Goal: Task Accomplishment & Management: Use online tool/utility

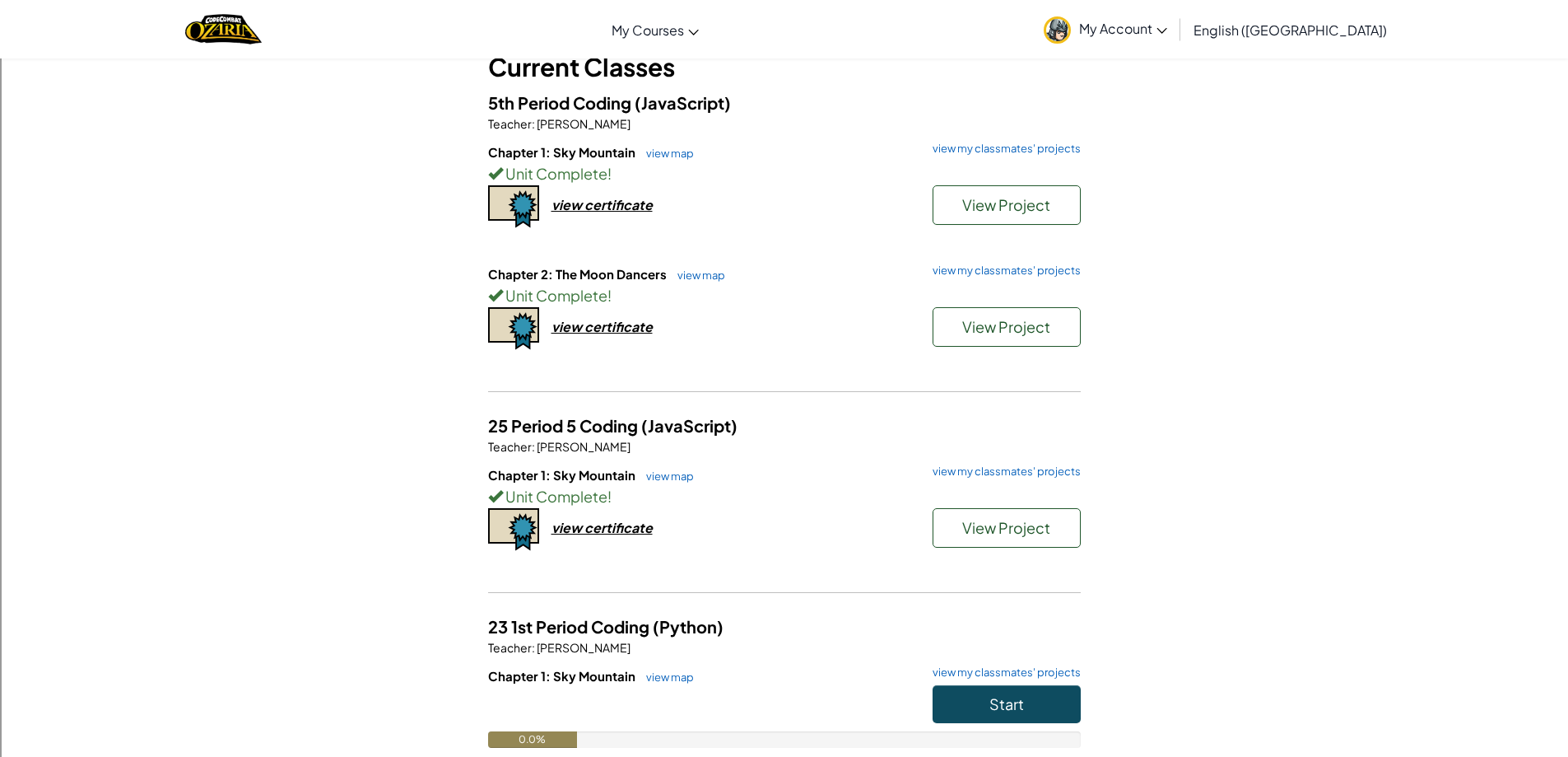
scroll to position [220, 0]
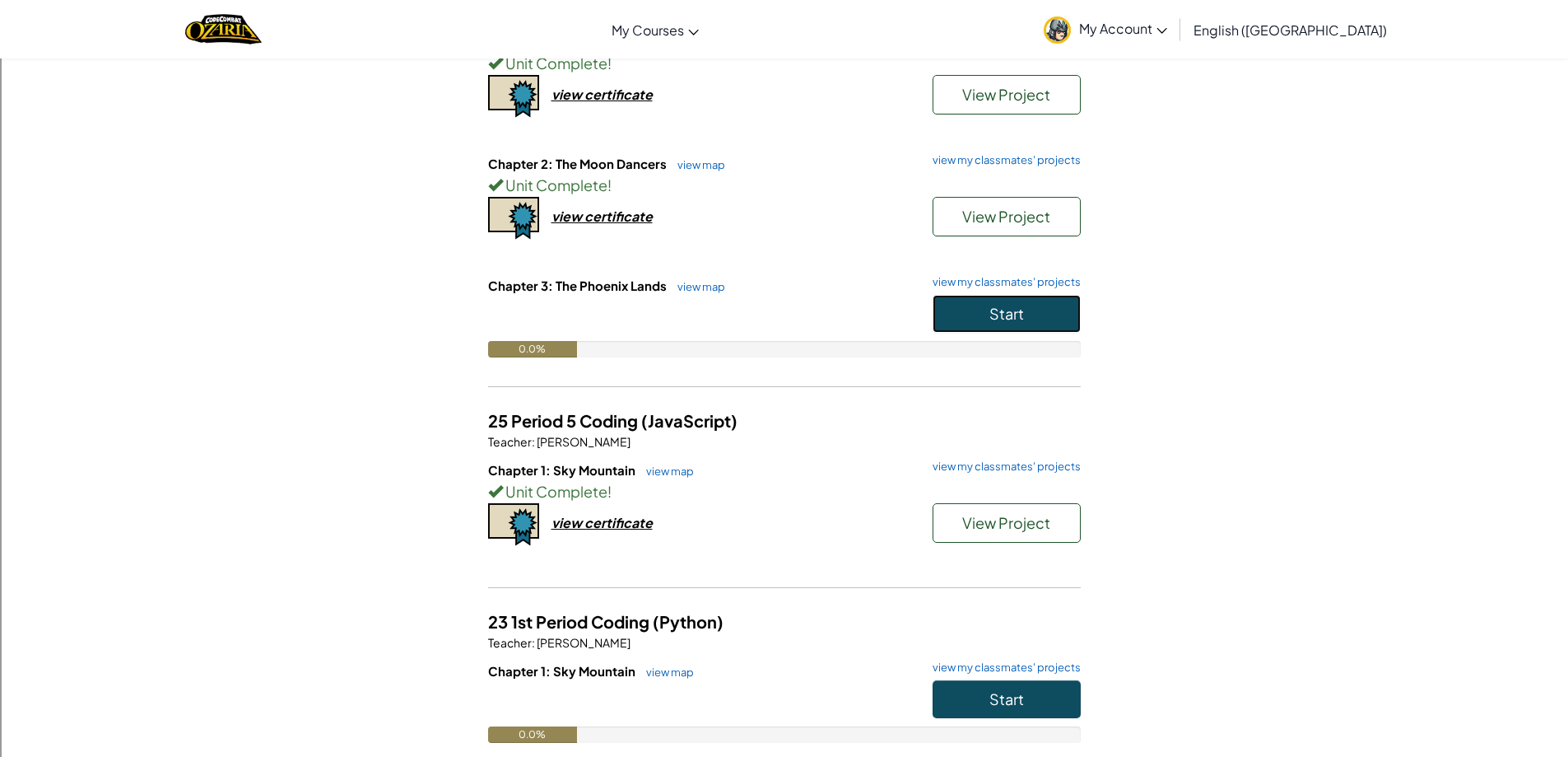
click at [951, 322] on button "Start" at bounding box center [1007, 313] width 149 height 37
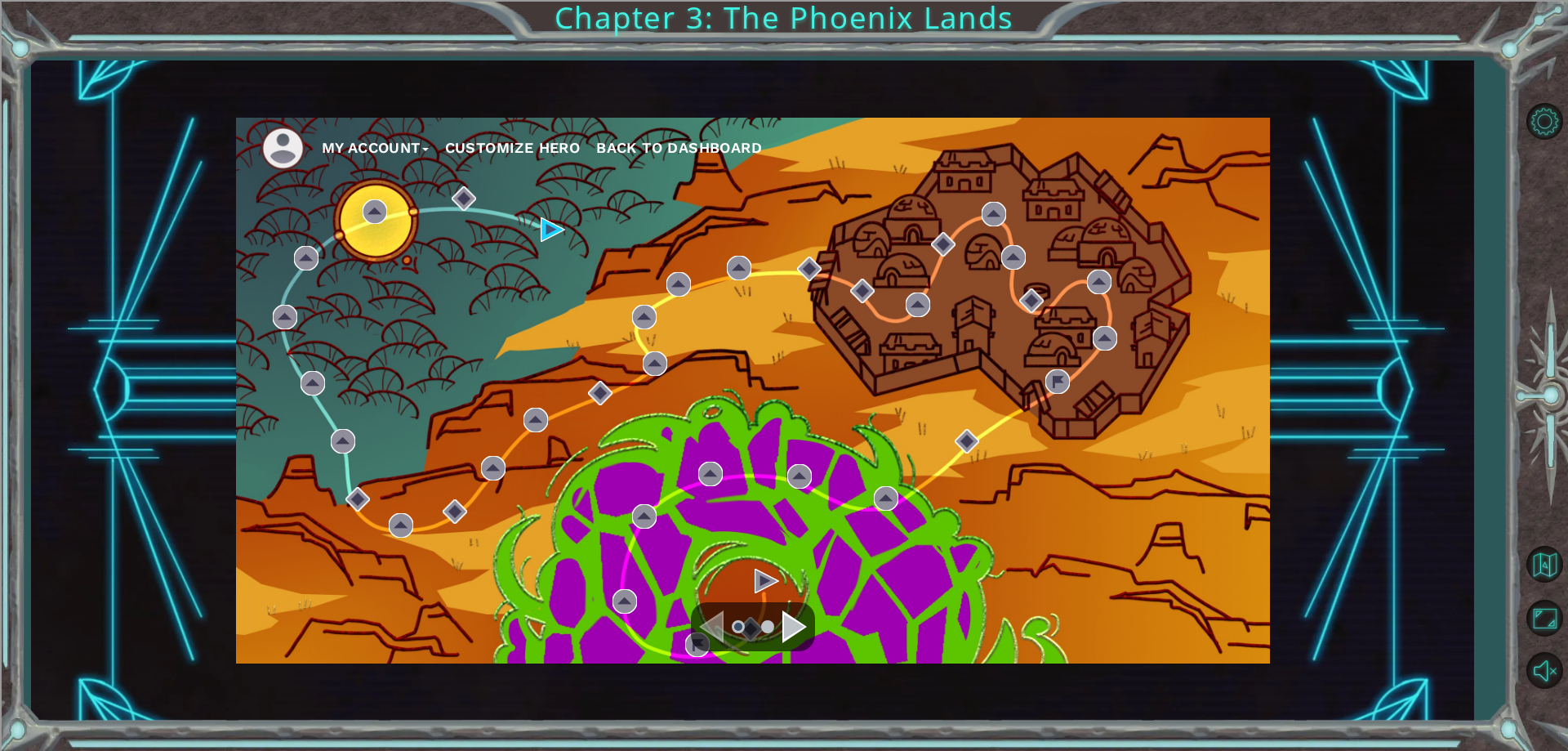
click at [793, 629] on div "Navigate to the next page" at bounding box center [794, 626] width 25 height 32
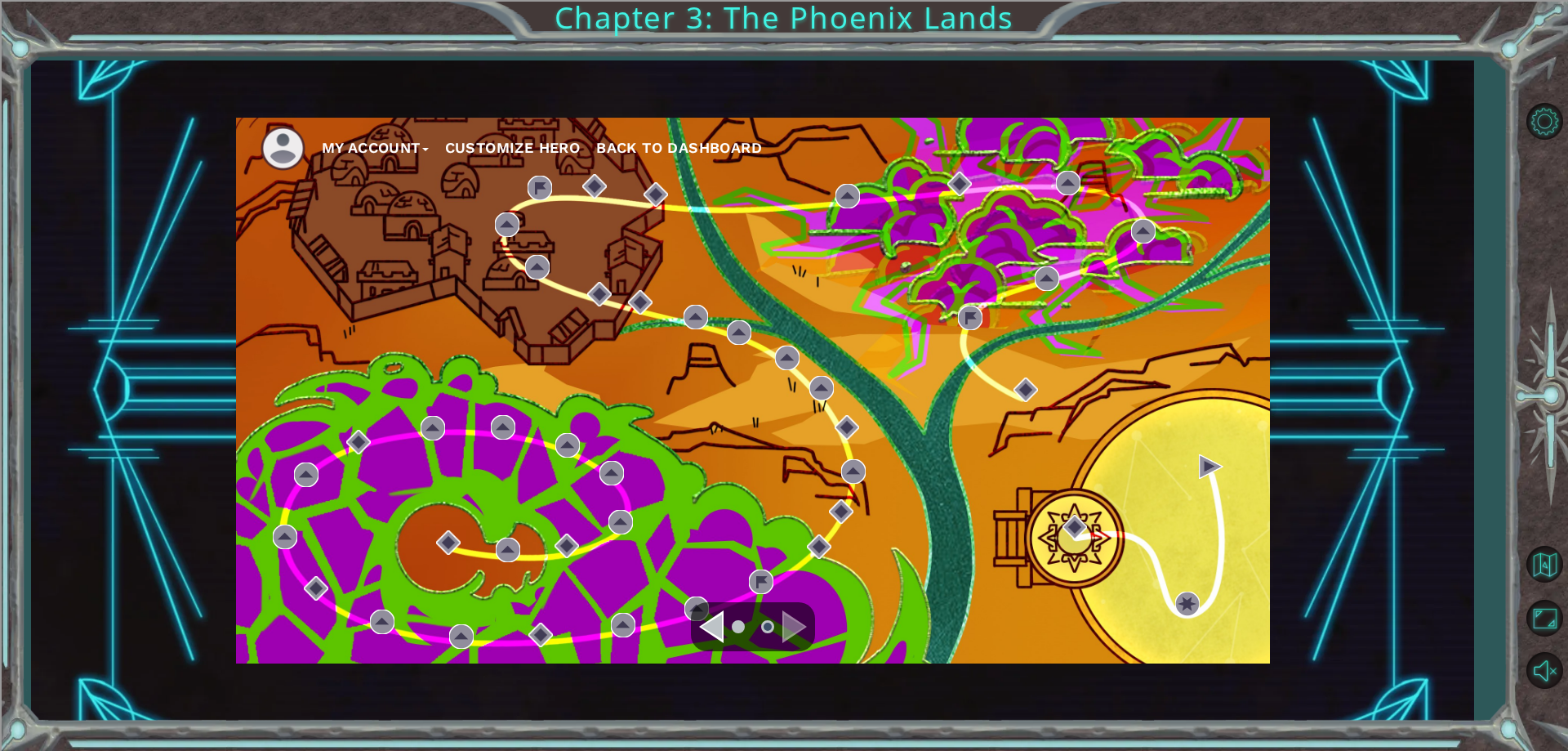
click at [724, 630] on ul at bounding box center [753, 626] width 59 height 32
click at [710, 622] on div "Navigate to the previous page" at bounding box center [712, 626] width 25 height 32
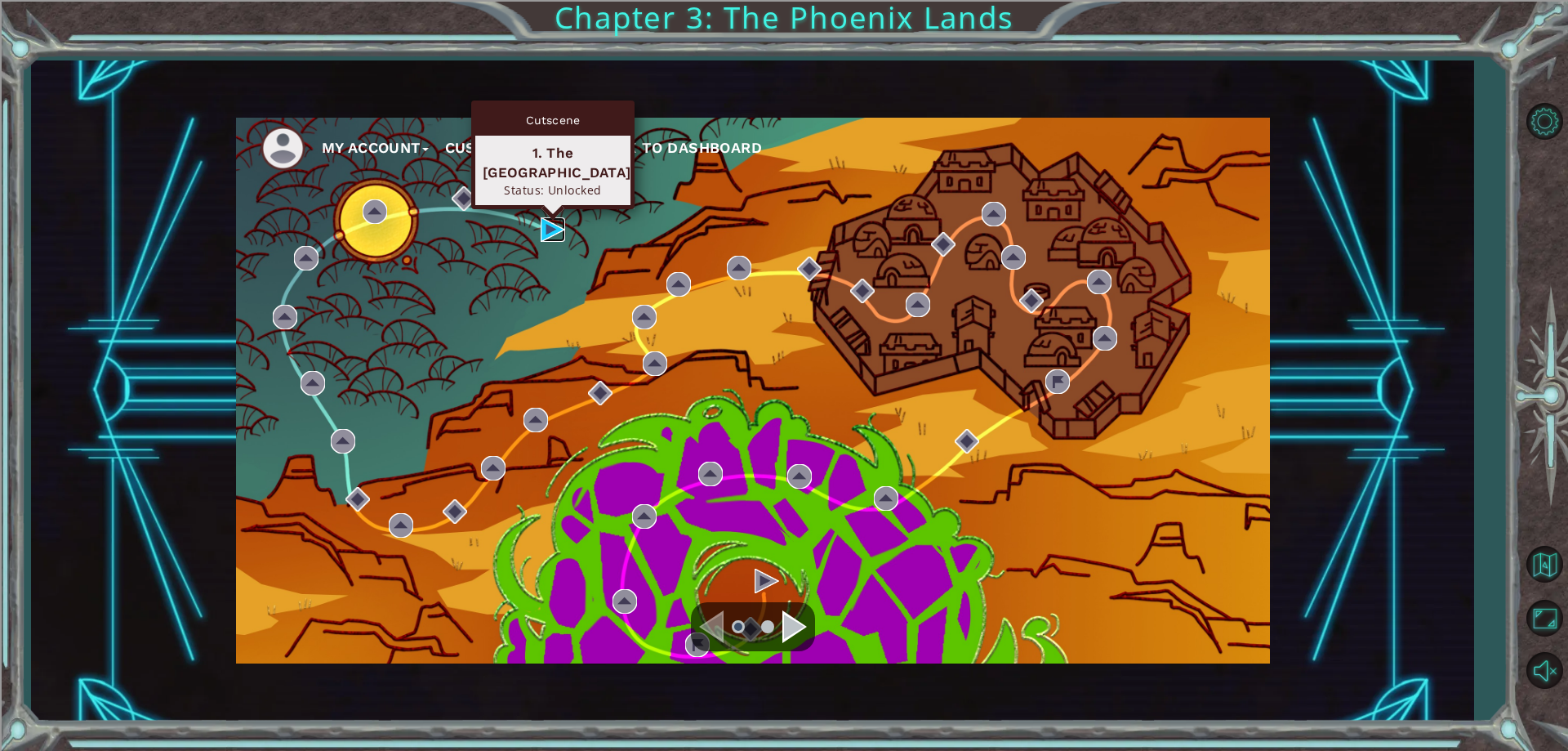
click at [556, 233] on img at bounding box center [553, 229] width 25 height 25
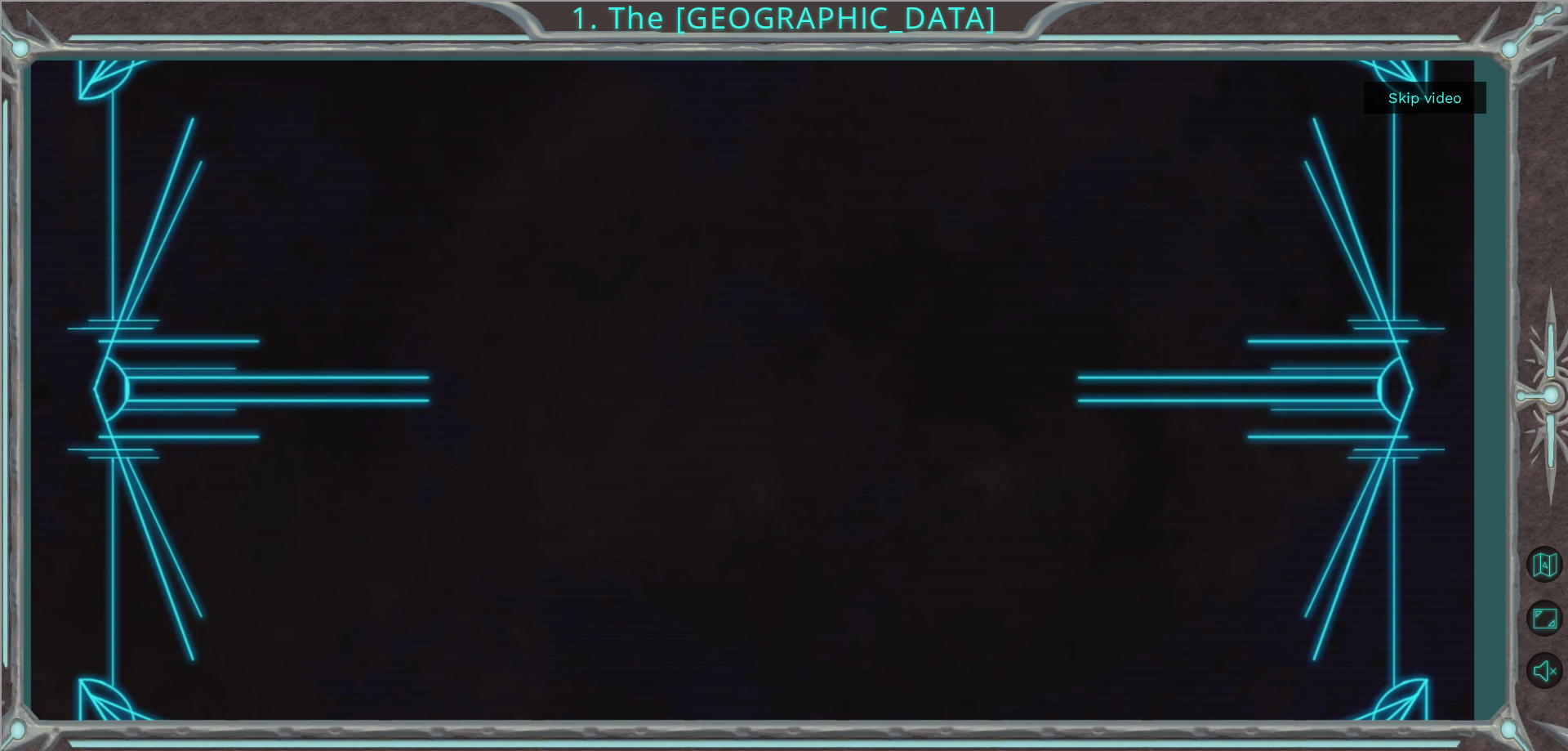
click at [1416, 95] on button "Skip video" at bounding box center [1424, 97] width 123 height 31
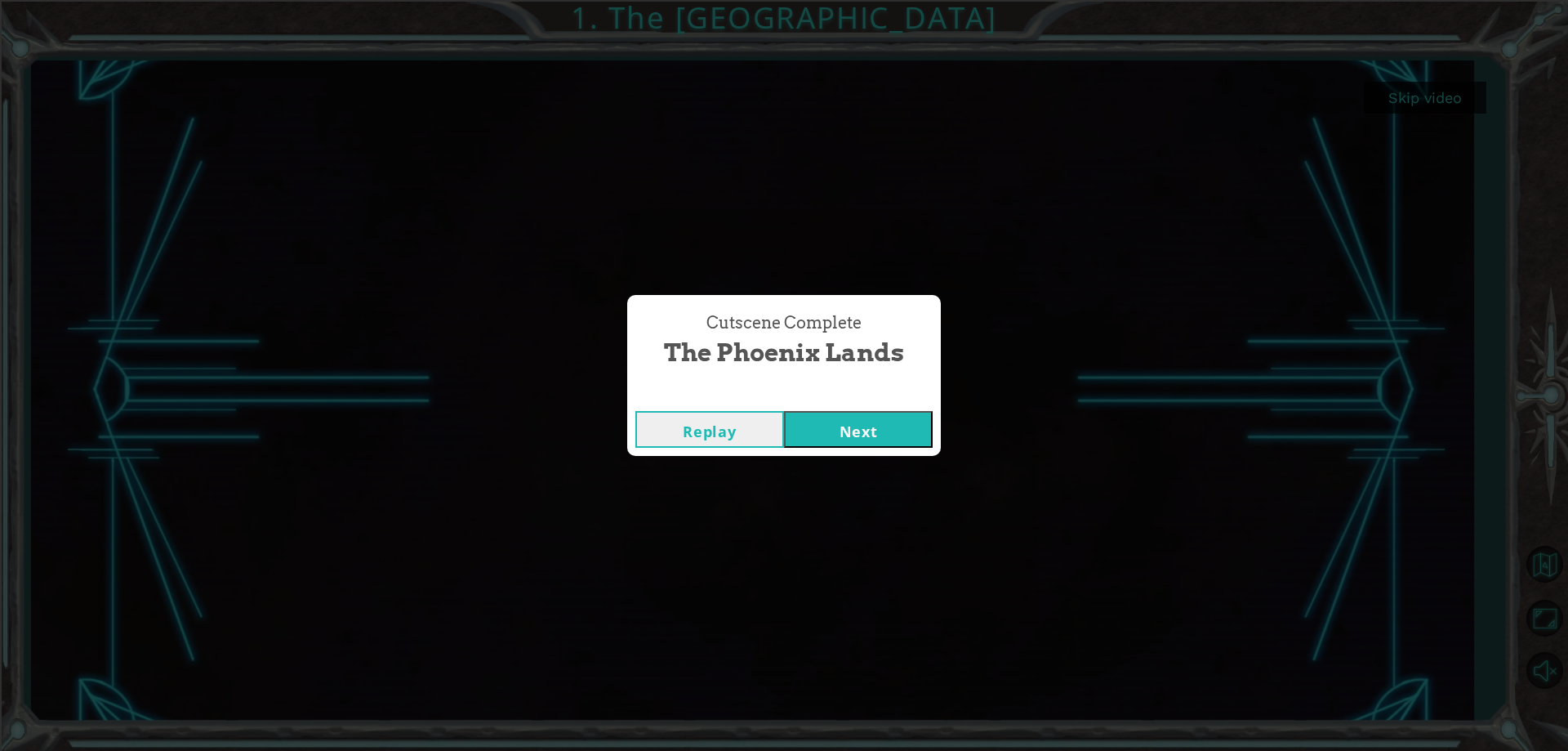
click at [851, 396] on div "Cutscene Complete" at bounding box center [784, 394] width 314 height 16
drag, startPoint x: 853, startPoint y: 418, endPoint x: 855, endPoint y: 434, distance: 16.1
click at [855, 429] on button "Next" at bounding box center [858, 429] width 148 height 37
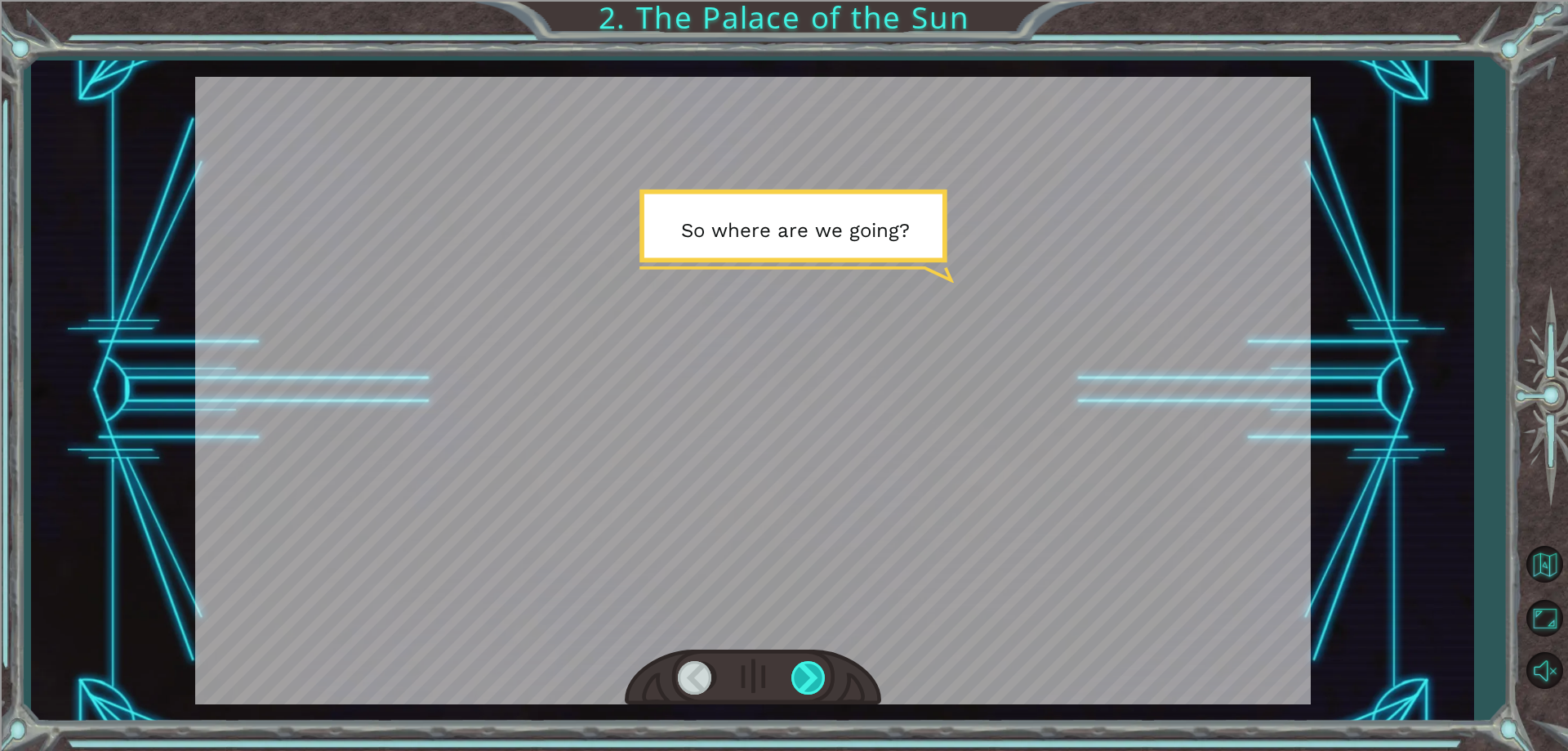
click at [814, 689] on div at bounding box center [810, 677] width 37 height 33
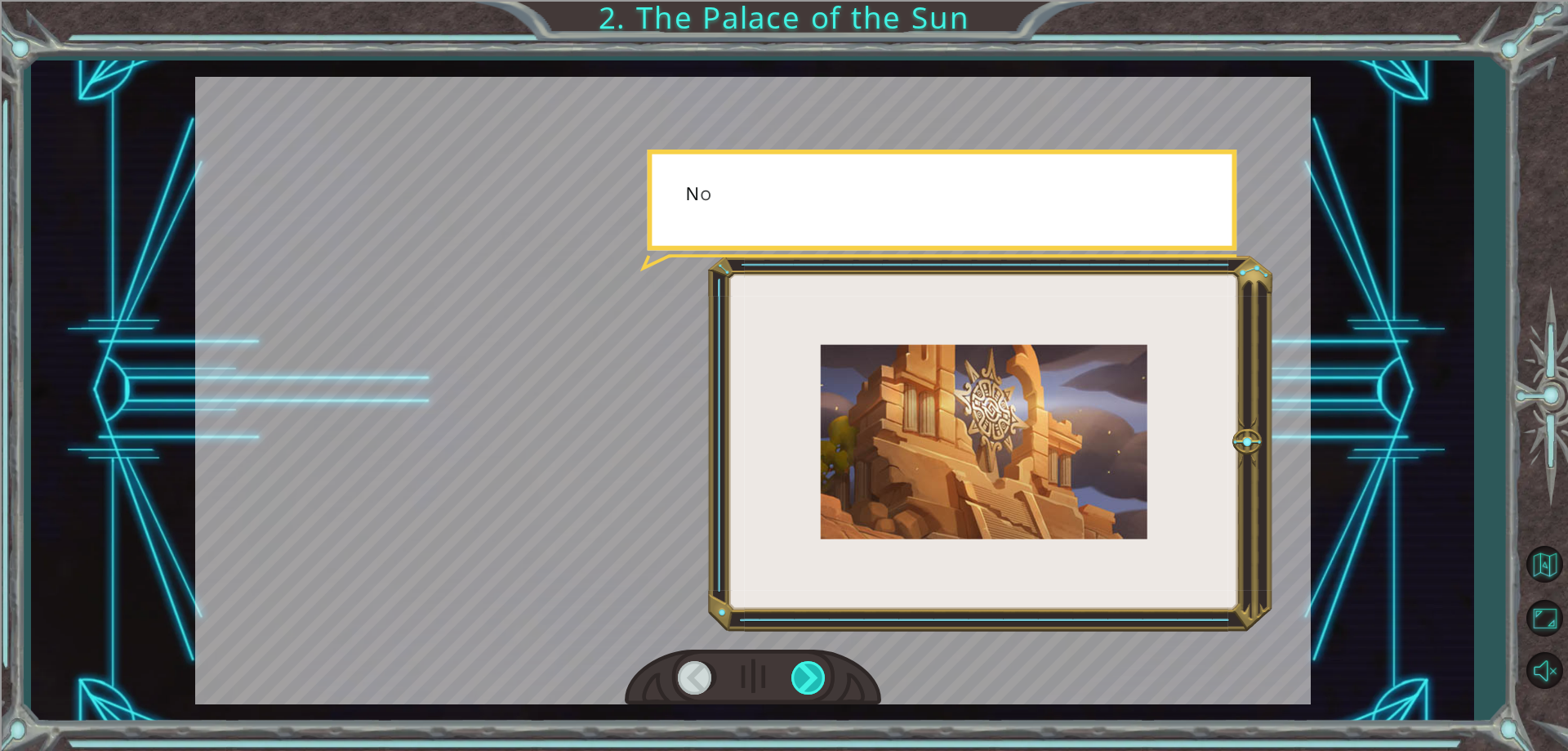
click at [811, 687] on div at bounding box center [810, 677] width 37 height 33
click at [811, 683] on div at bounding box center [810, 677] width 37 height 33
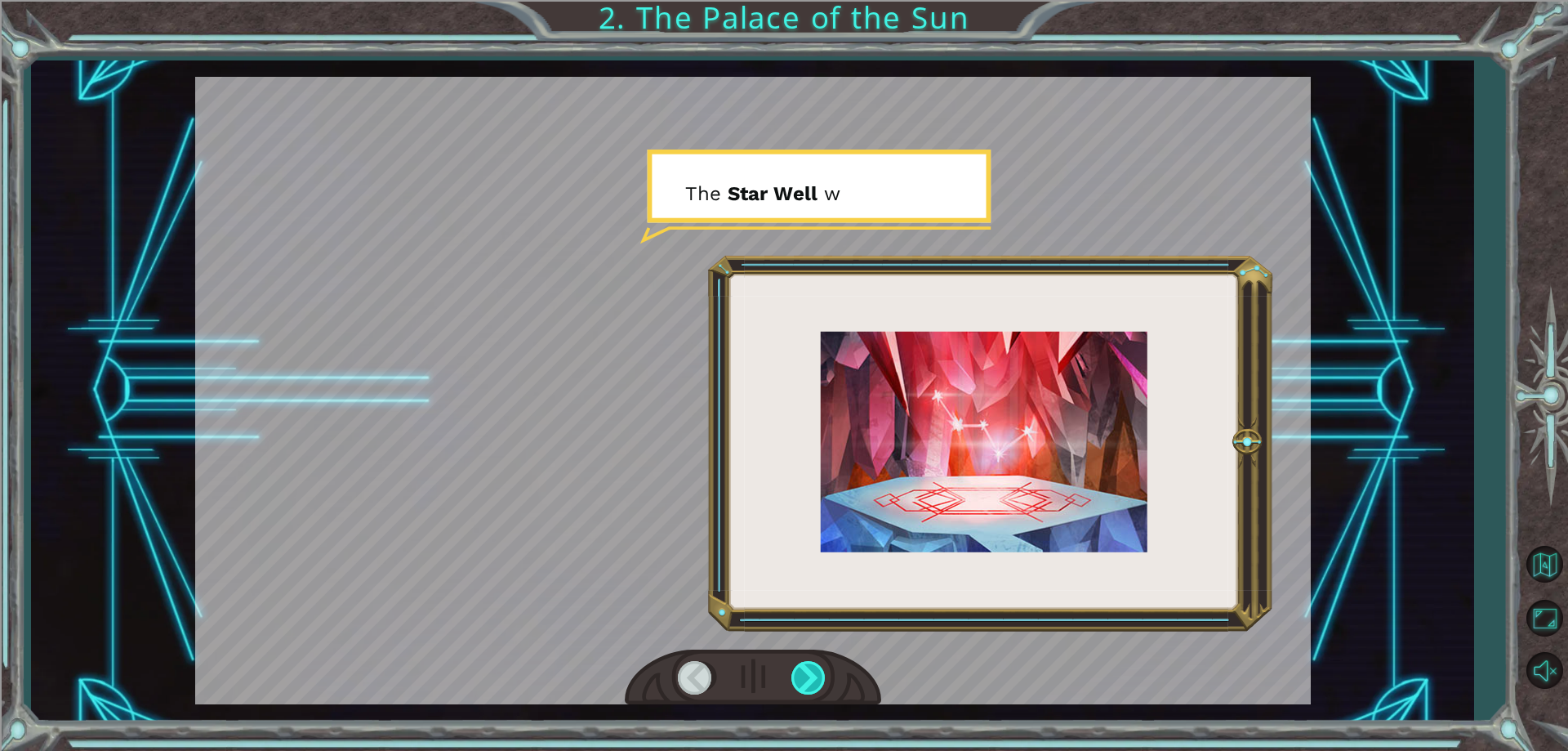
click at [813, 683] on div at bounding box center [810, 677] width 37 height 33
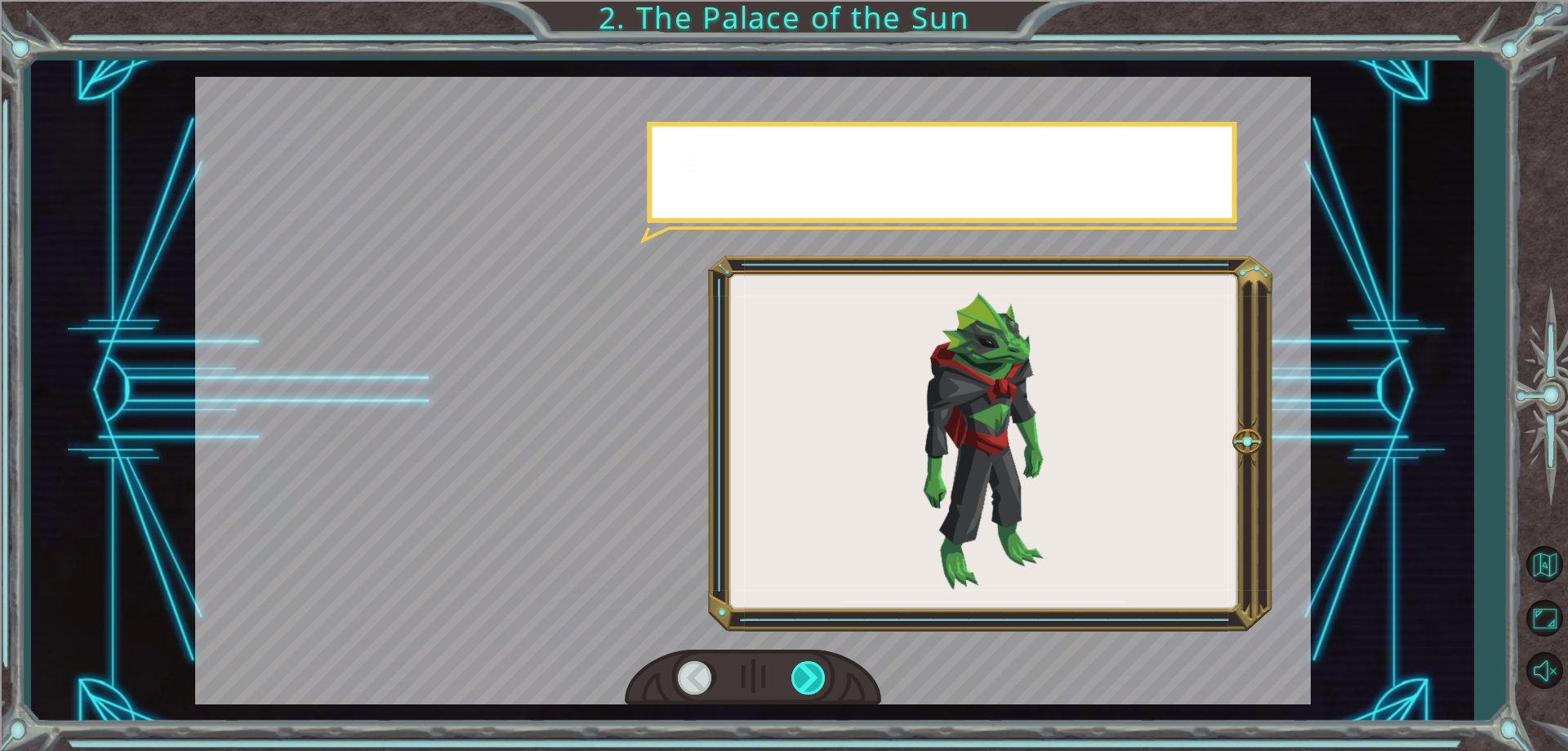
click at [815, 679] on div at bounding box center [810, 677] width 37 height 33
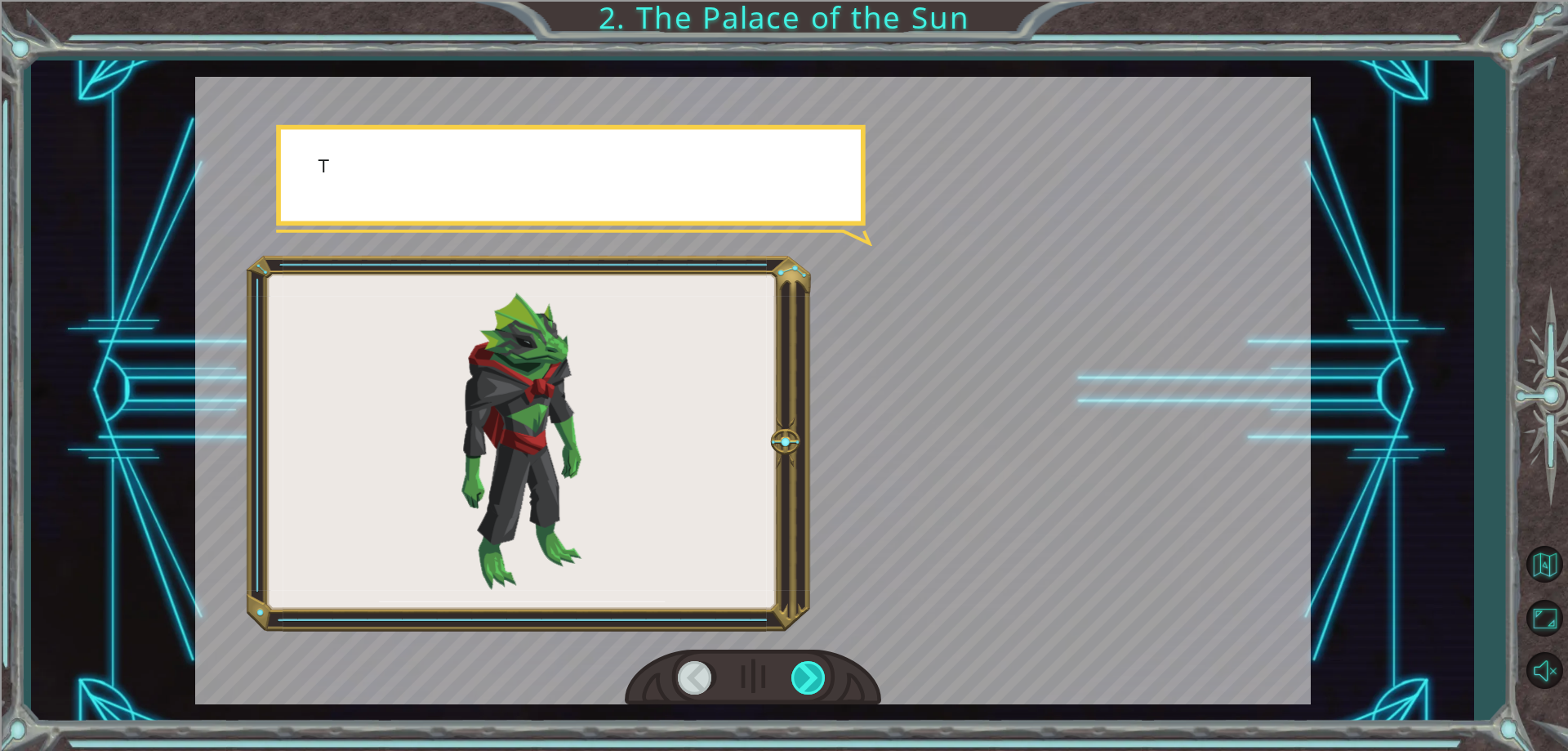
click at [815, 678] on div at bounding box center [810, 677] width 37 height 33
click at [815, 677] on div at bounding box center [810, 677] width 37 height 33
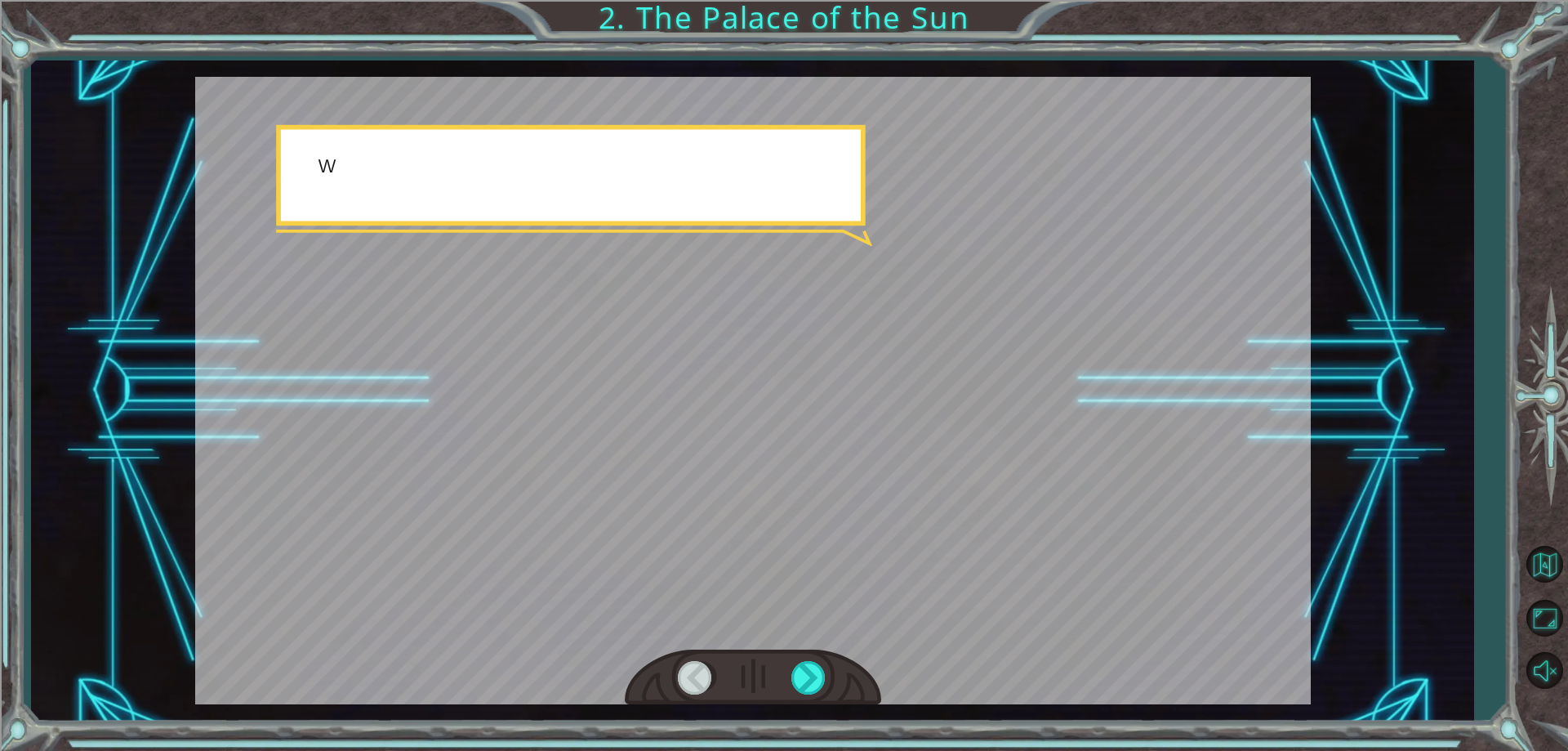
click at [859, 664] on div at bounding box center [754, 677] width 257 height 56
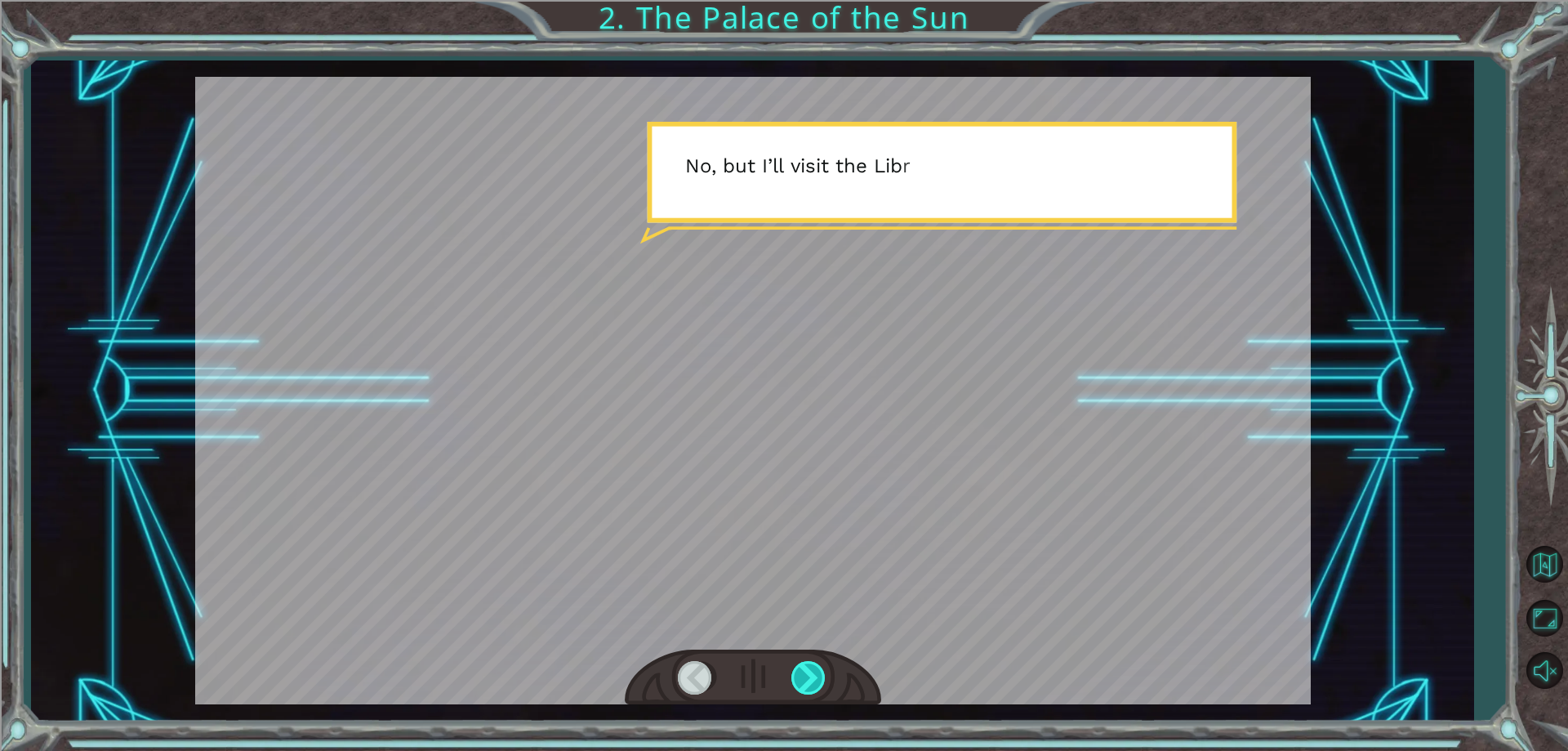
click at [801, 671] on div at bounding box center [810, 677] width 37 height 33
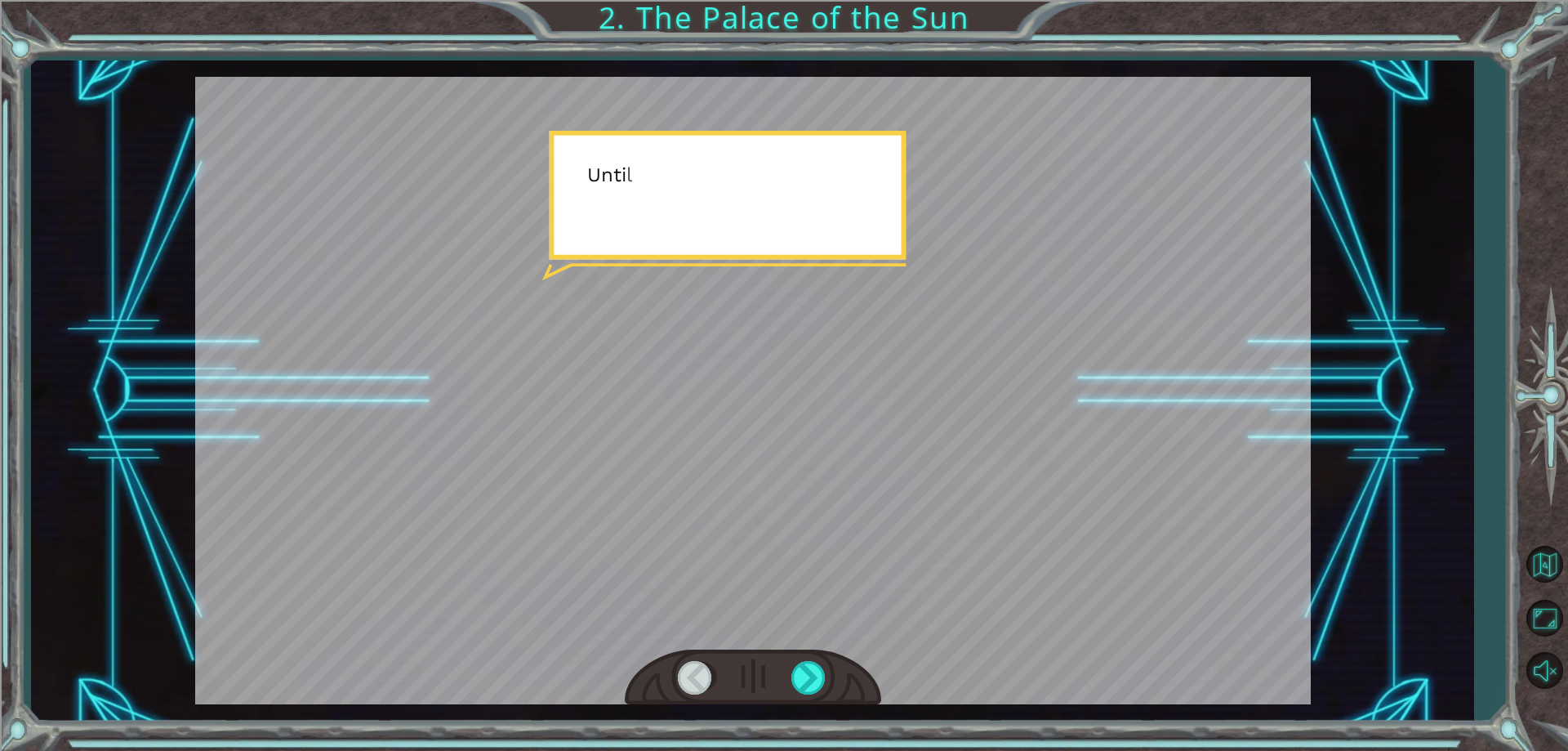
click at [789, 686] on div at bounding box center [754, 677] width 257 height 56
click at [804, 668] on div at bounding box center [810, 677] width 37 height 33
click at [804, 0] on div "S o w h e r e a r e w e g o i n g ? N o w w e h e a d t o a p l a c e c a l l e…" at bounding box center [784, 0] width 1568 height 0
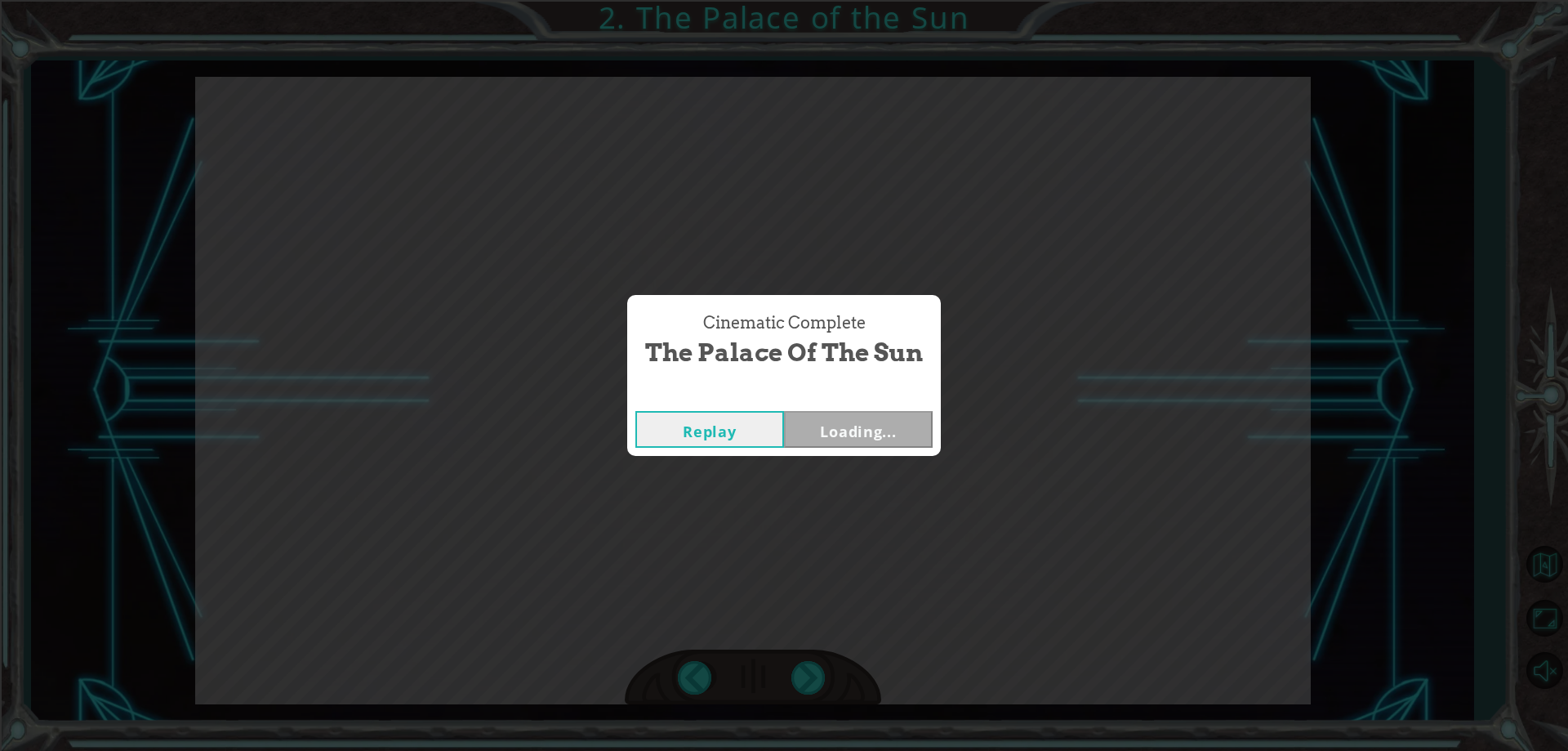
click at [804, 678] on div "Cinematic Complete The Palace of the Sun Replay Loading..." at bounding box center [784, 375] width 1568 height 751
click at [868, 426] on button "Next" at bounding box center [858, 429] width 148 height 37
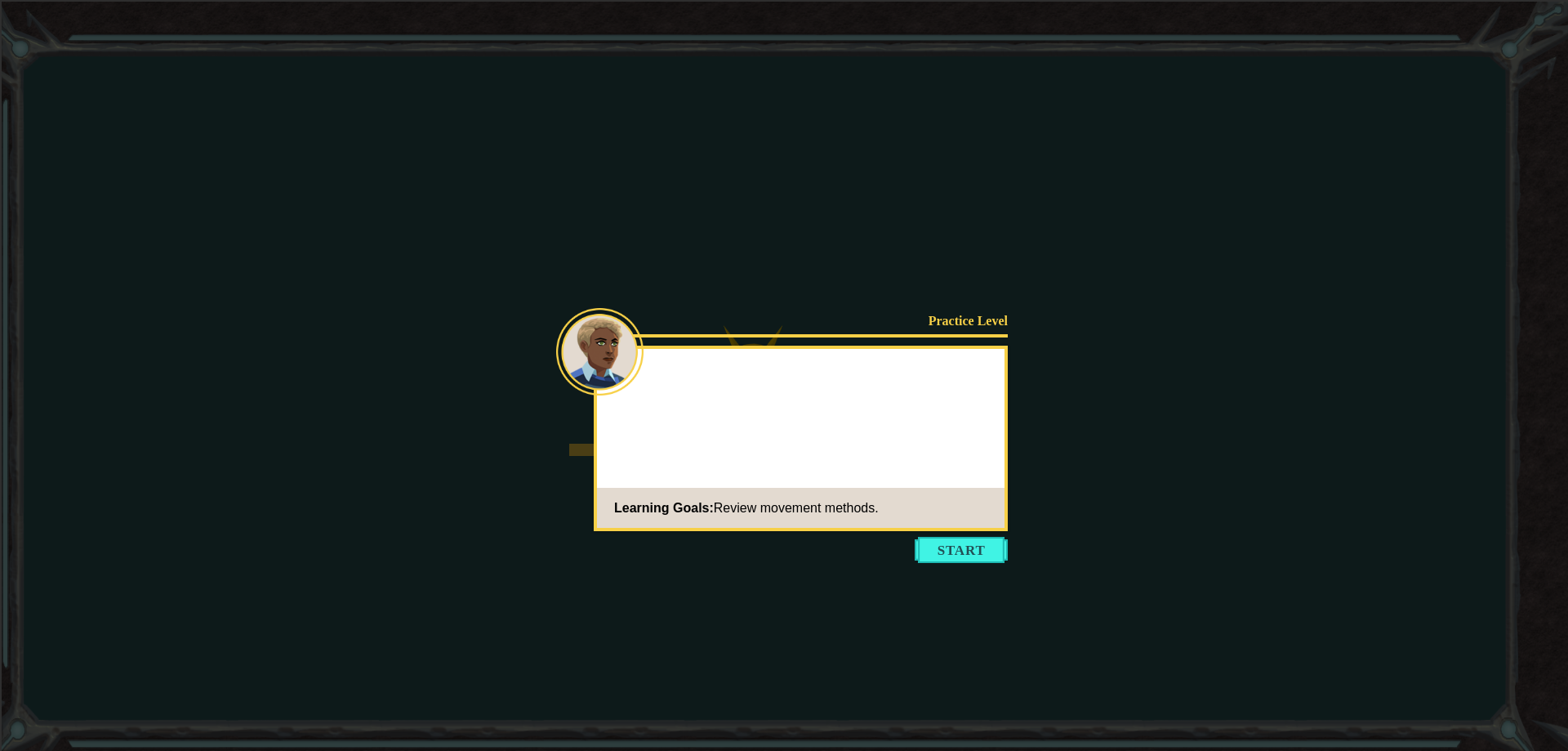
click at [968, 575] on icon at bounding box center [784, 375] width 1568 height 751
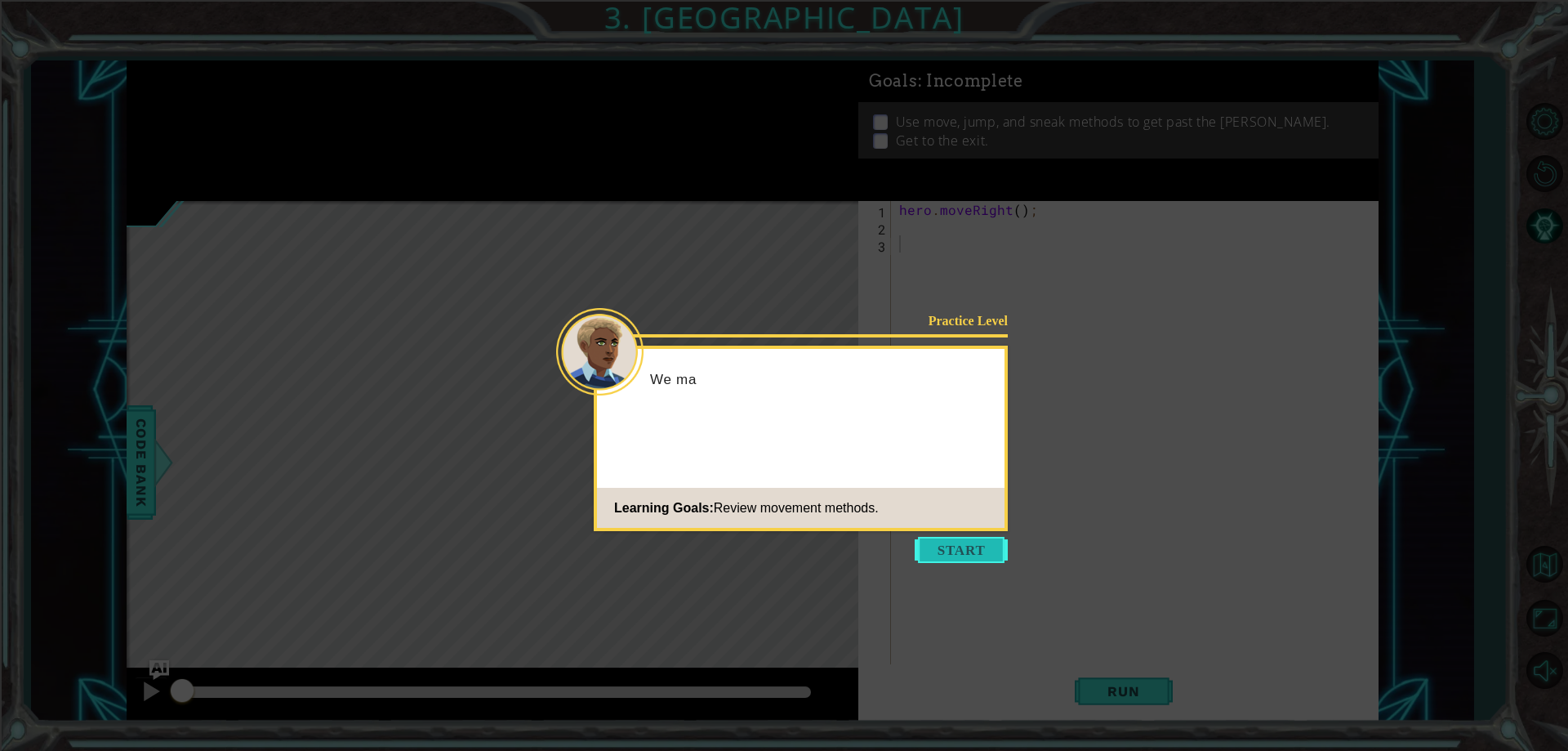
click at [955, 547] on button "Start" at bounding box center [961, 549] width 93 height 26
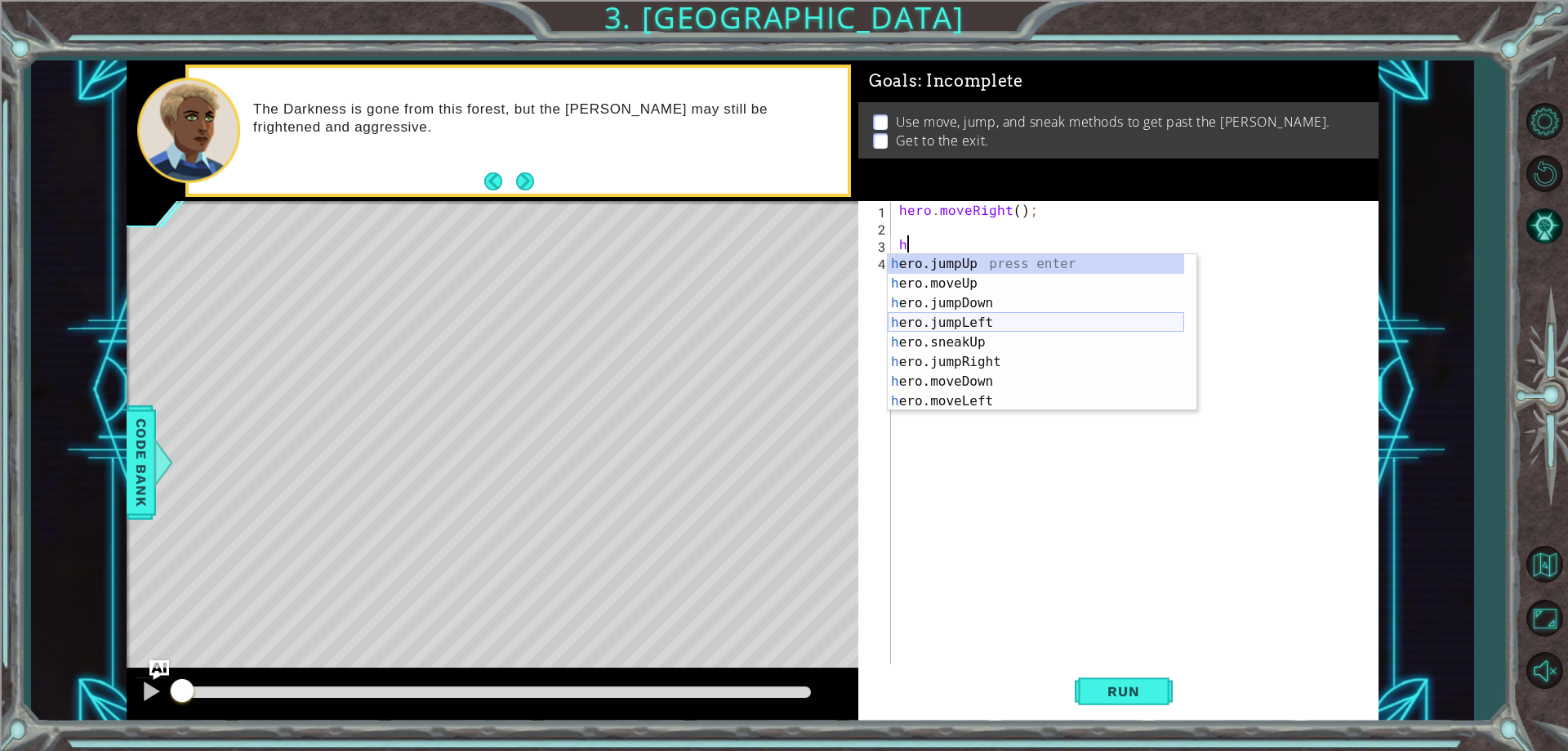
scroll to position [98, 0]
click at [966, 321] on div "h ero.jumpRight press enter h ero.moveDown press enter h ero.moveLeft press ent…" at bounding box center [1036, 352] width 297 height 196
type textarea "hero.moveRight(1);"
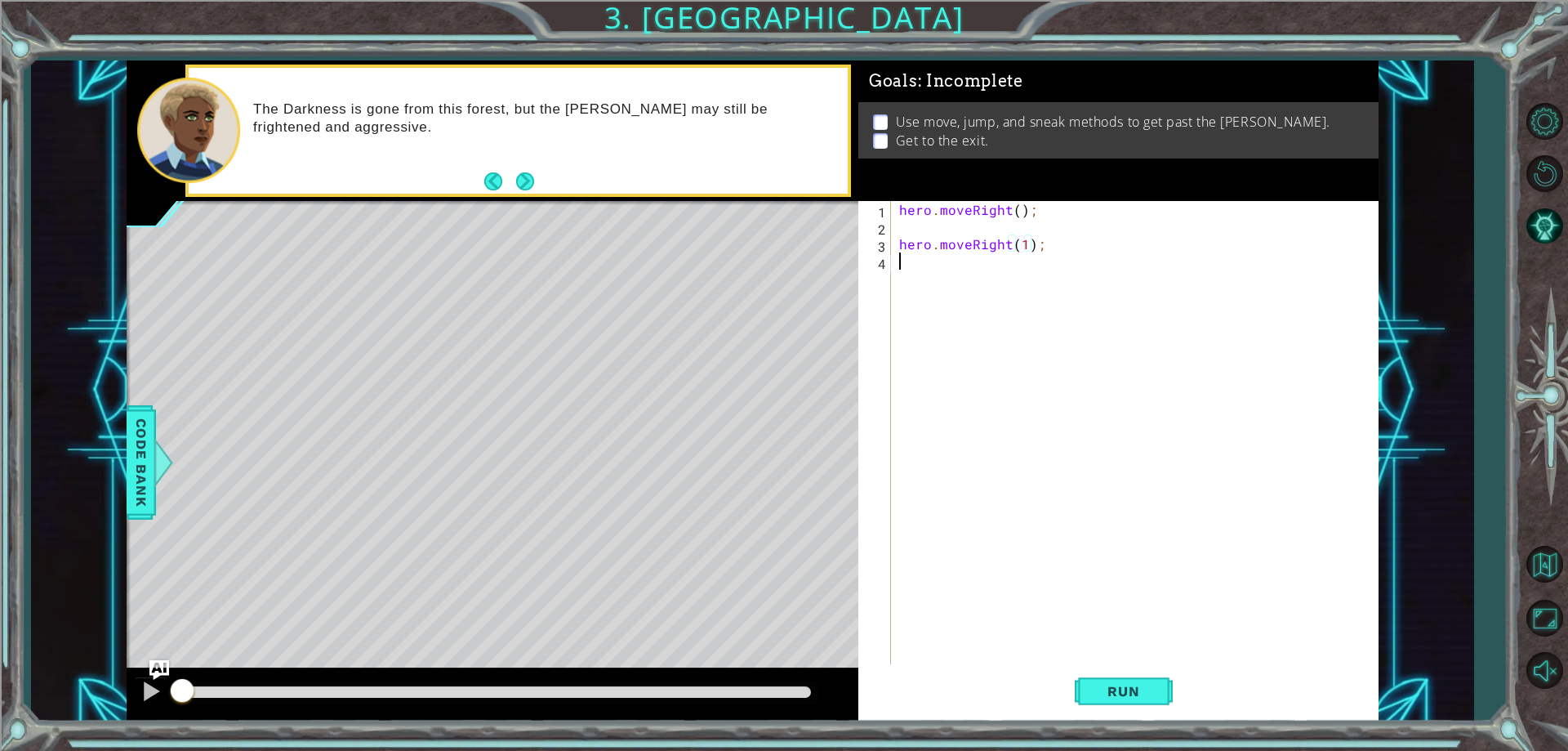
click at [937, 283] on div "hero . moveRight ( ) ; hero . moveRight ( 1 ) ;" at bounding box center [1139, 449] width 485 height 498
click at [857, 252] on div "1 ההההההההההההההההההההההההההההההההההההההההההההההההההההההההההההההההההההההההההההה…" at bounding box center [753, 391] width 1252 height 661
type textarea "hero.moveRight(1);"
drag, startPoint x: 1059, startPoint y: 239, endPoint x: 872, endPoint y: 241, distance: 187.0
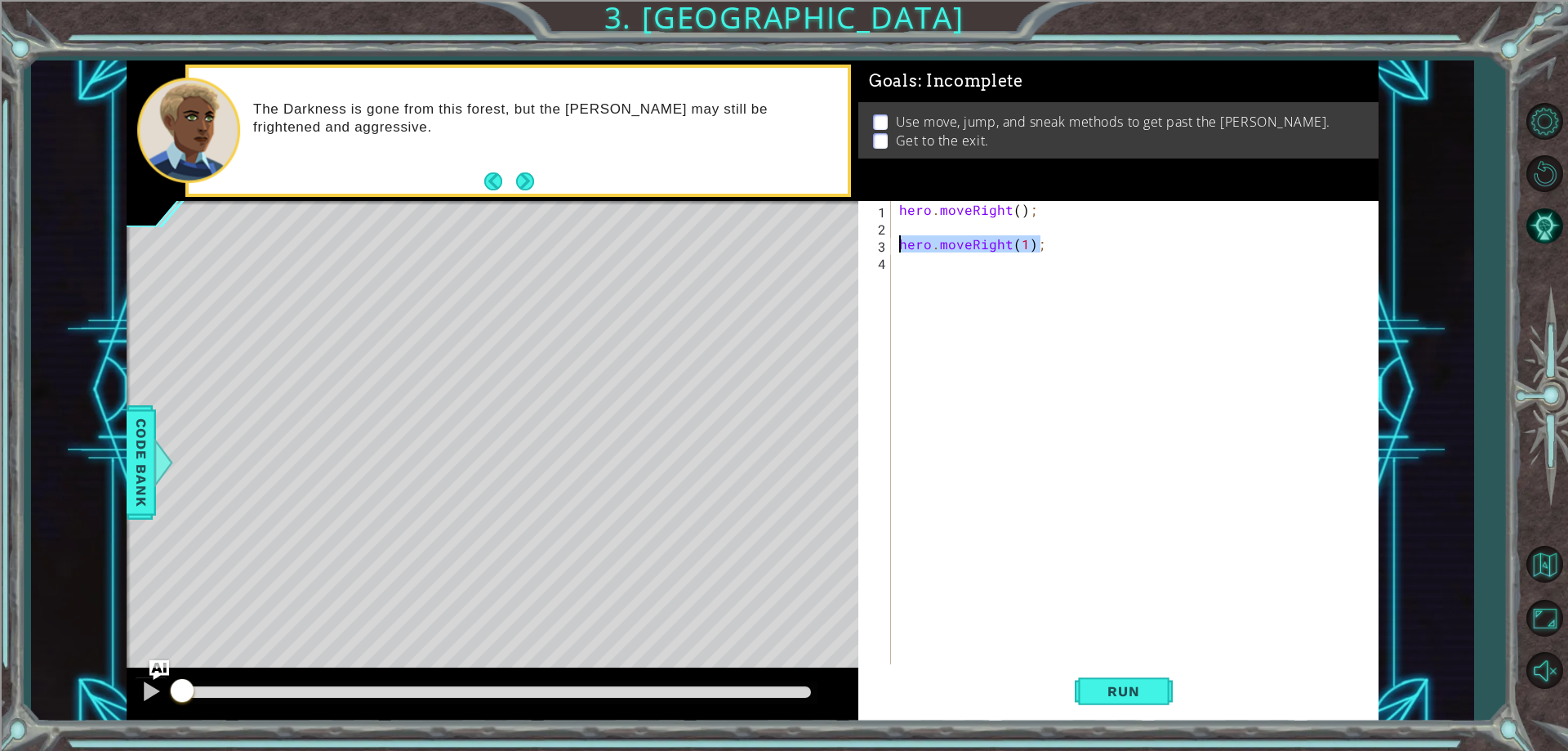
click at [873, 246] on div "hero.moveRight(1); 1 2 3 4 hero . moveRight ( ) ; hero . moveRight ( 1 ) ; הההה…" at bounding box center [1115, 432] width 515 height 464
type textarea "h"
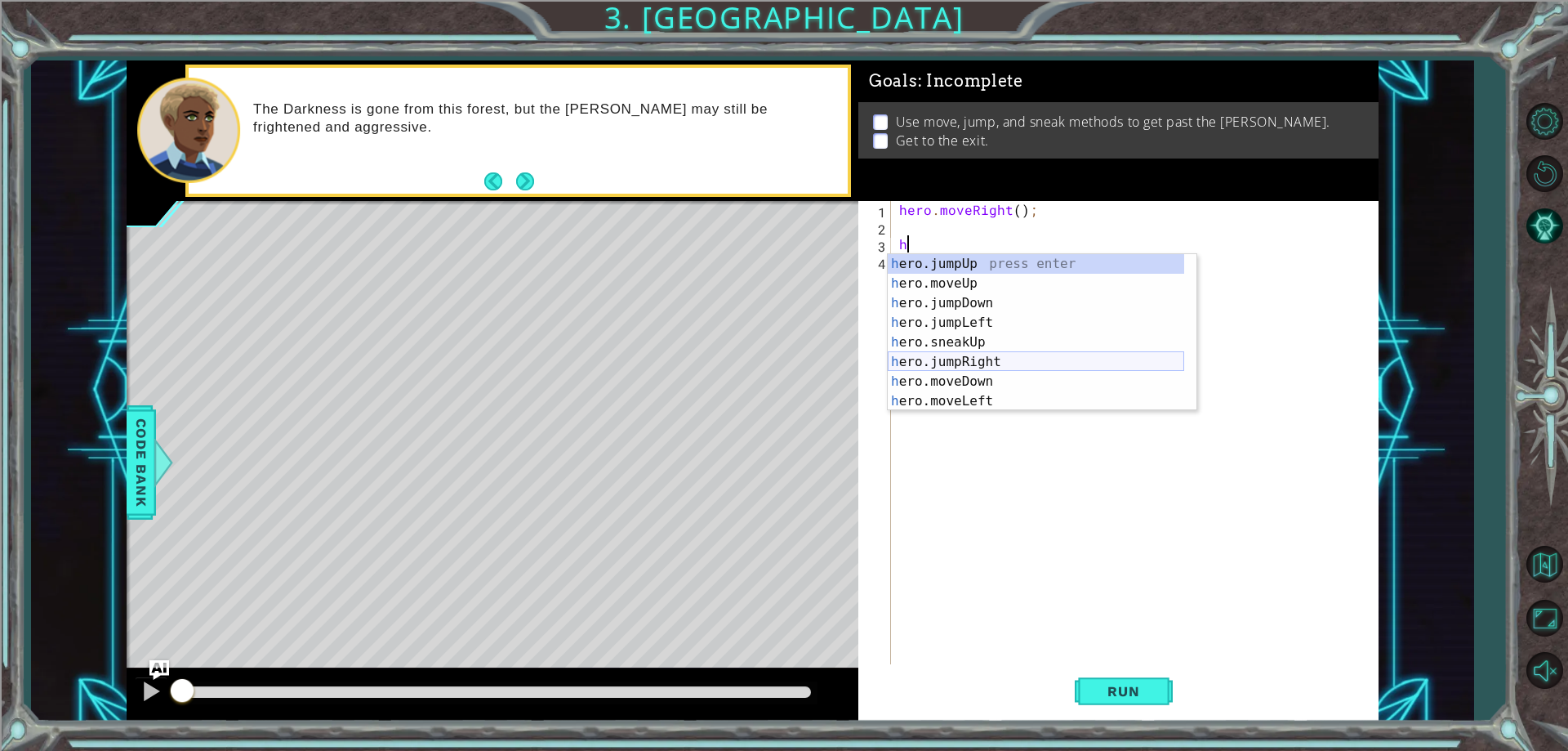
click at [1007, 360] on div "h ero.jumpUp press enter h ero.moveUp press enter h ero.jumpDown press enter h …" at bounding box center [1036, 352] width 297 height 196
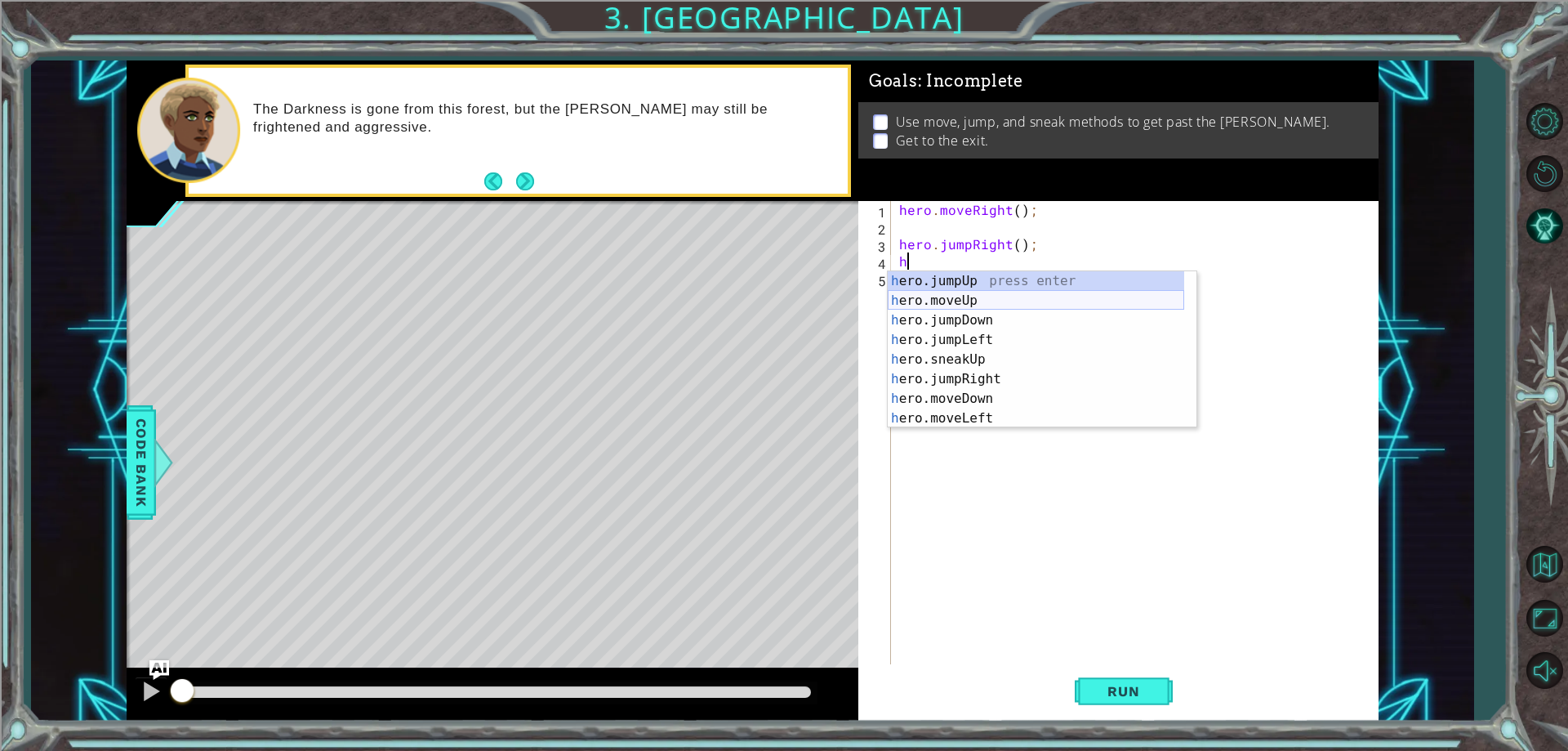
click at [963, 302] on div "h ero.jumpUp press enter h ero.moveUp press enter h ero.jumpDown press enter h …" at bounding box center [1036, 369] width 297 height 196
type textarea "hero.moveUp(1);"
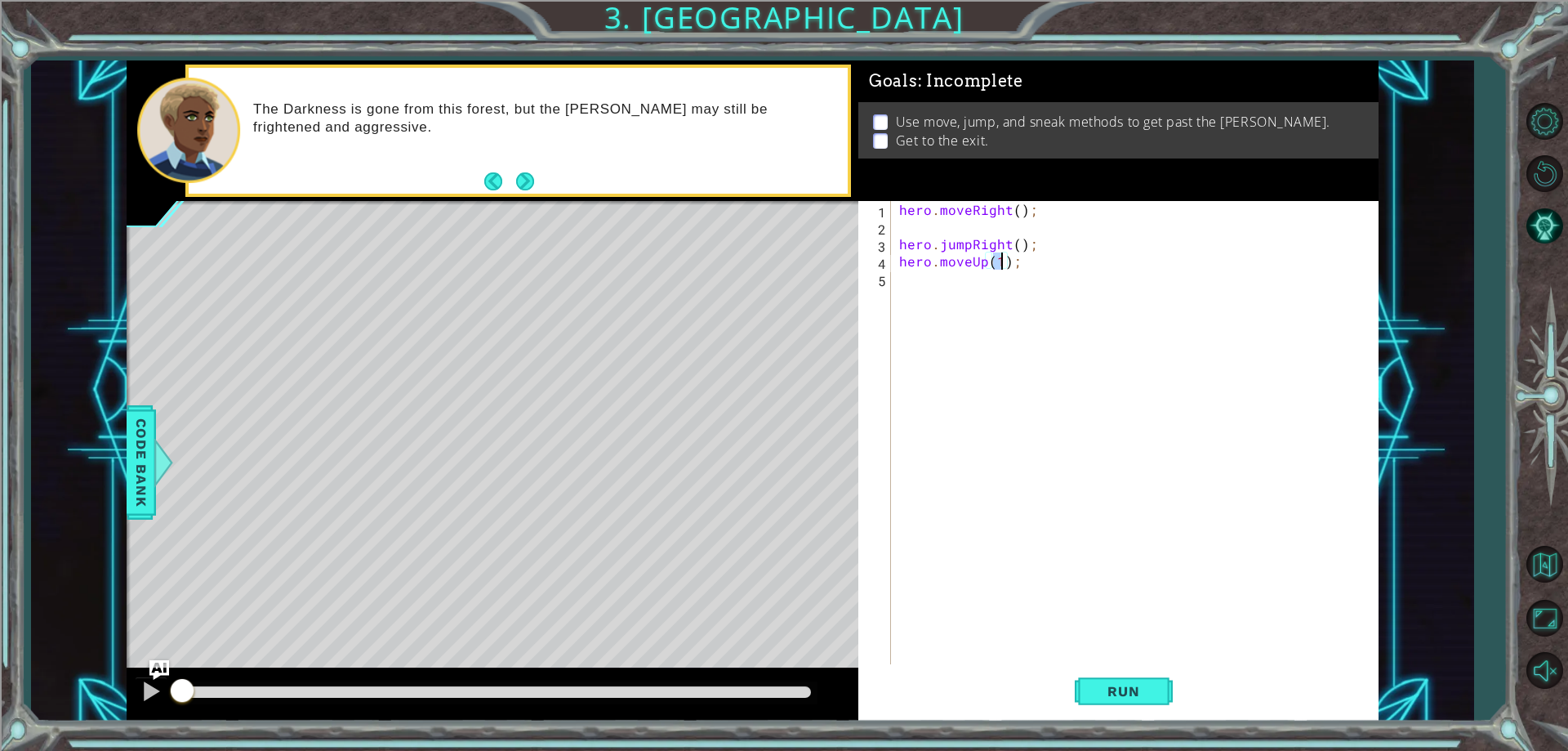
click at [994, 293] on div "hero . moveRight ( ) ; hero . jumpRight ( ) ; hero . moveUp ( 1 ) ;" at bounding box center [1139, 449] width 485 height 498
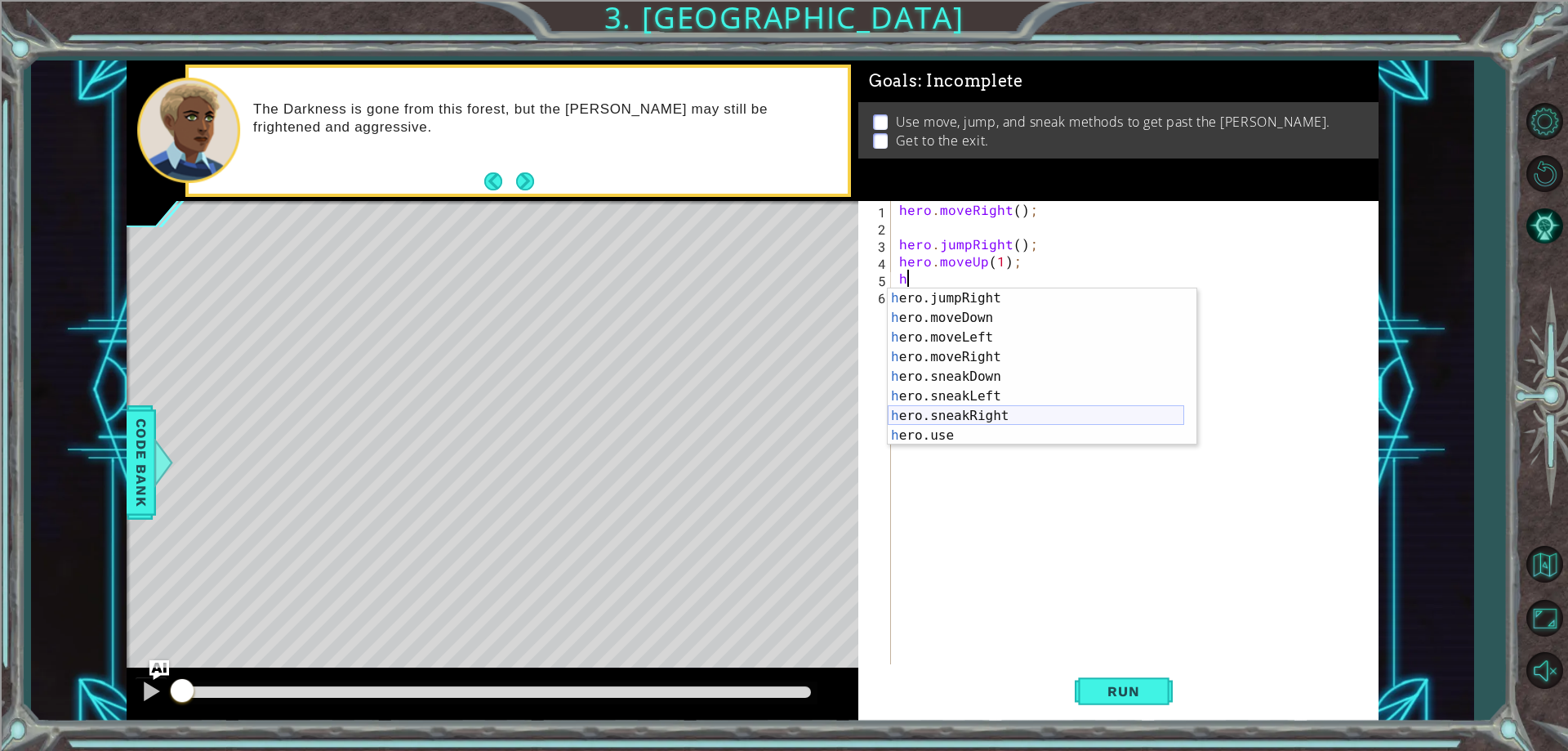
scroll to position [98, 0]
click at [1062, 393] on div "h ero.jumpRight press enter h ero.moveDown press enter h ero.moveLeft press ent…" at bounding box center [1036, 386] width 297 height 196
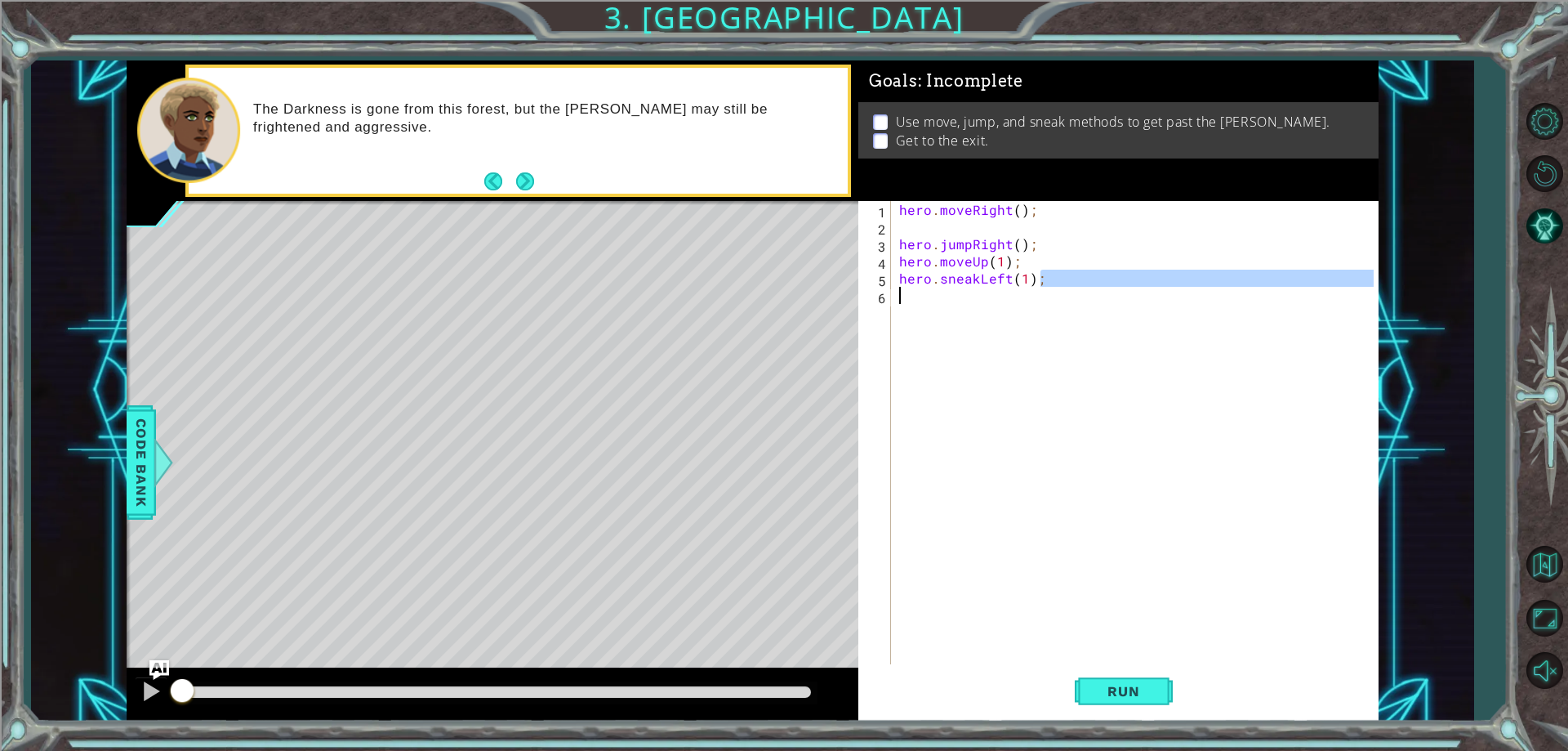
click at [855, 294] on div "1 ההההההההההההההההההההההההההההההההההההההההההההההההההההההההההההההההההההההההההההה…" at bounding box center [753, 391] width 1252 height 661
click at [899, 274] on div "hero . moveRight ( ) ; hero . jumpRight ( ) ; hero . moveUp ( 1 ) ; hero . snea…" at bounding box center [1139, 449] width 485 height 498
type textarea "hero.sneakLeft(1);"
drag, startPoint x: 898, startPoint y: 277, endPoint x: 1064, endPoint y: 271, distance: 166.1
click at [1064, 271] on div "hero . moveRight ( ) ; hero . jumpRight ( ) ; hero . moveUp ( 1 ) ; hero . snea…" at bounding box center [1139, 449] width 485 height 498
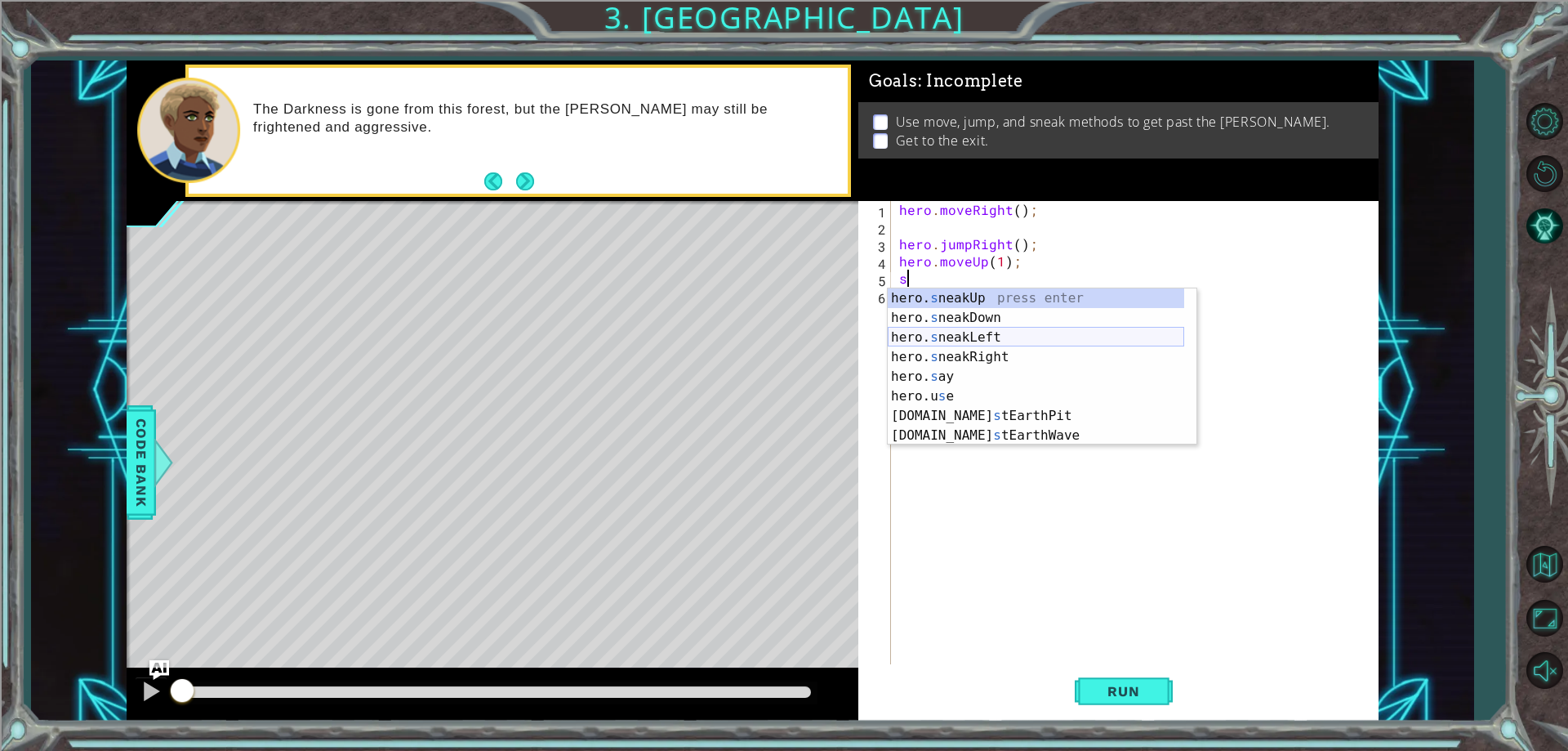
scroll to position [0, 0]
click at [1015, 353] on div "hero. s neakUp press enter hero. s neakDown press enter hero. s neakLeft press …" at bounding box center [1036, 386] width 297 height 196
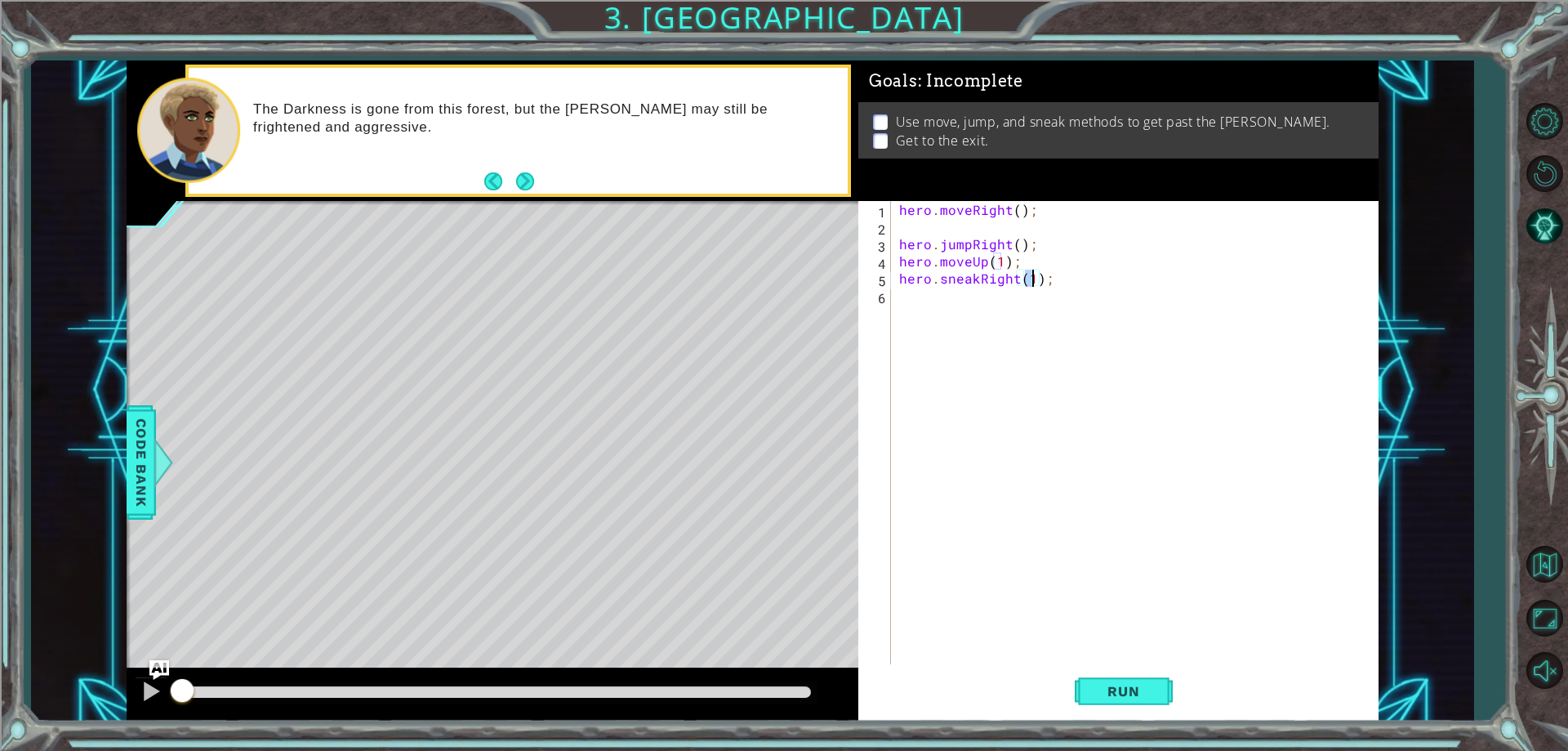
type textarea "hero.sneakRight(3);"
click at [1018, 304] on div "hero . moveRight ( ) ; hero . jumpRight ( ) ; hero . moveUp ( 1 ) ; hero . snea…" at bounding box center [1139, 449] width 485 height 498
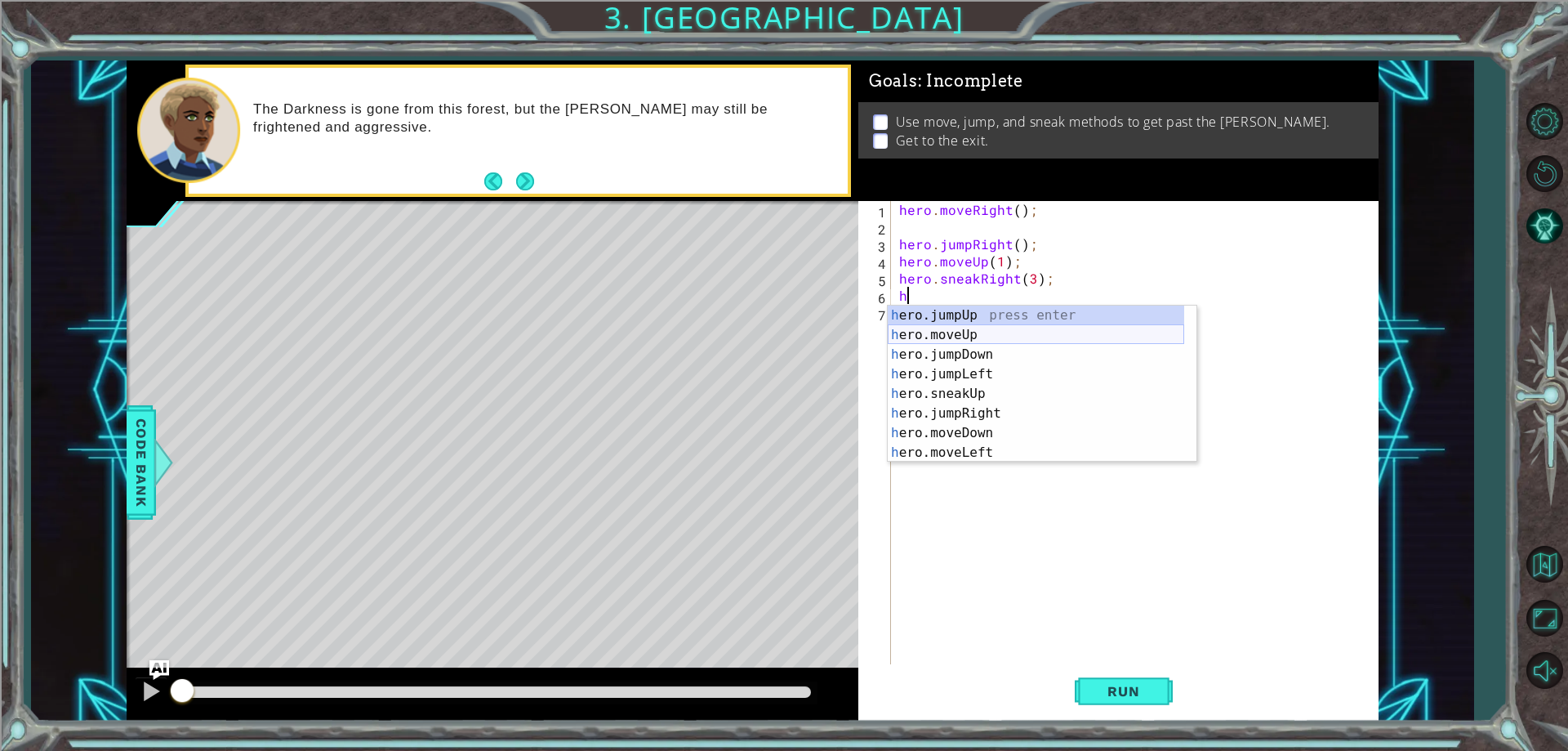
scroll to position [0, 0]
click at [976, 388] on div "h ero.jumpUp press enter h ero.moveUp press enter h ero.jumpDown press enter h …" at bounding box center [1036, 404] width 297 height 196
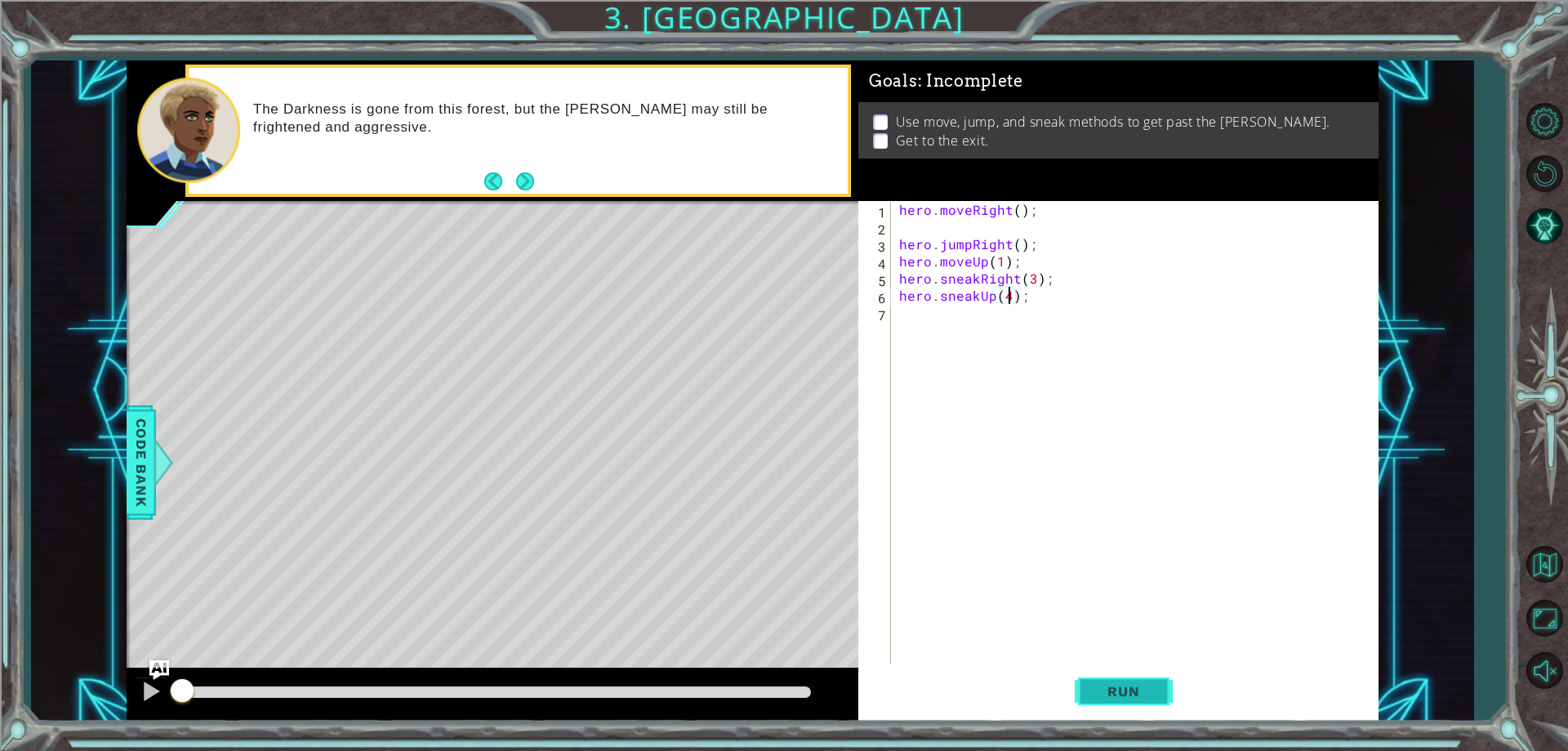
type textarea "hero.sneakUp(4);"
click at [1126, 676] on button "Run" at bounding box center [1124, 692] width 98 height 52
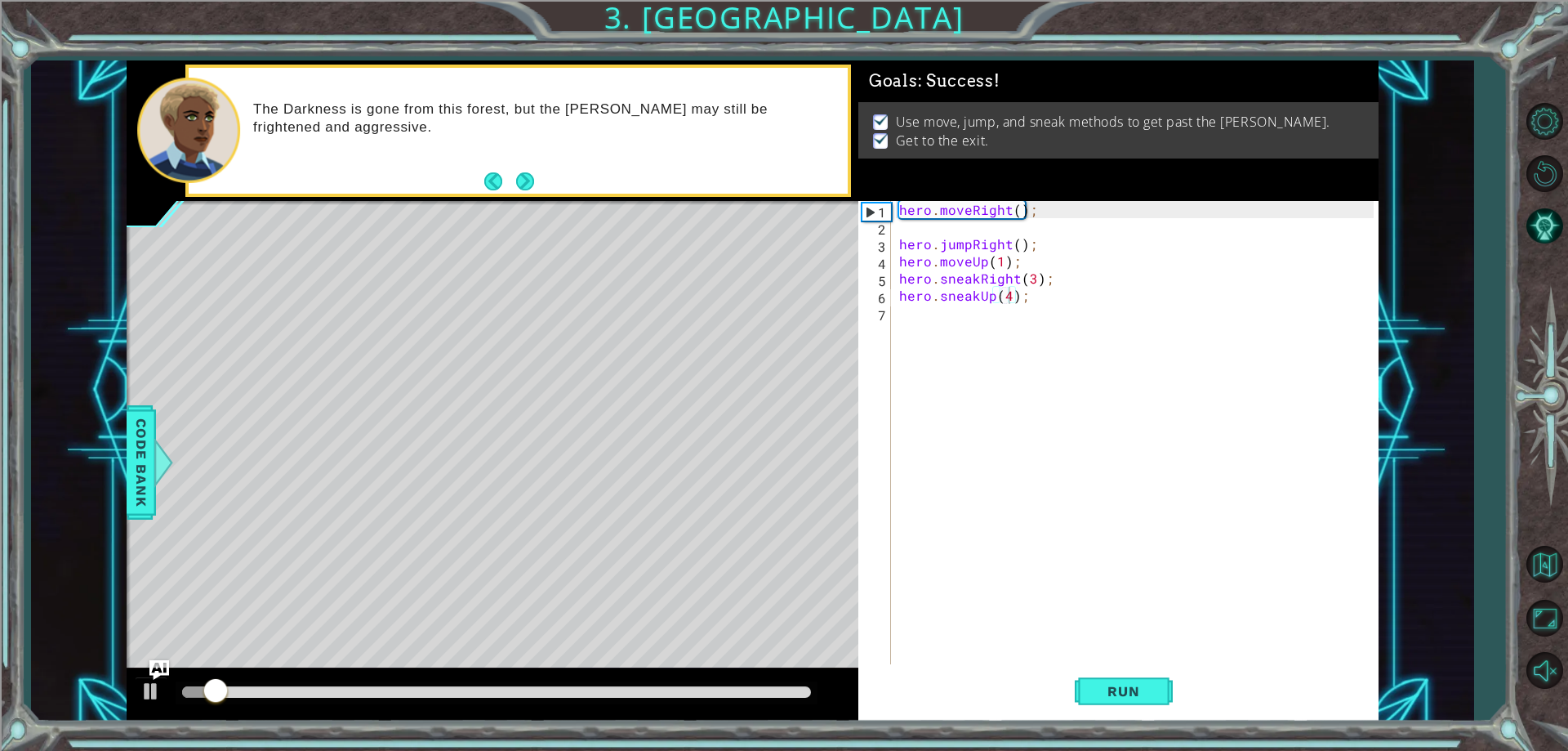
drag, startPoint x: 1126, startPoint y: 679, endPoint x: 766, endPoint y: 689, distance: 360.1
click at [765, 689] on div at bounding box center [492, 694] width 732 height 52
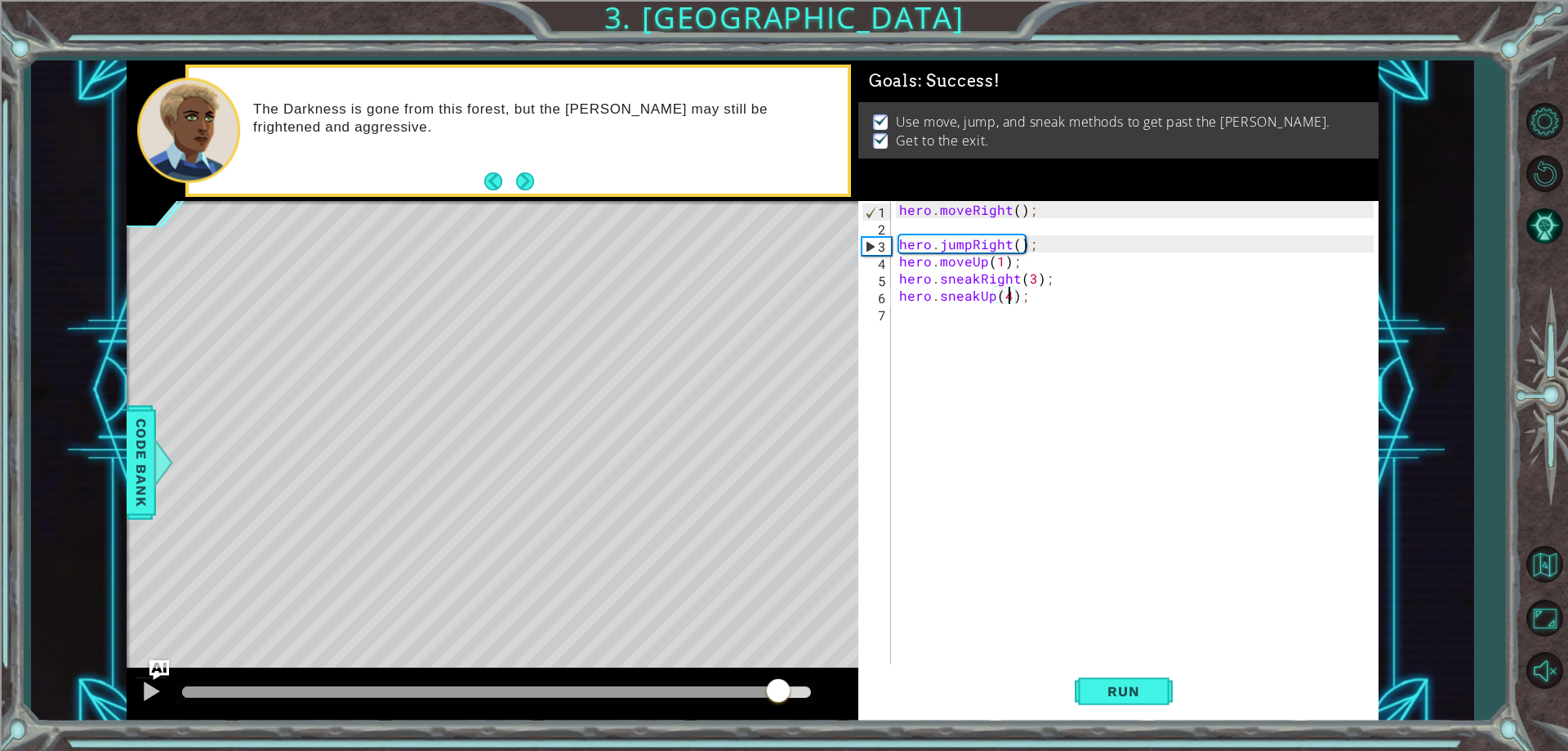
drag, startPoint x: 778, startPoint y: 689, endPoint x: 839, endPoint y: 670, distance: 63.9
click at [839, 670] on div at bounding box center [492, 694] width 732 height 52
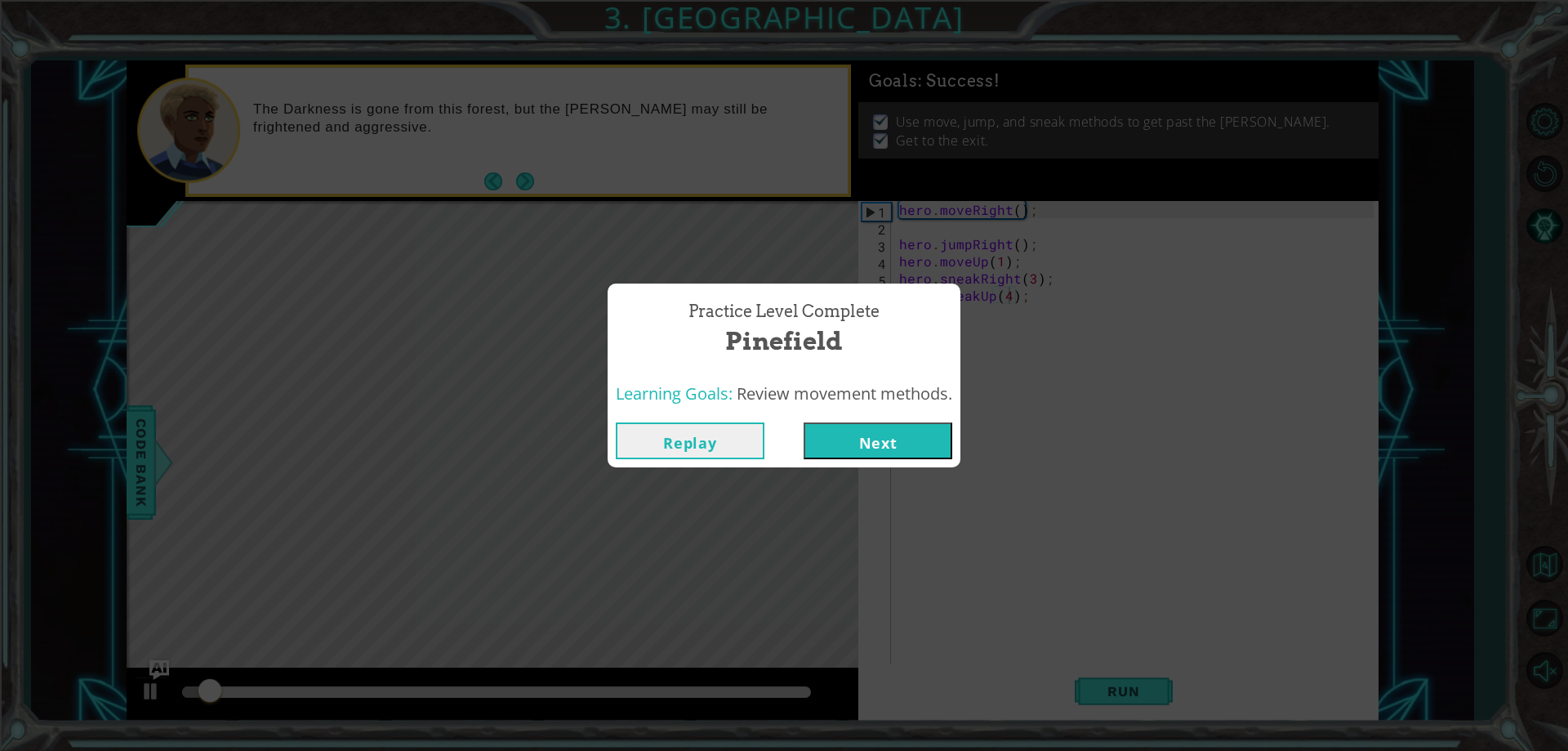
drag, startPoint x: 921, startPoint y: 456, endPoint x: 918, endPoint y: 465, distance: 9.5
click at [920, 464] on div "Replay Next" at bounding box center [784, 441] width 353 height 53
click at [892, 439] on button "Next" at bounding box center [878, 441] width 148 height 37
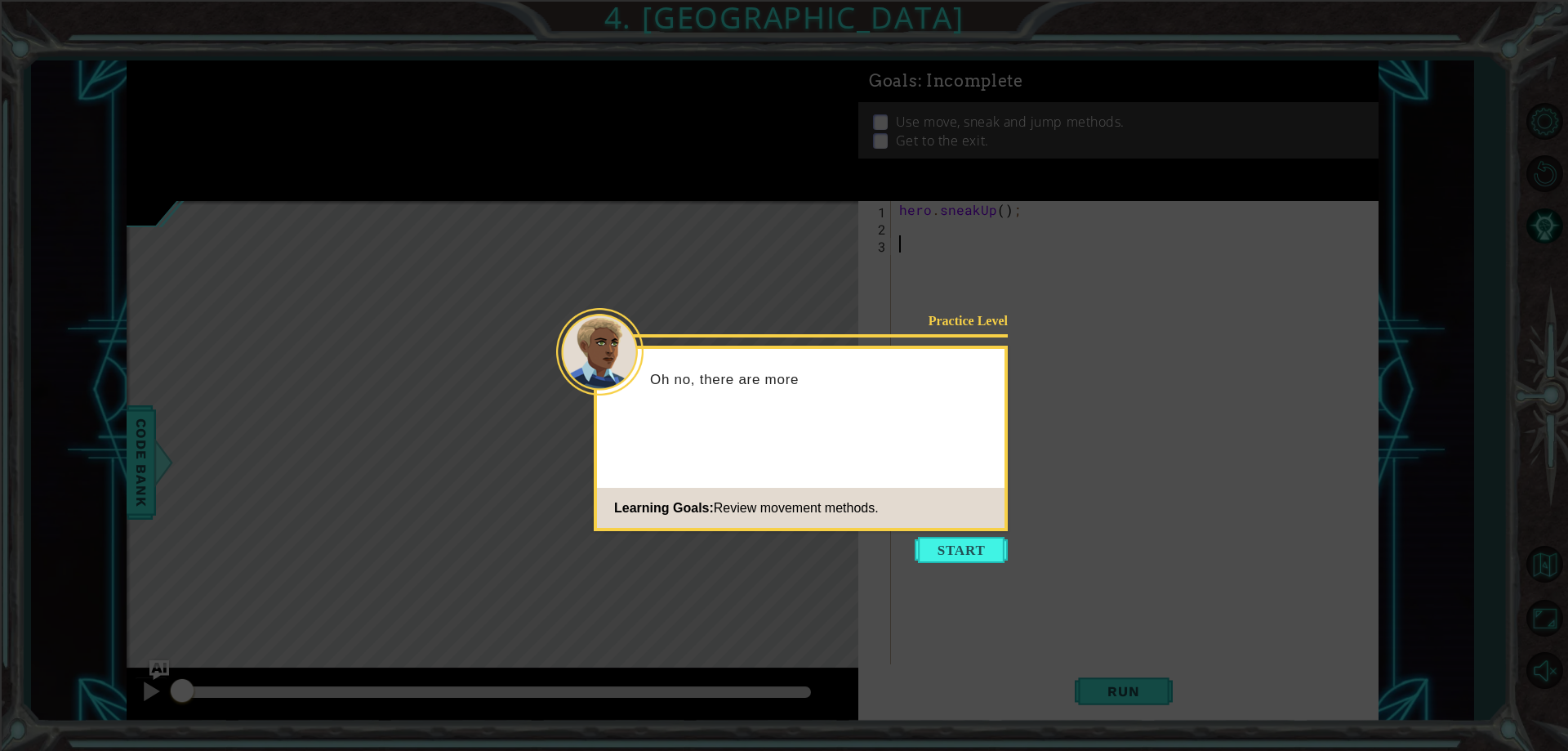
drag, startPoint x: 953, startPoint y: 551, endPoint x: 943, endPoint y: 540, distance: 14.9
click at [949, 546] on button "Start" at bounding box center [961, 549] width 93 height 26
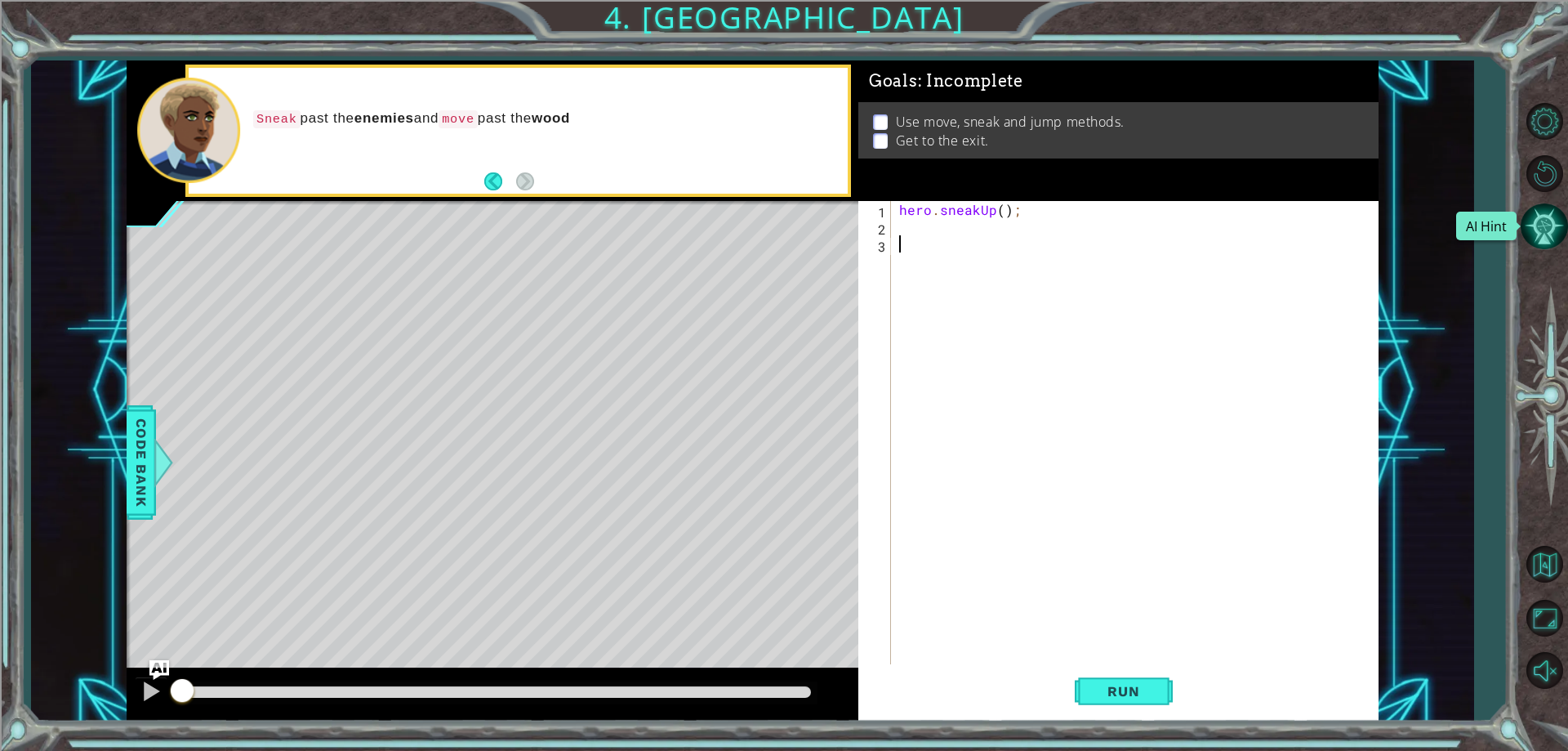
click at [1546, 230] on button "AI Hint" at bounding box center [1544, 227] width 48 height 48
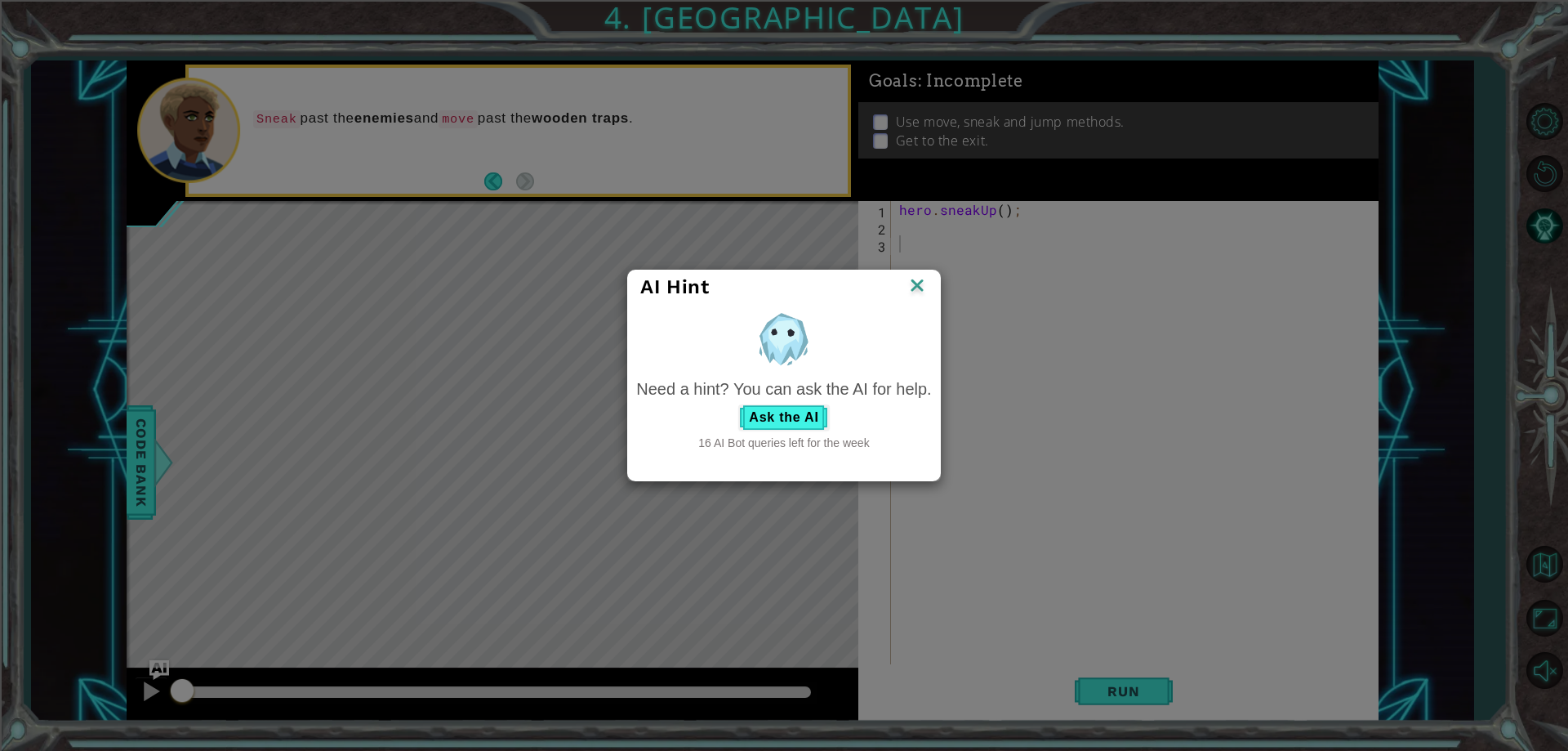
click at [914, 284] on img at bounding box center [917, 287] width 21 height 25
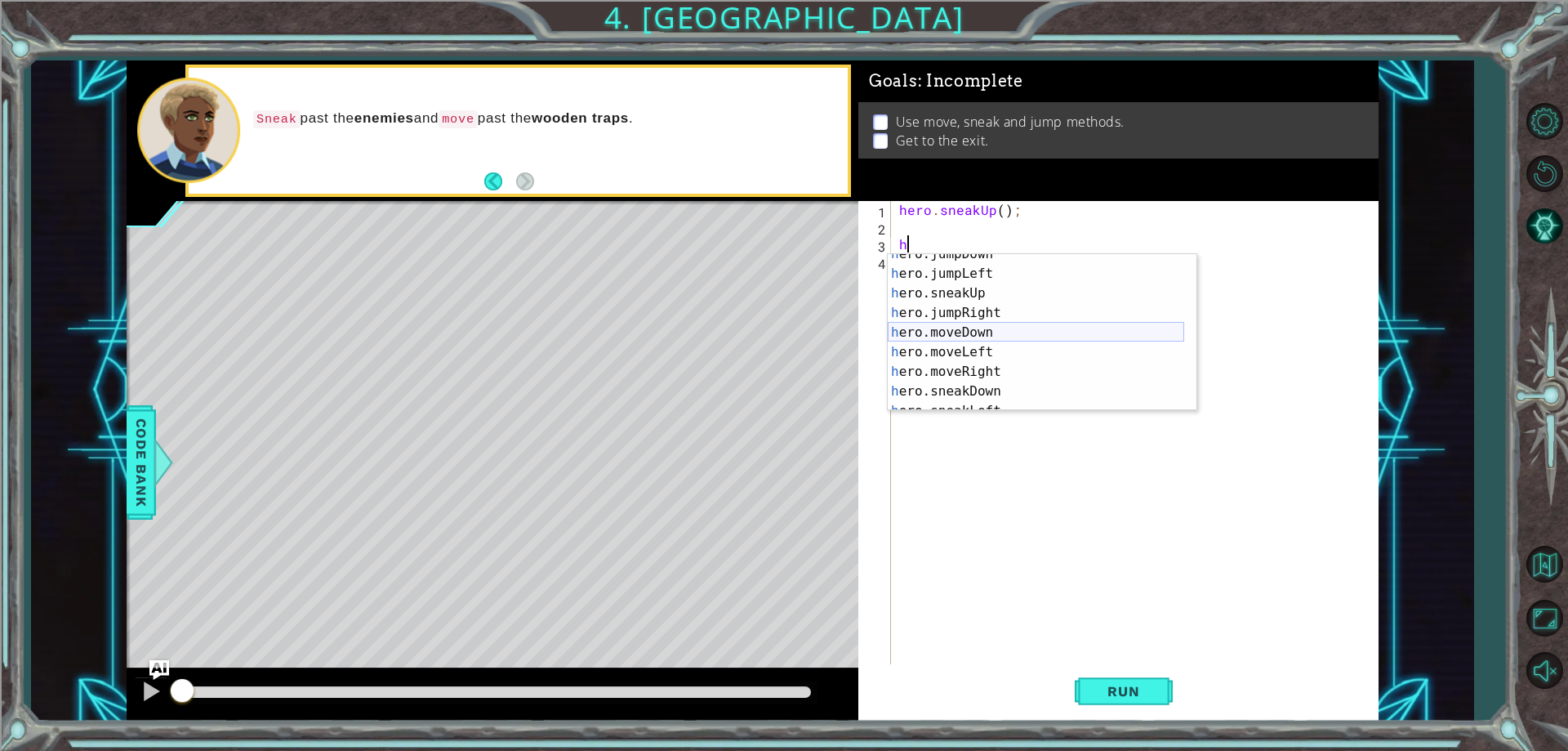
scroll to position [98, 0]
click at [983, 384] on div "h ero.jumpRight press enter h ero.moveDown press enter h ero.moveLeft press ent…" at bounding box center [1036, 352] width 297 height 196
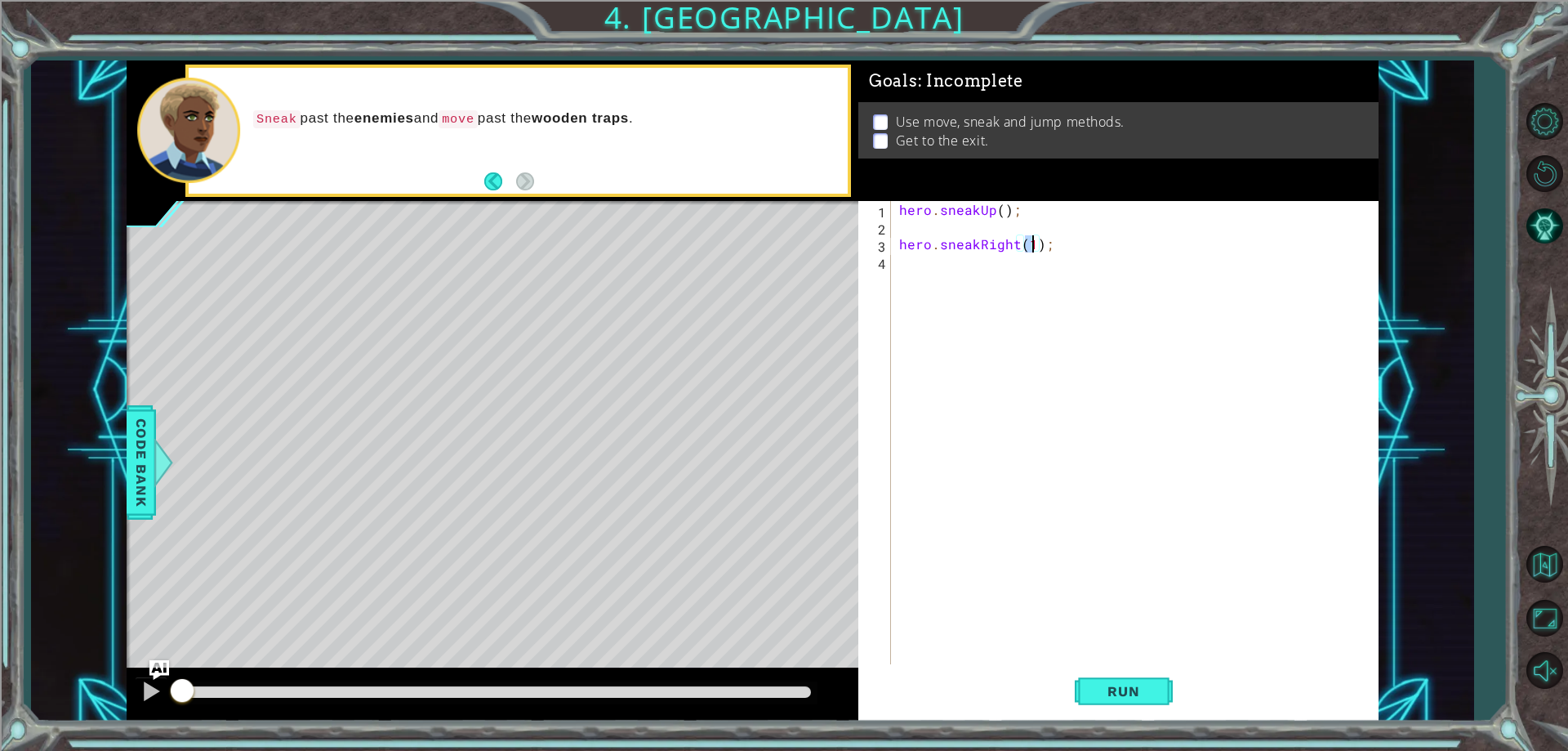
type textarea "hero.sneakRight(2);"
click at [983, 282] on div "hero . sneakUp ( ) ; hero . sneakRight ( 2 ) ;" at bounding box center [1139, 449] width 485 height 498
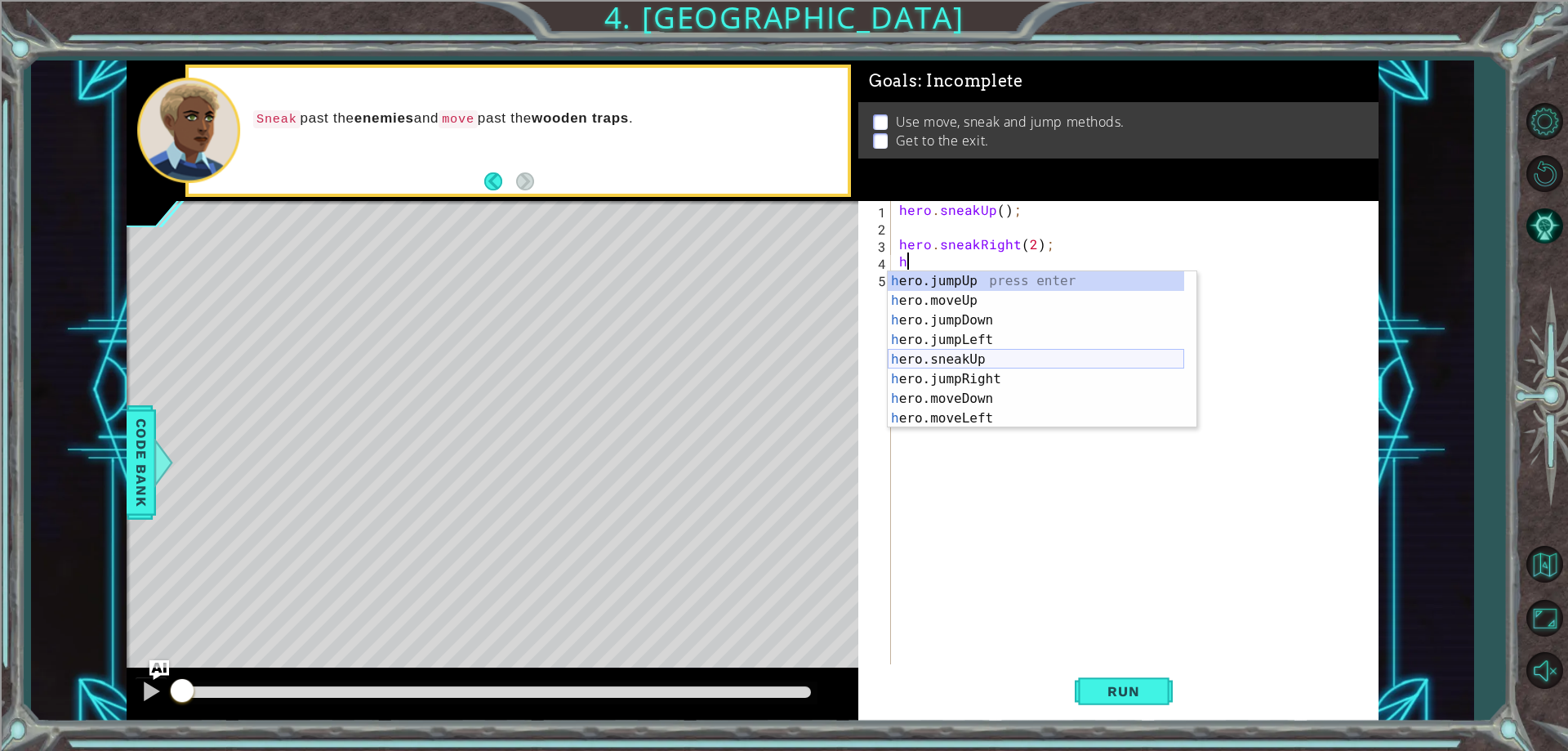
scroll to position [49, 0]
click at [993, 386] on div "h ero.jumpDown press enter h ero.jumpLeft press enter h ero.sneakUp press enter…" at bounding box center [1036, 360] width 297 height 196
type textarea "hero.moveRight(1);"
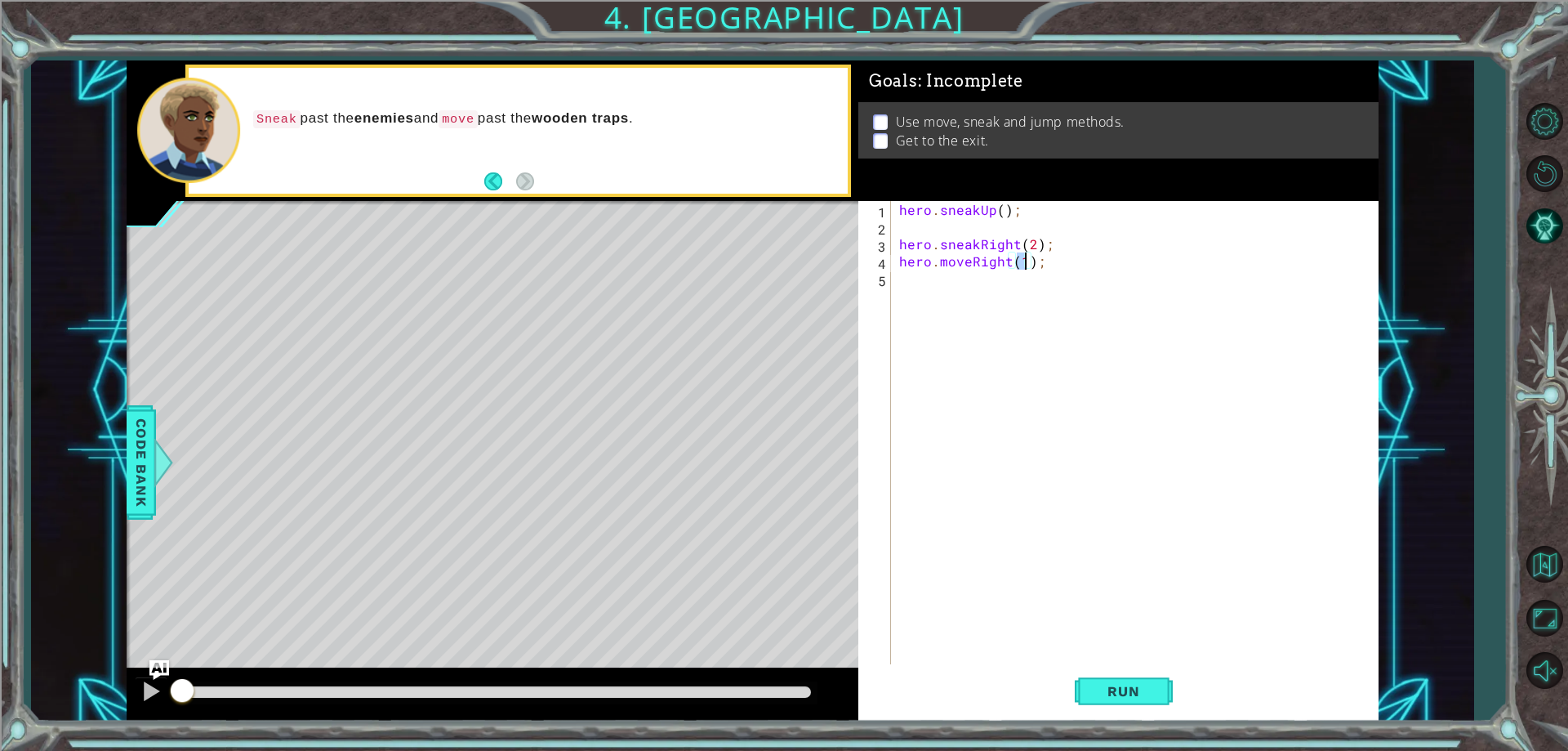
click at [979, 290] on div "hero . sneakUp ( ) ; hero . sneakRight ( 2 ) ; hero . moveRight ( 1 ) ;" at bounding box center [1139, 449] width 485 height 498
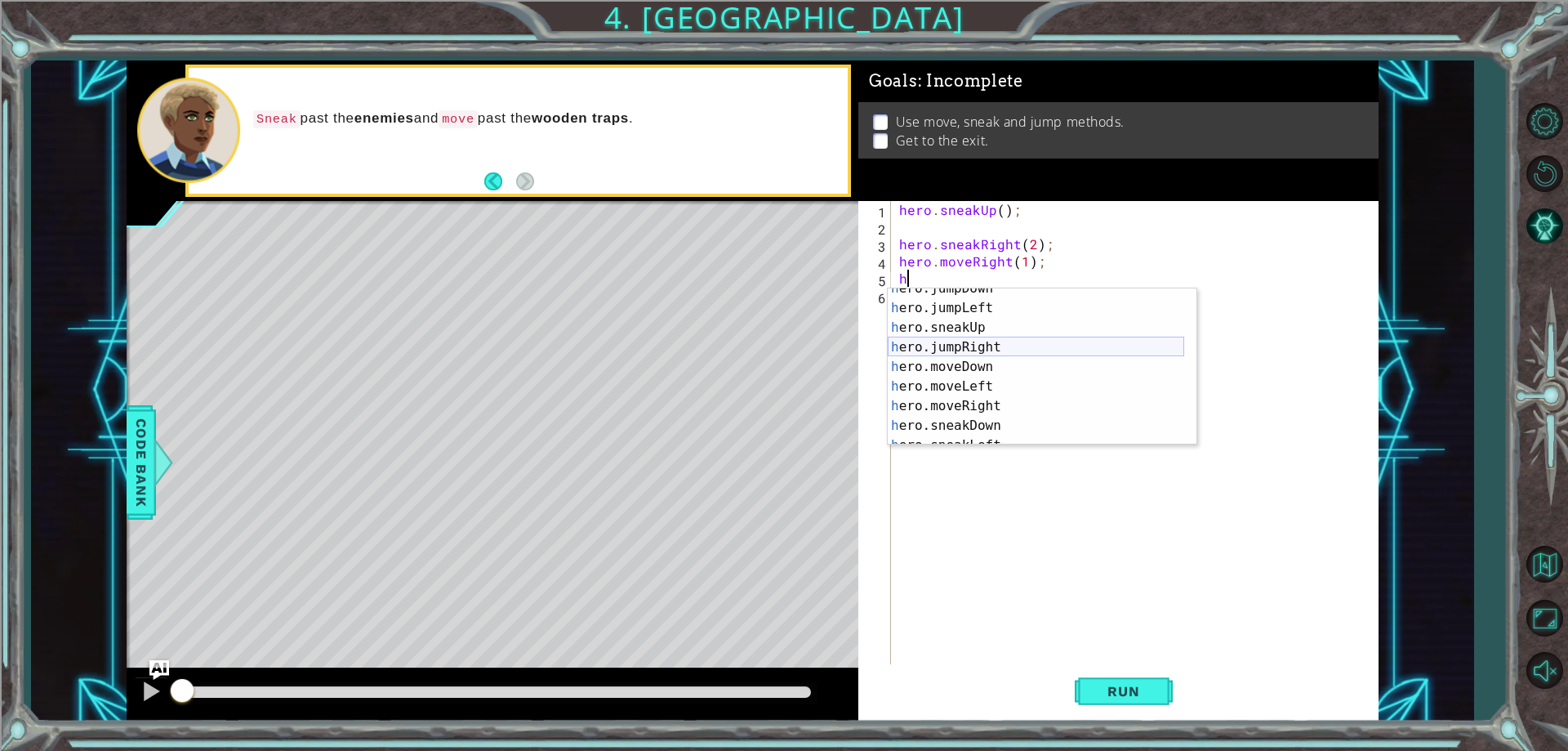
scroll to position [98, 0]
click at [1019, 411] on div "h ero.jumpRight press enter h ero.moveDown press enter h ero.moveLeft press ent…" at bounding box center [1036, 386] width 297 height 196
type textarea "hero.sneakRight(1);"
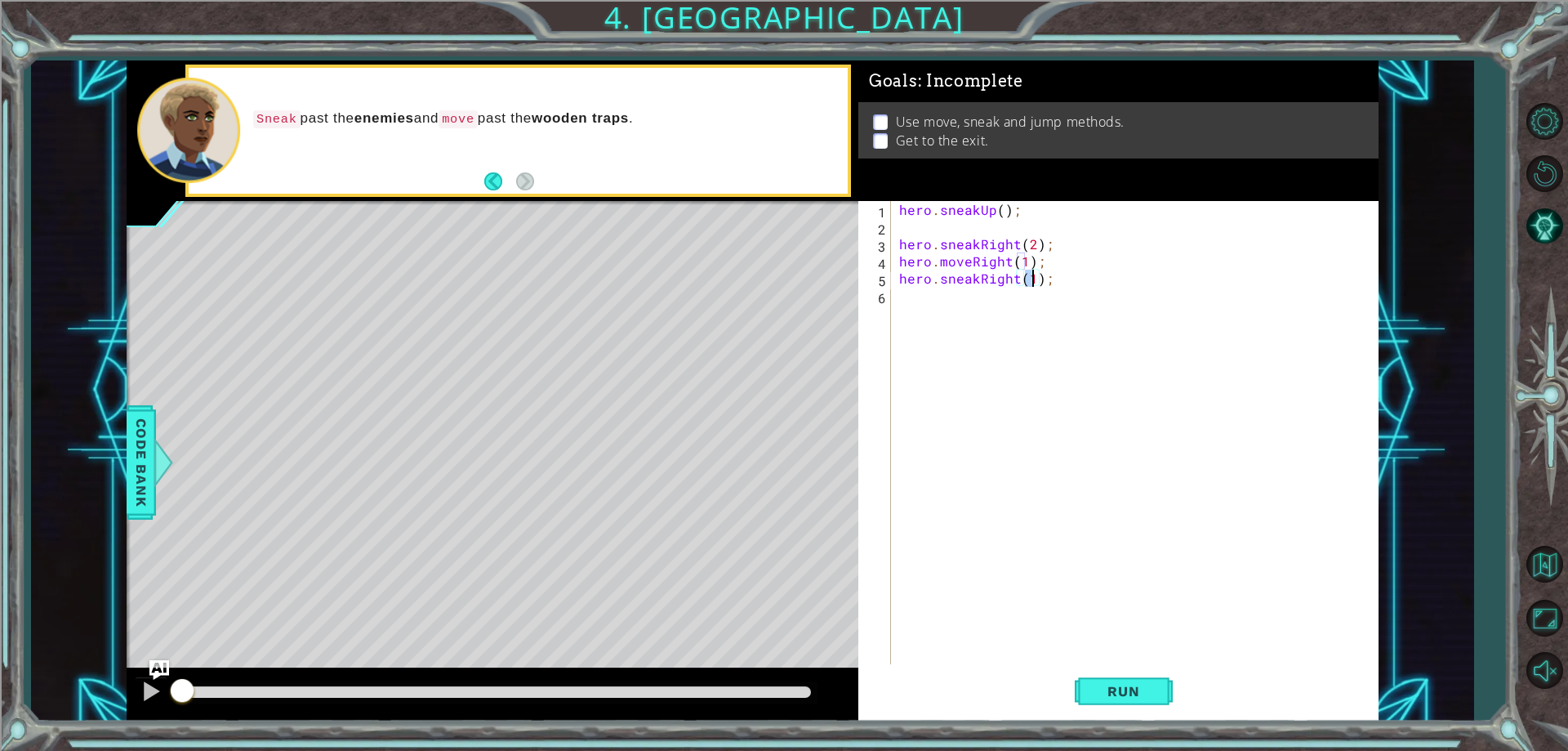
click at [1013, 353] on div "hero . sneakUp ( ) ; hero . sneakRight ( 2 ) ; hero . moveRight ( 1 ) ; hero . …" at bounding box center [1139, 449] width 485 height 498
click at [1029, 274] on div "hero . sneakUp ( ) ; hero . sneakRight ( 2 ) ; hero . moveRight ( 1 ) ; hero . …" at bounding box center [1139, 449] width 485 height 498
click at [1029, 280] on div "hero . sneakUp ( ) ; hero . sneakRight ( 2 ) ; hero . moveRight ( 1 ) ; hero . …" at bounding box center [1139, 449] width 485 height 498
type textarea "hero.sneakRight(3);"
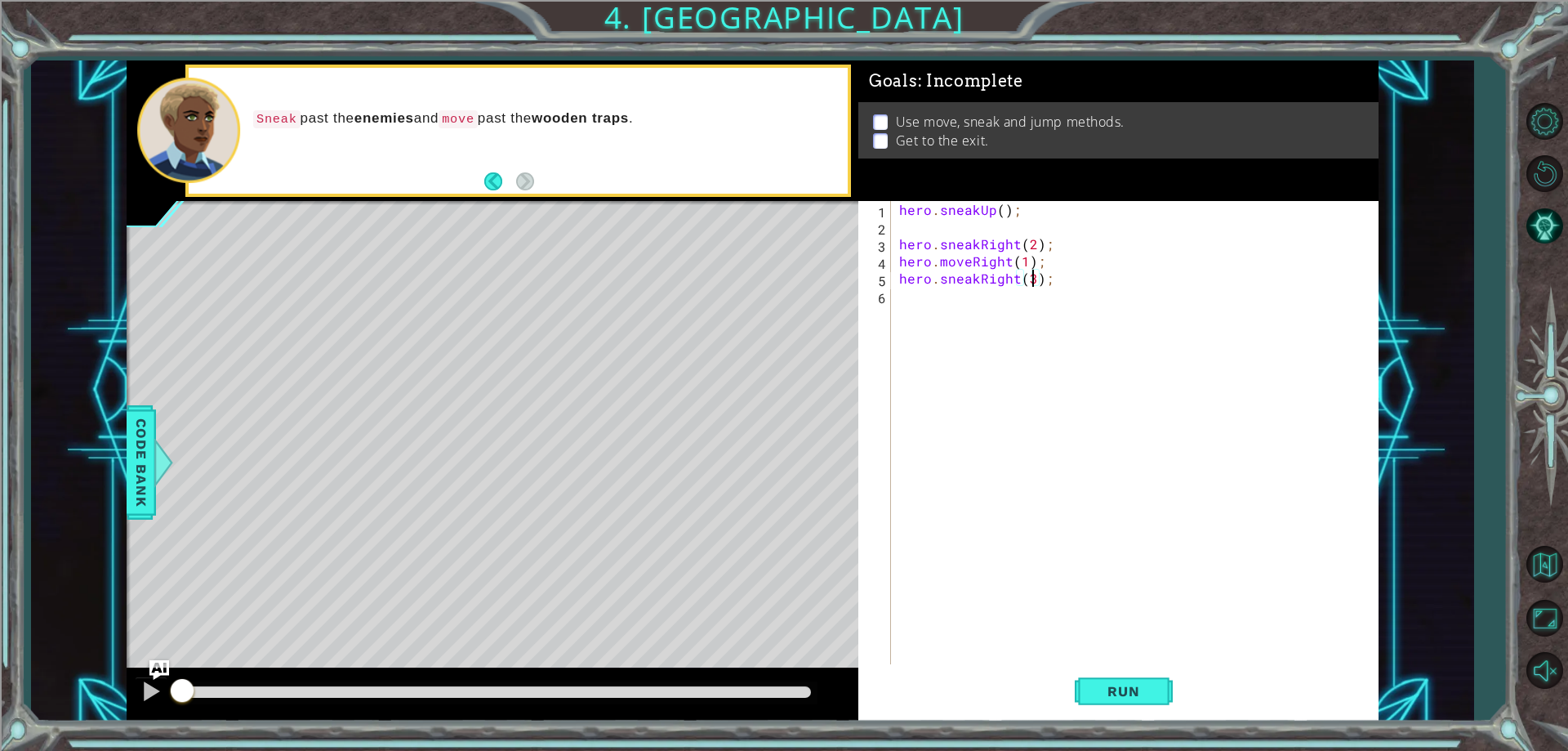
drag, startPoint x: 999, startPoint y: 319, endPoint x: 990, endPoint y: 320, distance: 9.1
click at [994, 319] on div "hero . sneakUp ( ) ; hero . sneakRight ( 2 ) ; hero . moveRight ( 1 ) ; hero . …" at bounding box center [1139, 449] width 485 height 498
type textarea "h"
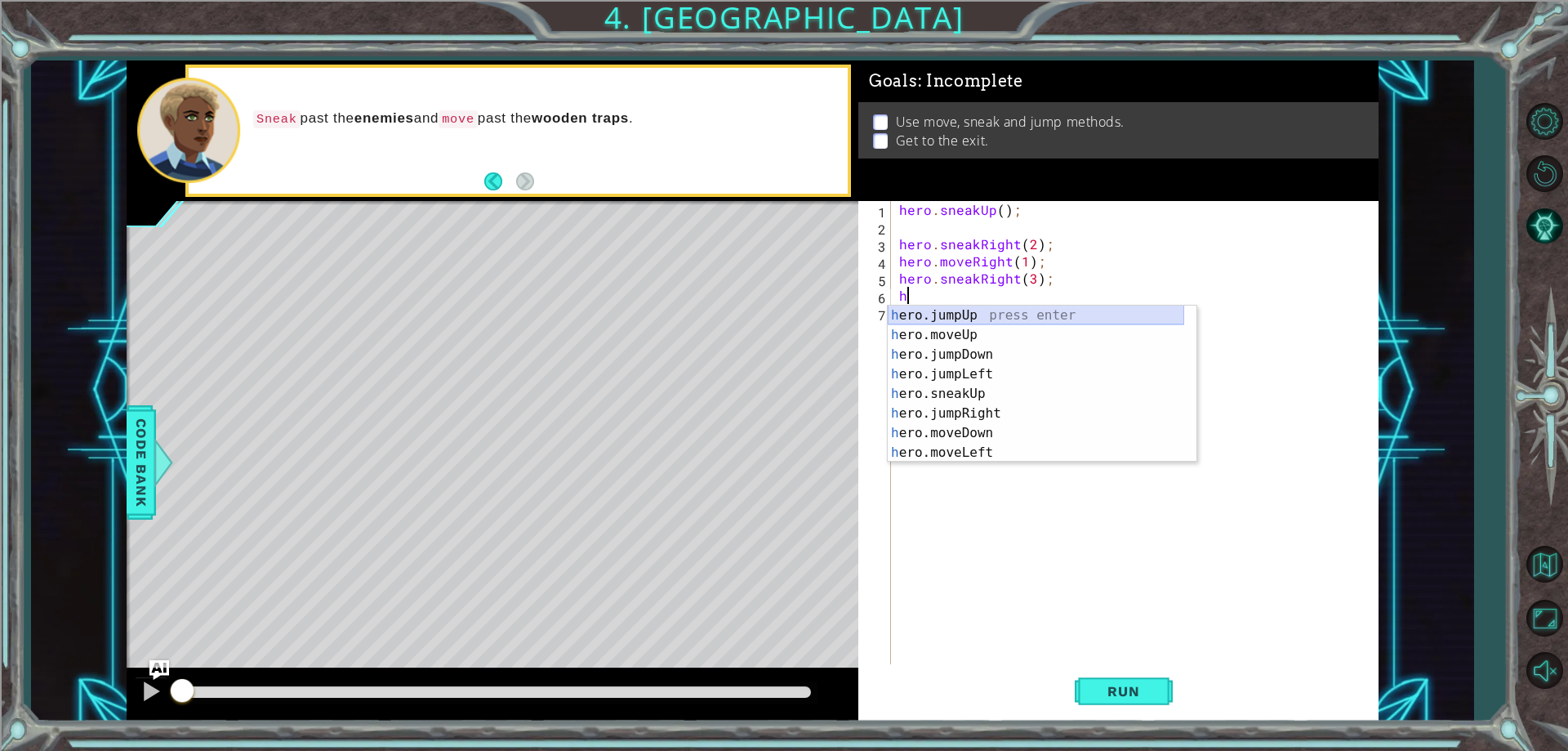
click at [970, 310] on div "h ero.jumpUp press enter h ero.moveUp press enter h ero.jumpDown press enter h …" at bounding box center [1036, 404] width 297 height 196
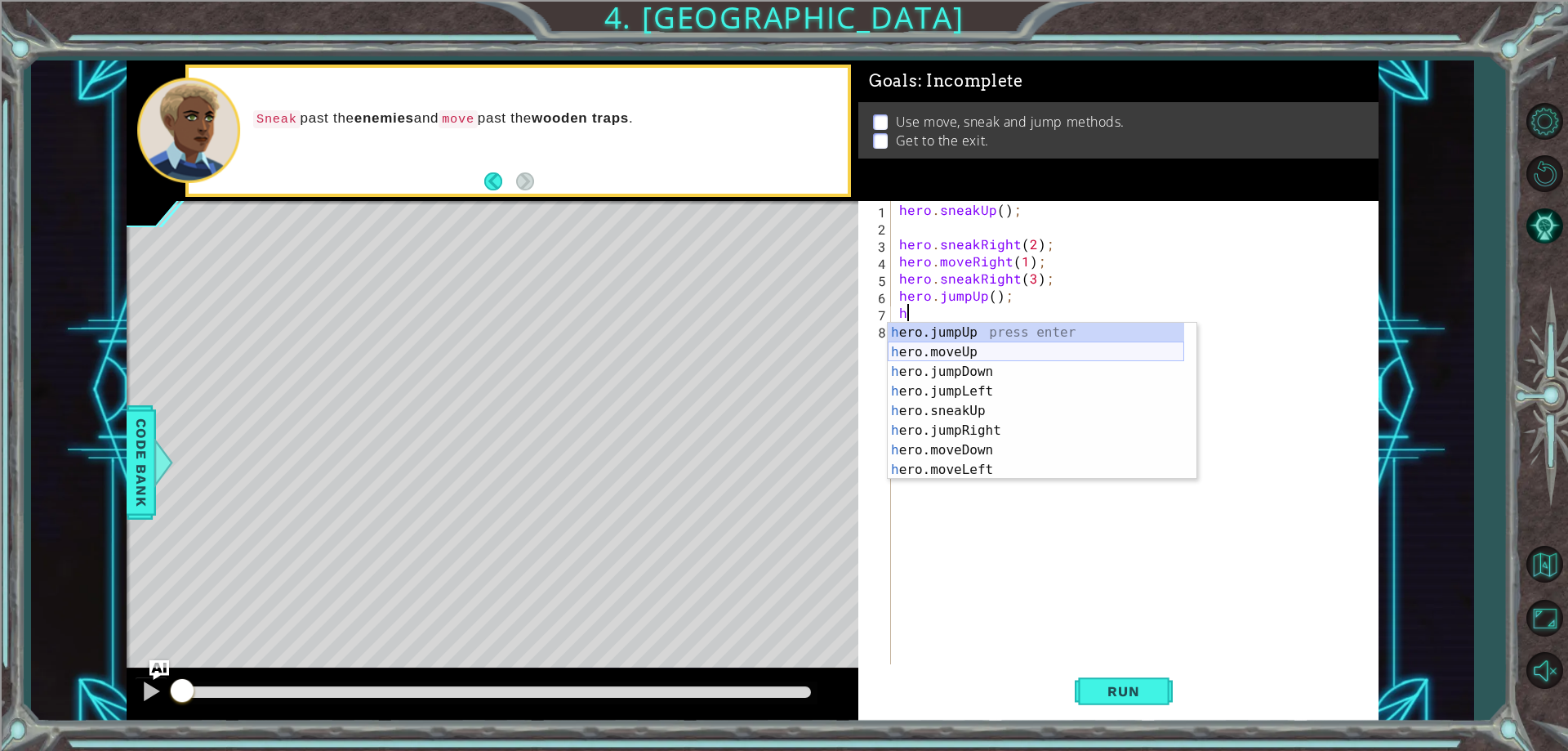
click at [981, 358] on div "h ero.jumpUp press enter h ero.moveUp press enter h ero.jumpDown press enter h …" at bounding box center [1036, 421] width 297 height 196
type textarea "hero.moveUp(1);"
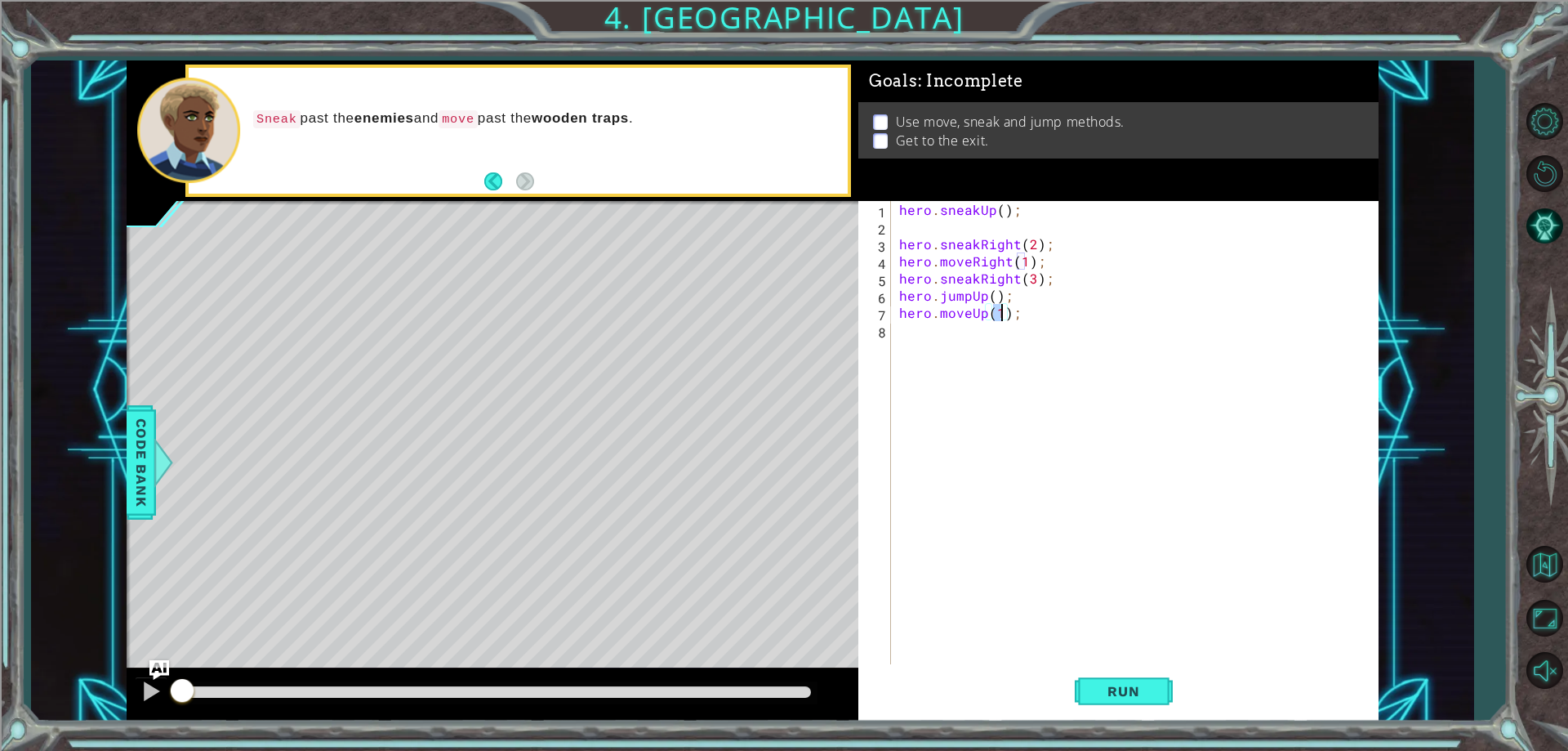
click at [979, 341] on div "hero . sneakUp ( ) ; hero . sneakRight ( 2 ) ; hero . moveRight ( 1 ) ; hero . …" at bounding box center [1139, 449] width 485 height 498
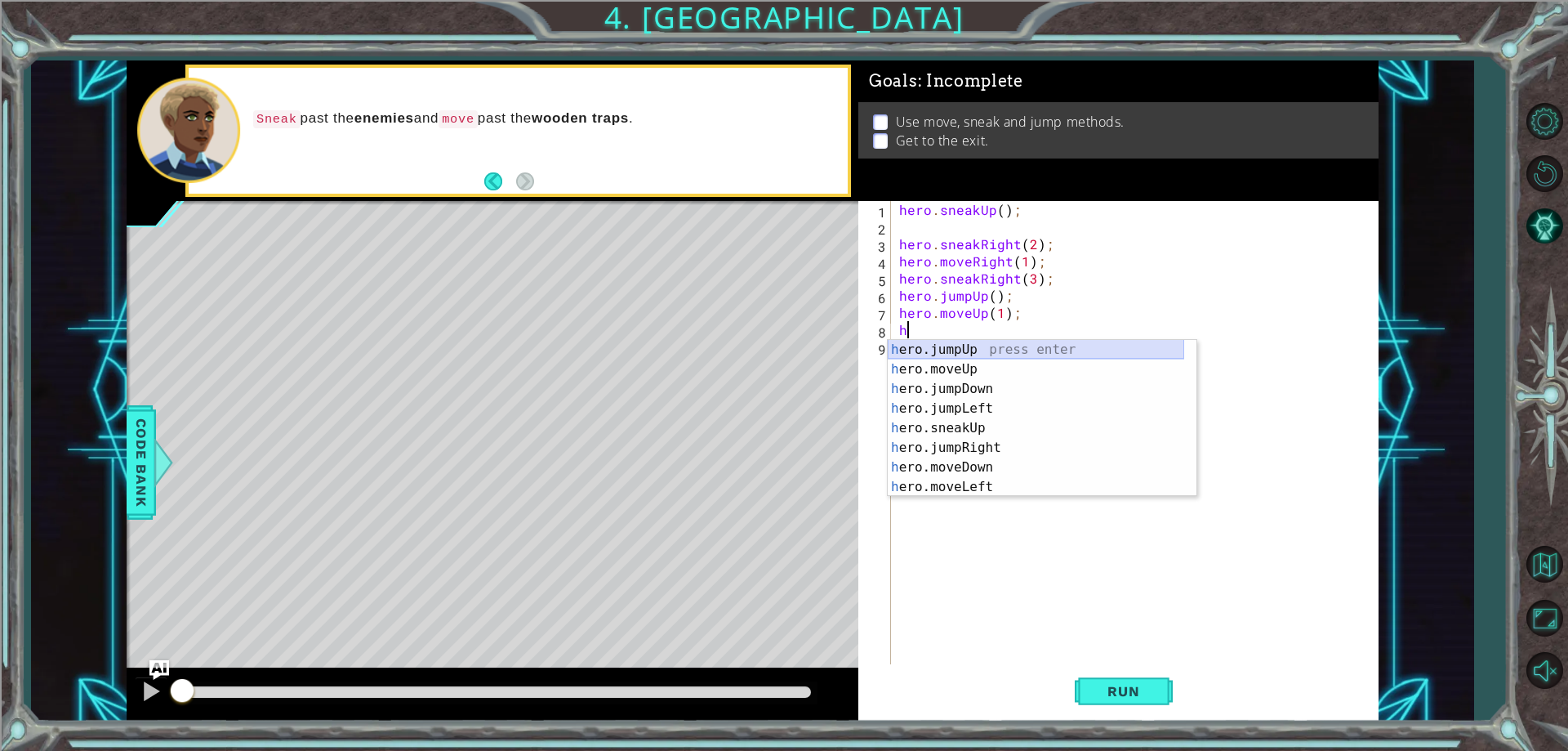
scroll to position [98, 0]
click at [998, 394] on div "h ero.jumpRight press enter h ero.moveDown press enter h ero.moveLeft press ent…" at bounding box center [1036, 438] width 297 height 196
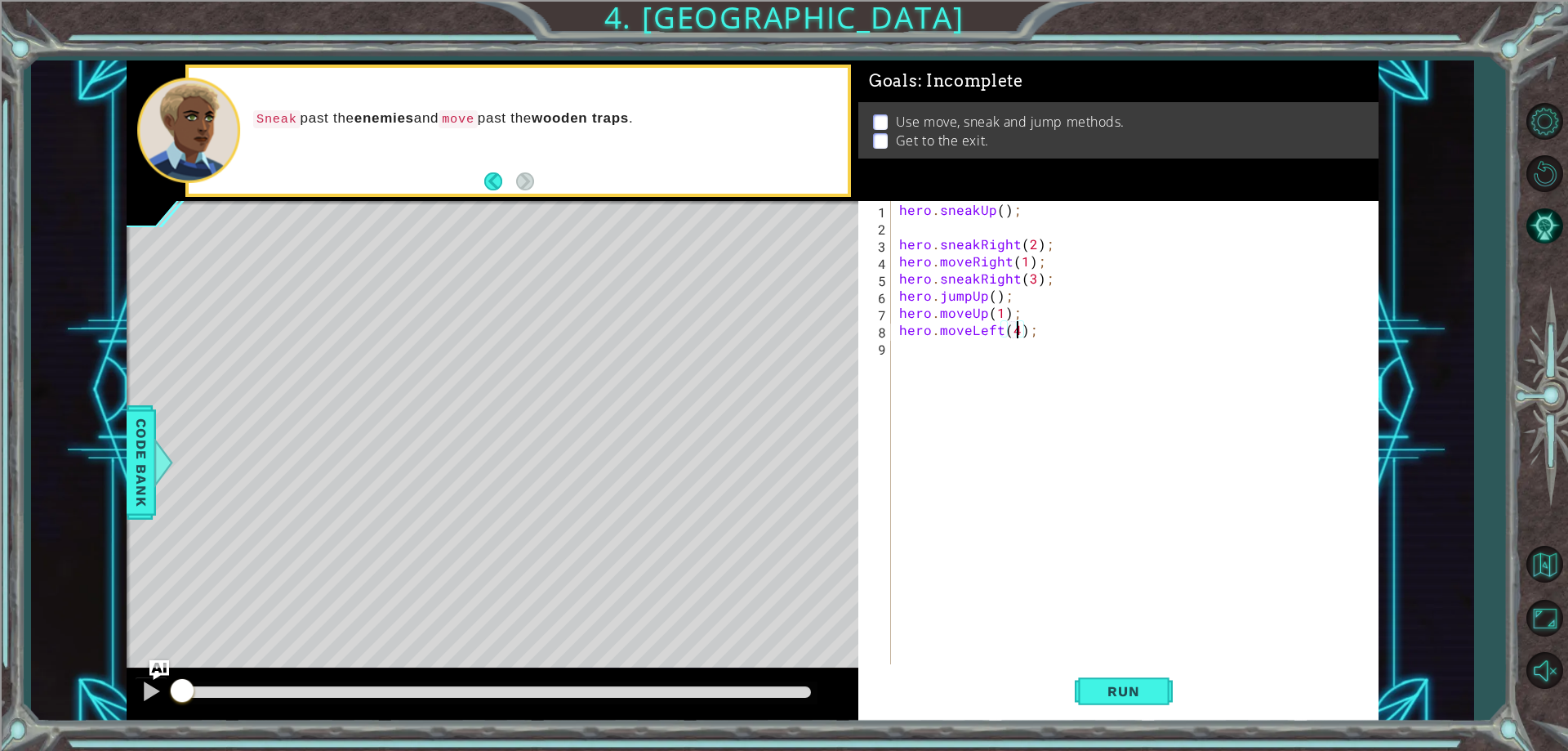
scroll to position [0, 8]
type textarea "hero.moveLeft(3);"
click at [966, 352] on div "hero . sneakUp ( ) ; hero . sneakRight ( 2 ) ; hero . moveRight ( 1 ) ; hero . …" at bounding box center [1139, 449] width 485 height 498
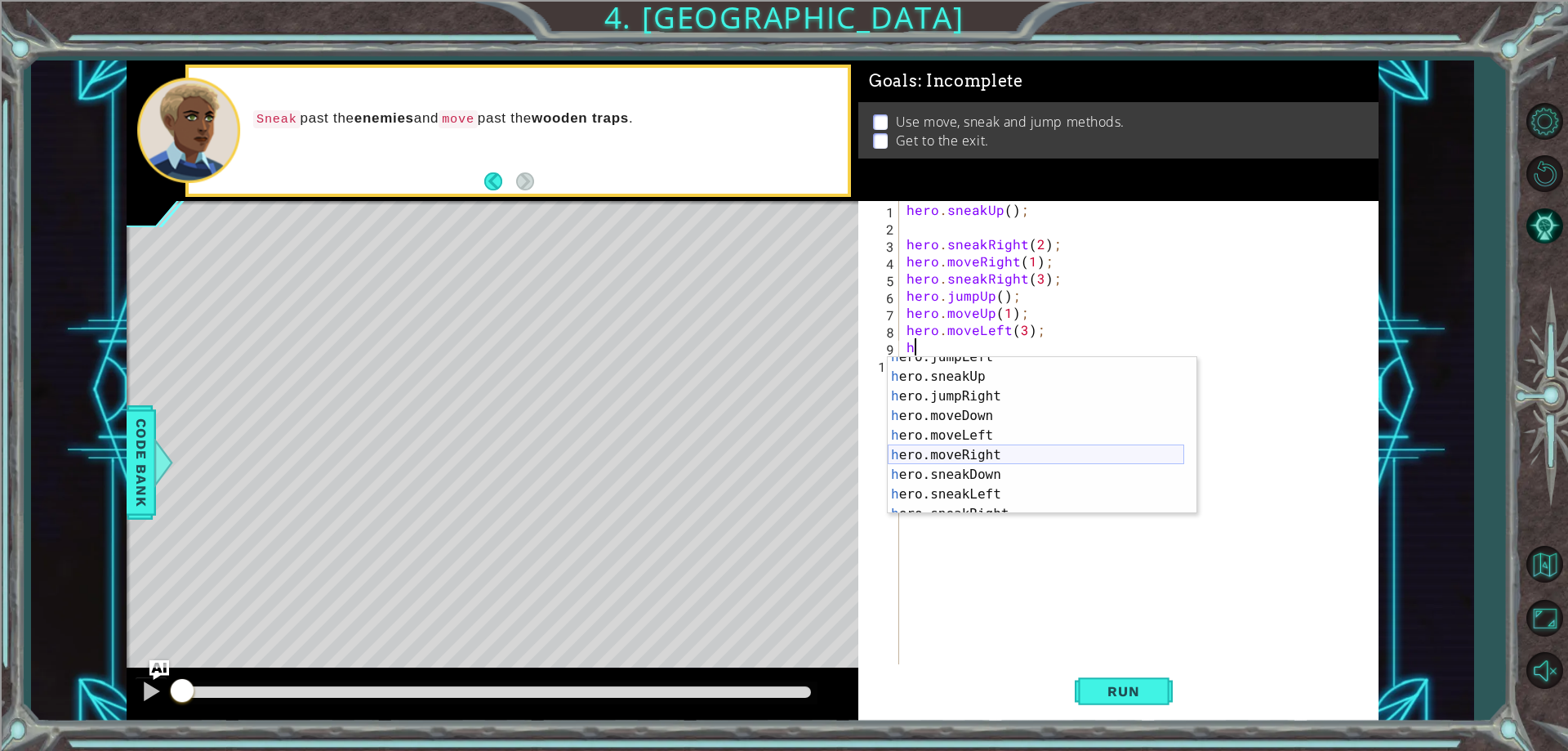
scroll to position [0, 0]
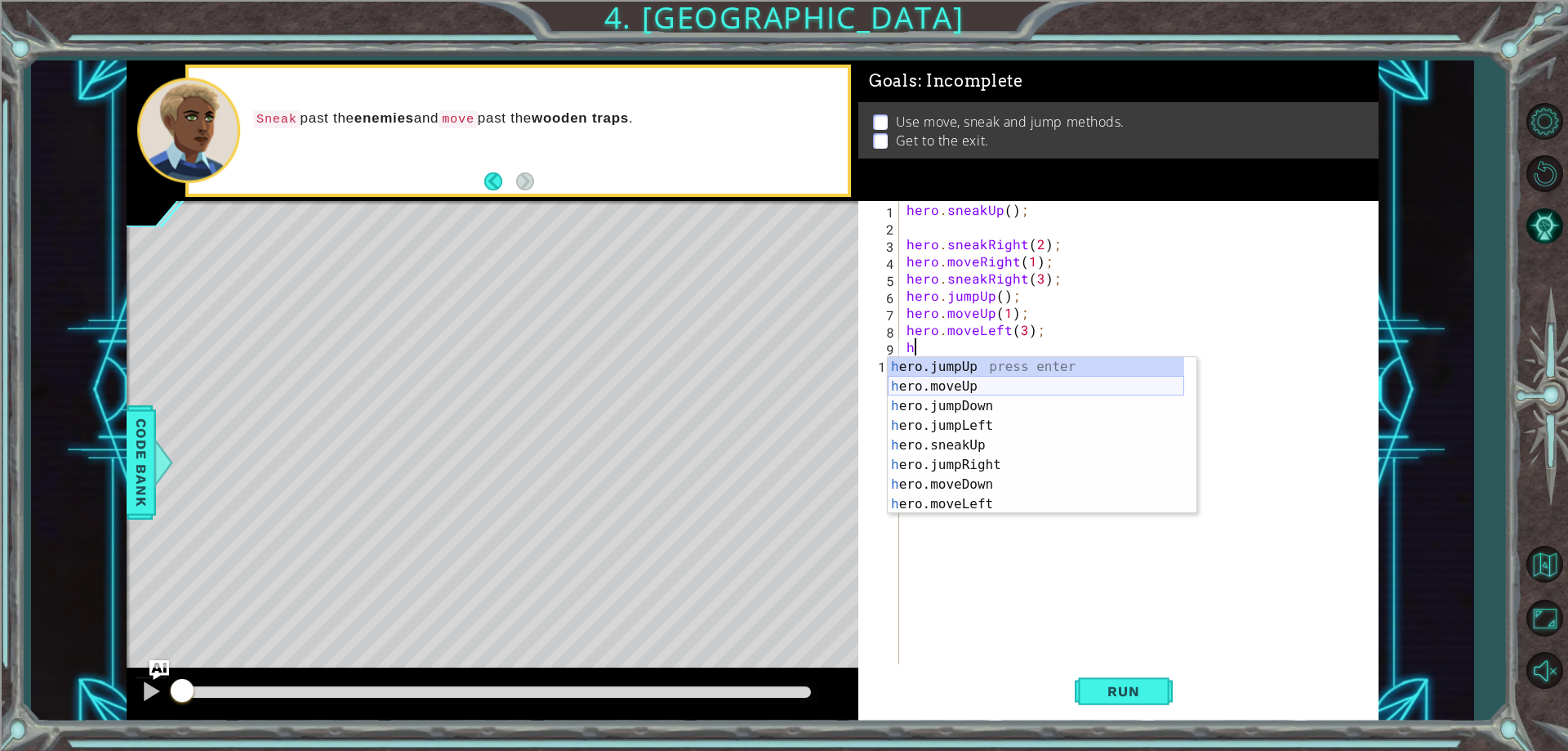
click at [949, 383] on div "h ero.jumpUp press enter h ero.moveUp press enter h ero.jumpDown press enter h …" at bounding box center [1036, 455] width 297 height 196
type textarea "hero.moveUp(1);"
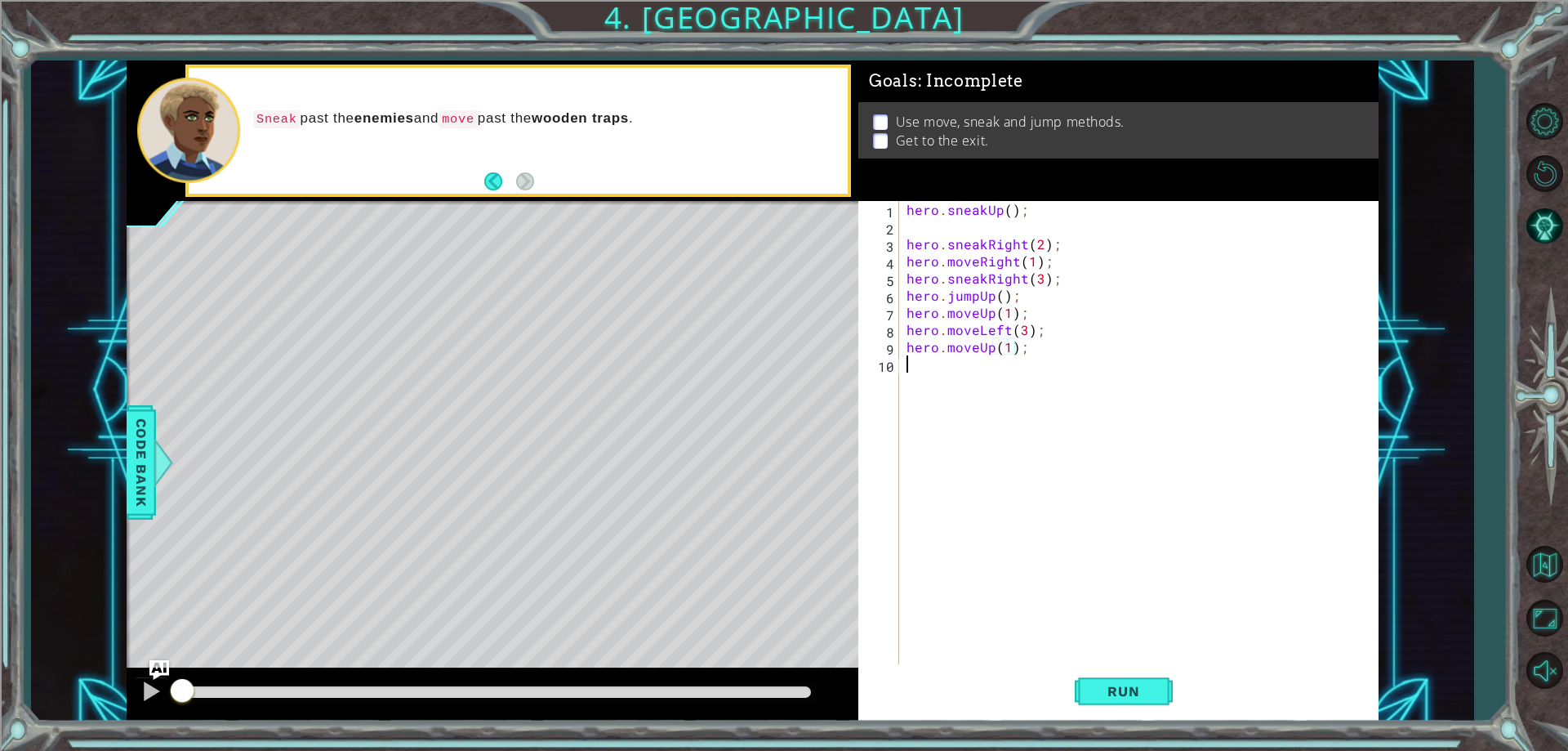
drag, startPoint x: 1155, startPoint y: 523, endPoint x: 1170, endPoint y: 547, distance: 28.3
click at [1156, 522] on div "hero . sneakUp ( ) ; hero . sneakRight ( 2 ) ; hero . moveRight ( 1 ) ; hero . …" at bounding box center [1142, 449] width 478 height 498
click at [1145, 699] on span "Run" at bounding box center [1124, 691] width 65 height 16
click at [810, 695] on div at bounding box center [497, 693] width 642 height 23
drag, startPoint x: 804, startPoint y: 694, endPoint x: 817, endPoint y: 686, distance: 15.3
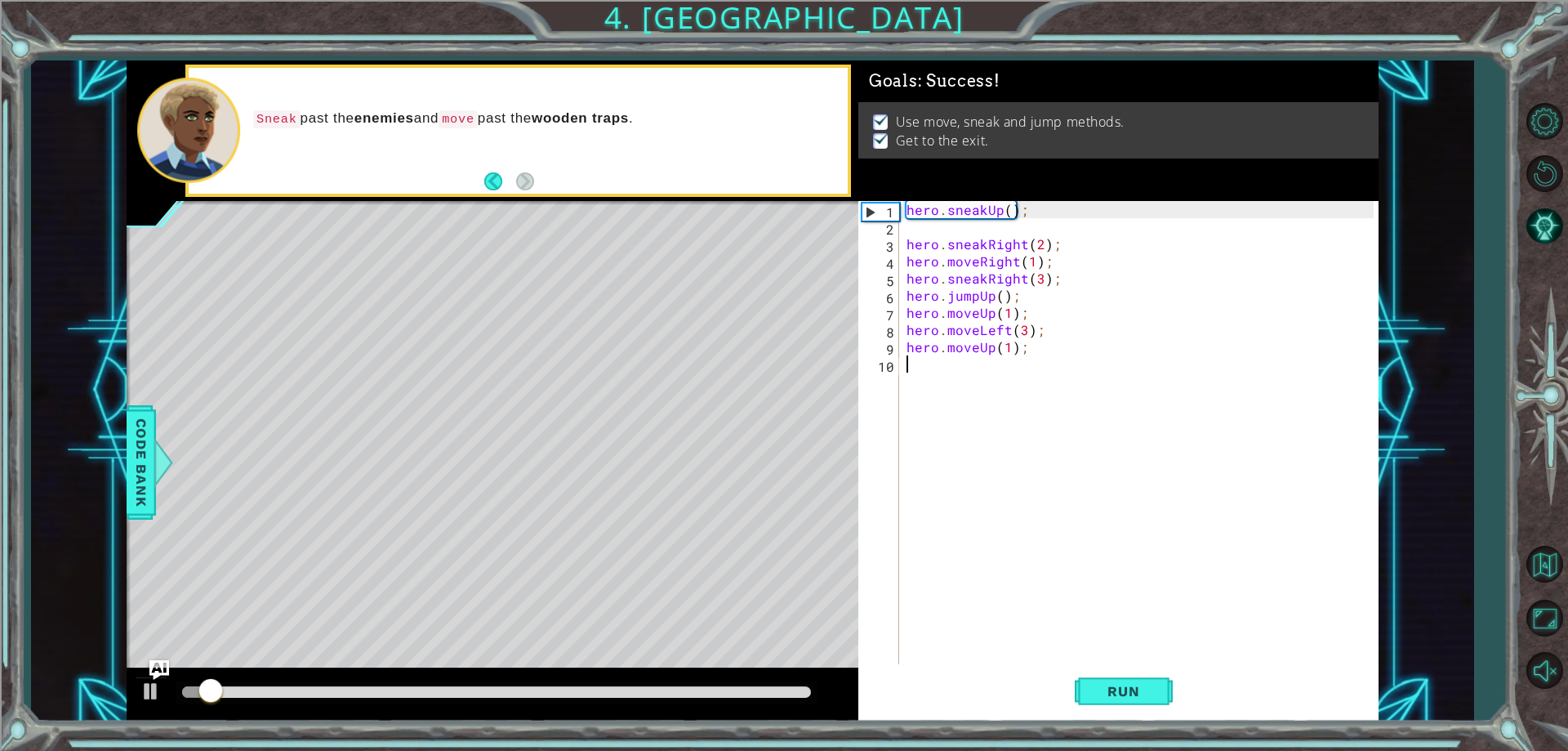
click at [807, 693] on div at bounding box center [496, 692] width 629 height 11
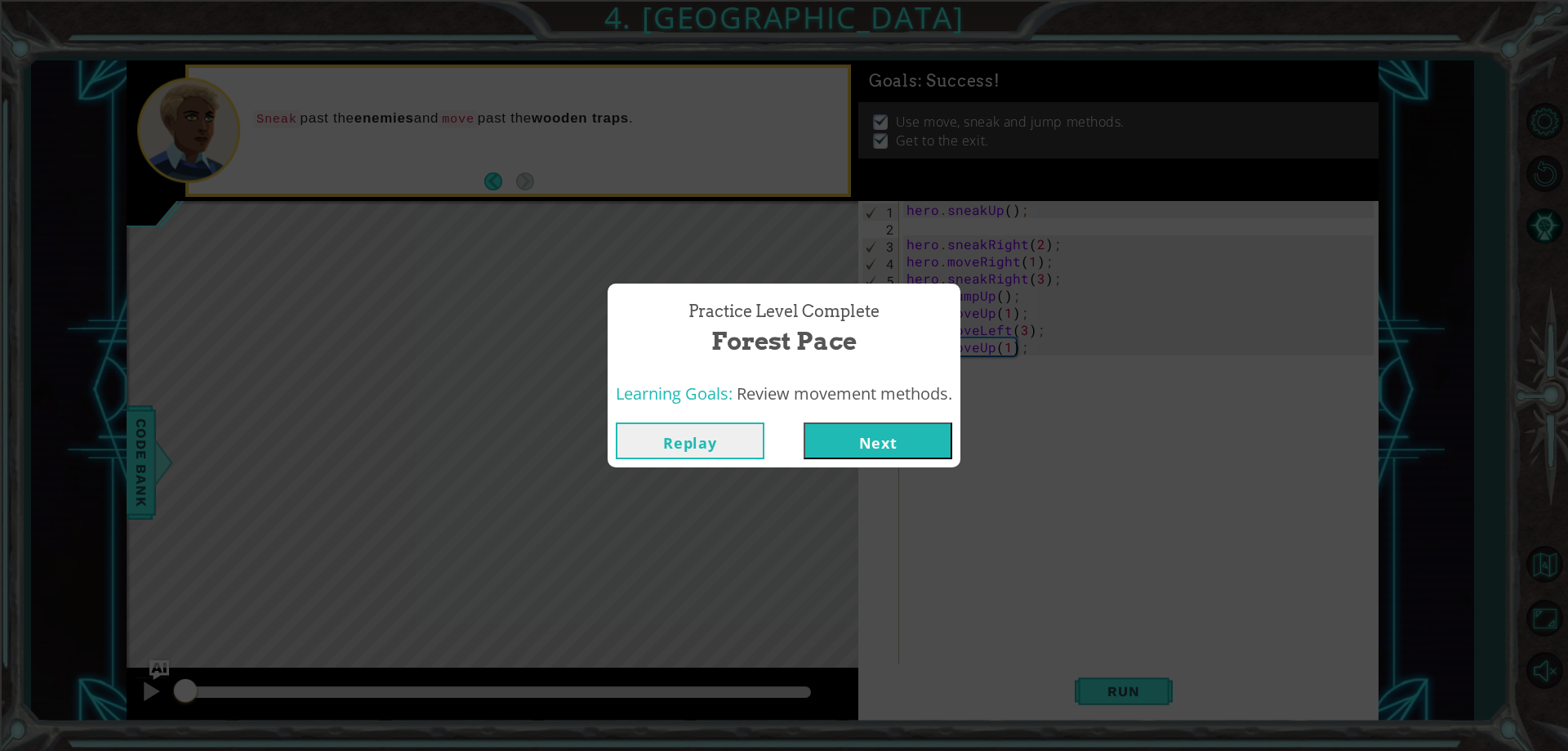
click at [926, 435] on button "Next" at bounding box center [878, 441] width 148 height 37
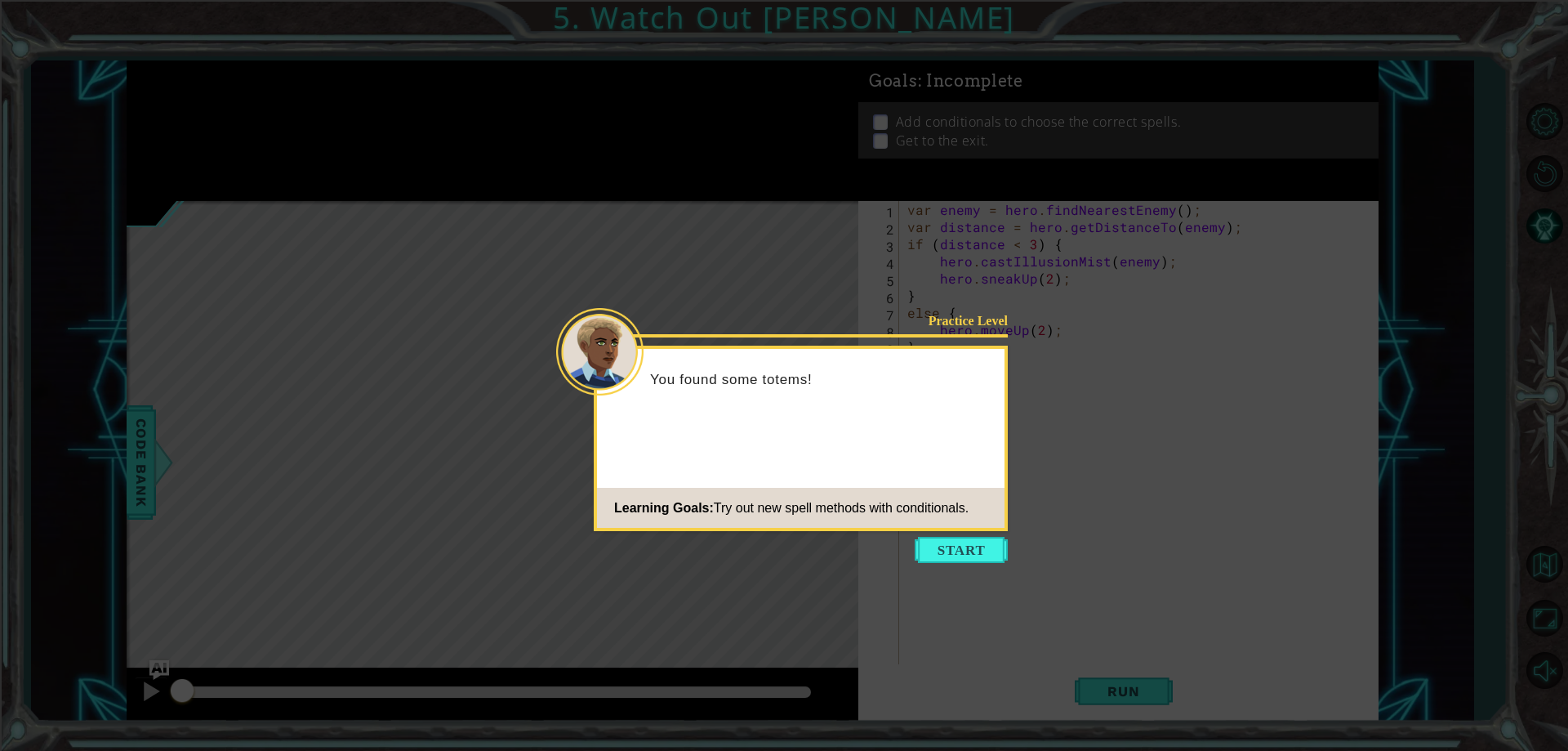
click at [1019, 544] on icon at bounding box center [784, 375] width 1568 height 751
click at [959, 537] on button "Start" at bounding box center [961, 549] width 93 height 26
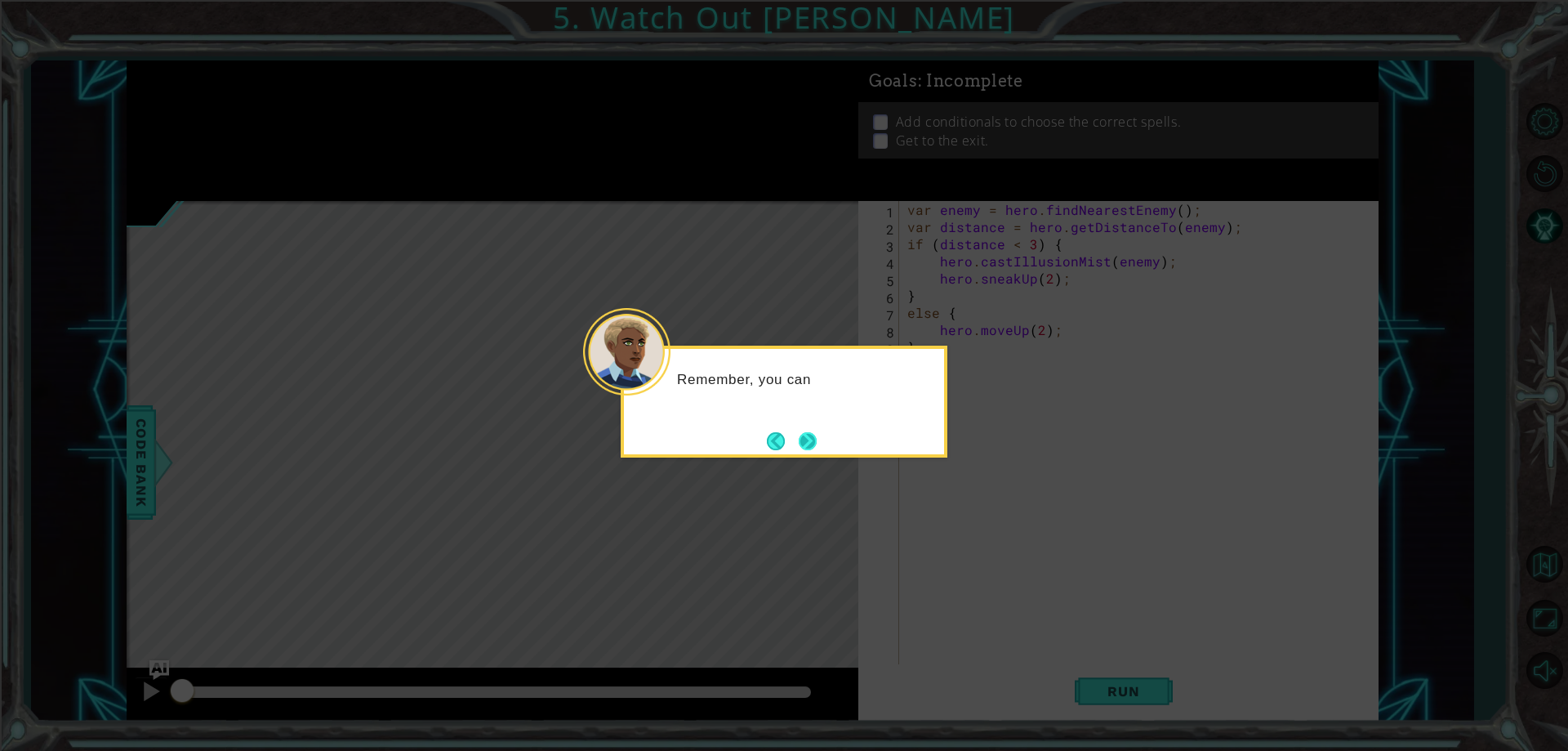
click at [805, 439] on button "Next" at bounding box center [808, 441] width 30 height 30
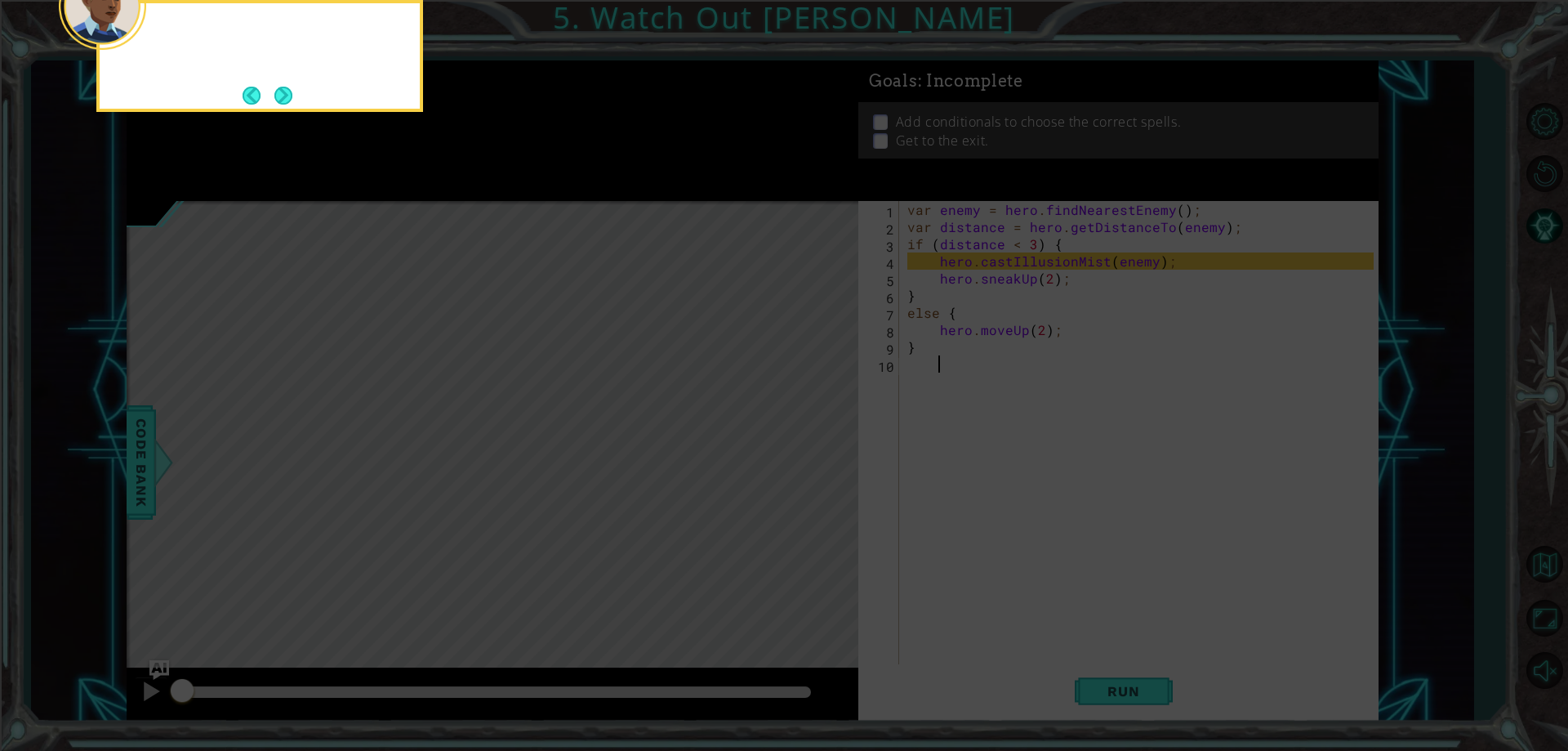
drag, startPoint x: 805, startPoint y: 445, endPoint x: 808, endPoint y: 463, distance: 18.2
click at [807, 463] on icon at bounding box center [784, 112] width 1568 height 1277
click at [303, 95] on div "You use a conditional to figure out if you need to cast the spell." at bounding box center [259, 56] width 326 height 112
click at [286, 91] on button "Next" at bounding box center [284, 95] width 30 height 30
drag, startPoint x: 229, startPoint y: 81, endPoint x: 239, endPoint y: 83, distance: 10.2
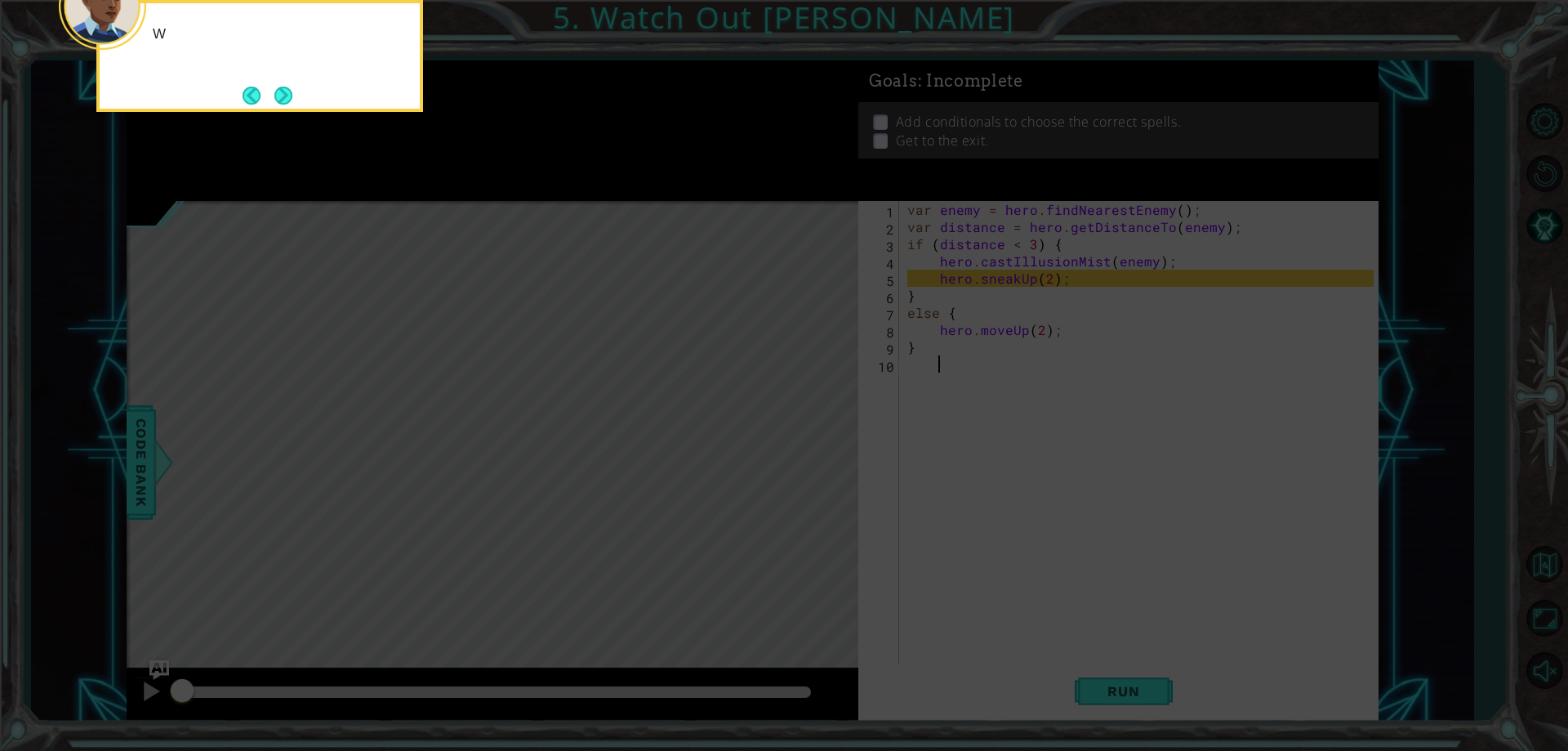
click at [235, 83] on div "W" at bounding box center [259, 56] width 326 height 112
click at [275, 87] on footer at bounding box center [267, 96] width 49 height 25
click at [275, 87] on button "Next" at bounding box center [283, 95] width 29 height 30
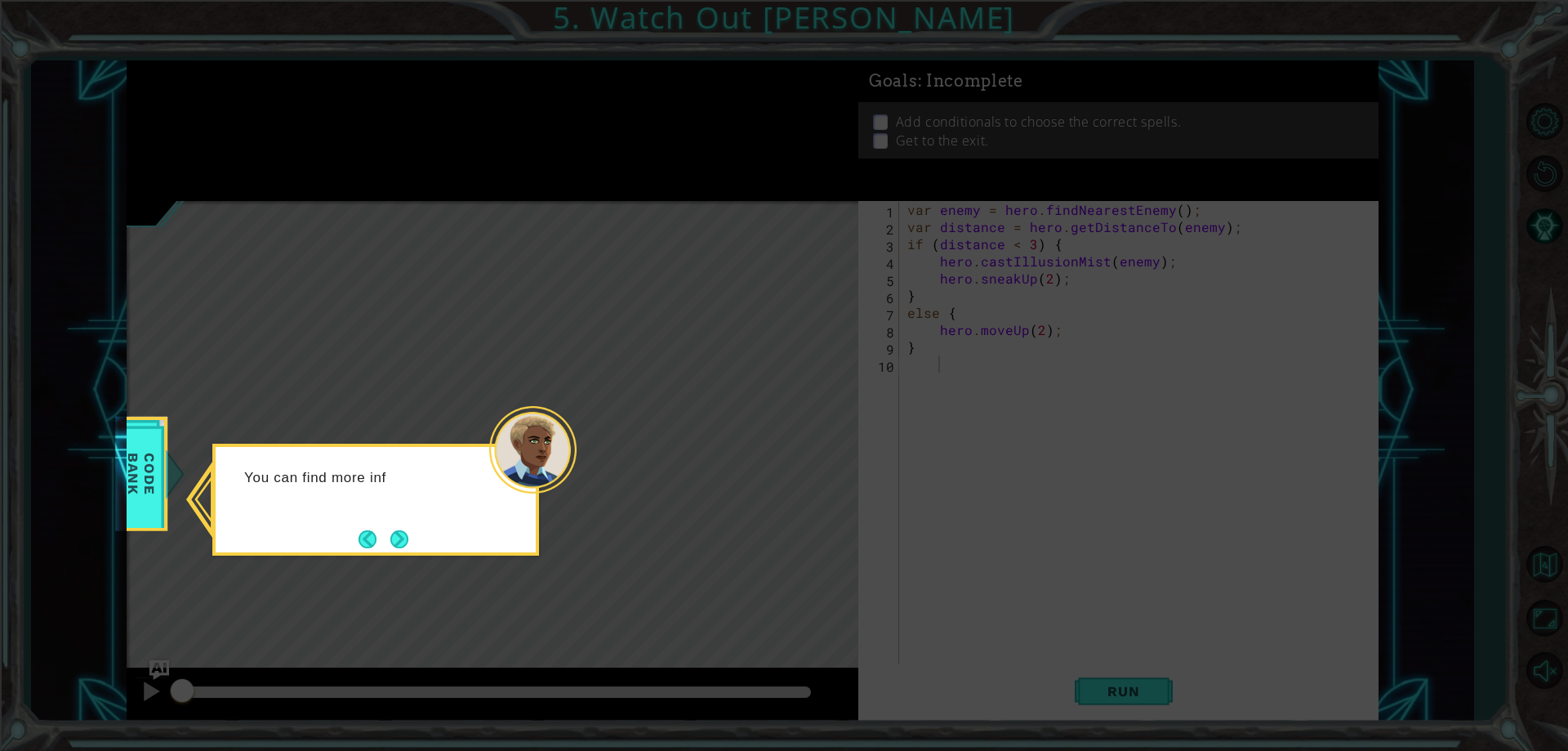
click at [397, 560] on icon at bounding box center [784, 375] width 1568 height 751
click at [402, 542] on button "Next" at bounding box center [399, 539] width 28 height 28
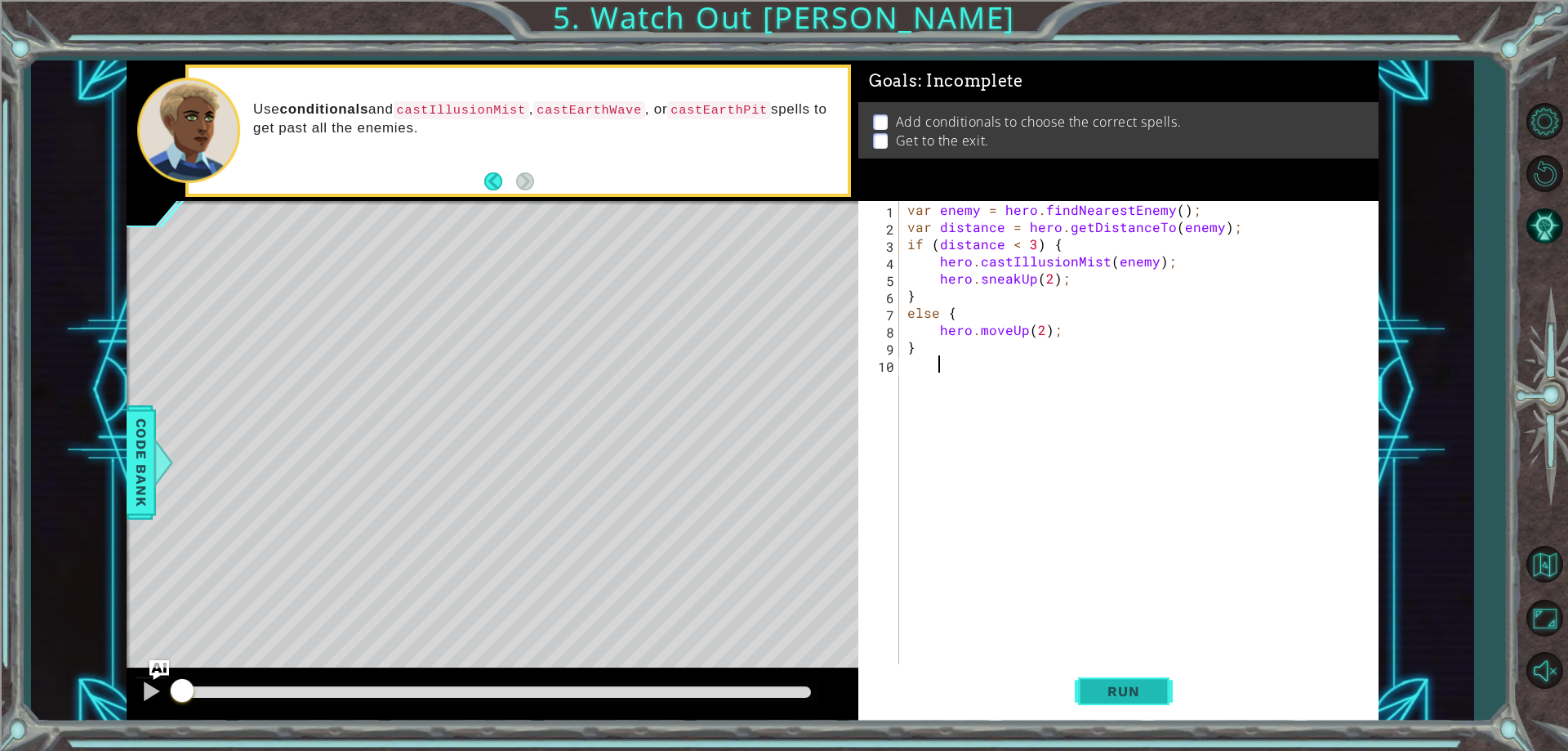
click at [1107, 681] on button "Run" at bounding box center [1124, 692] width 98 height 52
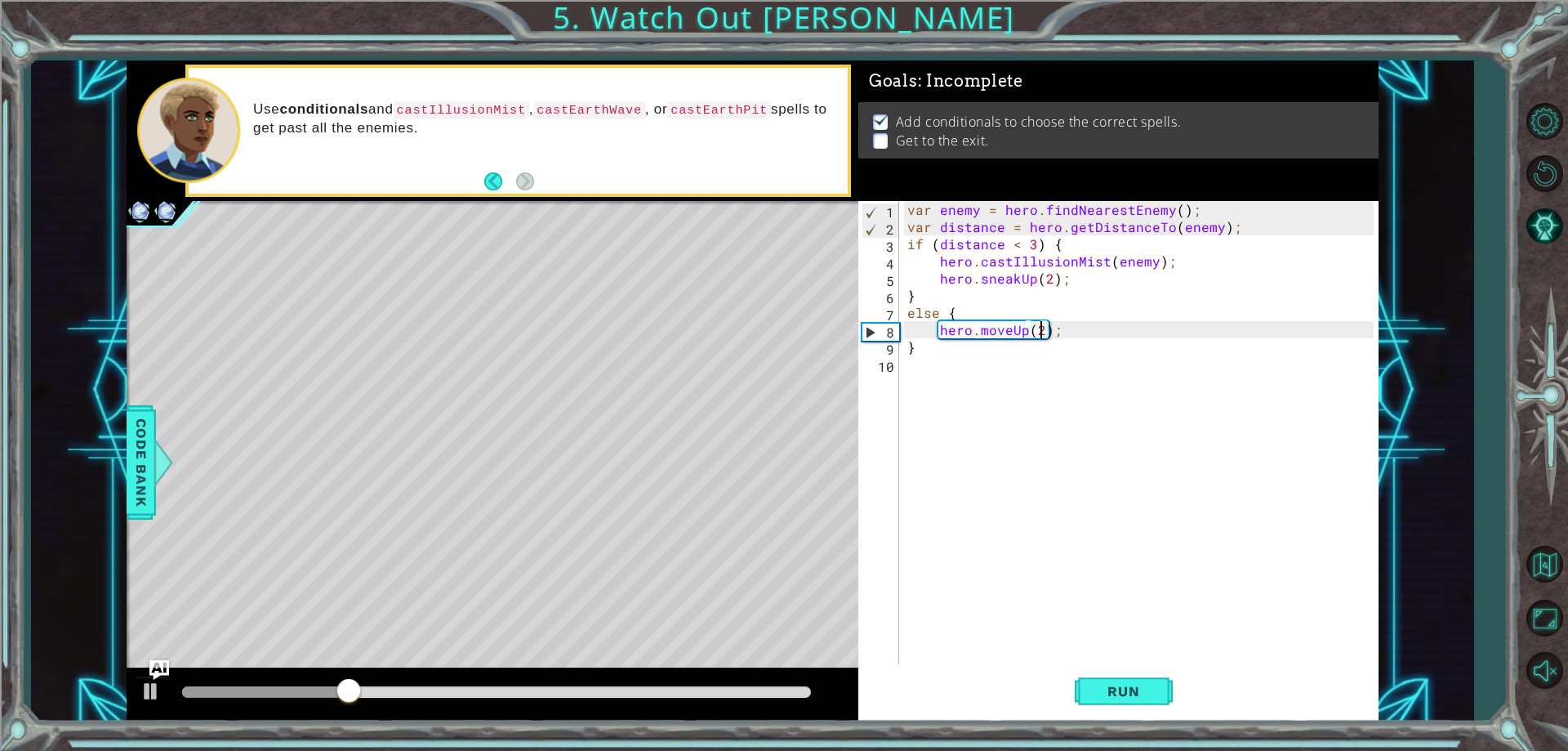
click at [1041, 332] on div "var enemy = hero . findNearestEnemy ( ) ; var distance = hero . getDistanceTo (…" at bounding box center [1142, 449] width 477 height 498
type textarea "hero.moveUp(5);"
click at [1094, 707] on button "Run" at bounding box center [1124, 692] width 98 height 52
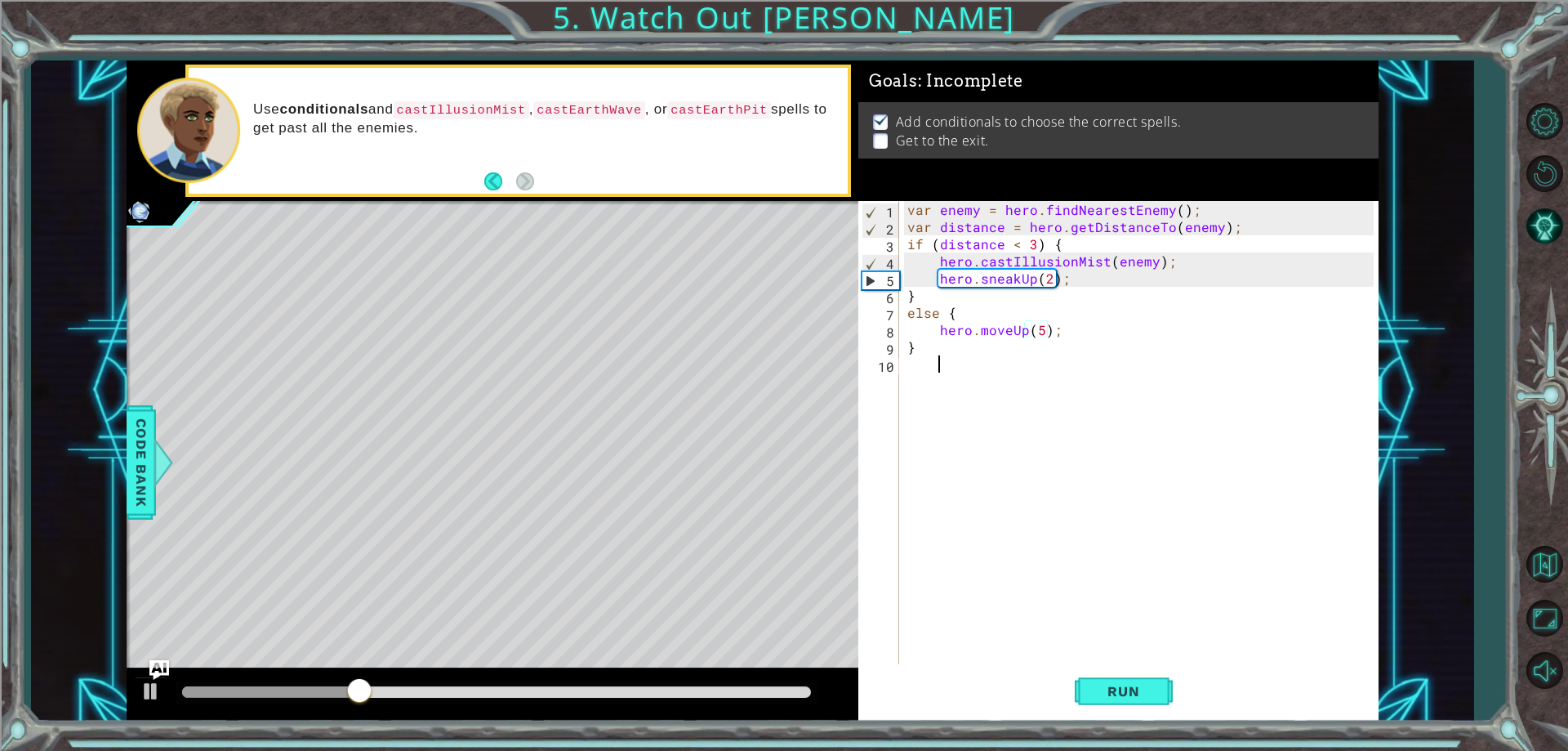
click at [1049, 406] on div "var enemy = hero . findNearestEnemy ( ) ; var distance = hero . getDistanceTo (…" at bounding box center [1142, 449] width 477 height 498
click at [1045, 281] on div "var enemy = hero . findNearestEnemy ( ) ; var distance = hero . getDistanceTo (…" at bounding box center [1142, 449] width 477 height 498
type textarea "hero.sneakUp(2);"
click at [960, 367] on div "var enemy = hero . findNearestEnemy ( ) ; var distance = hero . getDistanceTo (…" at bounding box center [1142, 449] width 477 height 498
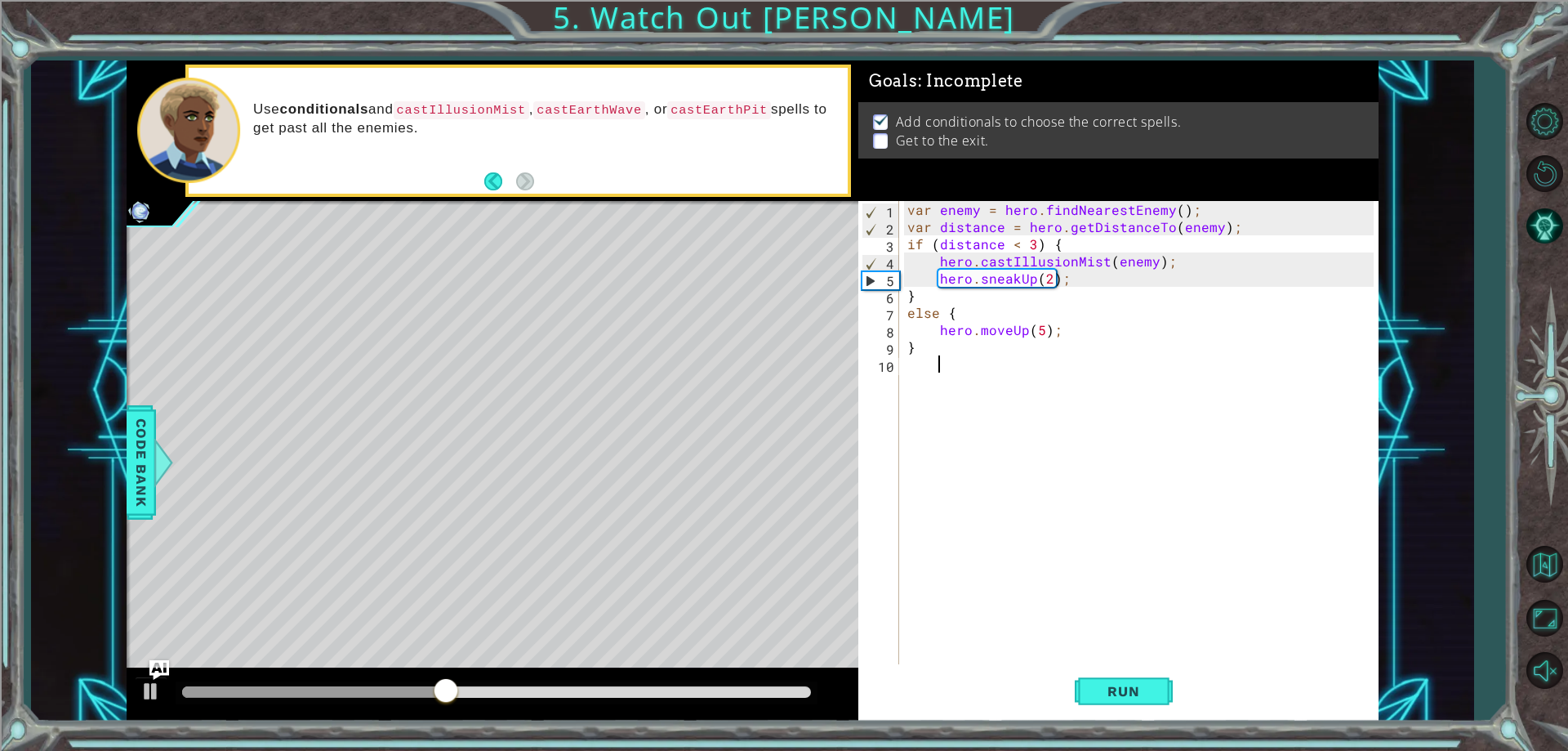
click at [920, 373] on div "var enemy = hero . findNearestEnemy ( ) ; var distance = hero . getDistanceTo (…" at bounding box center [1142, 449] width 477 height 498
click at [1097, 667] on div "1 2 3 4 5 6 7 8 9 10 var enemy = hero . findNearestEnemy ( ) ; var distance = h…" at bounding box center [1118, 461] width 520 height 520
click at [1100, 680] on button "Run" at bounding box center [1124, 692] width 98 height 52
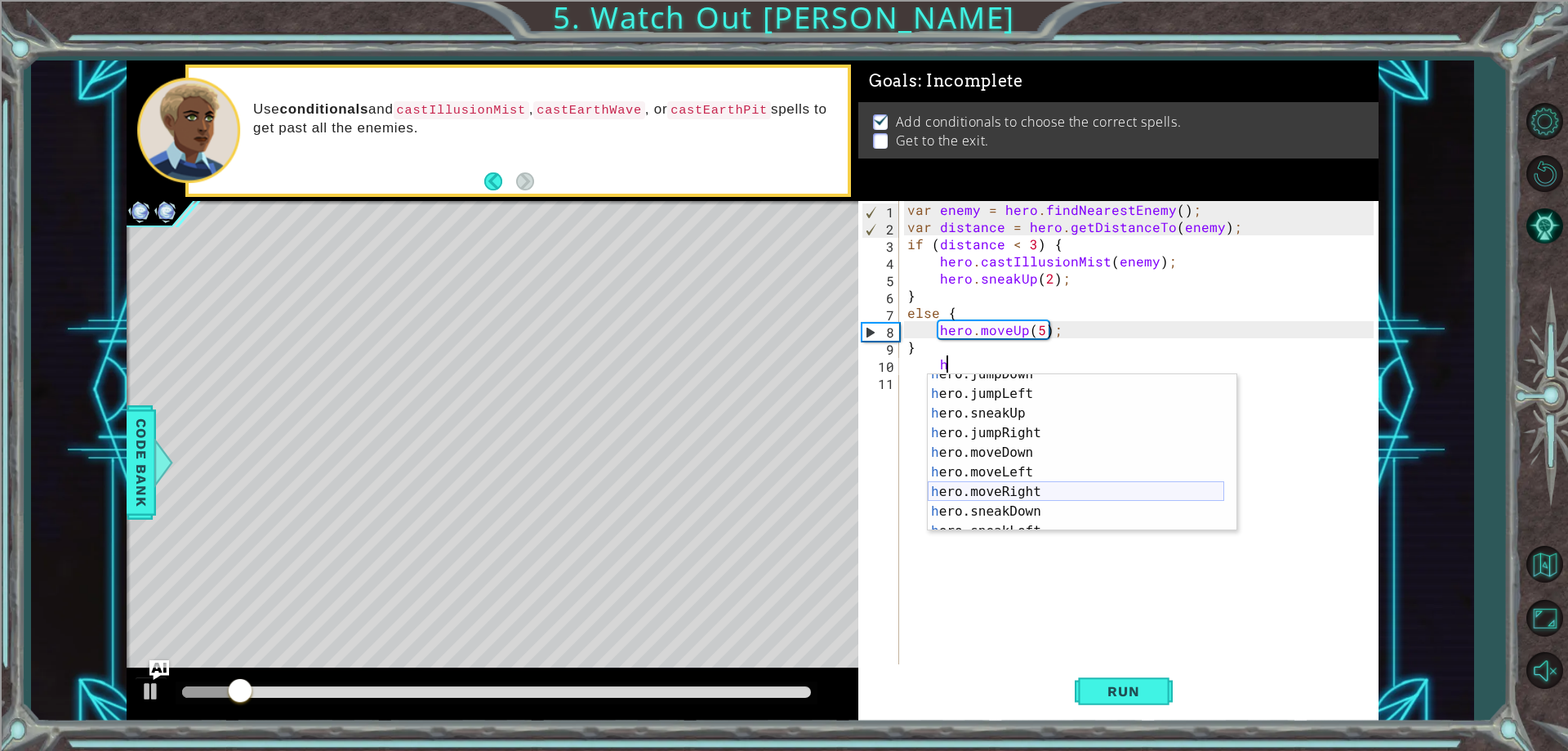
scroll to position [98, 0]
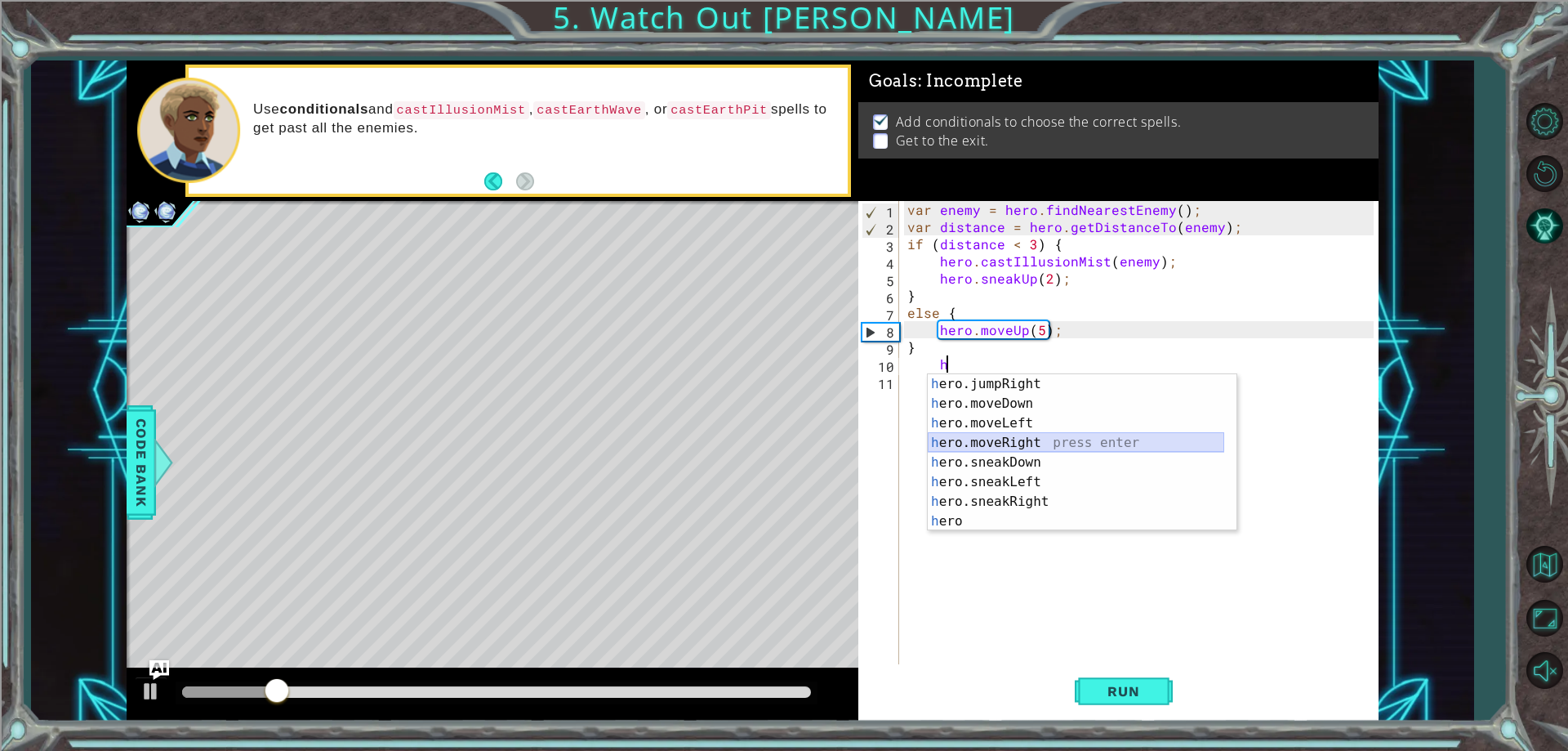
click at [994, 442] on div "h ero.jumpRight press enter h ero.moveDown press enter h ero.moveLeft press ent…" at bounding box center [1076, 472] width 297 height 196
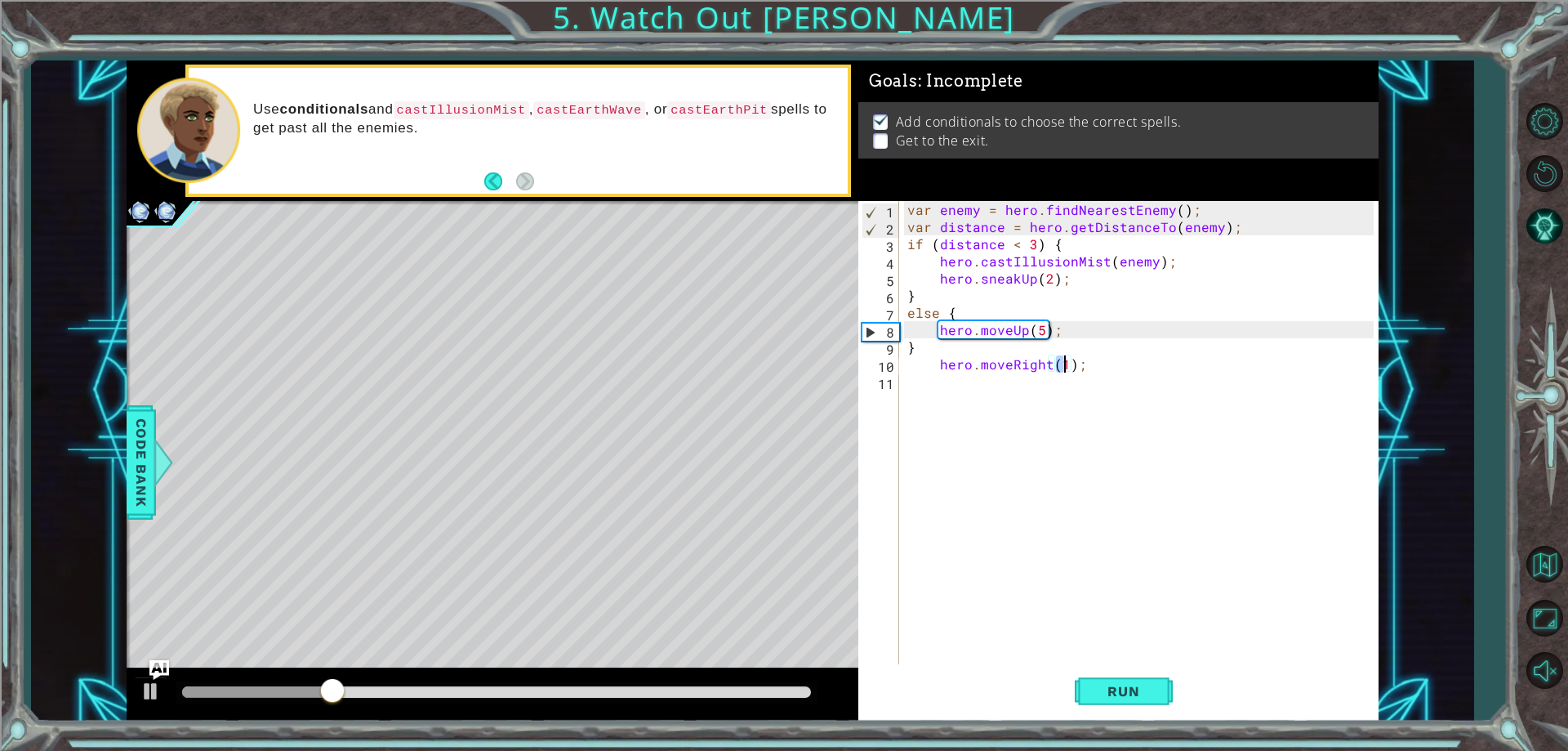
type textarea "hero.moveRight(5);"
click at [1000, 400] on div "var enemy = hero . findNearestEnemy ( ) ; var distance = hero . getDistanceTo (…" at bounding box center [1142, 449] width 477 height 498
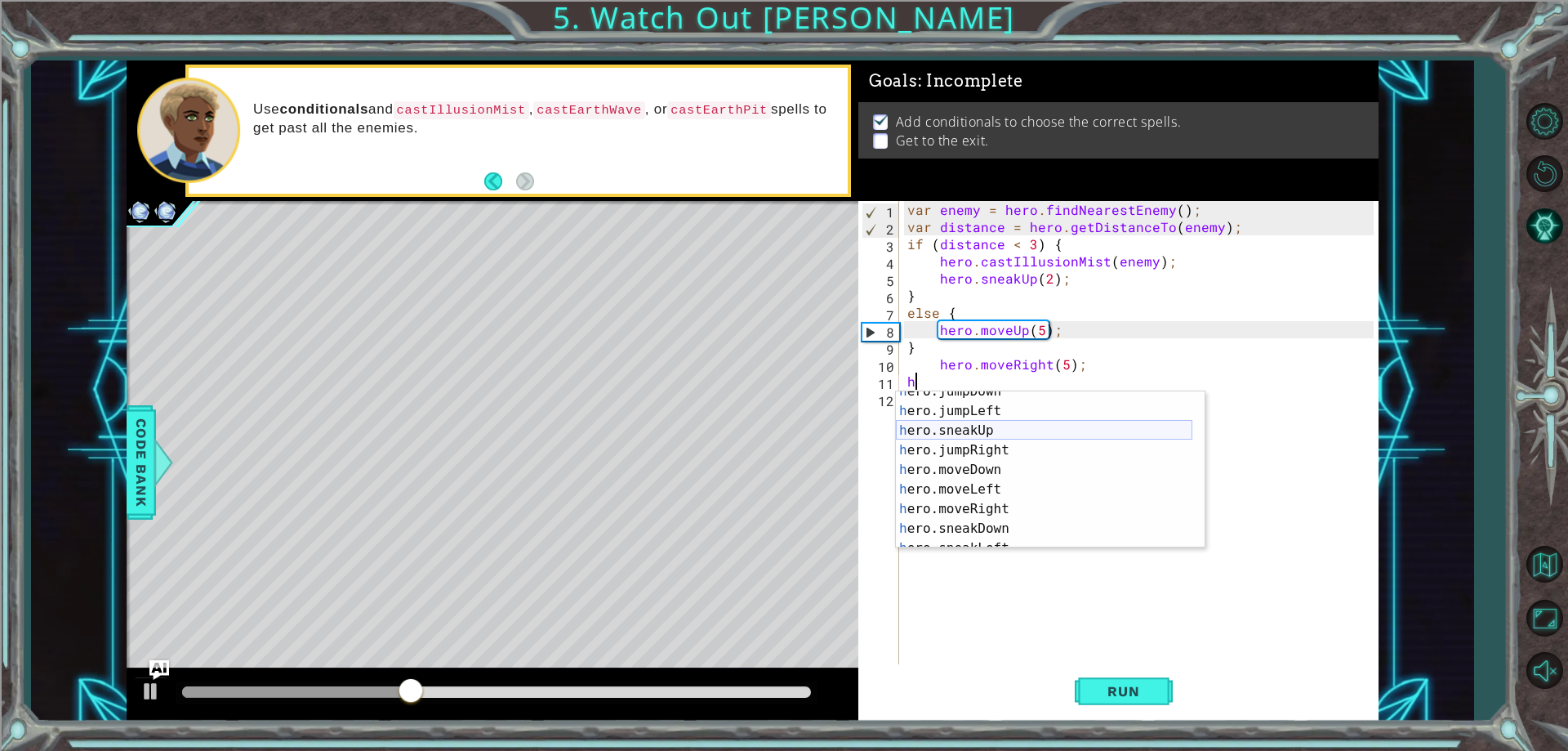
scroll to position [49, 0]
click at [1019, 465] on div "h ero.jumpDown press enter h ero.jumpLeft press enter h ero.sneakUp press enter…" at bounding box center [1045, 480] width 297 height 196
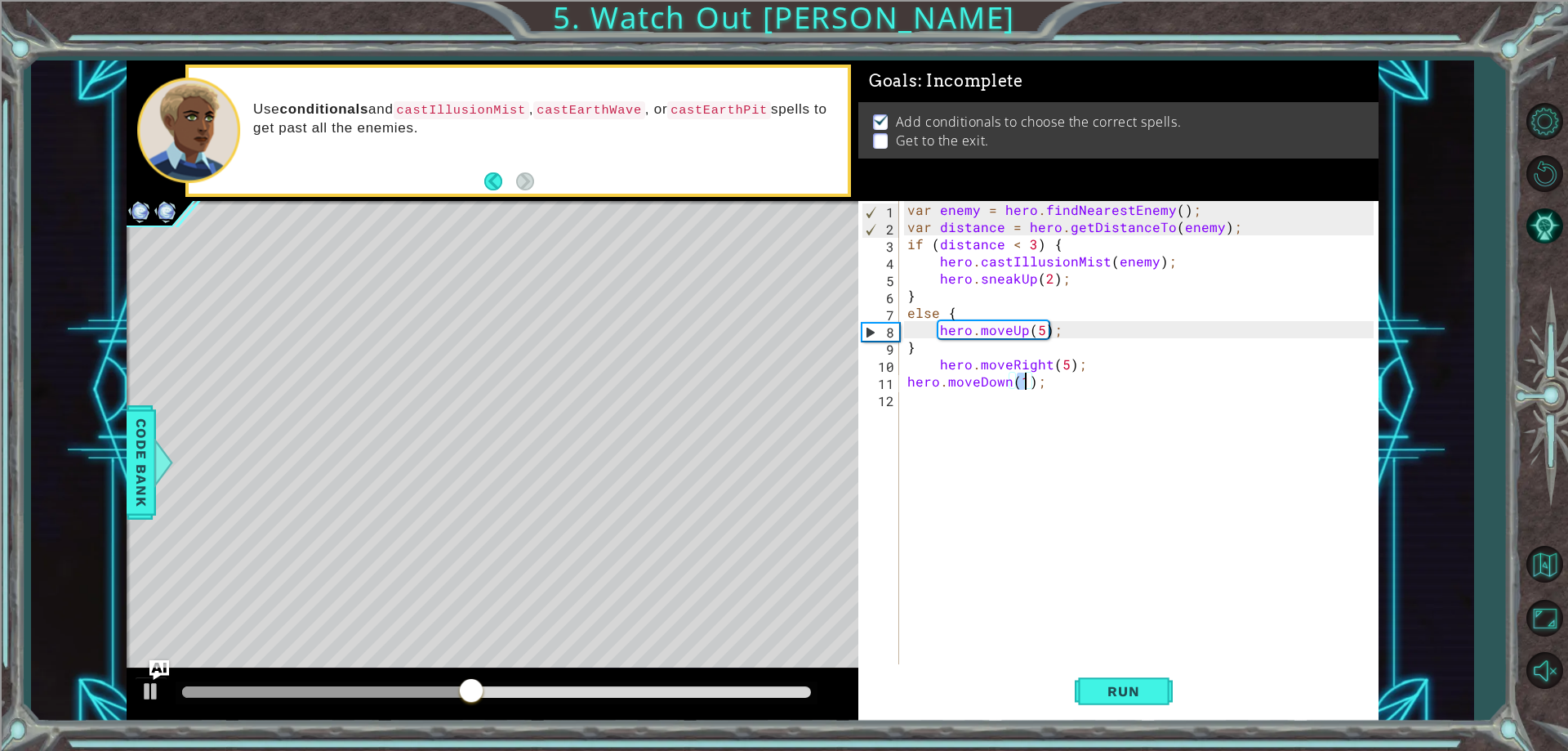
type textarea "hero.moveDown(2);"
drag, startPoint x: 1093, startPoint y: 623, endPoint x: 1083, endPoint y: 647, distance: 26.0
click at [1083, 642] on div "var enemy = hero . findNearestEnemy ( ) ; var distance = hero . getDistanceTo (…" at bounding box center [1142, 449] width 477 height 498
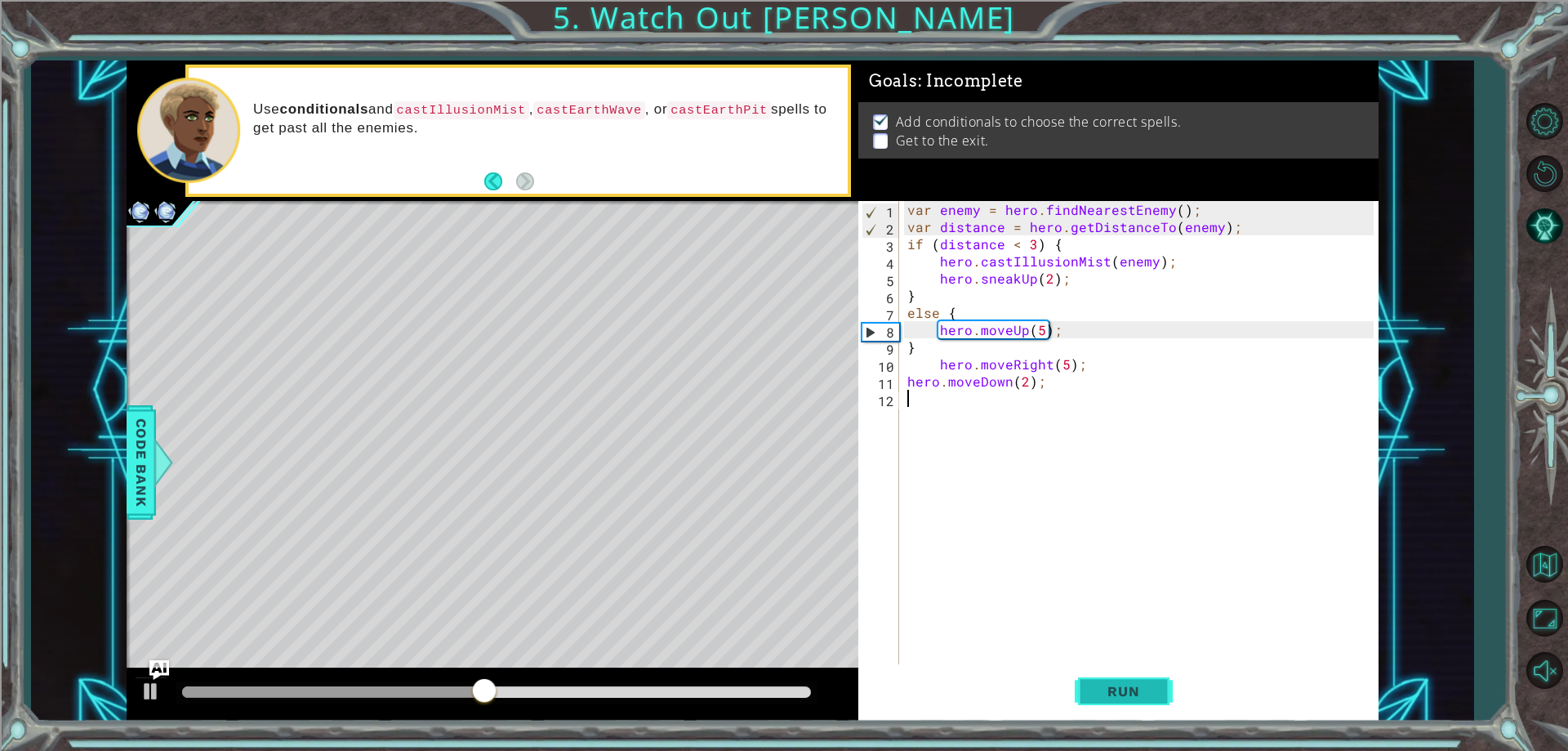
drag, startPoint x: 1098, startPoint y: 672, endPoint x: 1107, endPoint y: 667, distance: 10.3
click at [1105, 668] on button "Run" at bounding box center [1124, 692] width 98 height 52
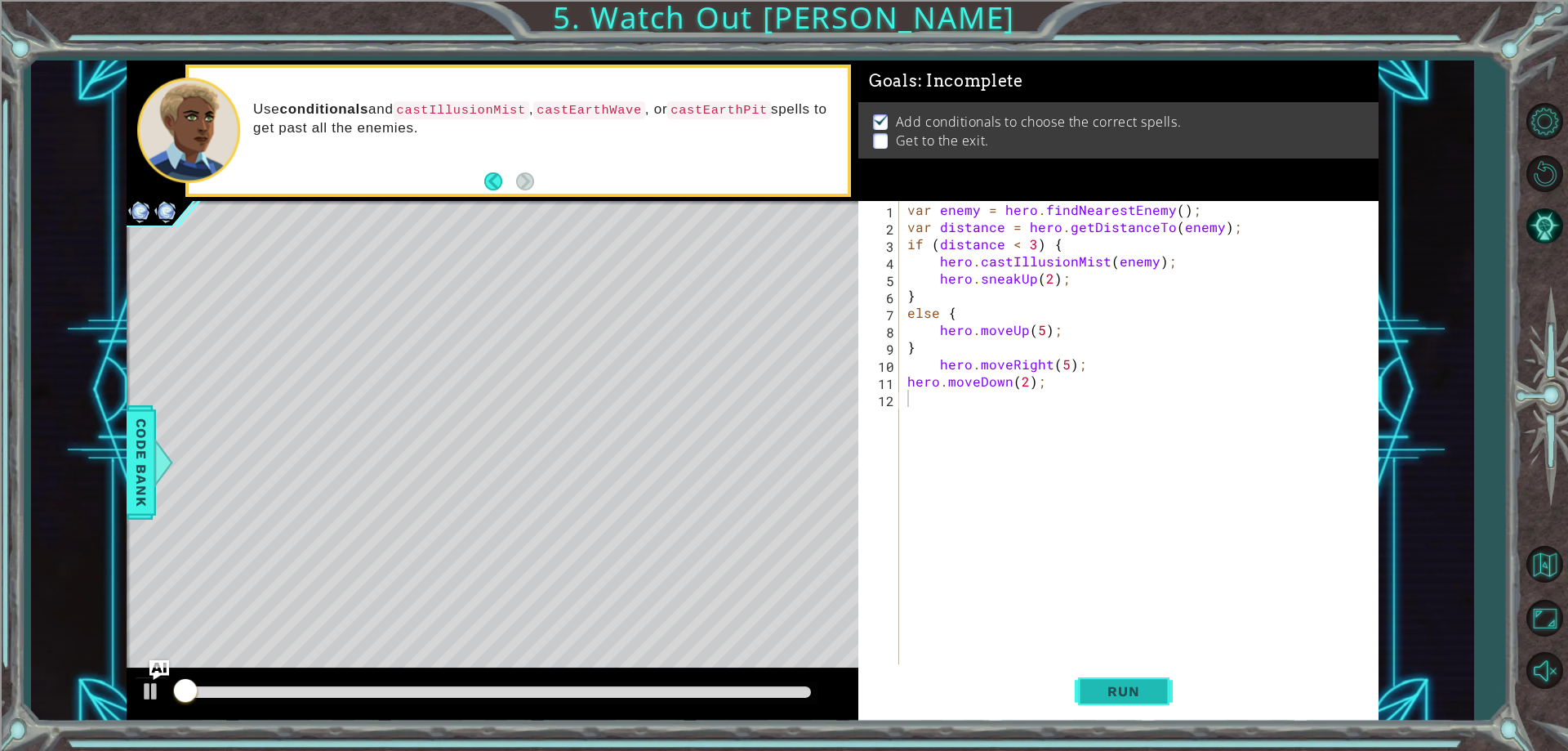
click at [1107, 667] on button "Run" at bounding box center [1124, 692] width 98 height 52
click at [1107, 671] on button "Run" at bounding box center [1124, 692] width 98 height 52
click at [1105, 679] on button "Run" at bounding box center [1124, 692] width 98 height 52
click at [1107, 679] on button "Run" at bounding box center [1124, 692] width 98 height 52
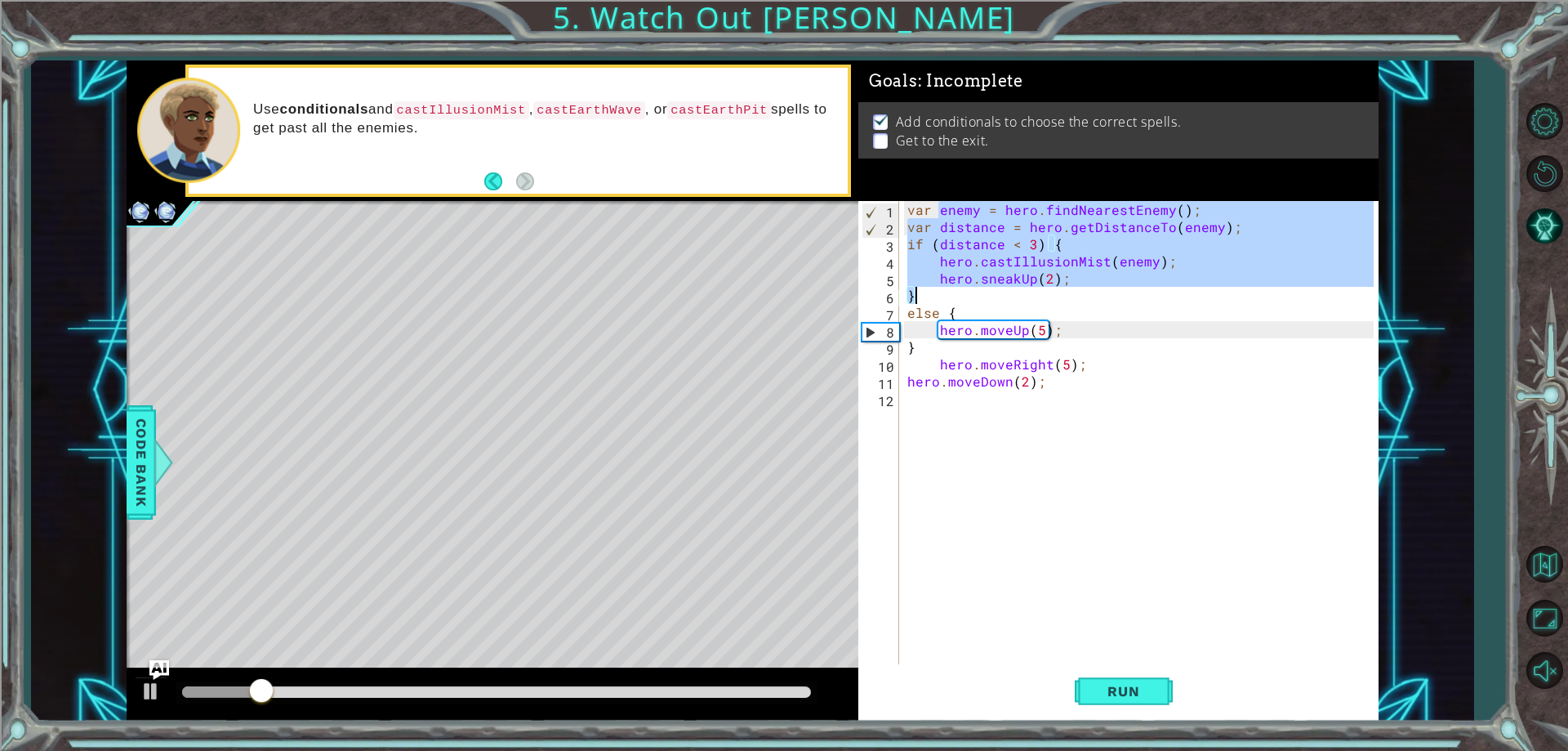
drag, startPoint x: 939, startPoint y: 210, endPoint x: 1249, endPoint y: 289, distance: 319.9
click at [1249, 289] on div "var enemy = hero . findNearestEnemy ( ) ; var distance = hero . getDistanceTo (…" at bounding box center [1142, 449] width 477 height 498
type textarea "hero.sneakUp(2); }"
click at [950, 414] on div "var enemy = hero . findNearestEnemy ( ) ; var distance = hero . getDistanceTo (…" at bounding box center [1142, 449] width 477 height 498
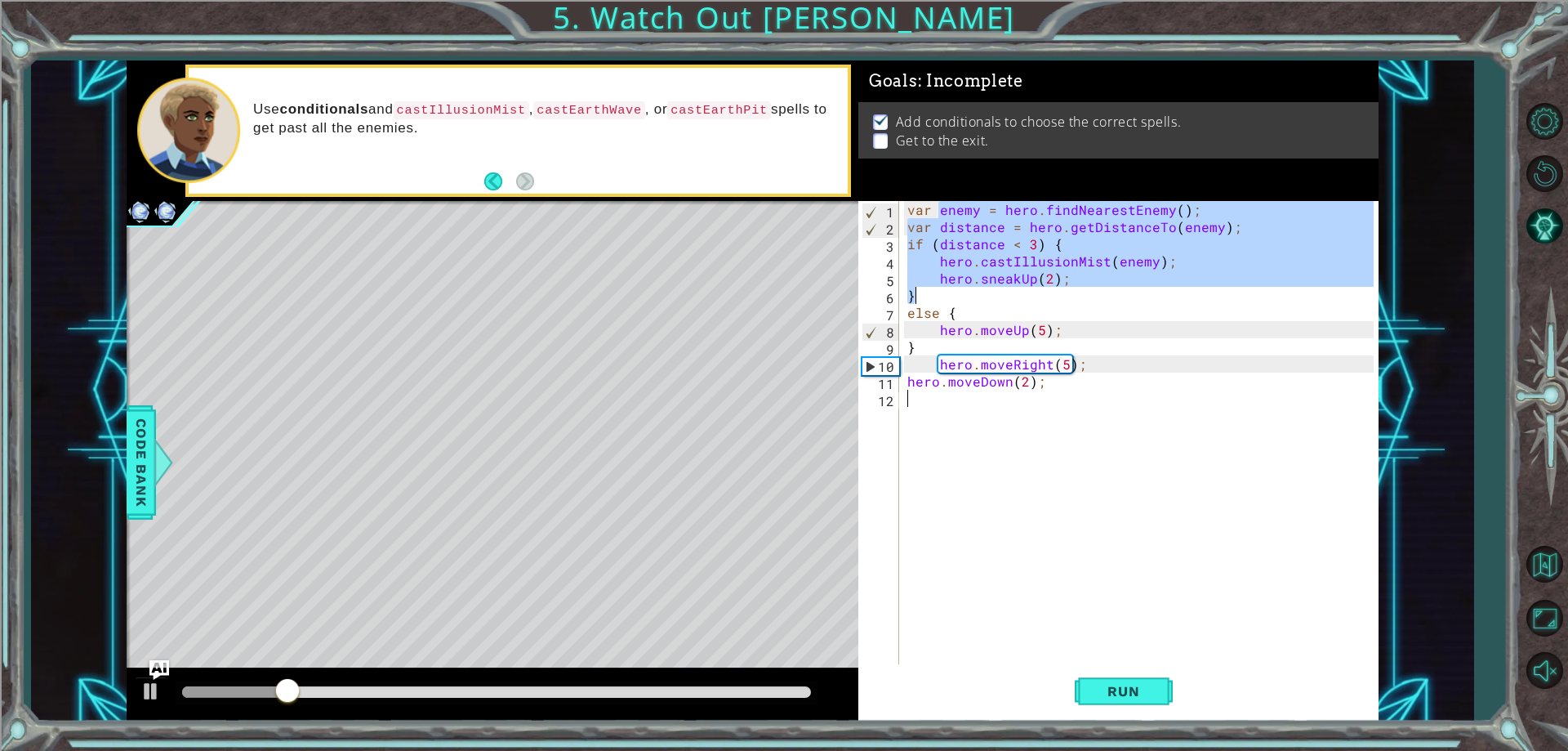
paste textarea "}"
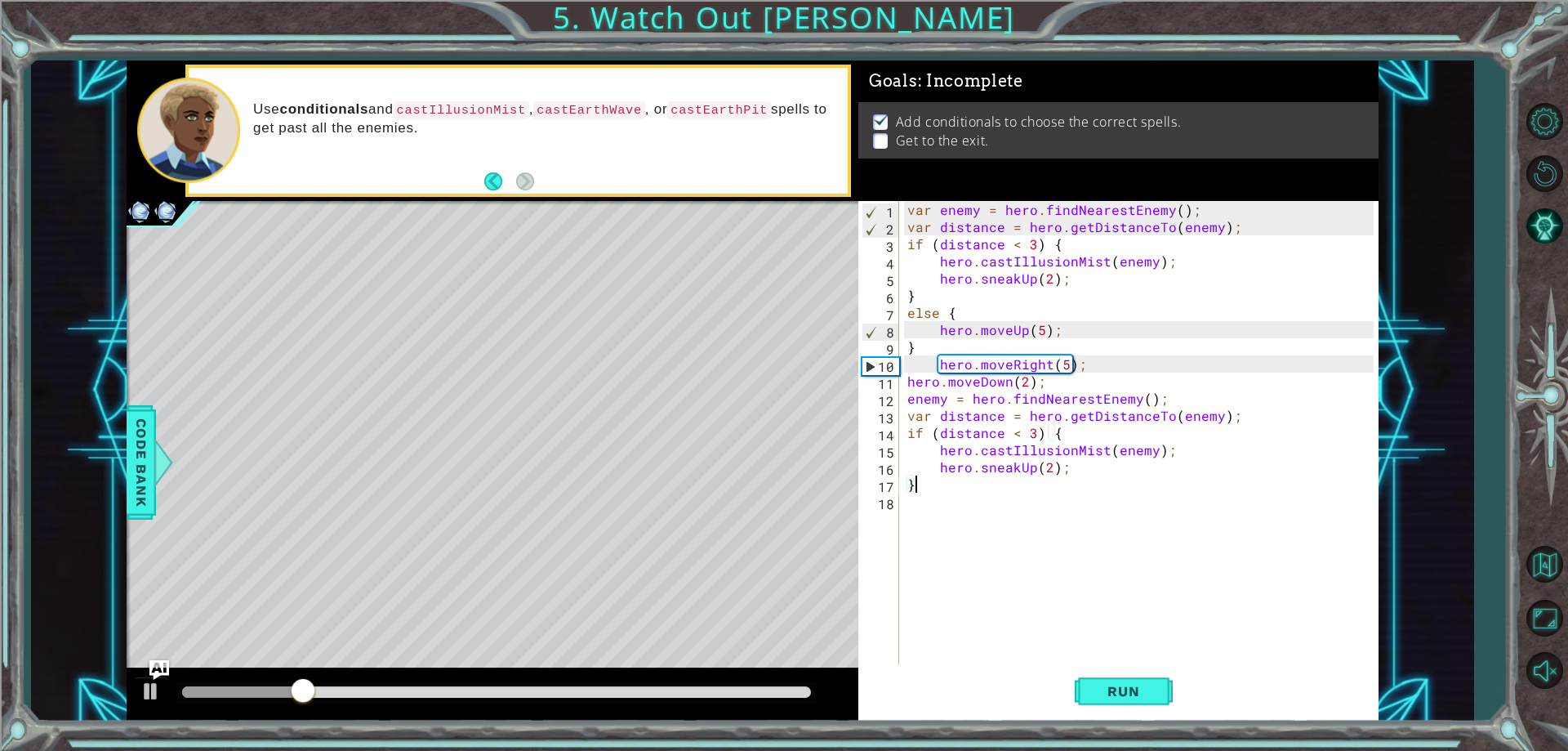
click at [935, 422] on div "var enemy = hero . findNearestEnemy ( ) ; var distance = hero . getDistanceTo (…" at bounding box center [1142, 449] width 477 height 498
click at [937, 436] on div "var enemy = hero . findNearestEnemy ( ) ; var distance = hero . getDistanceTo (…" at bounding box center [1142, 449] width 477 height 498
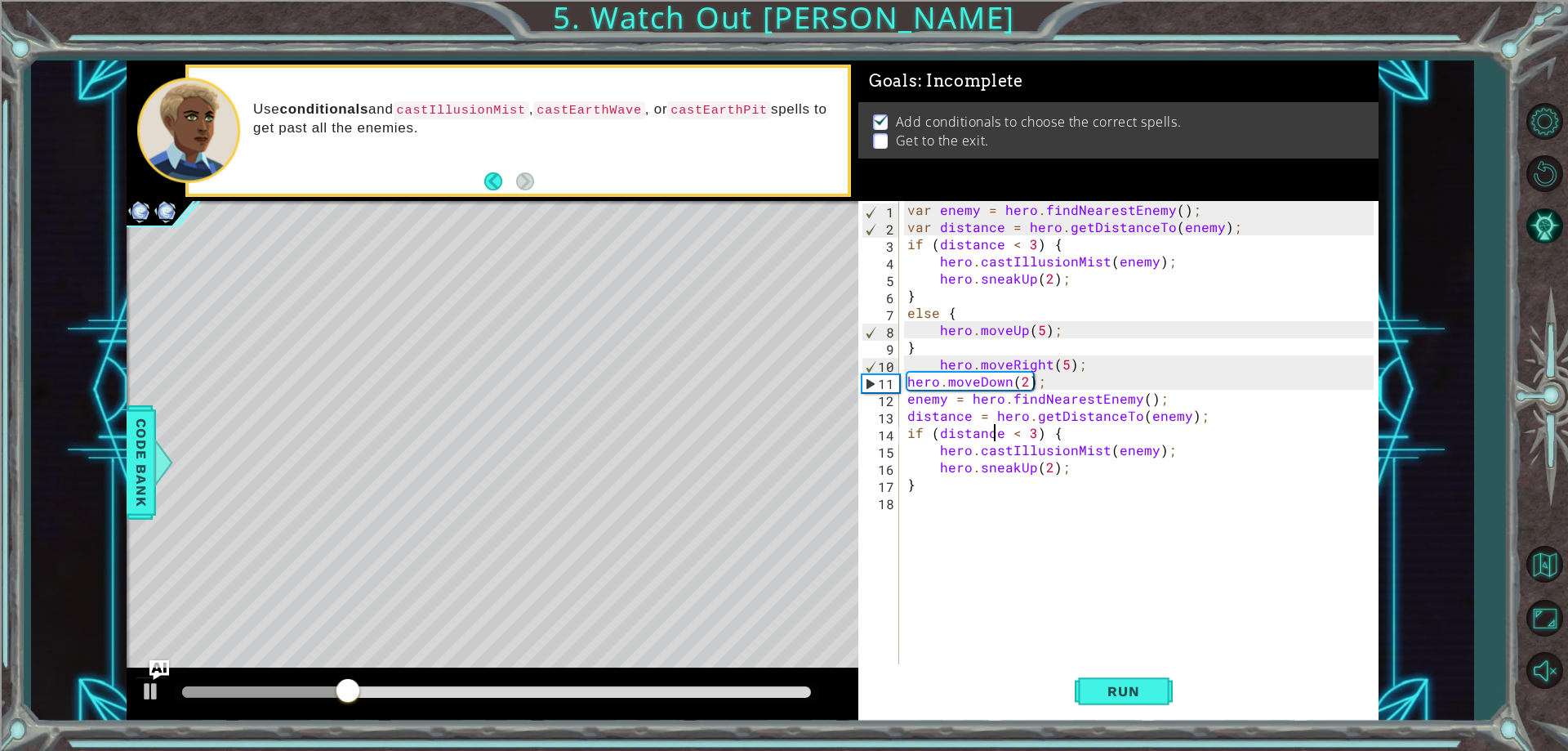
click at [992, 441] on div "var enemy = hero . findNearestEnemy ( ) ; var distance = hero . getDistanceTo (…" at bounding box center [1142, 449] width 477 height 498
click at [1031, 435] on div "var enemy = hero . findNearestEnemy ( ) ; var distance = hero . getDistanceTo (…" at bounding box center [1142, 449] width 477 height 498
click at [1030, 473] on div "var enemy = hero . findNearestEnemy ( ) ; var distance = hero . getDistanceTo (…" at bounding box center [1142, 449] width 477 height 498
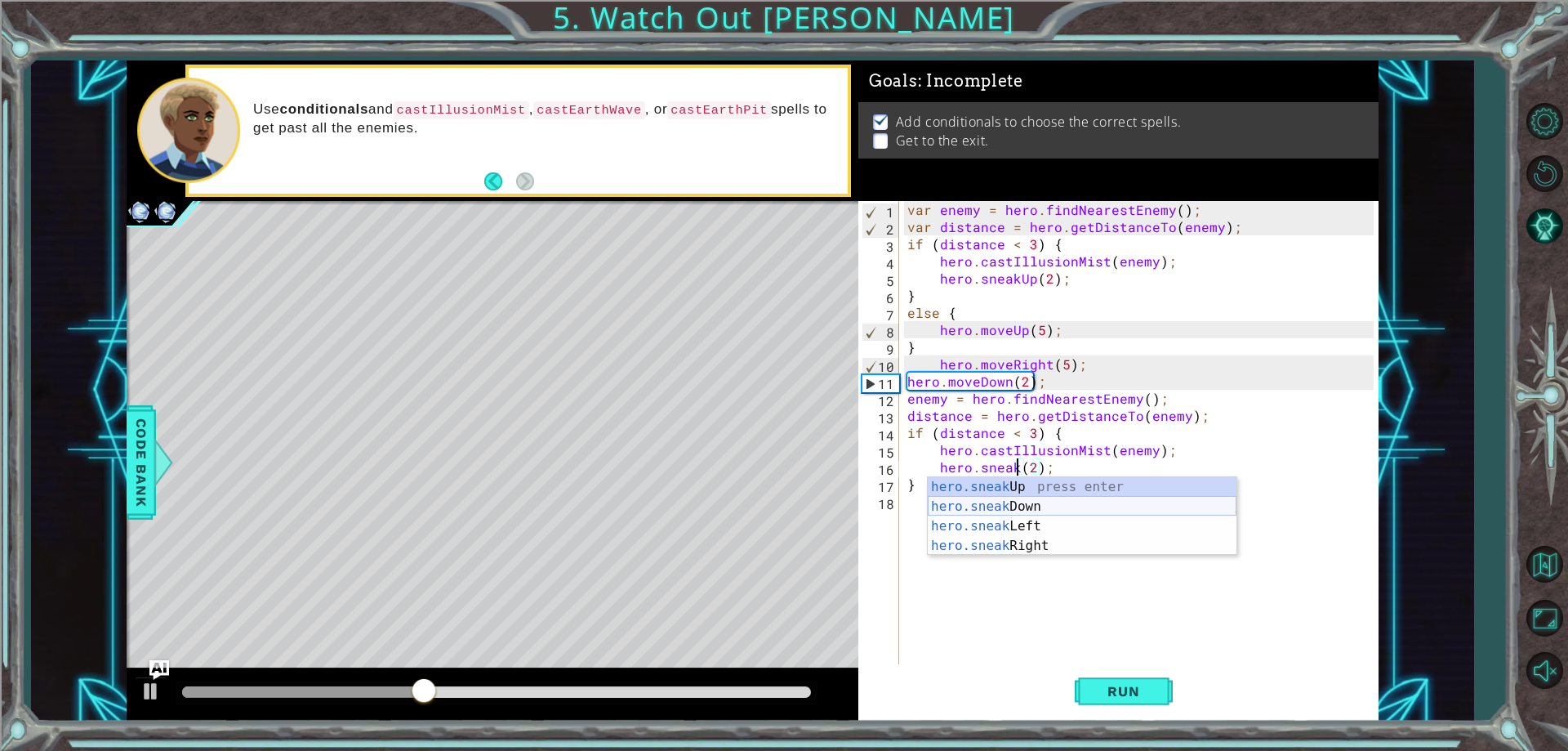
click at [1011, 511] on div "hero.sneak Up press enter hero.sneak Down press enter hero.sneak Left press ent…" at bounding box center [1082, 536] width 308 height 118
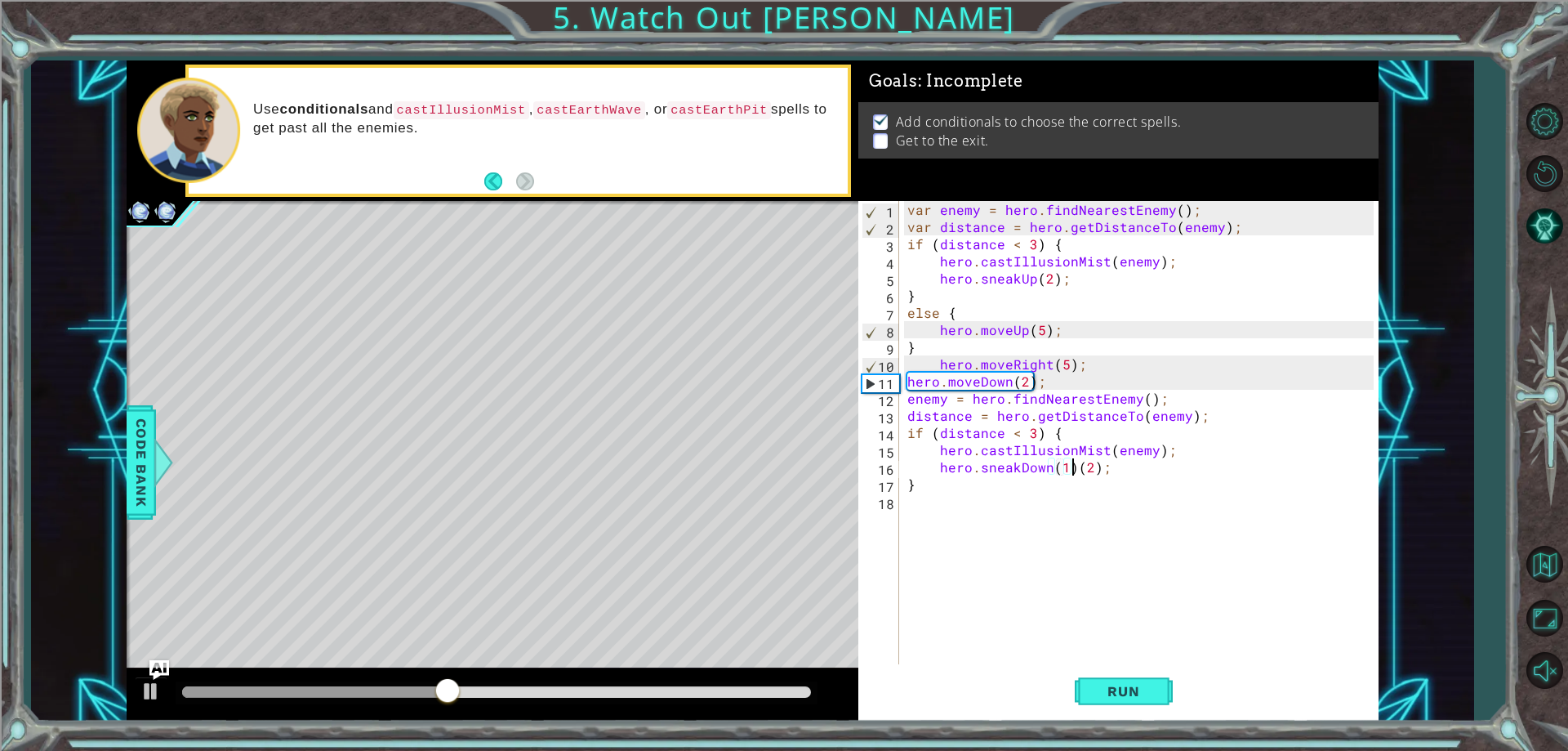
click at [1074, 470] on div "var enemy = hero . findNearestEnemy ( ) ; var distance = hero . getDistanceTo (…" at bounding box center [1142, 449] width 477 height 498
click at [1148, 685] on span "Run" at bounding box center [1124, 691] width 65 height 16
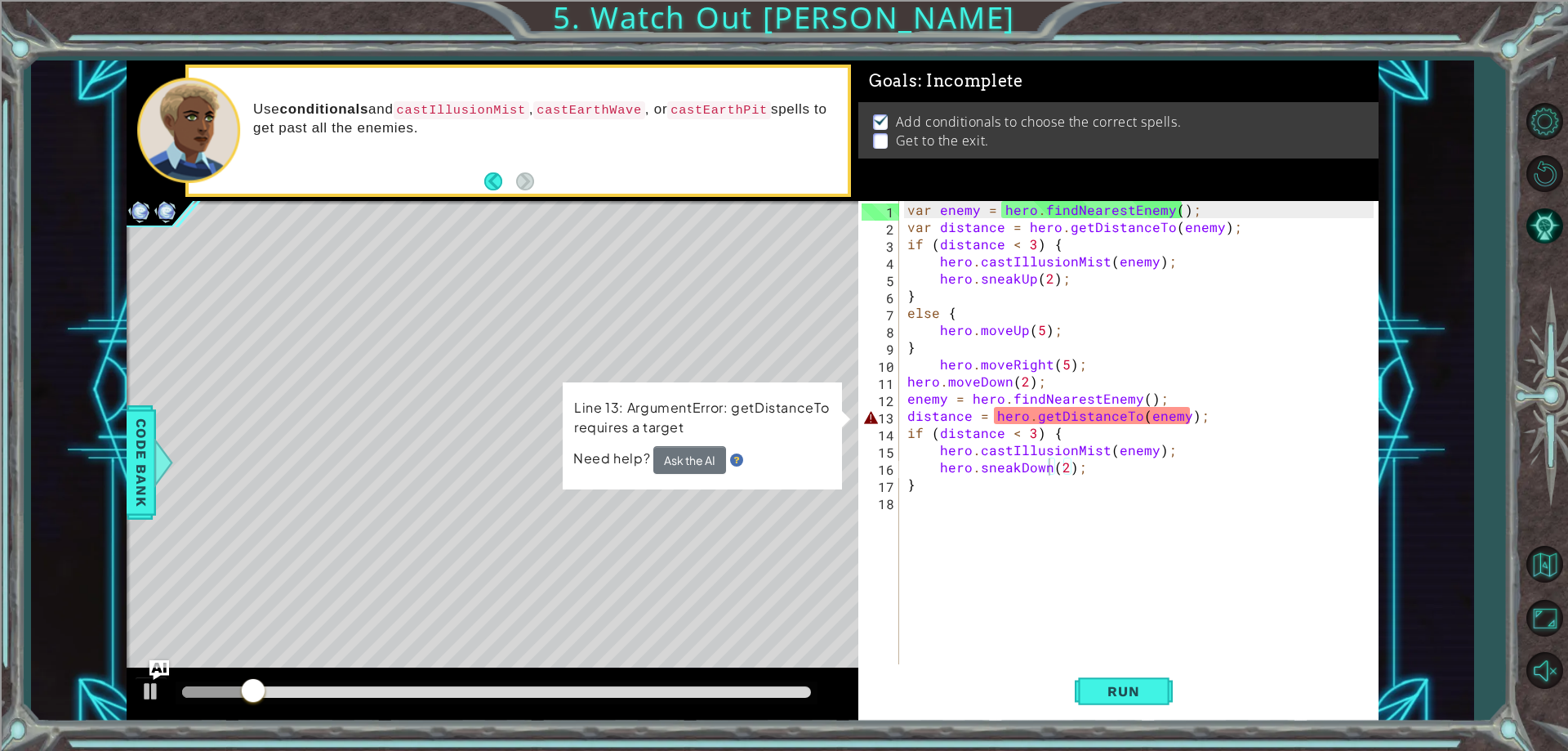
click at [1088, 718] on div "hero.sneakDown(2); 1 2 3 4 5 6 7 8 9 10 11 12 13 14 15 16 17 18 var enemy = her…" at bounding box center [1118, 461] width 520 height 520
click at [1115, 703] on button "Run" at bounding box center [1124, 692] width 98 height 52
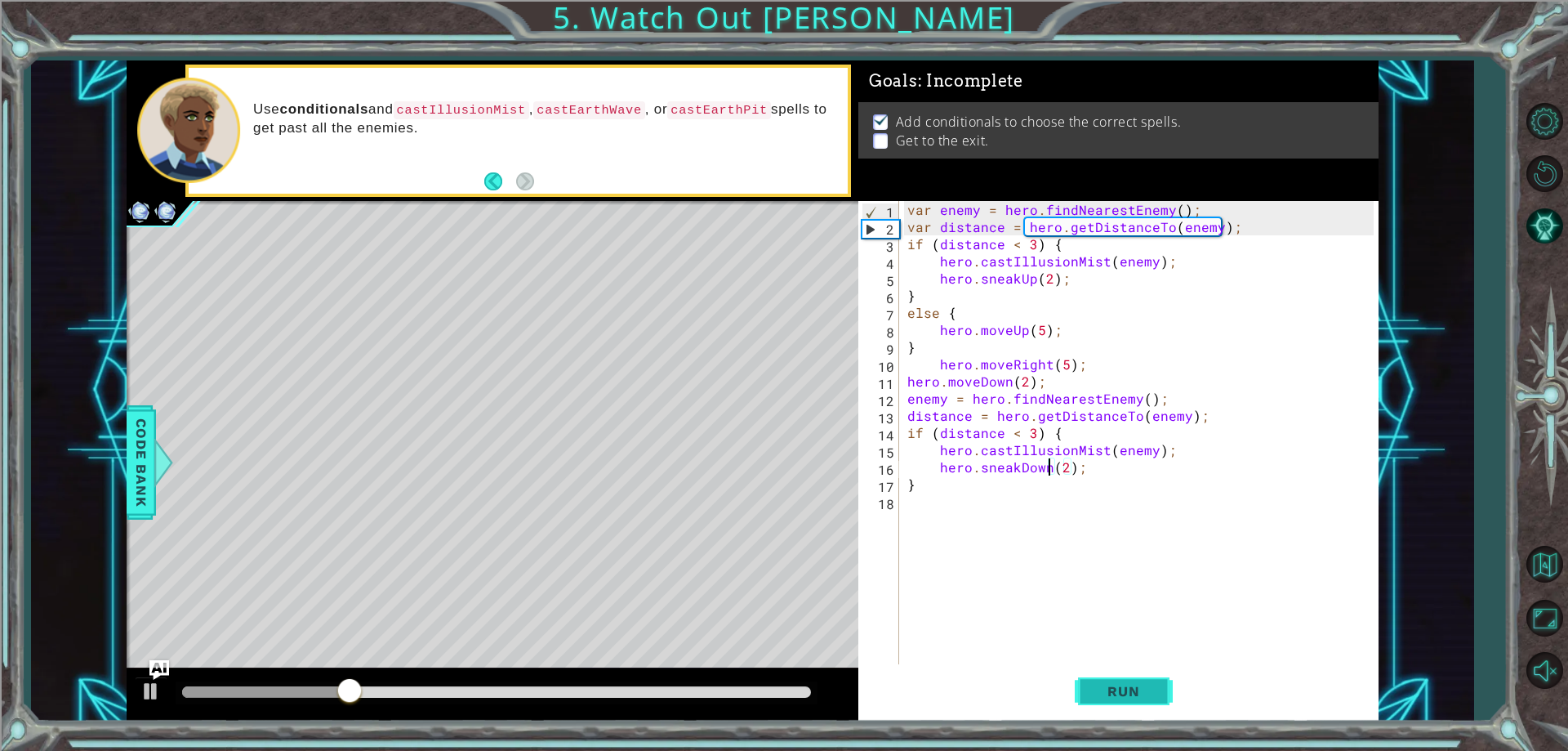
click at [1098, 675] on button "Run" at bounding box center [1124, 692] width 98 height 52
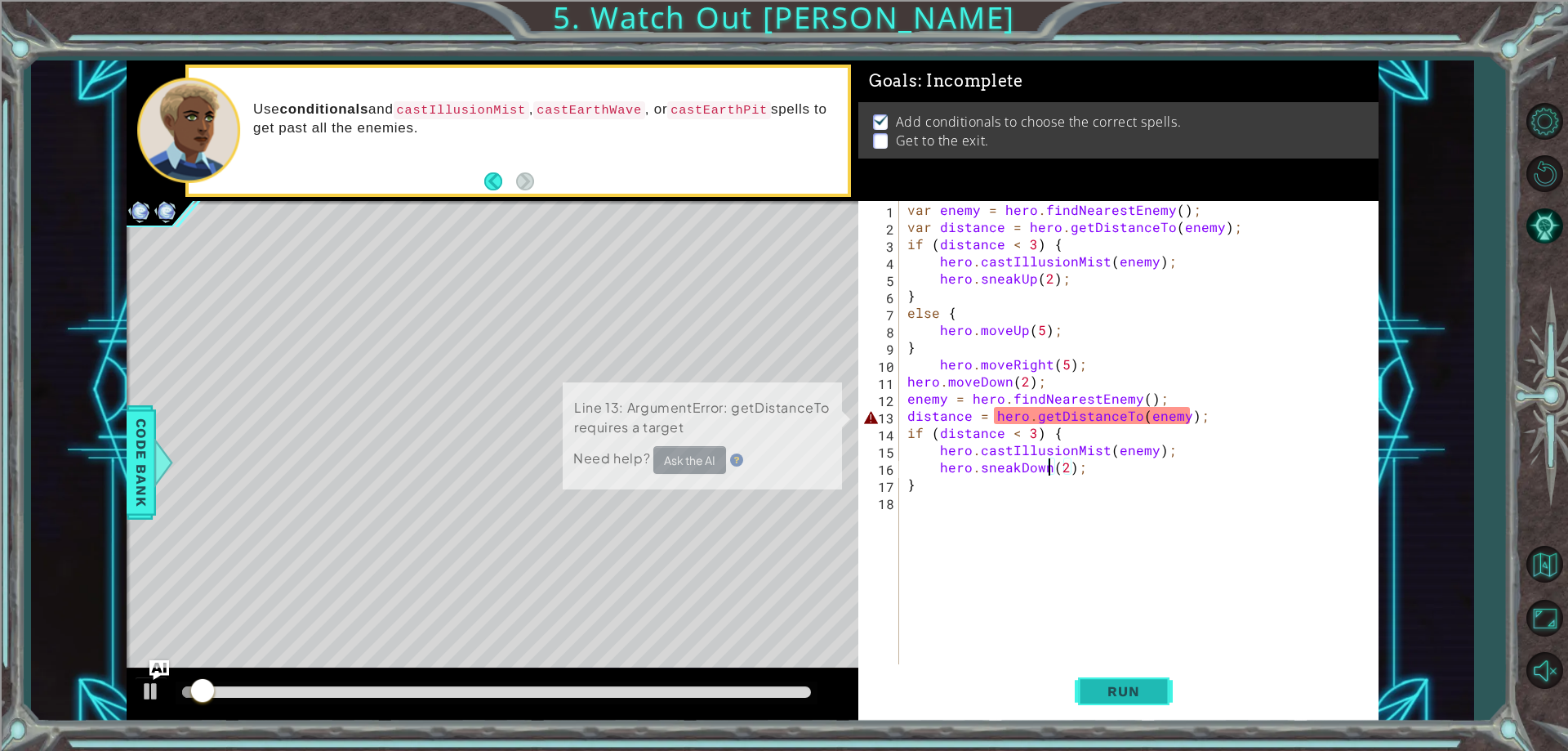
click at [1098, 674] on button "Run" at bounding box center [1124, 692] width 98 height 52
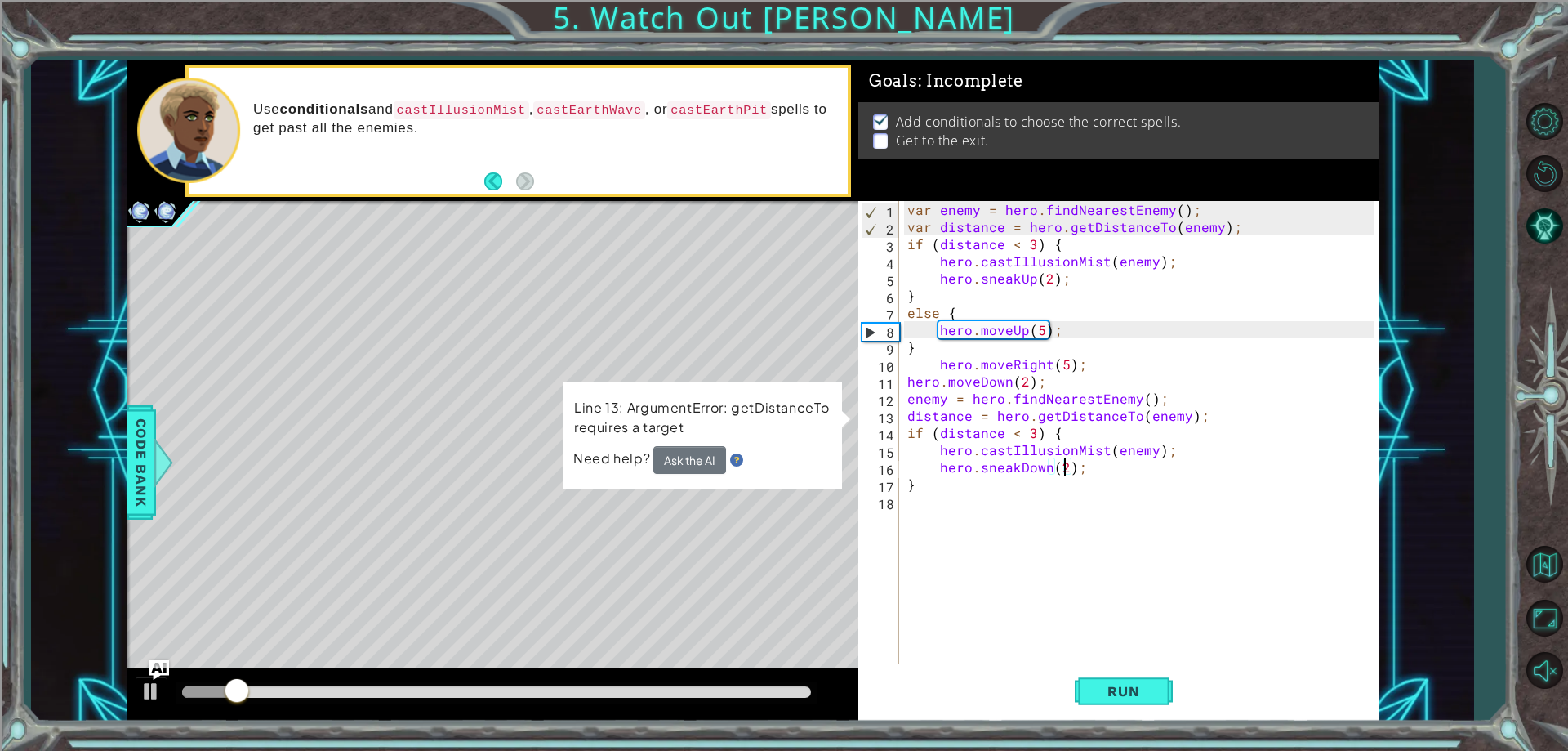
click at [1064, 469] on div "var enemy = hero . findNearestEnemy ( ) ; var distance = hero . getDistanceTo (…" at bounding box center [1142, 449] width 477 height 498
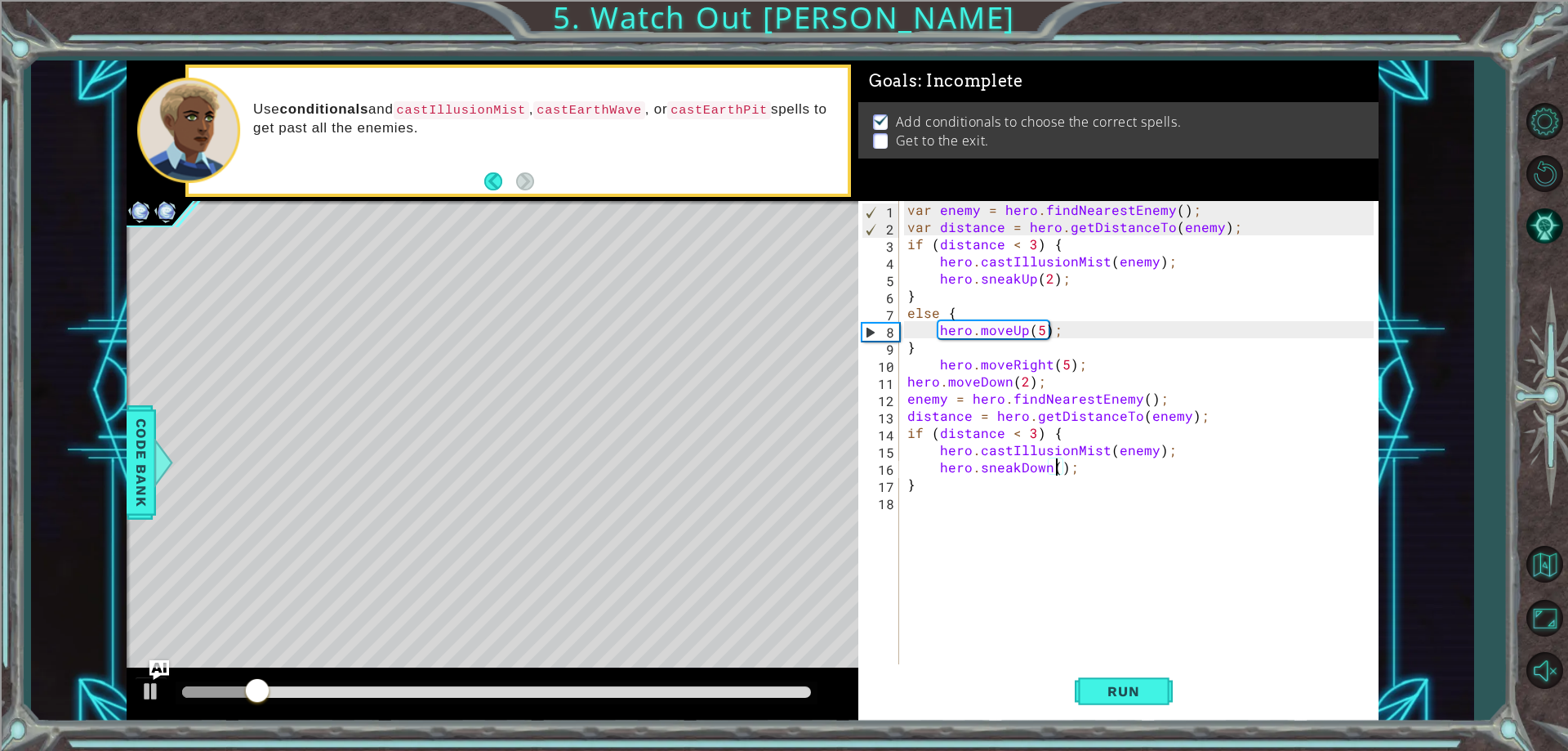
scroll to position [0, 10]
type textarea "hero.sneakDown(3);"
drag, startPoint x: 1137, startPoint y: 670, endPoint x: 1134, endPoint y: 685, distance: 15.3
click at [1134, 676] on button "Run" at bounding box center [1124, 692] width 98 height 52
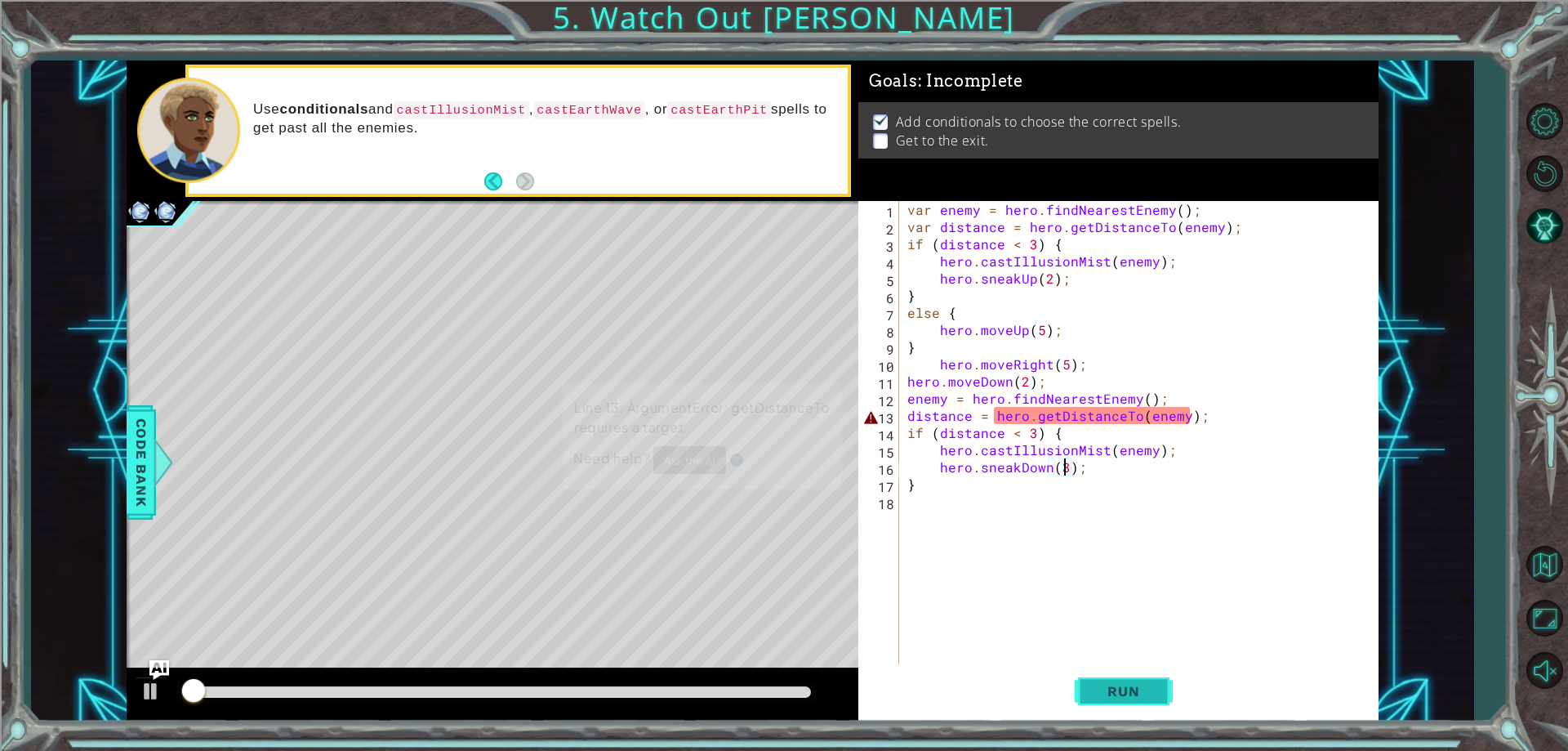
click at [1133, 690] on span "Run" at bounding box center [1124, 691] width 65 height 16
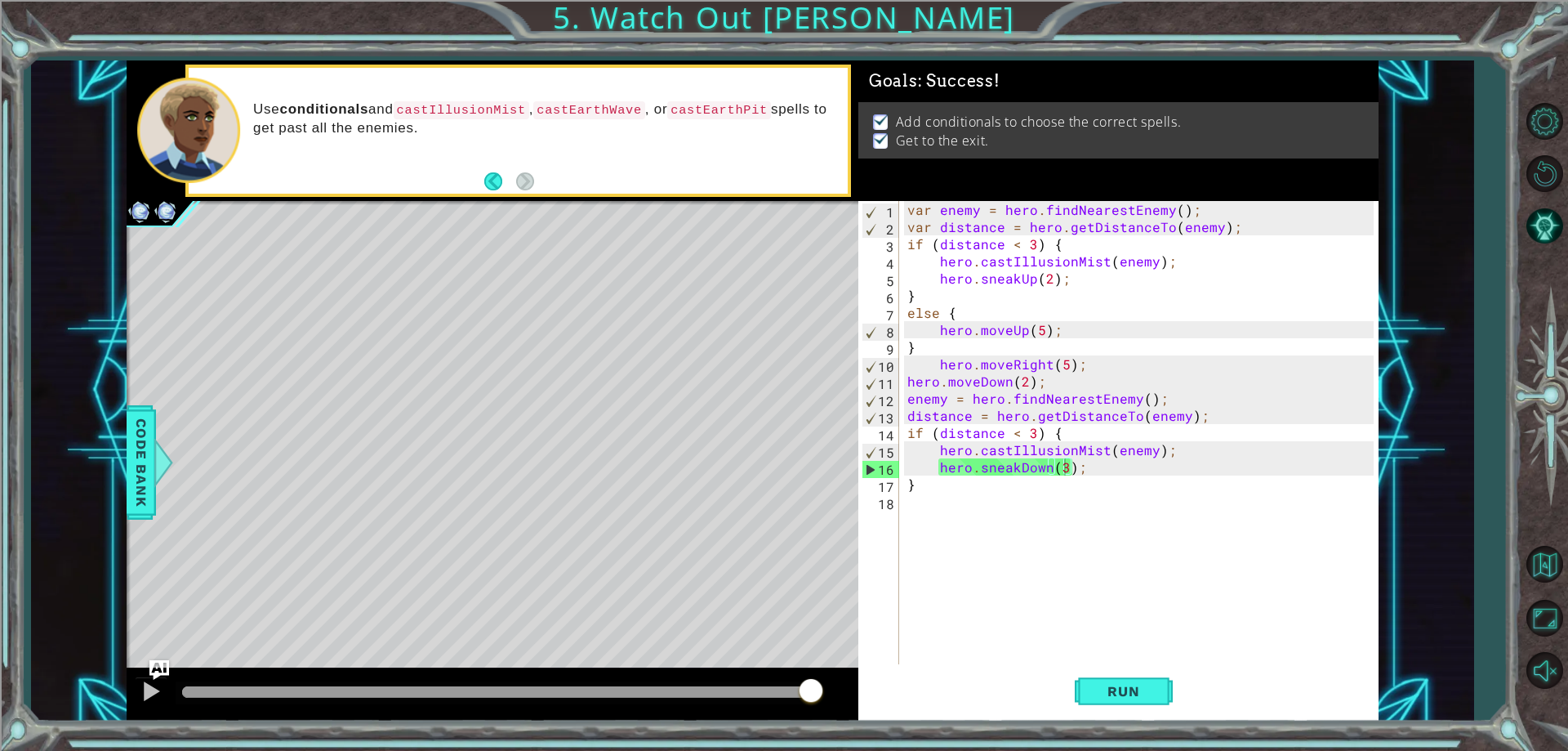
drag, startPoint x: 797, startPoint y: 687, endPoint x: 822, endPoint y: 676, distance: 27.3
click at [811, 686] on div at bounding box center [496, 692] width 629 height 11
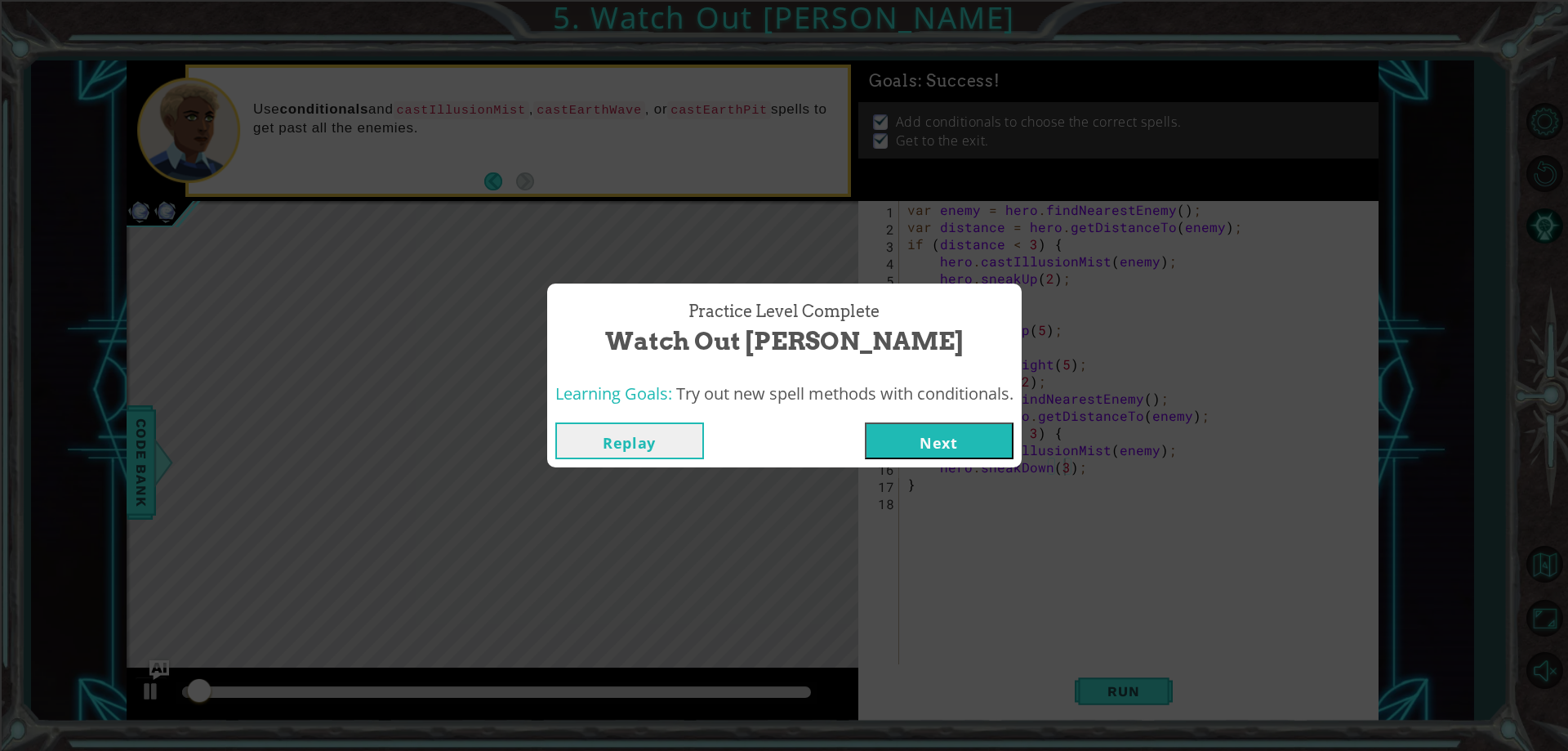
click at [930, 432] on button "Next" at bounding box center [939, 441] width 148 height 37
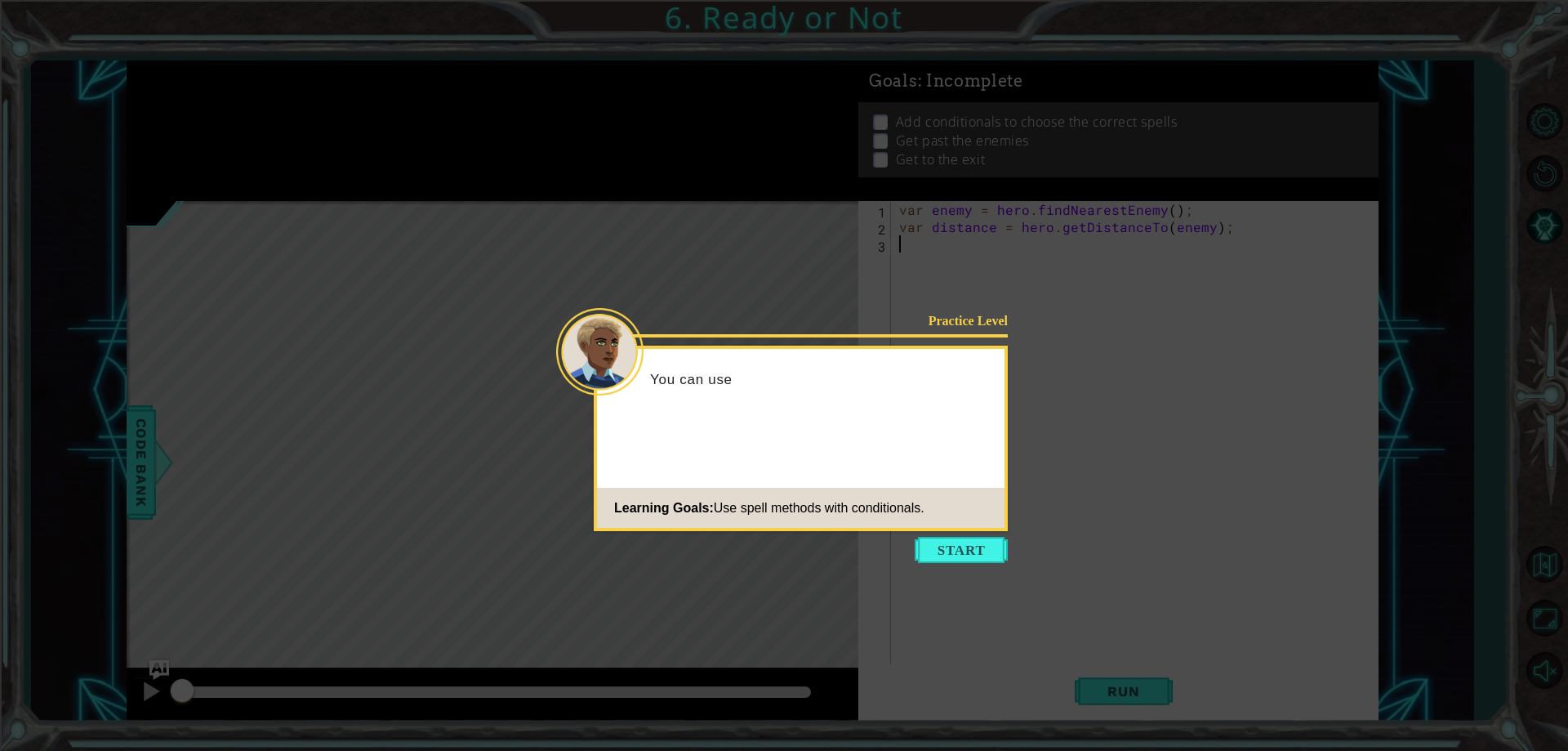
drag, startPoint x: 941, startPoint y: 582, endPoint x: 930, endPoint y: 545, distance: 38.6
click at [941, 581] on icon at bounding box center [784, 375] width 1568 height 751
drag, startPoint x: 930, startPoint y: 545, endPoint x: 944, endPoint y: 527, distance: 22.8
click at [944, 527] on div "Practice Level You can use your totems to sneak Learning Goals: Use spell metho…" at bounding box center [800, 438] width 414 height 186
click at [951, 550] on button "Start" at bounding box center [961, 549] width 93 height 26
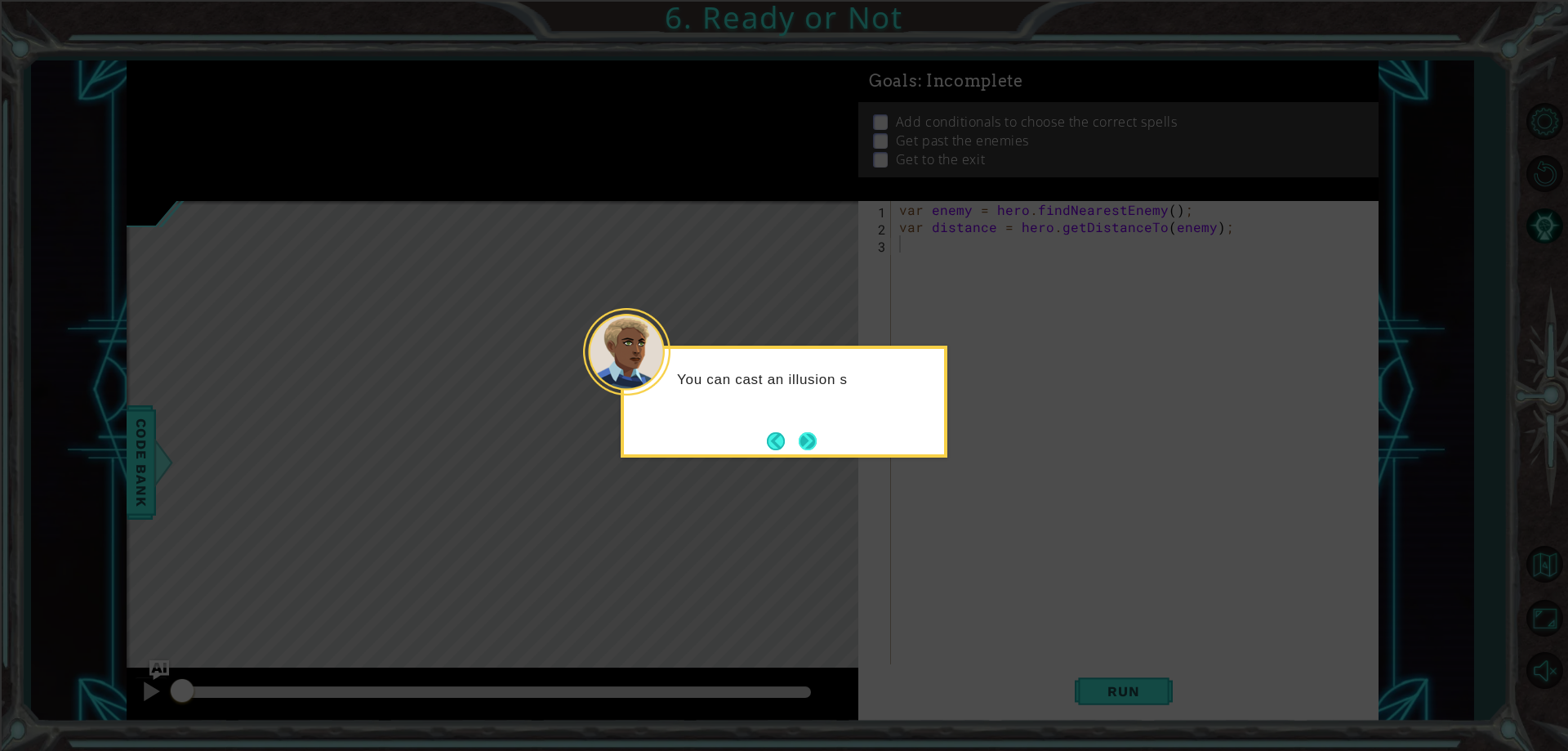
click at [819, 436] on button "Next" at bounding box center [808, 441] width 23 height 23
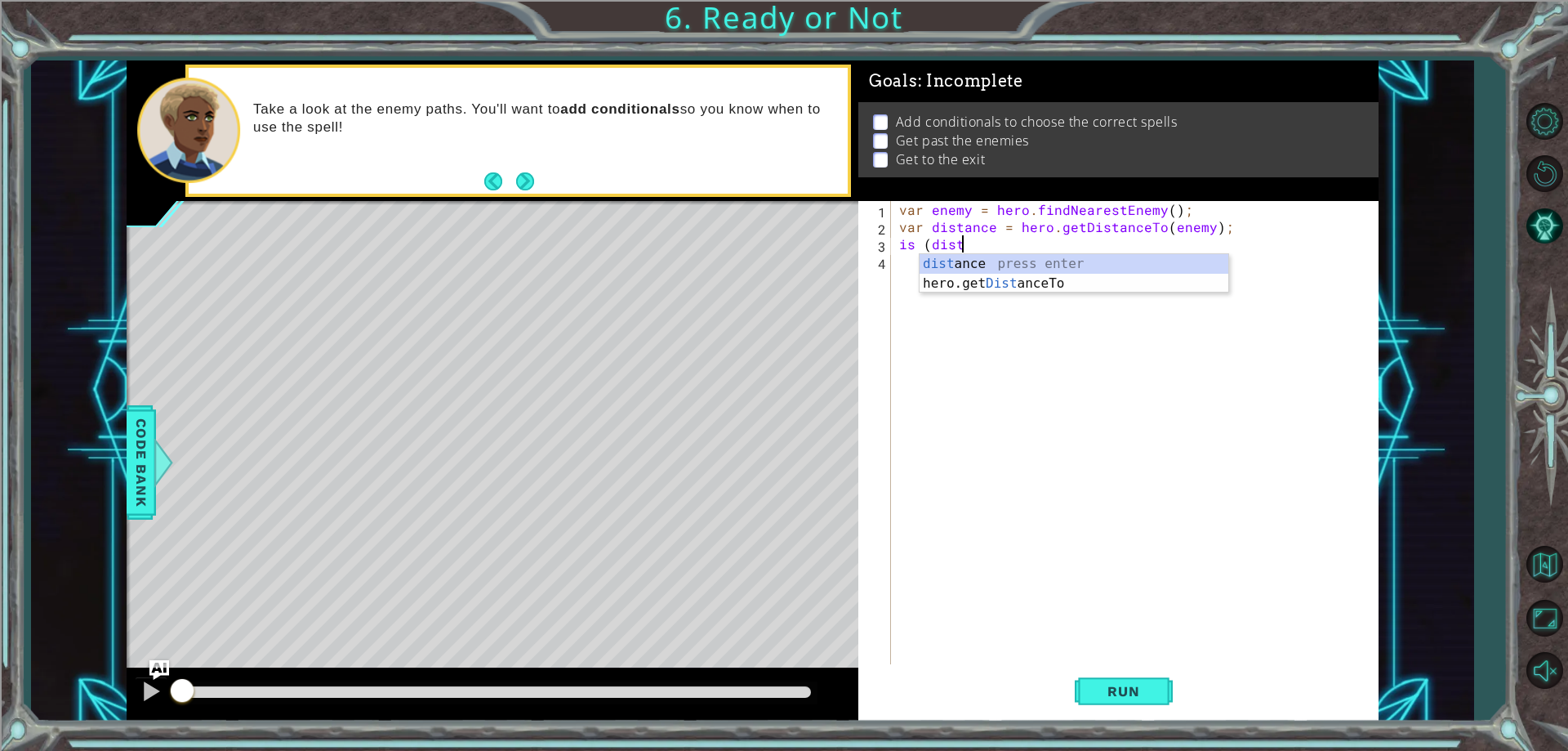
scroll to position [0, 3]
click at [993, 267] on div "dist ance press enter hero.get Dist anceTo press enter" at bounding box center [1074, 293] width 308 height 78
type textarea "i"
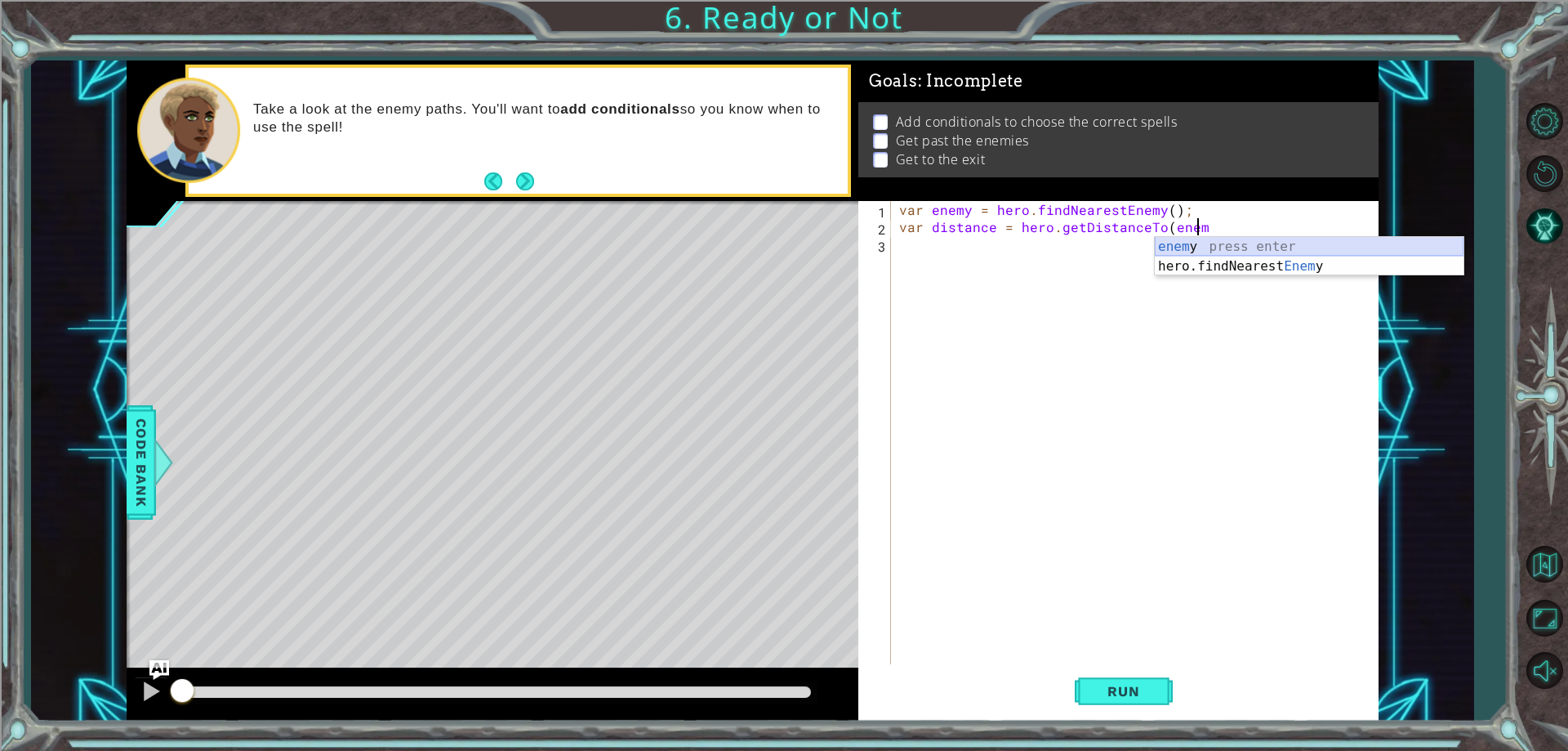
click at [1183, 253] on div "enem y press enter hero.findNearest Enem y press enter" at bounding box center [1309, 276] width 308 height 78
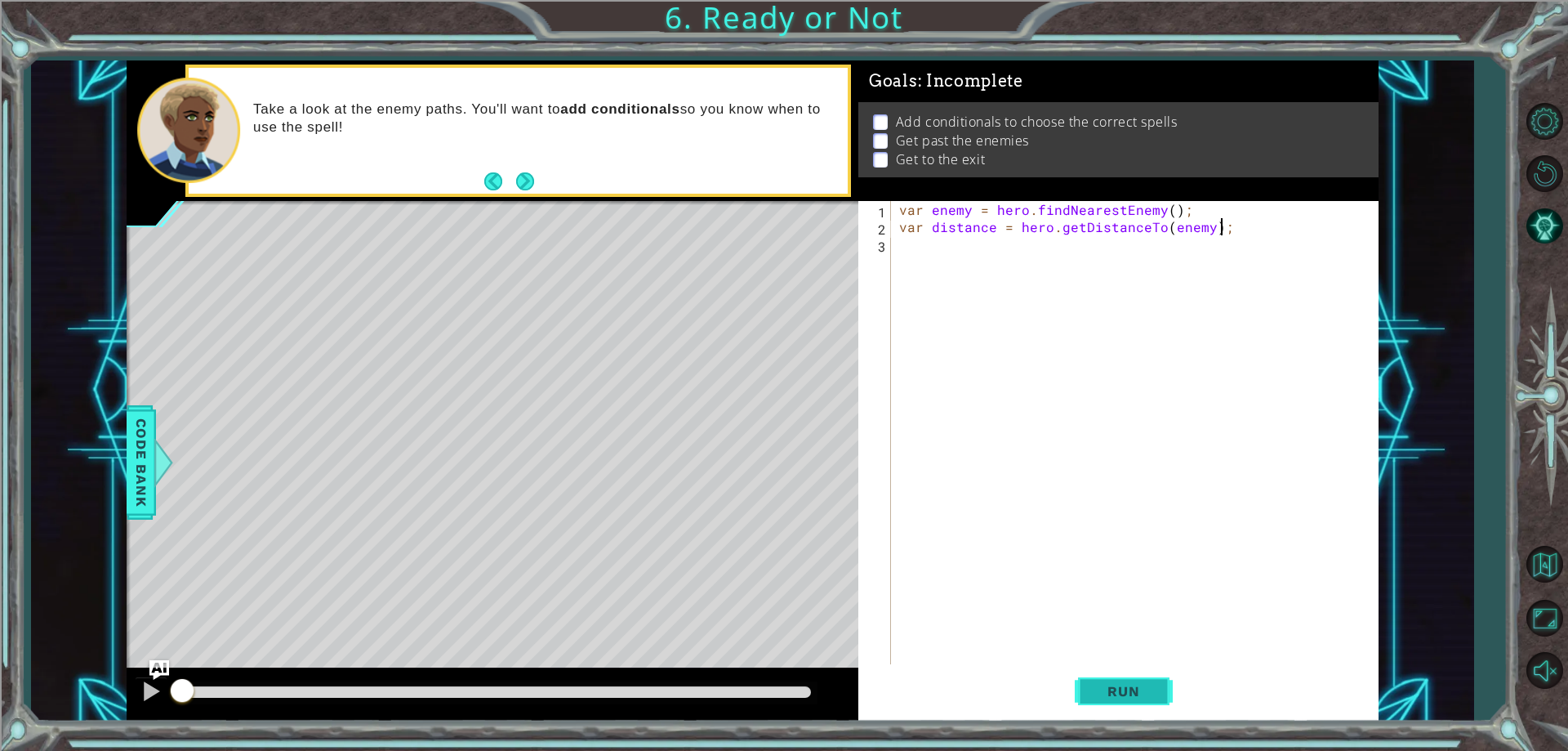
type textarea "var distance = hero.getDistanceTo(enemy);"
click at [1146, 671] on button "Run" at bounding box center [1124, 692] width 98 height 52
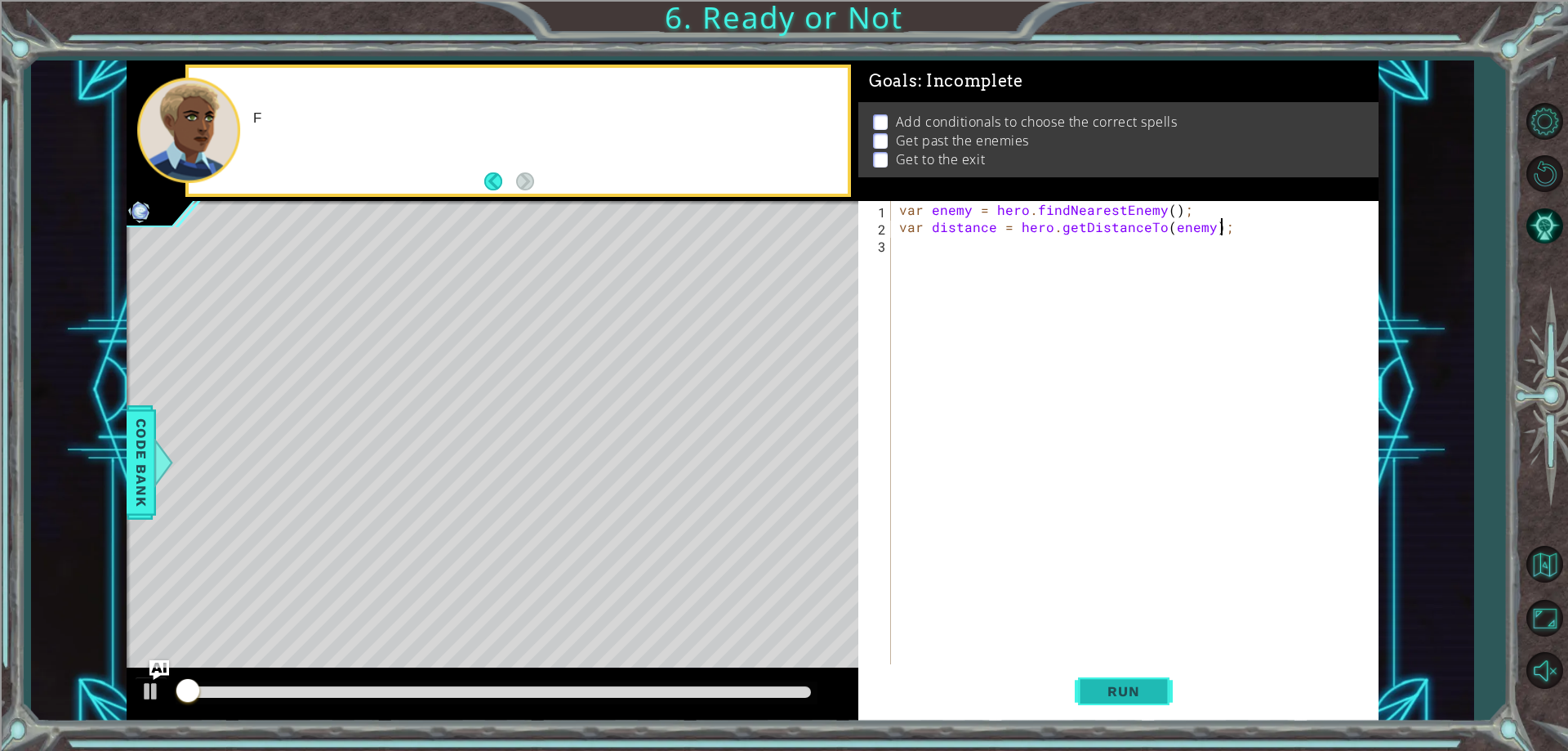
click at [1128, 687] on span "Run" at bounding box center [1124, 691] width 65 height 16
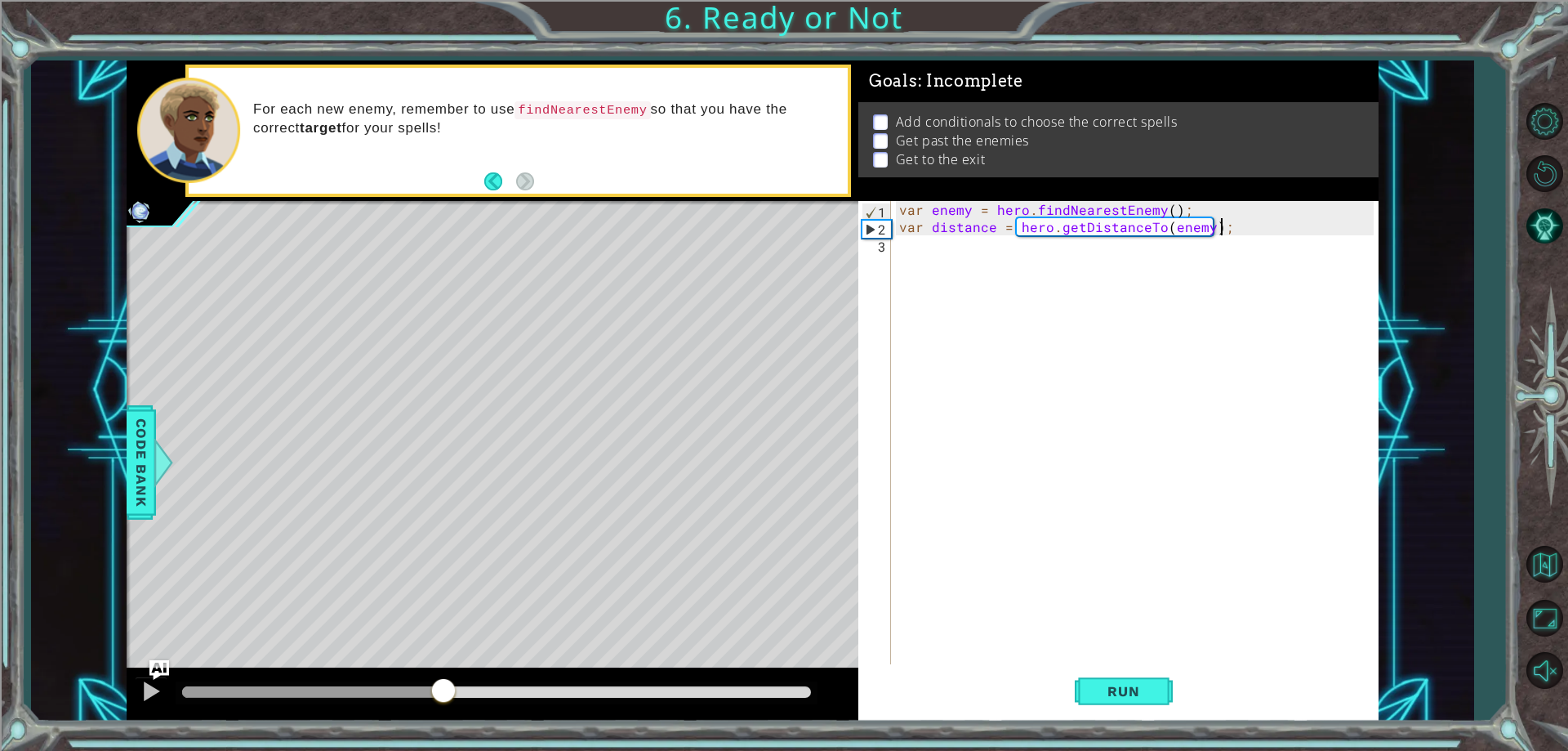
drag, startPoint x: 304, startPoint y: 687, endPoint x: 454, endPoint y: 693, distance: 150.1
click at [447, 693] on div at bounding box center [496, 692] width 629 height 11
click at [994, 271] on div "var enemy = hero . findNearestEnemy ( ) ; var distance = hero . getDistanceTo (…" at bounding box center [1139, 449] width 485 height 498
type textarea "if"
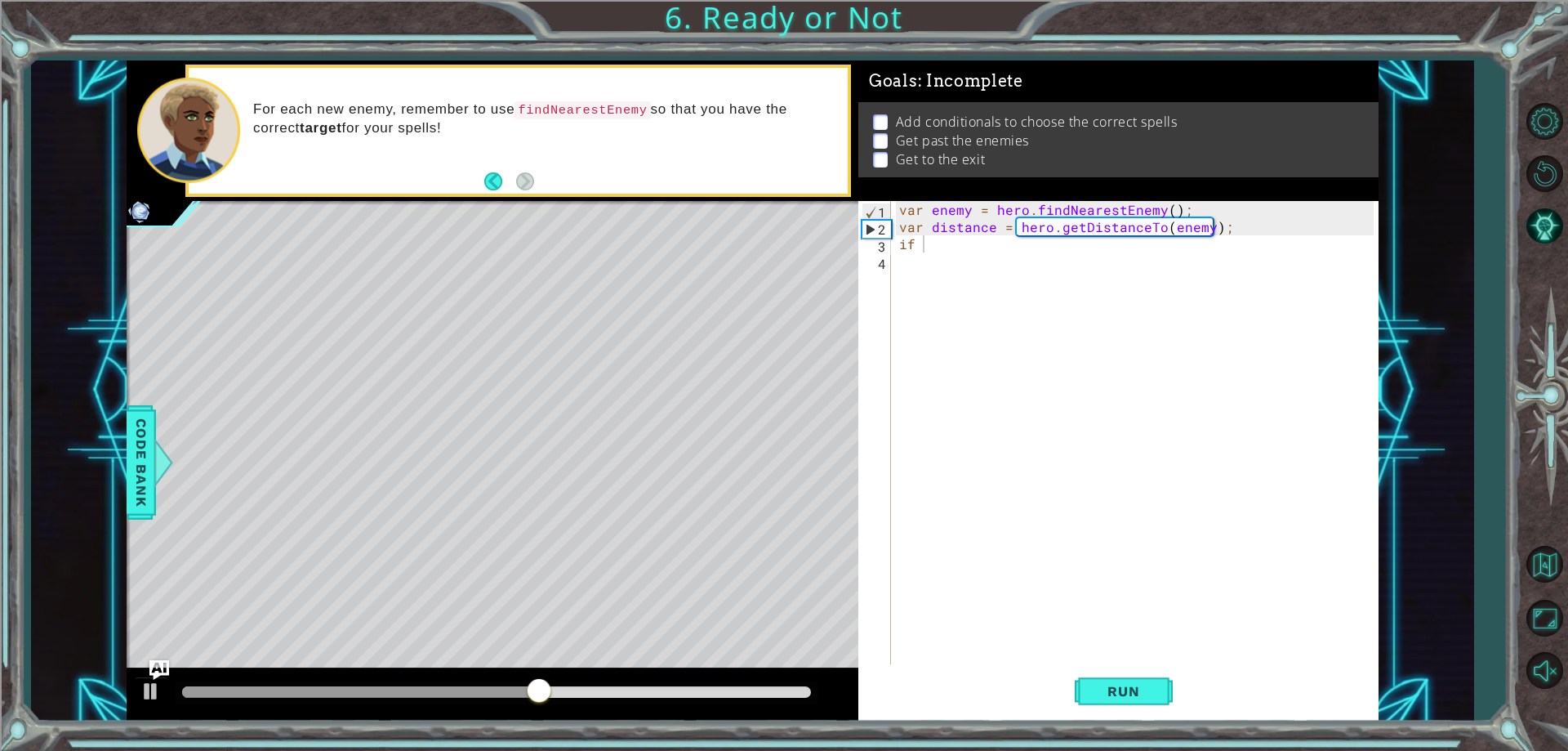
click at [128, 504] on div "Code Bank" at bounding box center [141, 463] width 29 height 114
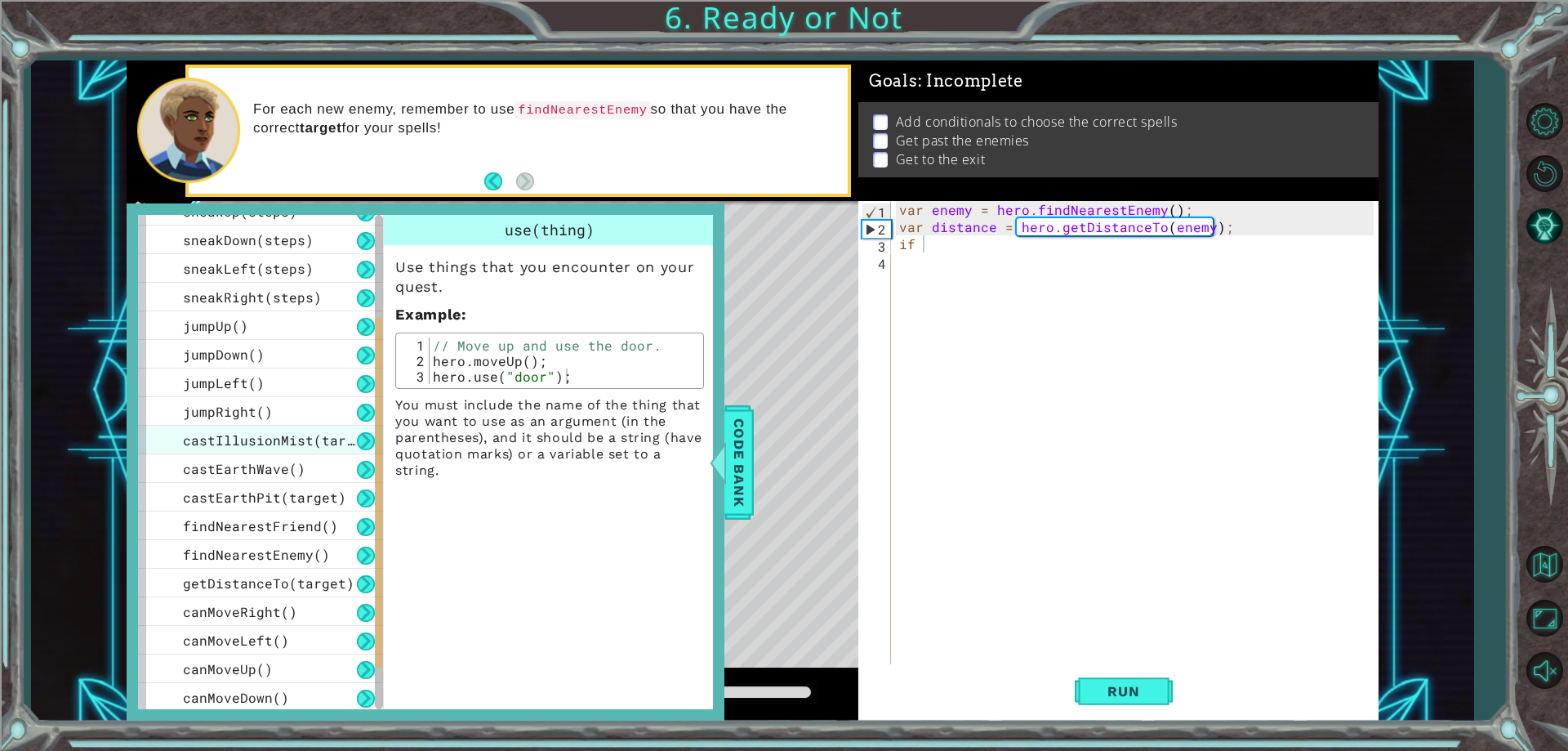
scroll to position [306, 0]
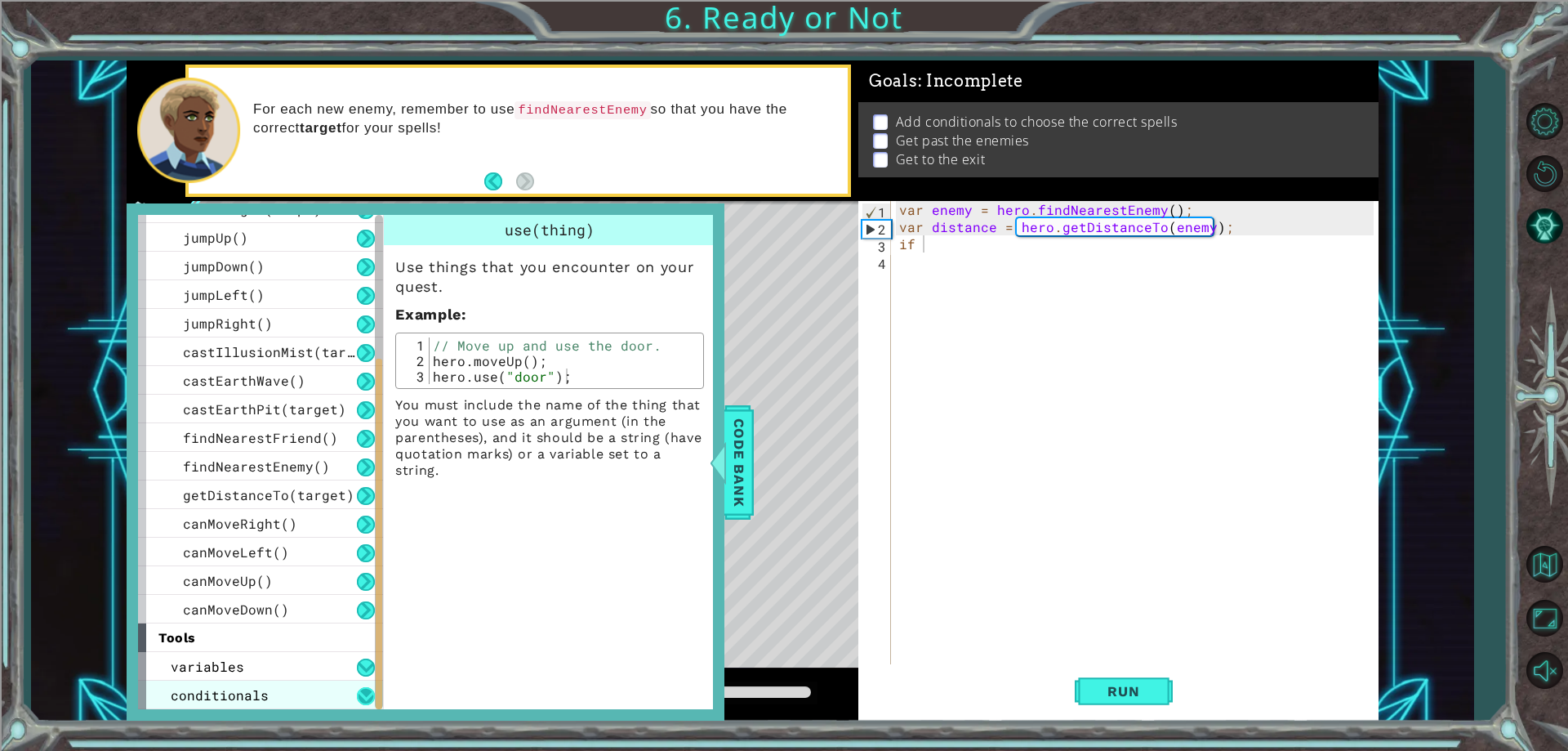
click at [369, 696] on button at bounding box center [365, 696] width 18 height 18
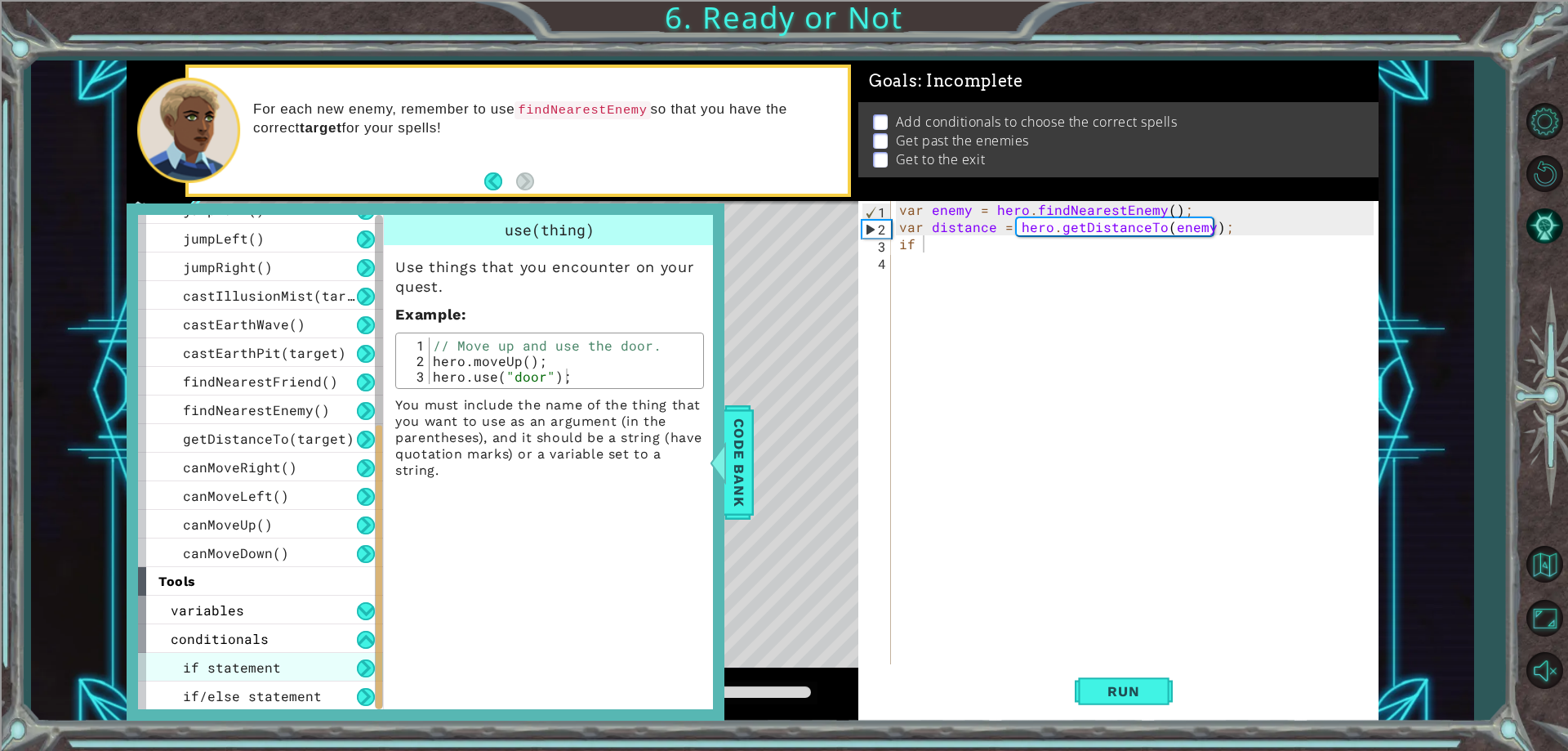
scroll to position [364, 0]
click at [264, 678] on div "if statement" at bounding box center [261, 666] width 245 height 29
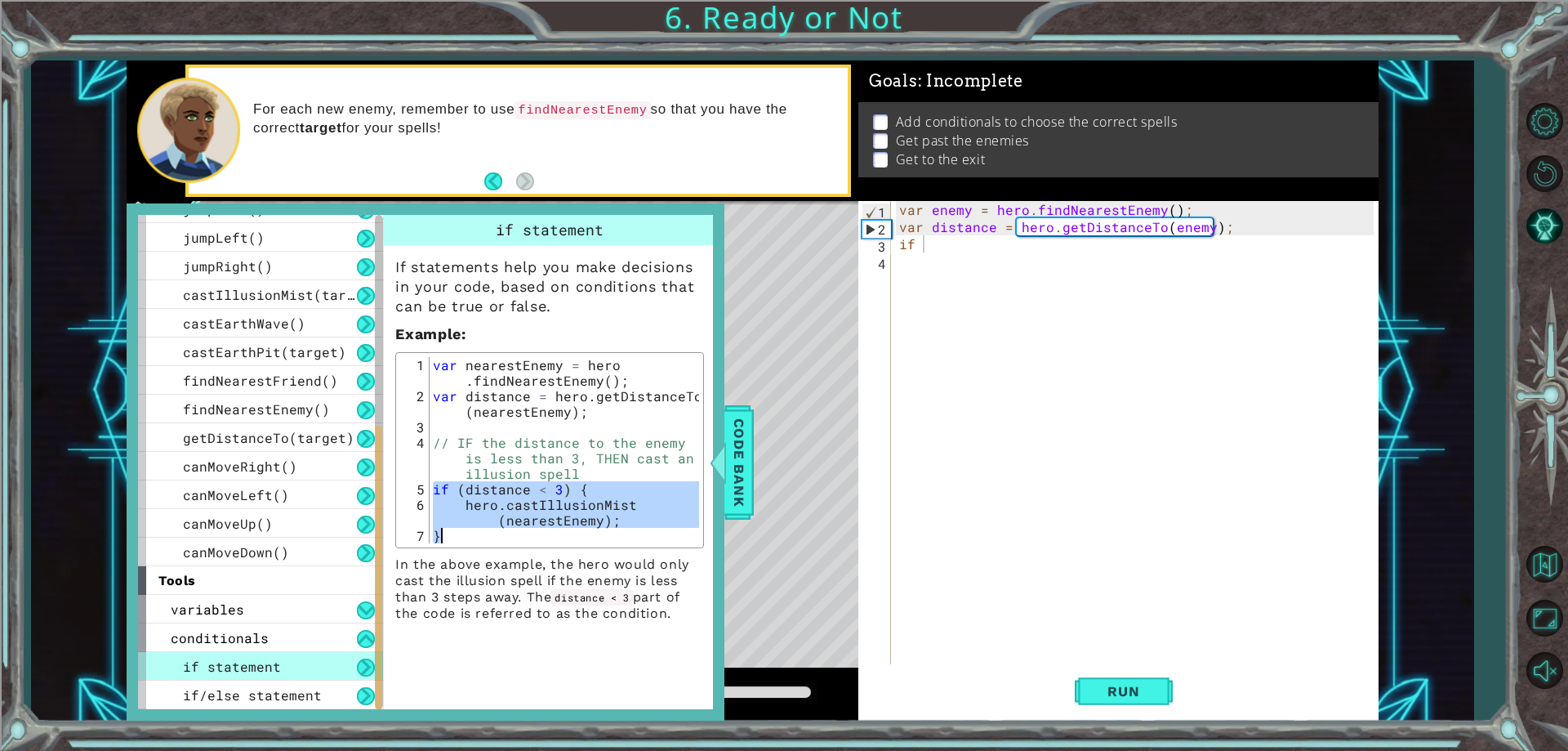
drag, startPoint x: 432, startPoint y: 491, endPoint x: 625, endPoint y: 530, distance: 196.9
click at [625, 530] on div "var nearestEnemy = hero . findNearestEnemy ( ) ; var distance = hero . getDista…" at bounding box center [563, 473] width 269 height 233
type textarea "hero.castIllusionMist(nearestEnemy); }"
click at [966, 255] on div "var enemy = hero . findNearestEnemy ( ) ; var distance = hero . getDistanceTo (…" at bounding box center [1139, 449] width 485 height 498
type textarea "if"
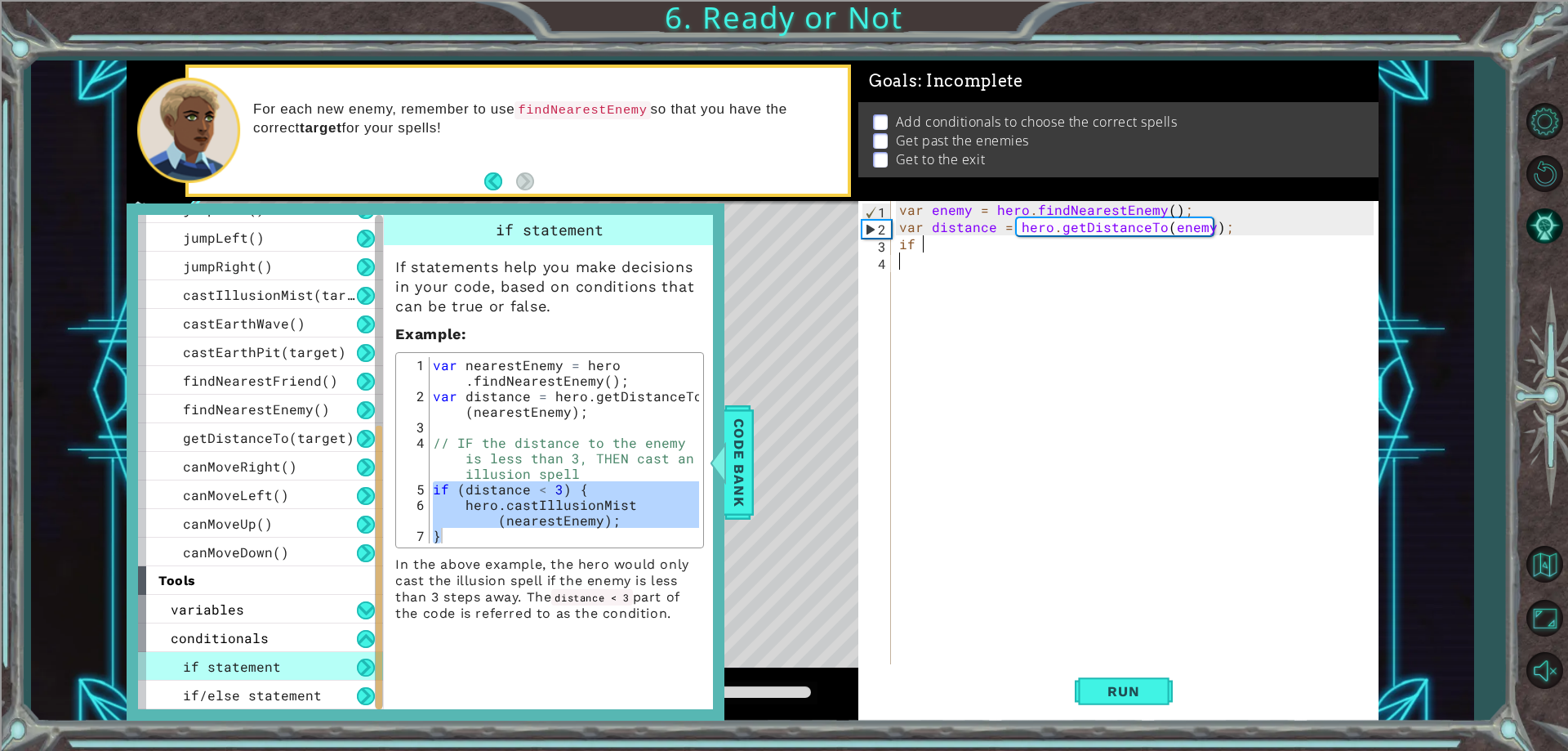
click at [957, 249] on div "var enemy = hero . findNearestEnemy ( ) ; var distance = hero . getDistanceTo (…" at bounding box center [1139, 449] width 485 height 498
drag, startPoint x: 933, startPoint y: 247, endPoint x: 883, endPoint y: 235, distance: 51.4
click at [883, 235] on div "if 1 2 3 4 var enemy = hero . findNearestEnemy ( ) ; var distance = hero . getD…" at bounding box center [1115, 432] width 515 height 464
paste textarea "}"
click at [1230, 262] on div "var enemy = hero . findNearestEnemy ( ) ; var distance = hero . getDistanceTo (…" at bounding box center [1139, 449] width 485 height 498
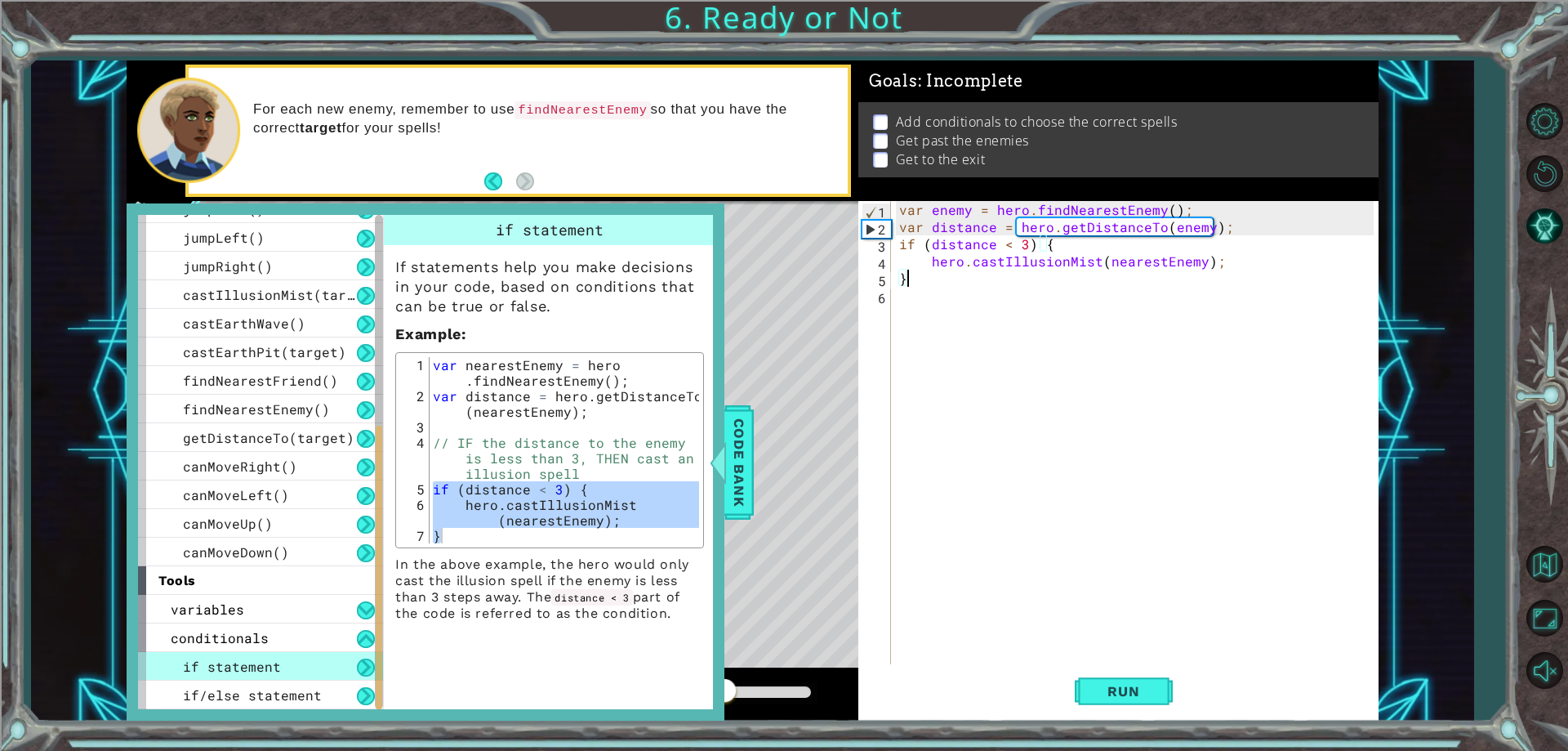
type textarea "hero.castIllusionMist(nearestEnemy);"
click at [731, 436] on span "Code Bank" at bounding box center [738, 462] width 26 height 100
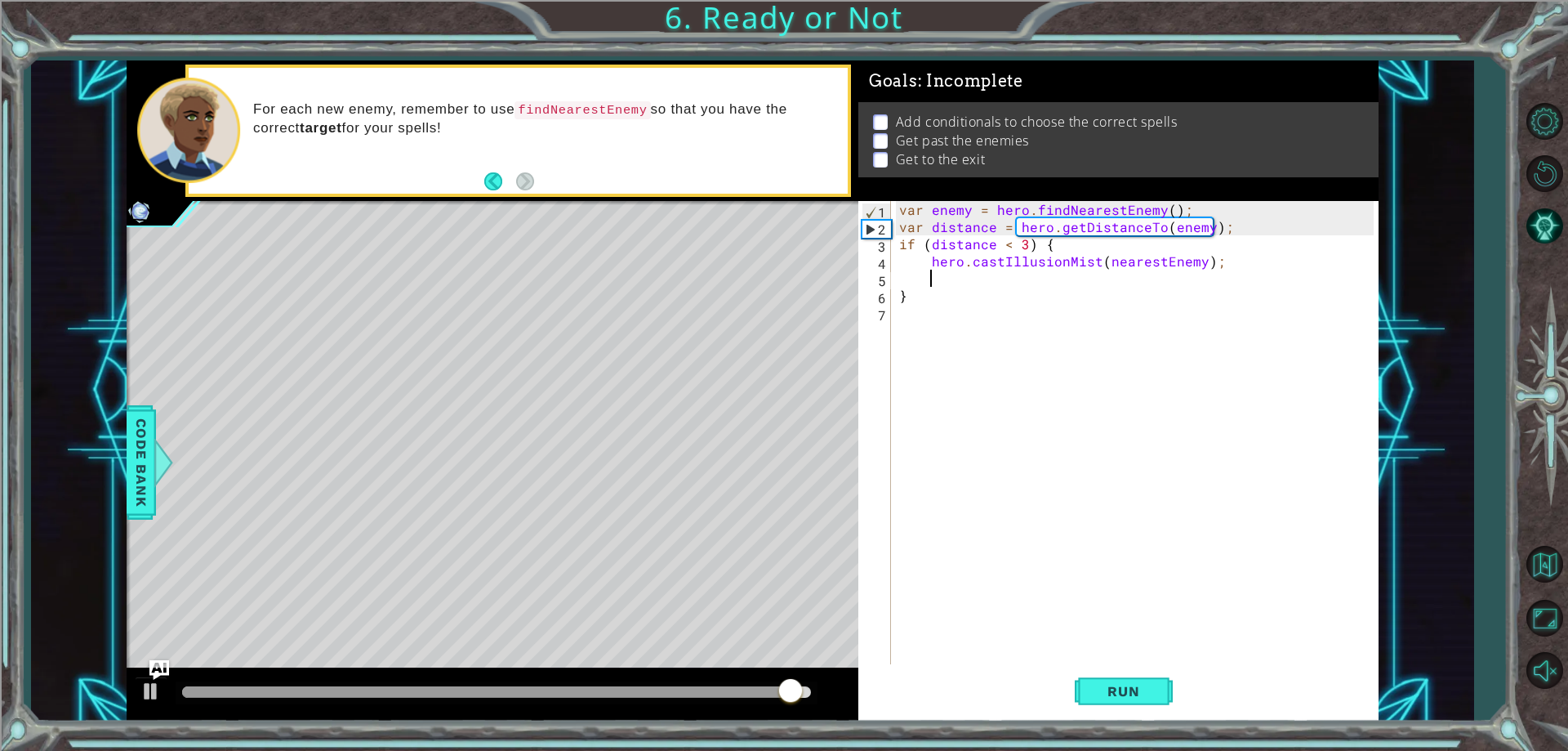
click at [1018, 279] on div "var enemy = hero . findNearestEnemy ( ) ; var distance = hero . getDistanceTo (…" at bounding box center [1139, 449] width 485 height 498
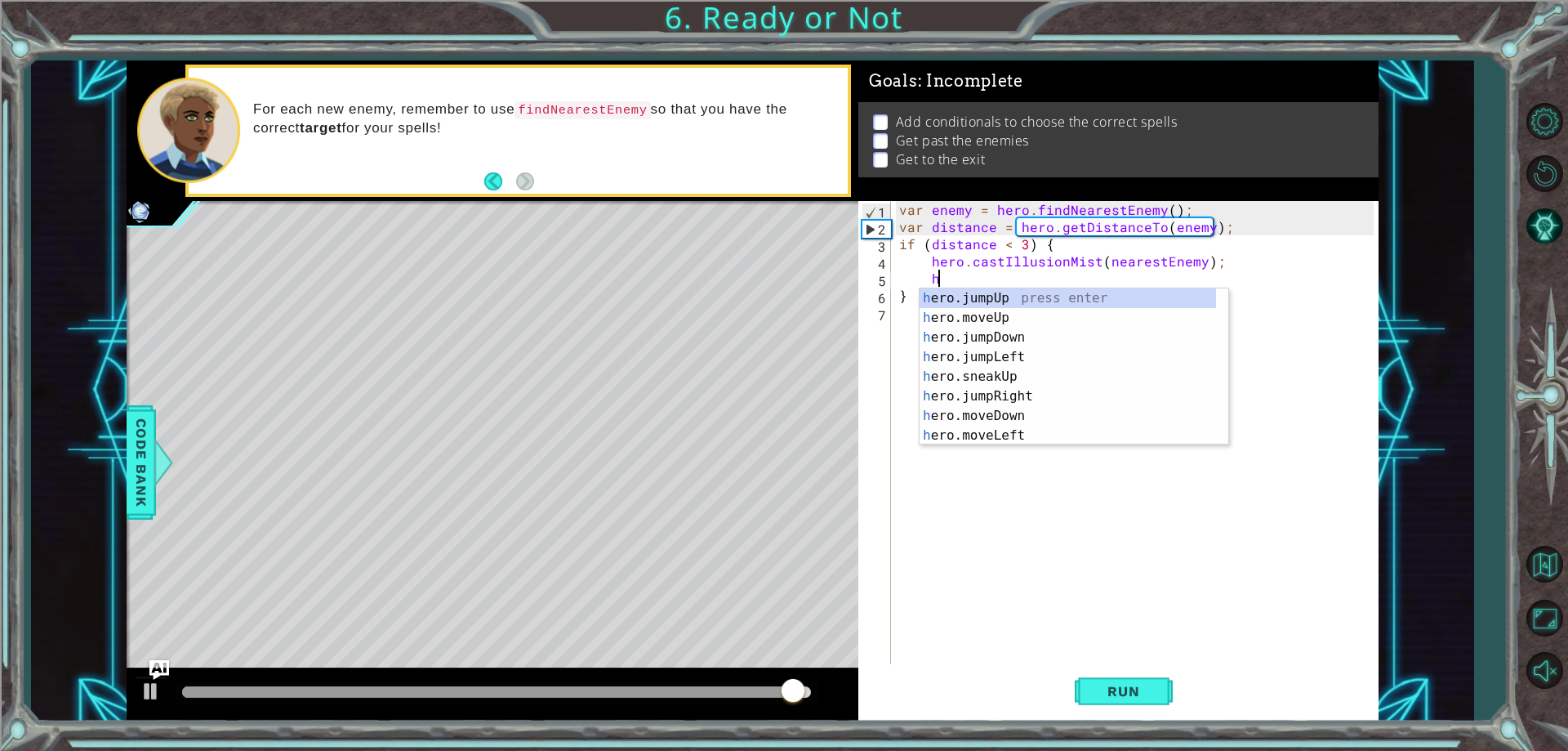
scroll to position [0, 2]
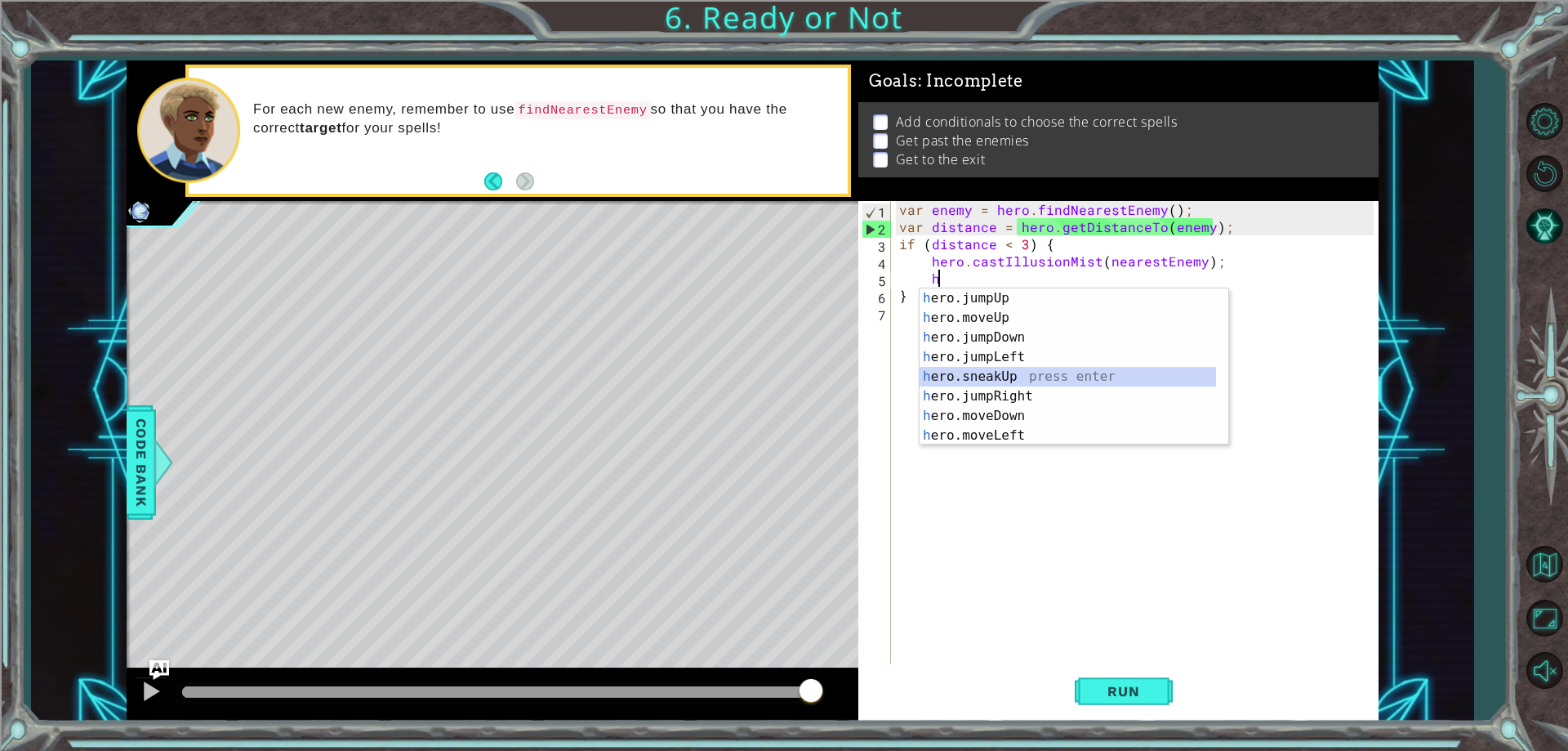
click at [1059, 378] on div "h ero.jumpUp press enter h ero.moveUp press enter h ero.jumpDown press enter h …" at bounding box center [1074, 386] width 308 height 196
type textarea "hero.sneakUp(1);"
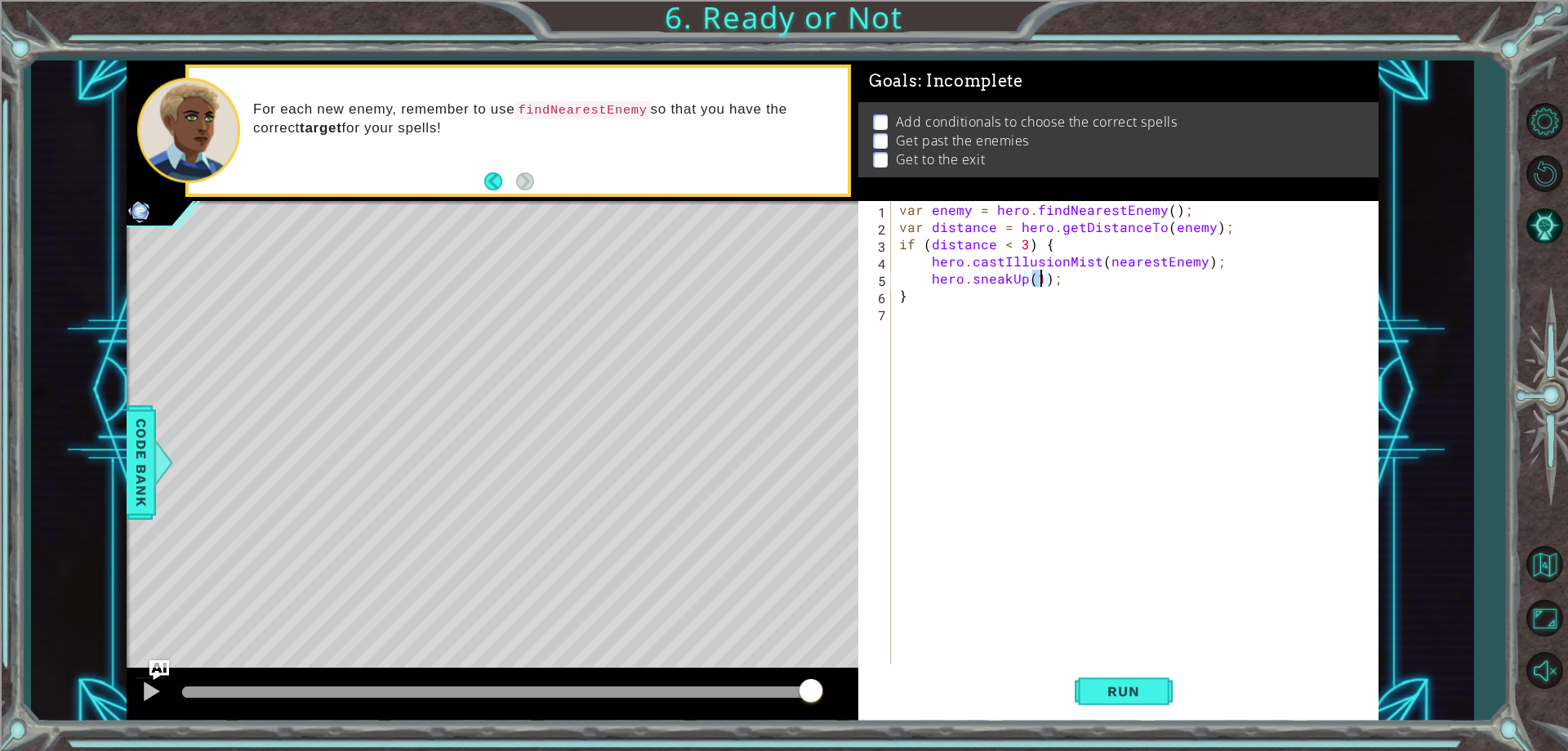
click at [1059, 378] on div "var enemy = hero . findNearestEnemy ( ) ; var distance = hero . getDistanceTo (…" at bounding box center [1139, 449] width 485 height 498
click at [1041, 285] on div "var enemy = hero . findNearestEnemy ( ) ; var distance = hero . getDistanceTo (…" at bounding box center [1139, 449] width 485 height 498
type textarea "hero.sneakUp(2);"
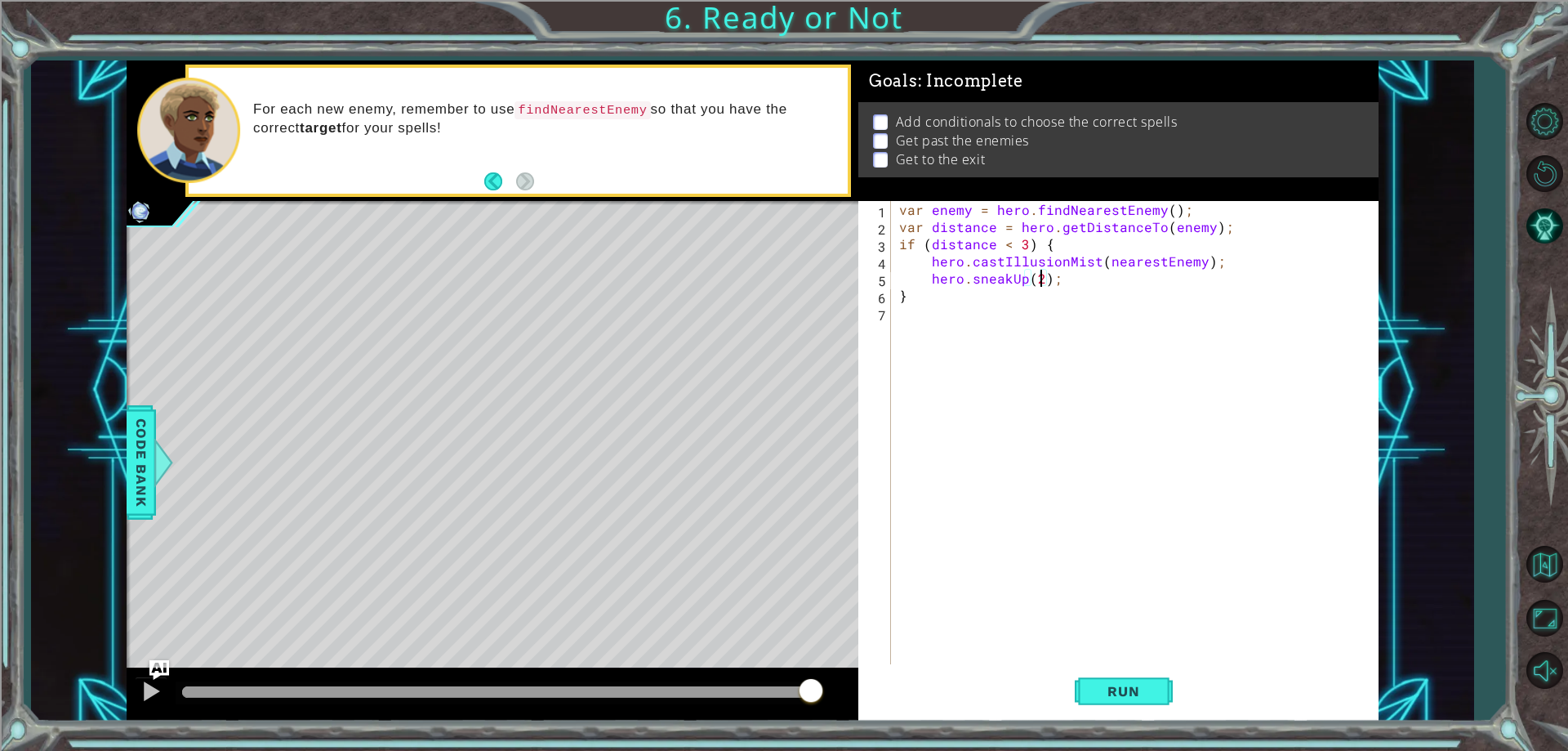
click at [1073, 334] on div "var enemy = hero . findNearestEnemy ( ) ; var distance = hero . getDistanceTo (…" at bounding box center [1139, 449] width 485 height 498
type textarea "h"
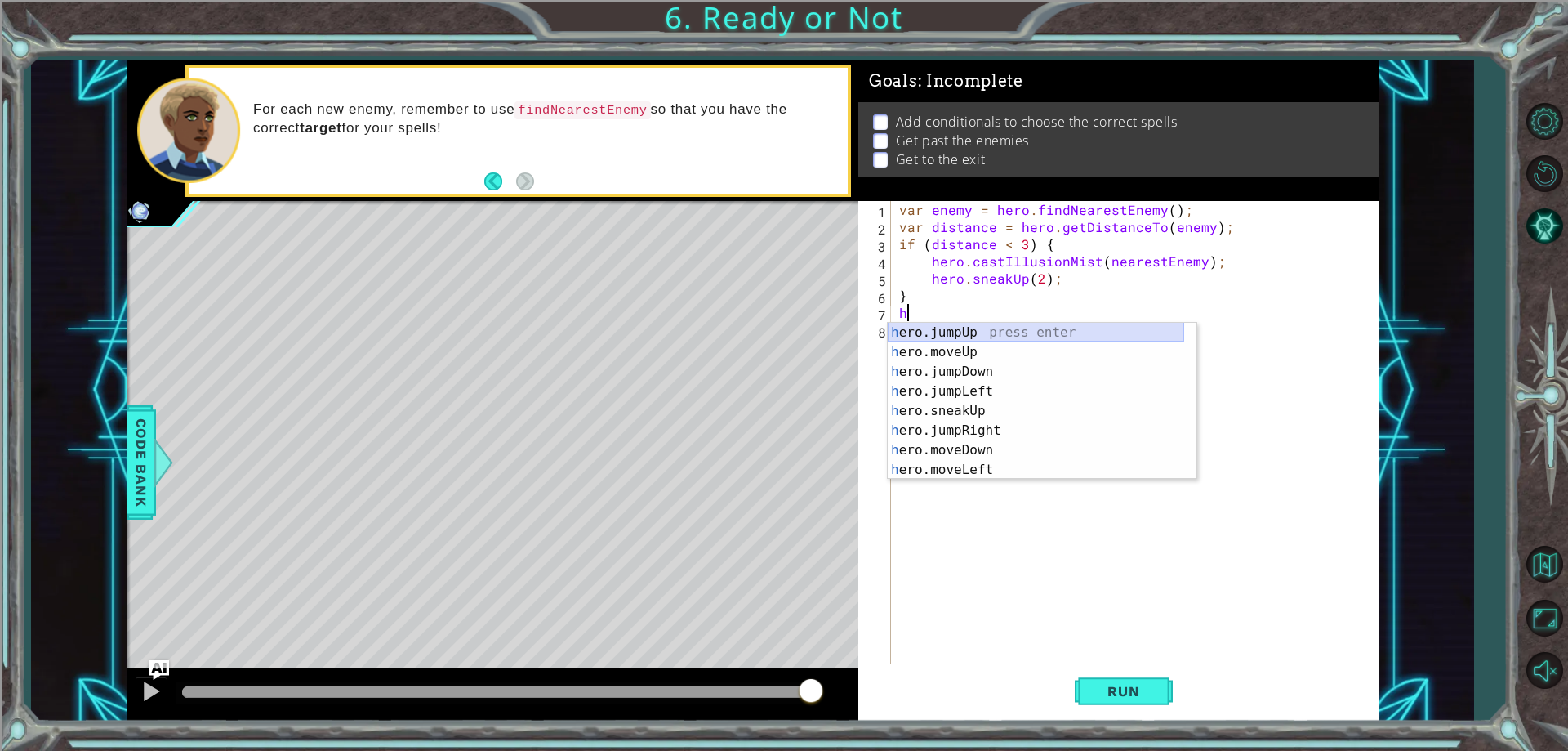
click at [976, 336] on div "h ero.jumpUp press enter h ero.moveUp press enter h ero.jumpDown press enter h …" at bounding box center [1036, 421] width 297 height 196
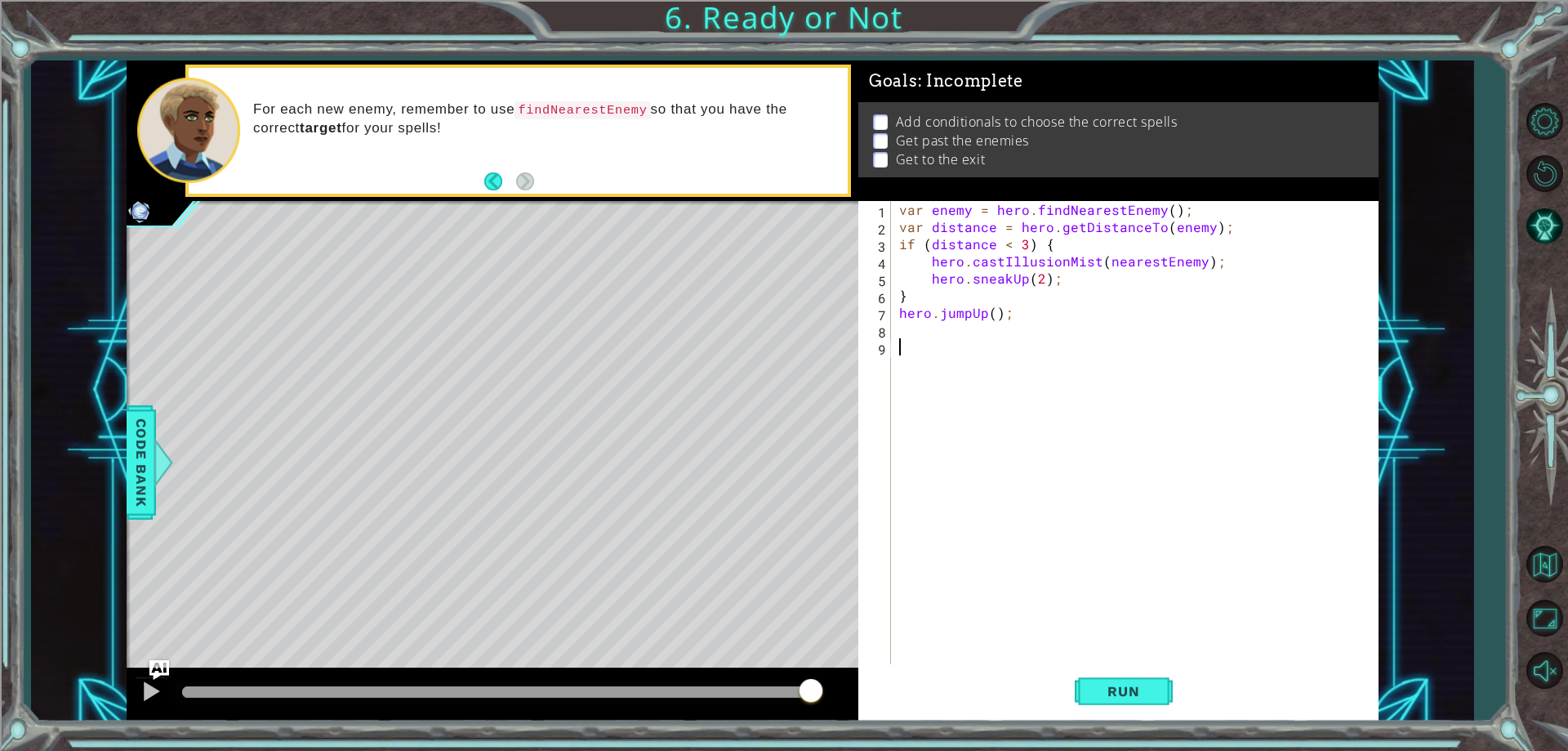
click at [1058, 363] on div "var enemy = hero . findNearestEnemy ( ) ; var distance = hero . getDistanceTo (…" at bounding box center [1139, 449] width 485 height 498
click at [1048, 320] on div "var enemy = hero . findNearestEnemy ( ) ; var distance = hero . getDistanceTo (…" at bounding box center [1139, 449] width 485 height 498
type textarea "hero.jumpUp();"
drag, startPoint x: 1029, startPoint y: 326, endPoint x: 1022, endPoint y: 336, distance: 12.2
click at [1023, 334] on div "var enemy = hero . findNearestEnemy ( ) ; var distance = hero . getDistanceTo (…" at bounding box center [1139, 449] width 485 height 498
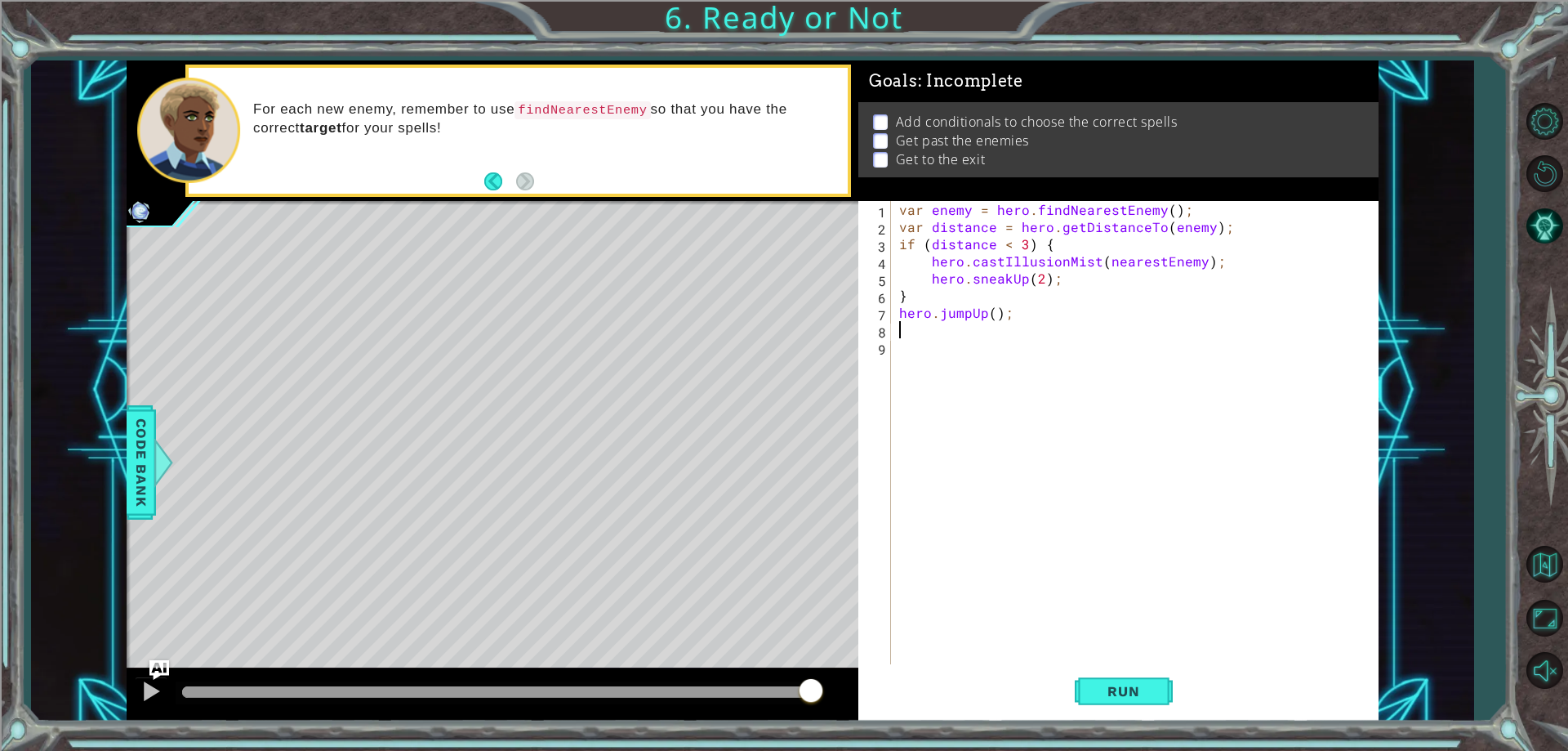
click at [1022, 337] on div "var enemy = hero . findNearestEnemy ( ) ; var distance = hero . getDistanceTo (…" at bounding box center [1139, 449] width 485 height 498
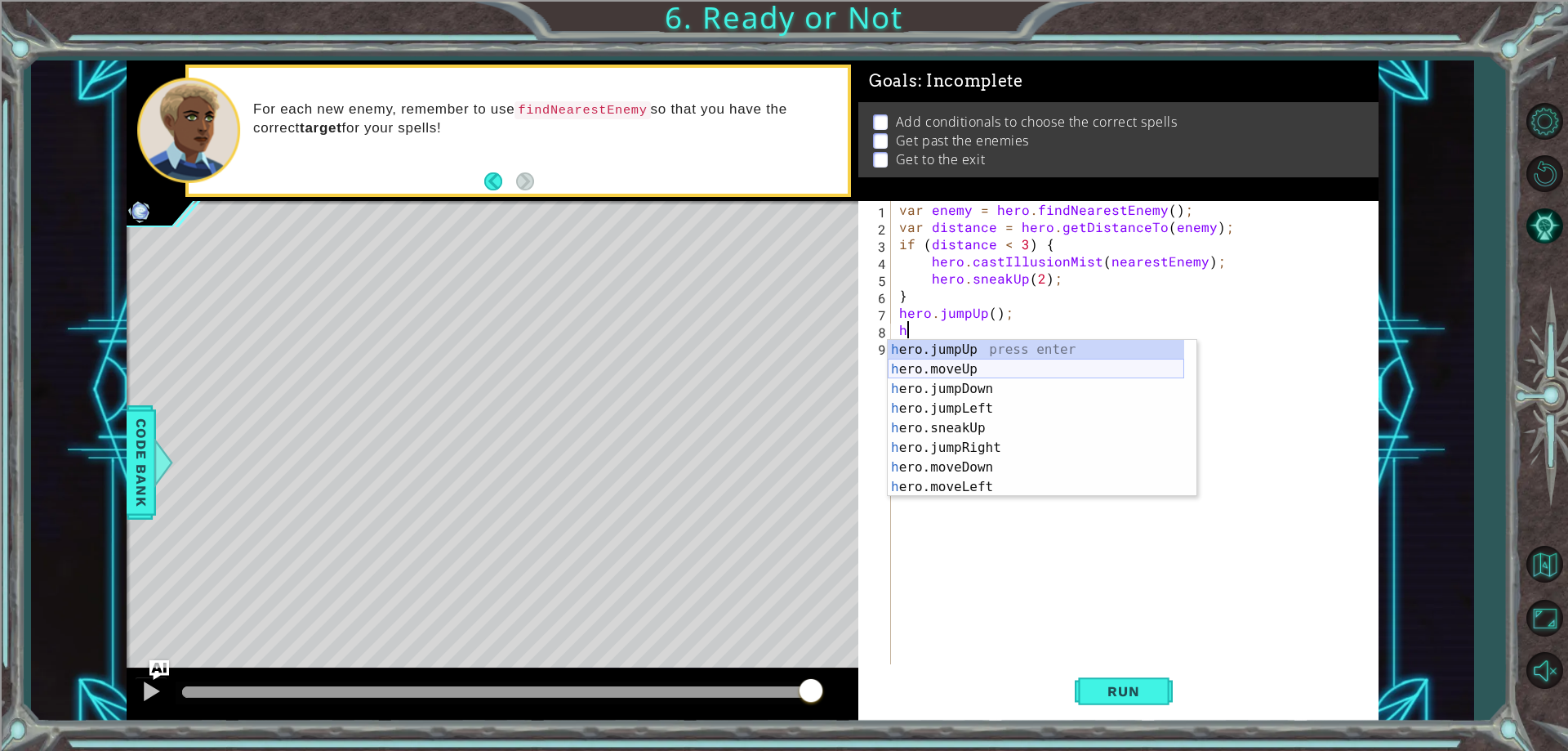
click at [973, 364] on div "h ero.jumpUp press enter h ero.moveUp press enter h ero.jumpDown press enter h …" at bounding box center [1036, 438] width 297 height 196
type textarea "hero.moveUp(1);"
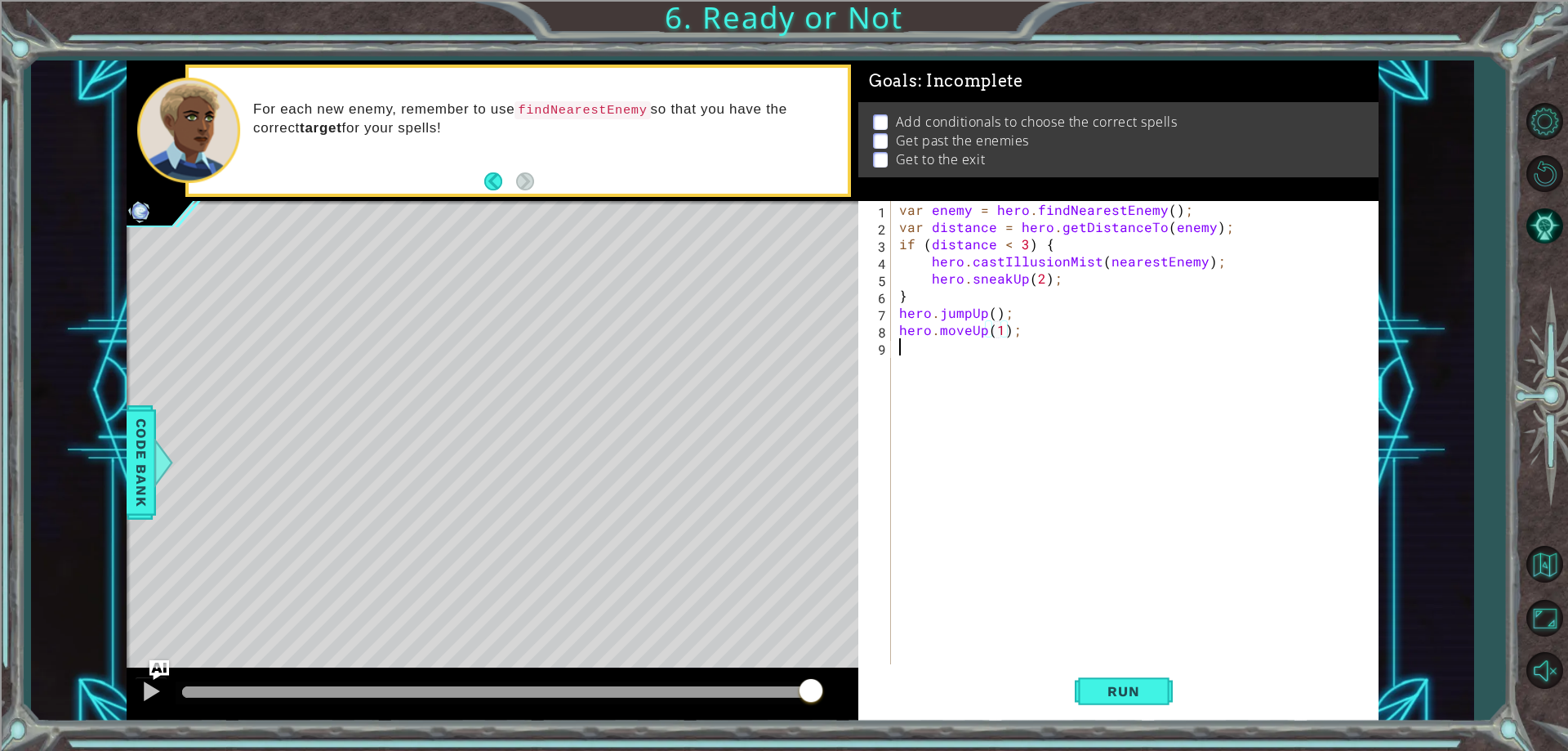
click at [966, 346] on div "var enemy = hero . findNearestEnemy ( ) ; var distance = hero . getDistanceTo (…" at bounding box center [1139, 449] width 485 height 498
type textarea "h"
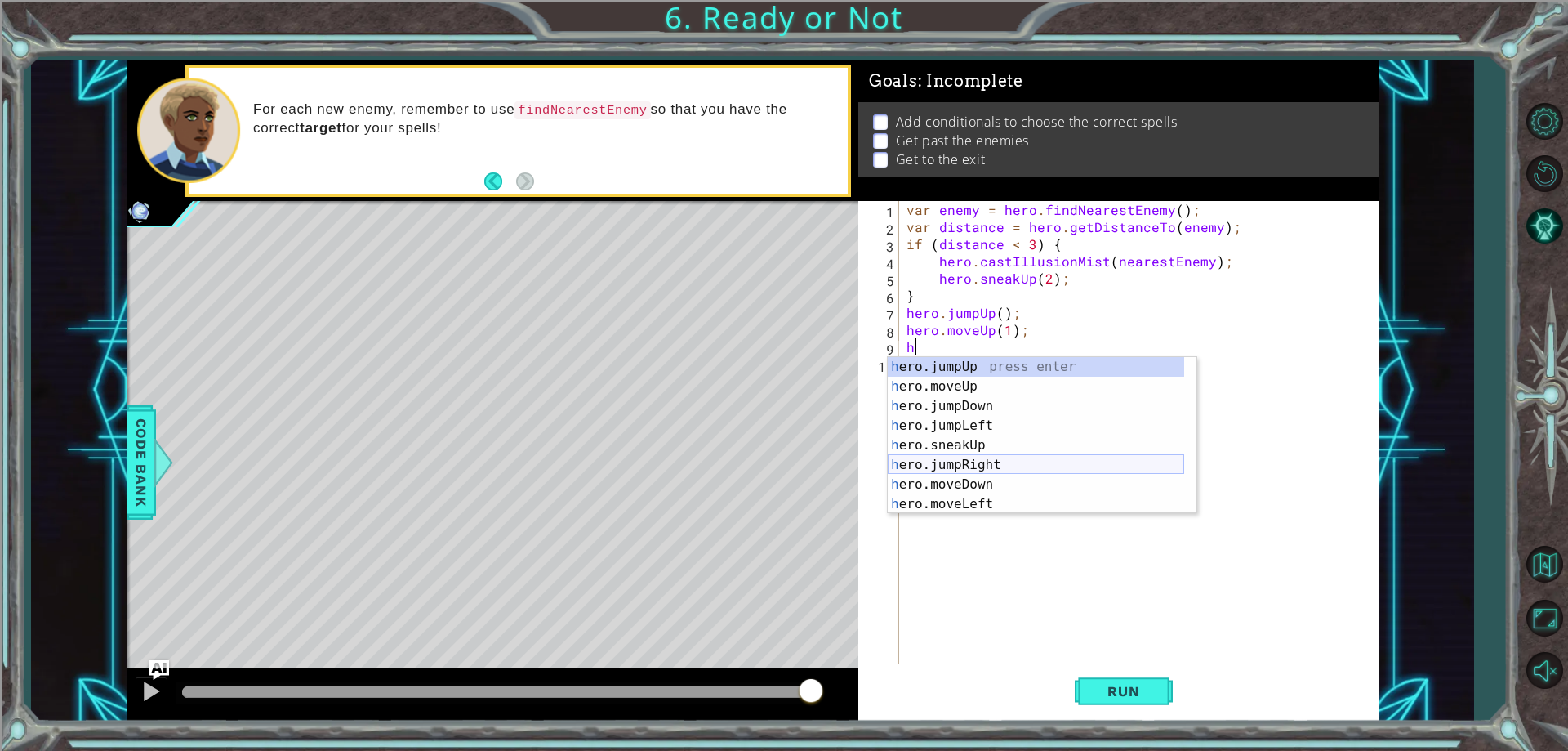
click at [973, 469] on div "h ero.jumpUp press enter h ero.moveUp press enter h ero.jumpDown press enter h …" at bounding box center [1036, 455] width 297 height 196
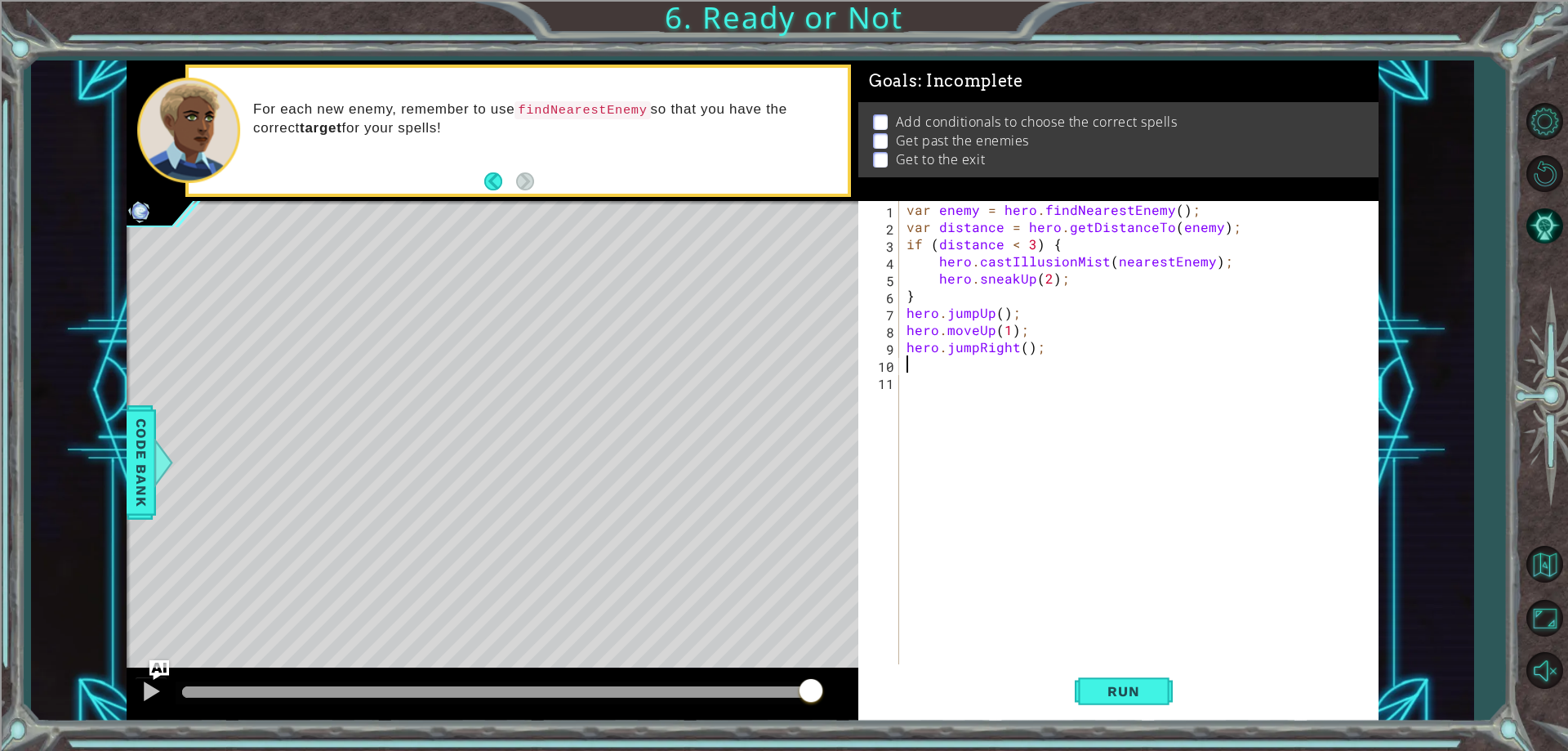
click at [927, 395] on div "var enemy = hero . findNearestEnemy ( ) ; var distance = hero . getDistanceTo (…" at bounding box center [1142, 449] width 478 height 498
click at [949, 361] on div "var enemy = hero . findNearestEnemy ( ) ; var distance = hero . getDistanceTo (…" at bounding box center [1142, 449] width 478 height 498
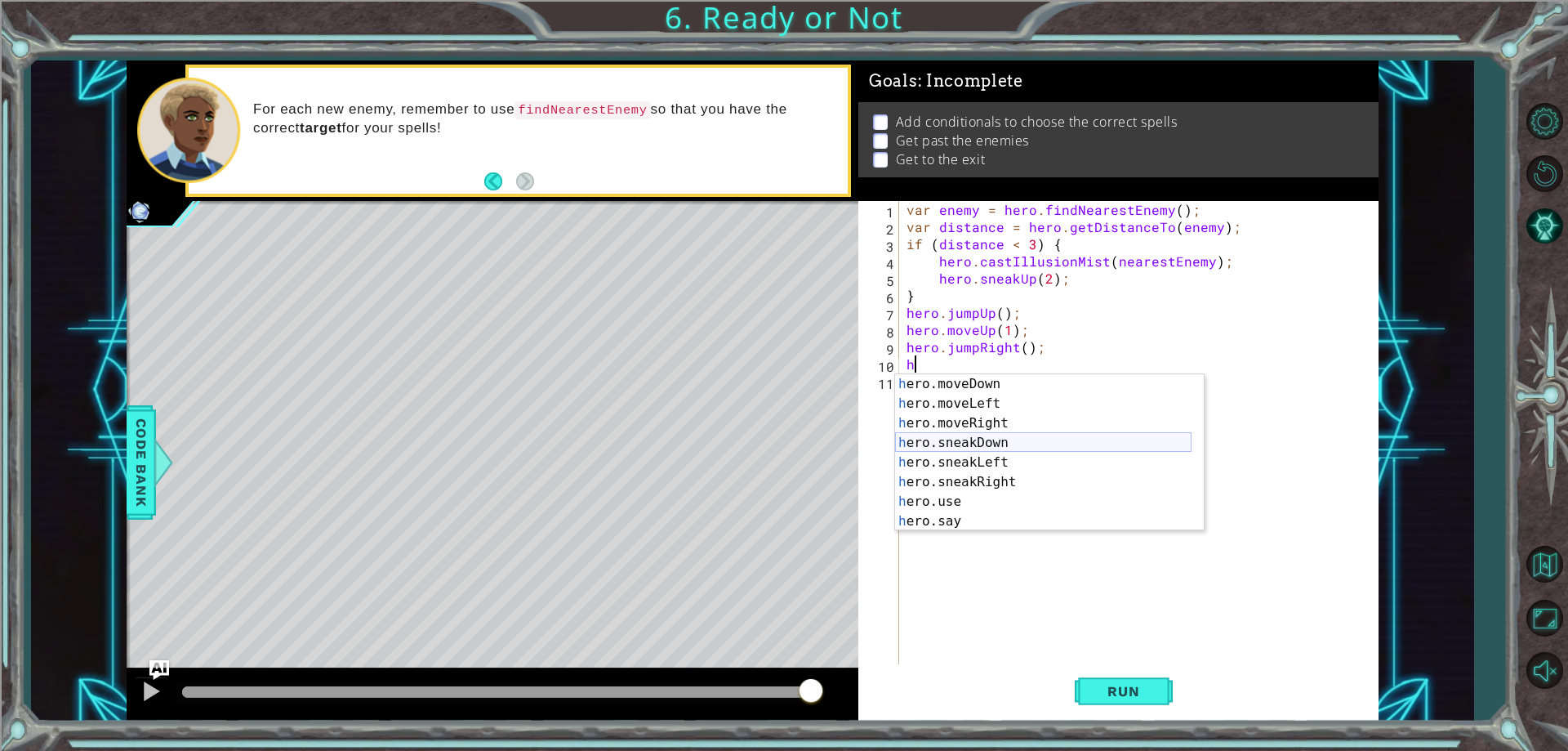
scroll to position [118, 0]
click at [990, 422] on div "h ero.moveDown press enter h ero.moveLeft press enter h ero.moveRight press ent…" at bounding box center [1044, 472] width 297 height 196
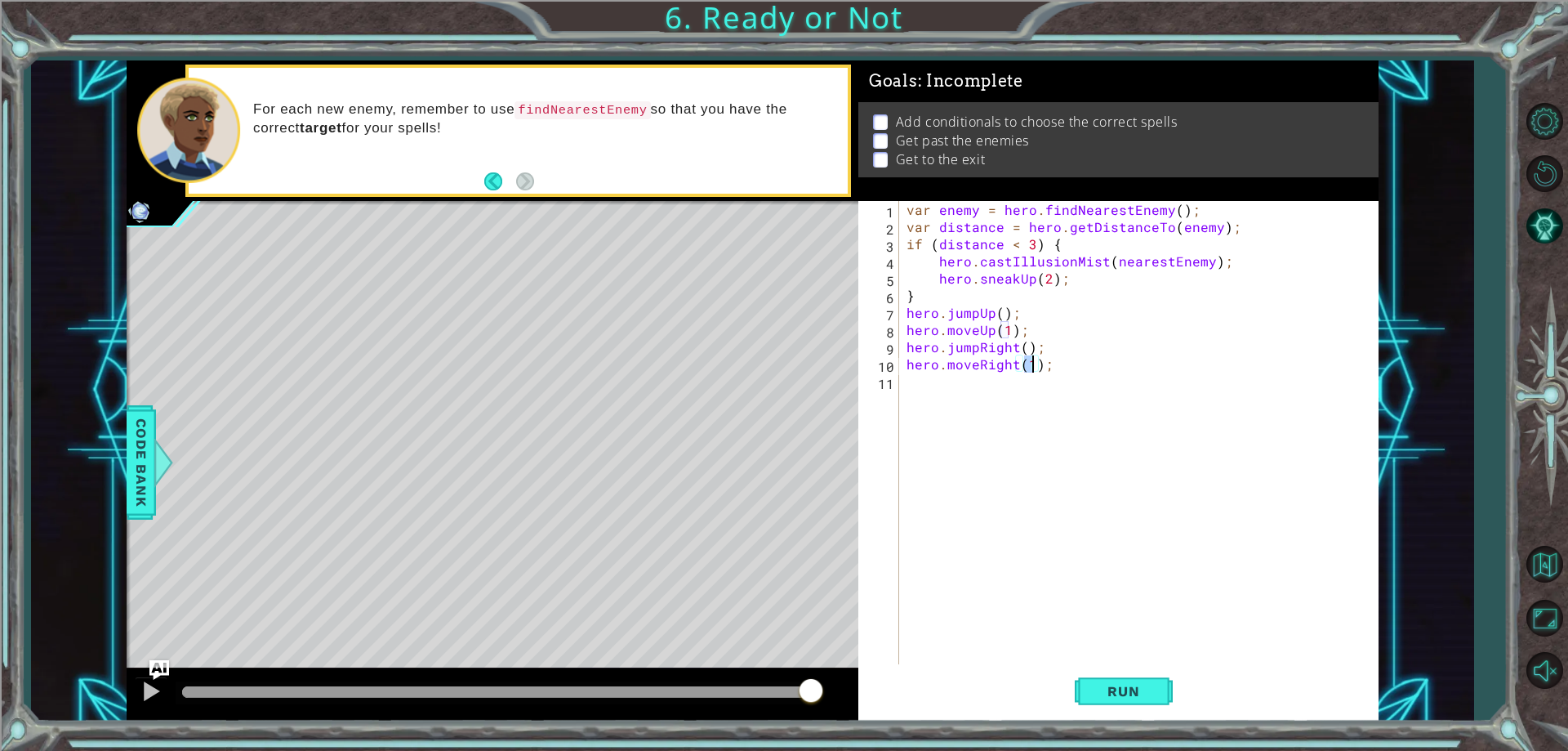
type textarea "hero.moveRight(3);"
drag, startPoint x: 1022, startPoint y: 424, endPoint x: 989, endPoint y: 417, distance: 33.7
click at [1020, 424] on div "var enemy = hero . findNearestEnemy ( ) ; var distance = hero . getDistanceTo (…" at bounding box center [1142, 449] width 478 height 498
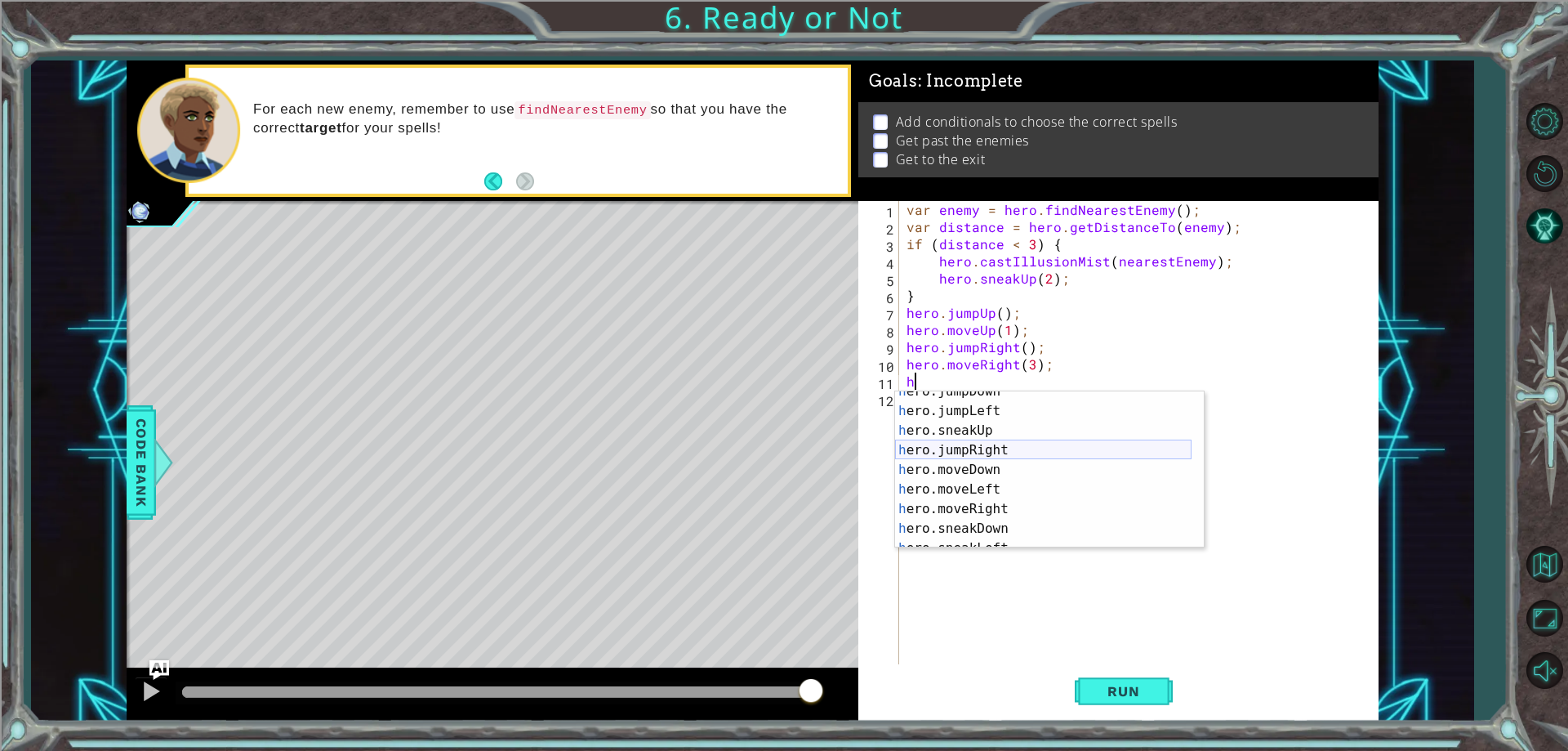
scroll to position [49, 0]
click at [1014, 474] on div "h ero.jumpDown press enter h ero.jumpLeft press enter h ero.sneakUp press enter…" at bounding box center [1044, 480] width 297 height 196
type textarea "hero.moveDown(1);"
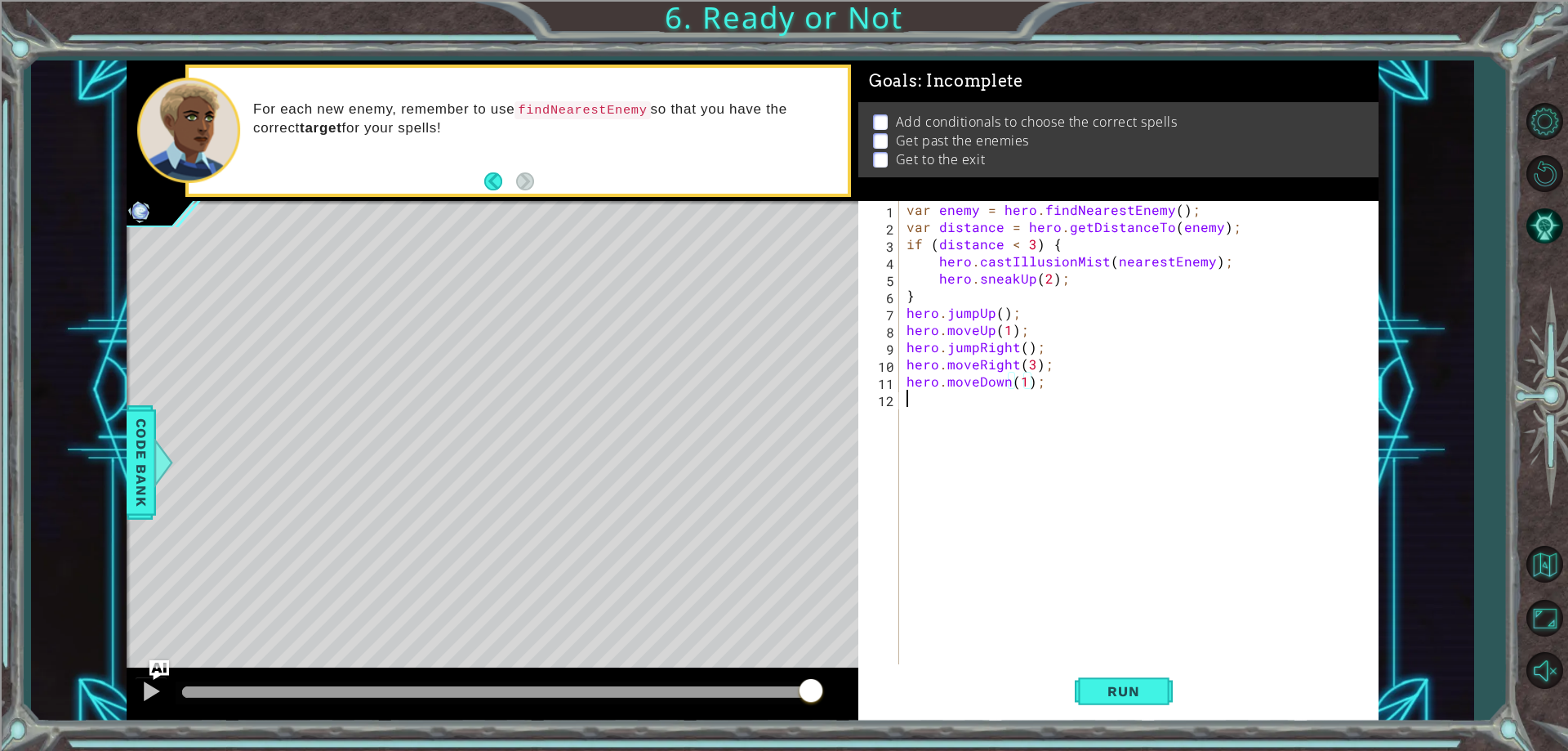
click at [1011, 446] on div "var enemy = hero . findNearestEnemy ( ) ; var distance = hero . getDistanceTo (…" at bounding box center [1142, 449] width 478 height 498
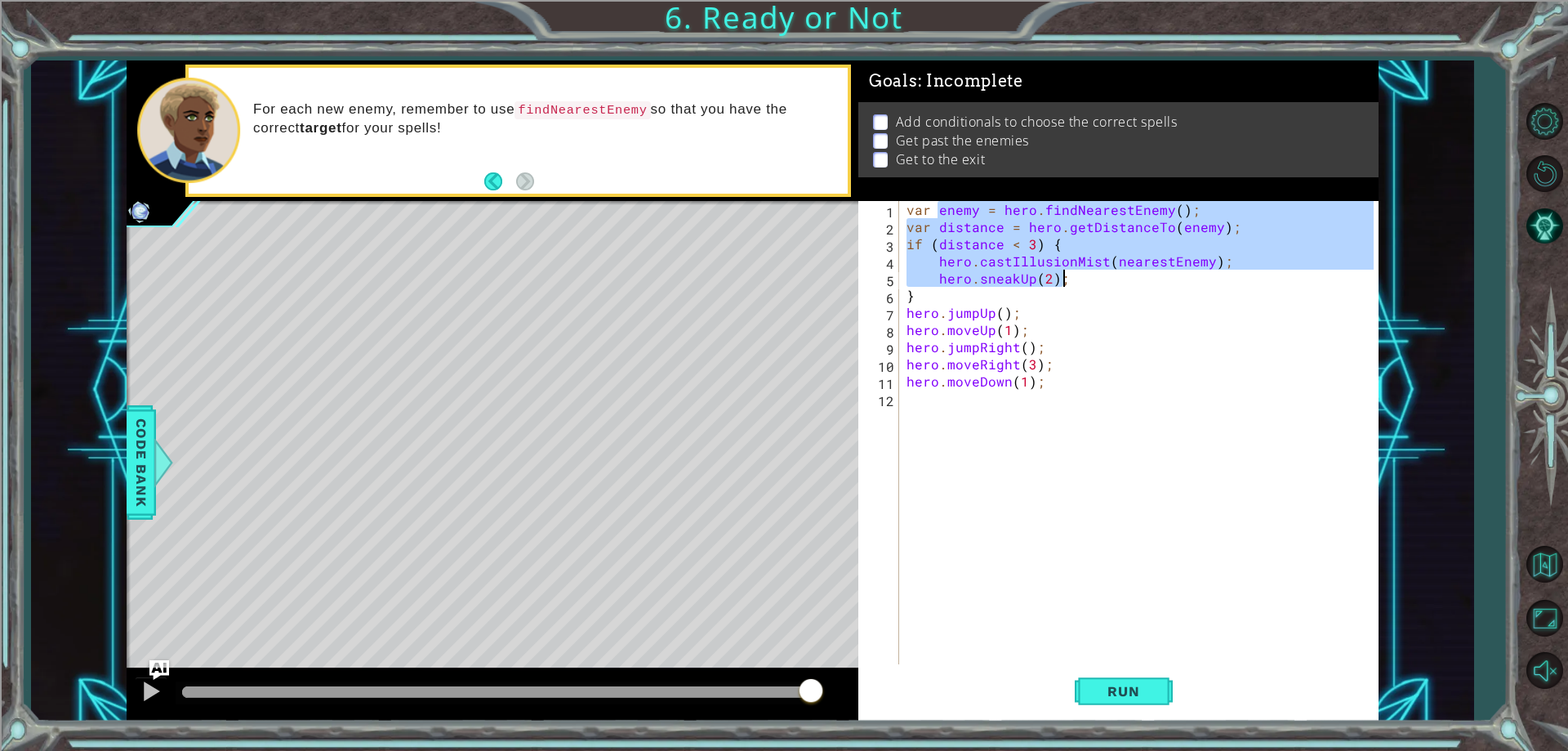
drag, startPoint x: 936, startPoint y: 212, endPoint x: 1110, endPoint y: 279, distance: 186.5
click at [1110, 279] on div "var enemy = hero . findNearestEnemy ( ) ; var distance = hero . getDistanceTo (…" at bounding box center [1142, 449] width 478 height 498
type textarea "hero.castIllusionMist(nearestEnemy); hero.sneakUp(2);"
click at [1022, 463] on div "var enemy = hero . findNearestEnemy ( ) ; var distance = hero . getDistanceTo (…" at bounding box center [1142, 449] width 478 height 498
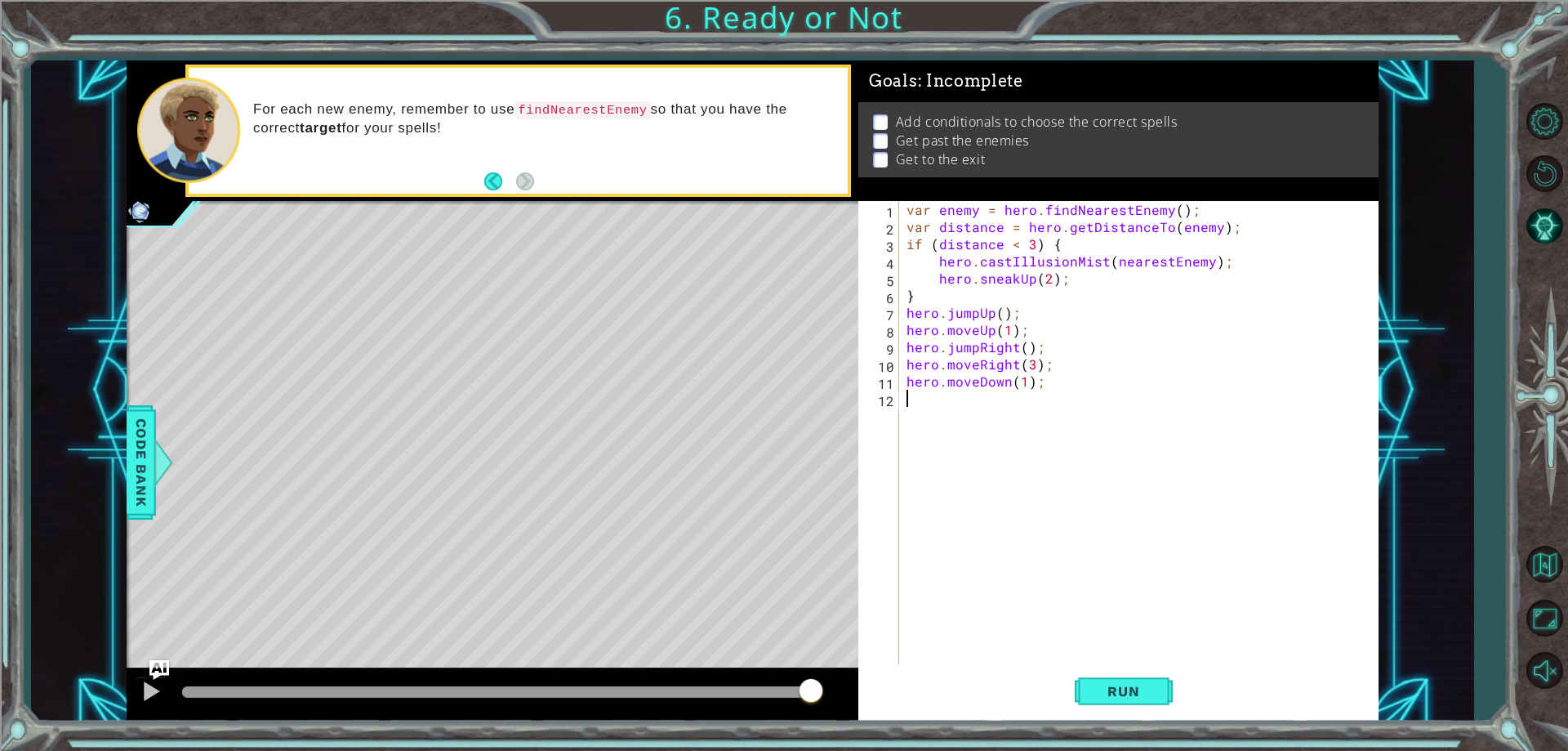
paste textarea "hero.sneakUp(2);"
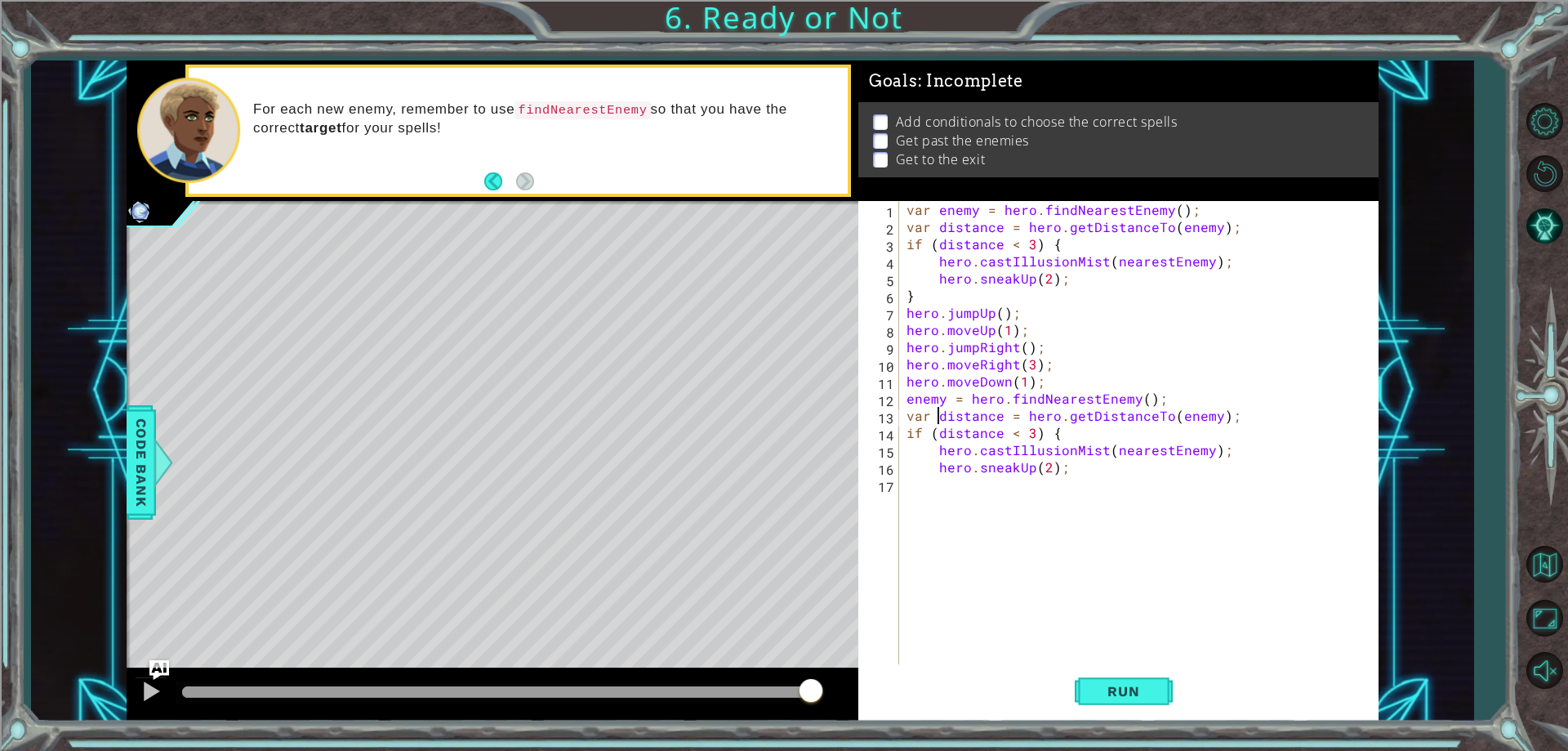
click at [934, 421] on div "var enemy = hero . findNearestEnemy ( ) ; var distance = hero . getDistanceTo (…" at bounding box center [1142, 449] width 478 height 498
click at [1031, 435] on div "var enemy = hero . findNearestEnemy ( ) ; var distance = hero . getDistanceTo (…" at bounding box center [1142, 449] width 478 height 498
type textarea "if (distance < 4) {"
drag, startPoint x: 1018, startPoint y: 489, endPoint x: 1016, endPoint y: 464, distance: 25.1
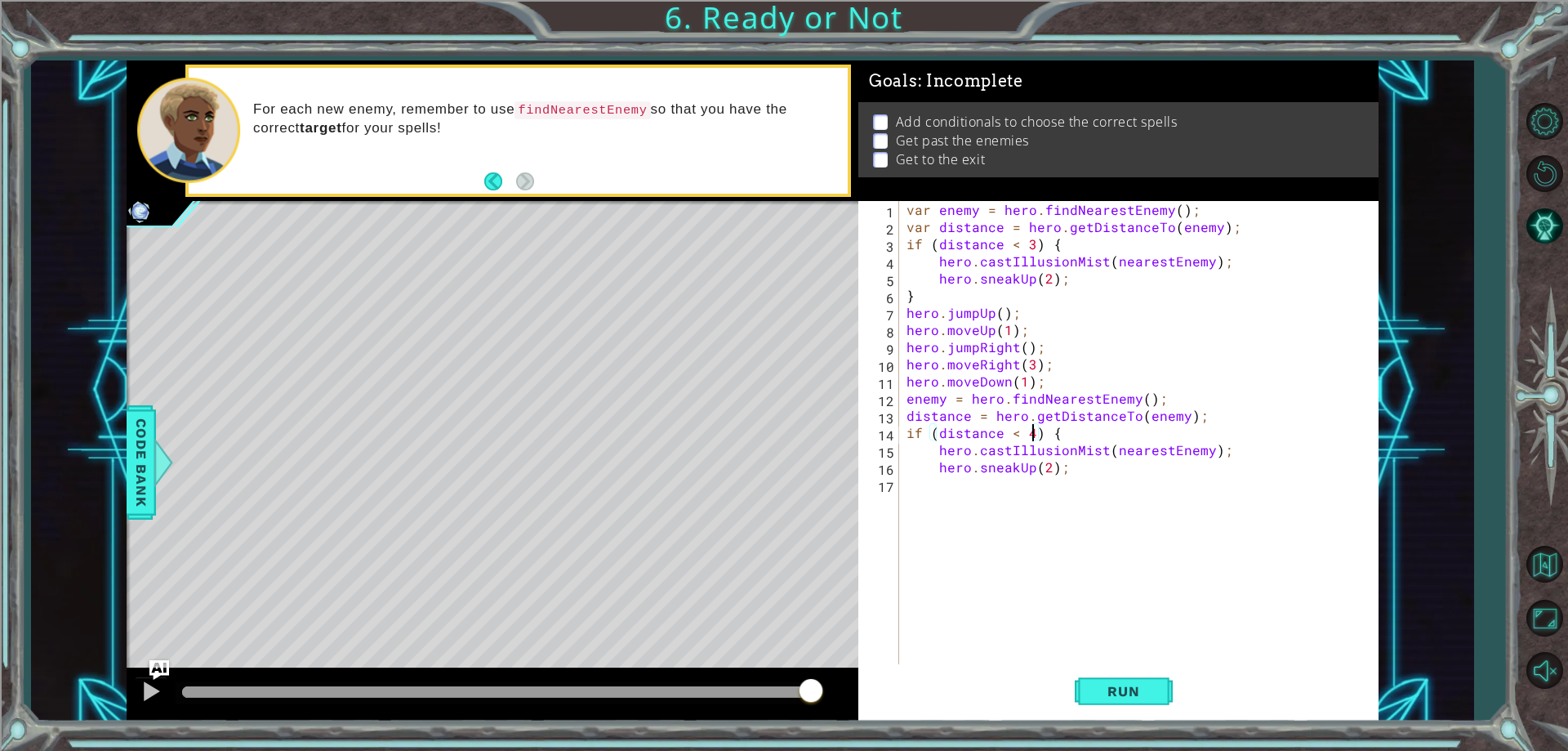
click at [1017, 481] on div "var enemy = hero . findNearestEnemy ( ) ; var distance = hero . getDistanceTo (…" at bounding box center [1142, 449] width 478 height 498
click at [1035, 463] on div "var enemy = hero . findNearestEnemy ( ) ; var distance = hero . getDistanceTo (…" at bounding box center [1142, 449] width 478 height 498
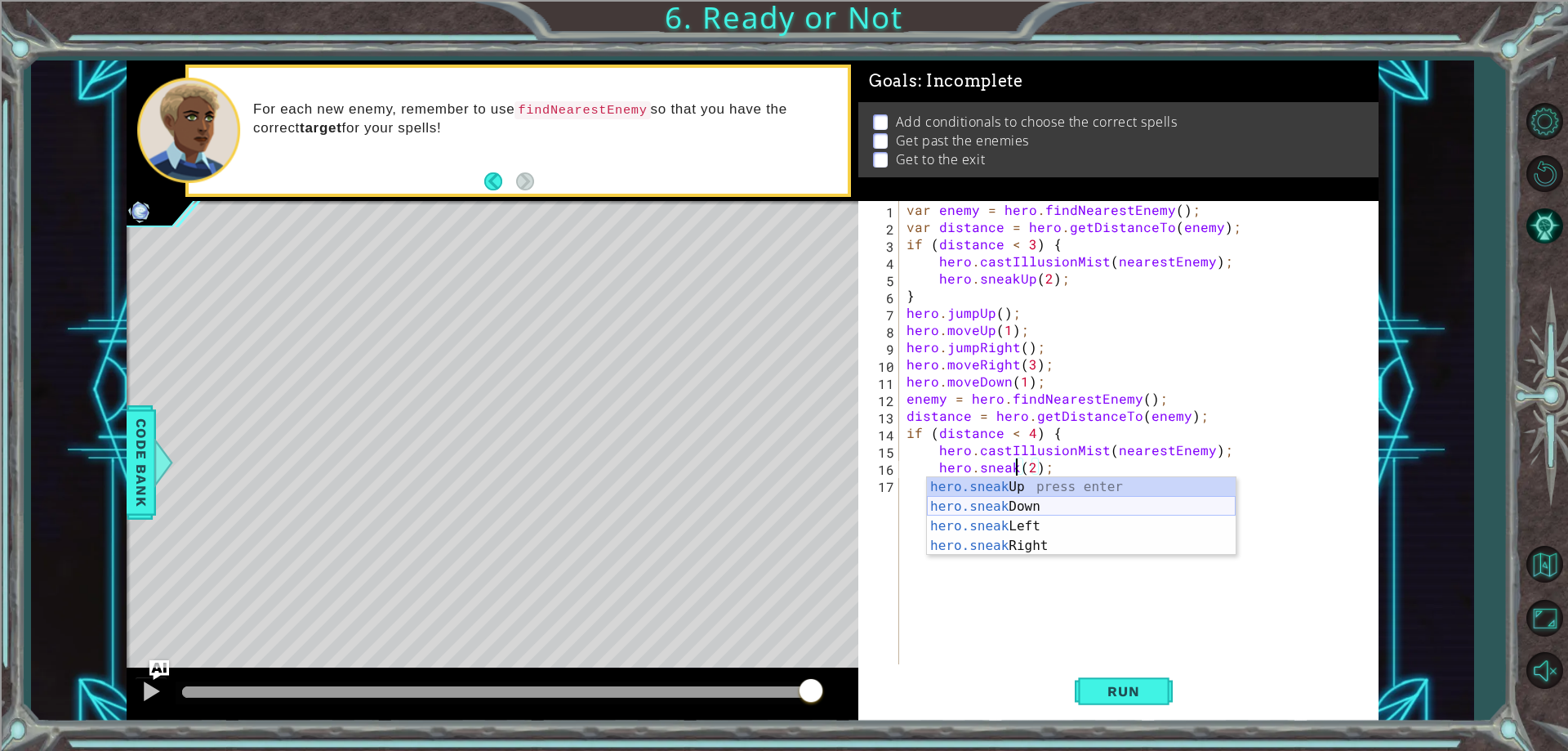
click at [1009, 500] on div "hero.sneak Up press enter hero.sneak Down press enter hero.sneak Left press ent…" at bounding box center [1081, 536] width 308 height 118
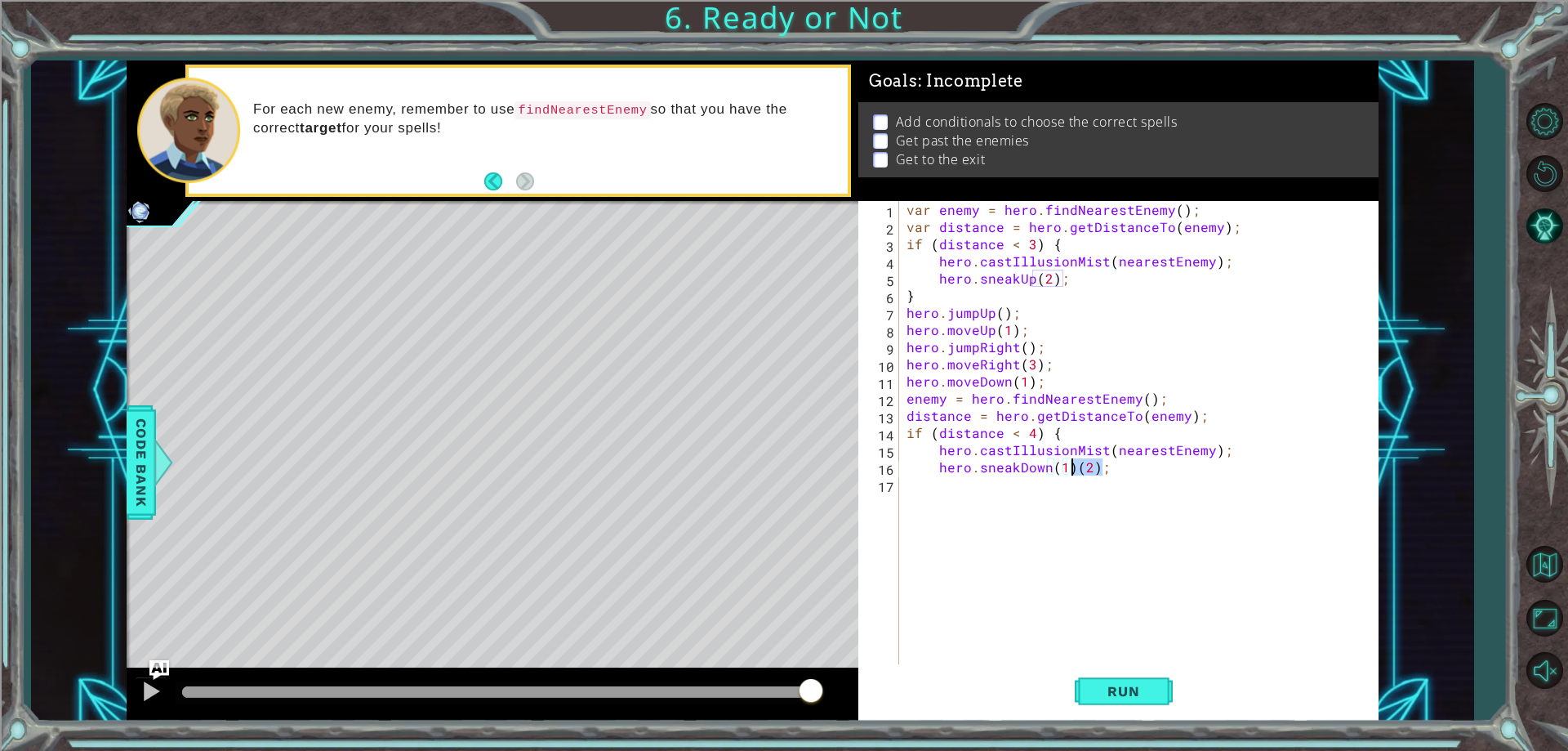
drag, startPoint x: 1103, startPoint y: 465, endPoint x: 1074, endPoint y: 472, distance: 29.8
click at [1074, 472] on div "var enemy = hero . findNearestEnemy ( ) ; var distance = hero . getDistanceTo (…" at bounding box center [1142, 449] width 478 height 498
type textarea "hero.sneakDown(1);"
click at [1069, 485] on div "var enemy = hero . findNearestEnemy ( ) ; var distance = hero . getDistanceTo (…" at bounding box center [1142, 449] width 478 height 498
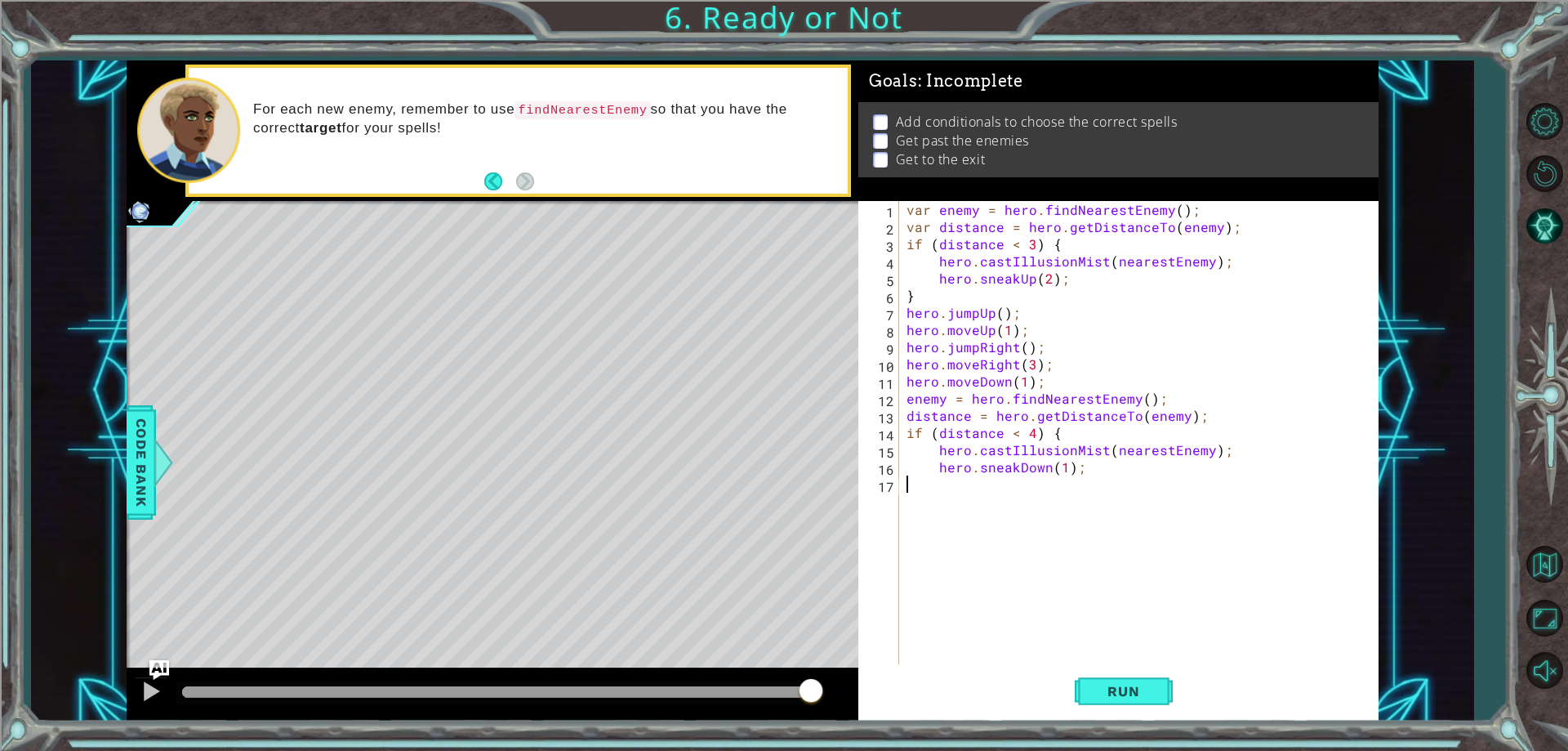
scroll to position [0, 0]
type textarea "j"
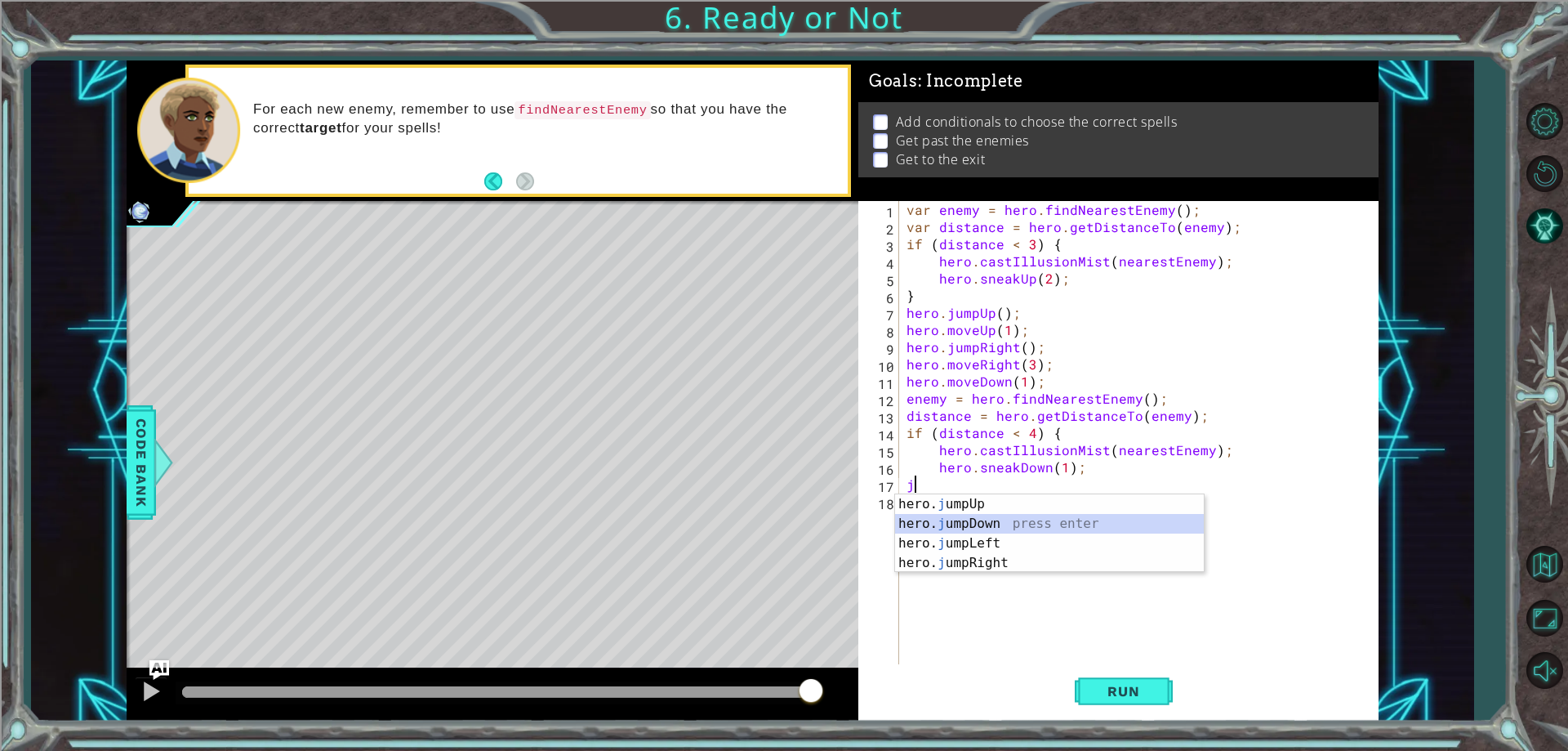
click at [1036, 525] on div "hero. j umpUp press enter hero. j umpDown press enter hero. j umpLeft press ent…" at bounding box center [1049, 553] width 308 height 118
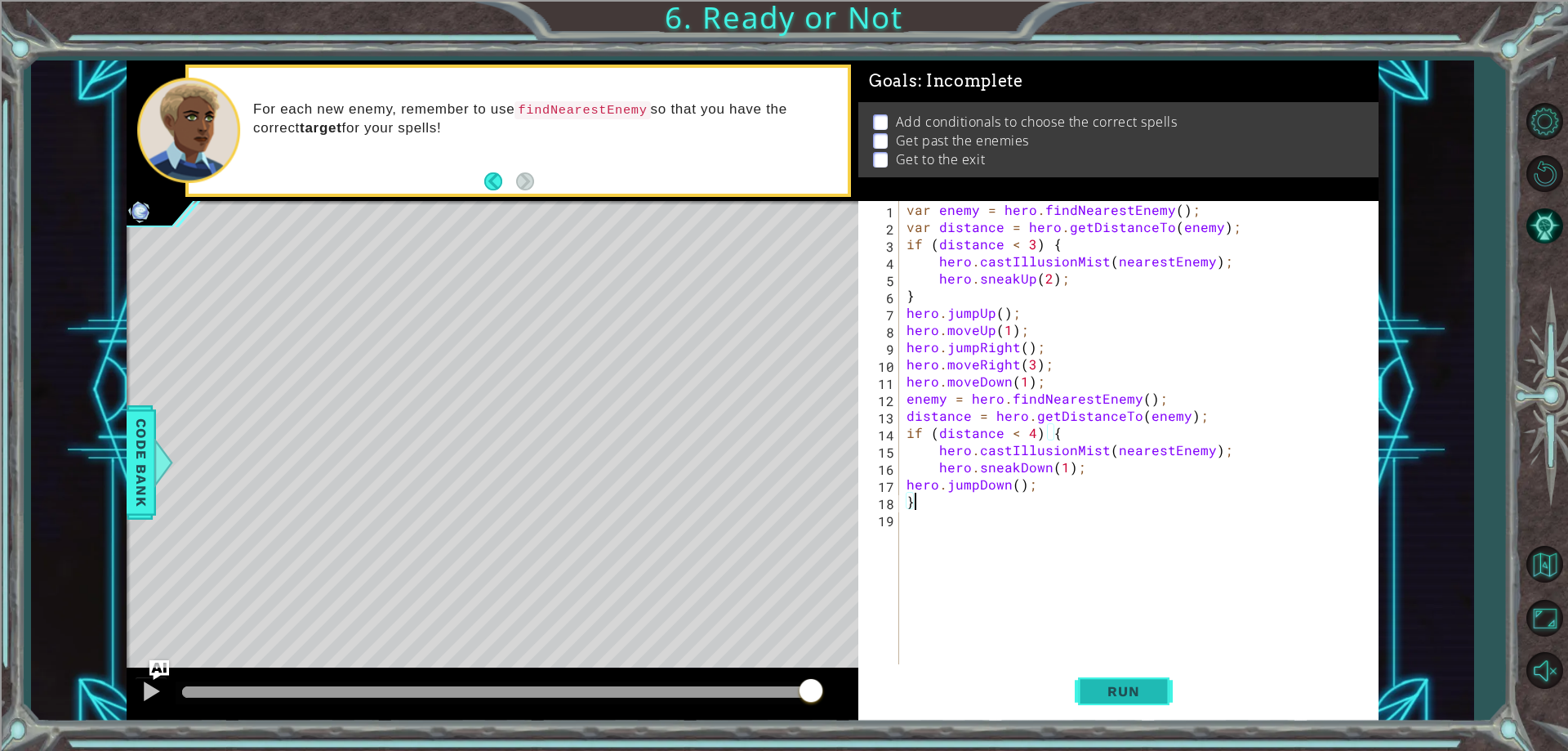
click at [1120, 679] on button "Run" at bounding box center [1124, 692] width 98 height 52
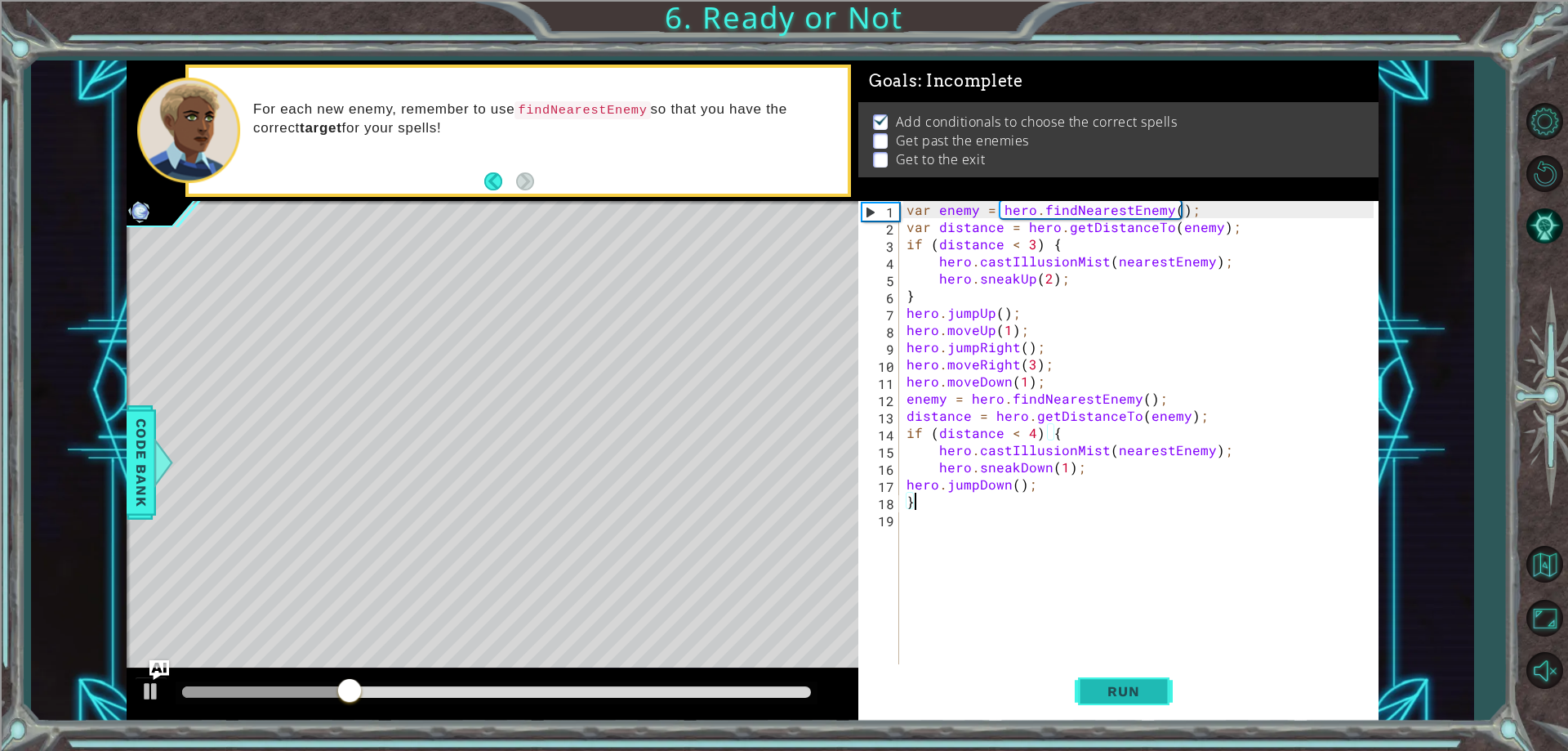
click at [1121, 687] on span "Run" at bounding box center [1124, 691] width 65 height 16
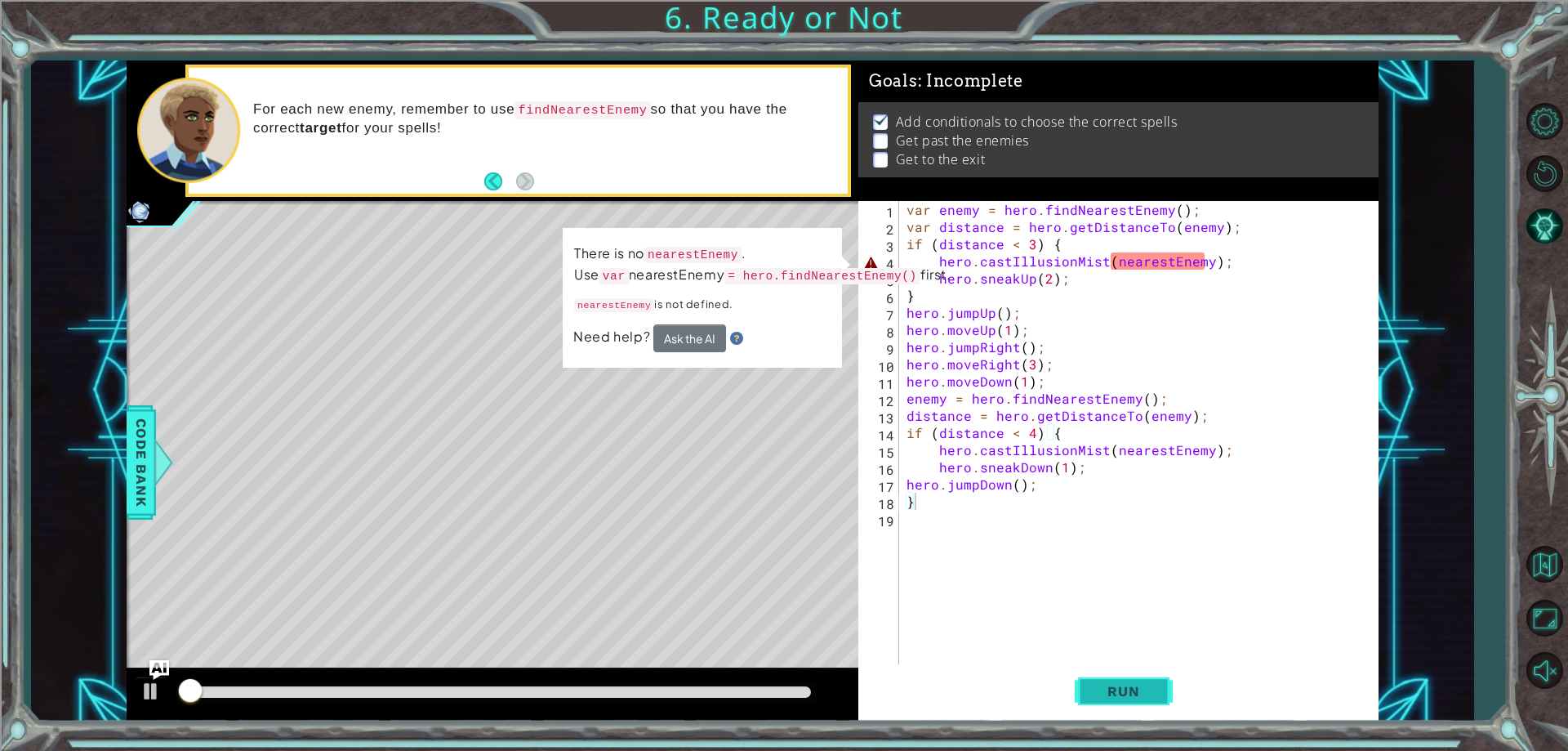
click at [1145, 692] on span "Run" at bounding box center [1124, 691] width 65 height 16
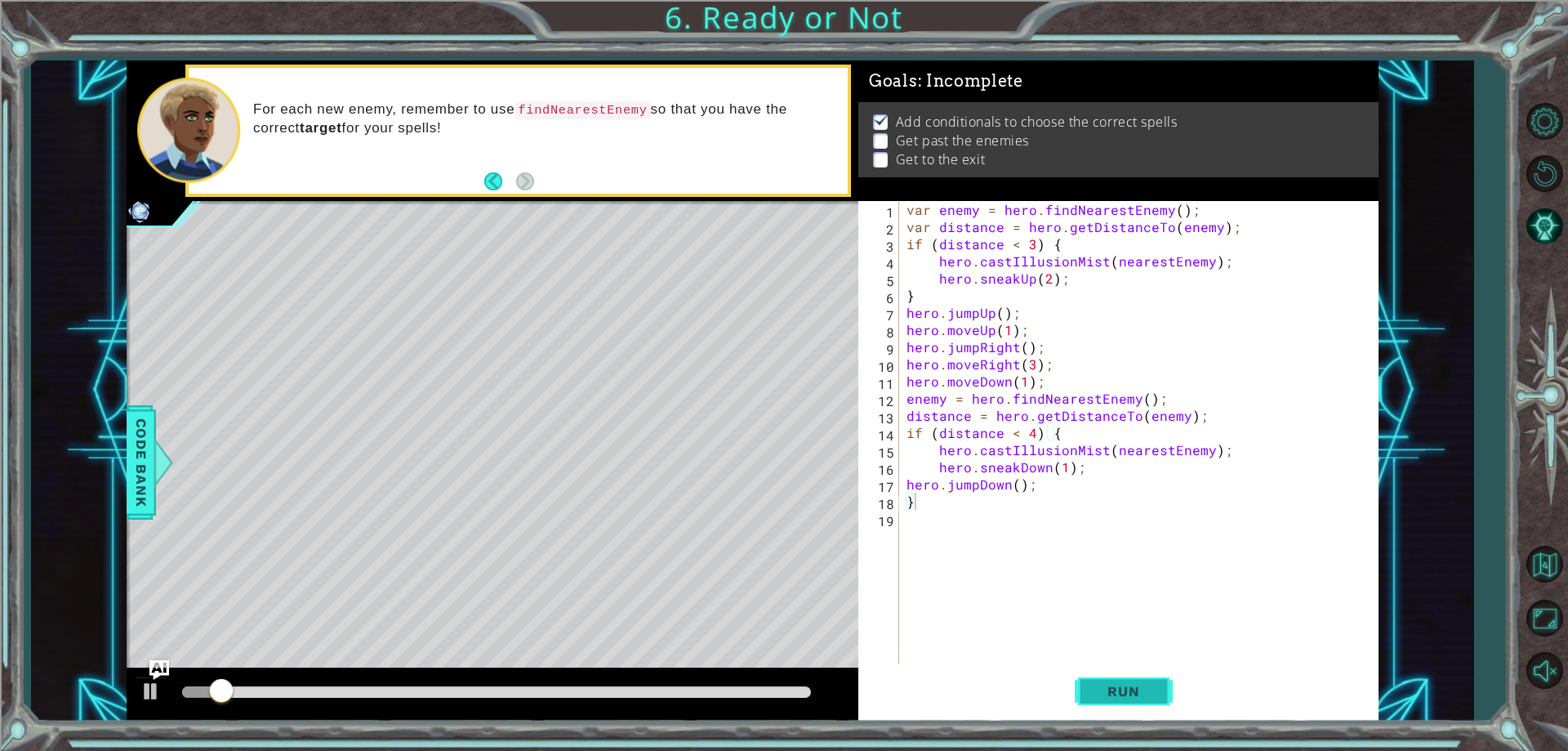
click at [1147, 684] on span "Run" at bounding box center [1124, 691] width 65 height 16
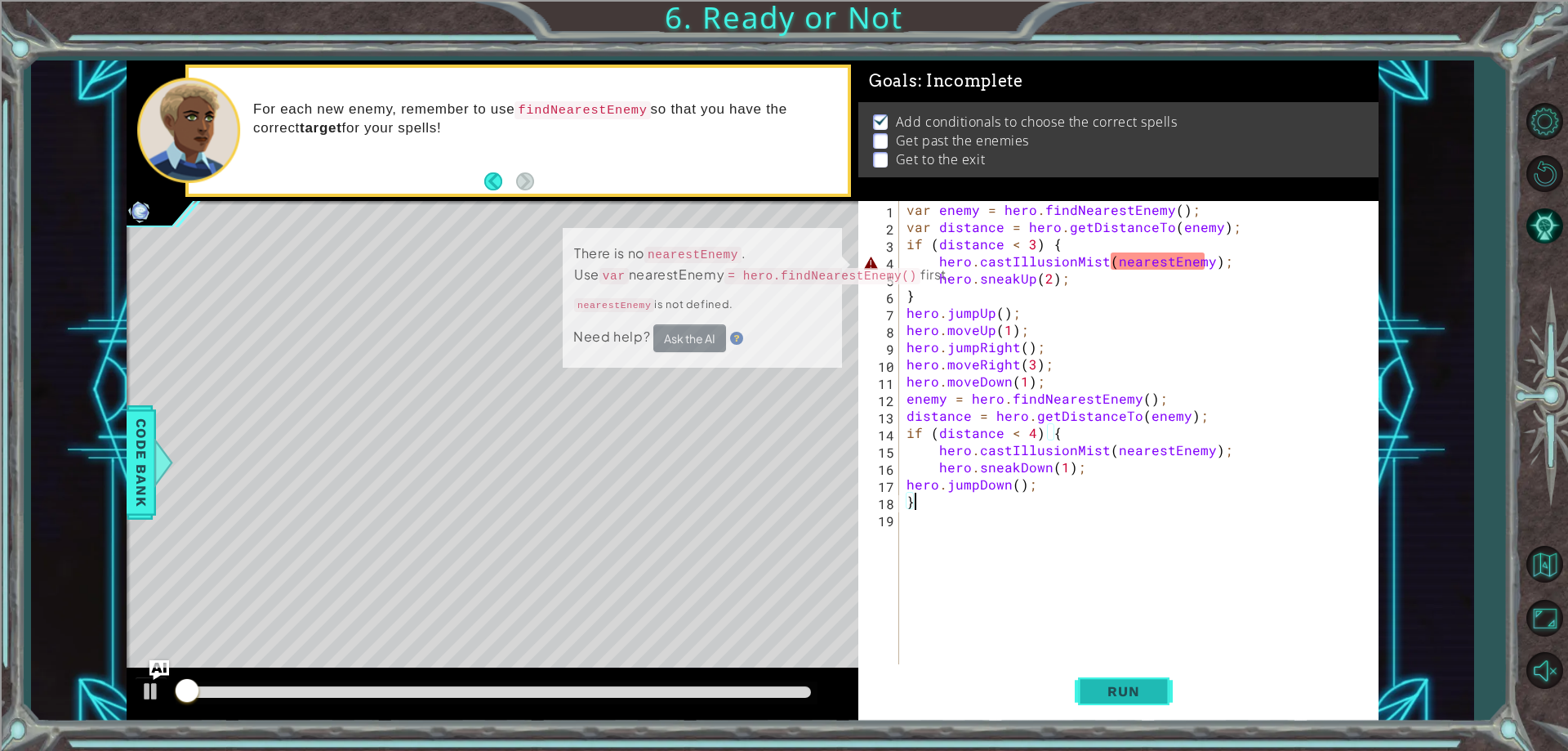
click at [1147, 679] on button "Run" at bounding box center [1124, 692] width 98 height 52
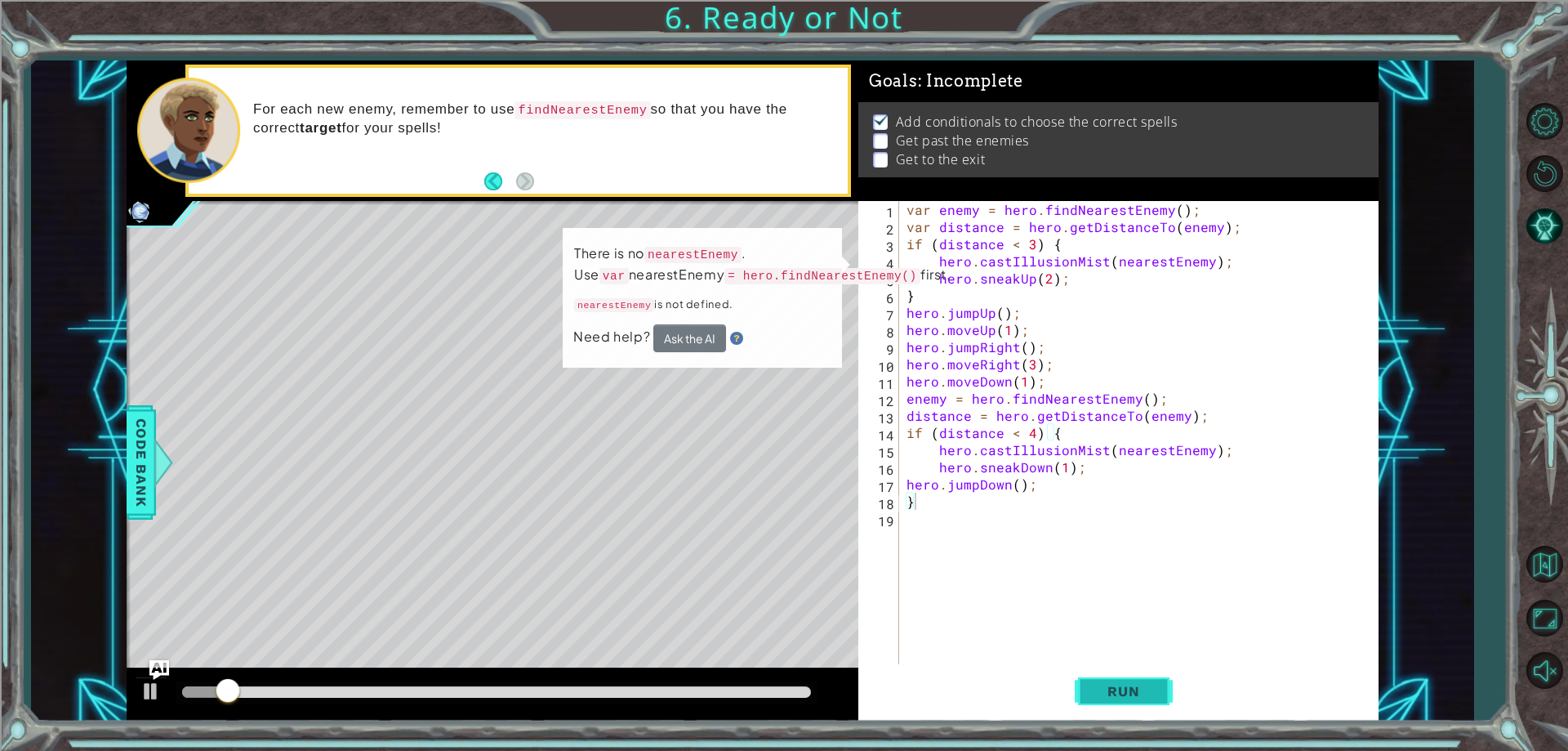
click at [1147, 679] on button "Run" at bounding box center [1124, 692] width 98 height 52
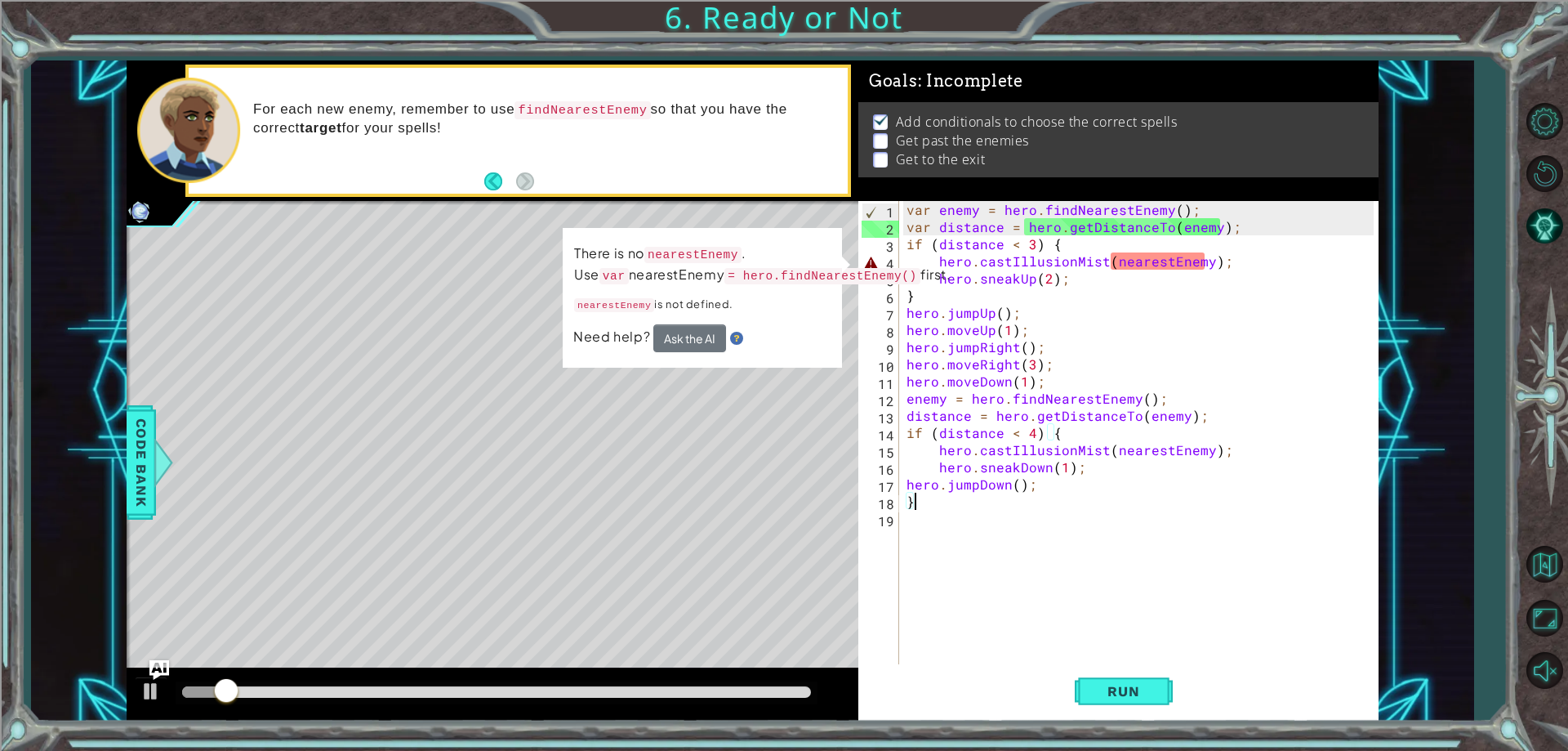
click at [1150, 262] on div "var enemy = hero . findNearestEnemy ( ) ; var distance = hero . getDistanceTo (…" at bounding box center [1142, 449] width 478 height 498
click at [1191, 261] on div "var enemy = hero . findNearestEnemy ( ) ; var distance = hero . getDistanceTo (…" at bounding box center [1142, 449] width 478 height 498
click at [1201, 262] on div "var enemy = hero . findNearestEnemy ( ) ; var distance = hero . getDistanceTo (…" at bounding box center [1142, 449] width 478 height 498
click at [1206, 260] on div "var enemy = hero . findNearestEnemy ( ) ; var distance = hero . getDistanceTo (…" at bounding box center [1142, 449] width 478 height 498
drag, startPoint x: 1205, startPoint y: 261, endPoint x: 1112, endPoint y: 258, distance: 93.0
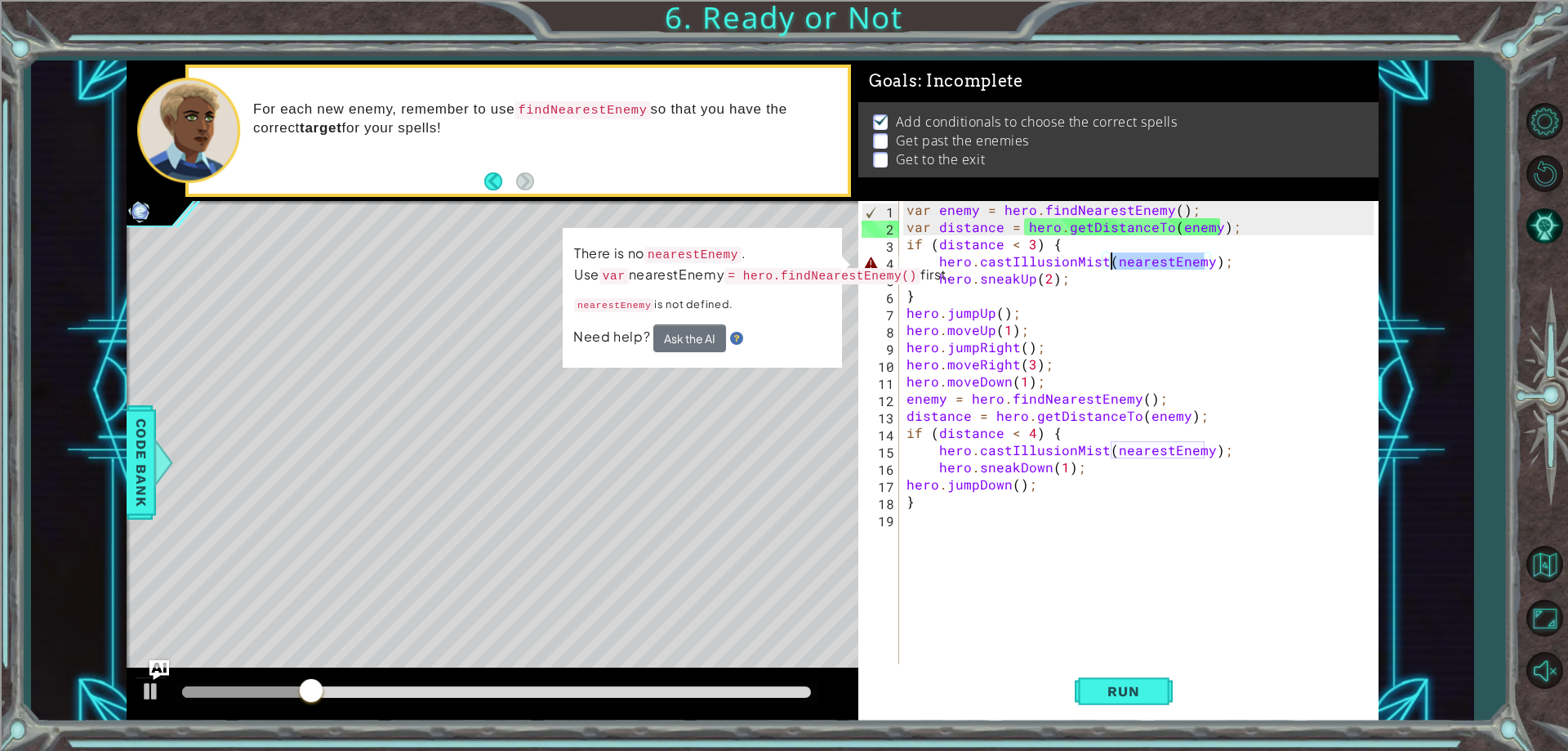
click at [1112, 258] on div "var enemy = hero . findNearestEnemy ( ) ; var distance = hero . getDistanceTo (…" at bounding box center [1142, 449] width 478 height 498
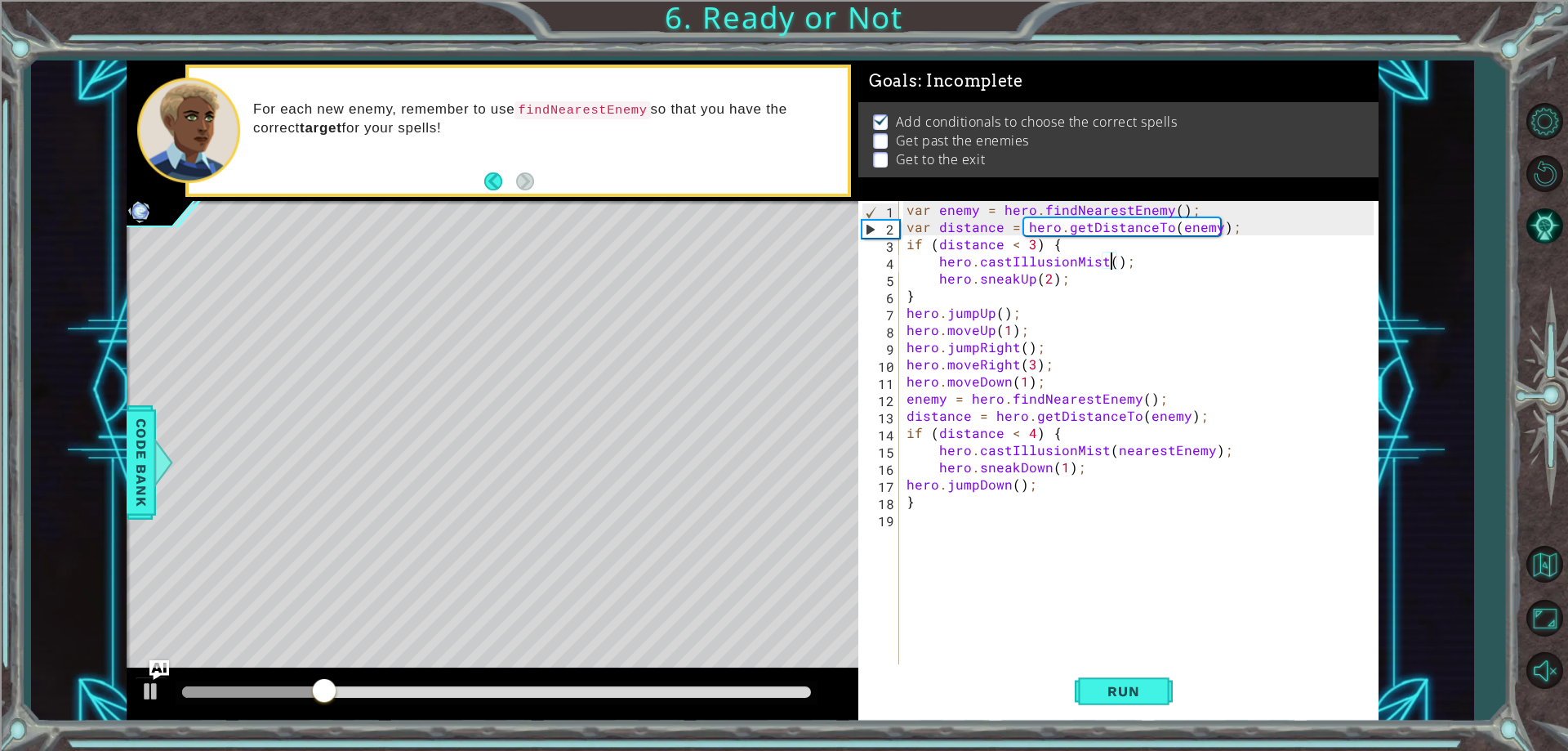
scroll to position [0, 13]
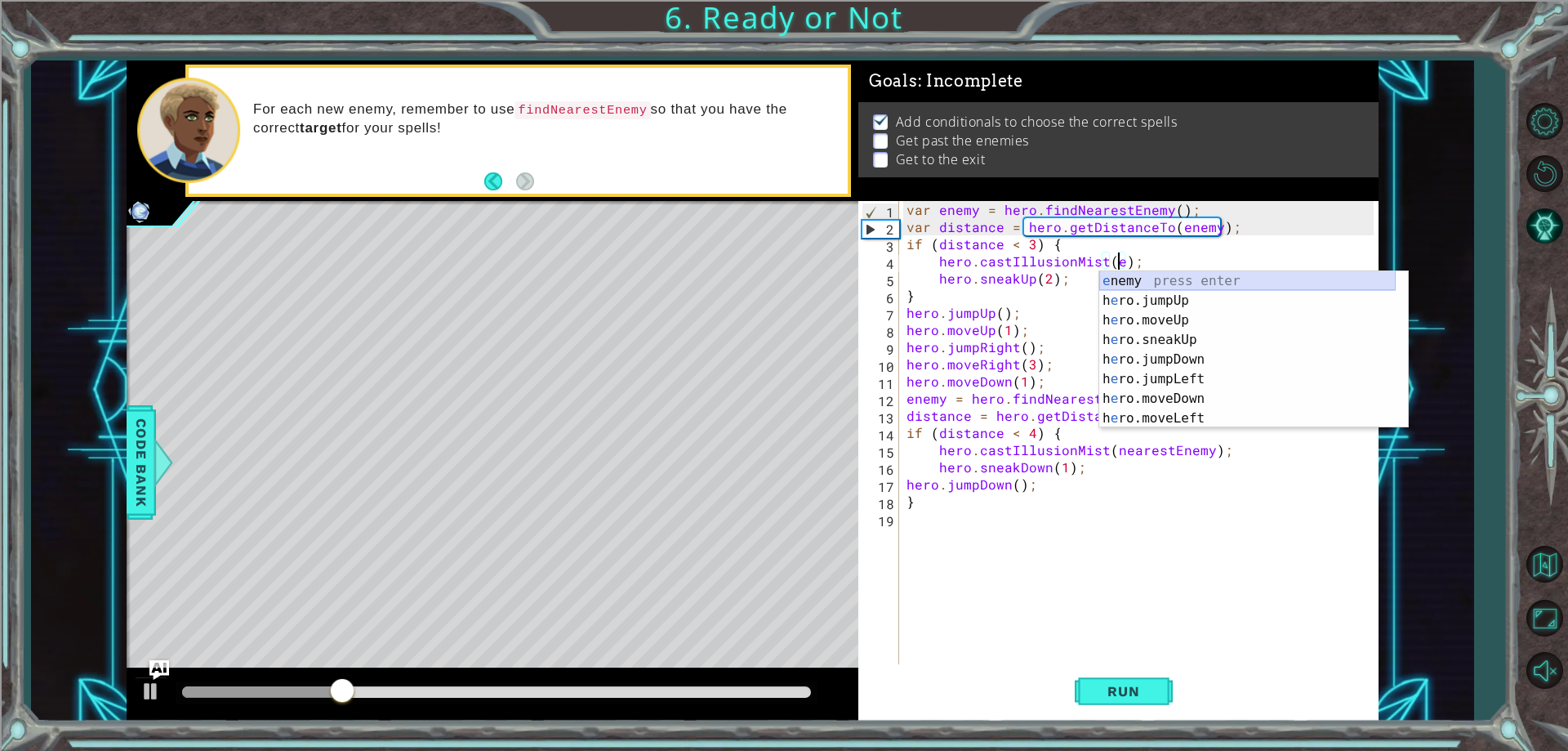
click at [1172, 280] on div "e nemy press enter h e ro.jumpUp press enter h e ro.moveUp press enter h e ro.s…" at bounding box center [1247, 369] width 297 height 196
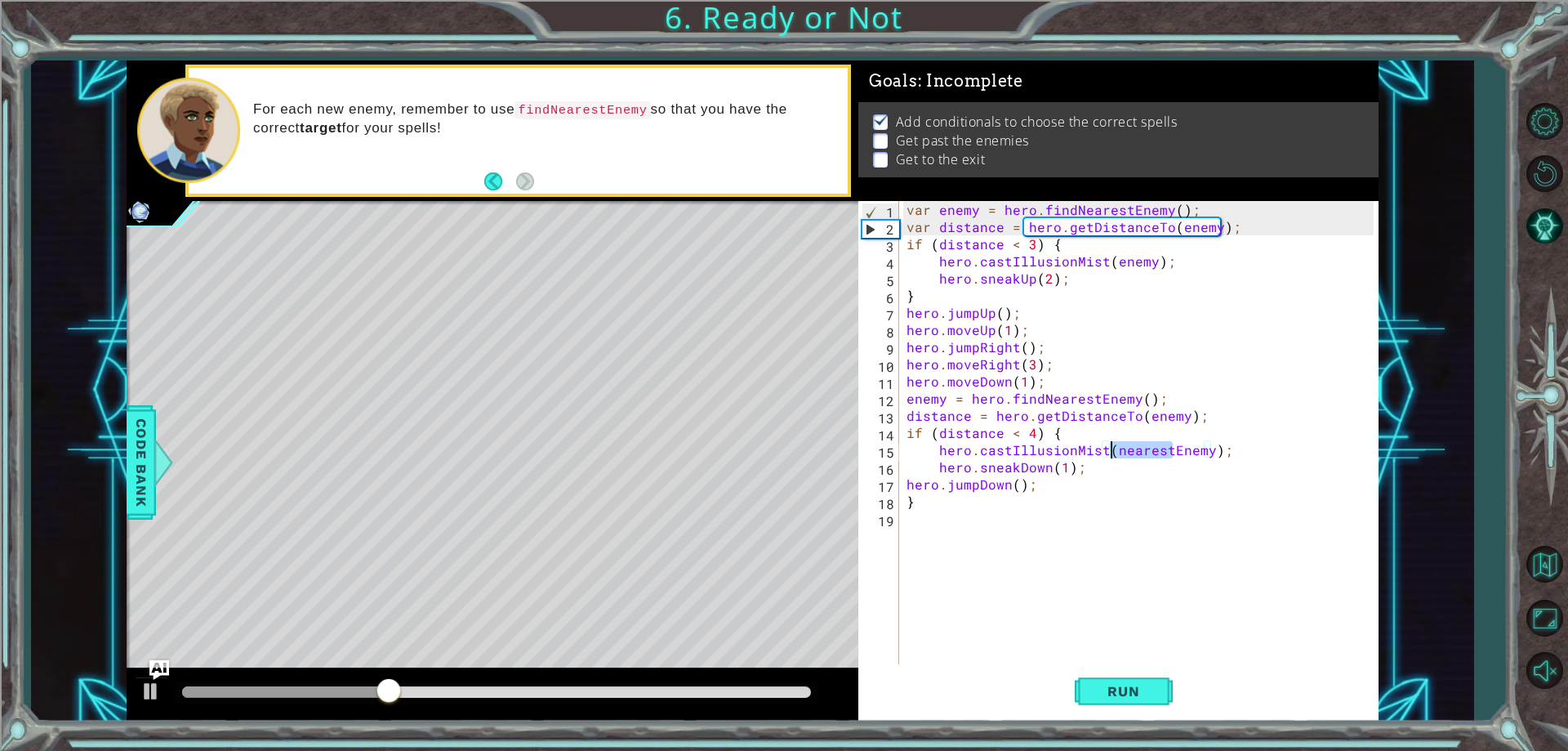
drag, startPoint x: 1171, startPoint y: 447, endPoint x: 1108, endPoint y: 449, distance: 63.0
click at [1108, 449] on div "var enemy = hero . findNearestEnemy ( ) ; var distance = hero . getDistanceTo (…" at bounding box center [1142, 449] width 478 height 498
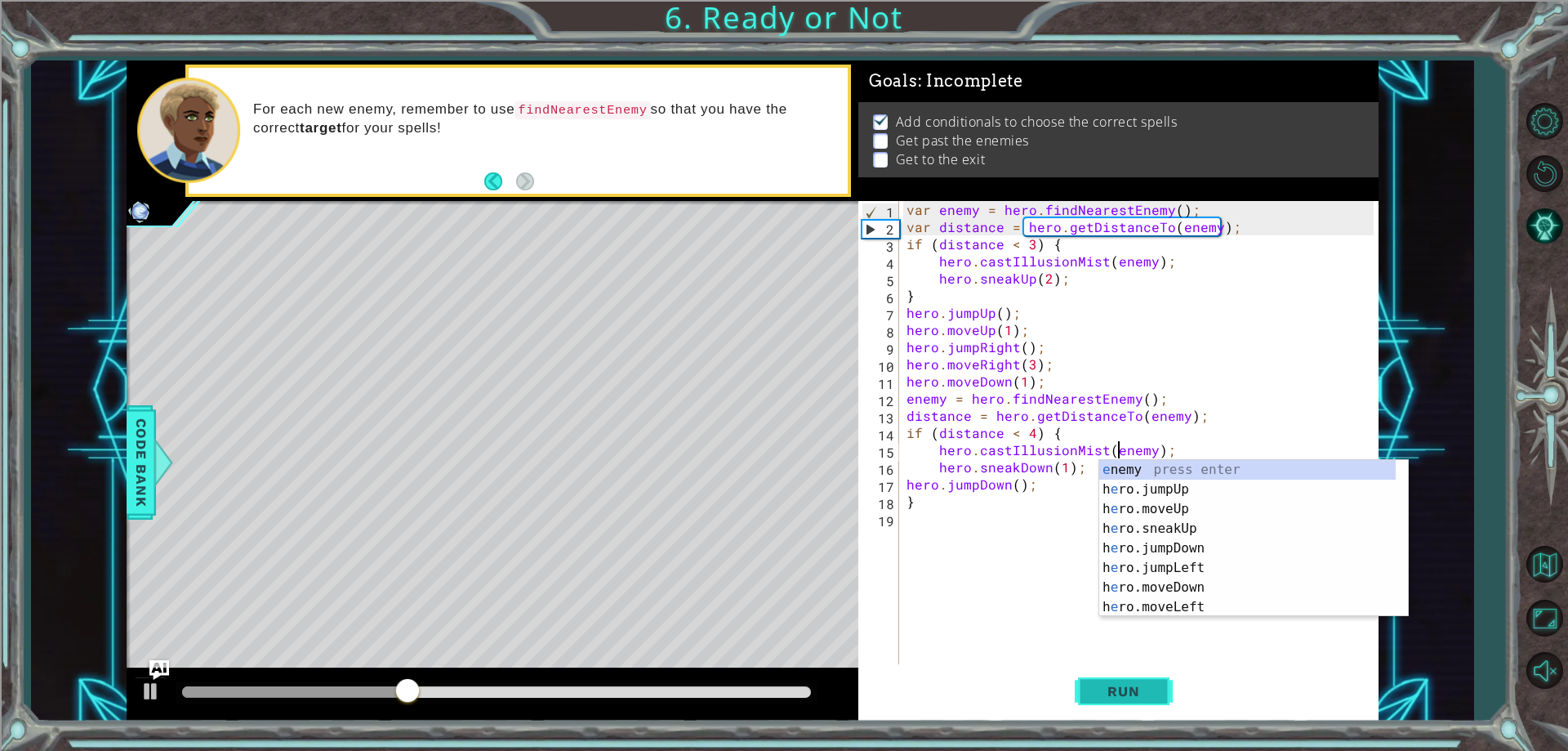
type textarea "hero.castIllusionMist(enemy);"
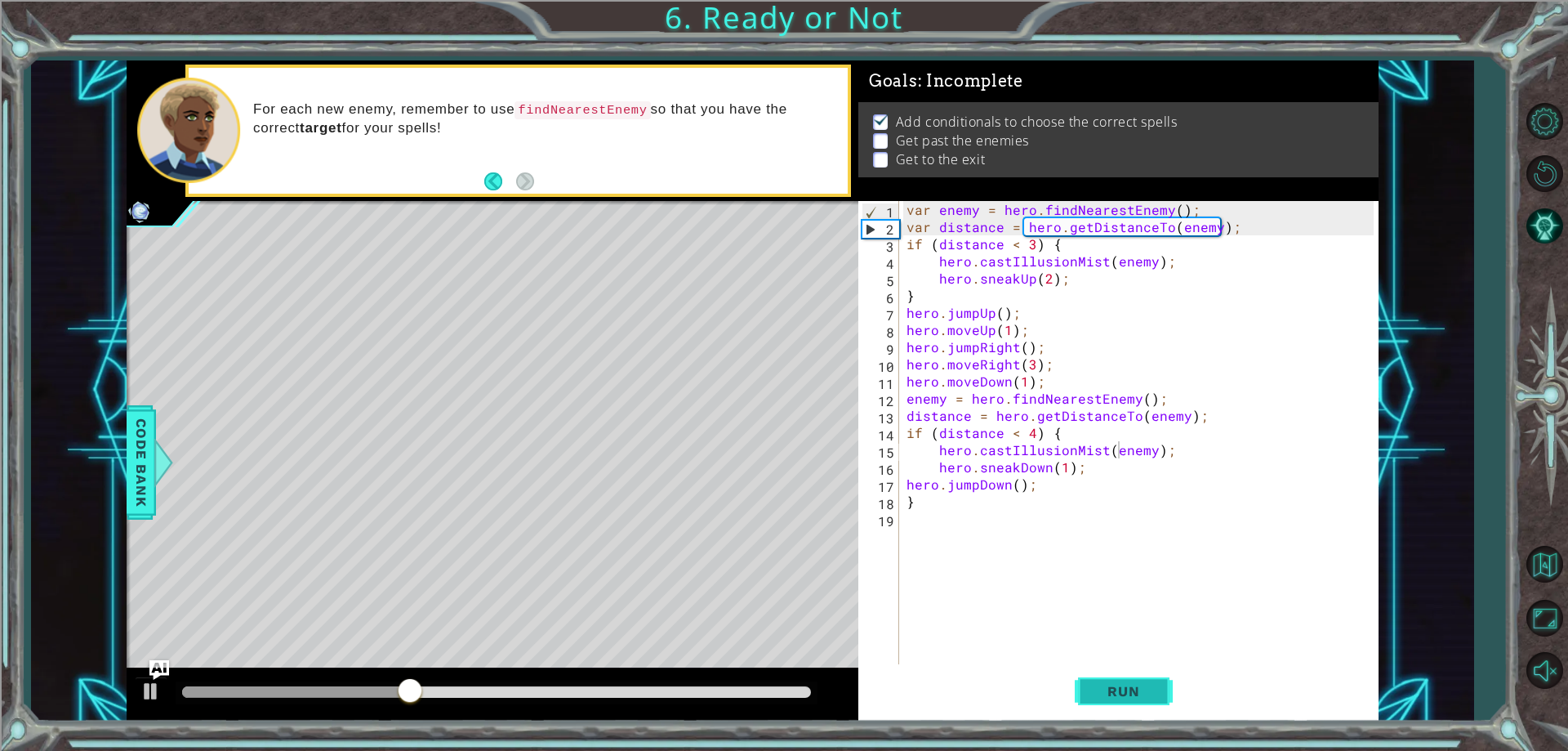
click at [1117, 702] on button "Run" at bounding box center [1124, 692] width 98 height 52
click at [1089, 699] on button "Run" at bounding box center [1124, 692] width 98 height 52
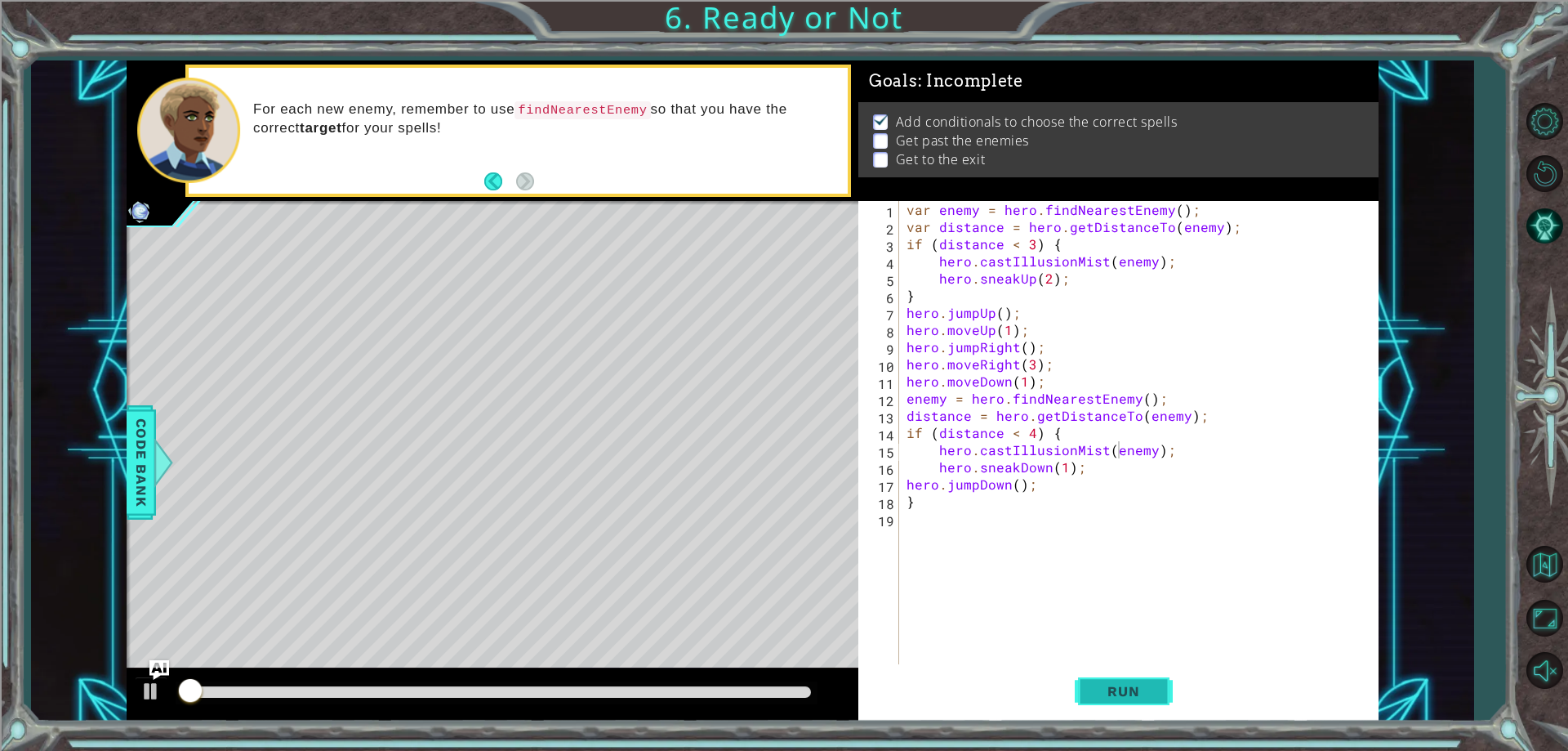
click at [1092, 694] on span "Run" at bounding box center [1124, 691] width 65 height 16
click at [1092, 691] on span "Run" at bounding box center [1124, 691] width 65 height 16
click at [1093, 690] on span "Run" at bounding box center [1124, 691] width 65 height 16
click at [1093, 689] on span "Run" at bounding box center [1124, 691] width 65 height 16
click at [1093, 688] on span "Run" at bounding box center [1124, 691] width 65 height 16
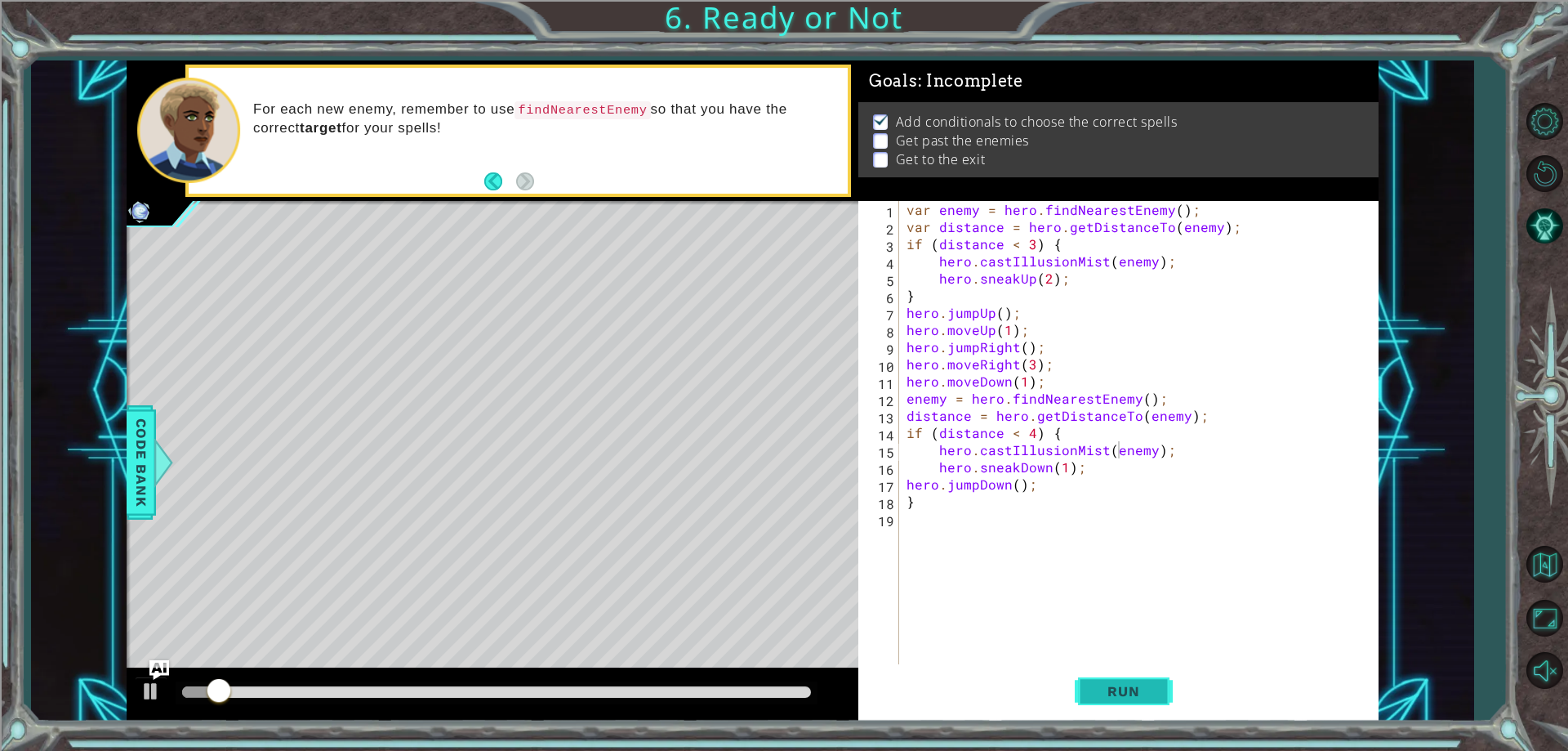
click at [1094, 684] on span "Run" at bounding box center [1124, 691] width 65 height 16
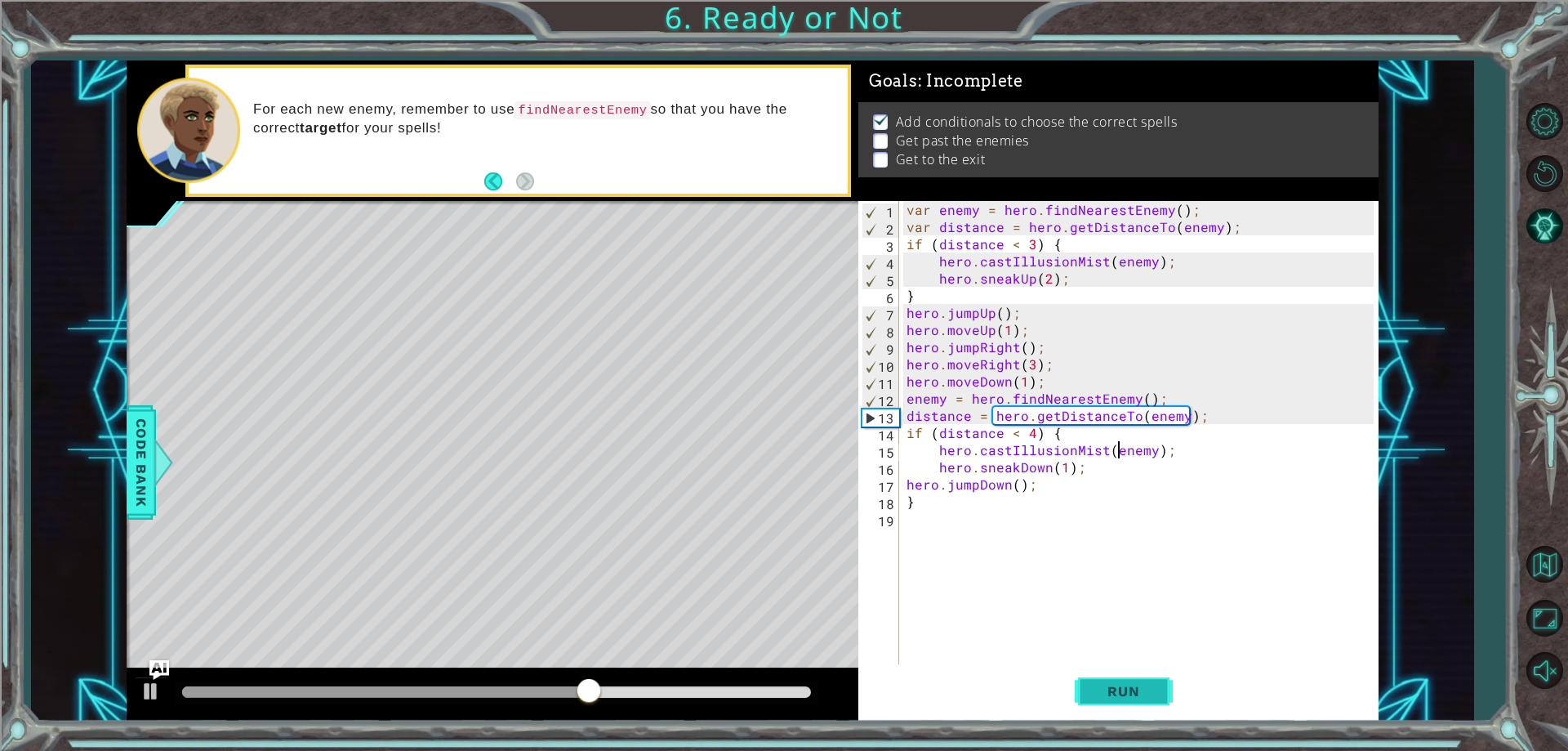
click at [1134, 682] on button "Run" at bounding box center [1124, 692] width 98 height 52
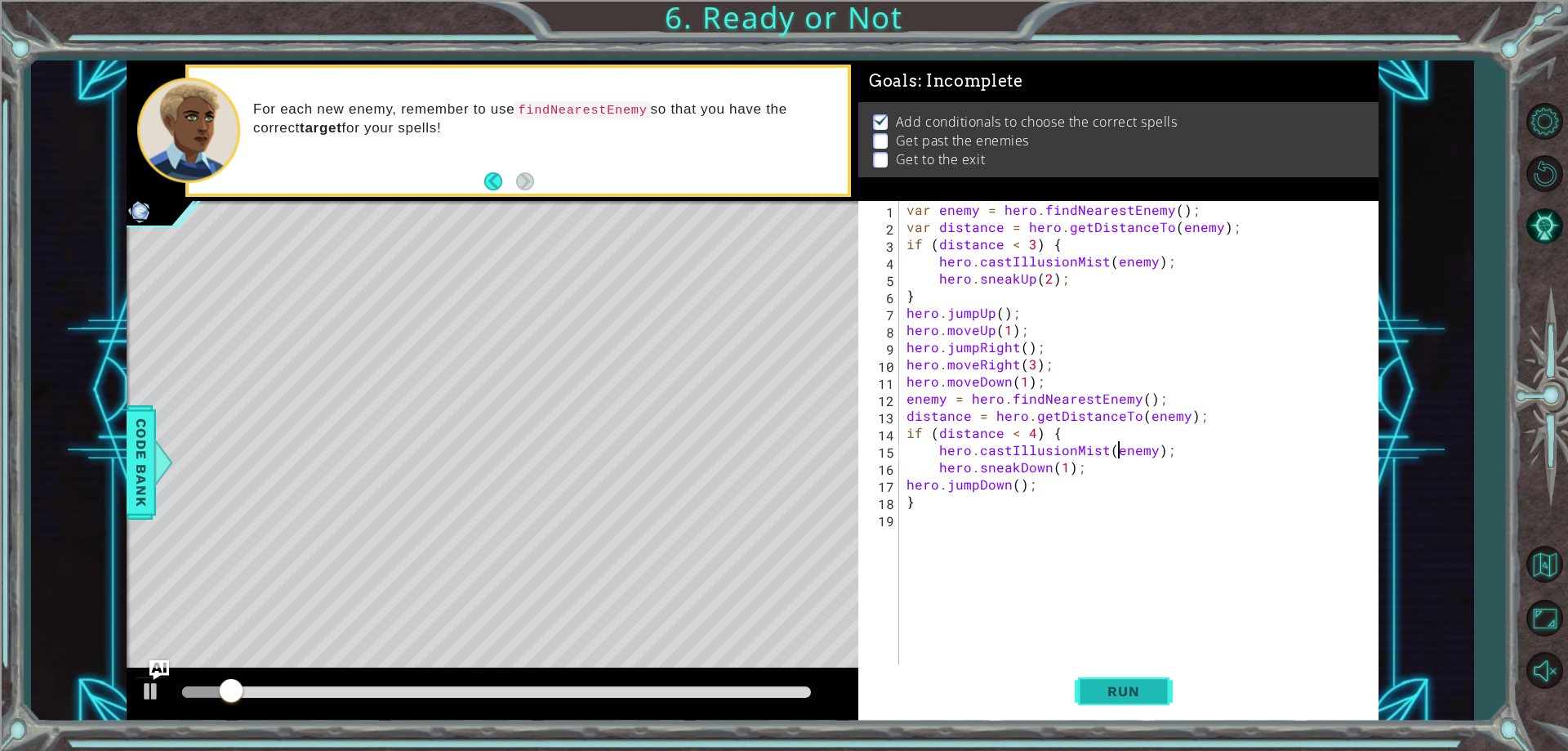
click at [1125, 683] on button "Run" at bounding box center [1124, 692] width 98 height 52
drag, startPoint x: 1049, startPoint y: 591, endPoint x: 1052, endPoint y: 573, distance: 18.2
click at [1051, 588] on div "var enemy = hero . findNearestEnemy ( ) ; var distance = hero . getDistanceTo (…" at bounding box center [1142, 449] width 478 height 498
click at [1143, 674] on button "Run" at bounding box center [1124, 692] width 98 height 52
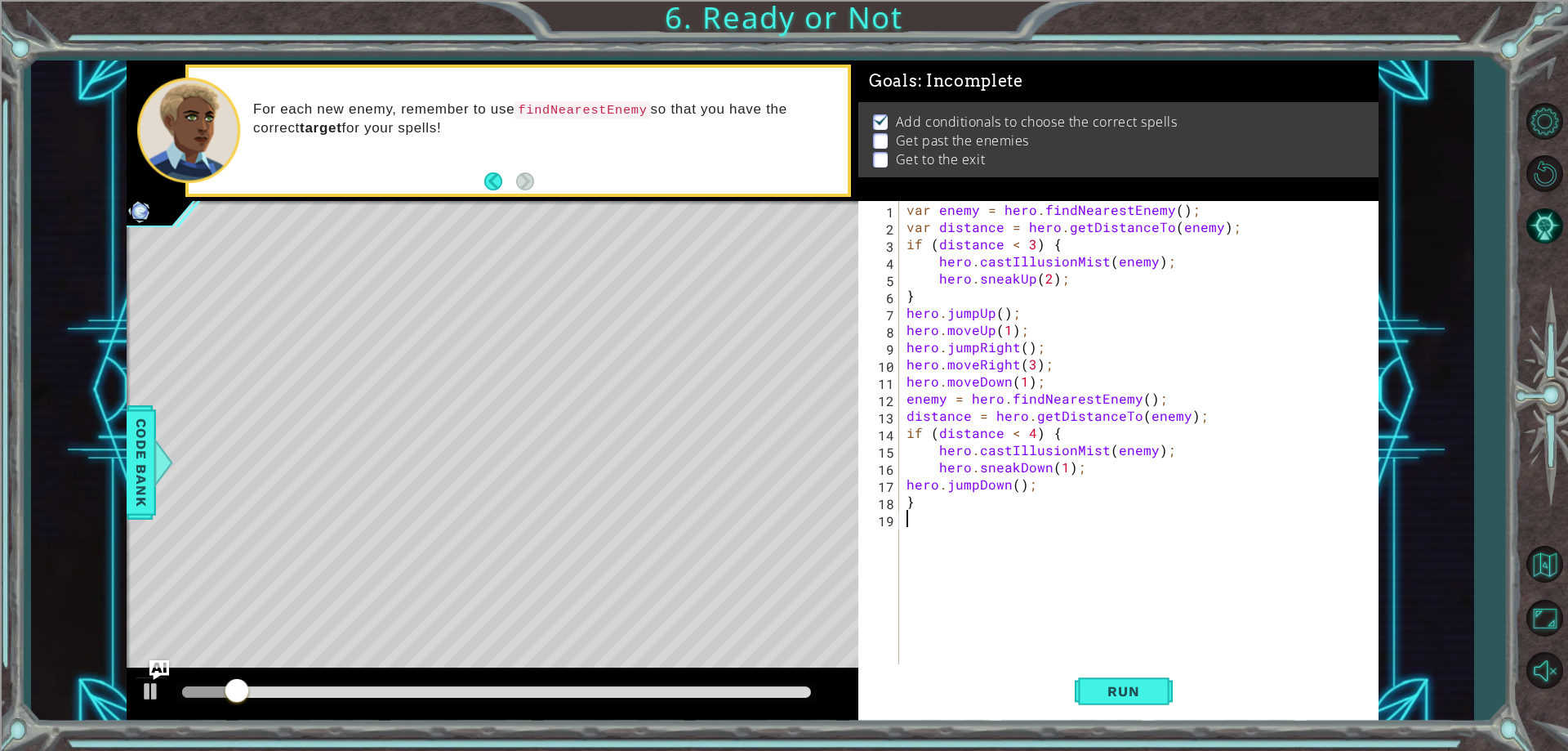
click at [1117, 447] on div "var enemy = hero . findNearestEnemy ( ) ; var distance = hero . getDistanceTo (…" at bounding box center [1142, 449] width 478 height 498
drag, startPoint x: 1105, startPoint y: 445, endPoint x: 1104, endPoint y: 457, distance: 12.0
click at [1104, 447] on div "var enemy = hero . findNearestEnemy ( ) ; var distance = hero . getDistanceTo (…" at bounding box center [1142, 449] width 478 height 498
click at [1109, 449] on div "var enemy = hero . findNearestEnemy ( ) ; var distance = hero . getDistanceTo (…" at bounding box center [1142, 449] width 478 height 498
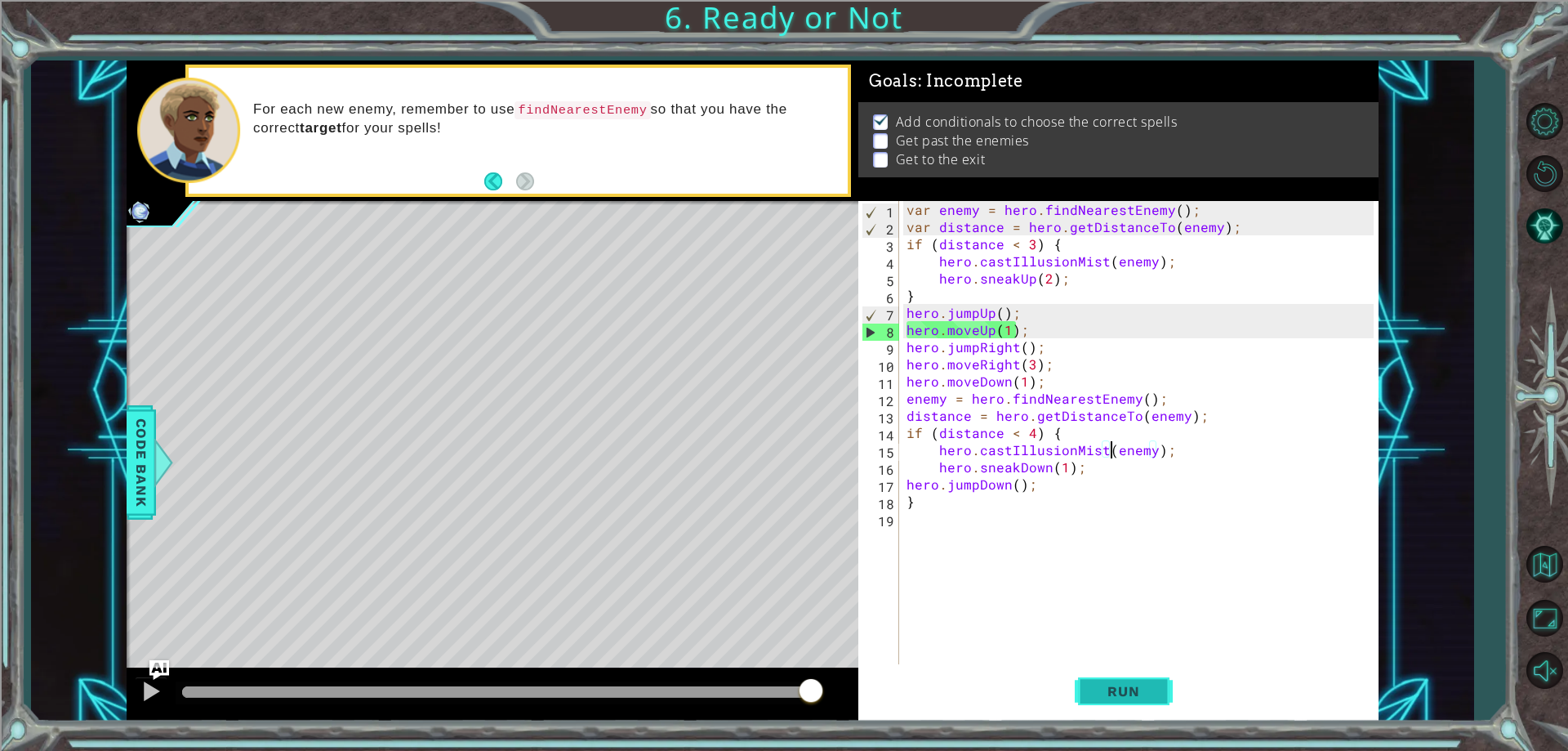
click at [1147, 690] on span "Run" at bounding box center [1124, 691] width 65 height 16
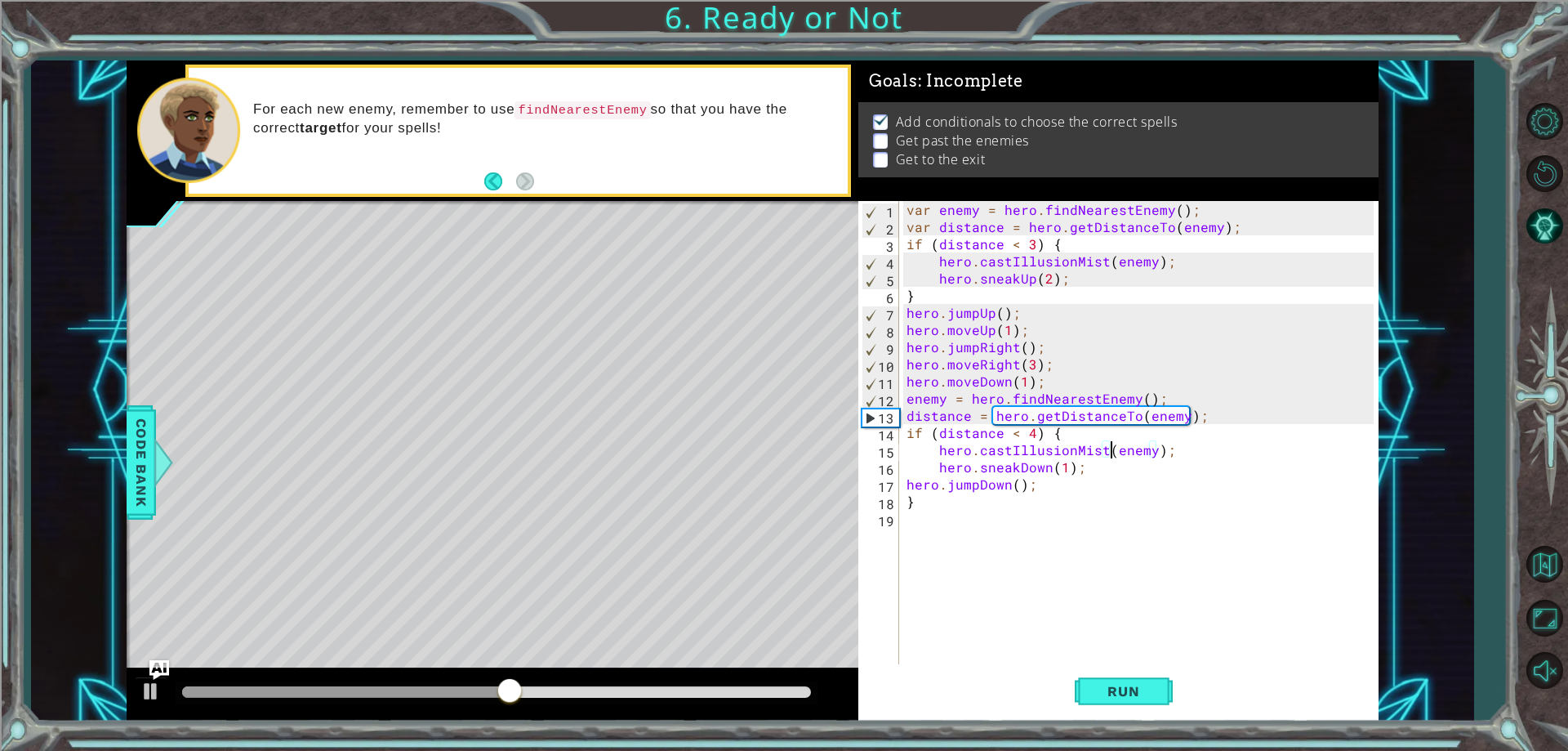
click at [1187, 445] on div "var enemy = hero . findNearestEnemy ( ) ; var distance = hero . getDistanceTo (…" at bounding box center [1142, 449] width 478 height 498
drag, startPoint x: 1097, startPoint y: 457, endPoint x: 1113, endPoint y: 455, distance: 16.1
click at [1098, 456] on div "var enemy = hero . findNearestEnemy ( ) ; var distance = hero . getDistanceTo (…" at bounding box center [1142, 449] width 478 height 498
click at [1115, 454] on div "var enemy = hero . findNearestEnemy ( ) ; var distance = hero . getDistanceTo (…" at bounding box center [1142, 449] width 478 height 498
click at [1151, 453] on div "var enemy = hero . findNearestEnemy ( ) ; var distance = hero . getDistanceTo (…" at bounding box center [1142, 449] width 478 height 498
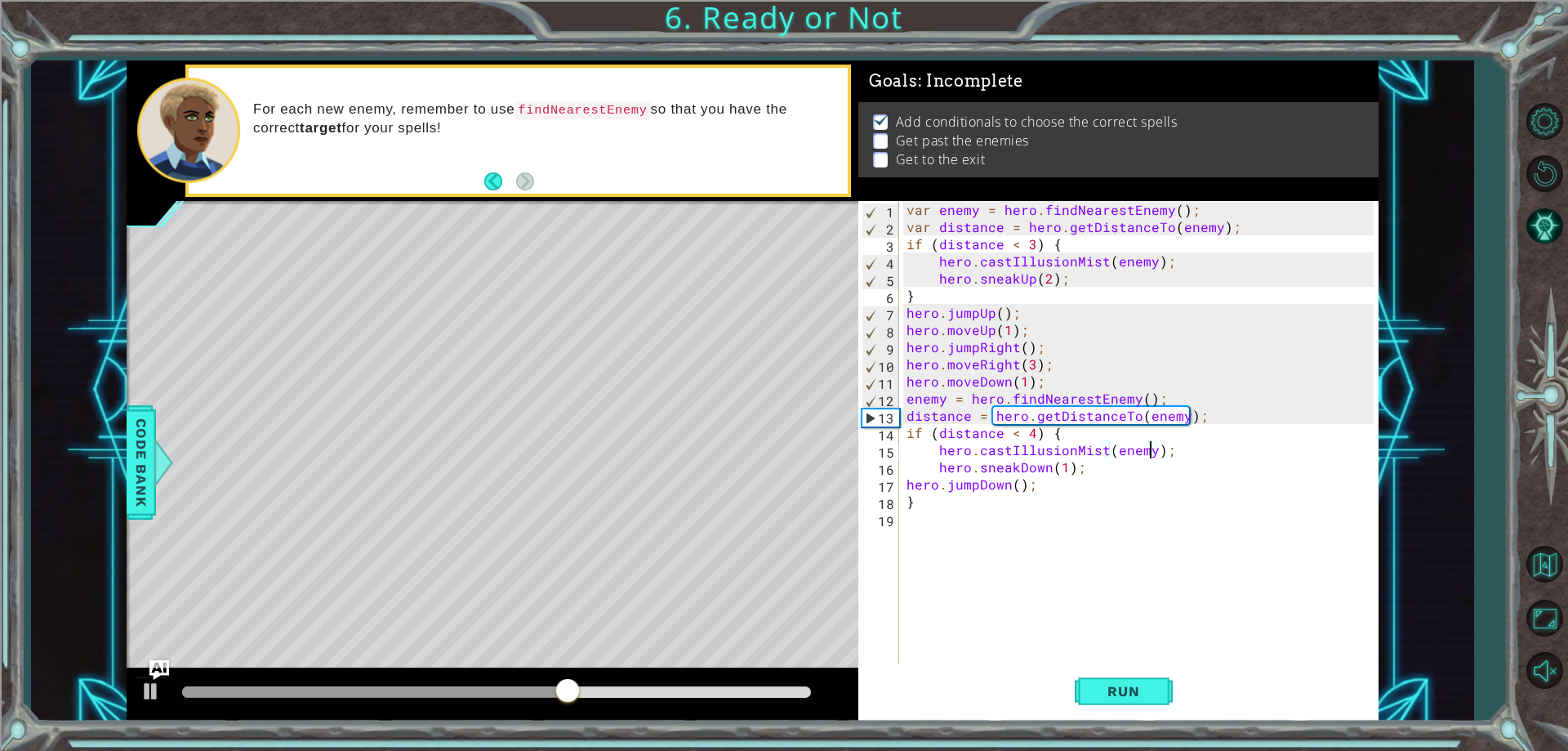
click at [1065, 468] on div "var enemy = hero . findNearestEnemy ( ) ; var distance = hero . getDistanceTo (…" at bounding box center [1142, 449] width 478 height 498
drag, startPoint x: 1186, startPoint y: 447, endPoint x: 890, endPoint y: 448, distance: 296.0
click at [890, 448] on div "hero.sneakDown(1); 1 2 3 4 5 6 7 8 9 10 11 12 13 14 15 16 17 18 19 var enemy = …" at bounding box center [1115, 432] width 515 height 464
click at [1035, 477] on div "var enemy = hero . findNearestEnemy ( ) ; var distance = hero . getDistanceTo (…" at bounding box center [1142, 449] width 478 height 498
type textarea "hero.jumpDown();"
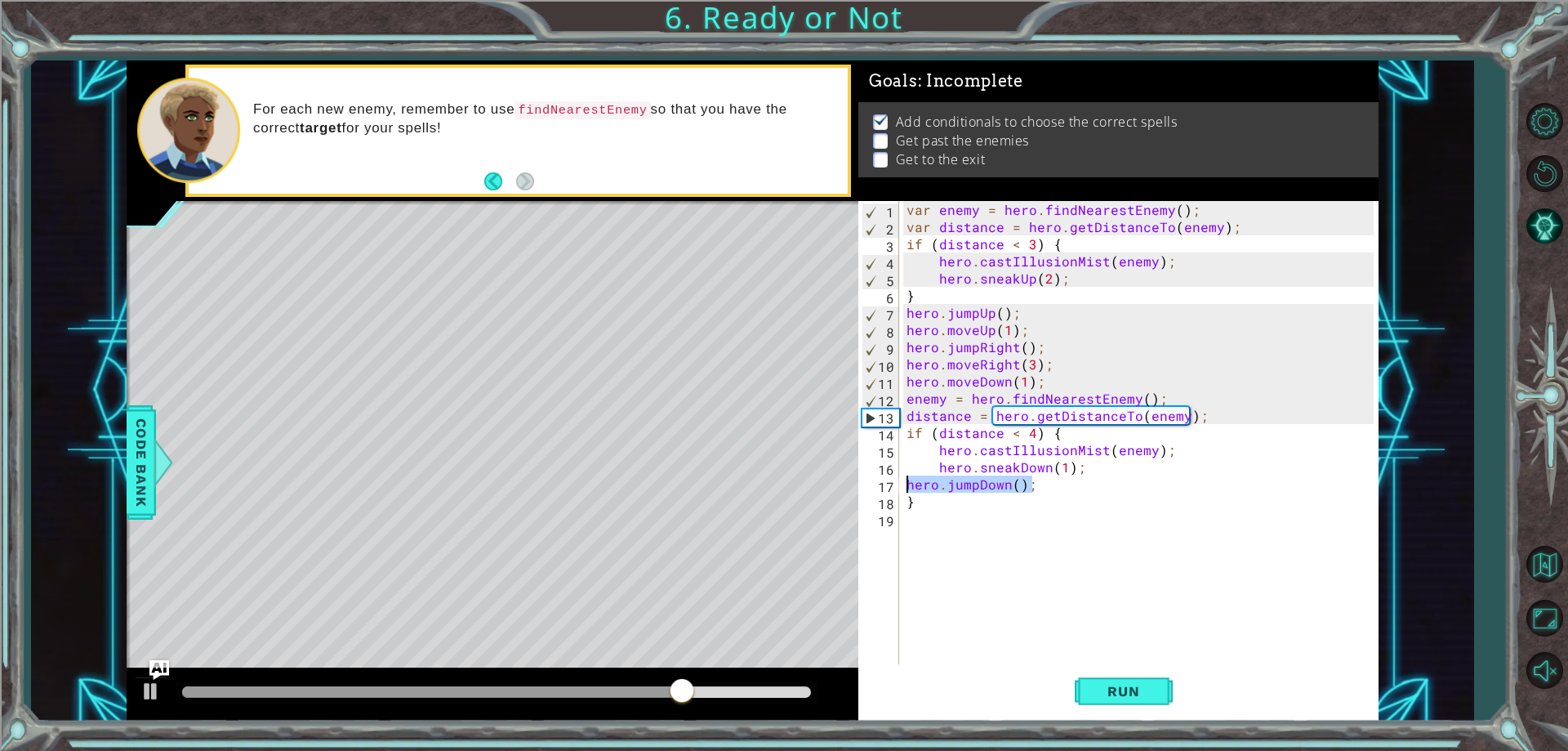
drag, startPoint x: 1035, startPoint y: 489, endPoint x: 901, endPoint y: 482, distance: 134.2
click at [901, 482] on div "hero.jumpDown(); 1 2 3 4 5 6 7 8 9 10 11 12 13 14 15 16 17 18 19 var enemy = he…" at bounding box center [1115, 432] width 515 height 464
click at [1167, 706] on button "Run" at bounding box center [1124, 692] width 98 height 52
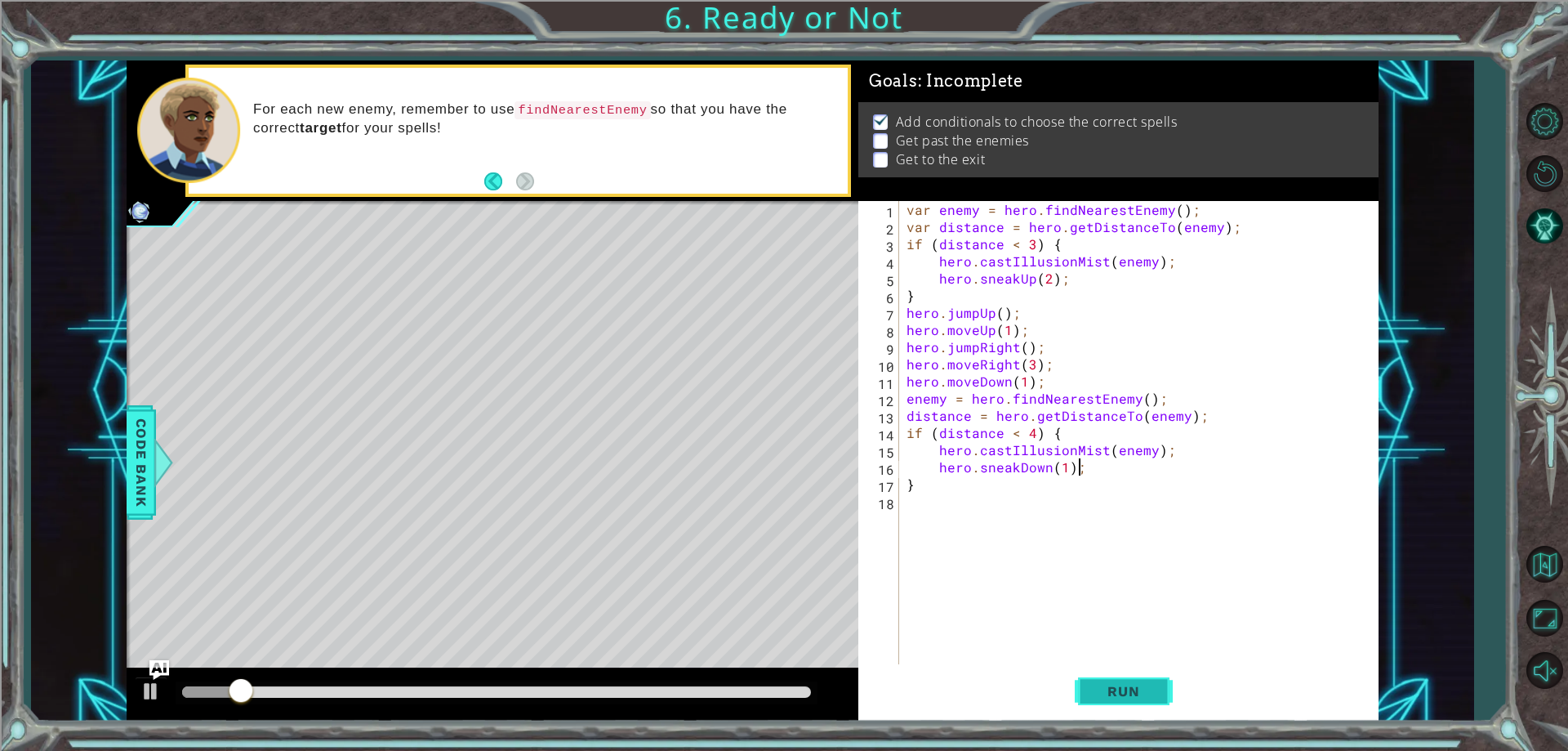
click at [1145, 695] on span "Run" at bounding box center [1124, 691] width 65 height 16
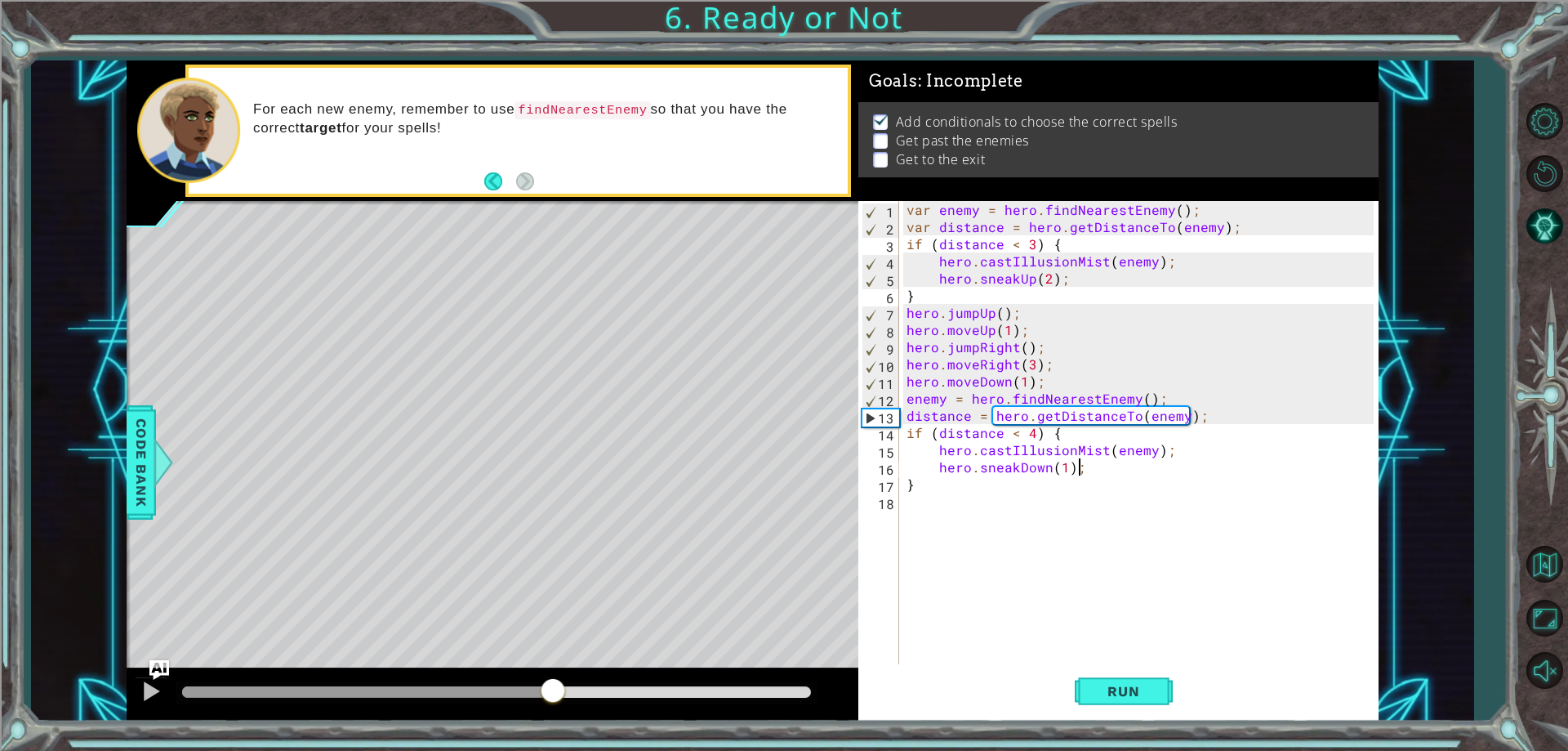
click at [554, 665] on div "methods hero use(thing) moveUp(steps) moveDown(steps) moveLeft(steps) moveRight…" at bounding box center [753, 391] width 1252 height 661
click at [931, 436] on div "var enemy = hero . findNearestEnemy ( ) ; var distance = hero . getDistanceTo (…" at bounding box center [1142, 449] width 478 height 498
click at [1075, 701] on button "Run" at bounding box center [1124, 692] width 98 height 52
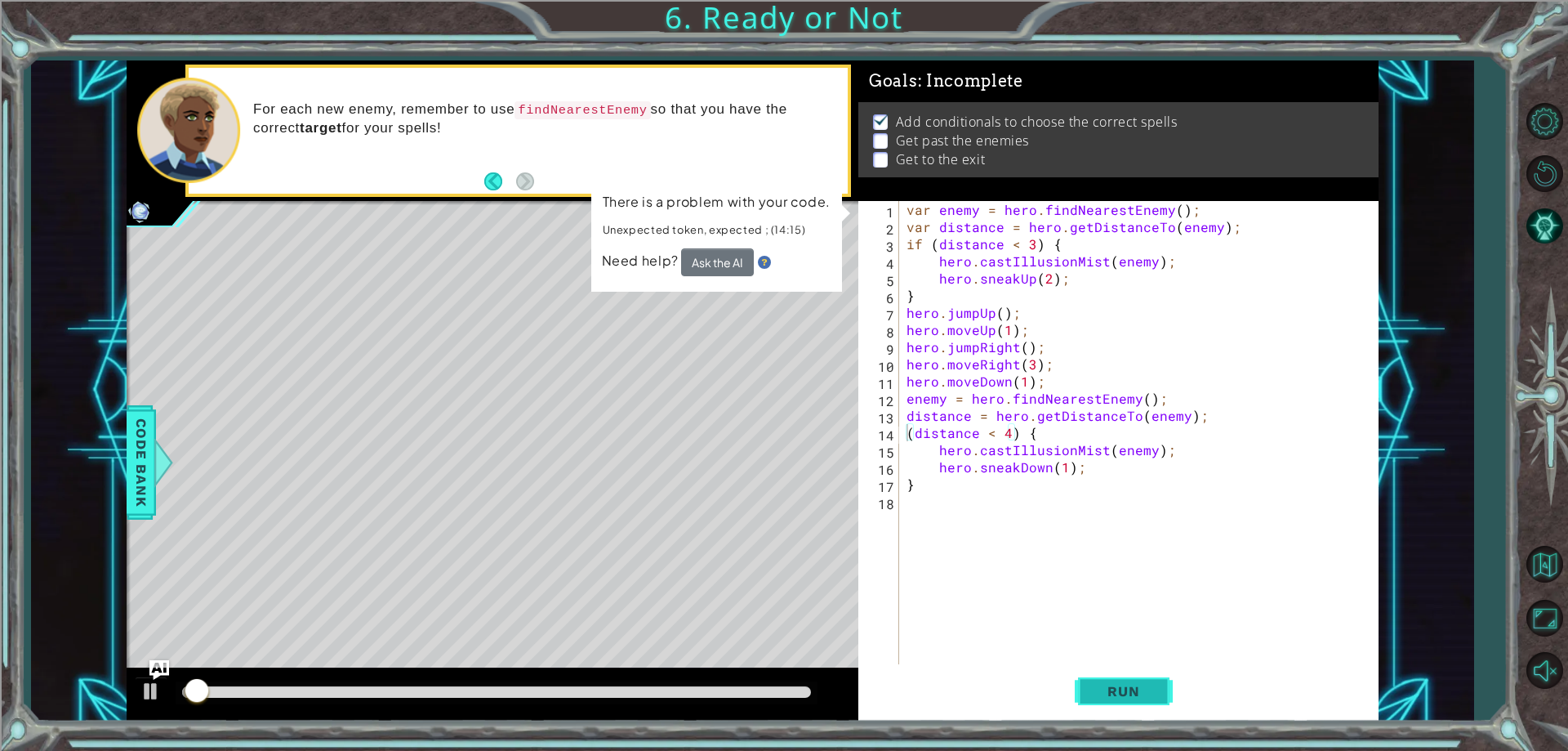
click at [1096, 691] on span "Run" at bounding box center [1124, 691] width 65 height 16
click at [1535, 224] on button "AI Hint" at bounding box center [1544, 227] width 48 height 48
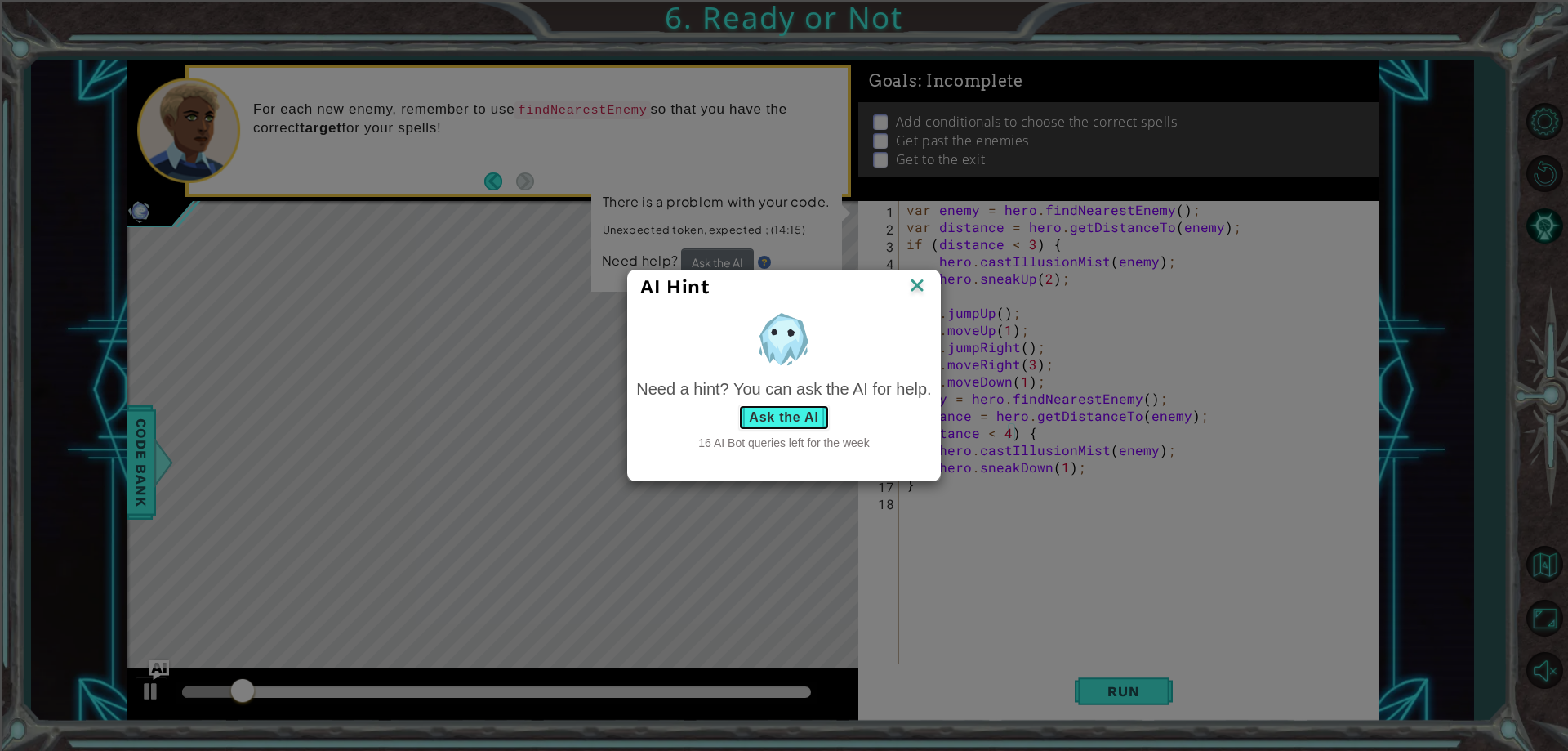
click at [794, 420] on button "Ask the AI" at bounding box center [783, 417] width 90 height 26
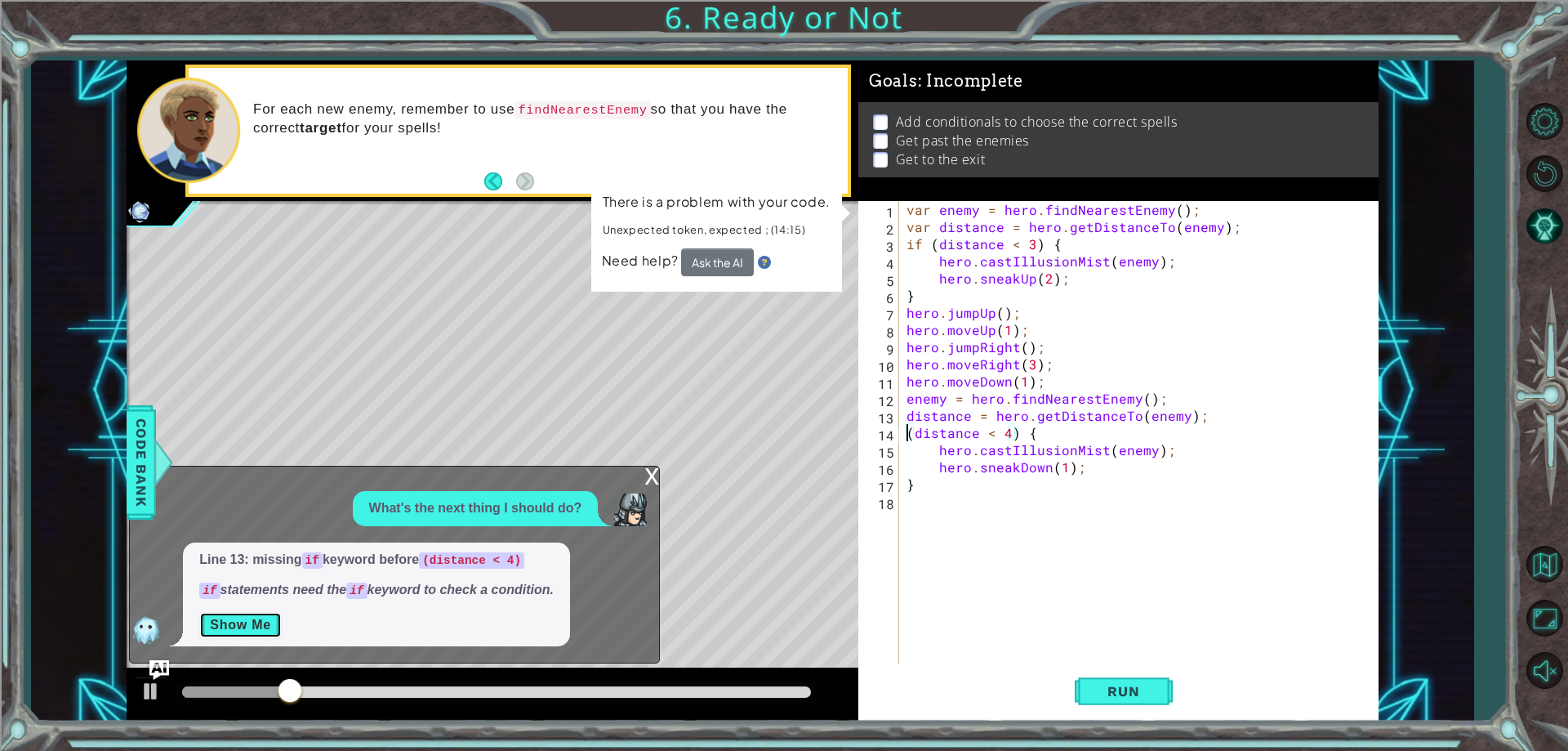
click at [204, 625] on button "Show Me" at bounding box center [240, 624] width 83 height 26
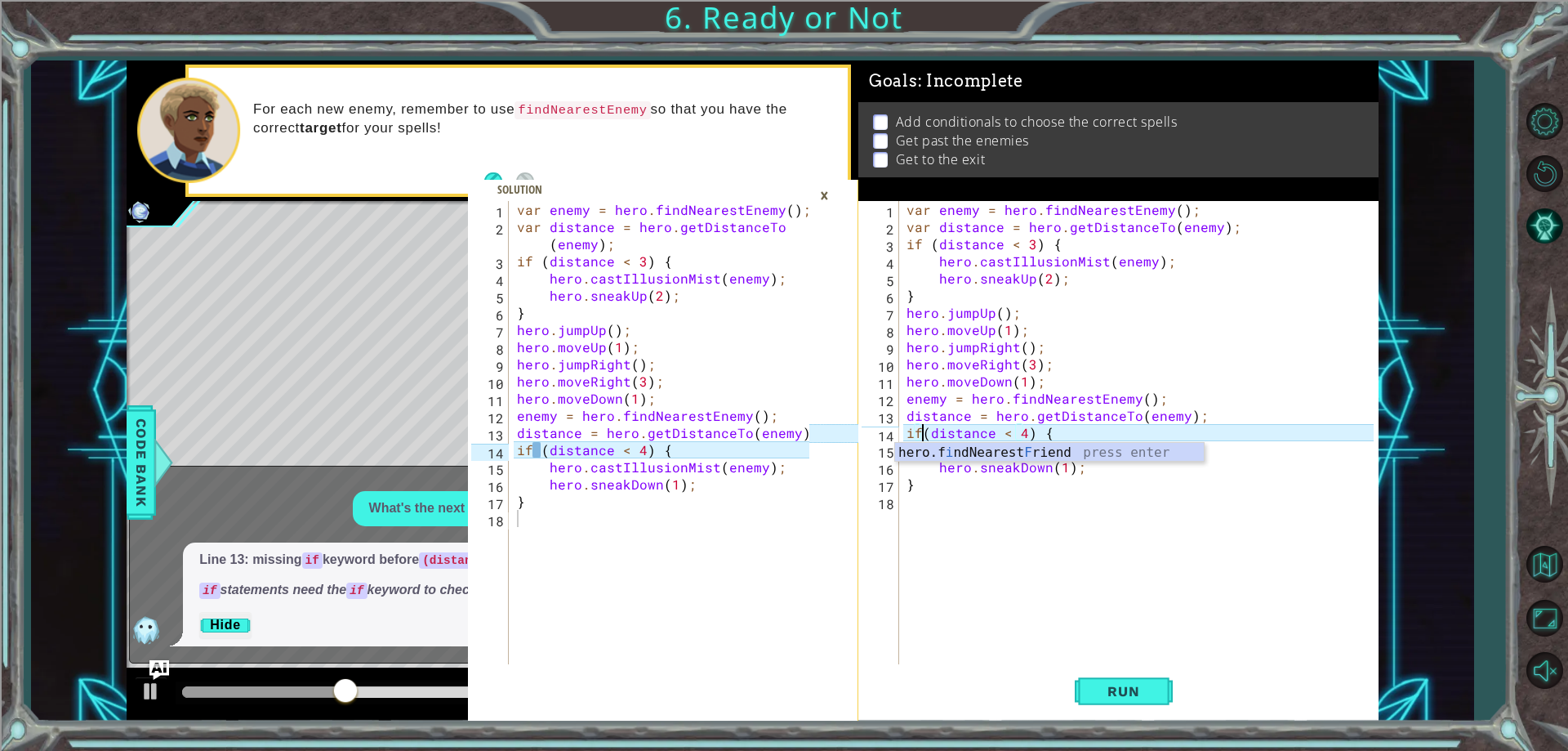
scroll to position [0, 2]
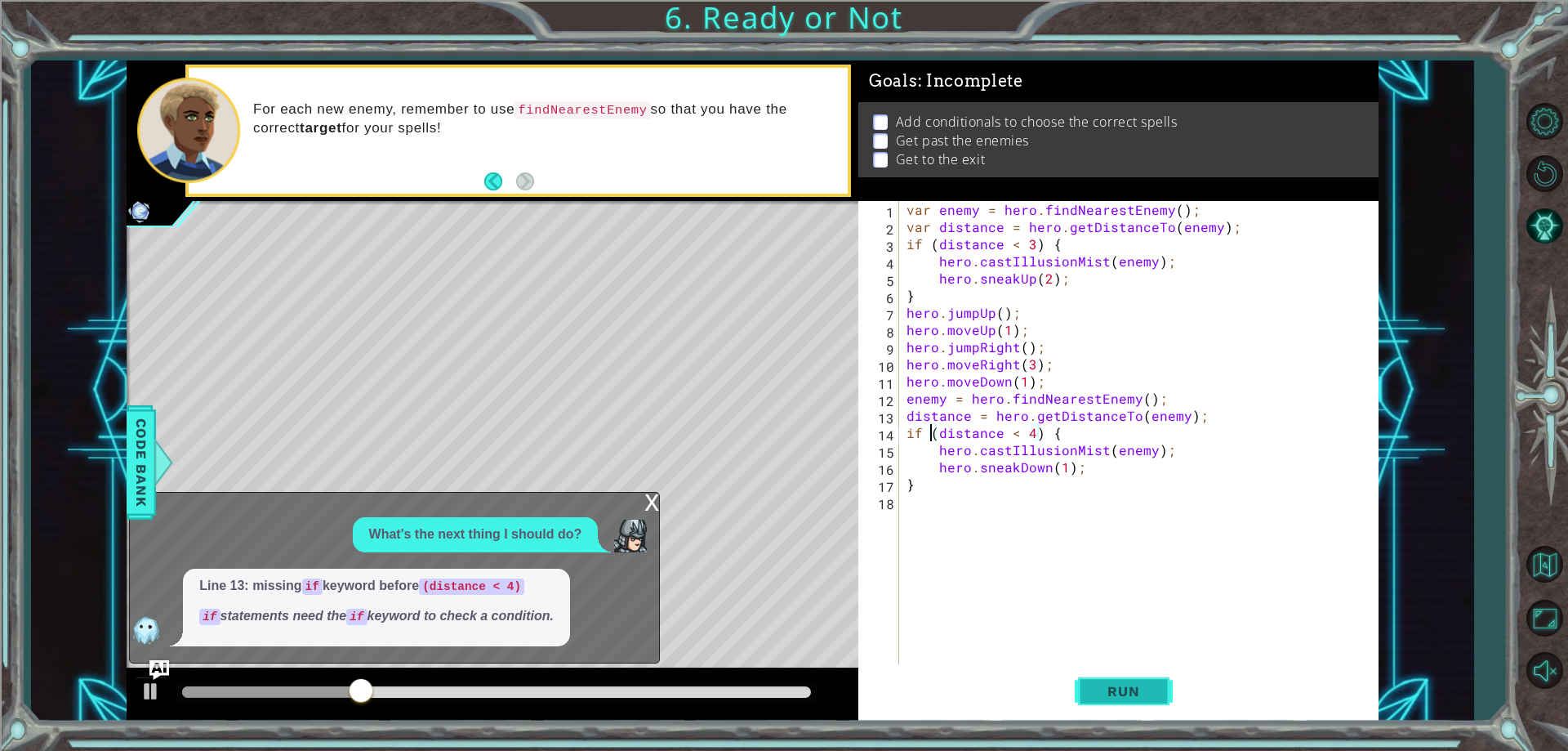
type textarea "if (distance < 4) {"
drag, startPoint x: 1107, startPoint y: 707, endPoint x: 1106, endPoint y: 699, distance: 8.1
click at [1107, 706] on button "Run" at bounding box center [1124, 692] width 98 height 52
click at [1105, 693] on span "Run" at bounding box center [1124, 691] width 65 height 16
click at [1105, 692] on span "Run" at bounding box center [1124, 691] width 65 height 16
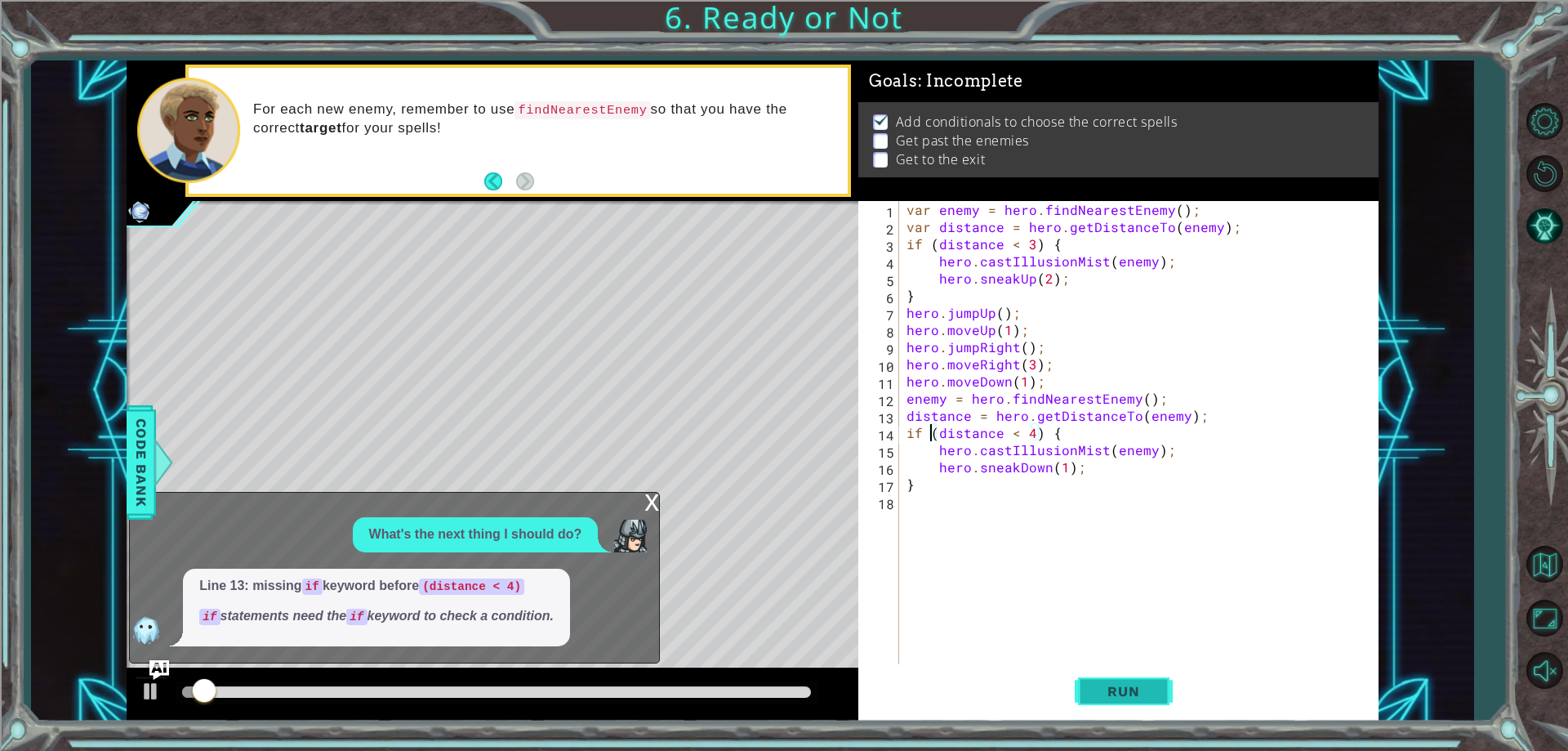
click at [1103, 685] on span "Run" at bounding box center [1124, 691] width 65 height 16
click at [1095, 678] on button "Run" at bounding box center [1124, 692] width 98 height 52
drag, startPoint x: 1088, startPoint y: 639, endPoint x: 1116, endPoint y: 721, distance: 86.6
click at [1098, 674] on div "if (distance < 4) { 1 2 3 4 5 6 7 8 9 10 11 12 13 14 15 16 17 18 var enemy = he…" at bounding box center [1118, 461] width 520 height 520
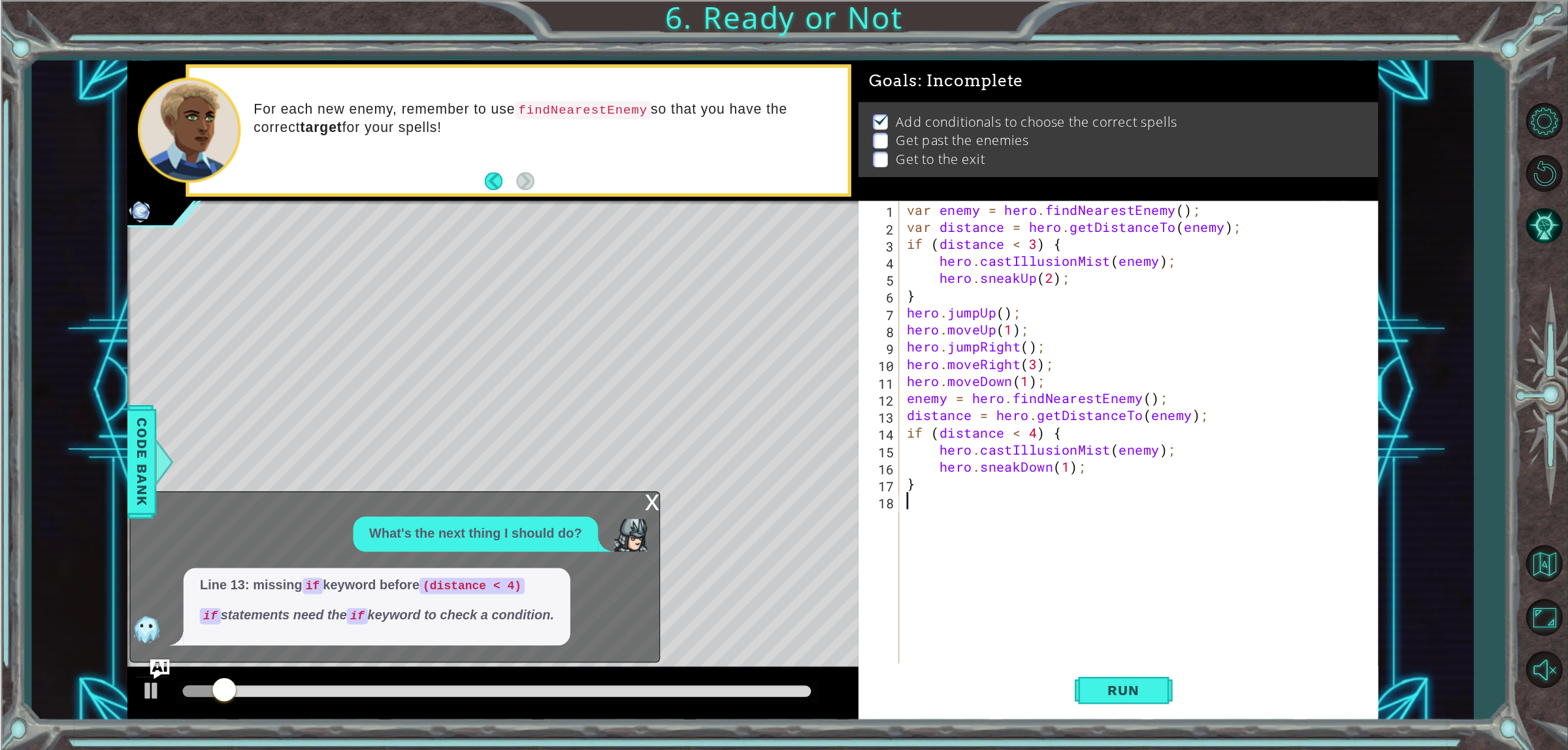
scroll to position [0, 0]
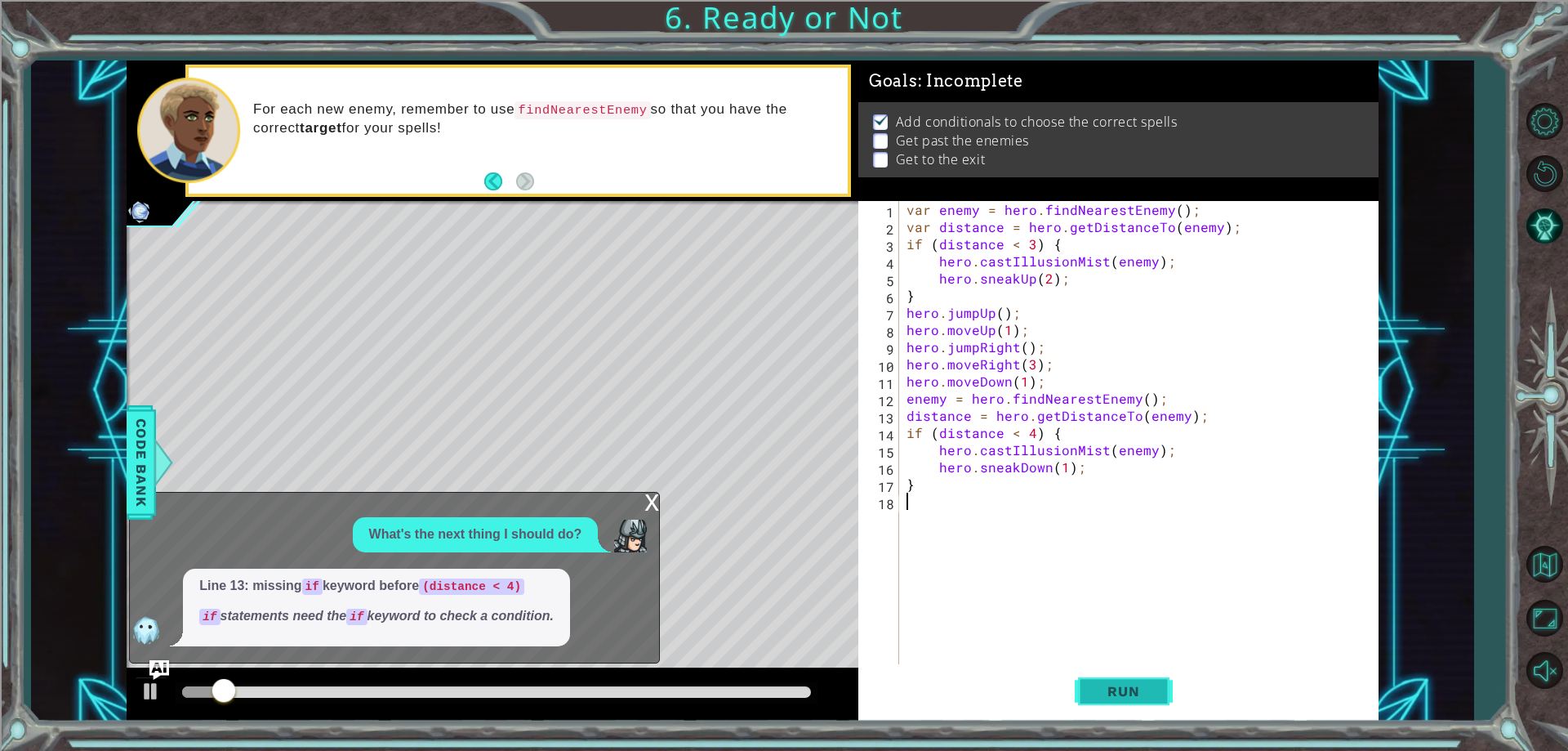
drag, startPoint x: 1120, startPoint y: 725, endPoint x: 1116, endPoint y: 710, distance: 15.5
click at [1116, 712] on div "1 2 3 4 5 6 7 8 9 10 11 12 13 14 15 16 17 18 var enemy = hero . findNearestEnem…" at bounding box center [784, 375] width 1568 height 751
click at [1102, 678] on button "Run" at bounding box center [1124, 692] width 98 height 52
click at [1084, 672] on button "Run" at bounding box center [1124, 692] width 98 height 52
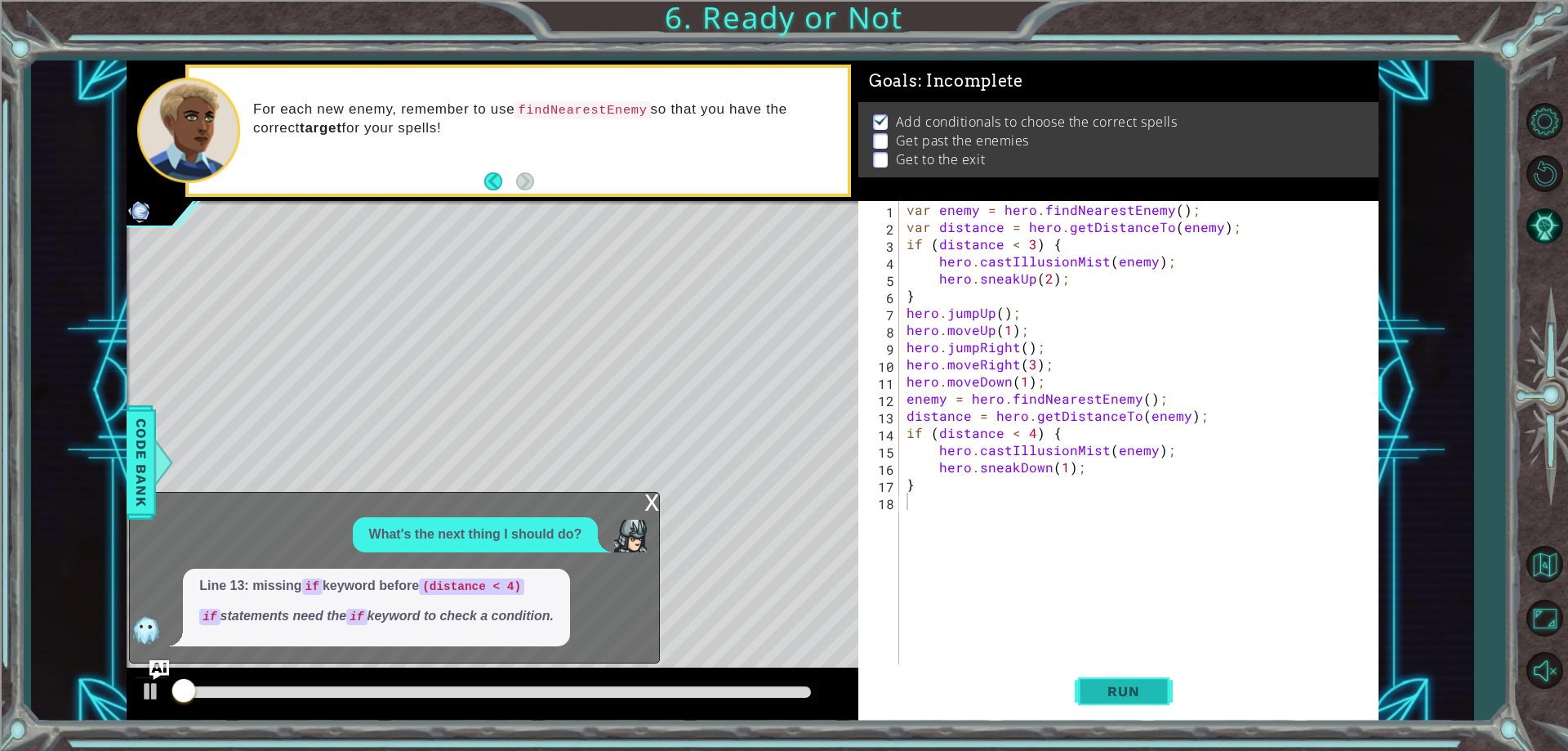
click at [1084, 672] on button "Run" at bounding box center [1124, 692] width 98 height 52
click at [1084, 671] on button "Run" at bounding box center [1124, 692] width 98 height 52
drag, startPoint x: 1084, startPoint y: 671, endPoint x: 1066, endPoint y: 669, distance: 18.1
click at [1070, 670] on div "Run" at bounding box center [1123, 692] width 520 height 52
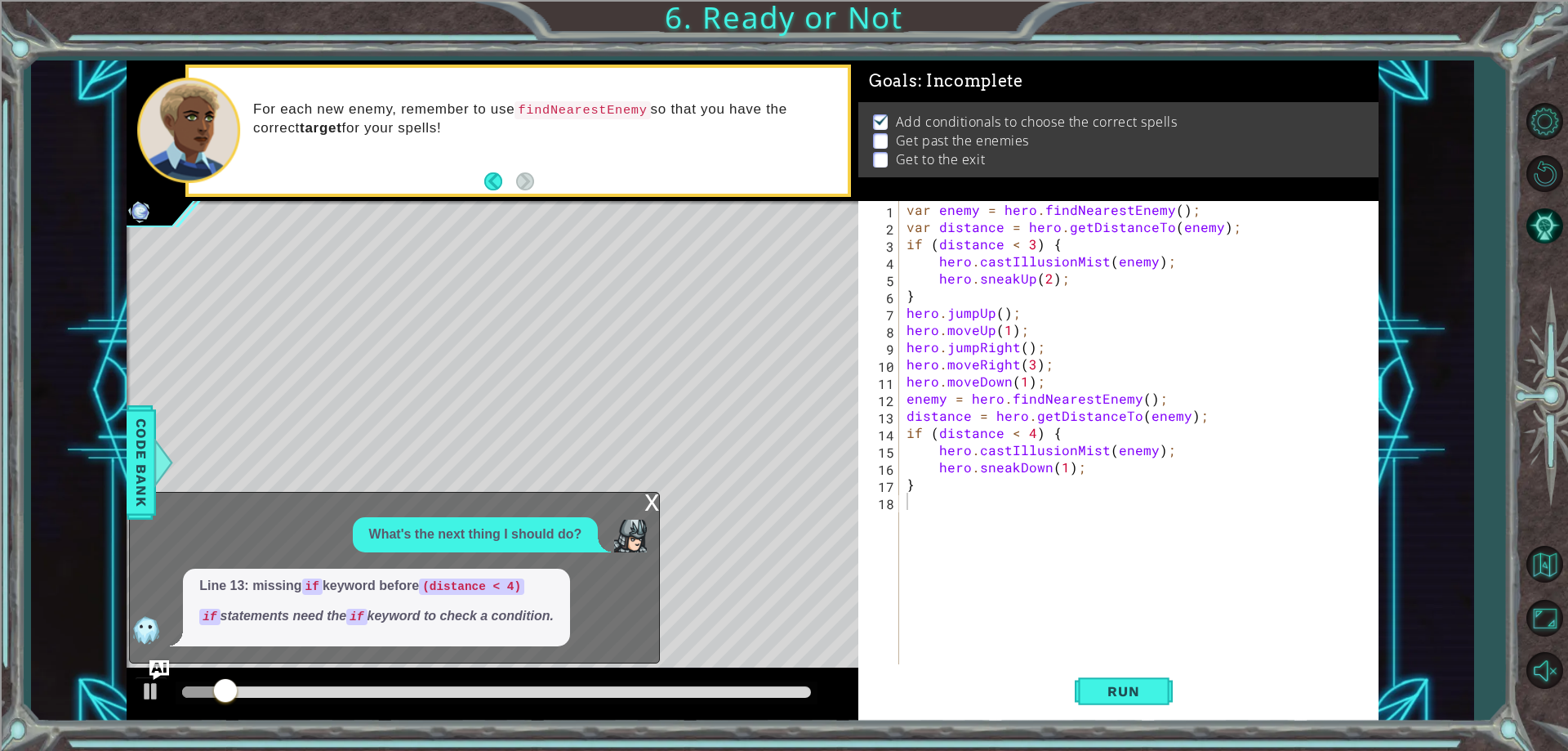
drag, startPoint x: 1064, startPoint y: 668, endPoint x: 956, endPoint y: 594, distance: 130.9
click at [1017, 651] on div "1 2 3 4 5 6 7 8 9 10 11 12 13 14 15 16 17 18 var enemy = hero . findNearestEnem…" at bounding box center [1118, 461] width 520 height 520
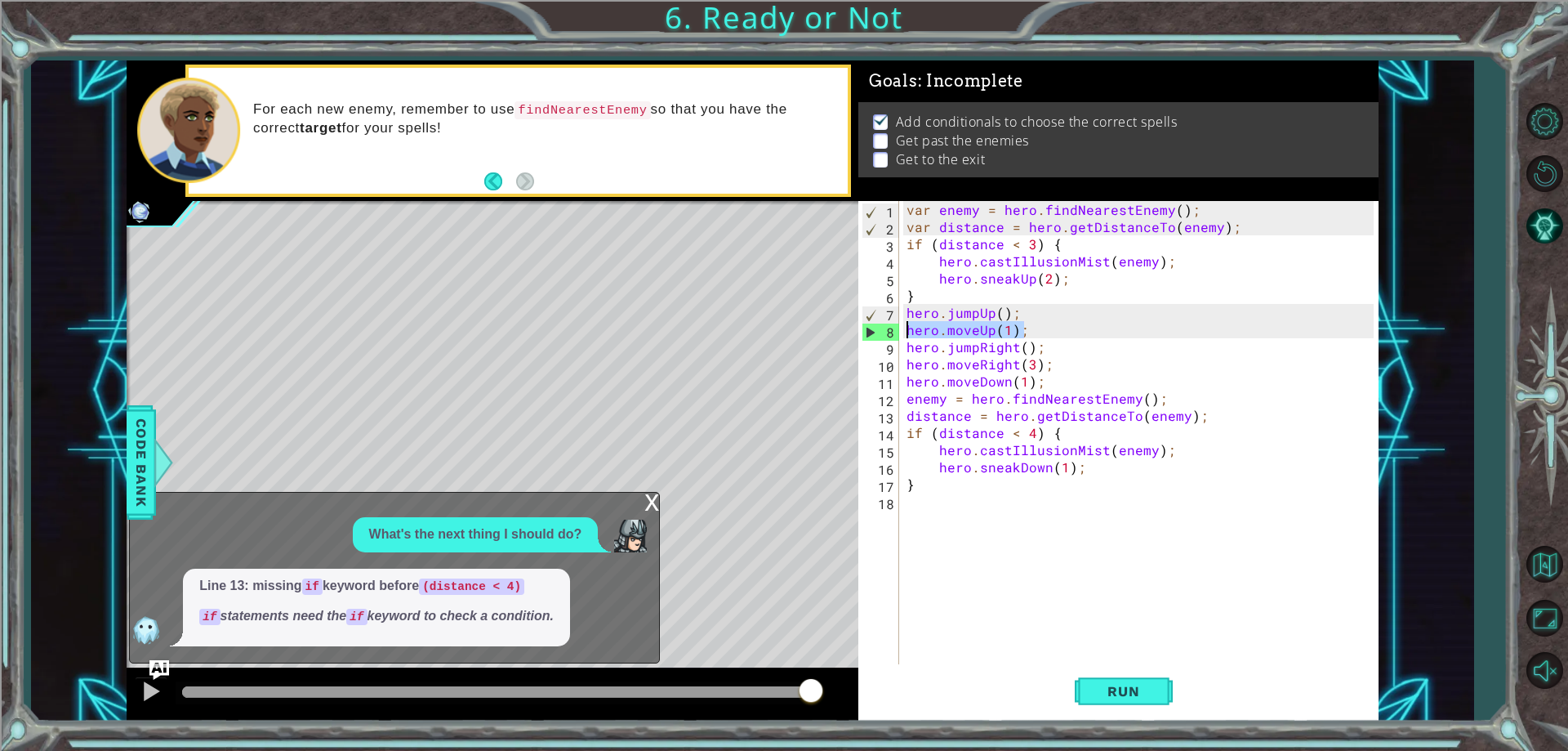
click at [815, 328] on div "1 2 3 4 5 6 7 8 9 10 11 12 13 14 15 16 17 18 var enemy = hero . findNearestEnem…" at bounding box center [753, 391] width 1252 height 661
type textarea "hero.moveUp(1);"
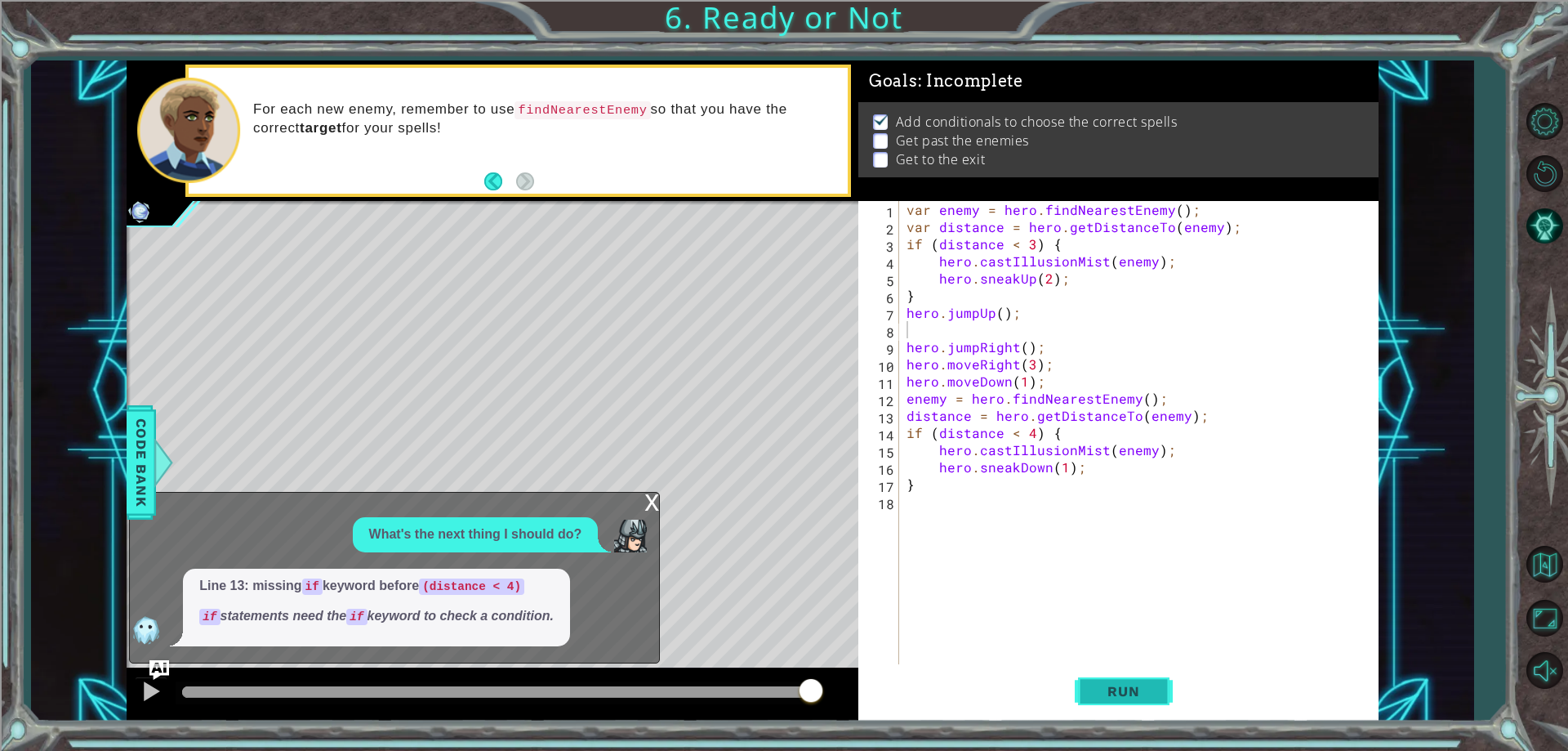
click at [1141, 683] on button "Run" at bounding box center [1124, 692] width 98 height 52
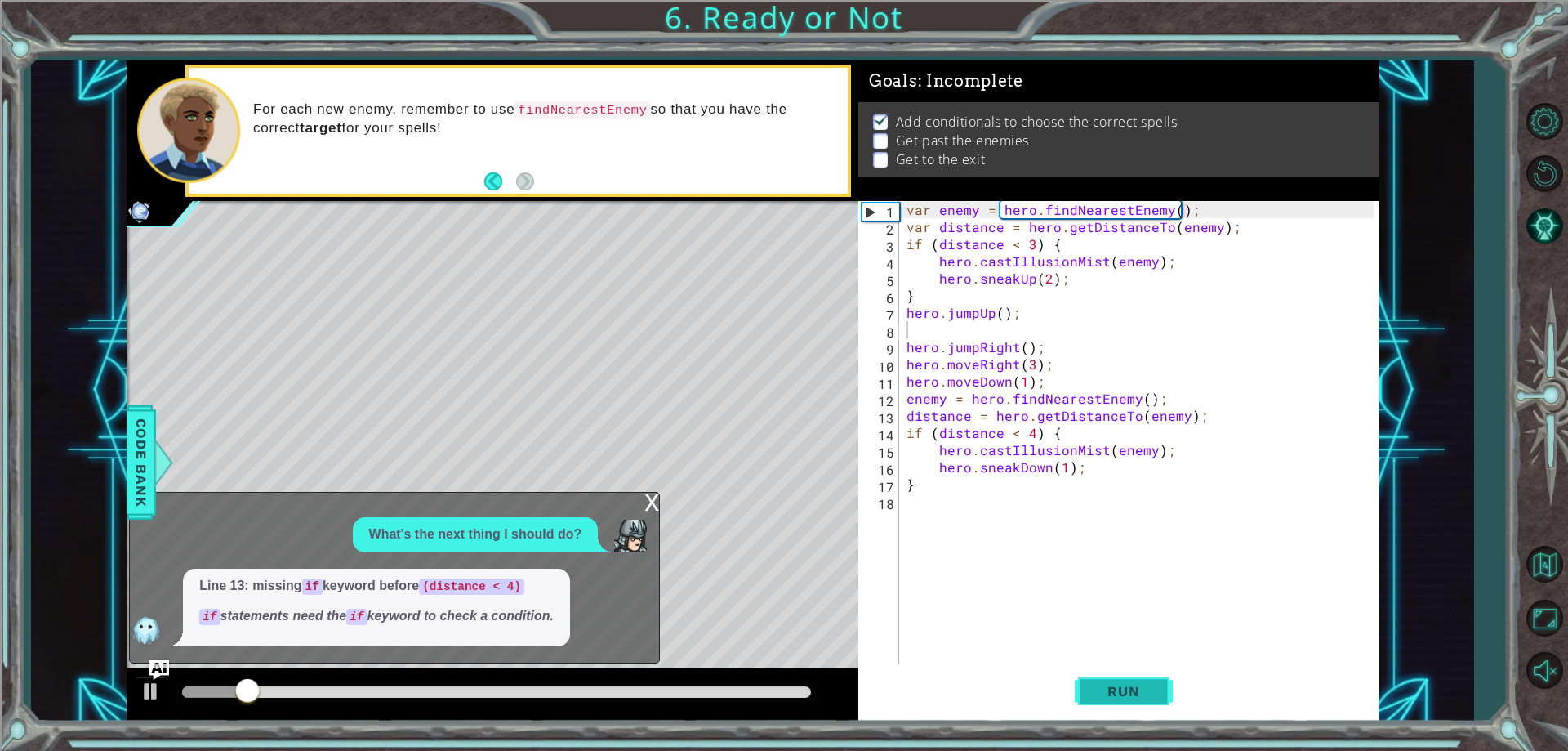
click at [1113, 702] on button "Run" at bounding box center [1124, 692] width 98 height 52
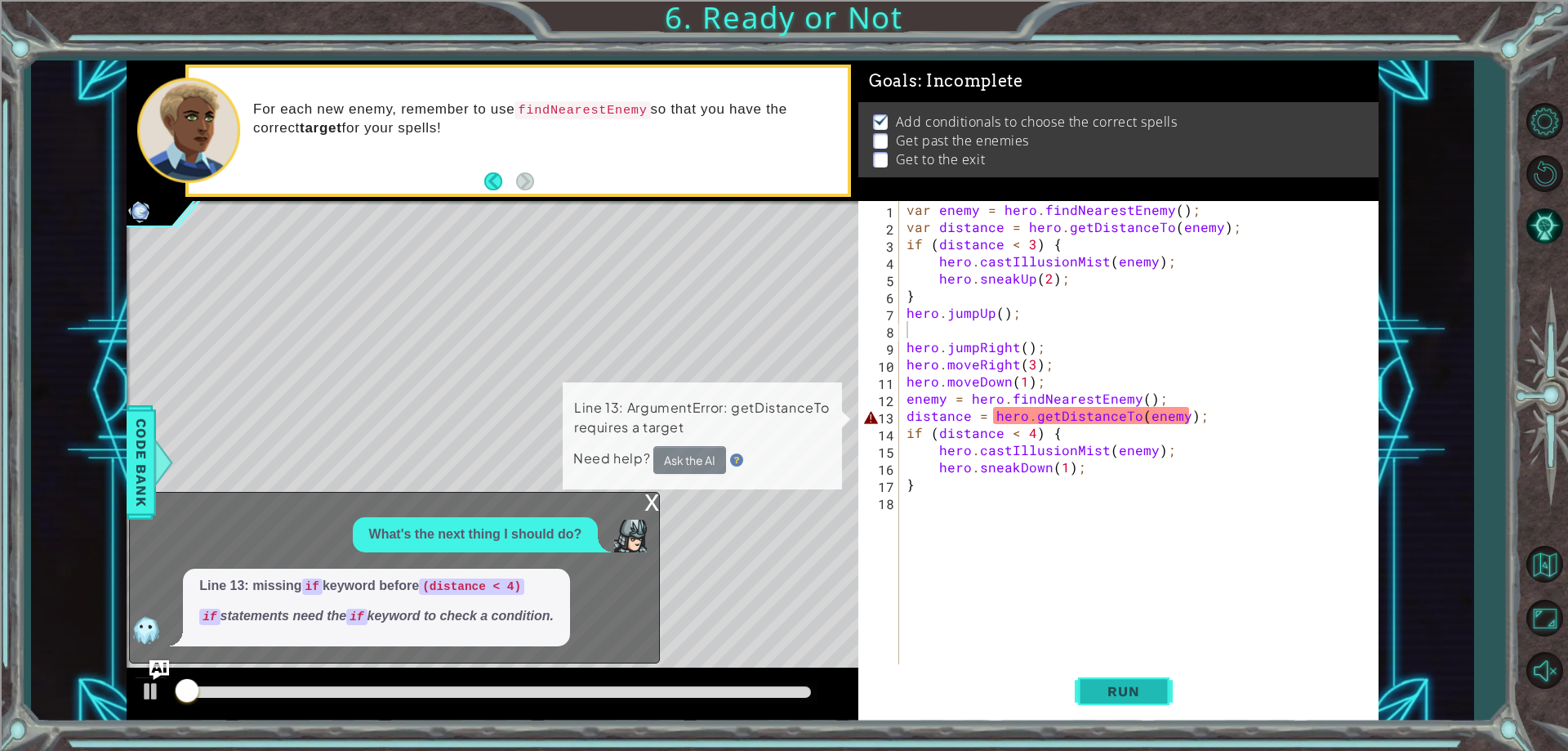
click at [1113, 699] on span "Run" at bounding box center [1124, 691] width 65 height 16
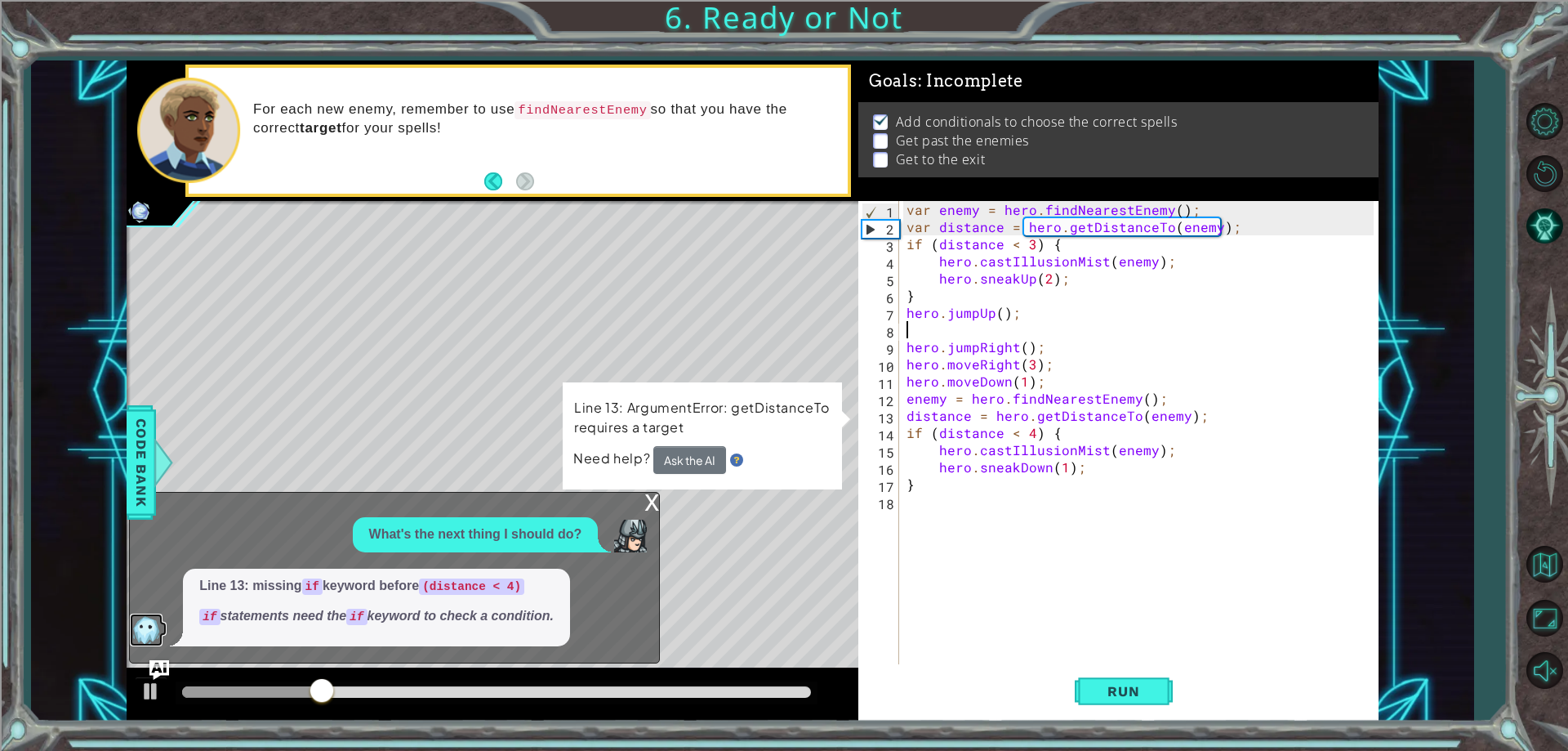
click at [155, 620] on img at bounding box center [146, 630] width 32 height 32
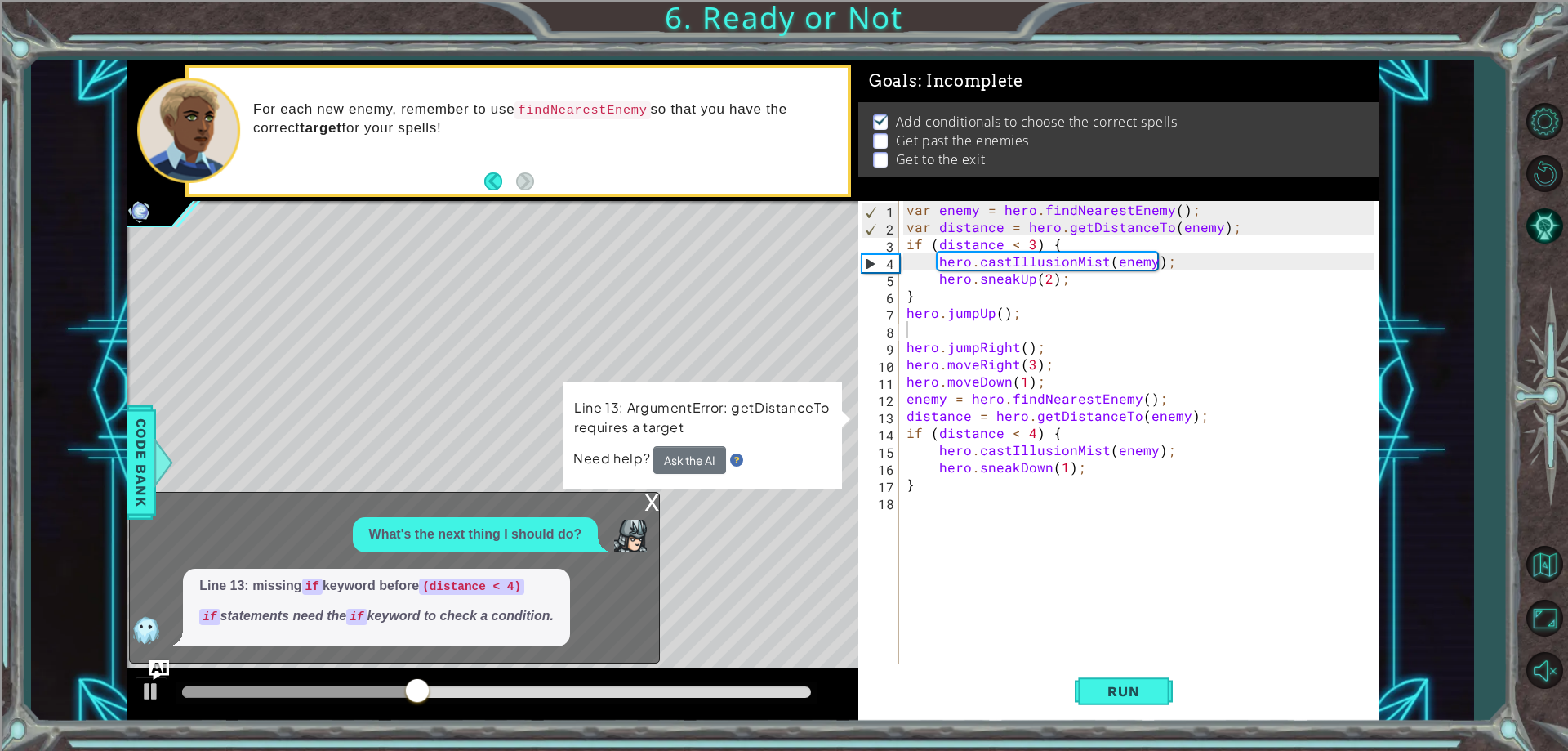
drag, startPoint x: 902, startPoint y: 208, endPoint x: 955, endPoint y: 216, distance: 53.6
click at [1044, 324] on div "1 2 3 4 5 6 7 8 9 10 11 12 13 14 15 16 17 18 var enemy = hero . findNearestEnem…" at bounding box center [1115, 432] width 515 height 464
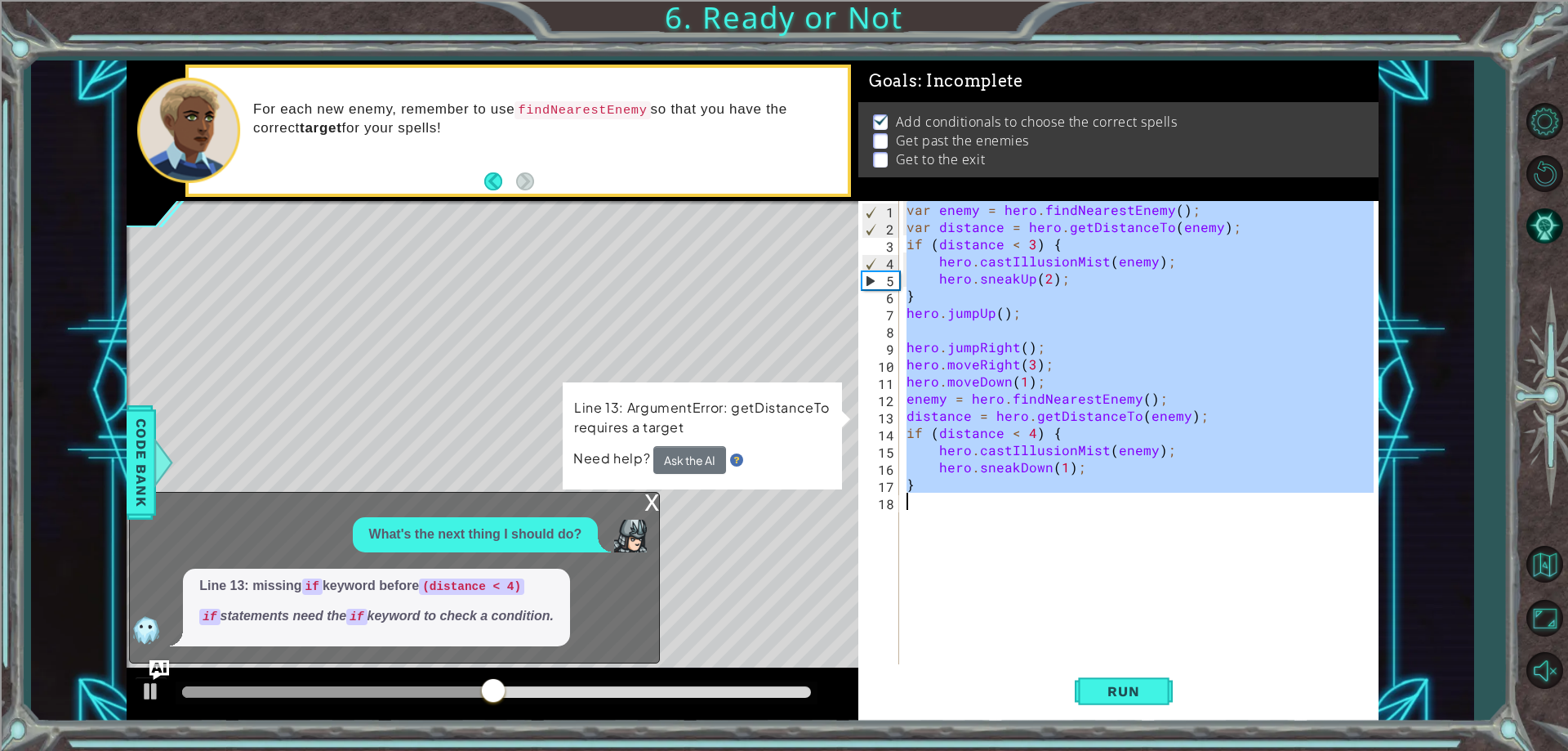
drag, startPoint x: 910, startPoint y: 209, endPoint x: 1102, endPoint y: 529, distance: 373.2
click at [1102, 529] on div "var enemy = hero . findNearestEnemy ( ) ; var distance = hero . getDistanceTo (…" at bounding box center [1142, 449] width 478 height 498
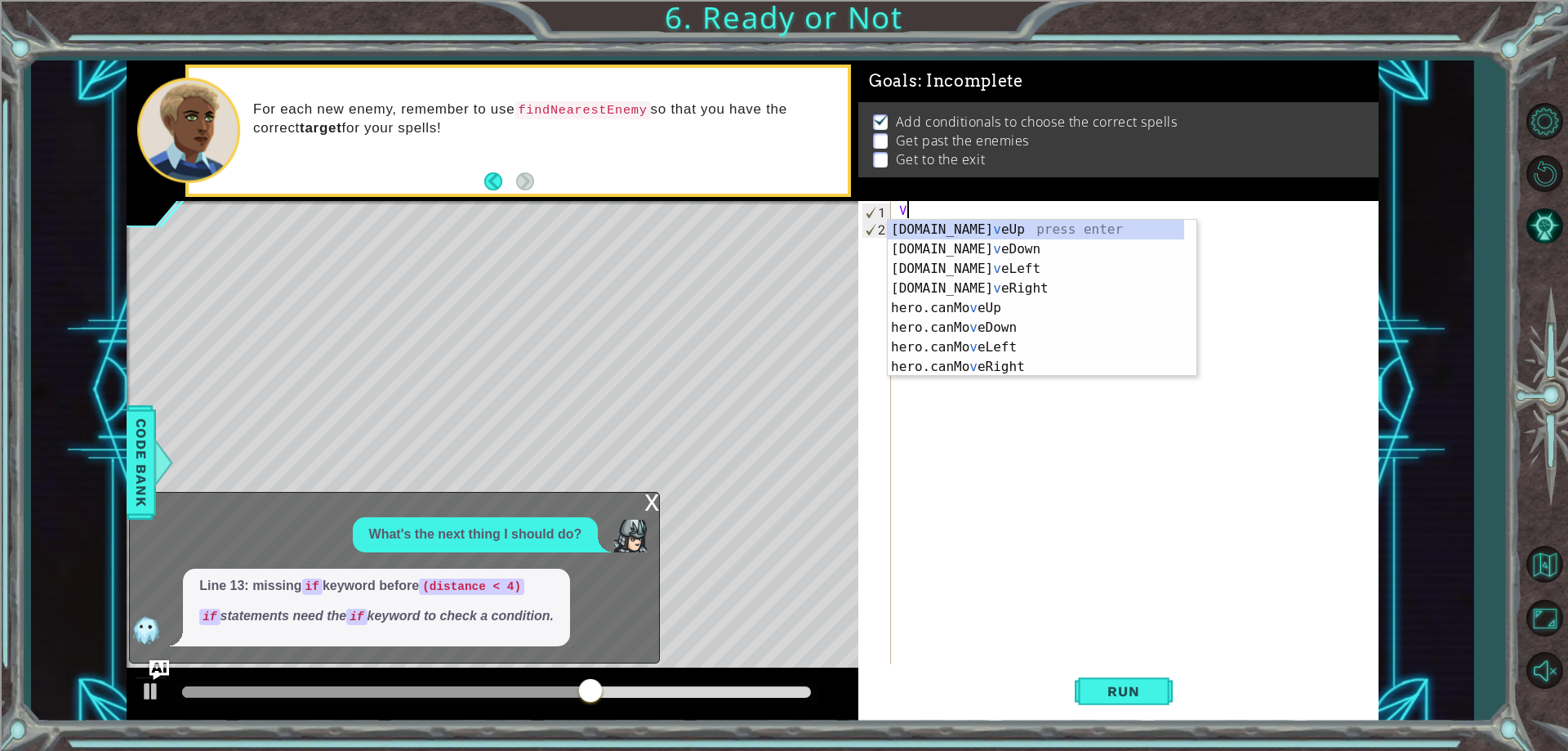
paste textarea "hero.sneakUp(2);"
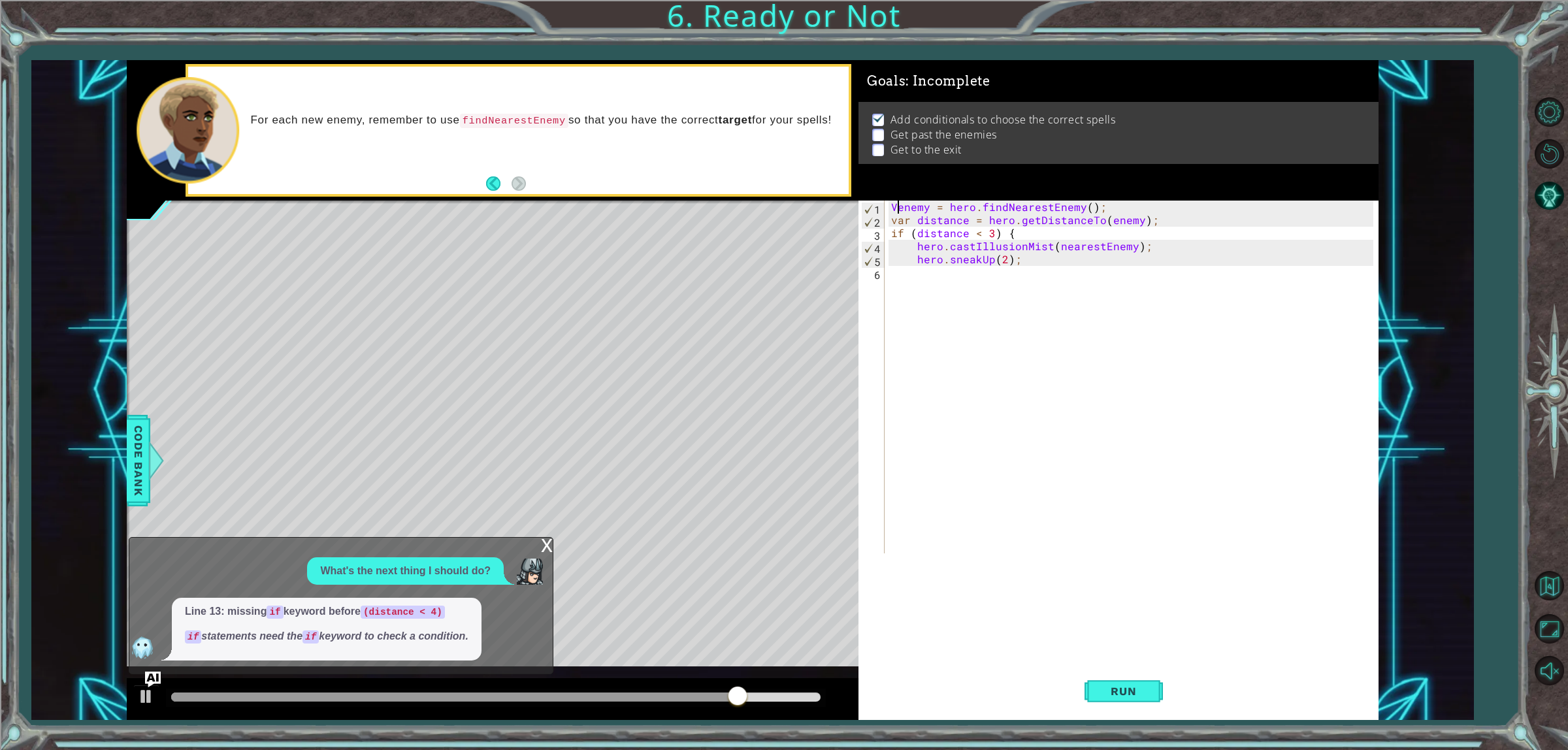
click at [895, 208] on div "Venemy = hero . findNearestEnemy ( ) ; var distance = hero . getDistanceTo ( en…" at bounding box center [1133, 391] width 491 height 379
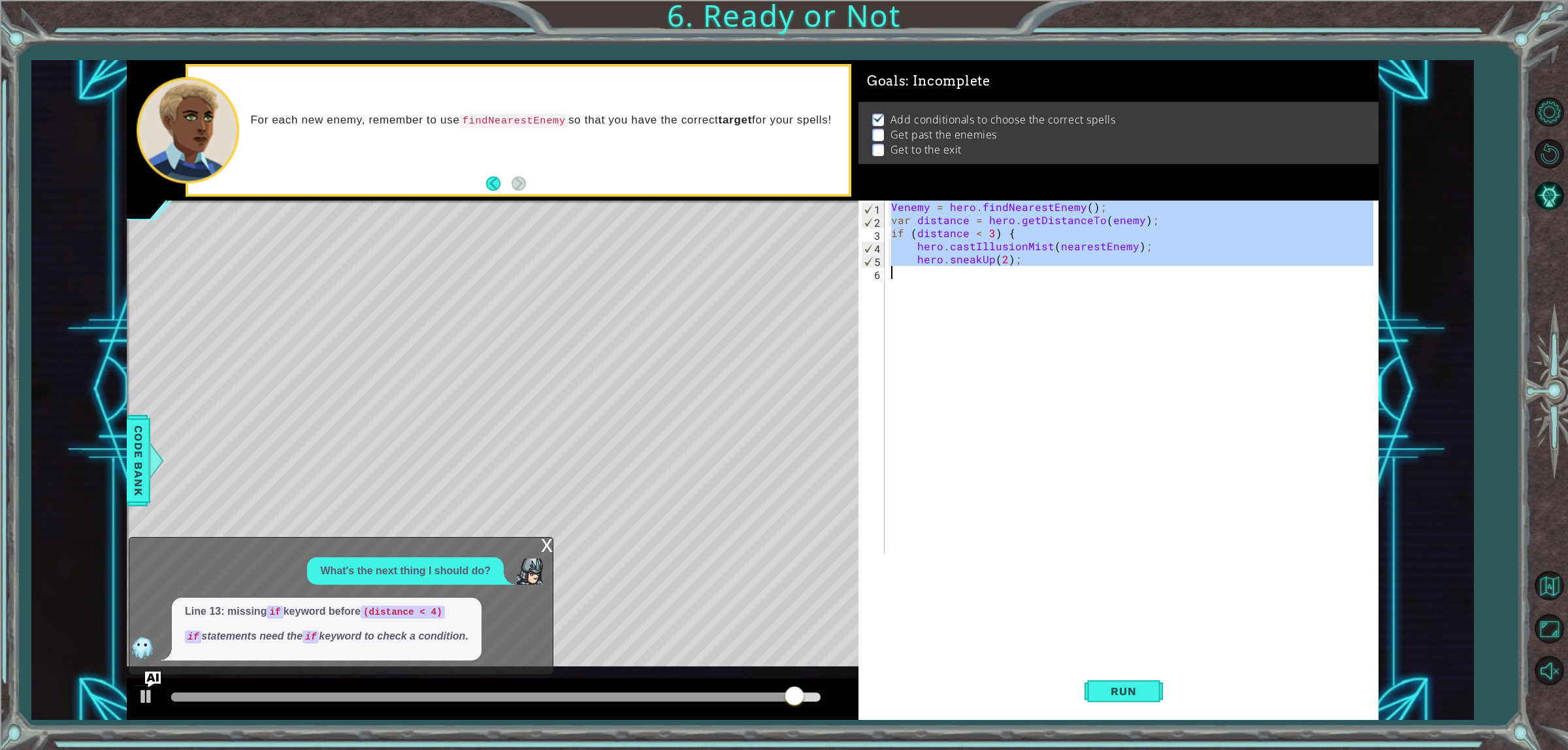
drag, startPoint x: 892, startPoint y: 207, endPoint x: 1130, endPoint y: 301, distance: 255.9
click at [1129, 305] on div "Venemy = hero . findNearestEnemy ( ) ; var distance = hero . getDistanceTo ( en…" at bounding box center [1133, 391] width 491 height 379
paste textarea "}"
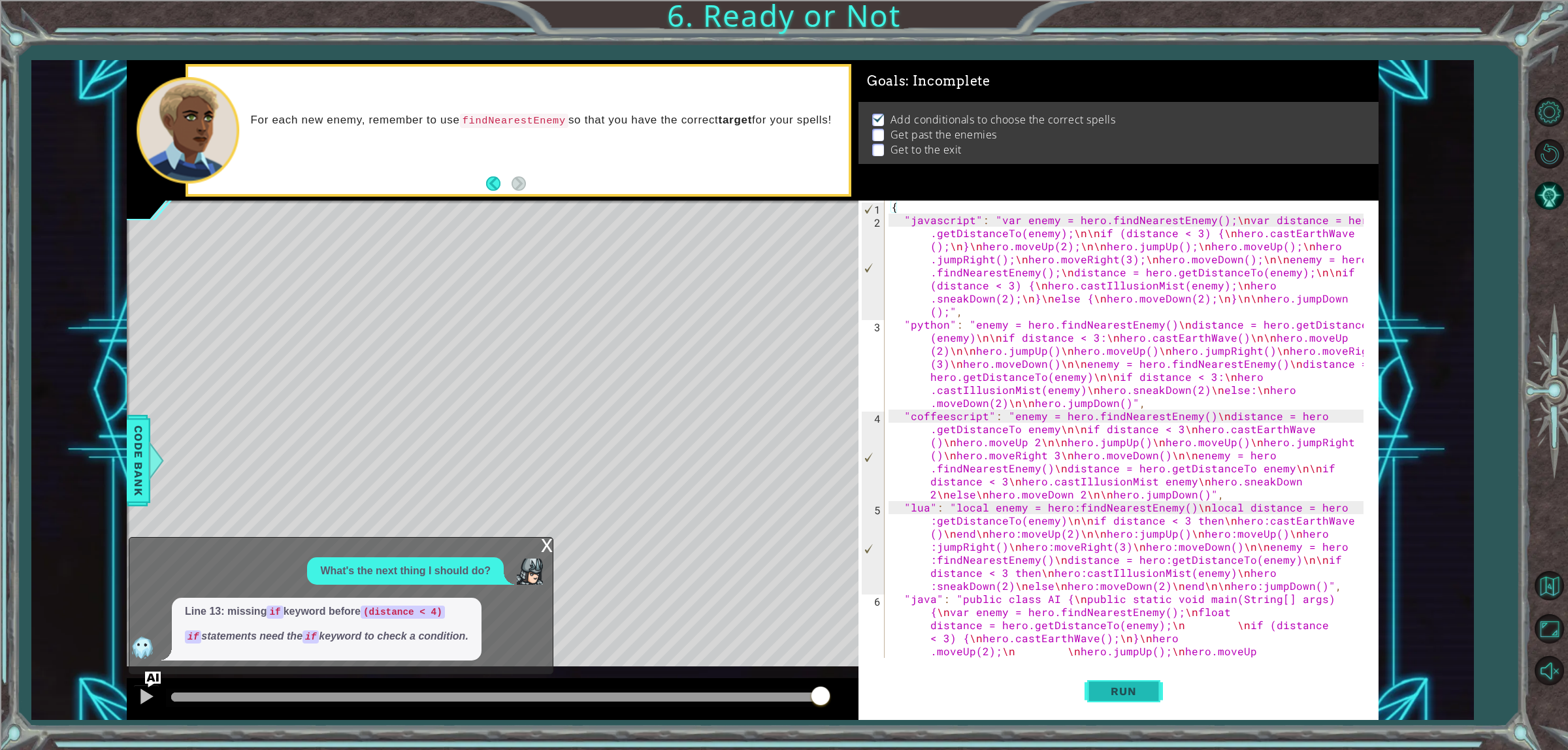
click at [1119, 600] on button "Run" at bounding box center [1123, 692] width 78 height 53
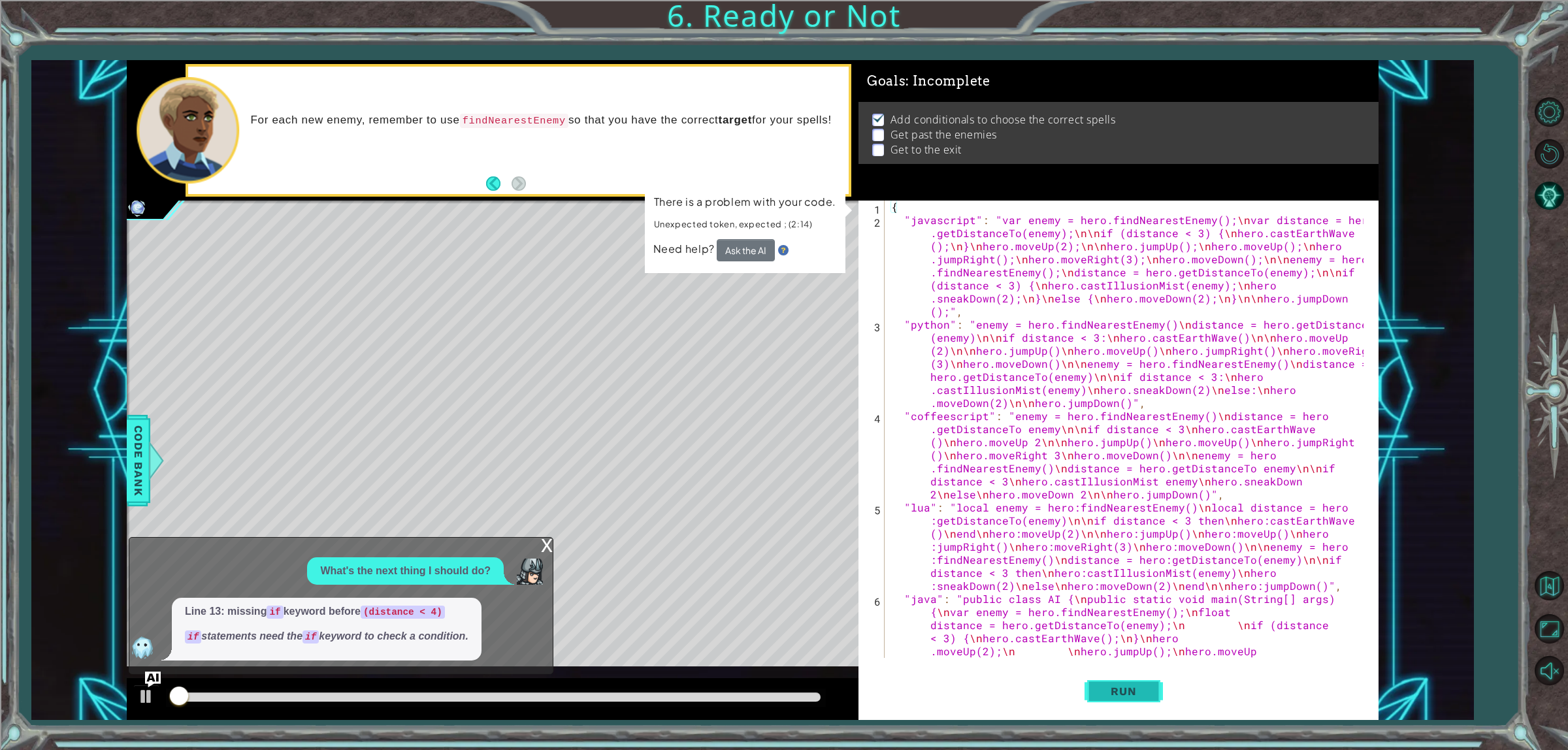
click at [1129, 600] on span "Run" at bounding box center [1123, 691] width 52 height 13
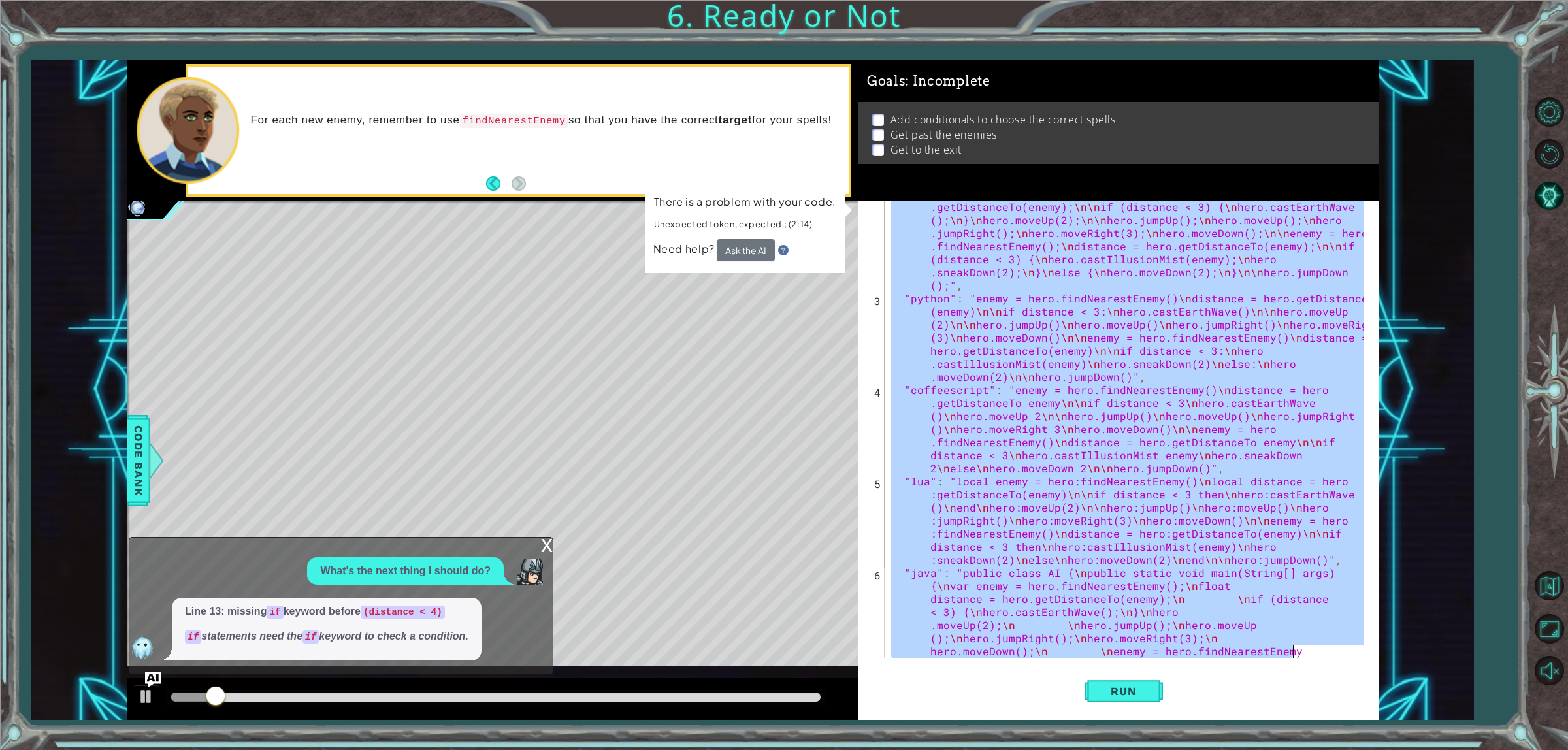
scroll to position [235, 0]
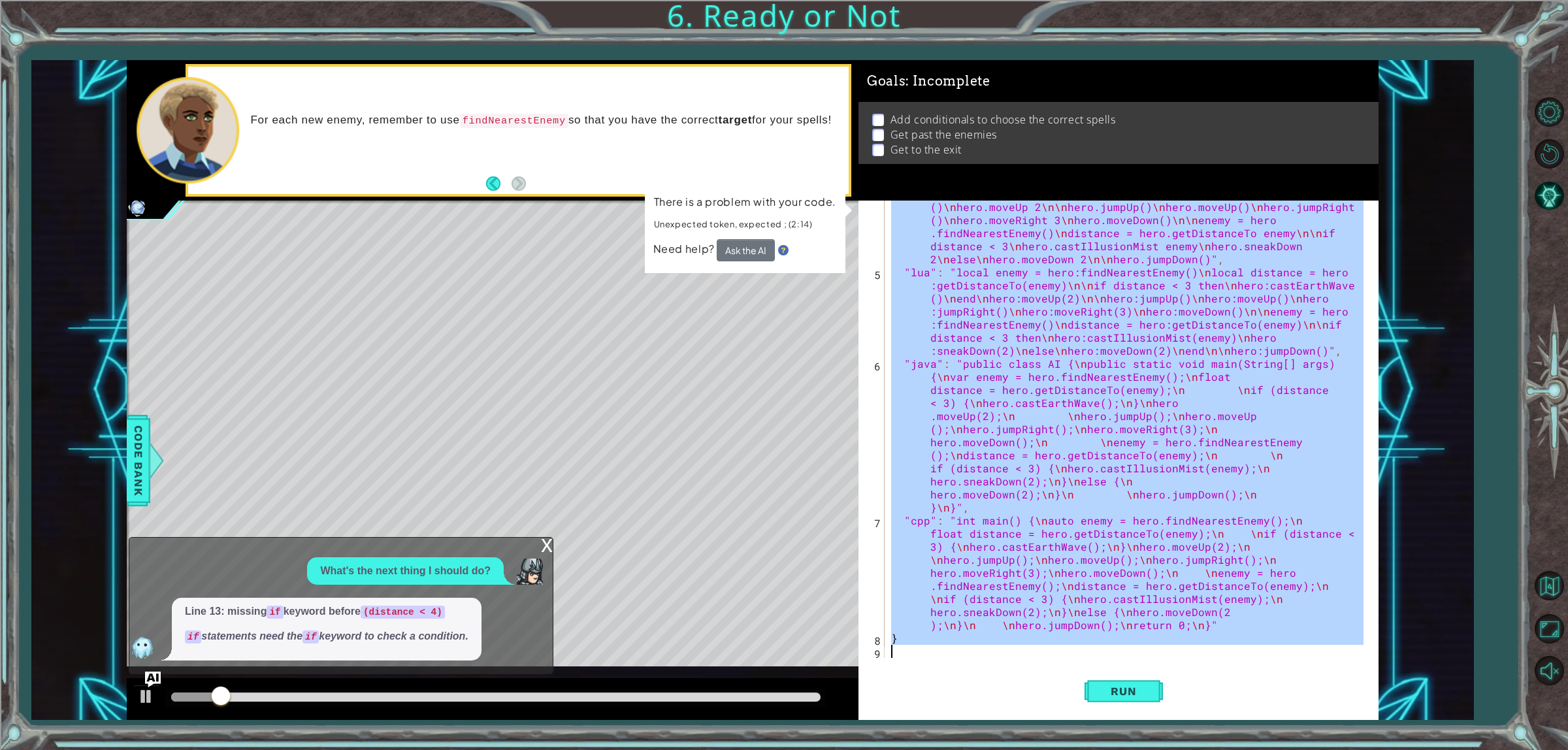
drag, startPoint x: 888, startPoint y: 205, endPoint x: 1358, endPoint y: 726, distance: 701.7
click at [1244, 600] on div "1 2 3 4 5 6 7 8 9 10 11 12 13 14 15 16 17 18 var enemy = hero . findNearestEnem…" at bounding box center [784, 375] width 1568 height 750
paste textarea "hero.jumpDown();"
type textarea "hero.jumpDown();"
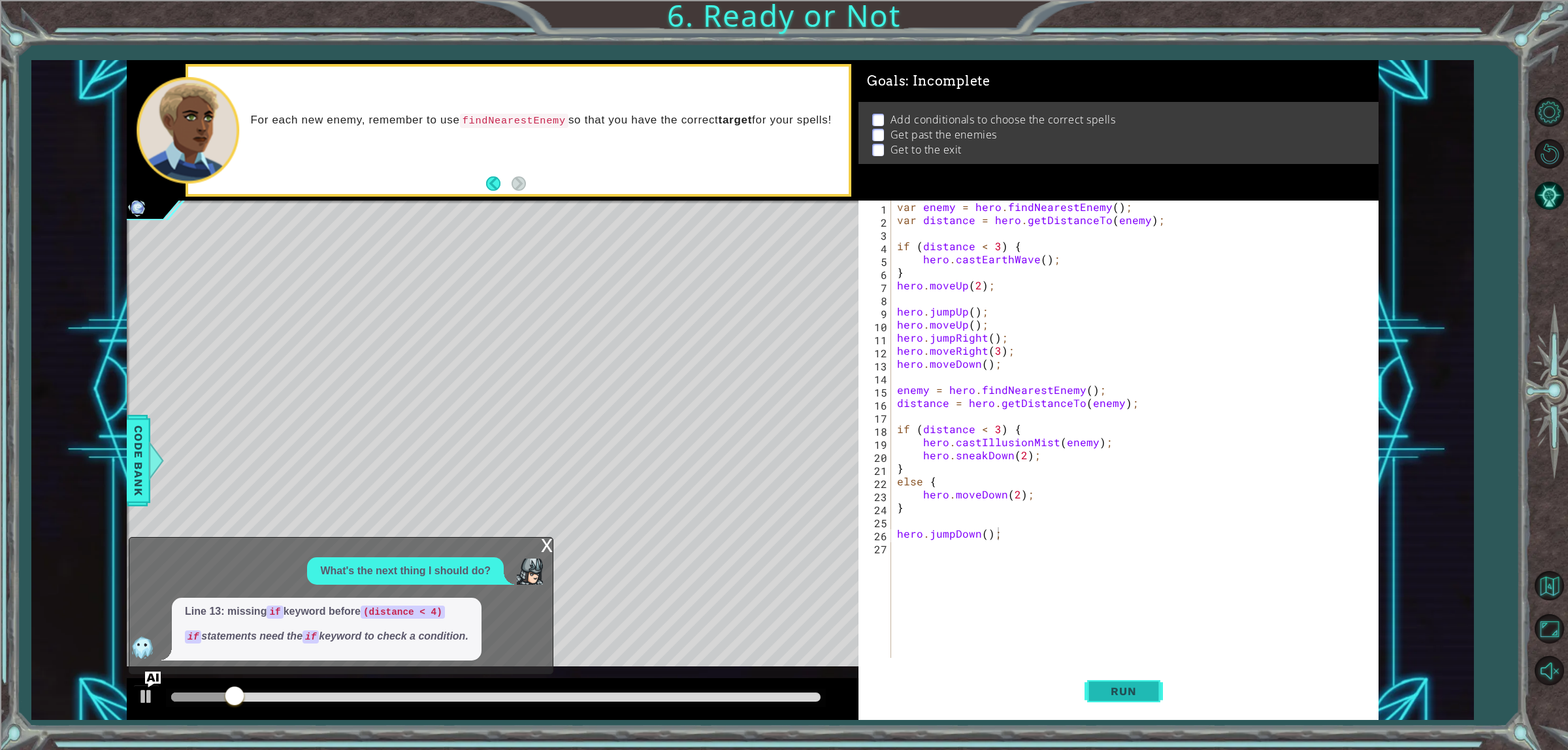
click at [1146, 600] on button "Run" at bounding box center [1123, 692] width 78 height 53
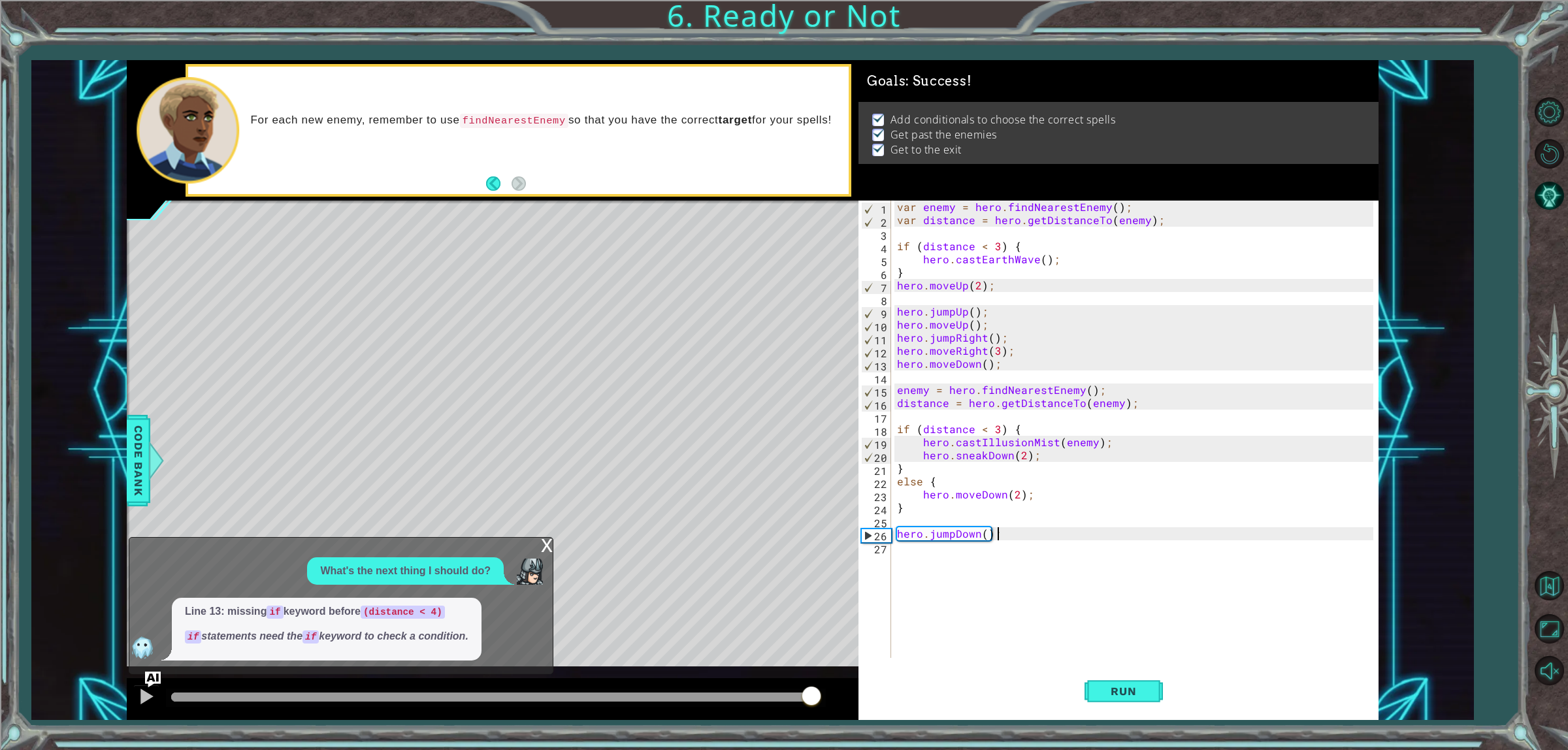
click at [811, 600] on div at bounding box center [496, 697] width 649 height 9
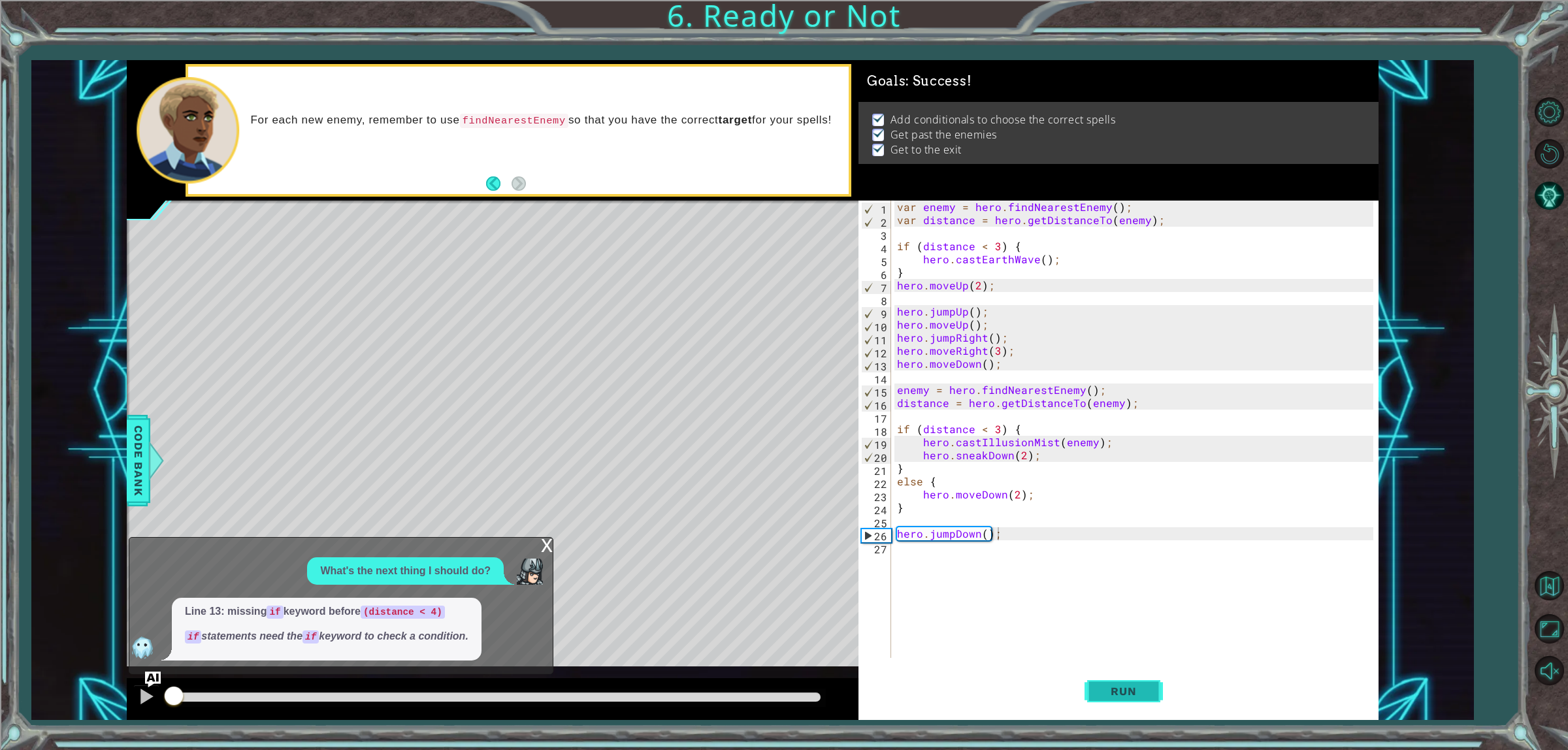
click at [1116, 600] on button "Run" at bounding box center [1123, 692] width 78 height 53
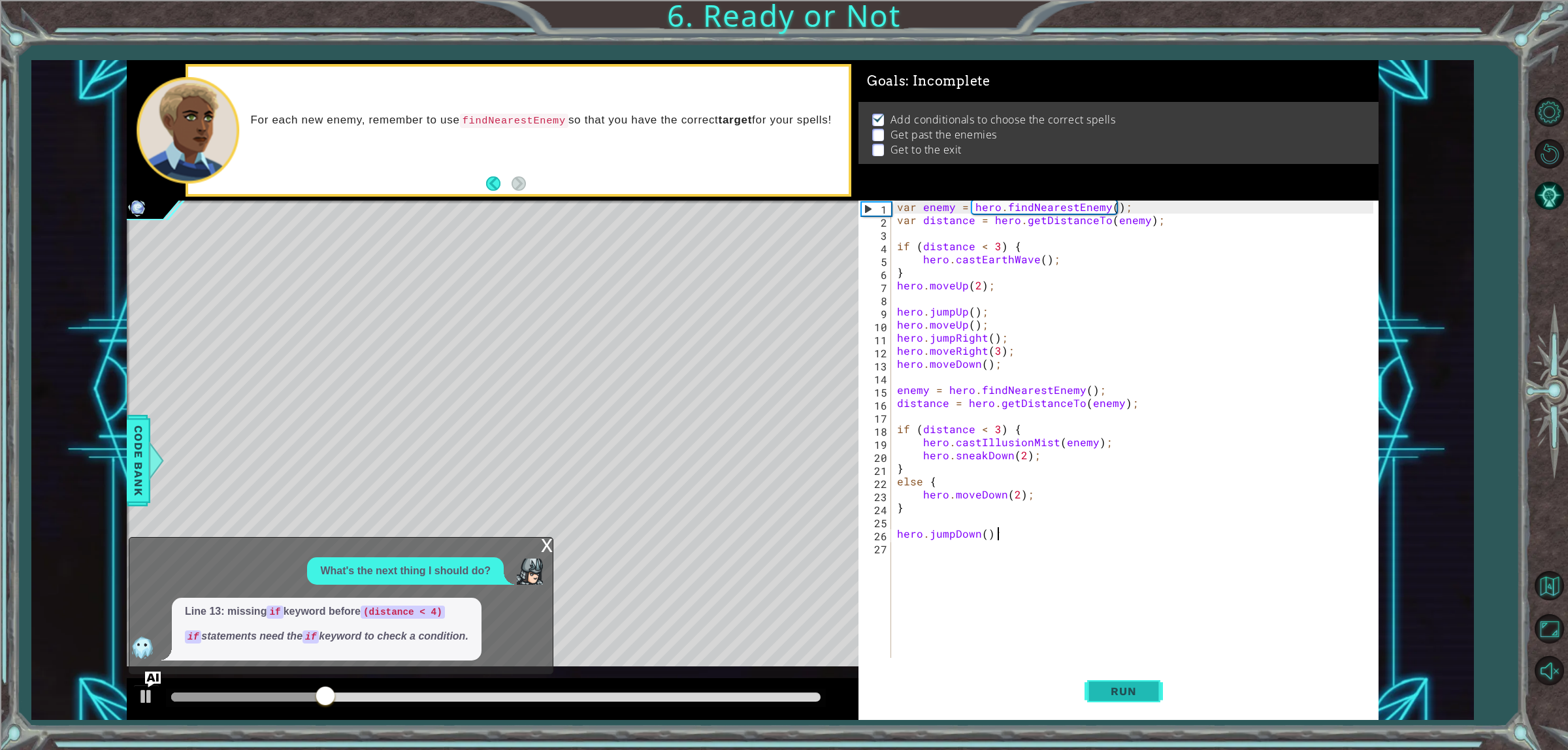
click at [1123, 600] on button "Run" at bounding box center [1123, 692] width 78 height 53
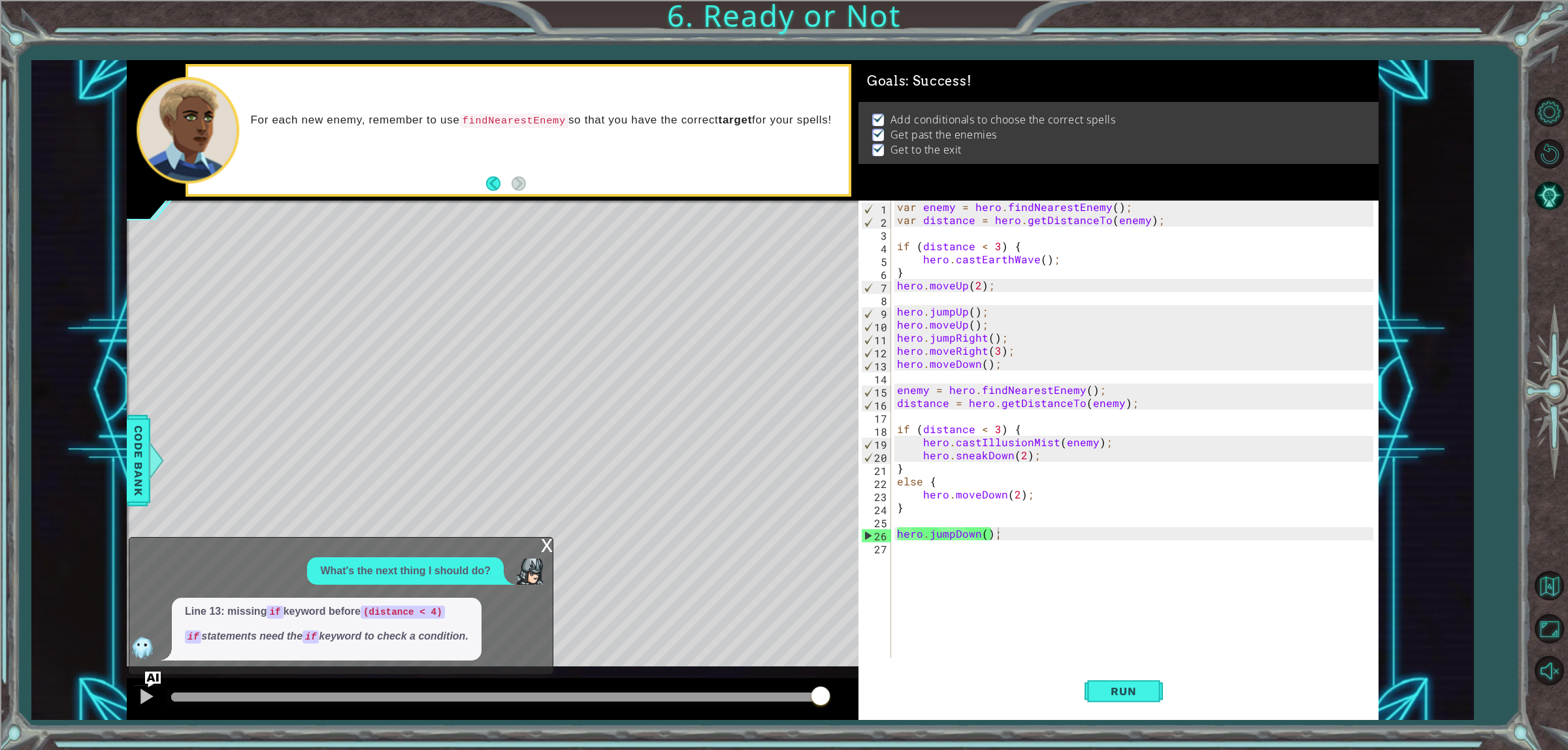
drag, startPoint x: 755, startPoint y: 697, endPoint x: 910, endPoint y: 678, distance: 156.2
click at [910, 600] on body "1 2 3 4 5 6 7 8 9 10 11 12 13 14 15 16 17 18 var enemy = hero . findNearestEnem…" at bounding box center [784, 375] width 1568 height 750
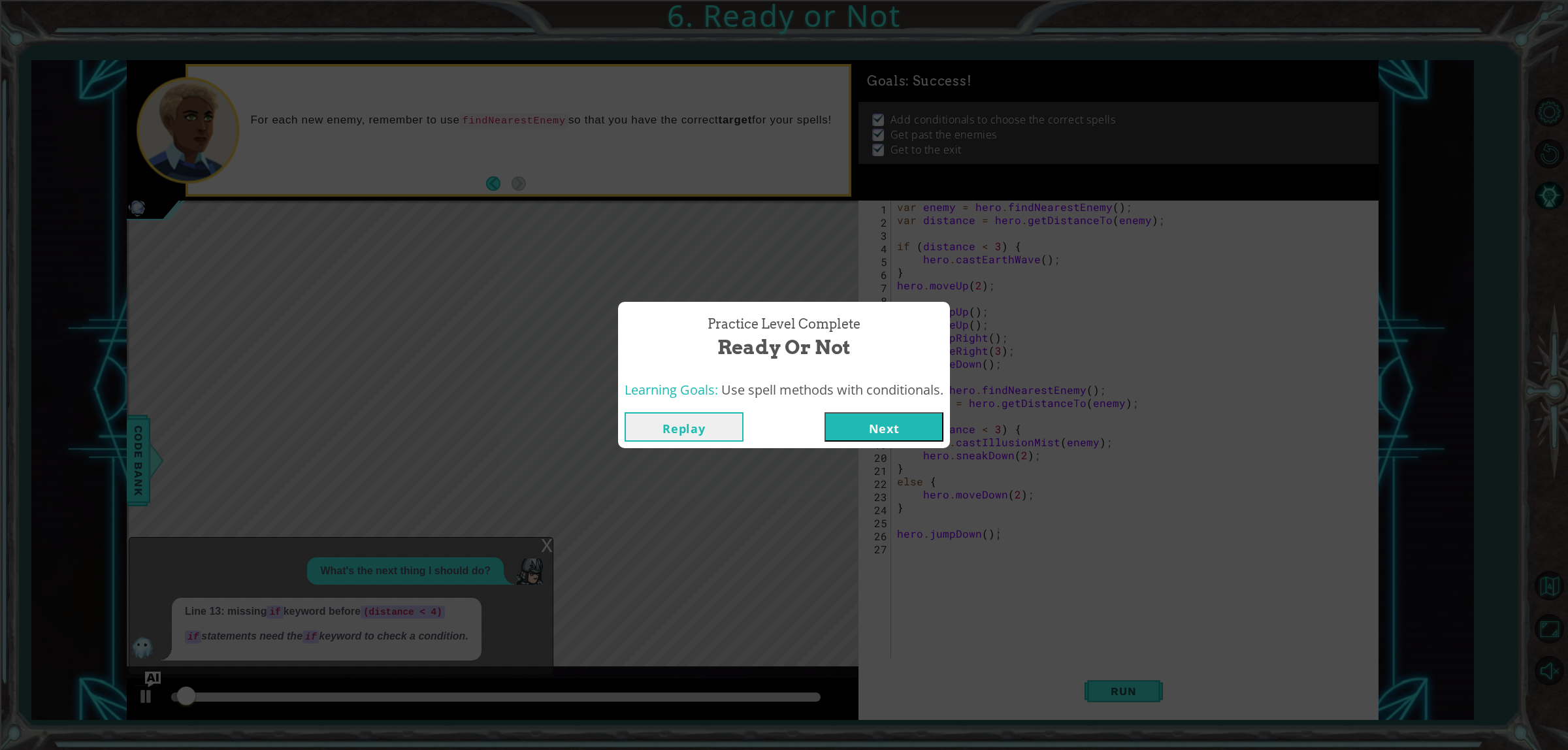
click at [886, 445] on div "Replay Next" at bounding box center [784, 427] width 332 height 43
click at [882, 427] on button "Next" at bounding box center [884, 427] width 119 height 30
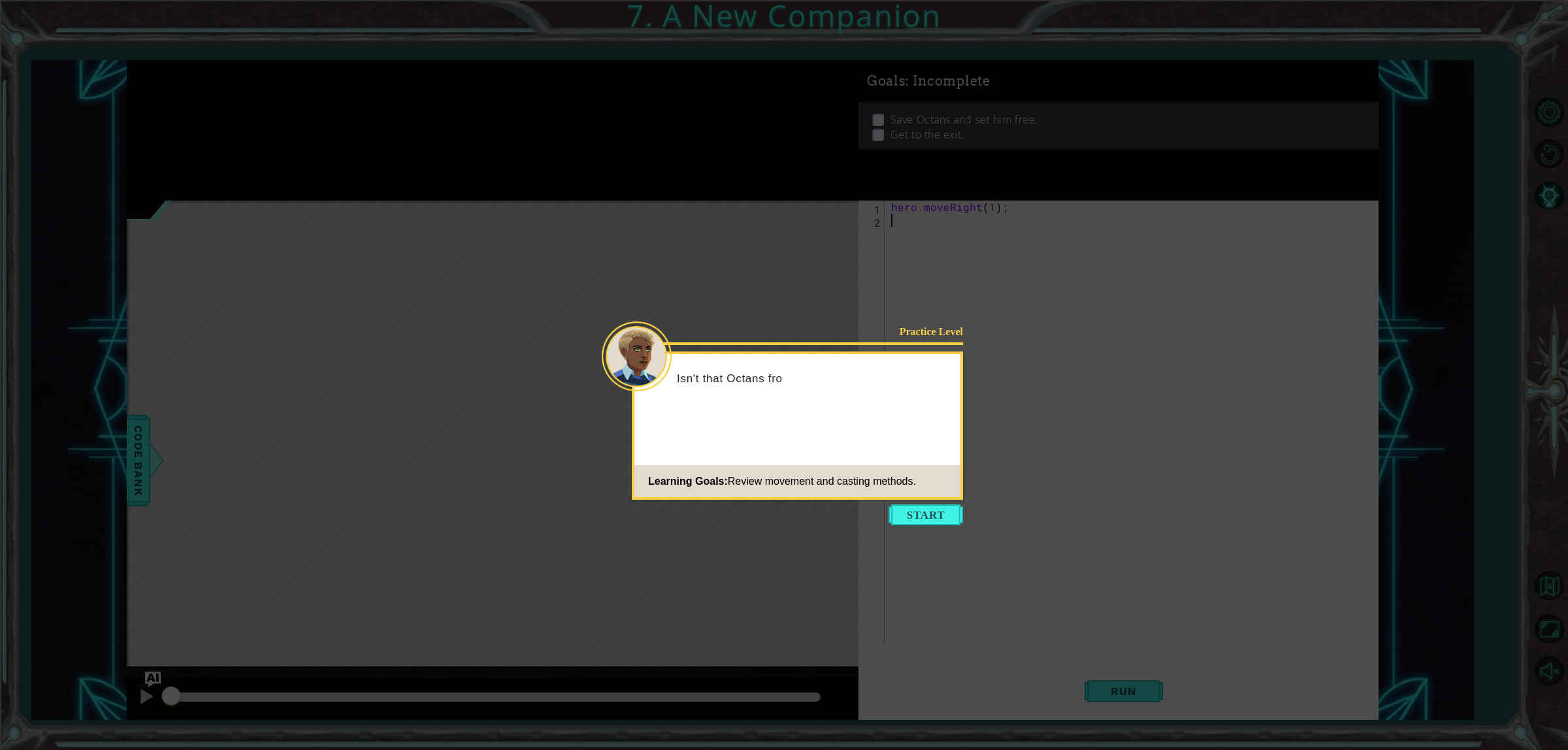
drag, startPoint x: 956, startPoint y: 507, endPoint x: 944, endPoint y: 524, distance: 20.8
click at [955, 513] on button "Start" at bounding box center [926, 515] width 75 height 21
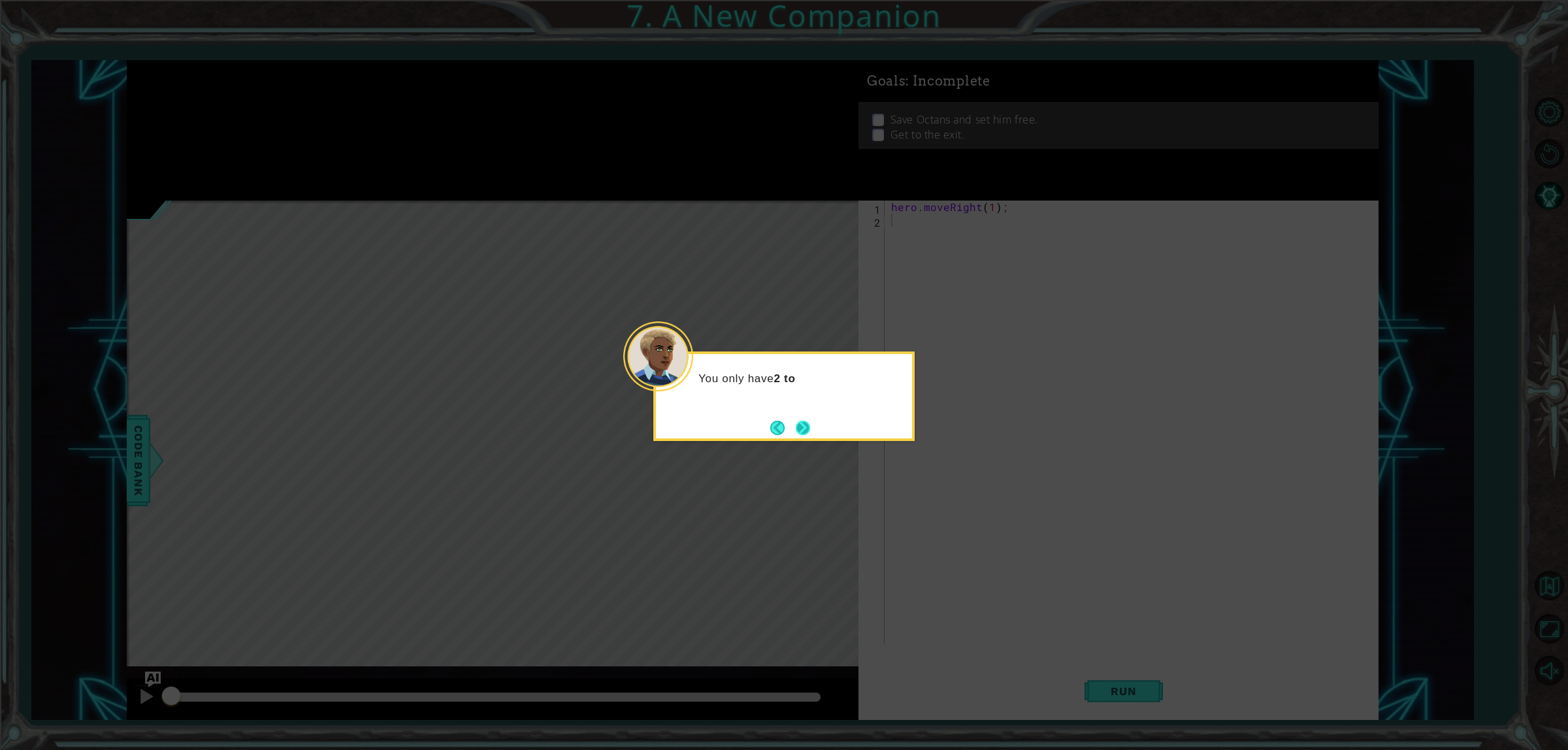
click at [802, 429] on button "Next" at bounding box center [802, 428] width 24 height 24
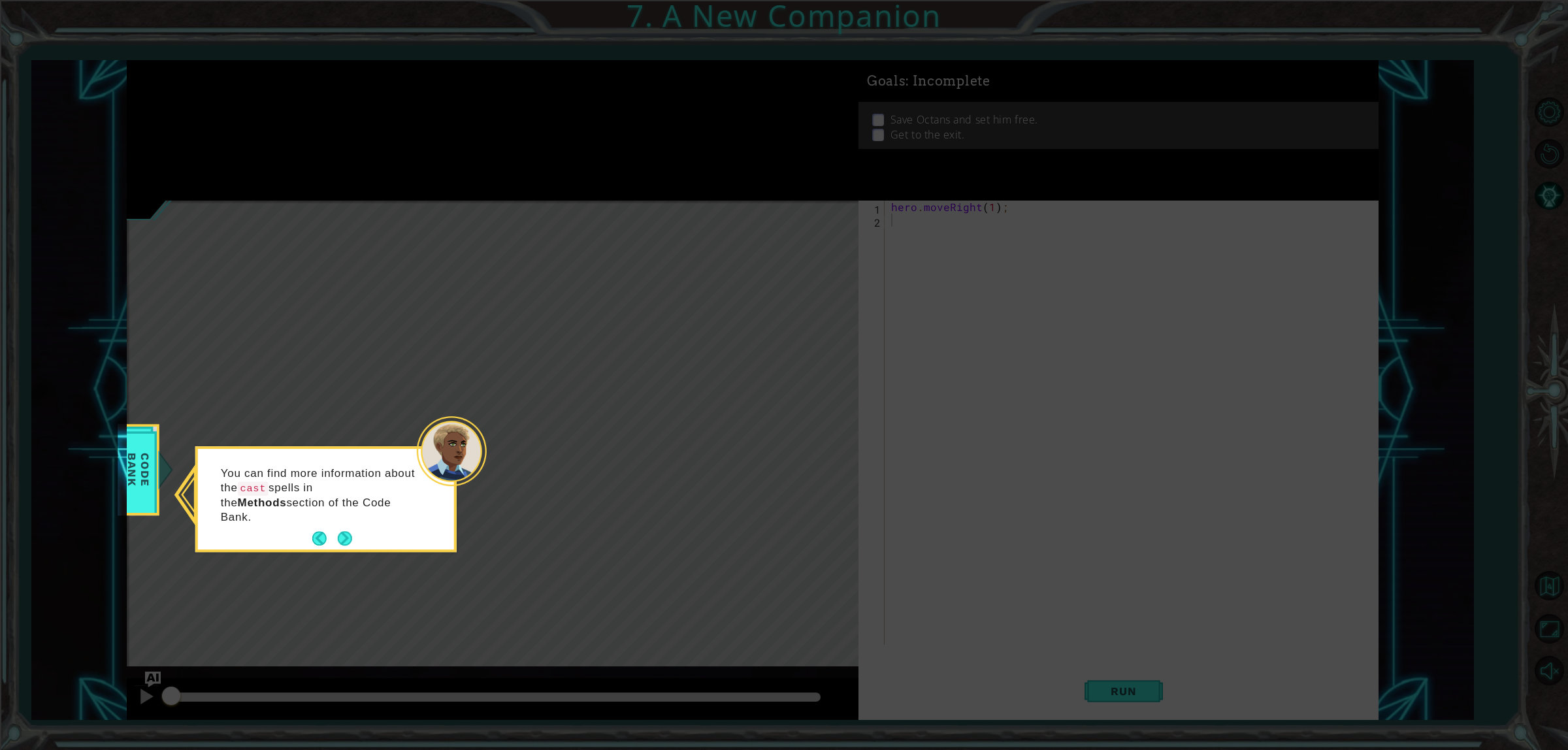
click at [355, 524] on div "You can find more information about the cast spells in the Methods section of t…" at bounding box center [326, 502] width 256 height 95
click at [339, 537] on div "You can find more information about the cast spells in the Methods section of t…" at bounding box center [326, 499] width 261 height 106
drag, startPoint x: 340, startPoint y: 531, endPoint x: 345, endPoint y: 524, distance: 8.6
click at [344, 527] on button "Next" at bounding box center [345, 539] width 24 height 24
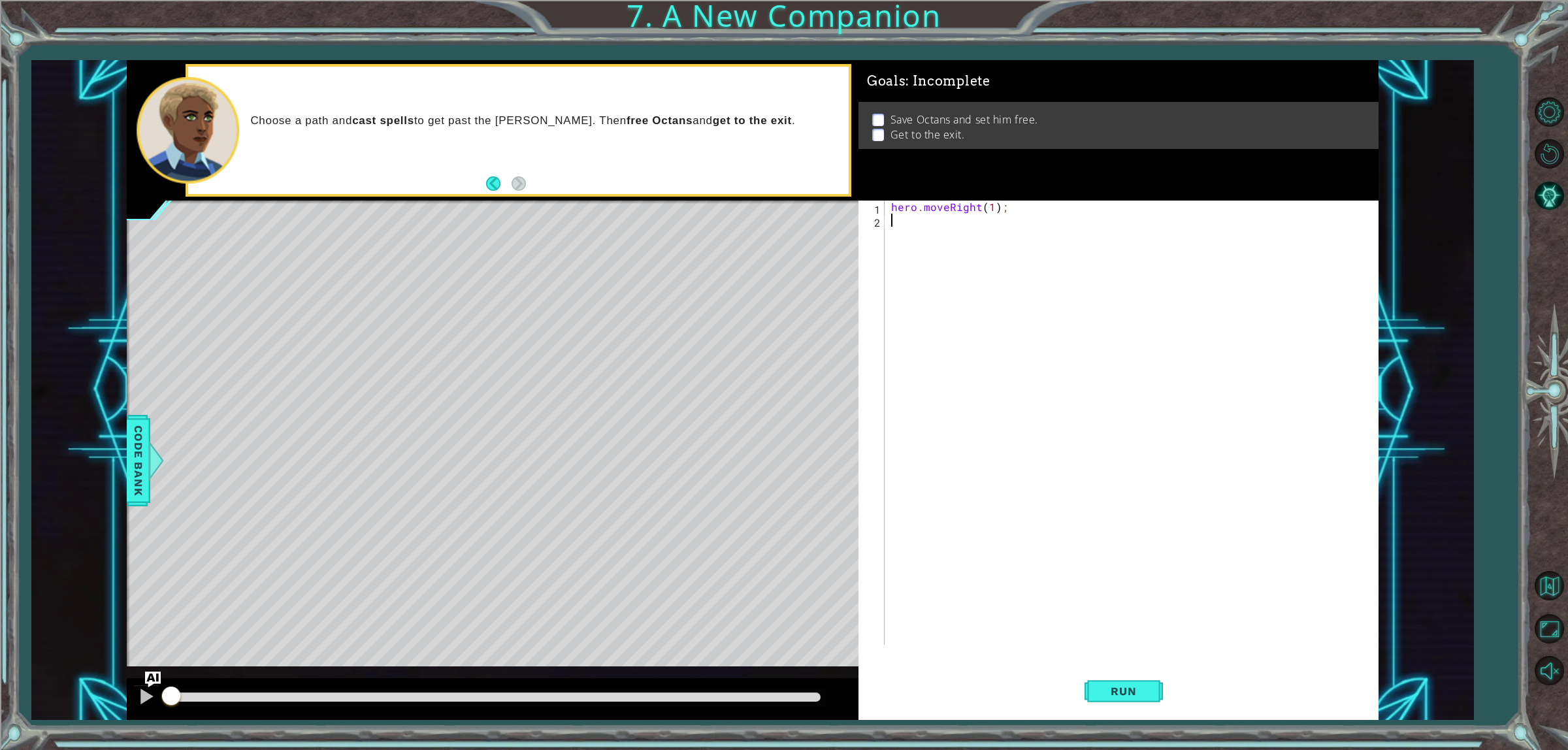
type textarea "h"
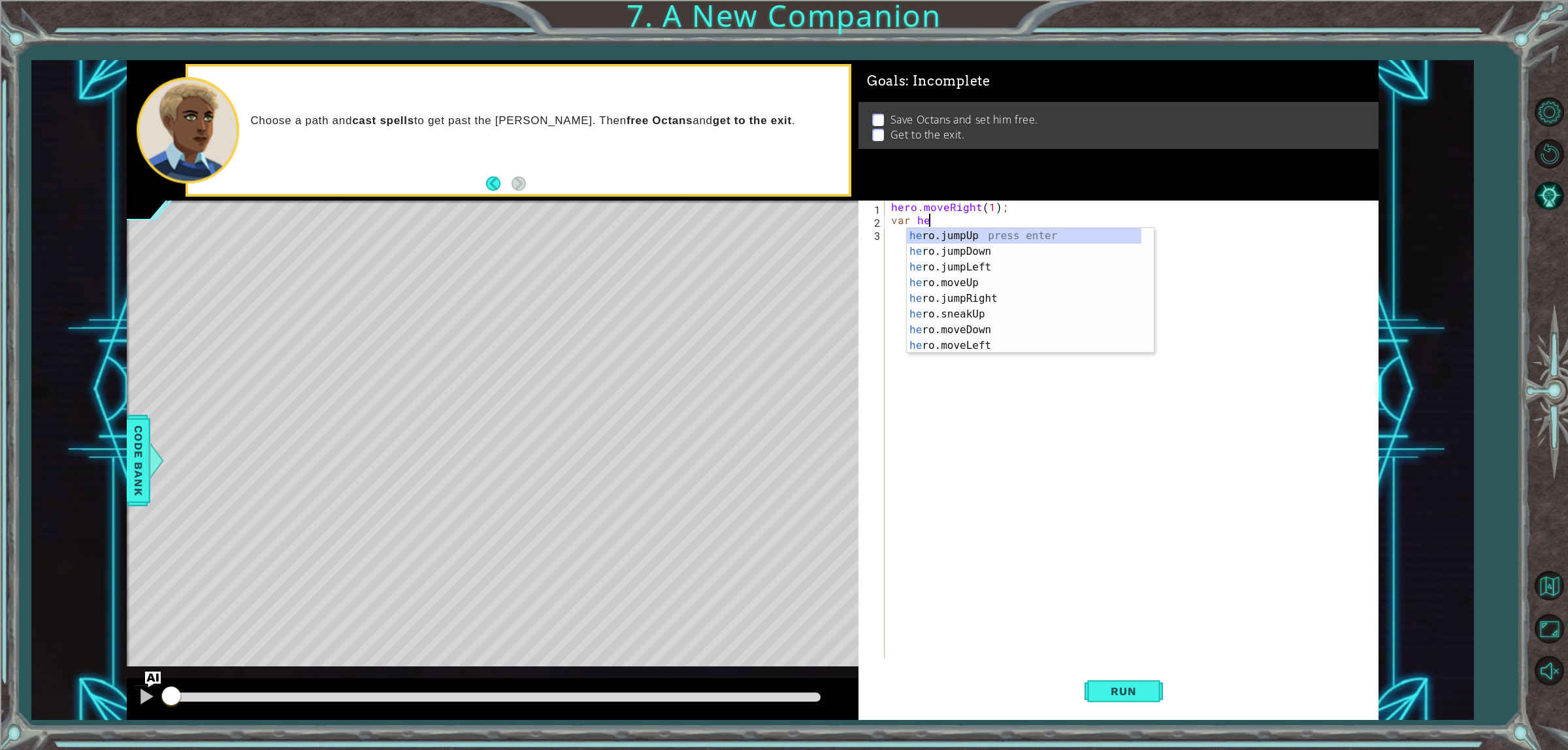
type textarea "var her"
click at [1014, 295] on div "her o.canMoveLeft press enter her o.canMoveRight press enter her o.castEarthWav…" at bounding box center [1024, 307] width 234 height 157
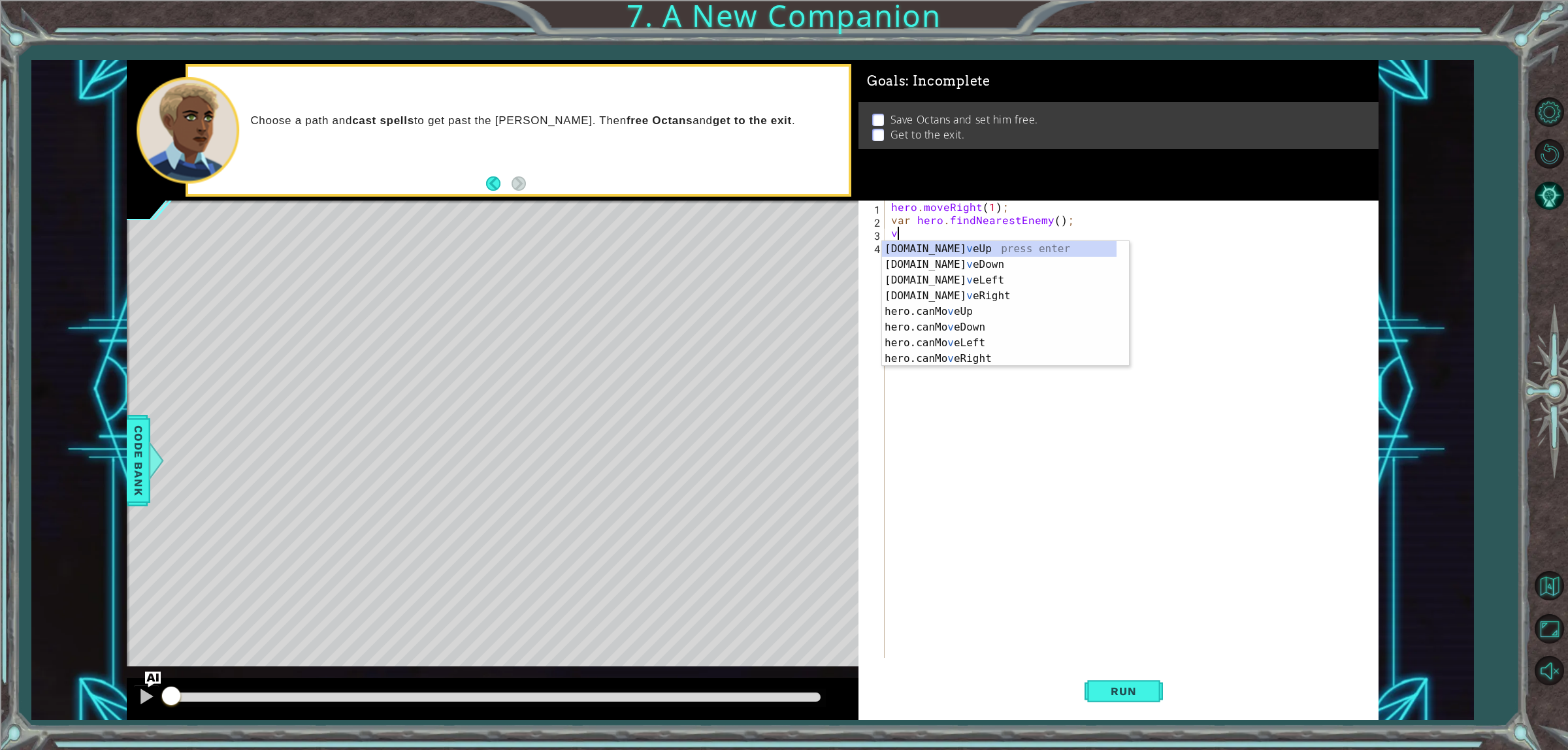
scroll to position [0, 0]
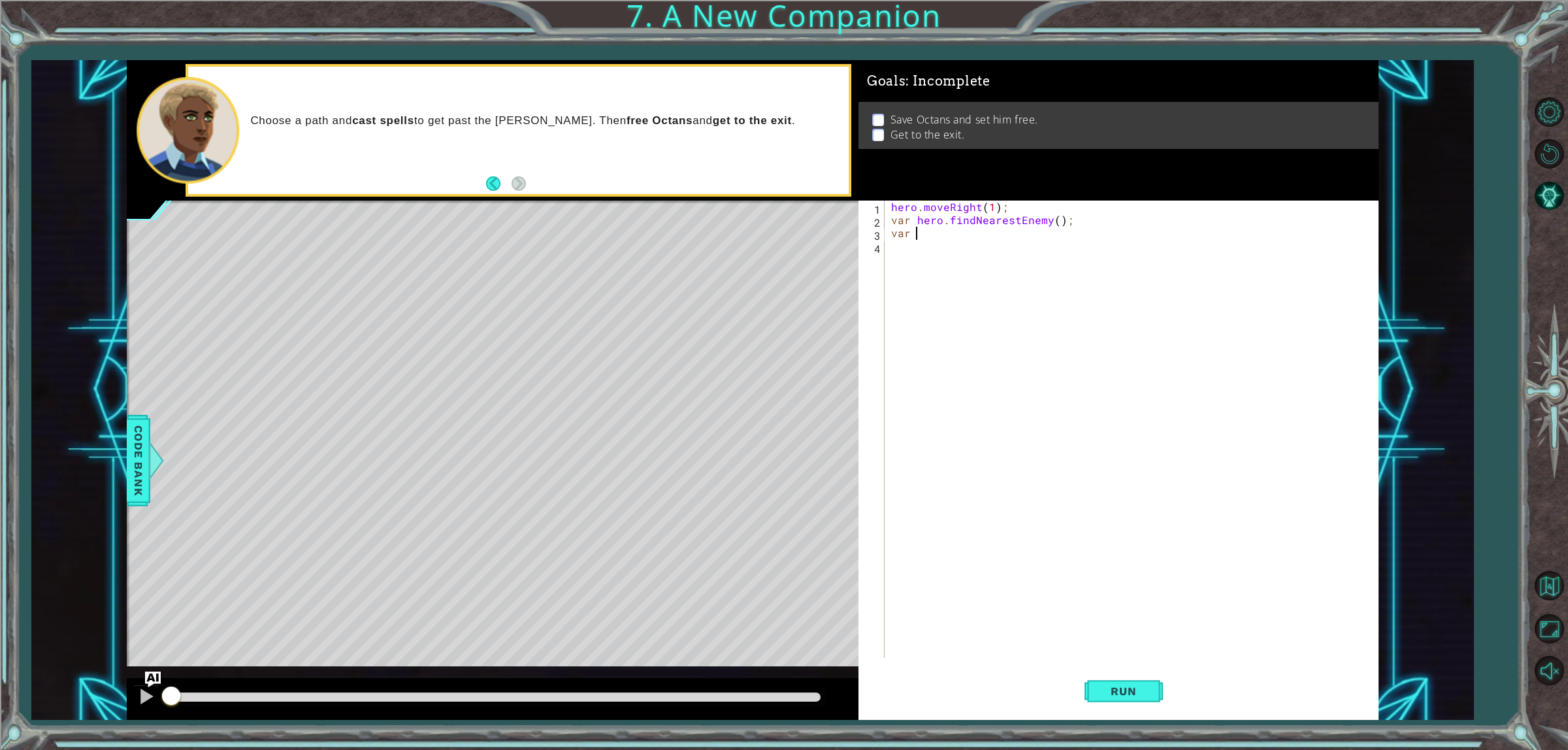
type textarea "var h"
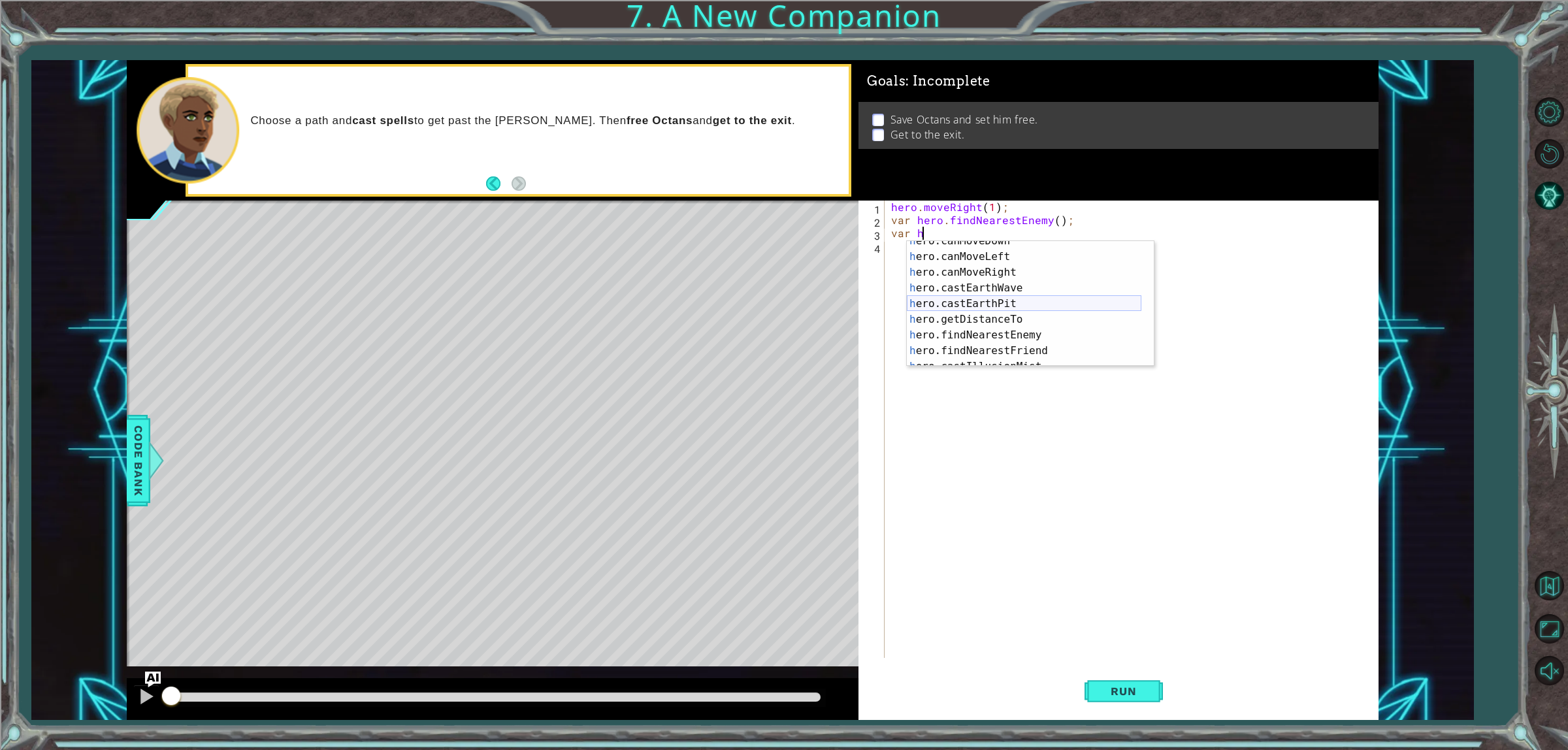
scroll to position [251, 0]
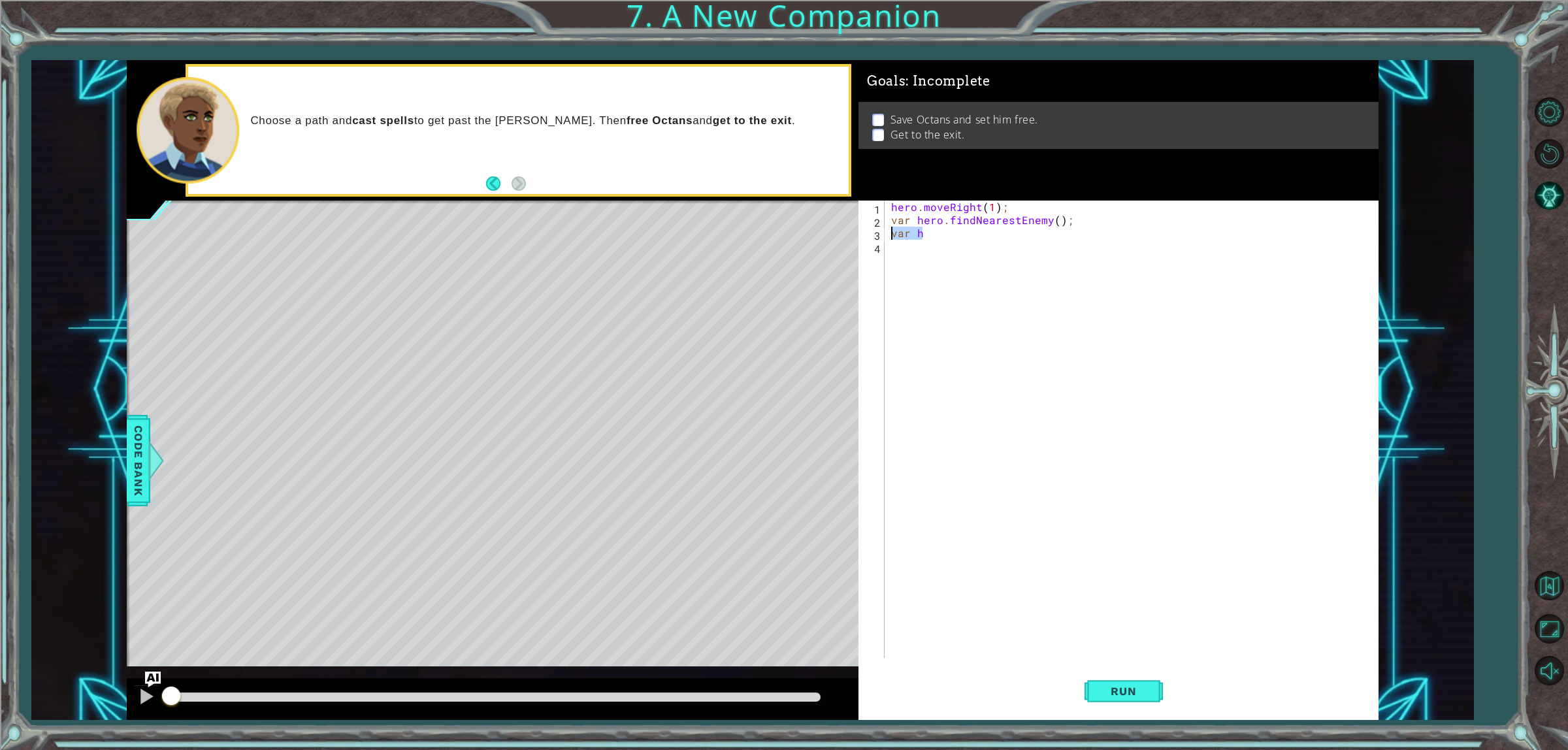
click at [855, 238] on div "1 ההההההההההההההההההההההההההההההההההההההההההההההההההההההההההההההההההההההההההההה…" at bounding box center [753, 390] width 1252 height 660
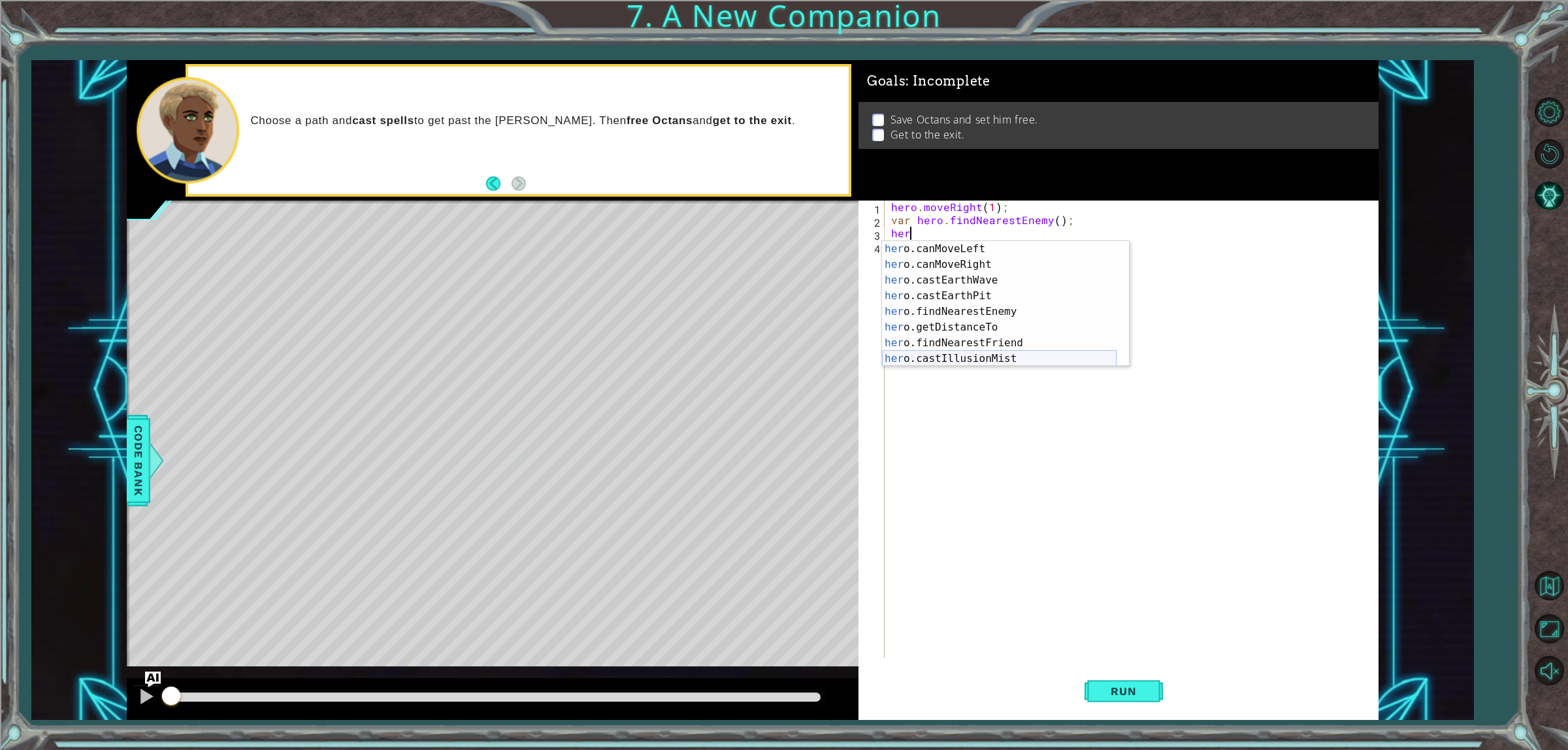
click at [990, 358] on div "her o.canMoveLeft press enter her o.canMoveRight press enter her o.castEarthWav…" at bounding box center [999, 320] width 234 height 157
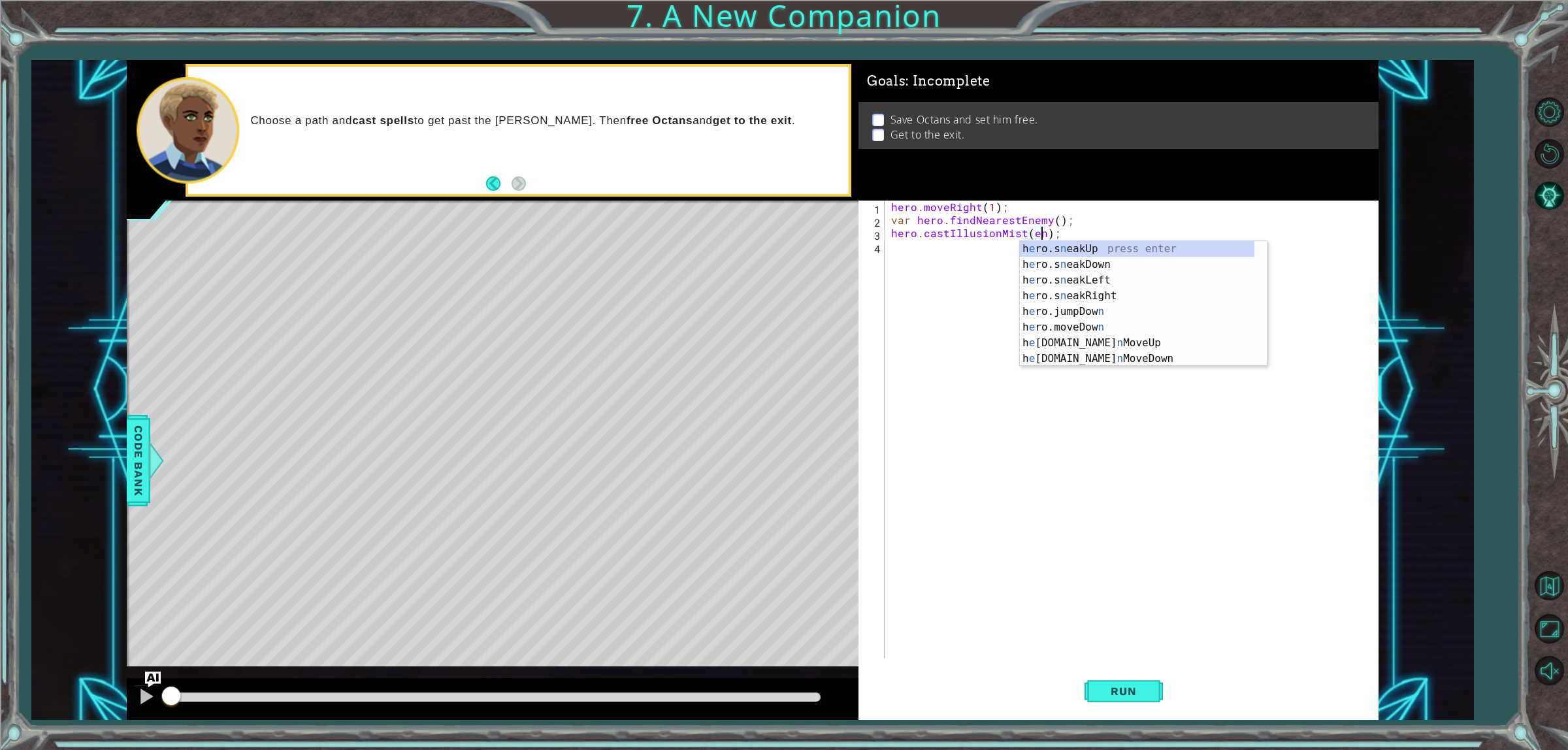
scroll to position [0, 10]
type textarea "hero.castIllusionMist(enemy);"
click at [1011, 450] on div "hero . moveRight ( 1 ) ; var hero . findNearestEnemy ( ) ; hero . castIllusionM…" at bounding box center [1133, 442] width 491 height 484
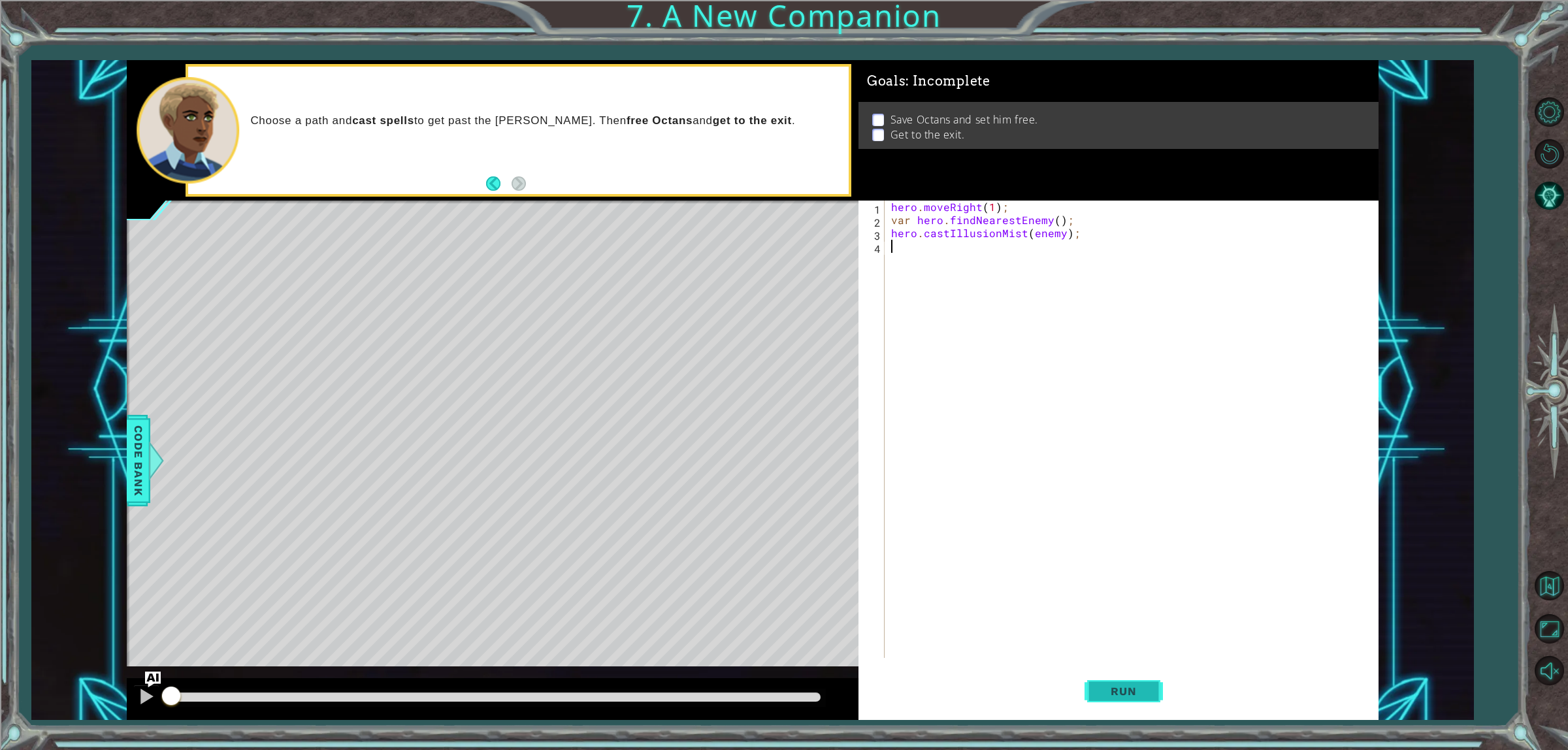
click at [1144, 600] on button "Run" at bounding box center [1123, 692] width 78 height 53
click at [1144, 600] on span "Run" at bounding box center [1123, 691] width 52 height 13
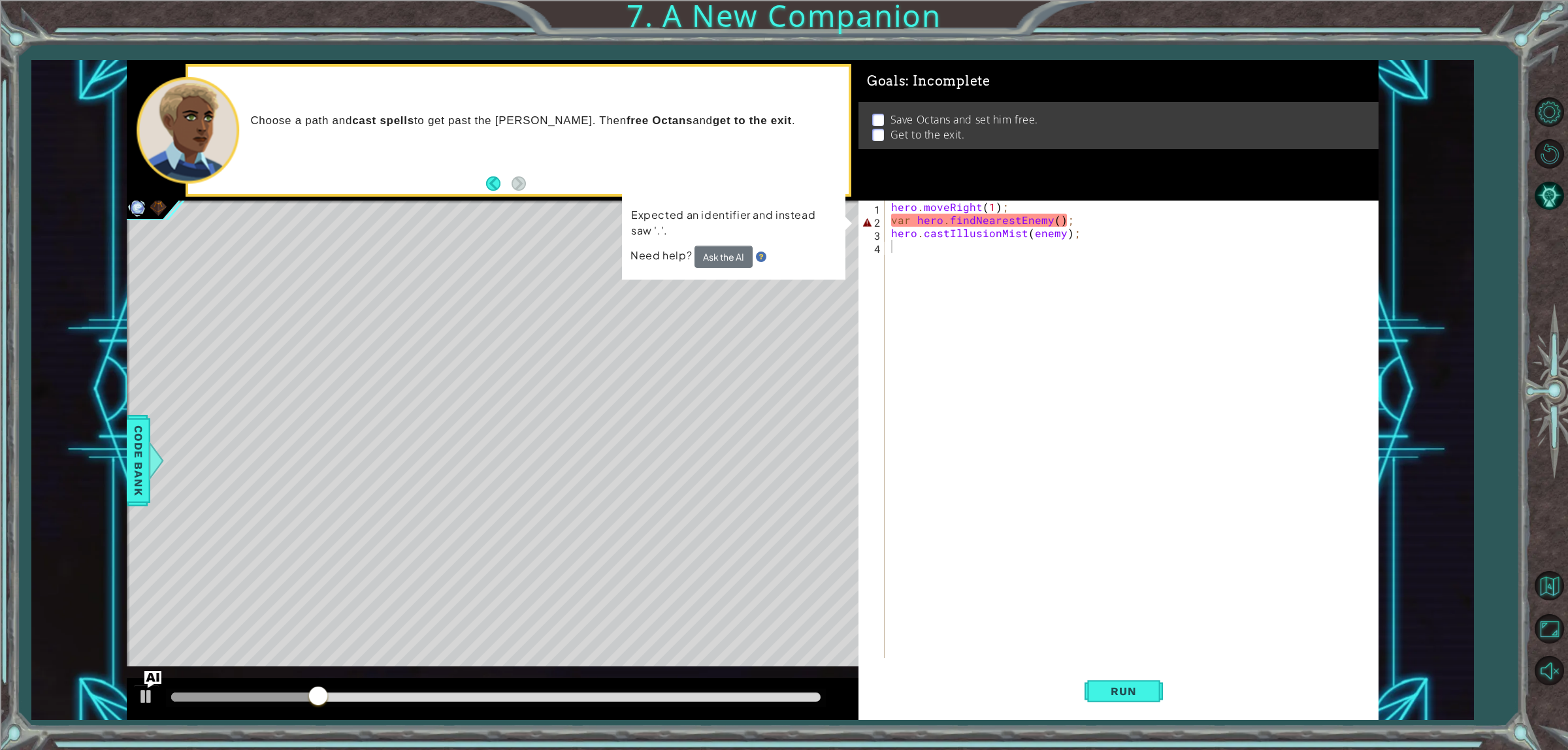
click at [148, 600] on img "Ask AI" at bounding box center [153, 680] width 17 height 17
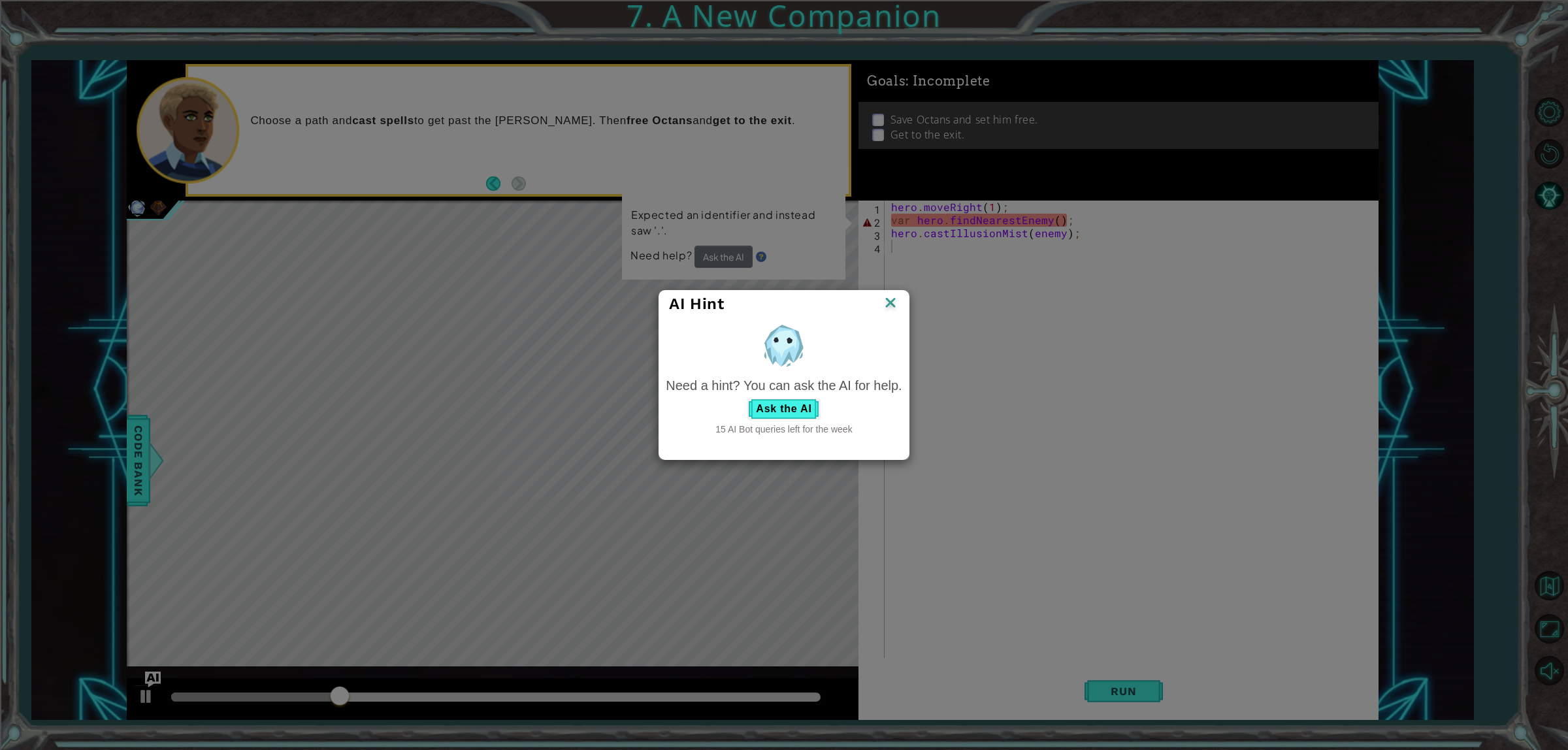
click at [770, 354] on img at bounding box center [783, 345] width 49 height 49
drag, startPoint x: 770, startPoint y: 352, endPoint x: 739, endPoint y: 307, distance: 54.6
drag, startPoint x: 739, startPoint y: 307, endPoint x: 690, endPoint y: 311, distance: 49.2
drag, startPoint x: 690, startPoint y: 311, endPoint x: 683, endPoint y: 301, distance: 12.2
click at [683, 301] on span "AI Hint" at bounding box center [696, 304] width 55 height 18
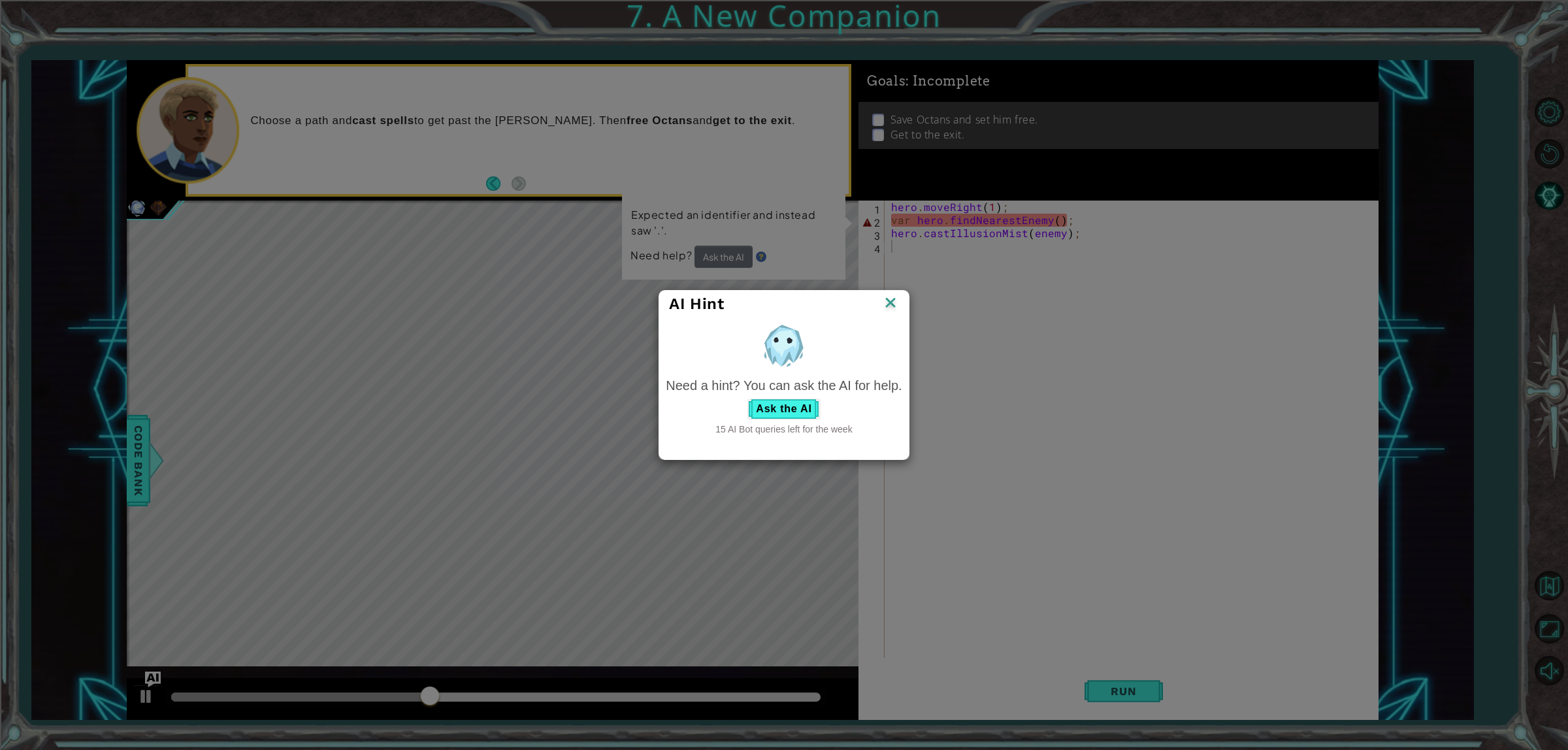
click at [676, 317] on div "AI Hint" at bounding box center [783, 304] width 249 height 27
click at [696, 386] on div "Need a hint? You can ask the AI for help." at bounding box center [784, 385] width 236 height 19
click at [817, 439] on div "Need a hint? You can ask the AI for help. Ask the AI 15 AI Bot queries left for…" at bounding box center [783, 378] width 242 height 122
drag, startPoint x: 736, startPoint y: 413, endPoint x: 710, endPoint y: 426, distance: 29.1
click at [711, 426] on div "Need a hint? You can ask the AI for help. Ask the AI 15 AI Bot queries left for…" at bounding box center [784, 406] width 236 height 59
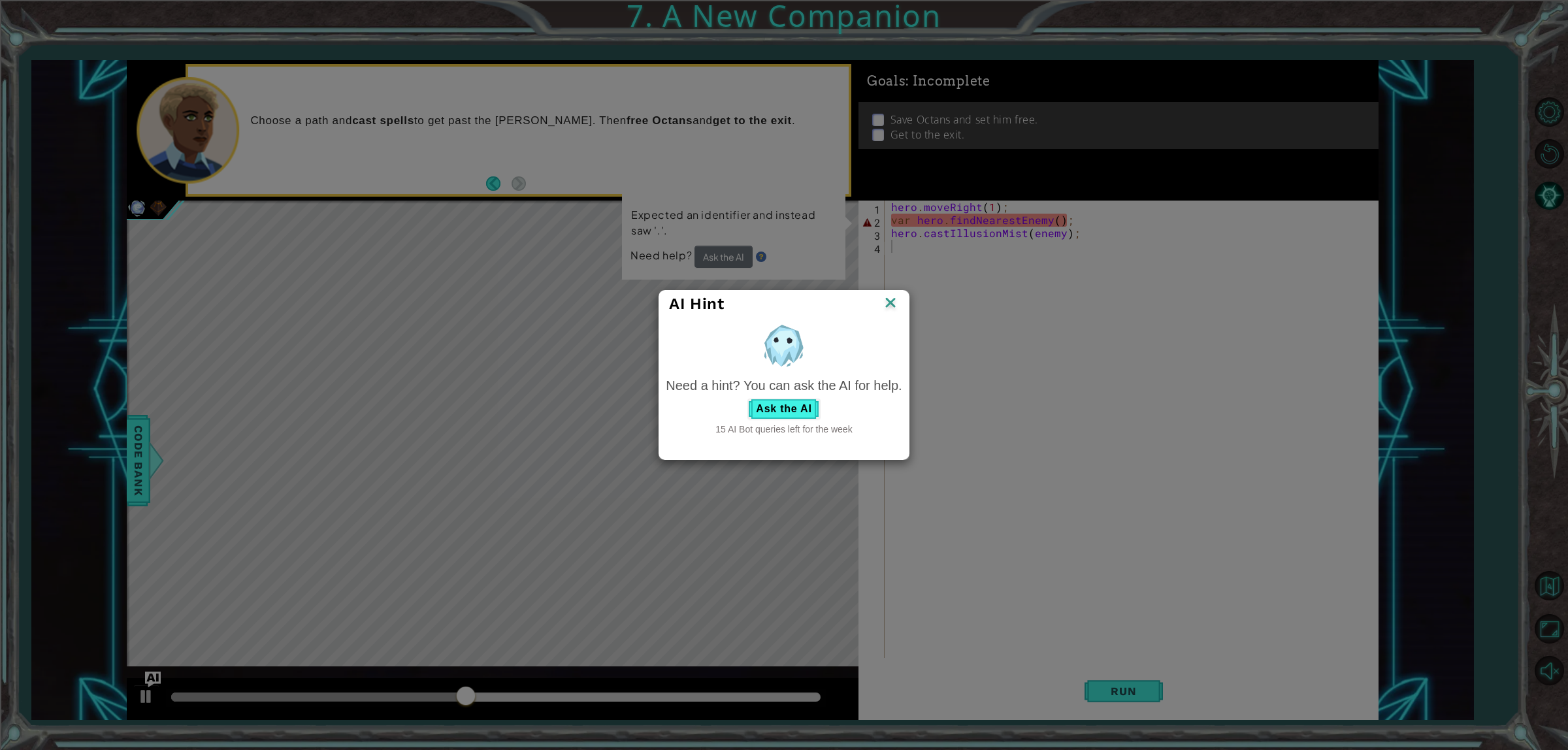
click at [717, 430] on div "15 AI Bot queries left for the week" at bounding box center [784, 429] width 236 height 13
drag, startPoint x: 772, startPoint y: 404, endPoint x: 739, endPoint y: 365, distance: 51.1
drag, startPoint x: 739, startPoint y: 365, endPoint x: 266, endPoint y: 540, distance: 504.3
click at [266, 540] on div "AI Hint Need a hint? You can ask the AI for help. Ask the AI 15 AI Bot queries …" at bounding box center [784, 375] width 1568 height 750
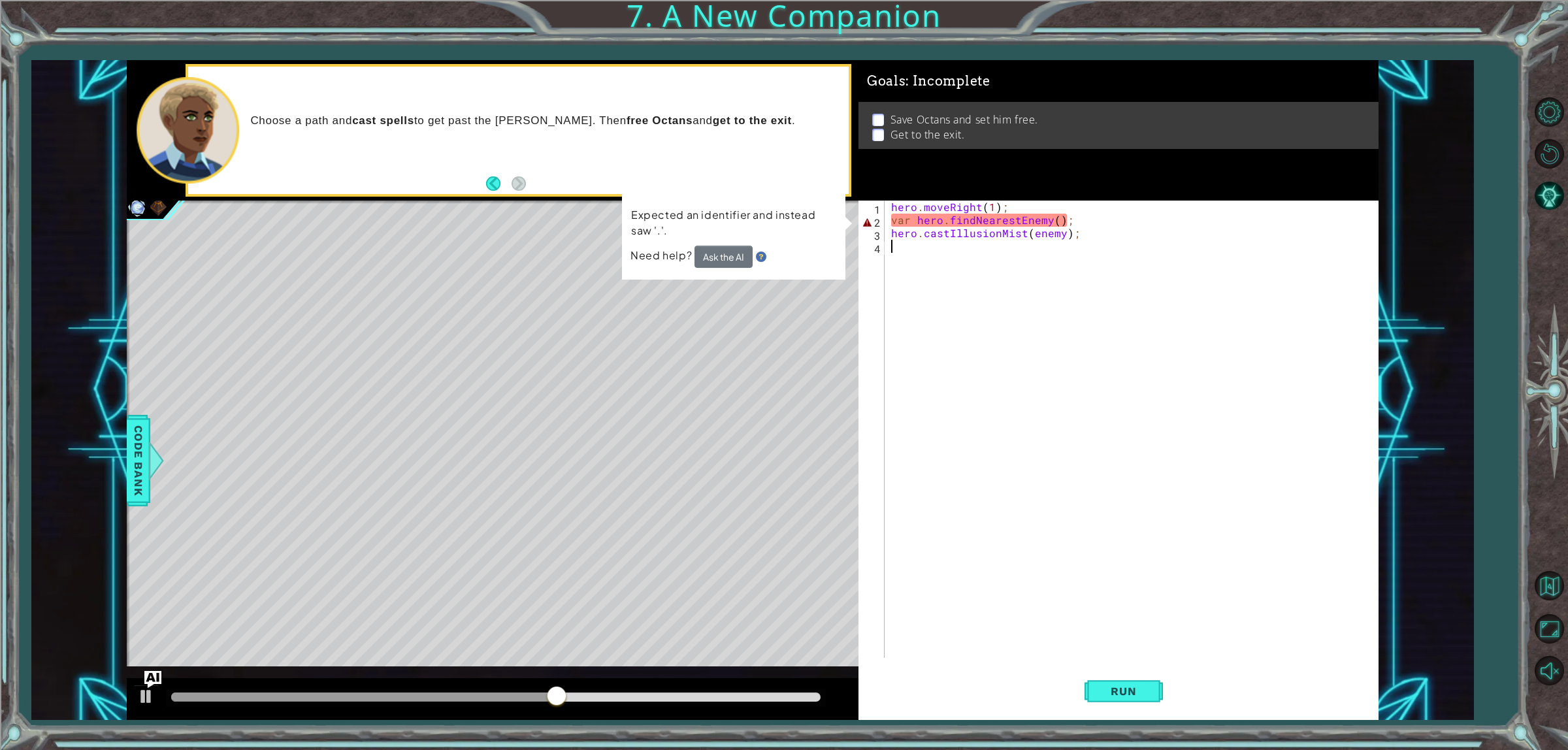
drag, startPoint x: 171, startPoint y: 681, endPoint x: 150, endPoint y: 674, distance: 22.1
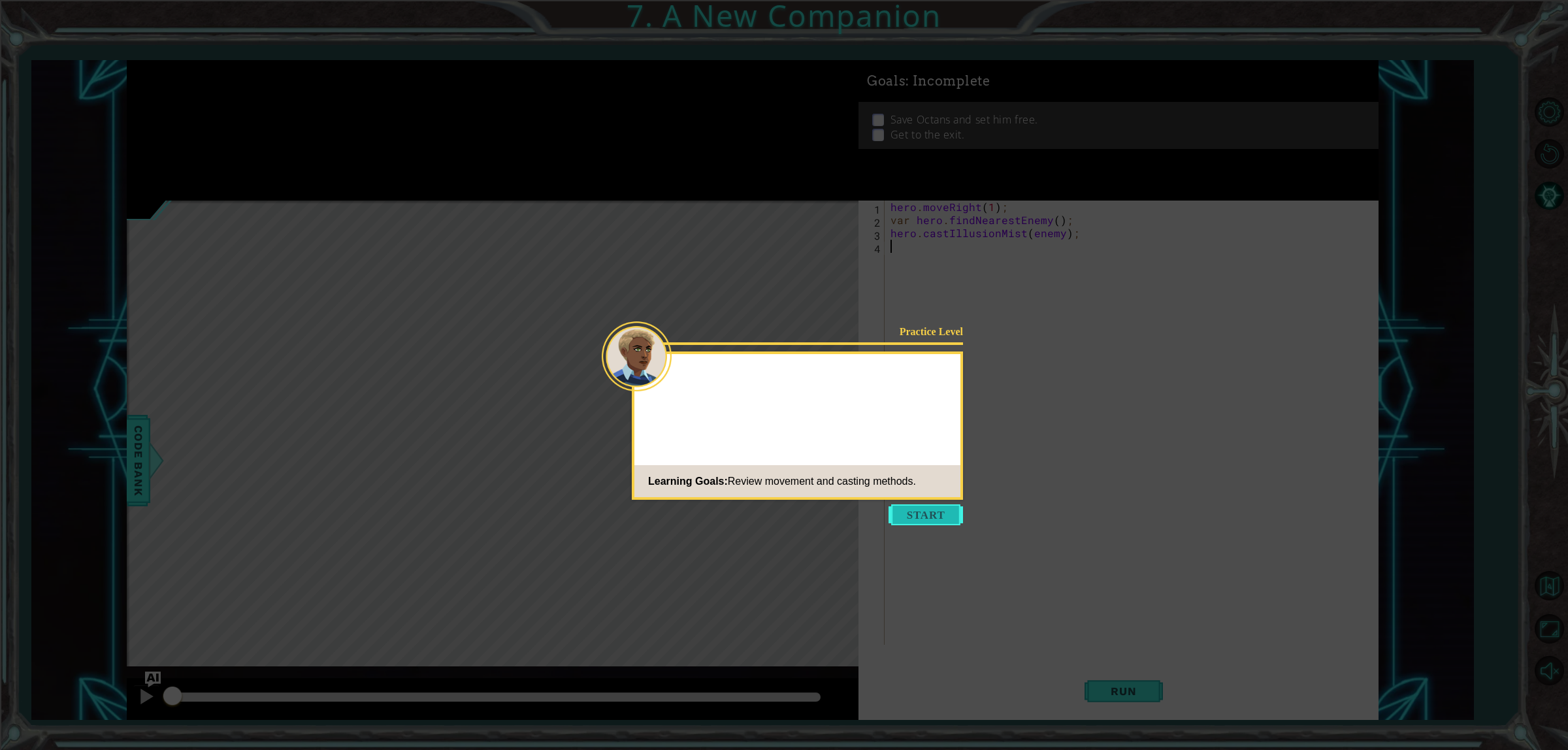
click at [908, 525] on button "Start" at bounding box center [926, 515] width 75 height 21
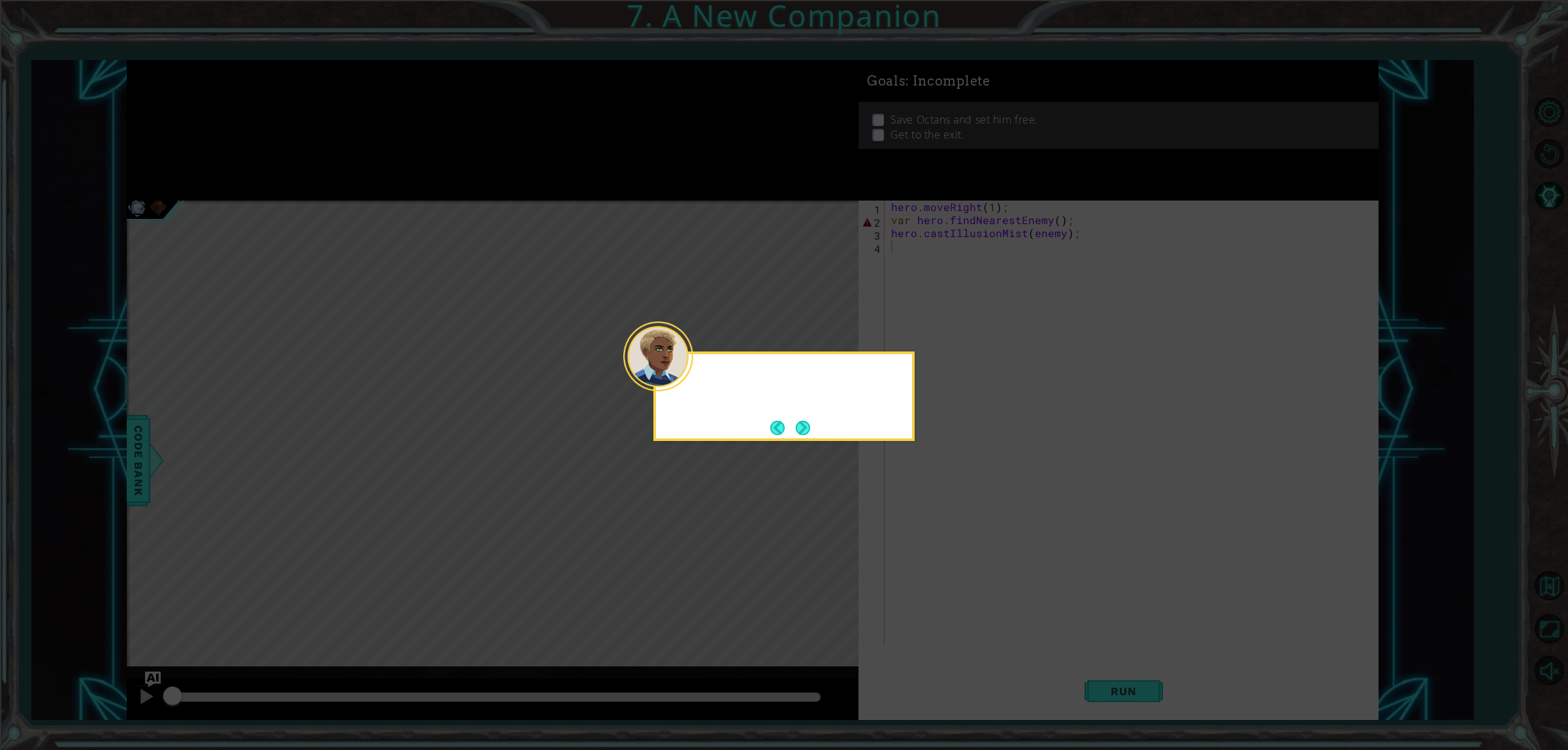
click at [915, 502] on icon at bounding box center [784, 375] width 1568 height 750
click at [800, 422] on button "Next" at bounding box center [802, 428] width 14 height 14
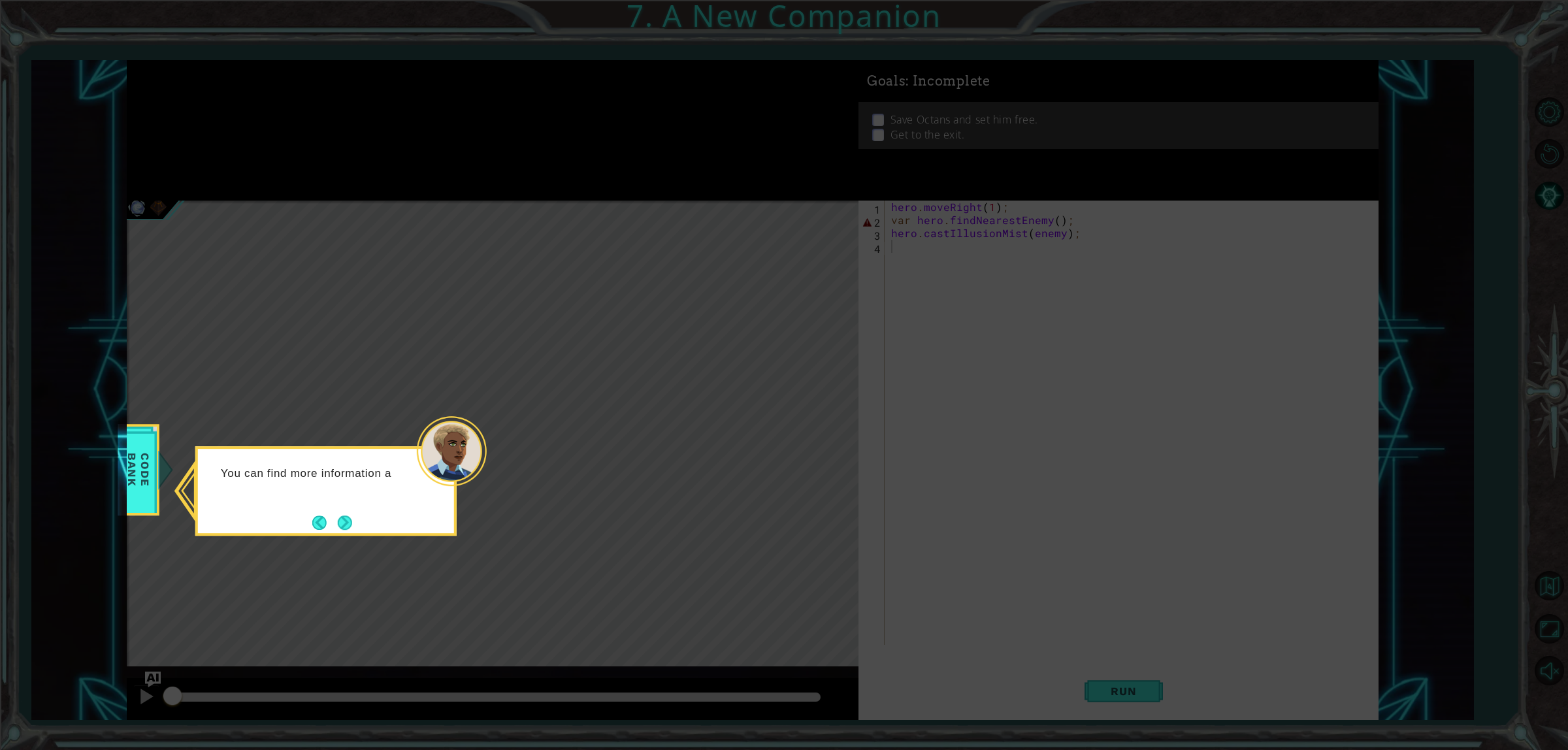
click at [352, 528] on button "Next" at bounding box center [345, 522] width 15 height 15
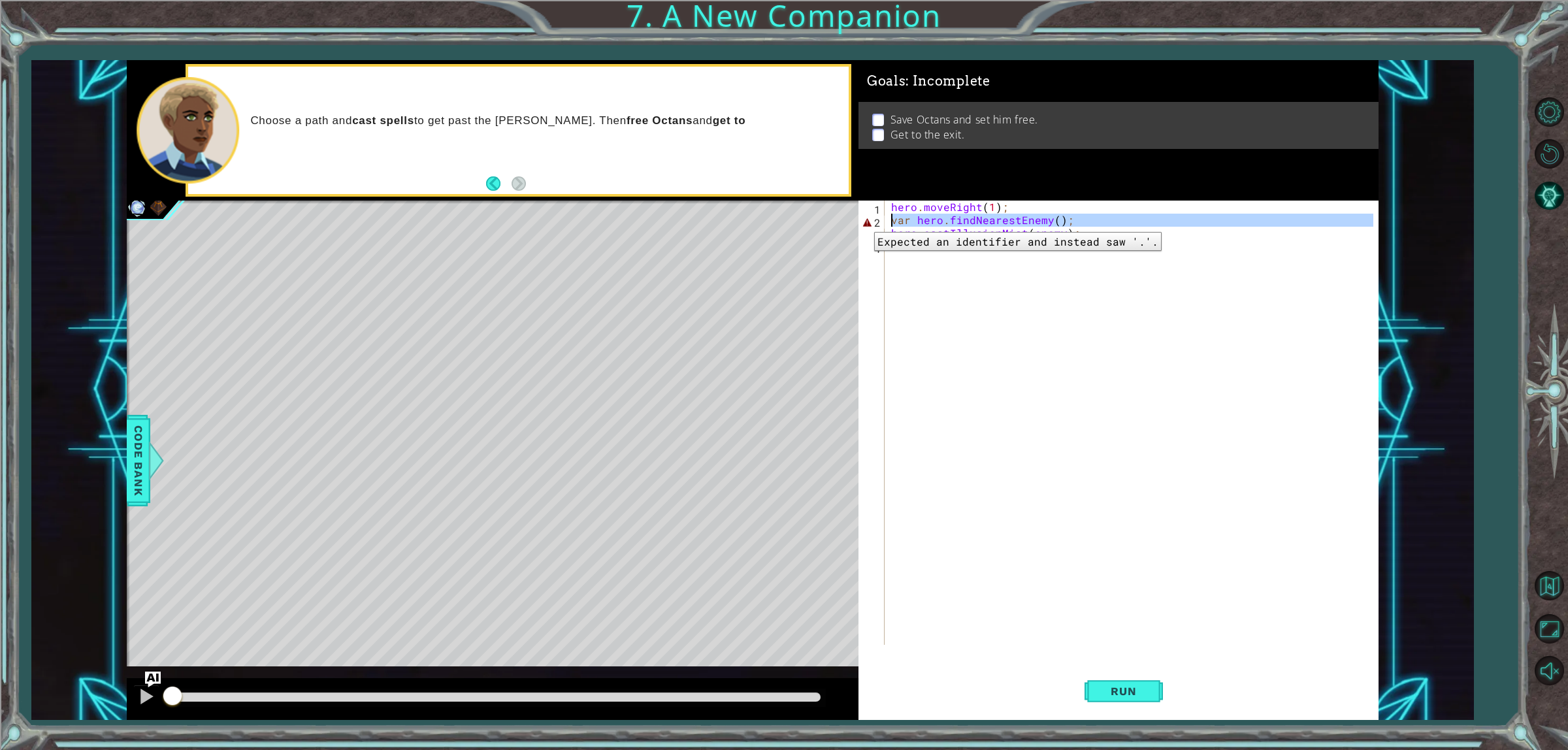
click at [865, 222] on div "2" at bounding box center [872, 222] width 24 height 13
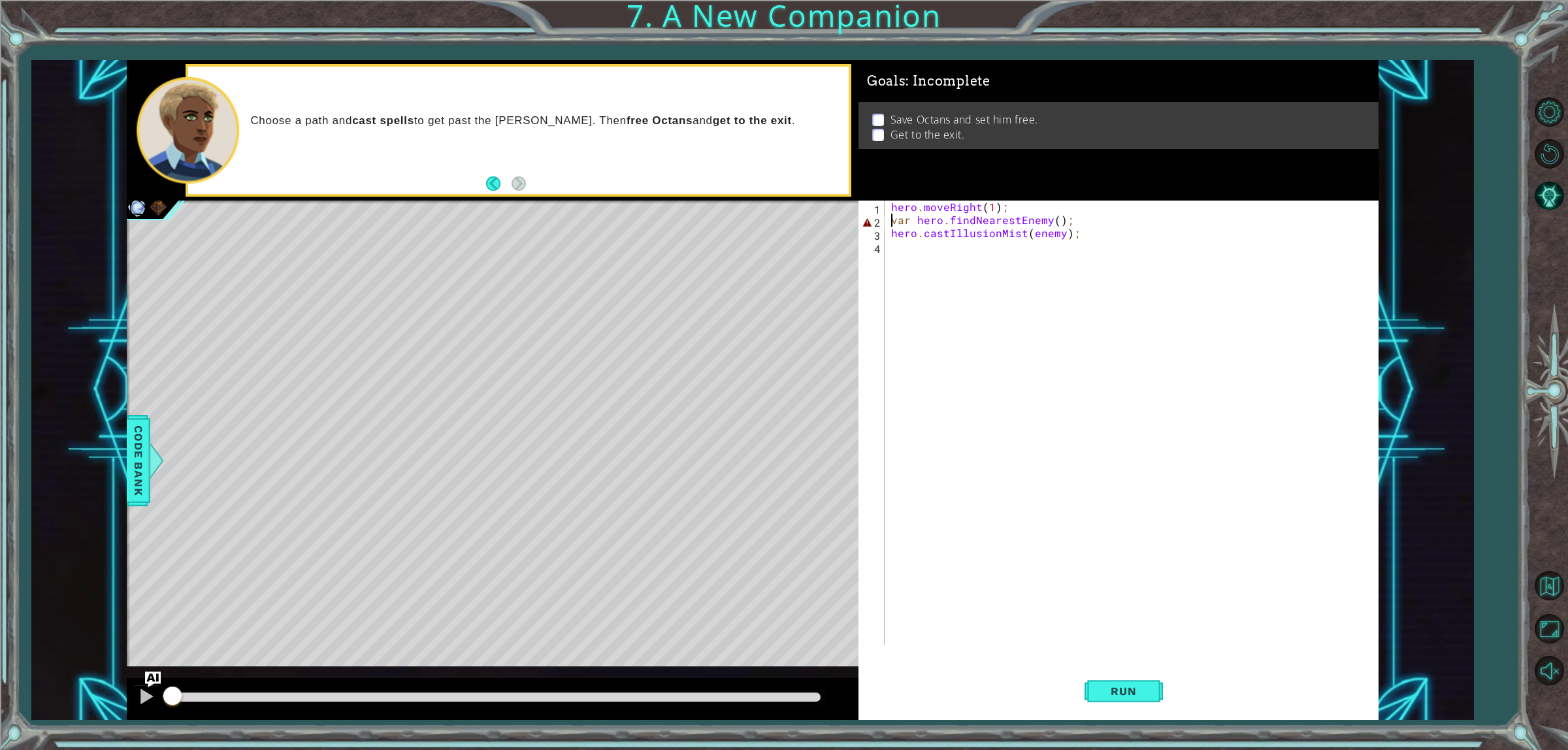
scroll to position [0, 1]
type textarea ";var hero.findNearestEnemy();"
drag, startPoint x: 445, startPoint y: 196, endPoint x: 1549, endPoint y: 162, distance: 1104.5
click at [1549, 162] on button "Restart Level" at bounding box center [1549, 155] width 38 height 38
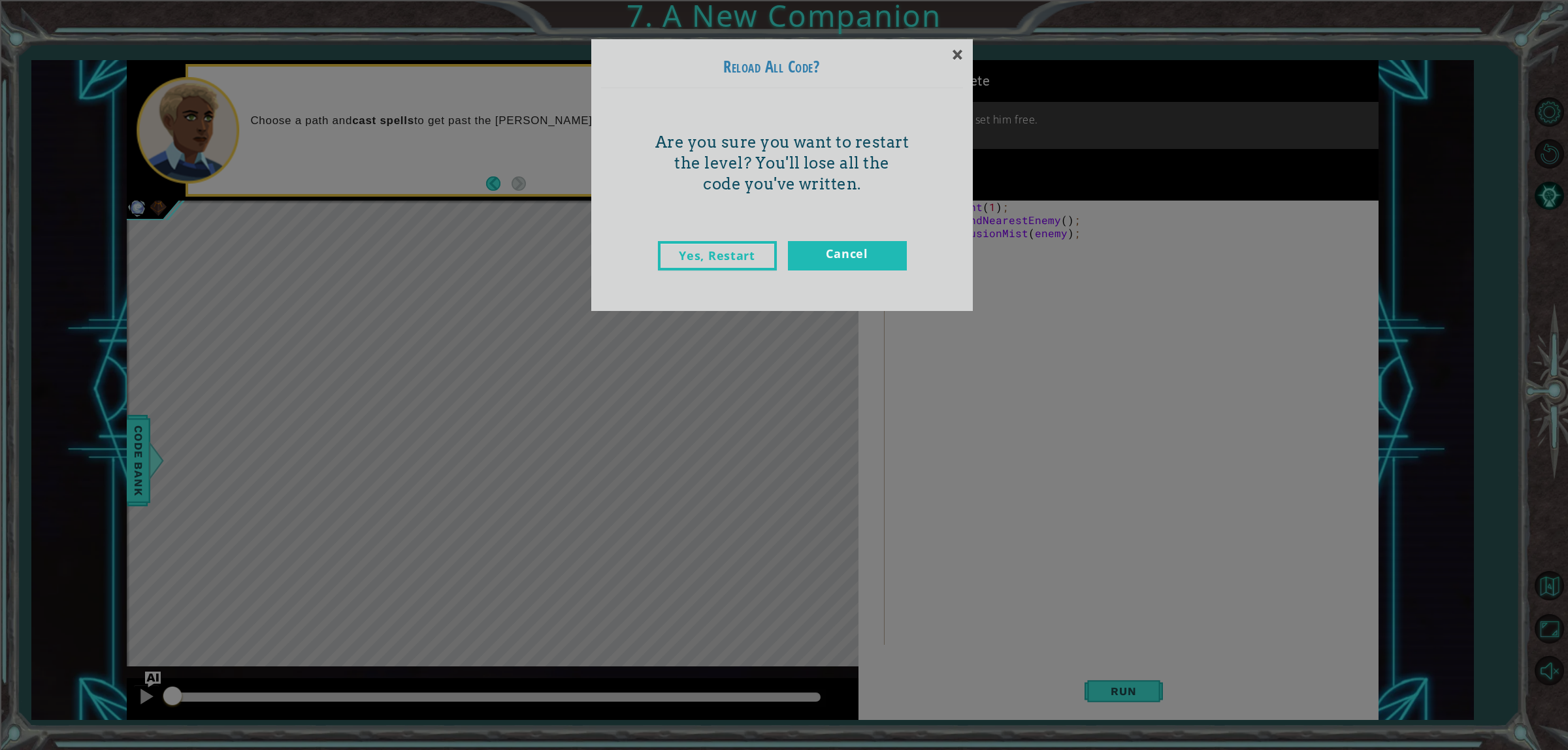
click at [727, 234] on div "Yes, Restart Cancel" at bounding box center [782, 270] width 362 height 82
click at [766, 249] on link "Yes, Restart" at bounding box center [717, 256] width 119 height 30
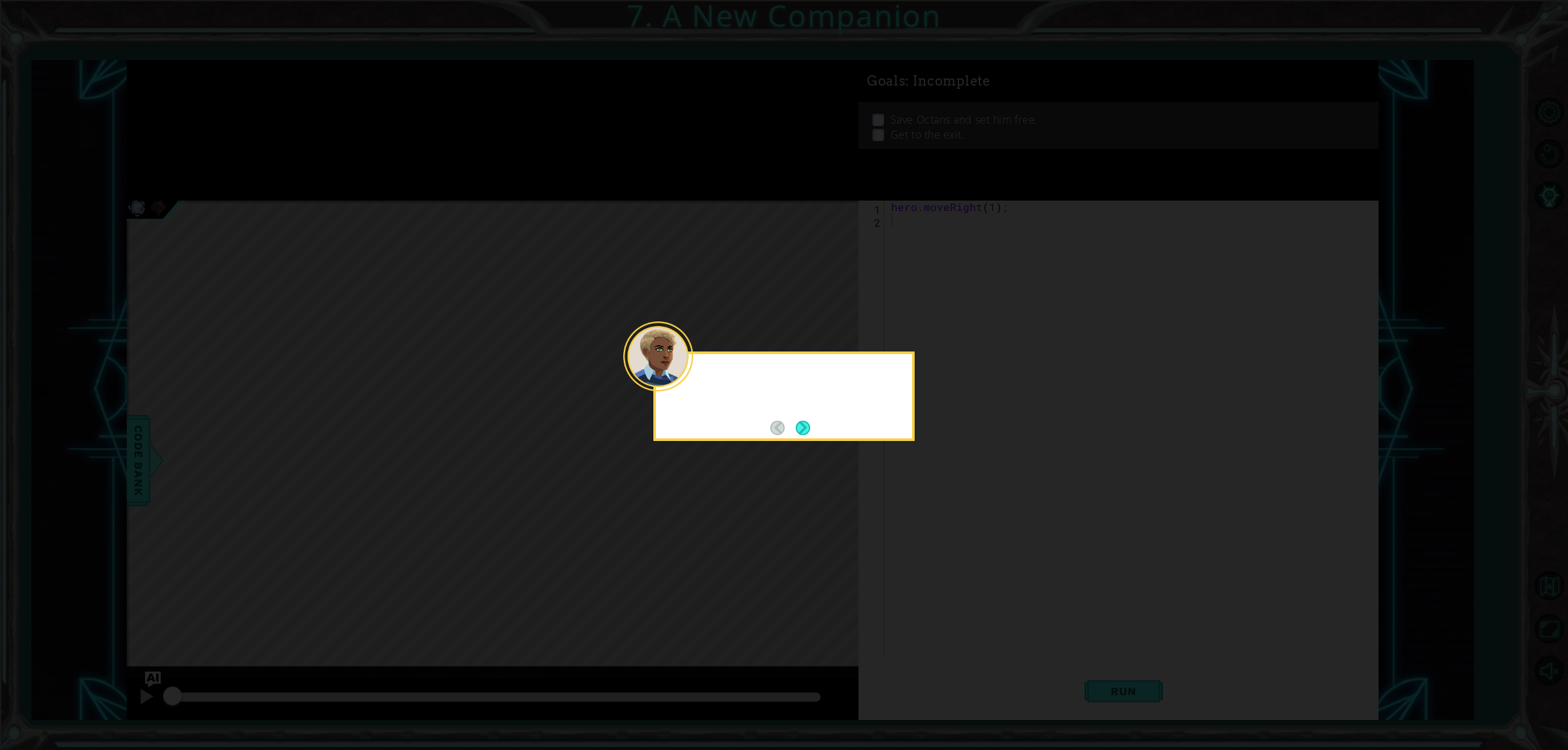
scroll to position [0, 0]
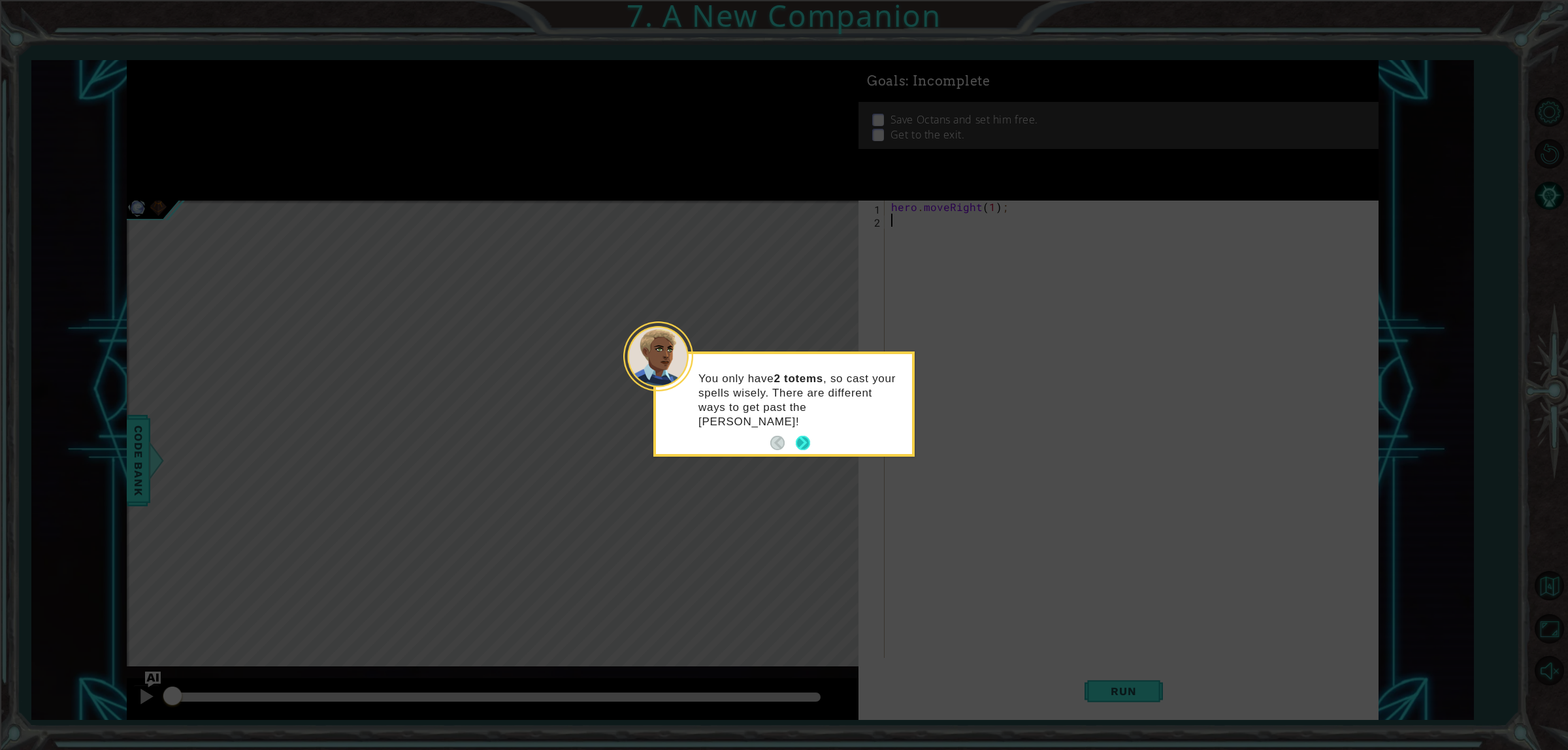
click at [795, 436] on button "Next" at bounding box center [802, 443] width 14 height 14
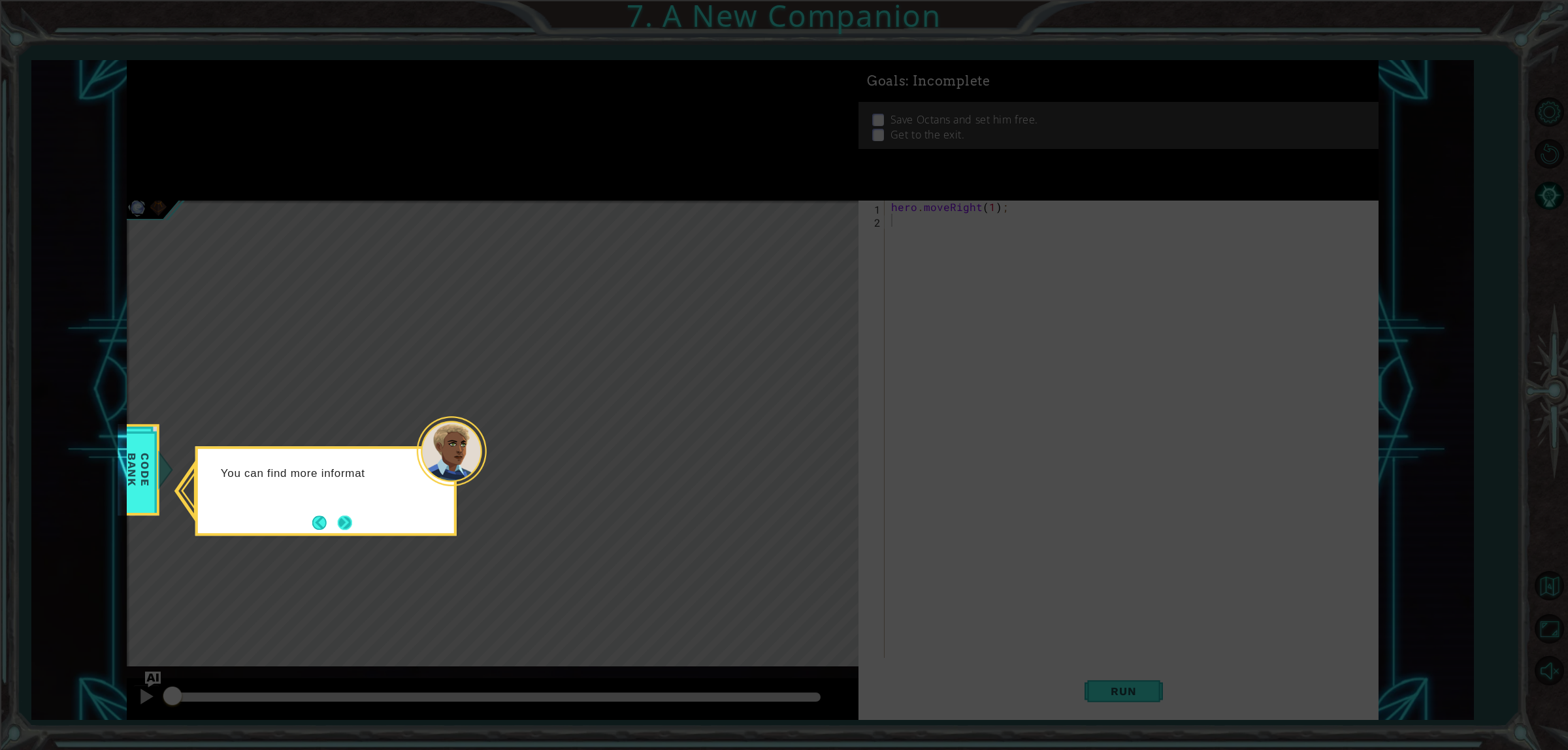
drag, startPoint x: 327, startPoint y: 519, endPoint x: 353, endPoint y: 520, distance: 26.0
click at [341, 519] on footer at bounding box center [332, 523] width 40 height 20
click at [358, 525] on div "You can find more information about the cast" at bounding box center [326, 491] width 261 height 90
click at [348, 515] on footer at bounding box center [332, 525] width 40 height 20
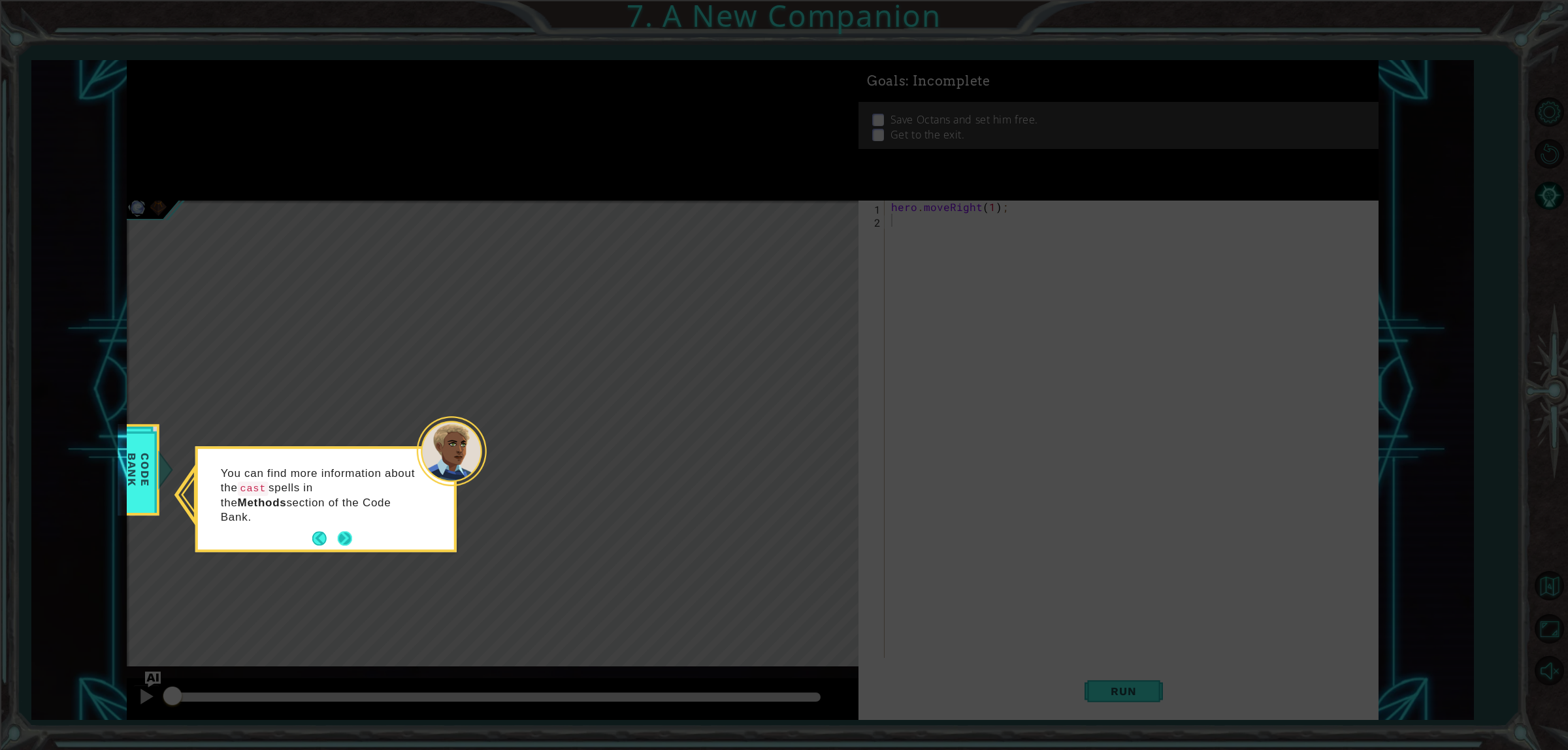
click at [350, 531] on button "Next" at bounding box center [345, 538] width 14 height 14
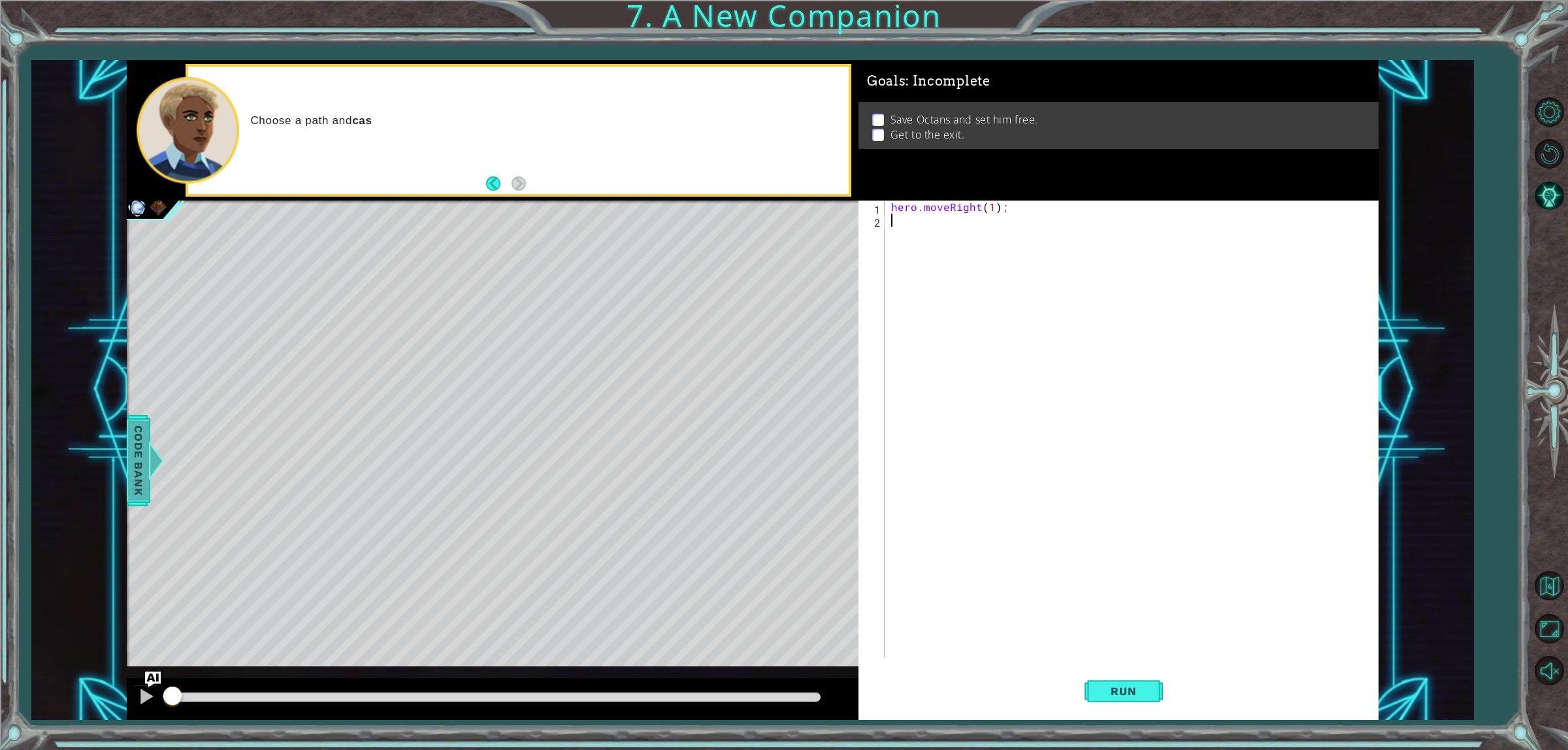
drag, startPoint x: 145, startPoint y: 440, endPoint x: 148, endPoint y: 429, distance: 11.4
click at [148, 429] on span "Code Bank" at bounding box center [138, 461] width 21 height 80
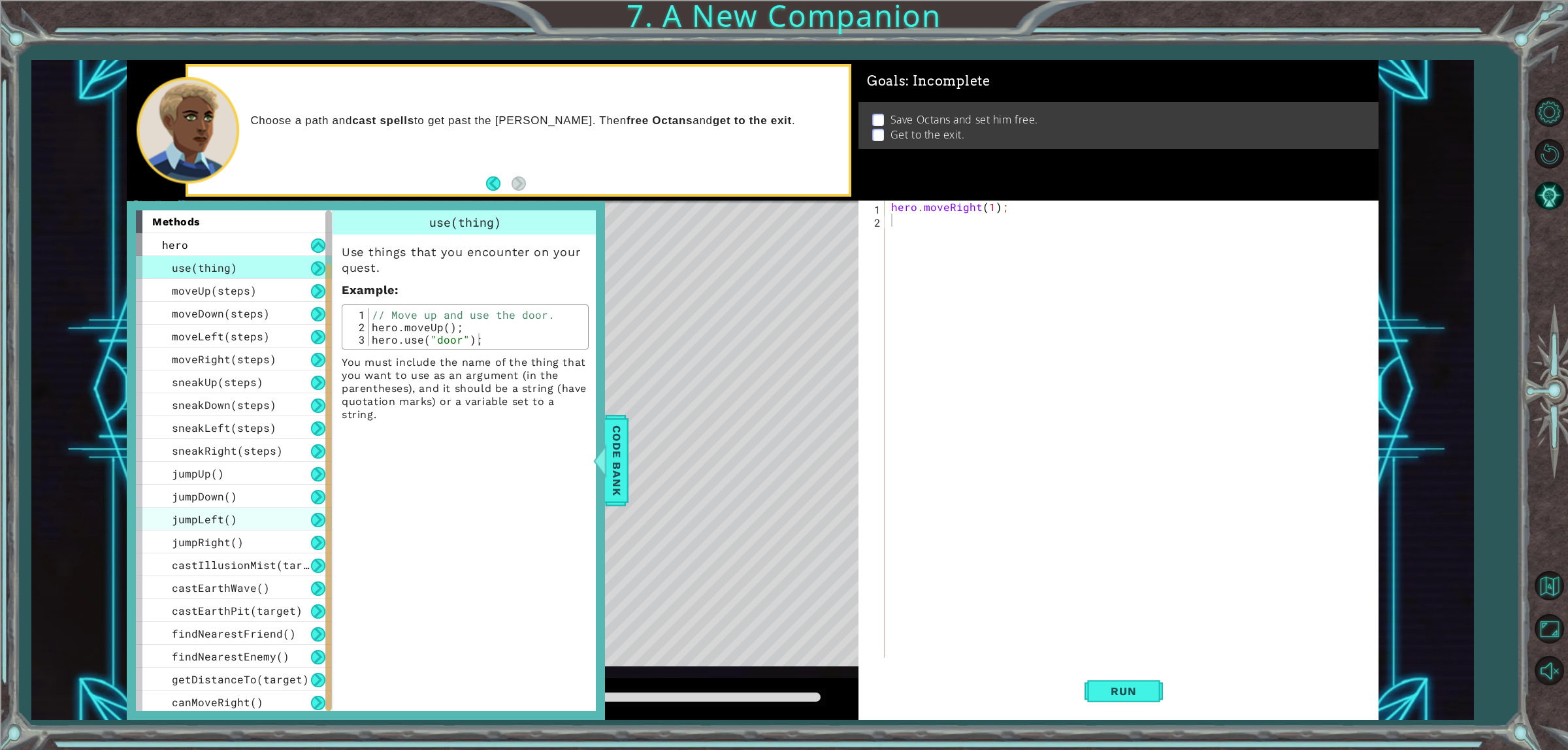
scroll to position [139, 0]
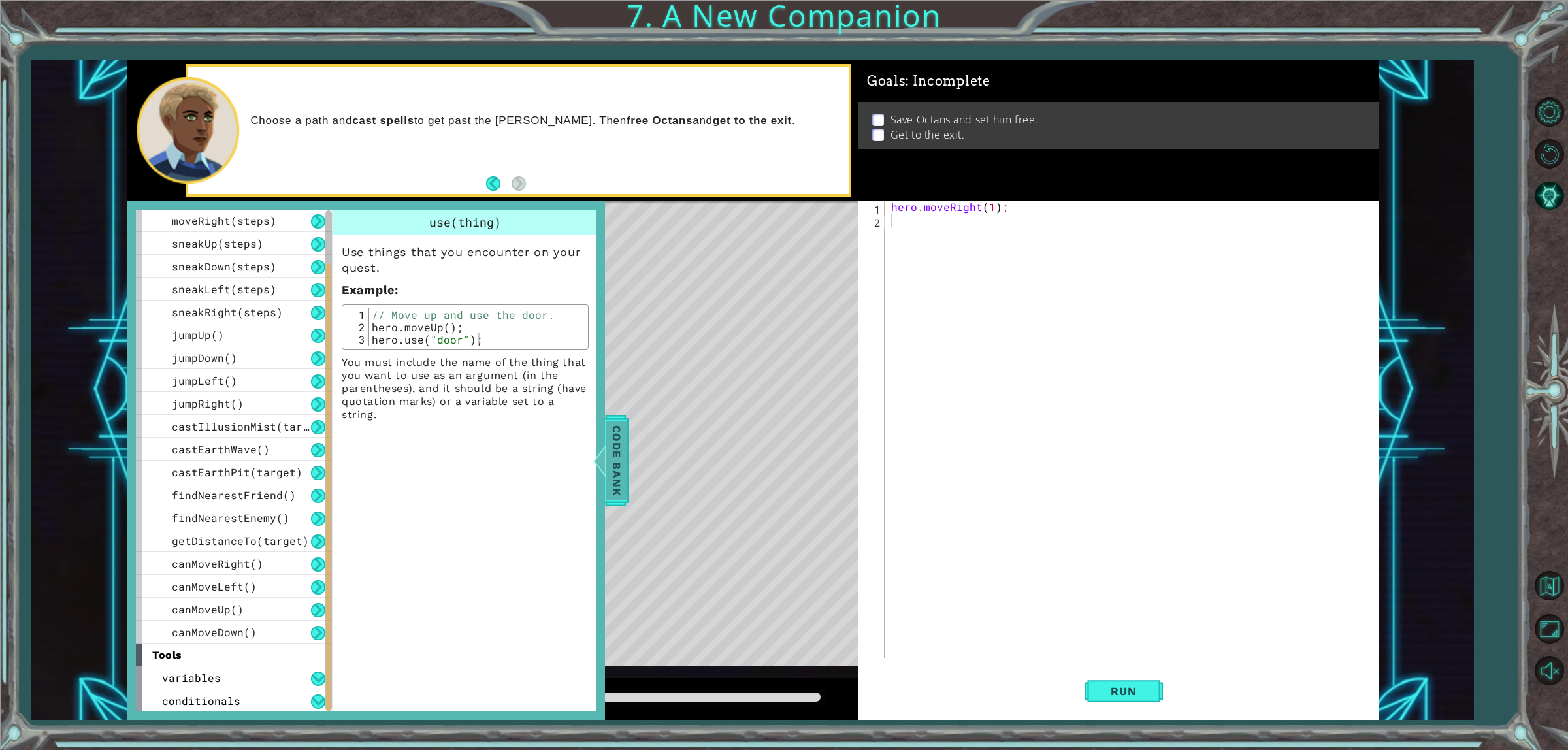
click at [611, 435] on span "Code Bank" at bounding box center [617, 461] width 21 height 80
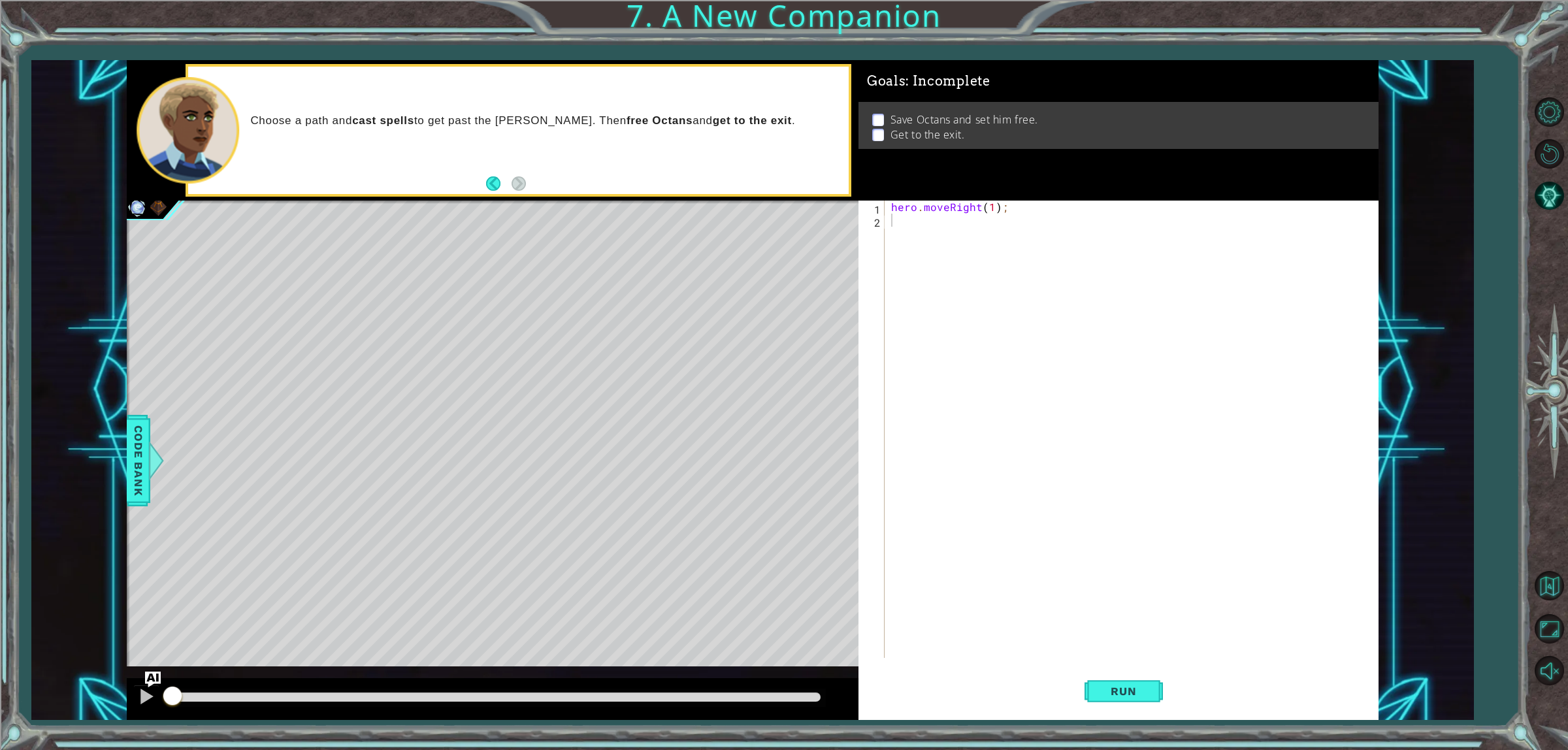
click at [162, 671] on div "methods hero use(thing) moveUp(steps) moveDown(steps) moveLeft(steps) moveRight…" at bounding box center [753, 390] width 1252 height 660
click at [154, 681] on img "Ask AI" at bounding box center [153, 680] width 17 height 17
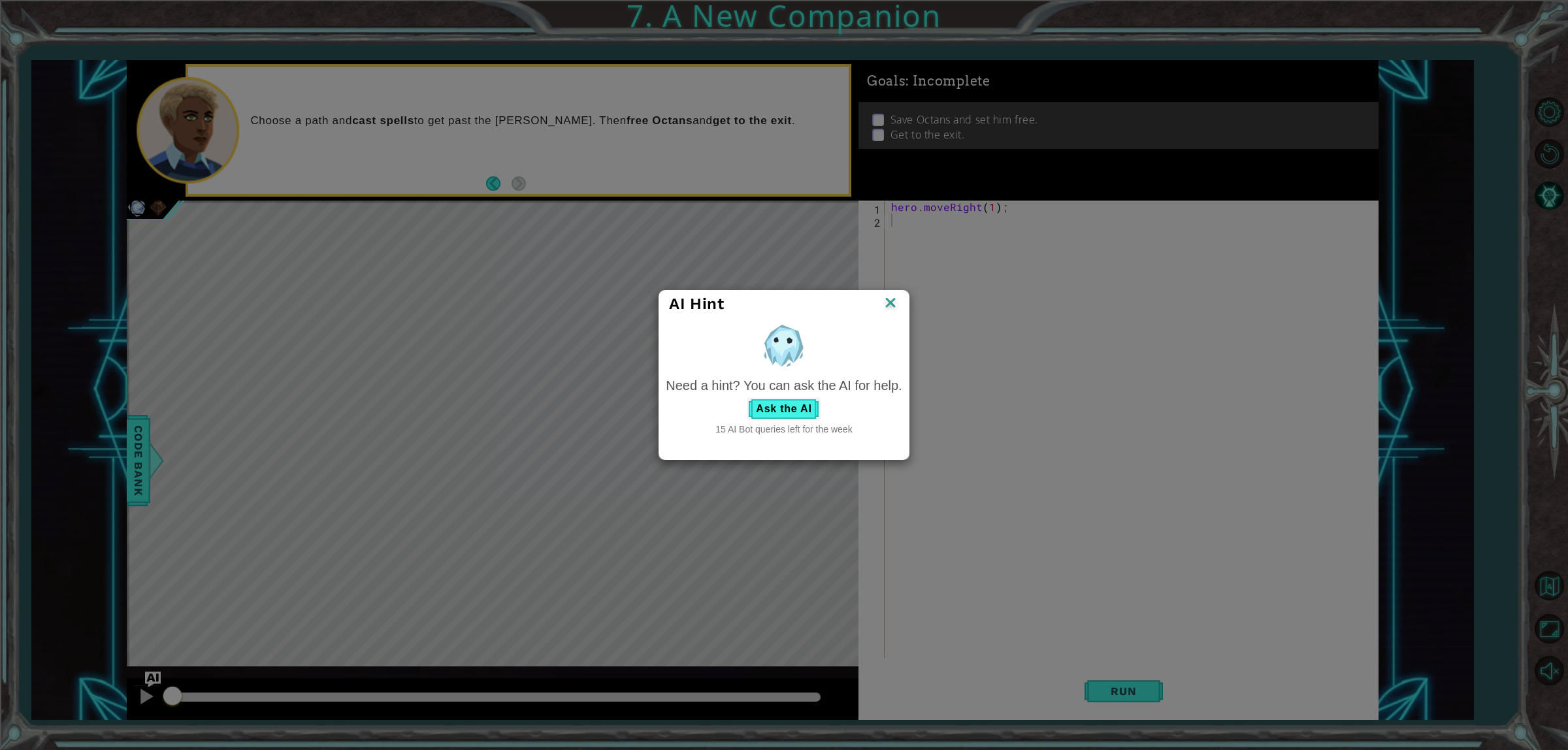
click at [884, 292] on div "AI Hint" at bounding box center [783, 304] width 249 height 27
click at [893, 299] on img at bounding box center [891, 304] width 17 height 20
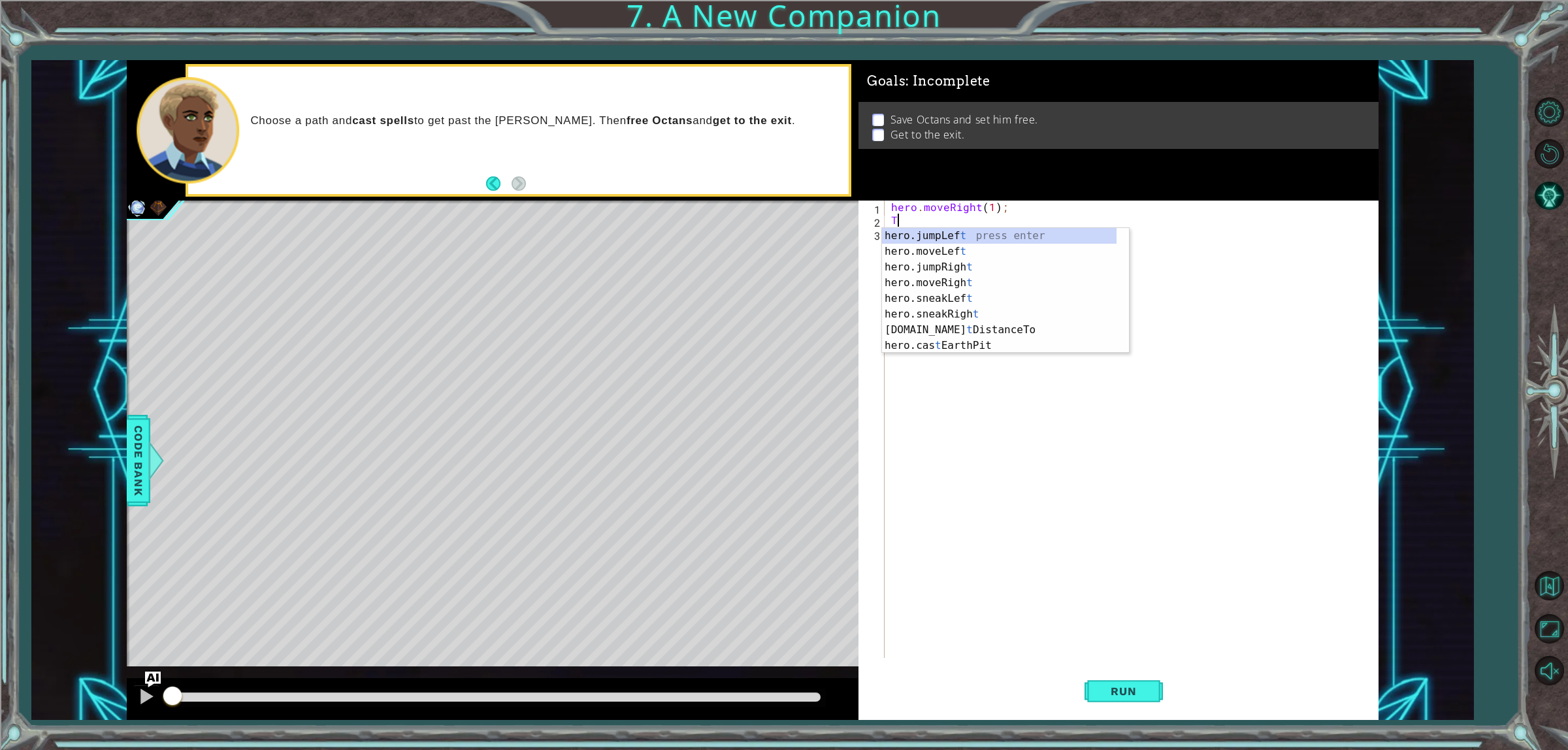
click at [929, 220] on div "hero . moveRight ( 1 ) ; T" at bounding box center [1133, 442] width 491 height 484
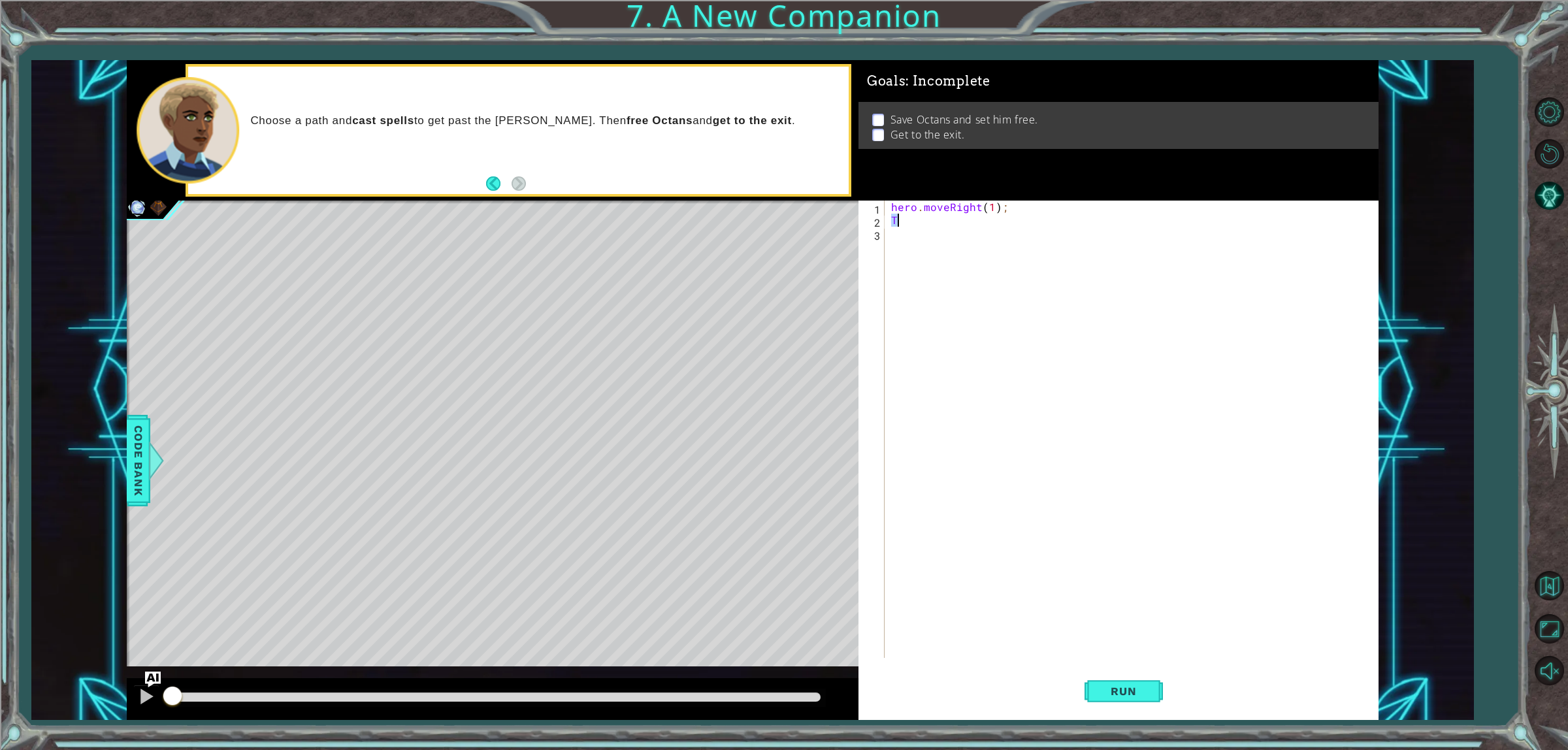
click at [840, 219] on div "1 ההההההההההההההההההההההההההההההההההההההההההההההההההההההההההההההההההההההההההההה…" at bounding box center [753, 390] width 1252 height 660
drag, startPoint x: 1021, startPoint y: 210, endPoint x: 830, endPoint y: 199, distance: 191.3
click at [830, 199] on div "1 ההההההההההההההההההההההההההההההההההההההההההההההההההההההההההההההההההההההההההההה…" at bounding box center [753, 390] width 1252 height 660
paste textarea "2"
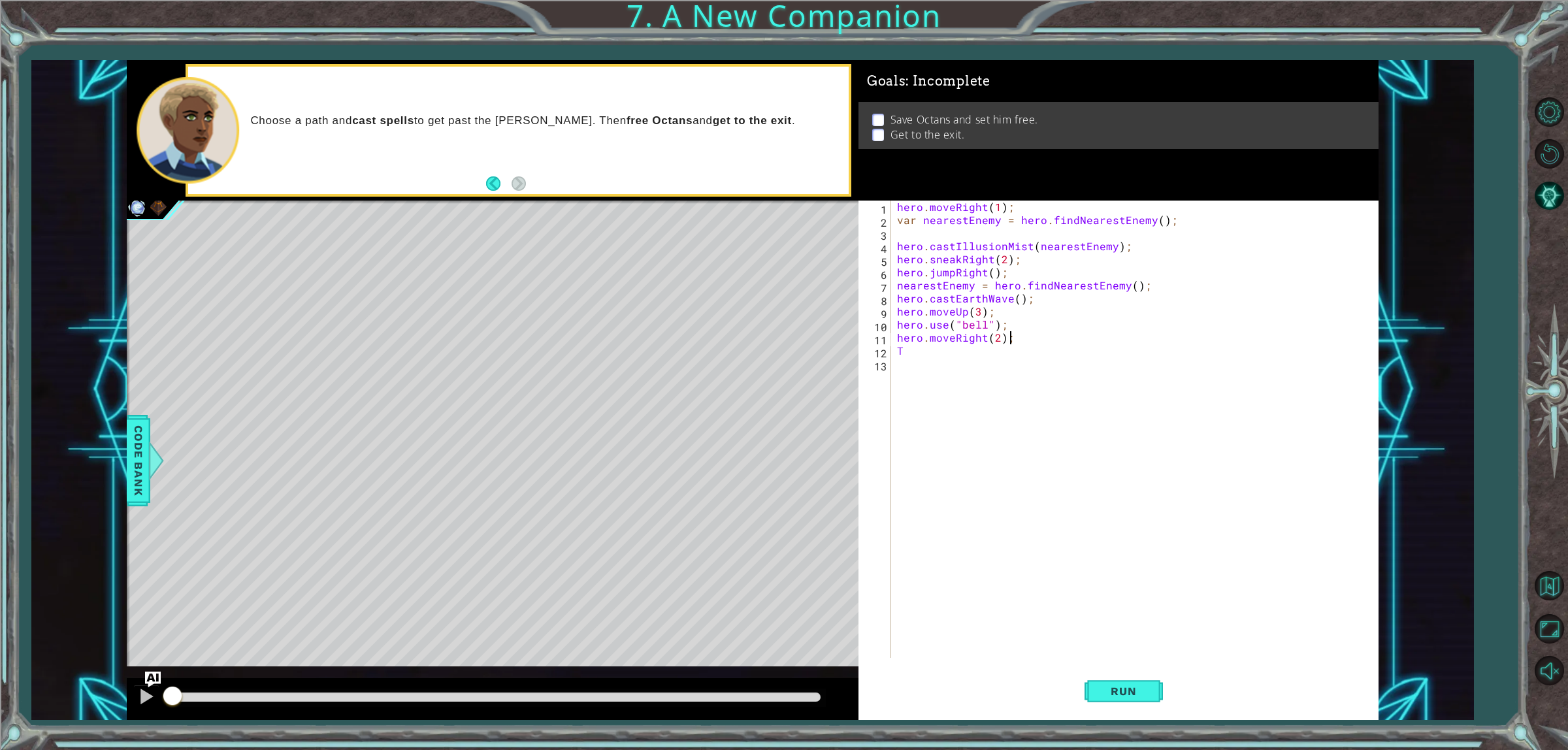
click at [920, 353] on div "hero . moveRight ( 1 ) ; var nearestEnemy = hero . findNearestEnemy ( ) ; hero …" at bounding box center [1137, 442] width 486 height 484
type textarea "T"
click at [1133, 704] on button "Run" at bounding box center [1123, 692] width 78 height 53
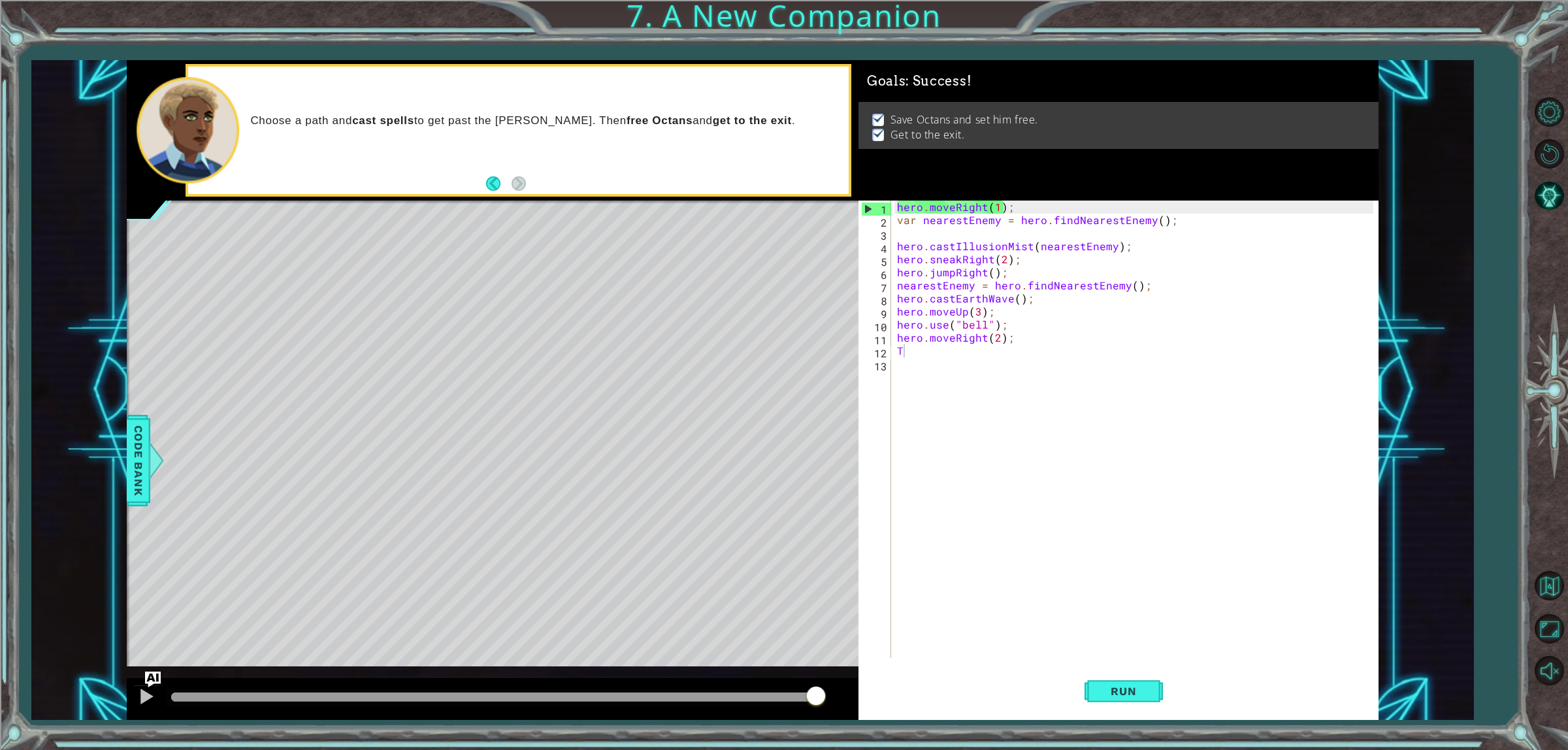
drag, startPoint x: 809, startPoint y: 701, endPoint x: 868, endPoint y: 693, distance: 59.5
click at [868, 693] on body "1 ההההההההההההההההההההההההההההההההההההההההההההההההההההההההההההההההההההההההההההה…" at bounding box center [784, 375] width 1568 height 750
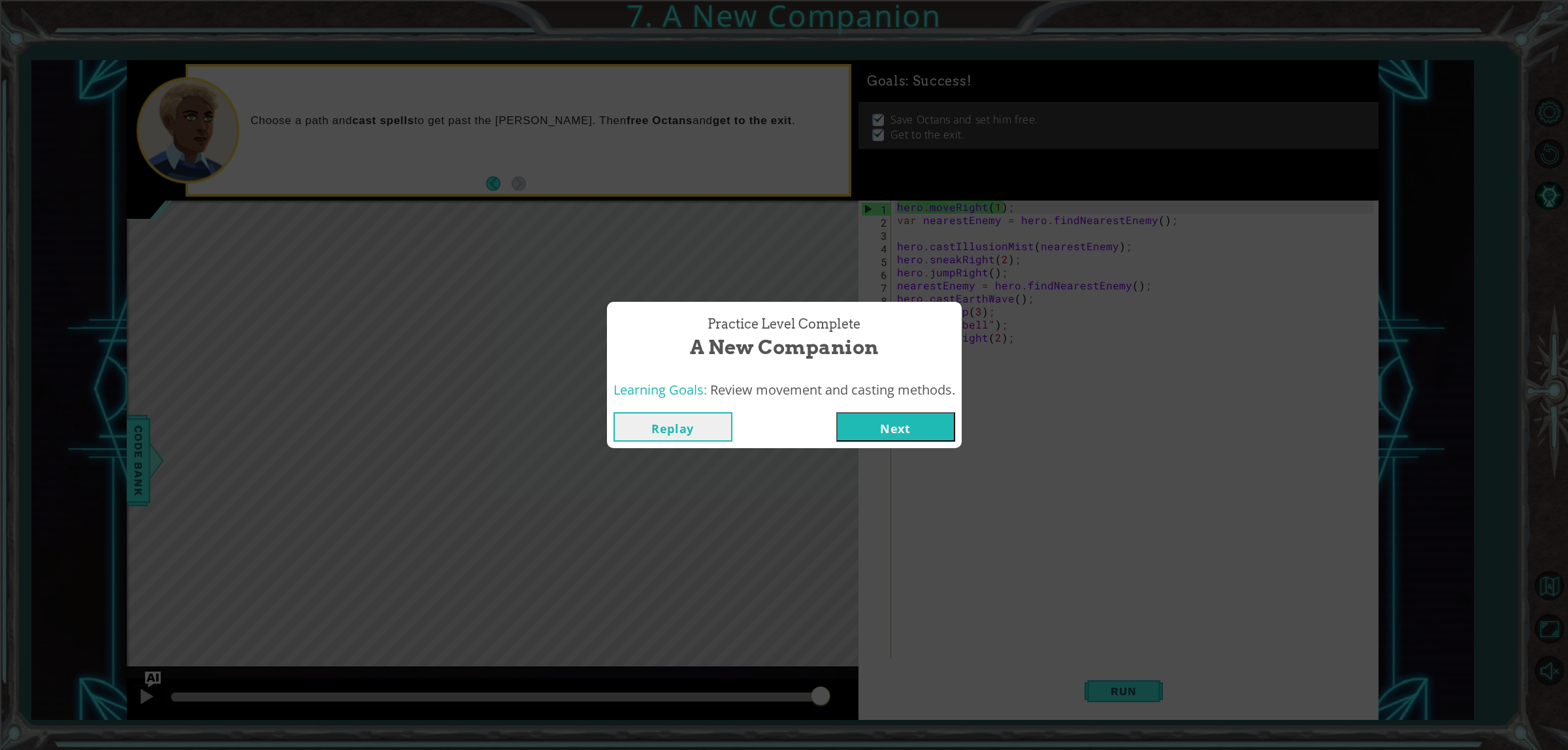
click at [894, 420] on button "Next" at bounding box center [896, 427] width 119 height 30
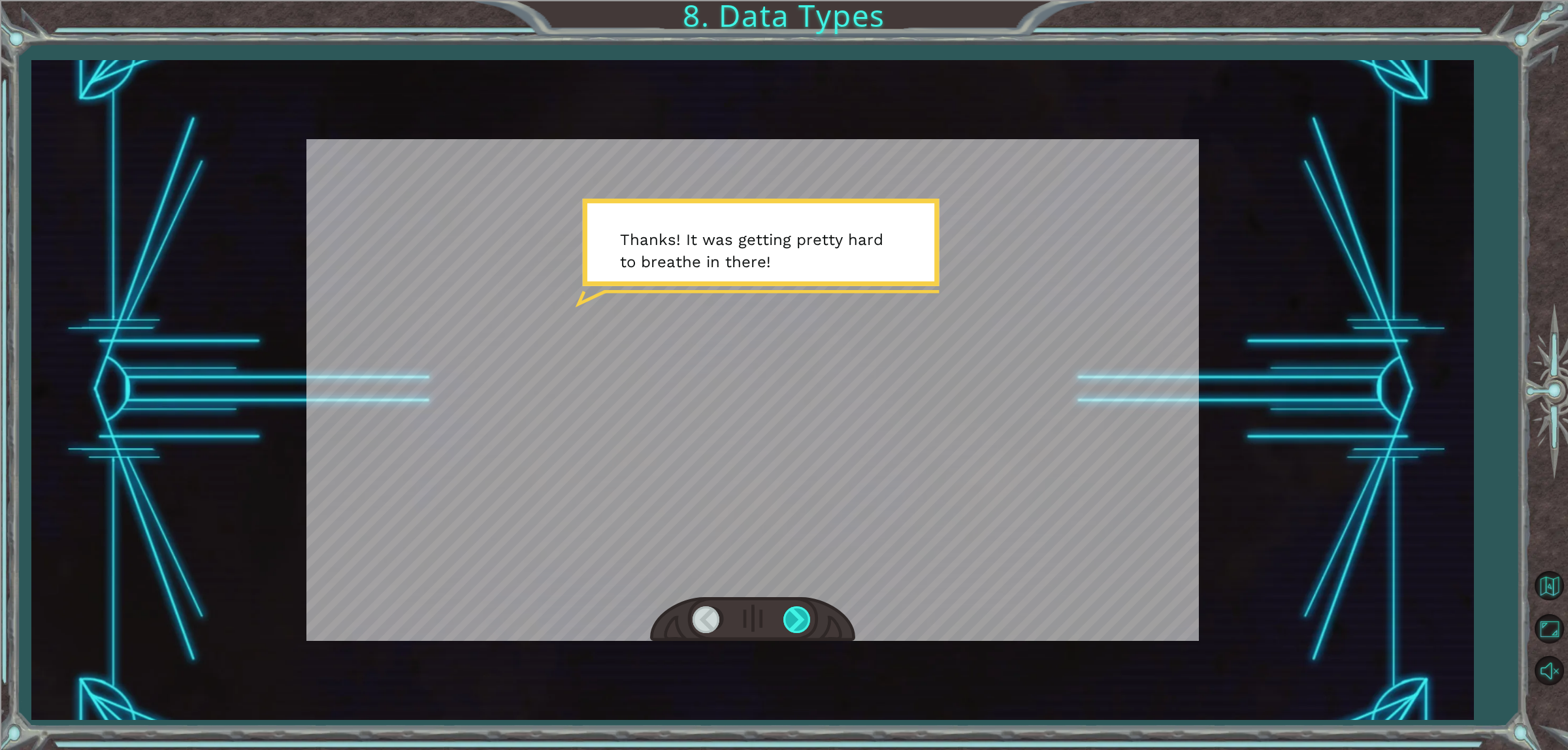
click at [795, 620] on div at bounding box center [798, 620] width 30 height 27
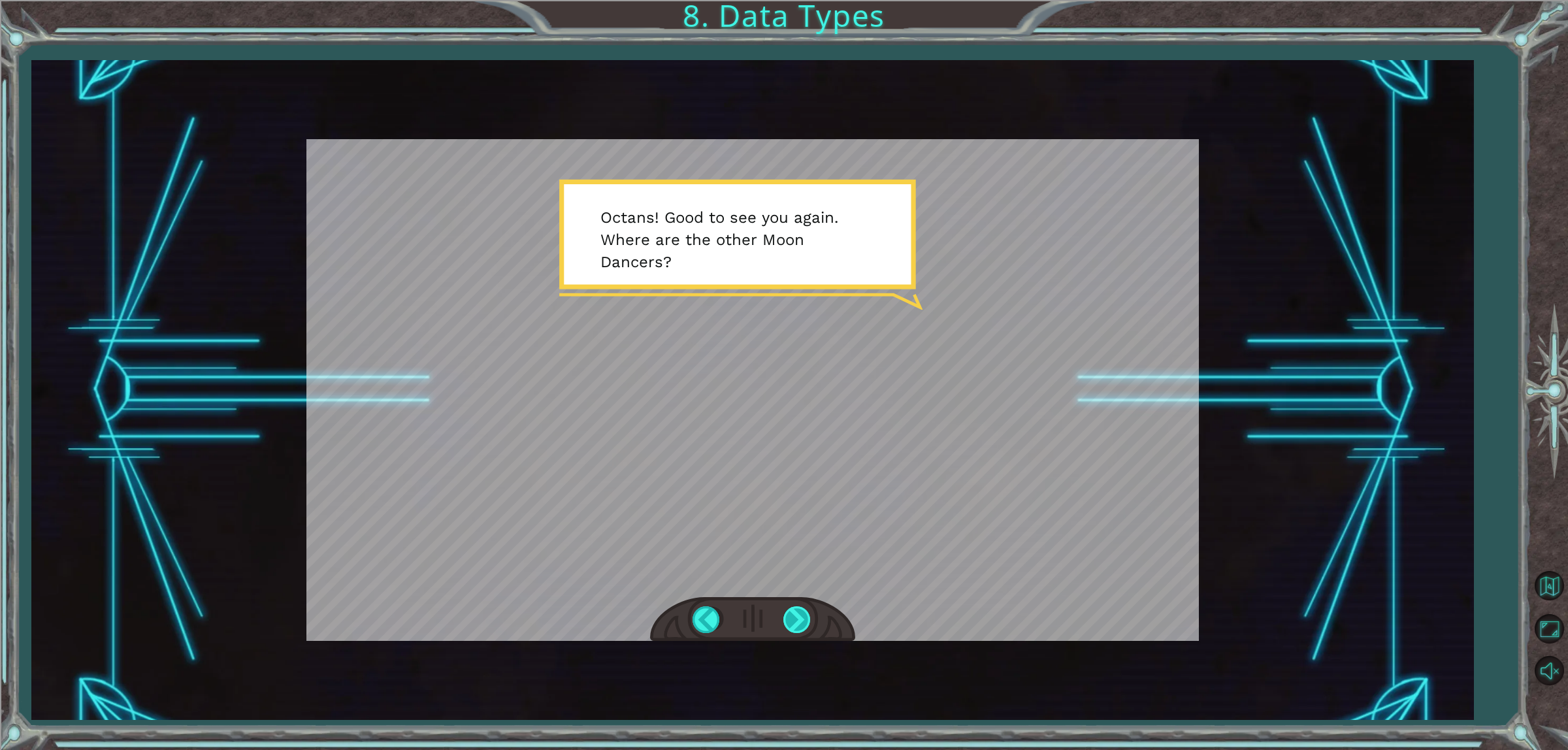
click at [791, 611] on div at bounding box center [798, 620] width 30 height 27
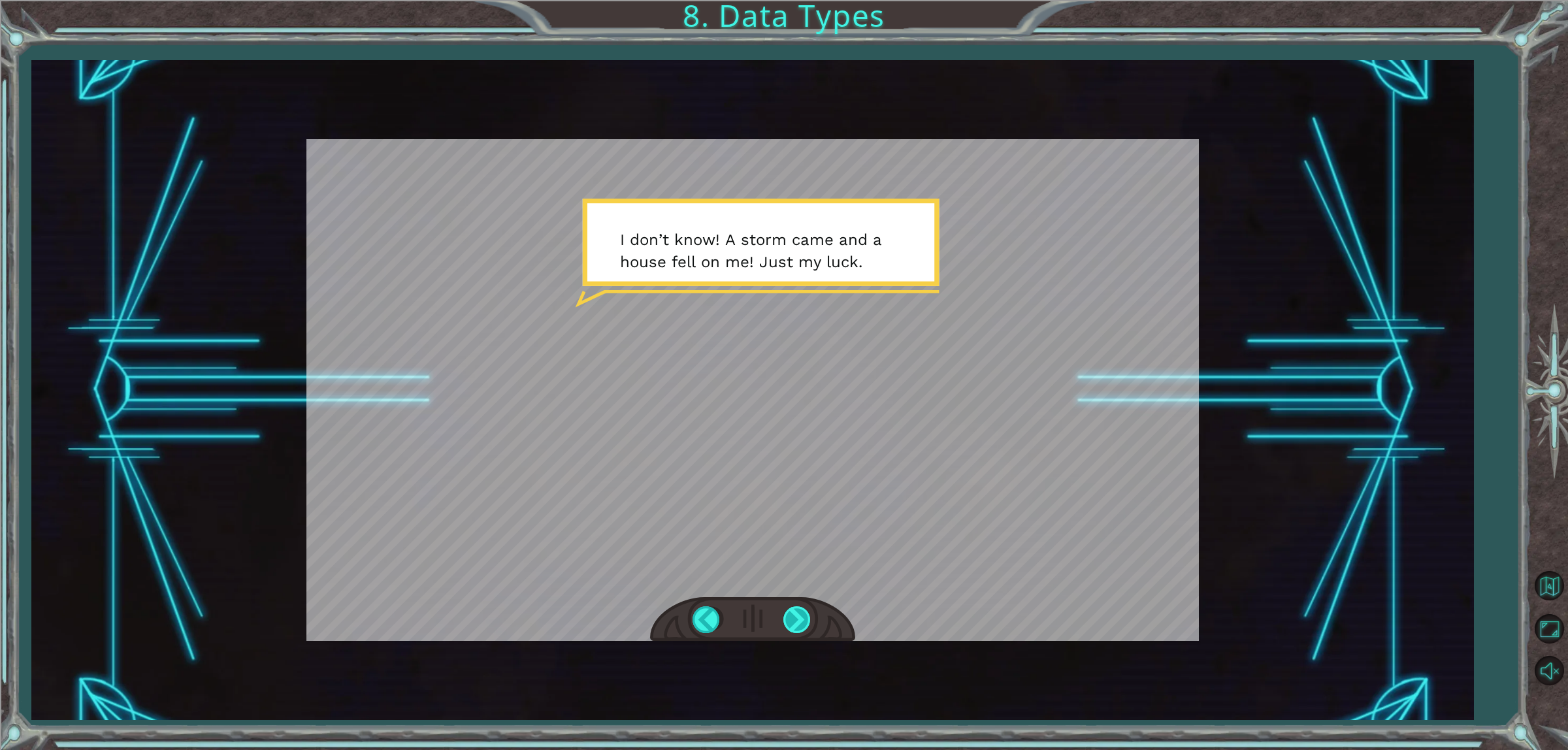
click at [792, 608] on div at bounding box center [798, 620] width 30 height 27
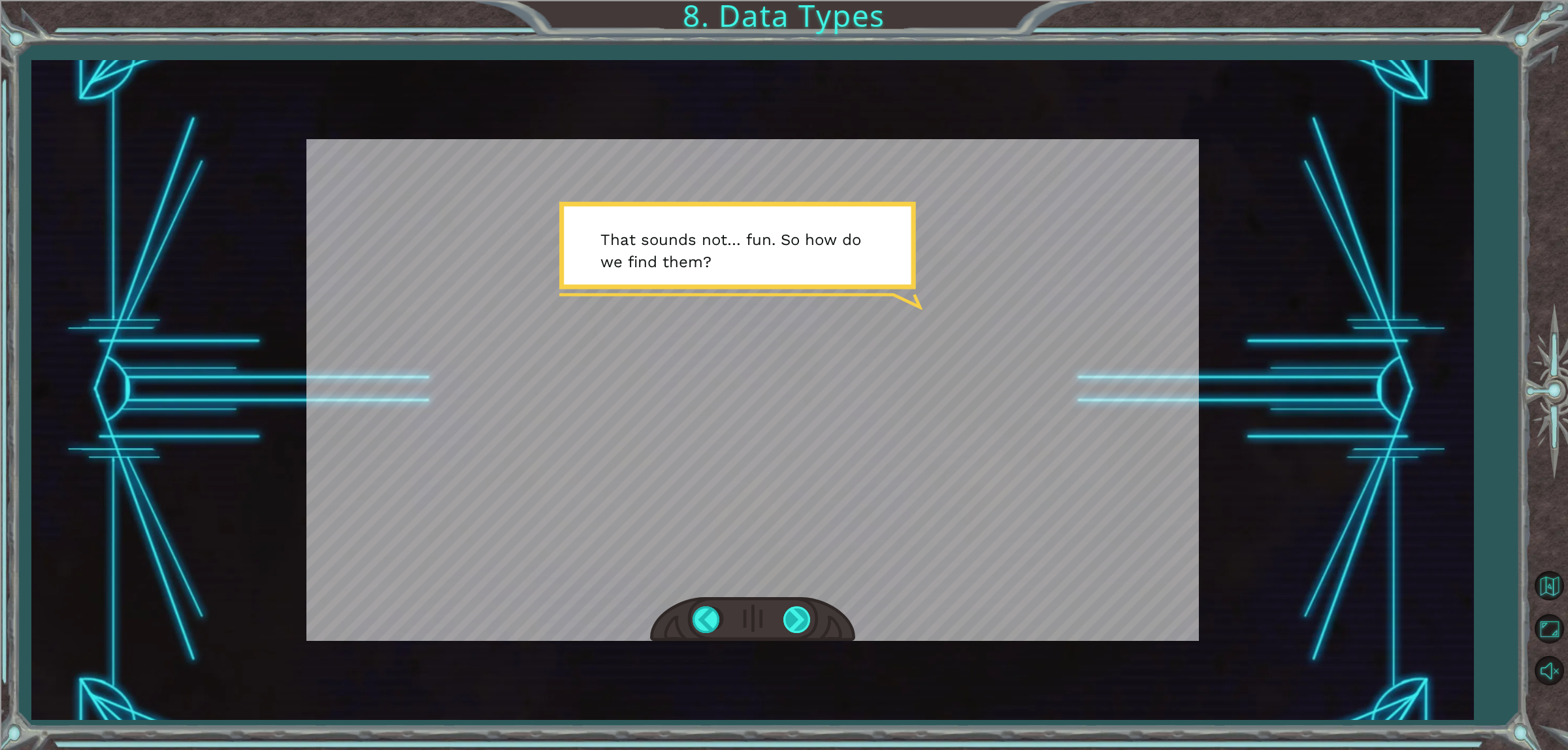
click at [795, 613] on div at bounding box center [798, 620] width 30 height 27
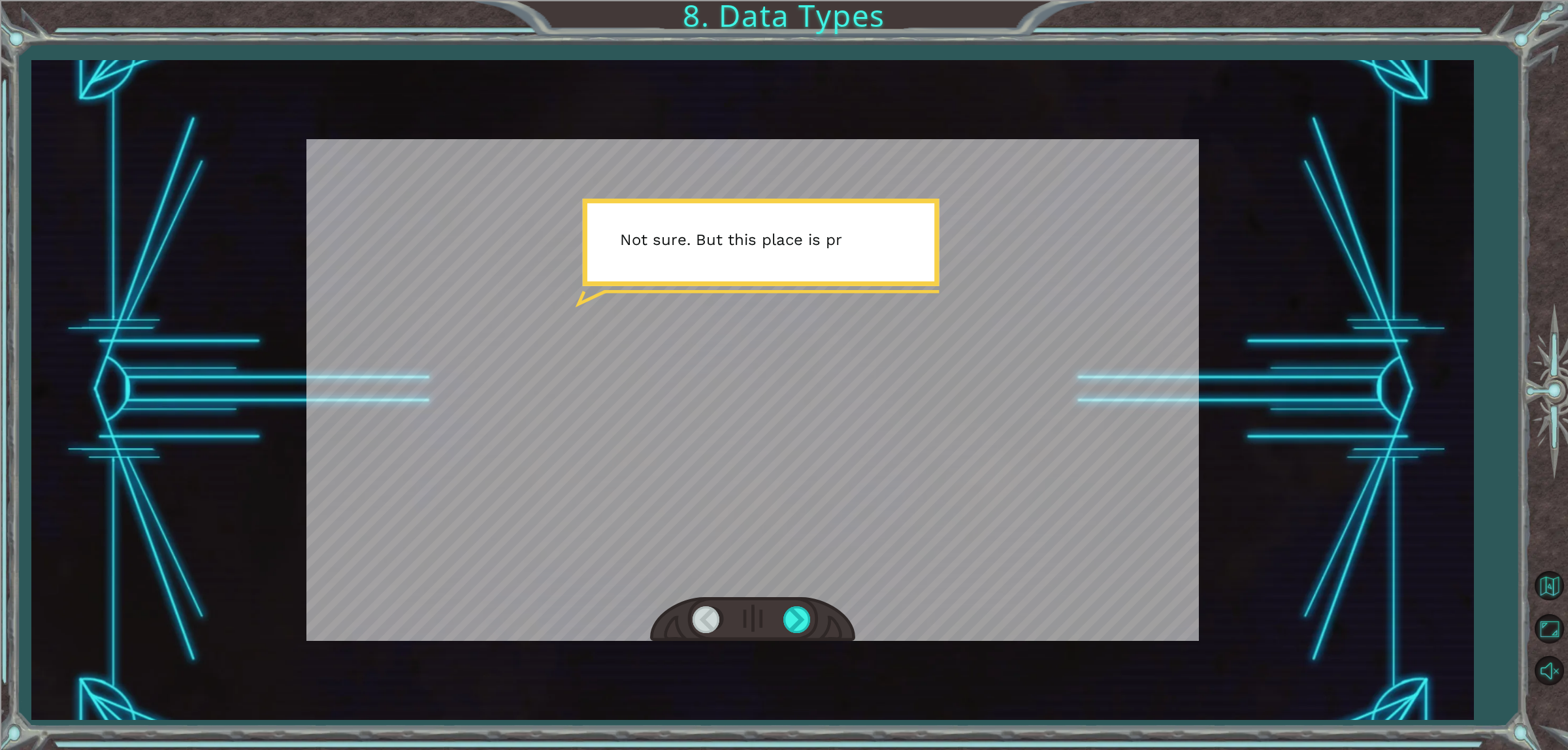
click at [799, 636] on div at bounding box center [753, 620] width 206 height 45
click at [795, 621] on div at bounding box center [798, 620] width 30 height 27
click at [792, 622] on div at bounding box center [798, 620] width 30 height 27
click at [794, 622] on div at bounding box center [798, 620] width 30 height 27
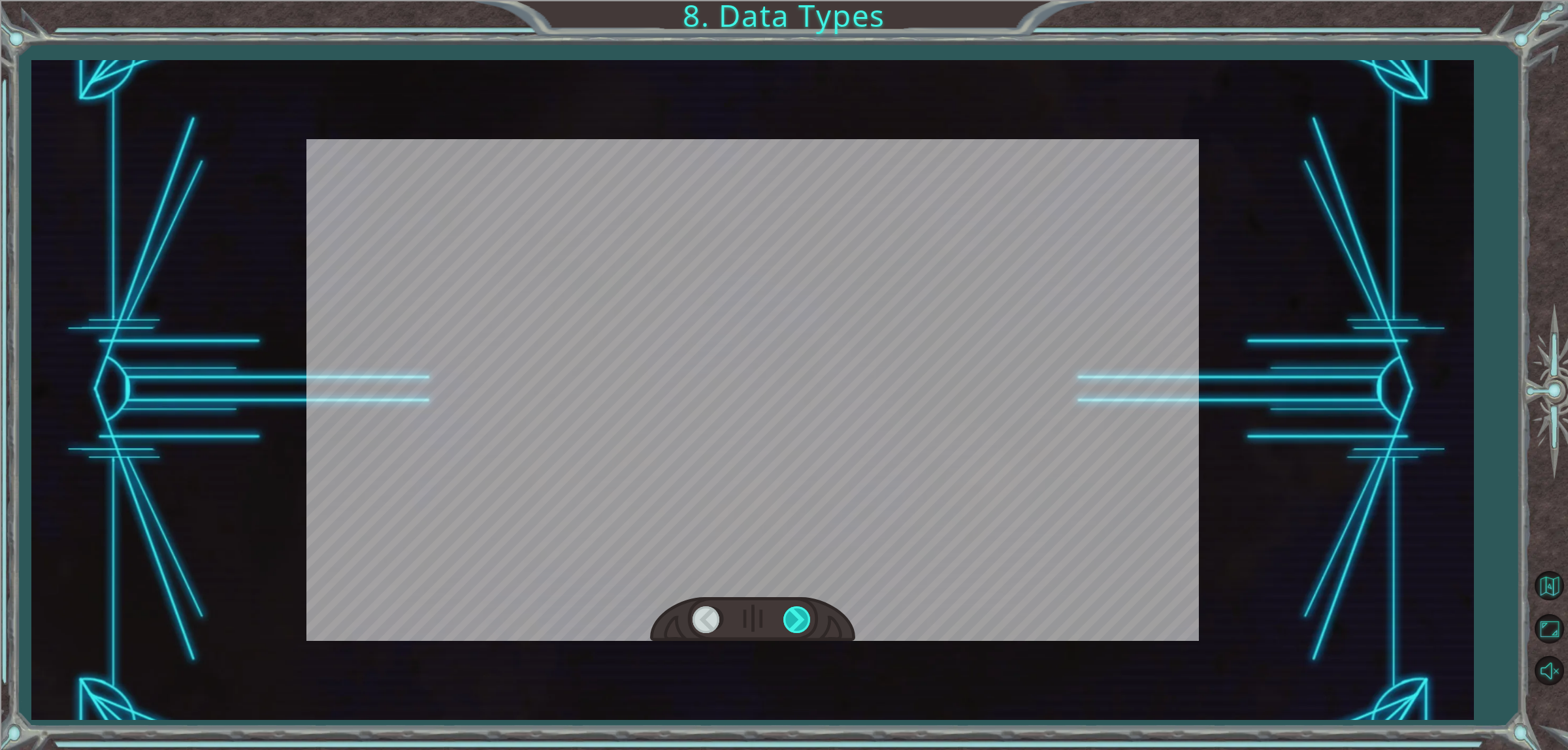
click at [794, 622] on div at bounding box center [798, 620] width 30 height 27
click at [795, 622] on div at bounding box center [798, 620] width 30 height 27
click at [792, 622] on div at bounding box center [798, 620] width 30 height 27
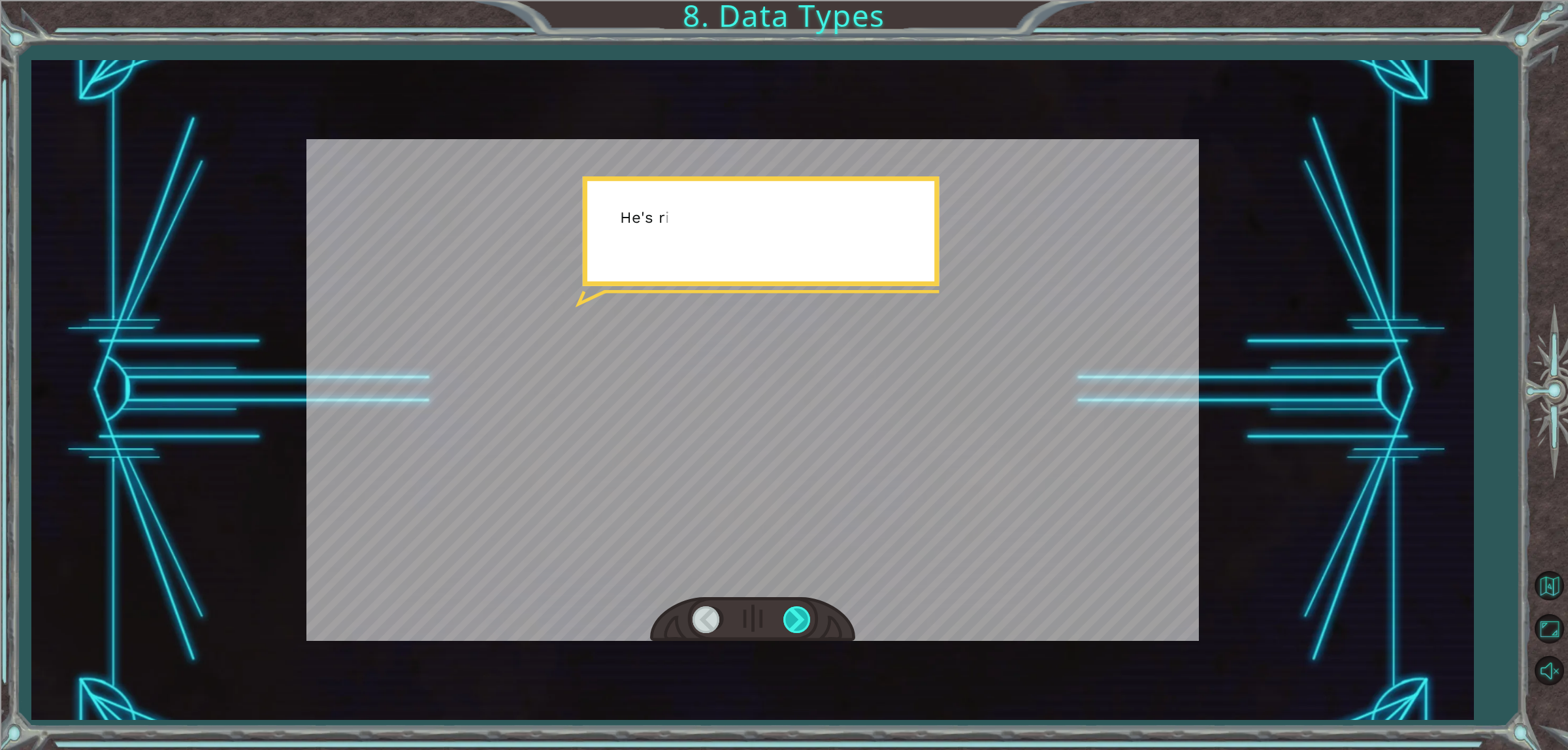
click at [792, 622] on div at bounding box center [798, 620] width 30 height 27
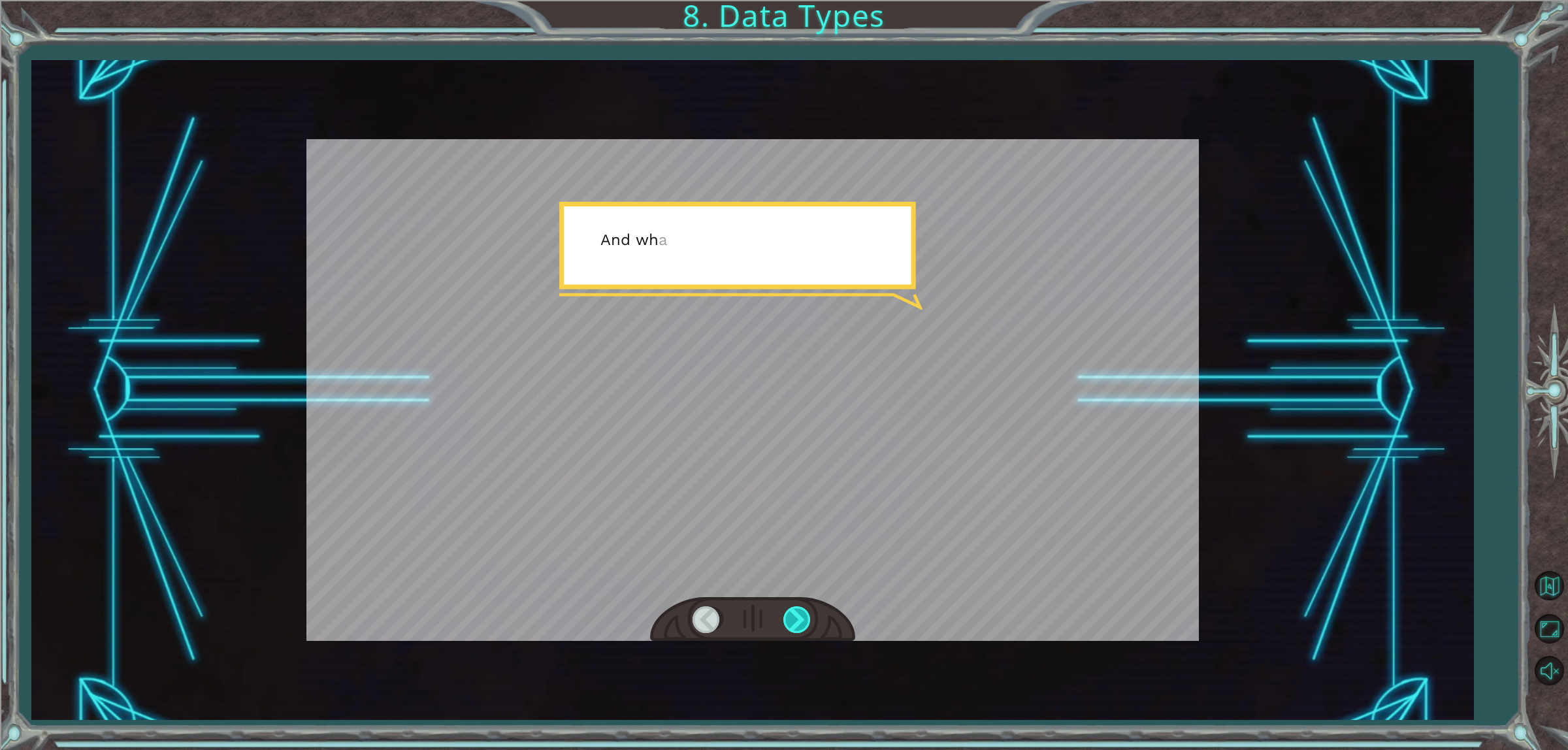
click at [792, 622] on div at bounding box center [798, 620] width 30 height 27
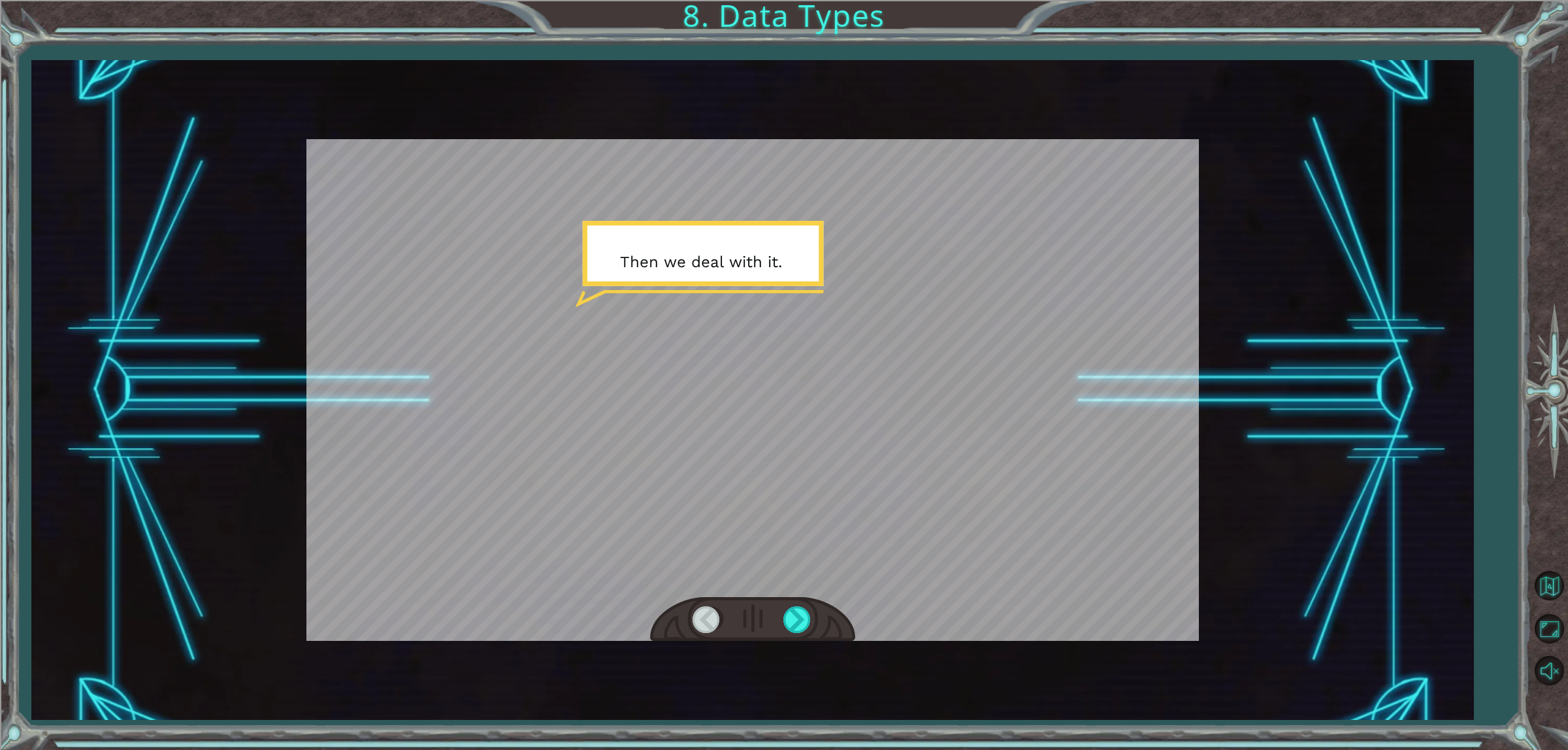
click at [878, 582] on div at bounding box center [753, 390] width 893 height 502
click at [883, 583] on div at bounding box center [753, 390] width 893 height 502
click at [807, 609] on div at bounding box center [798, 620] width 30 height 27
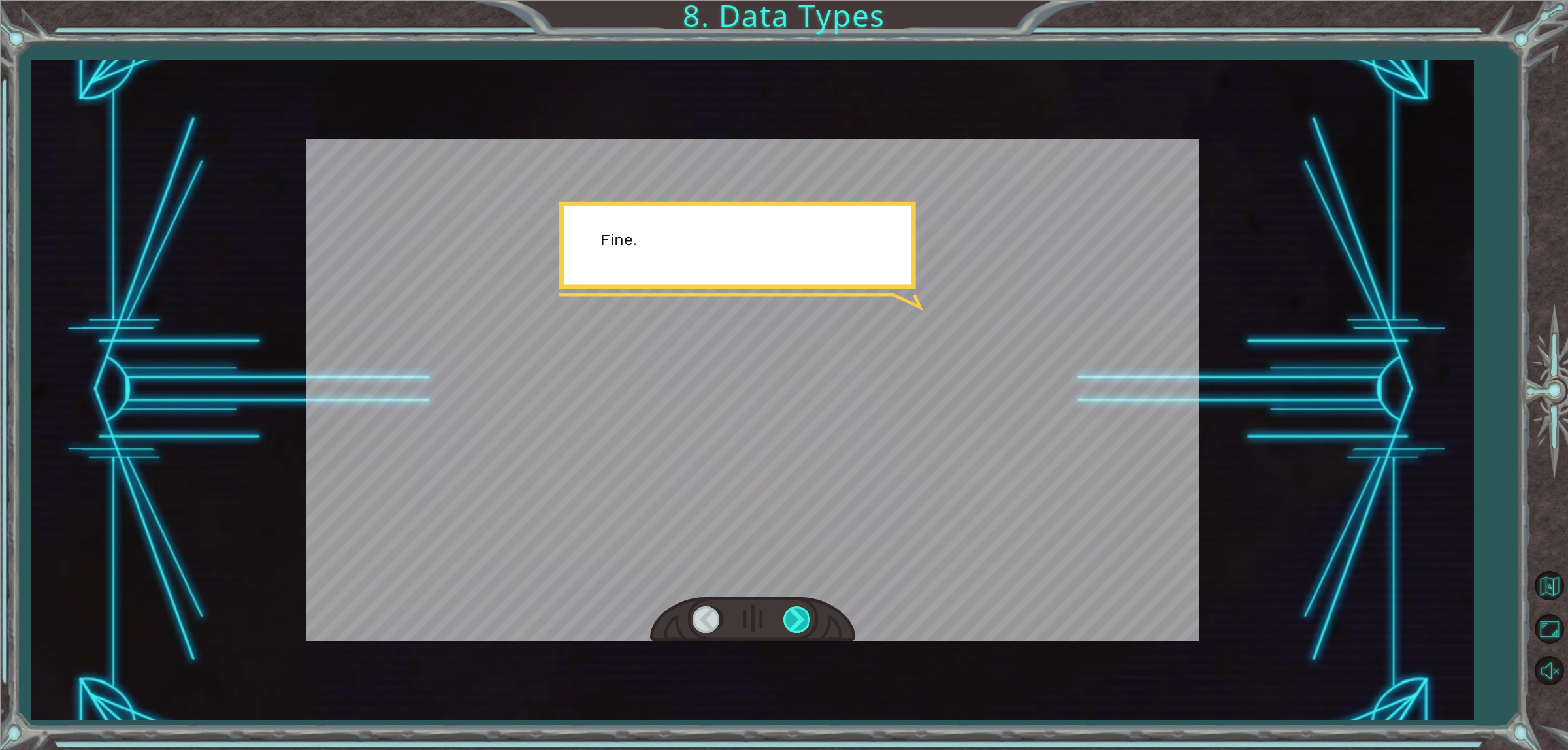
click at [800, 616] on div at bounding box center [798, 620] width 30 height 27
click at [797, 616] on div at bounding box center [798, 620] width 30 height 27
click at [795, 616] on div at bounding box center [798, 620] width 30 height 27
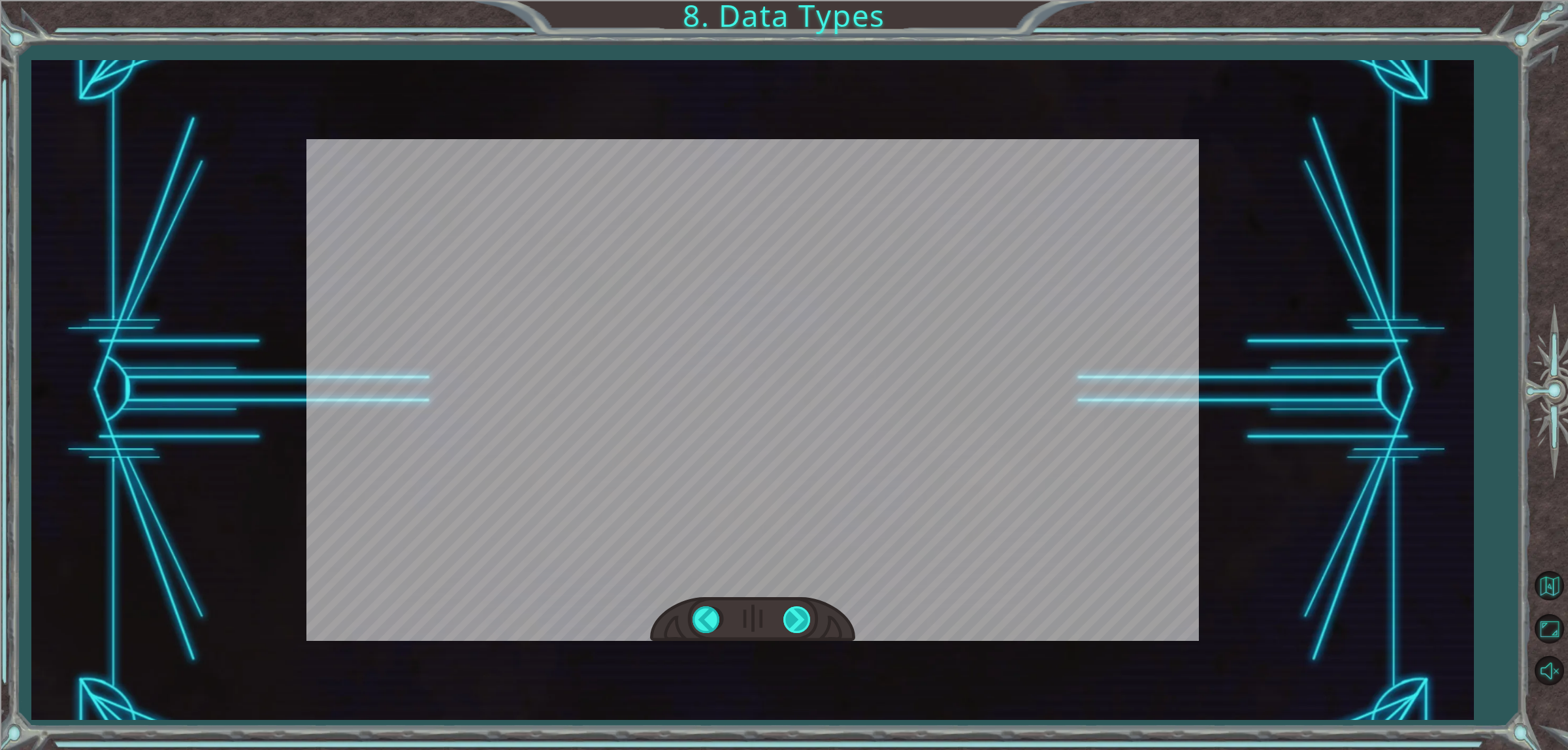
drag, startPoint x: 787, startPoint y: 620, endPoint x: 789, endPoint y: 592, distance: 28.1
click at [787, 618] on div at bounding box center [798, 620] width 30 height 27
click at [791, 589] on div at bounding box center [753, 390] width 893 height 502
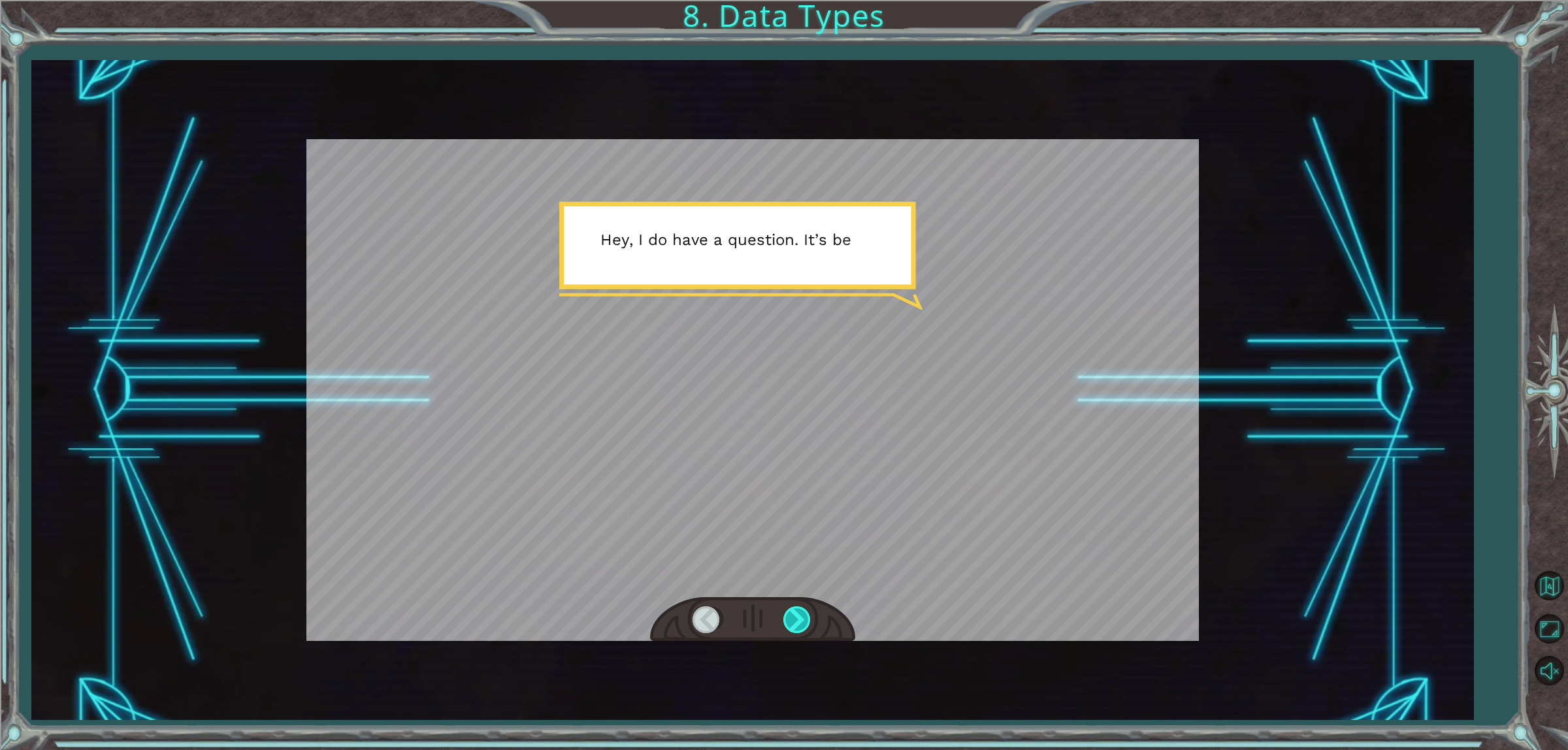
drag, startPoint x: 797, startPoint y: 598, endPoint x: 799, endPoint y: 618, distance: 20.1
click at [797, 610] on div at bounding box center [753, 620] width 206 height 45
drag, startPoint x: 799, startPoint y: 618, endPoint x: 814, endPoint y: 618, distance: 15.0
click at [811, 618] on div at bounding box center [798, 620] width 30 height 27
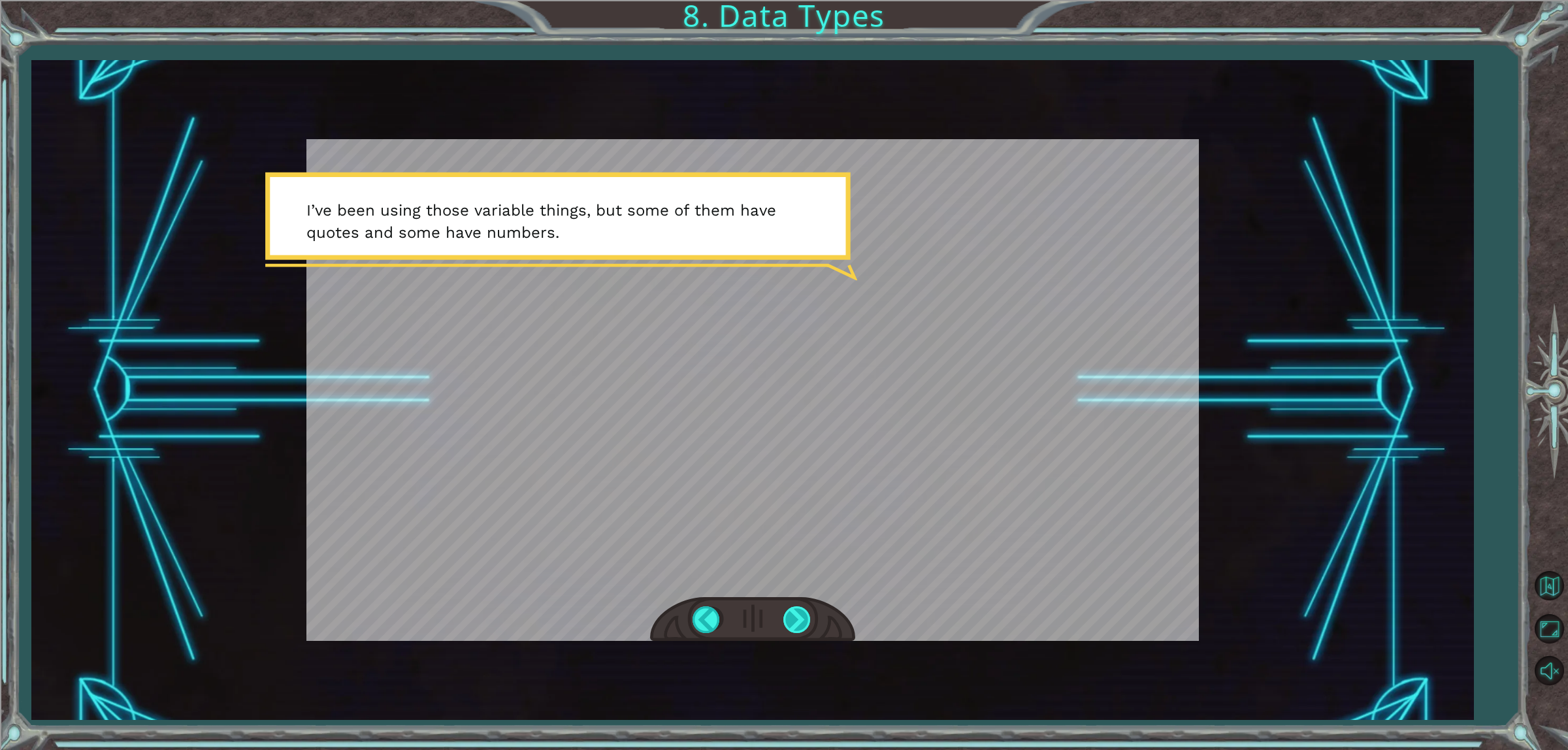
click at [801, 610] on div at bounding box center [798, 620] width 30 height 27
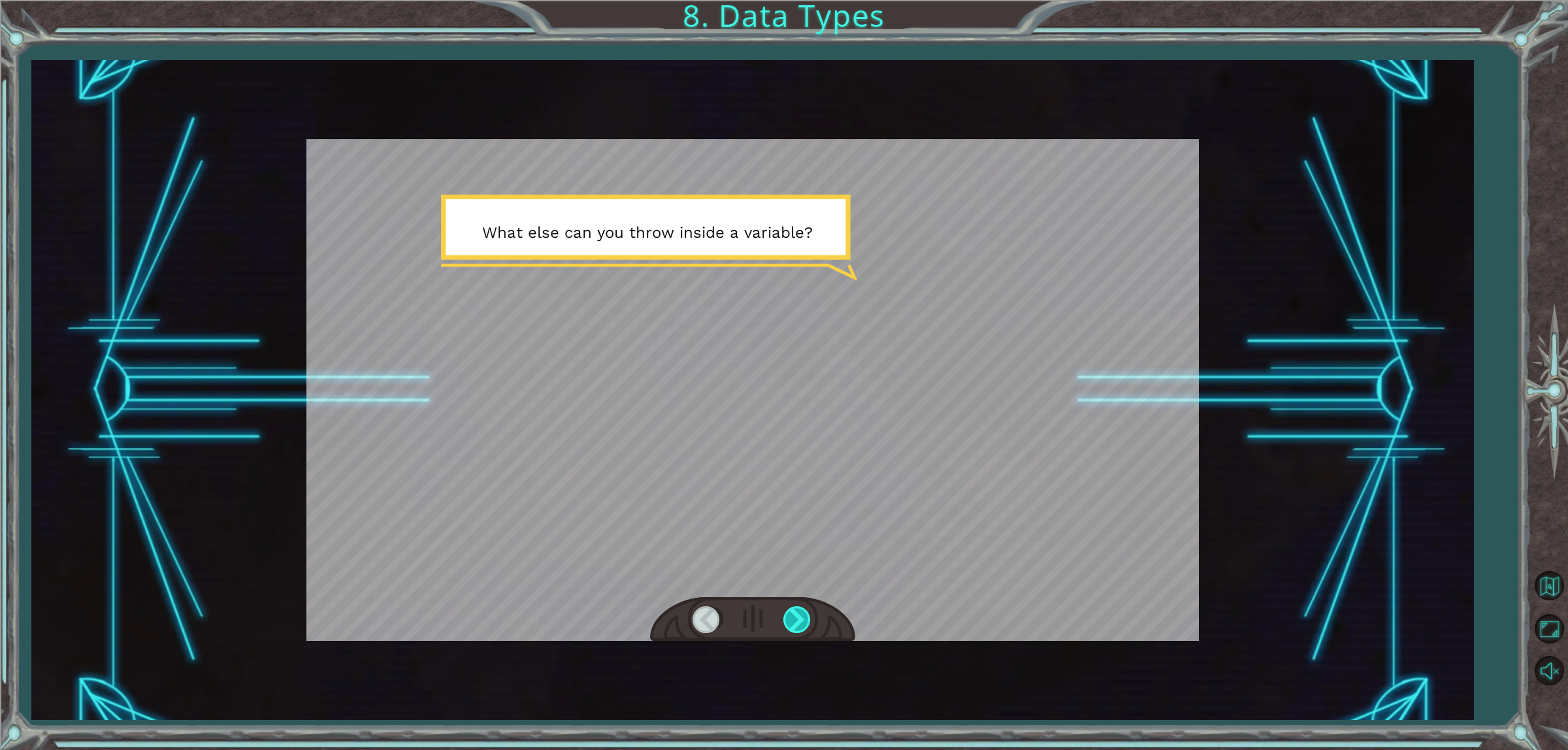
click at [801, 610] on div at bounding box center [798, 620] width 30 height 27
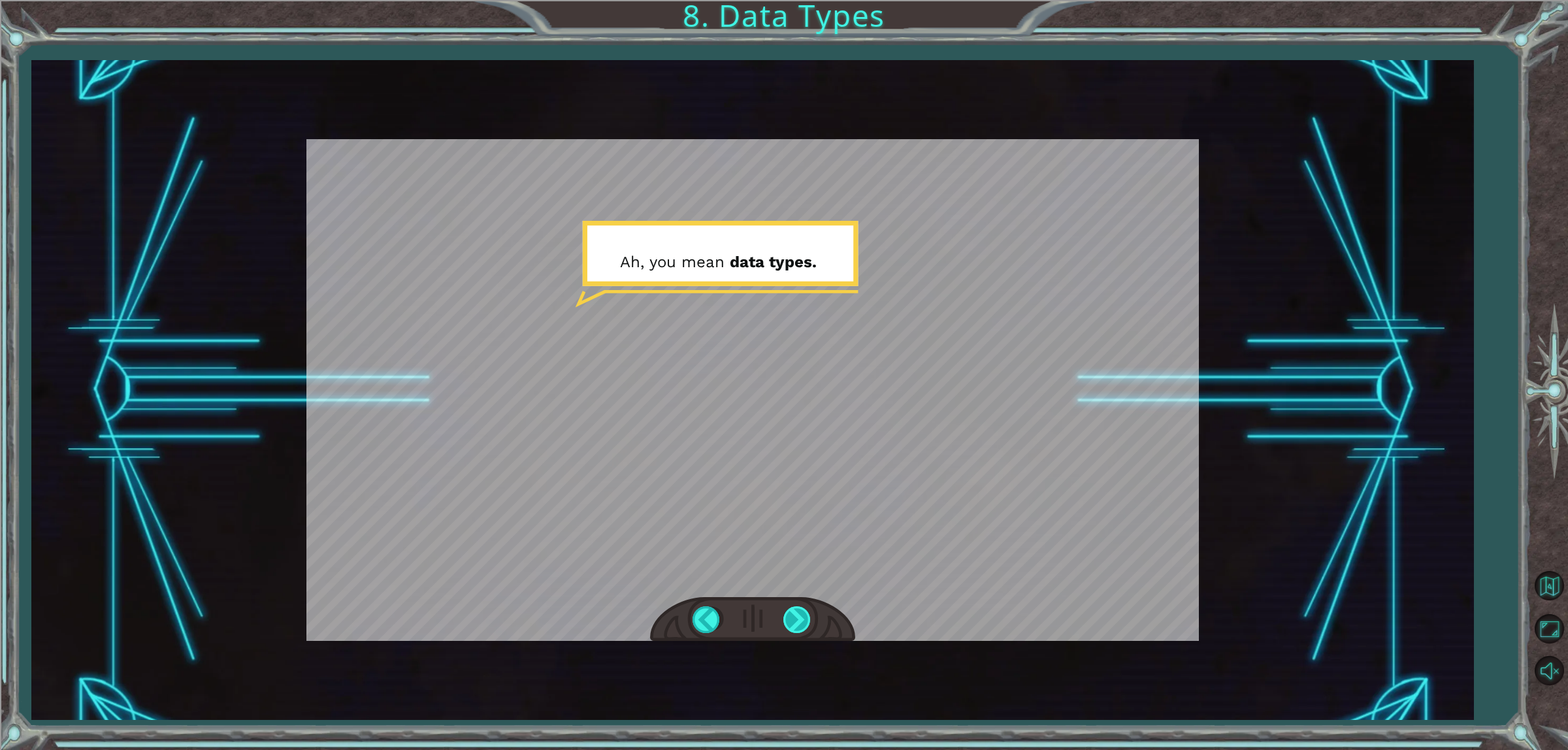
click at [801, 610] on div at bounding box center [798, 620] width 30 height 27
click at [801, 602] on div at bounding box center [753, 620] width 206 height 45
click at [801, 609] on div at bounding box center [798, 620] width 30 height 27
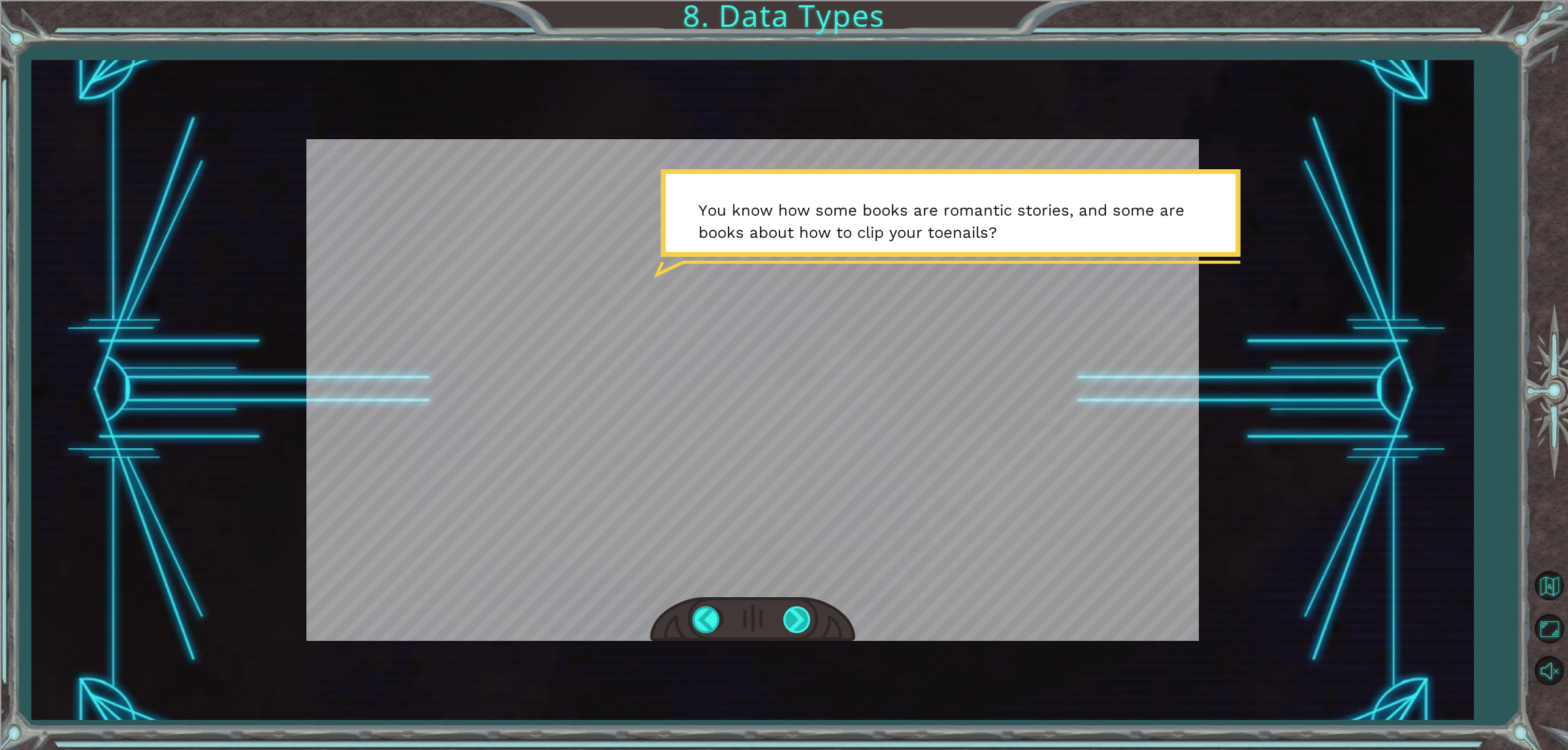
click at [805, 618] on div at bounding box center [798, 620] width 30 height 27
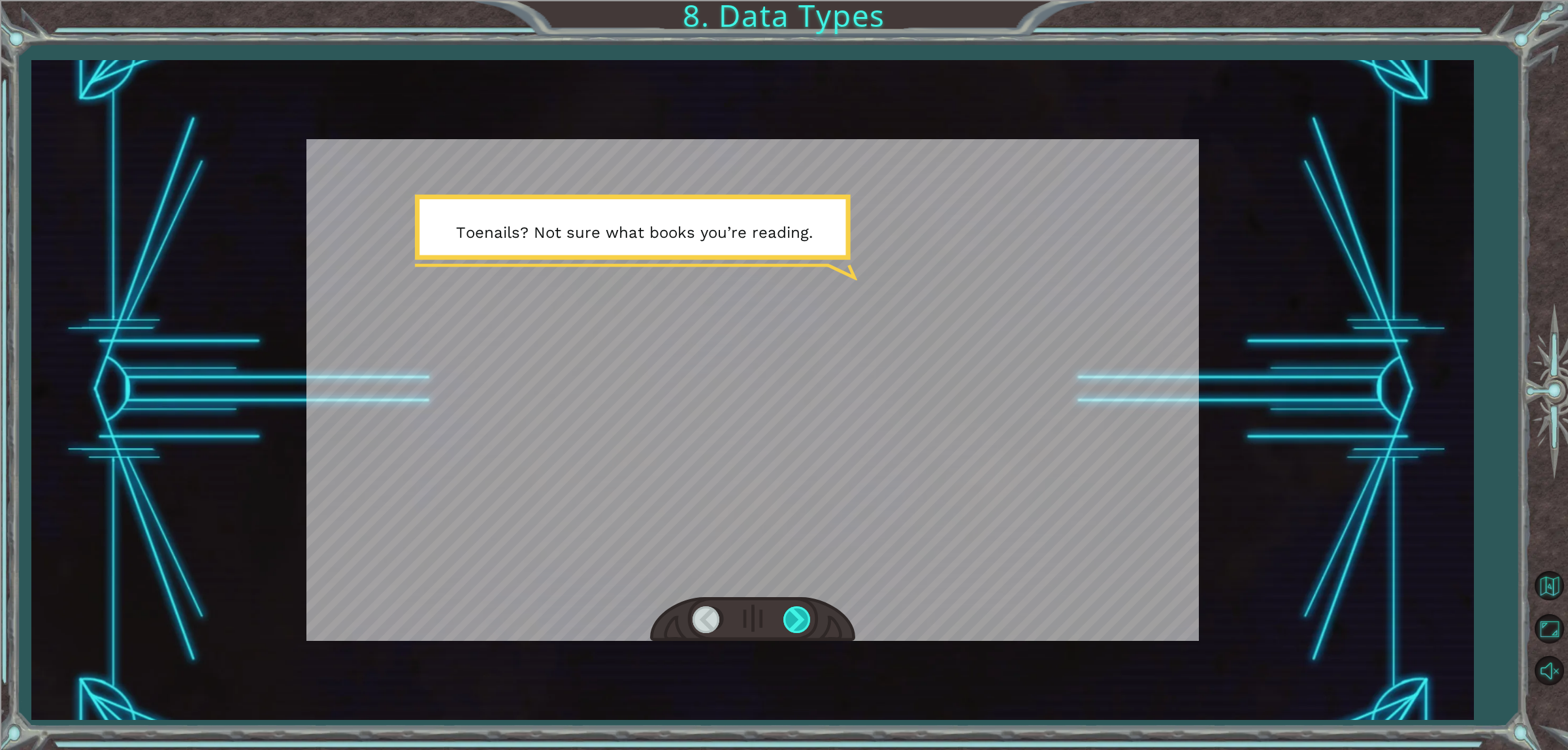
click at [802, 612] on div at bounding box center [798, 620] width 30 height 27
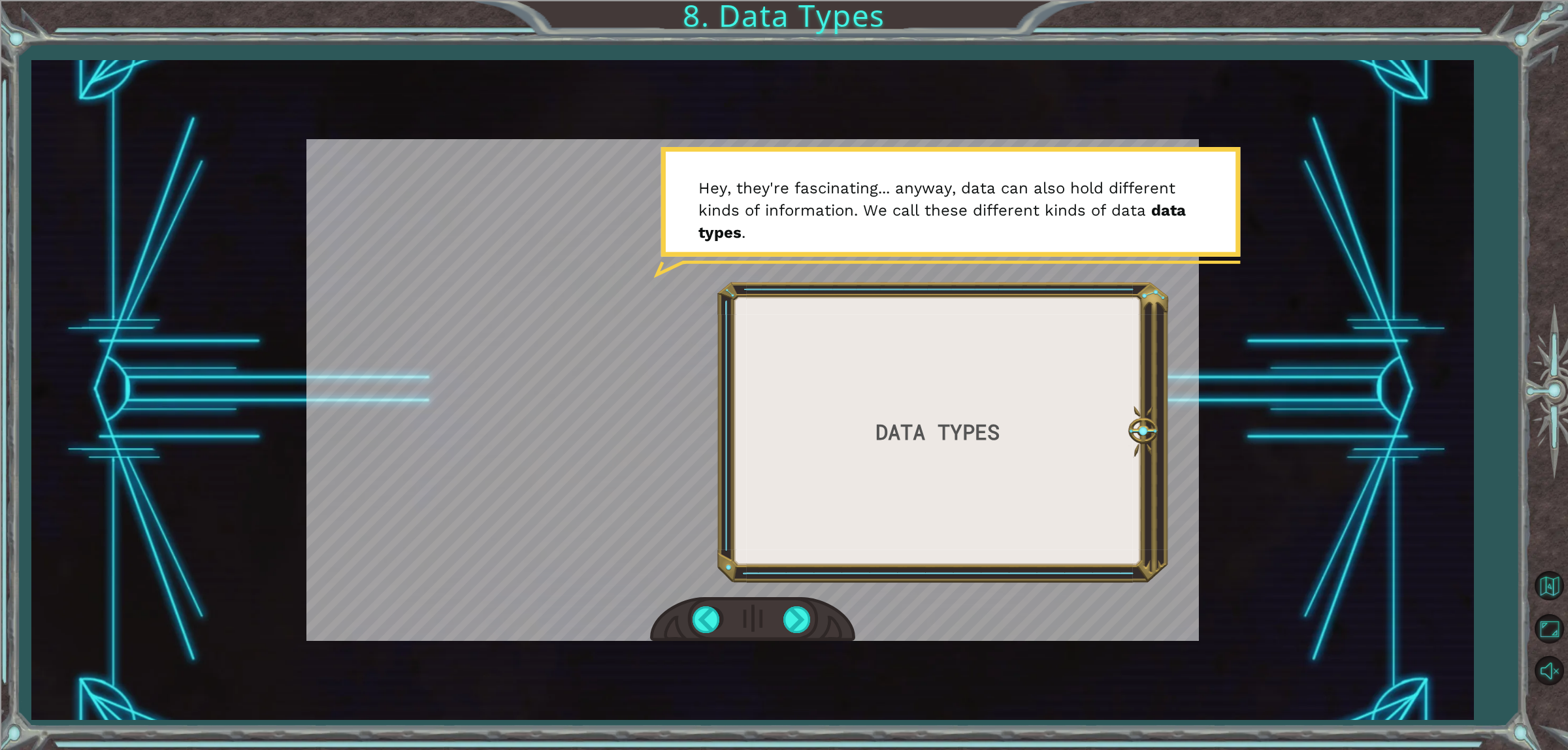
click at [782, 616] on div at bounding box center [753, 620] width 206 height 45
drag, startPoint x: 782, startPoint y: 616, endPoint x: 791, endPoint y: 618, distance: 9.2
click at [786, 618] on div at bounding box center [753, 620] width 206 height 45
click at [791, 618] on div at bounding box center [798, 620] width 30 height 27
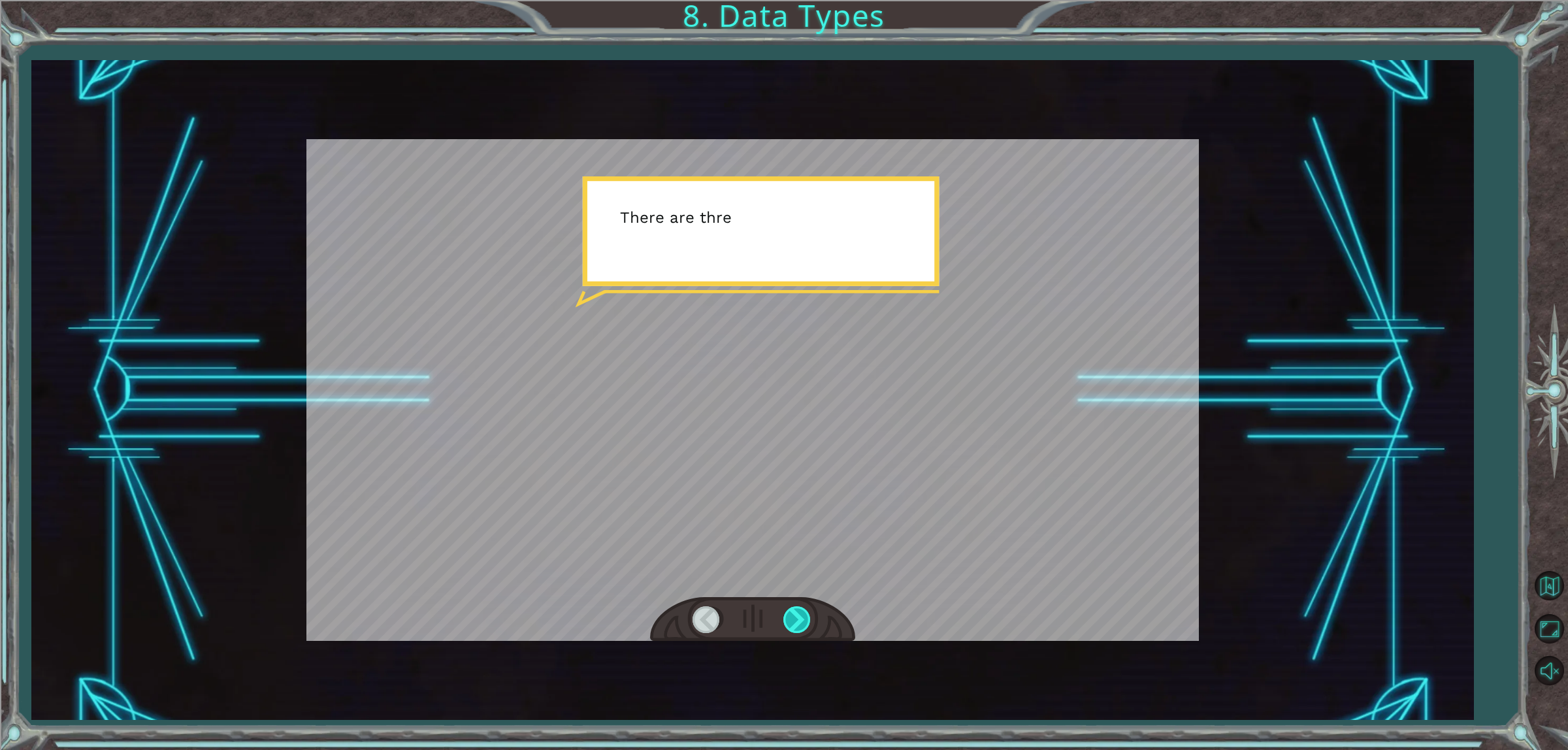
click at [791, 618] on div at bounding box center [798, 620] width 30 height 27
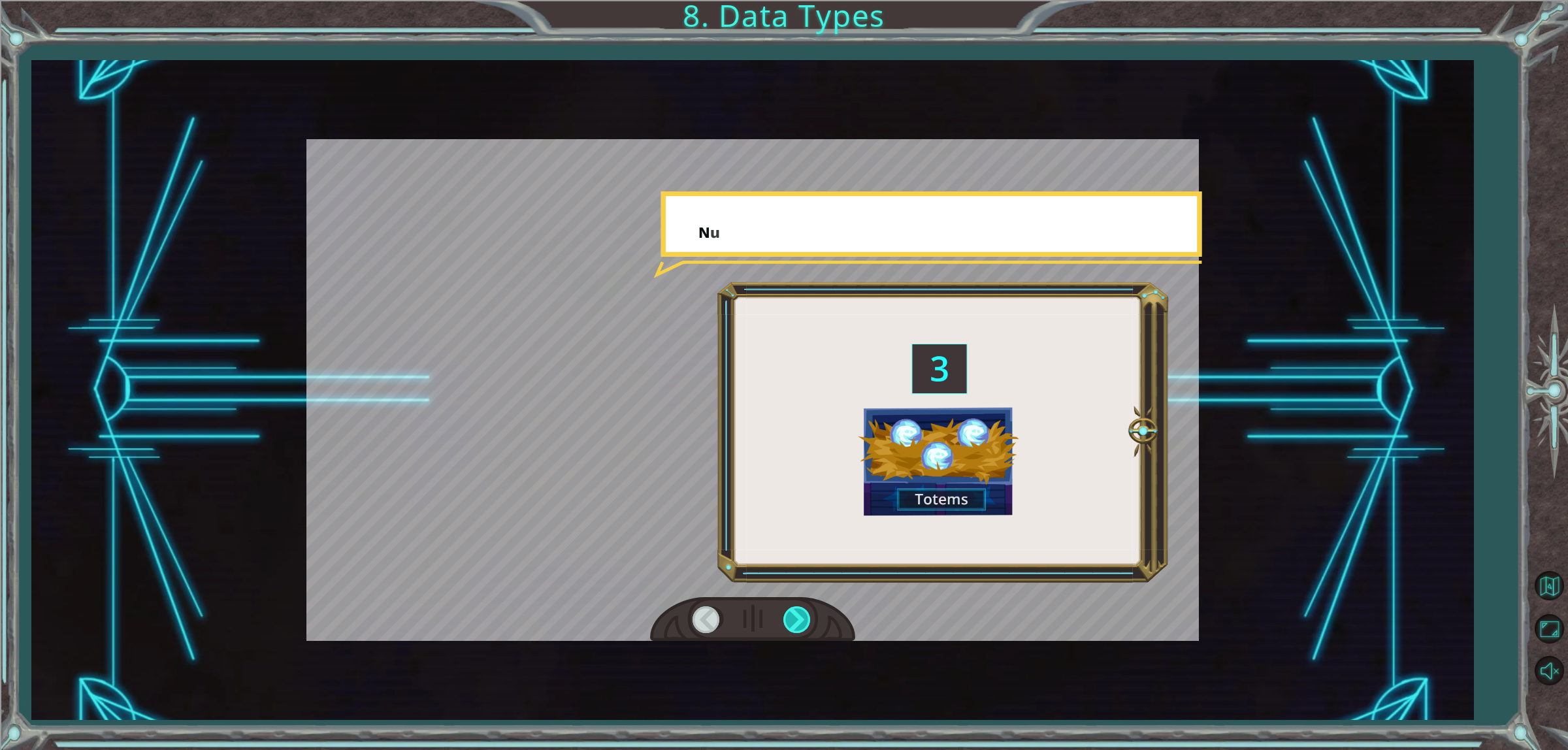
click at [791, 618] on div at bounding box center [798, 620] width 30 height 27
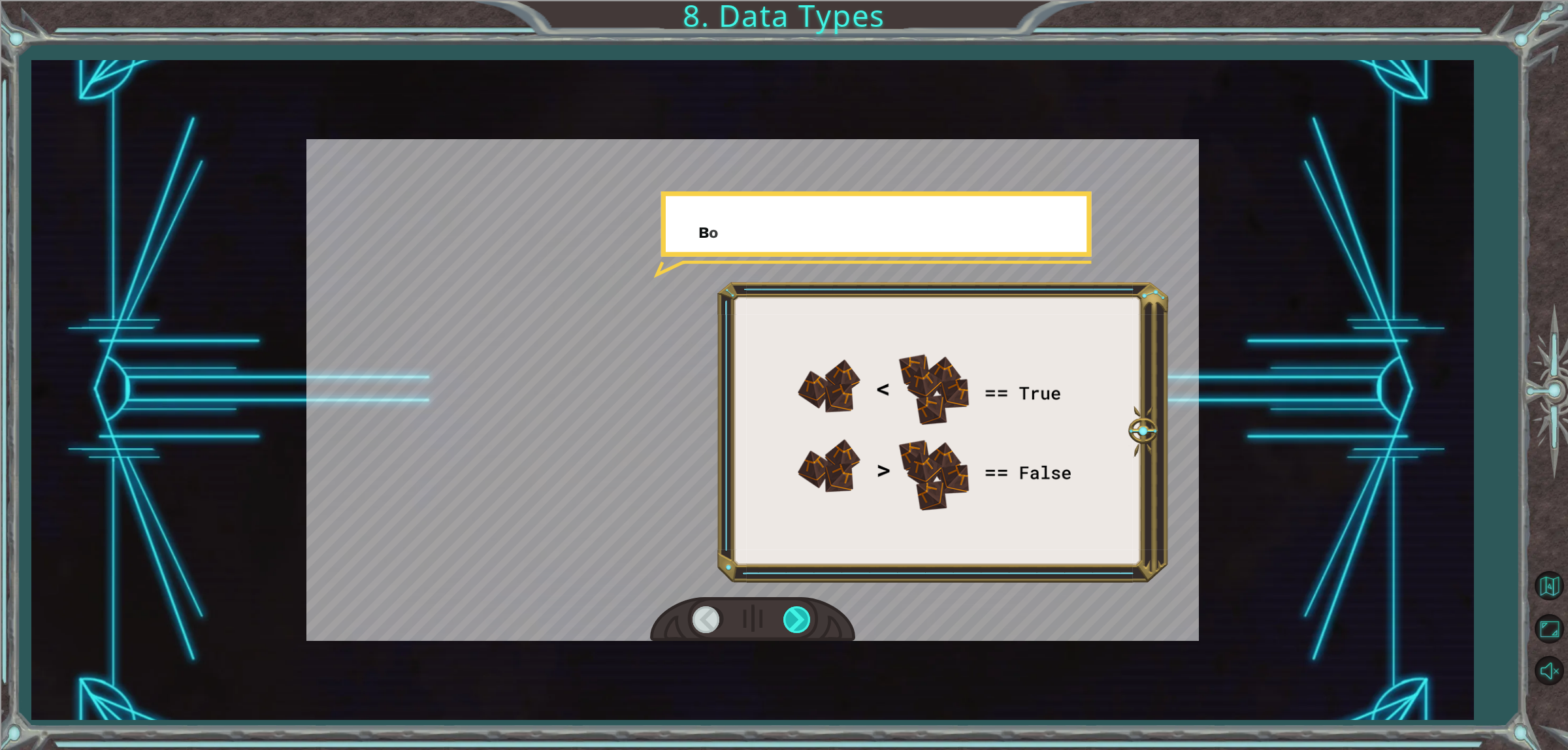
click at [791, 618] on div at bounding box center [798, 620] width 30 height 27
click at [791, 616] on div at bounding box center [798, 620] width 30 height 27
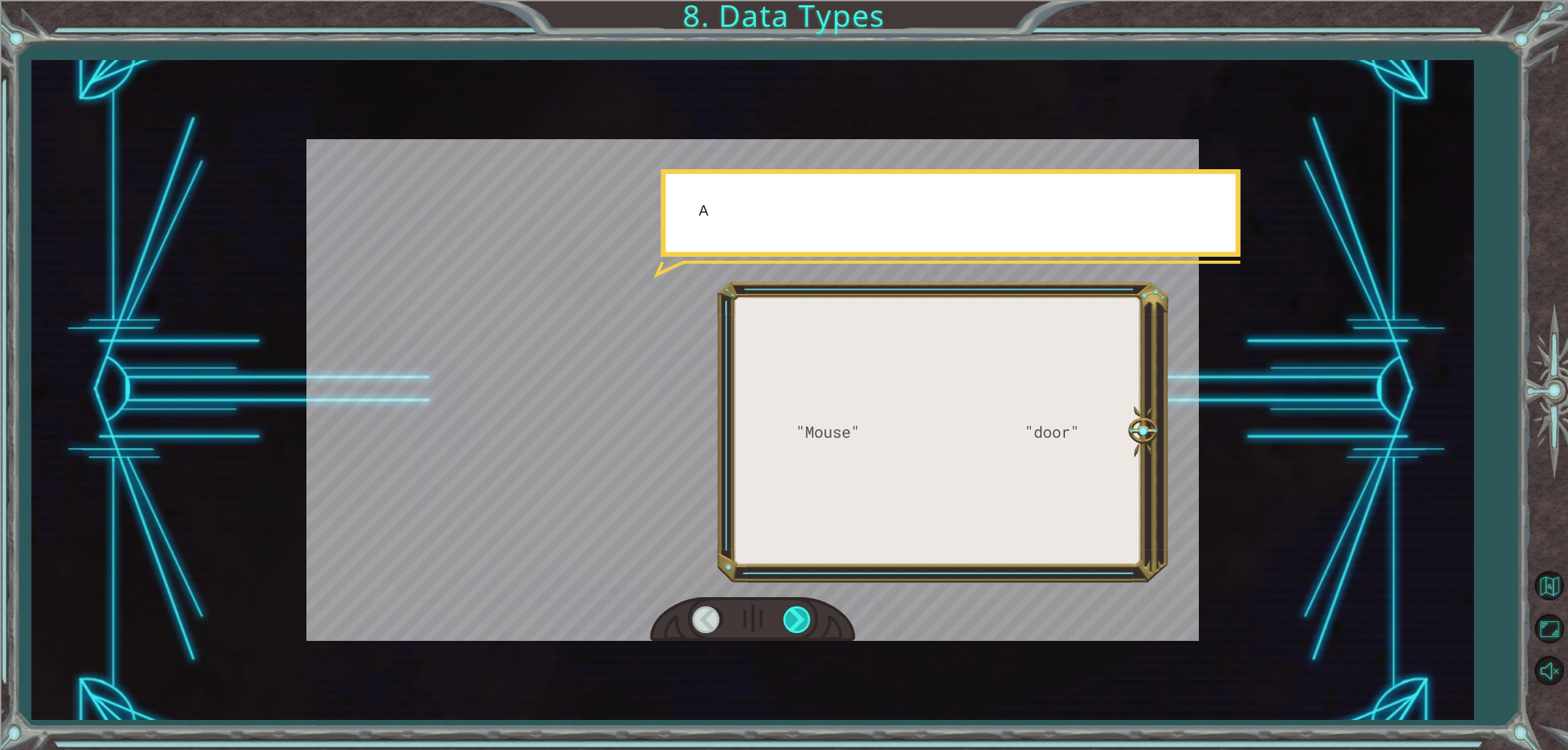
click at [791, 616] on div at bounding box center [798, 620] width 30 height 27
click at [795, 602] on div at bounding box center [753, 620] width 206 height 45
click at [795, 616] on div at bounding box center [798, 620] width 30 height 27
drag, startPoint x: 795, startPoint y: 616, endPoint x: 795, endPoint y: 625, distance: 9.0
click at [795, 621] on div at bounding box center [798, 620] width 30 height 27
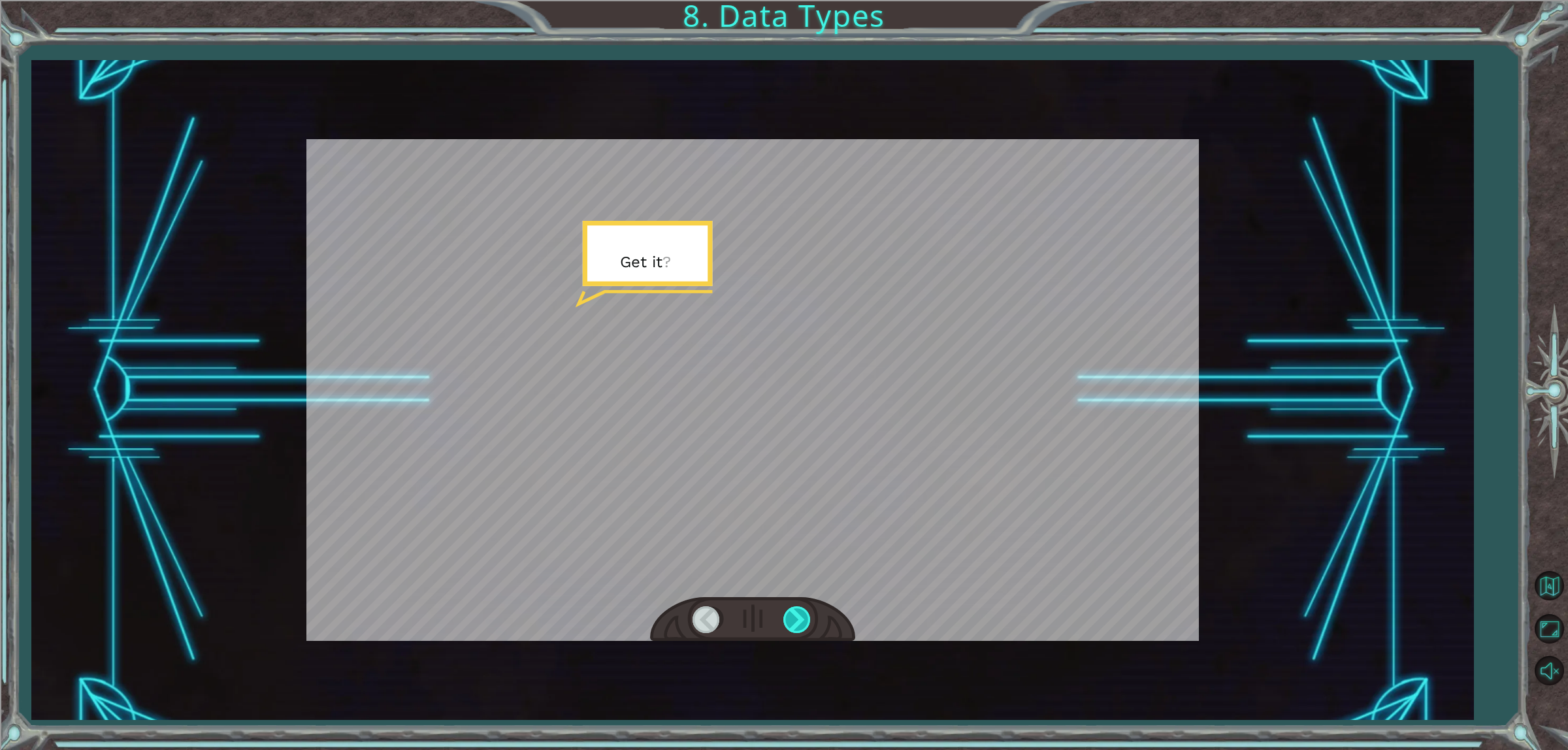
click at [795, 624] on div at bounding box center [798, 620] width 30 height 27
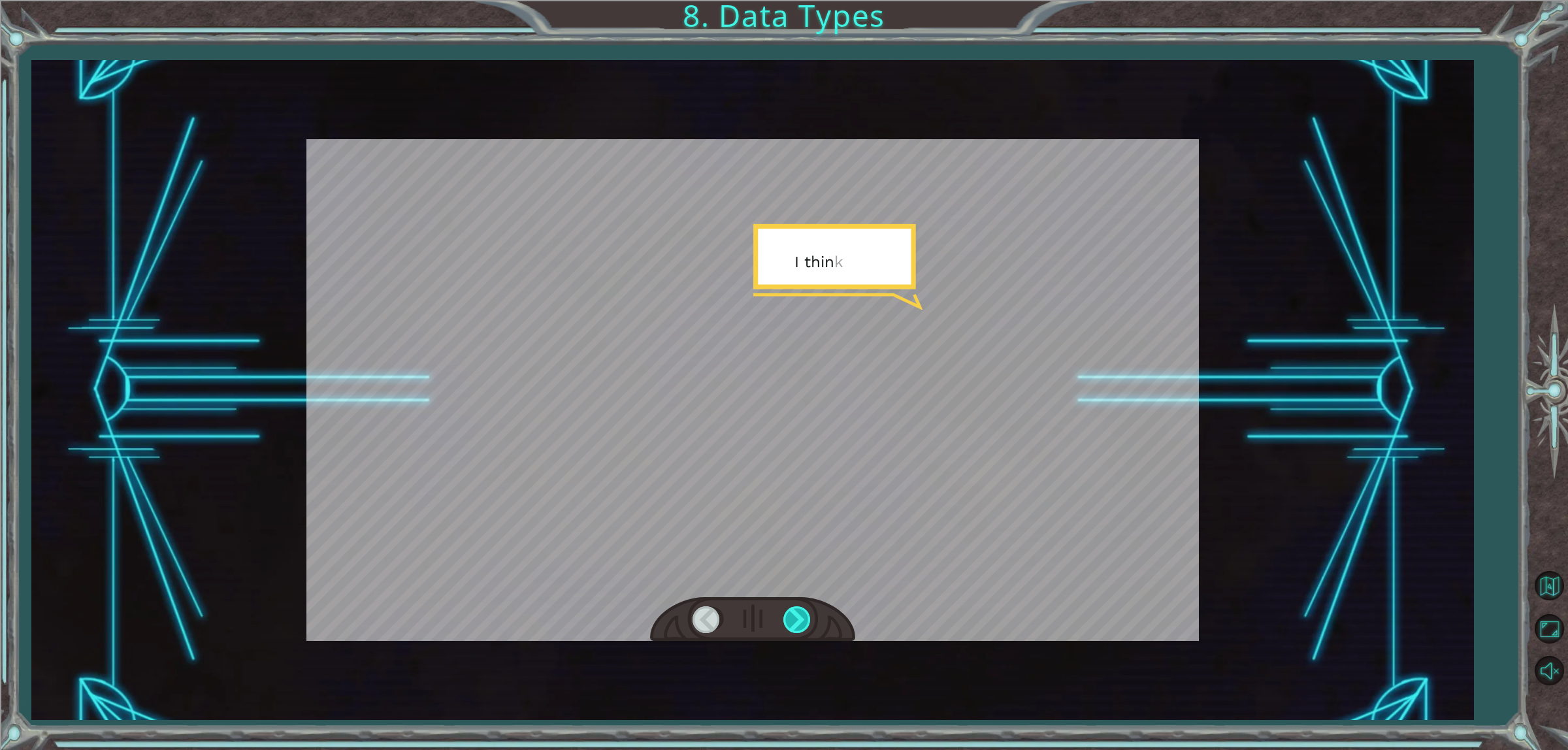
click at [795, 620] on div at bounding box center [798, 620] width 30 height 27
click at [795, 0] on div "number1 = 20 boolean1 = false string1 = “hello!” T h a n k s ! I t w a s g e t …" at bounding box center [784, 0] width 1568 height 0
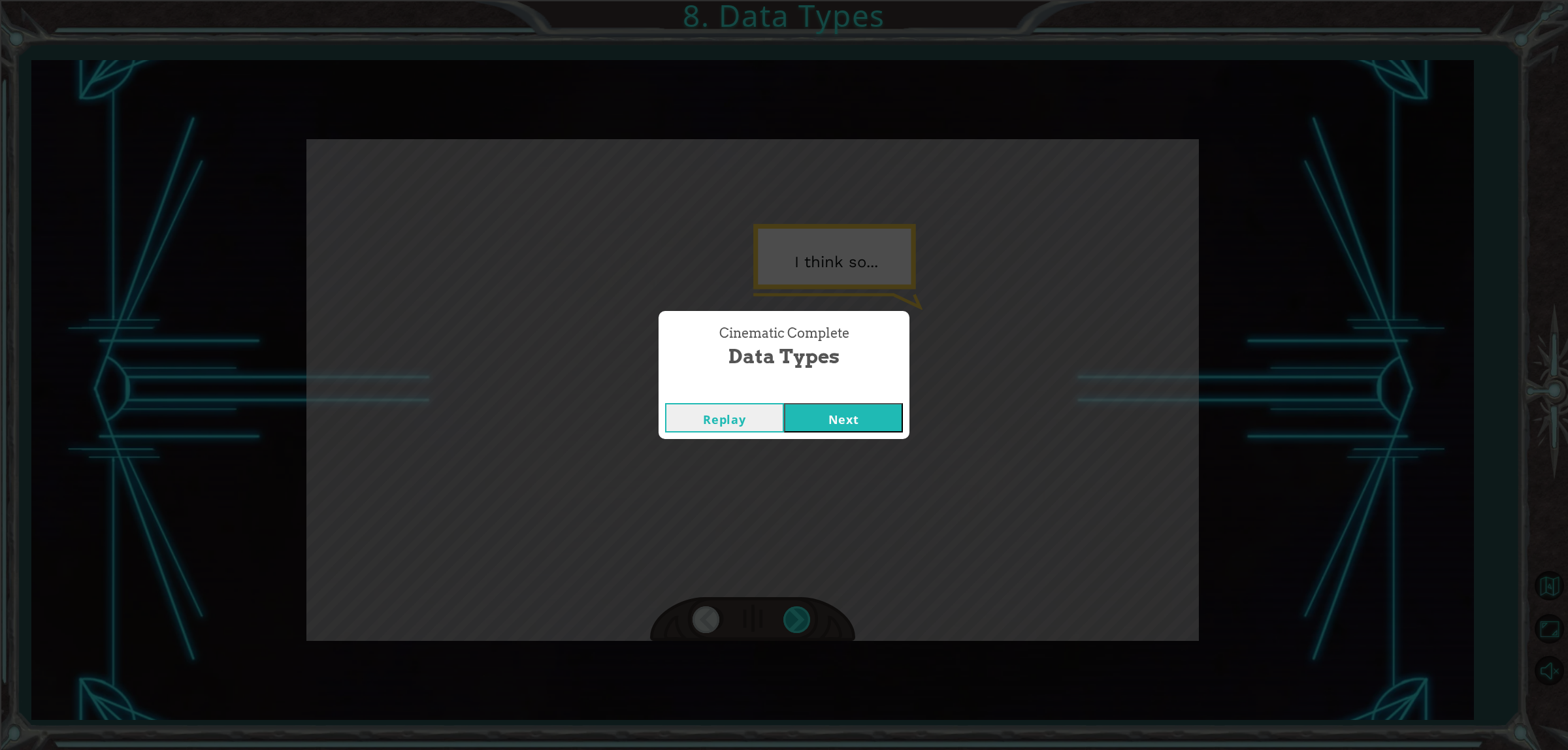
click at [795, 620] on div "Cinematic Complete Data Types Replay Next" at bounding box center [784, 375] width 1568 height 750
drag, startPoint x: 837, startPoint y: 415, endPoint x: 837, endPoint y: 423, distance: 8.0
click at [837, 416] on button "Next" at bounding box center [843, 418] width 119 height 30
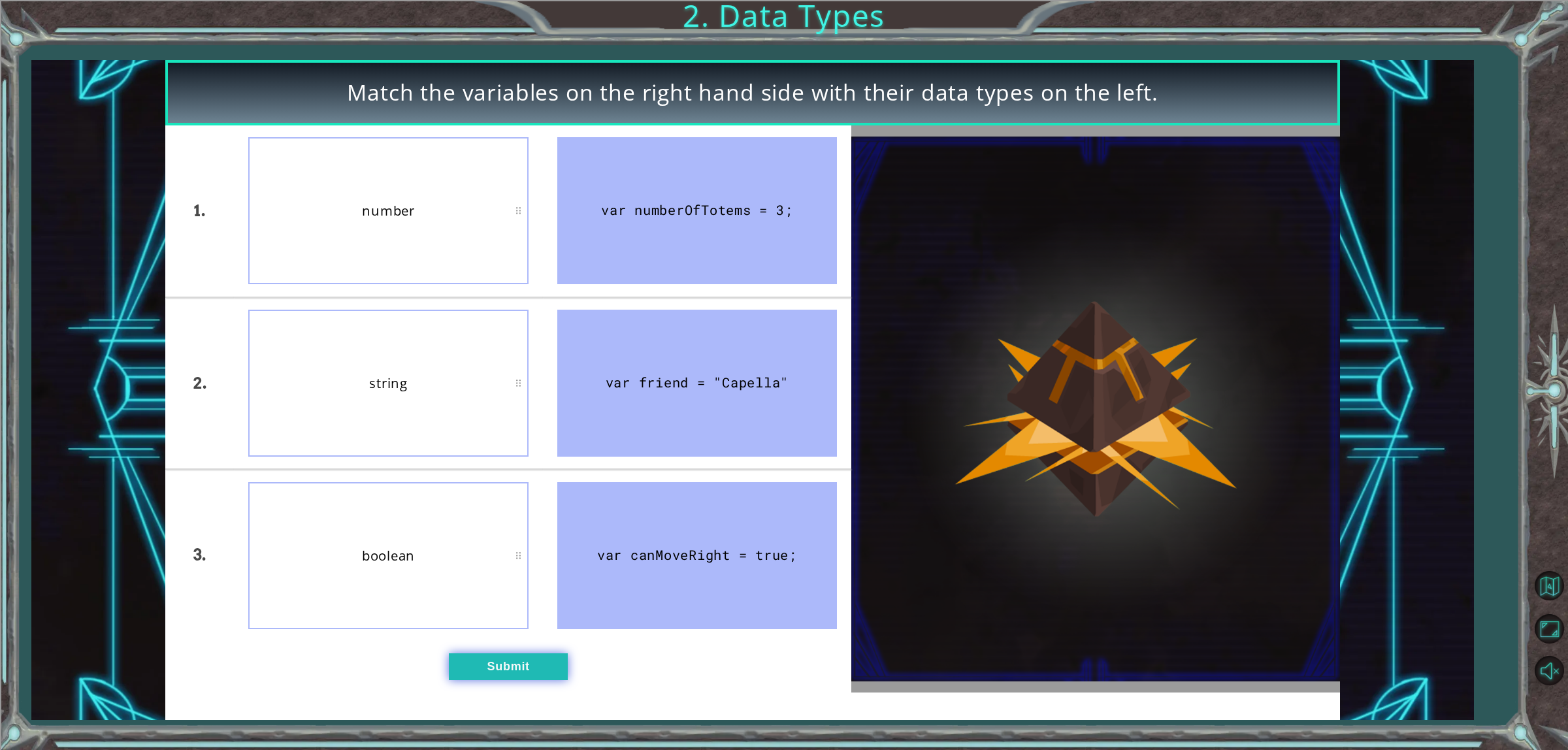
click at [500, 676] on button "Submit" at bounding box center [508, 666] width 119 height 27
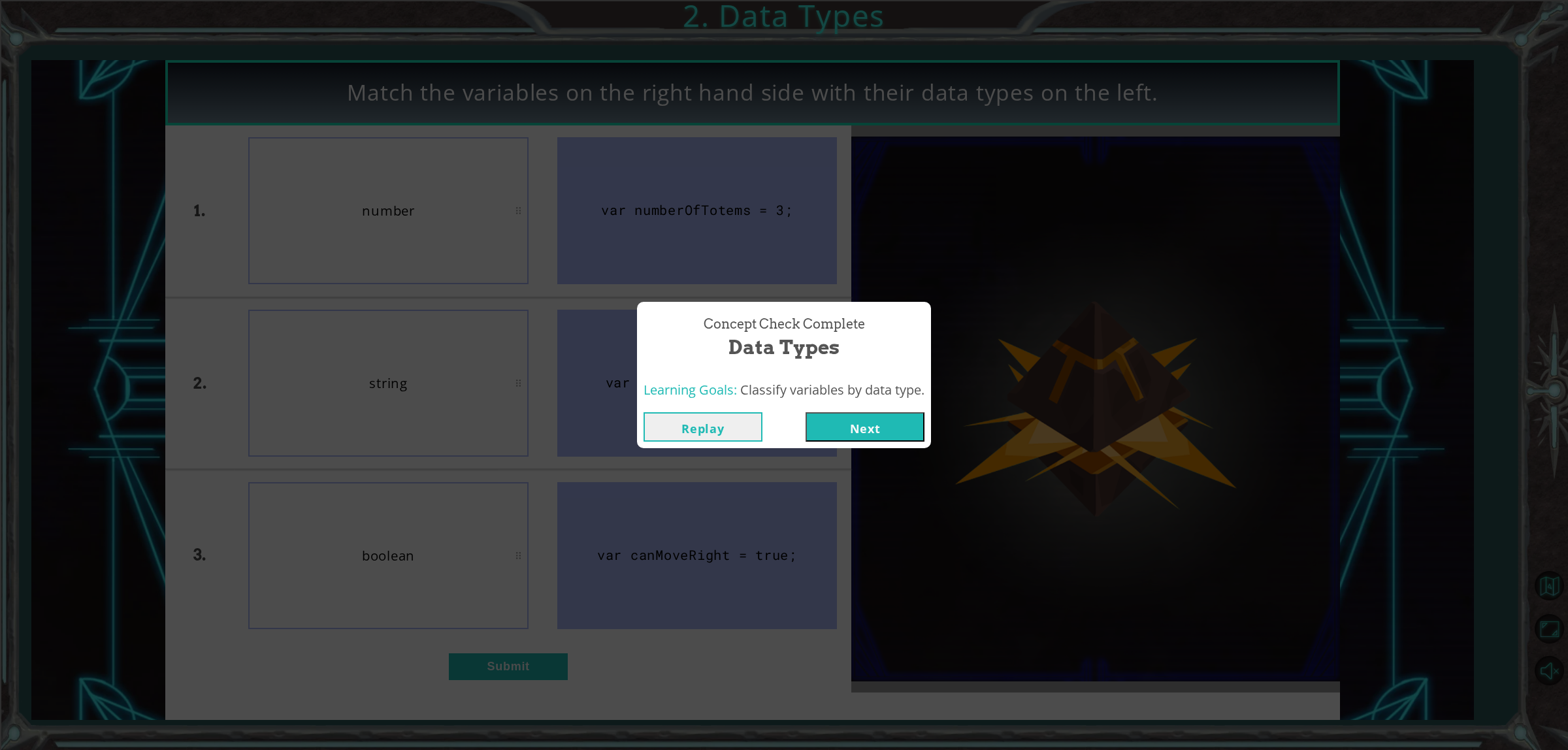
drag, startPoint x: 854, startPoint y: 436, endPoint x: 845, endPoint y: 445, distance: 12.7
click at [846, 445] on div "Replay Next" at bounding box center [784, 427] width 294 height 43
click at [845, 439] on button "Next" at bounding box center [865, 427] width 119 height 30
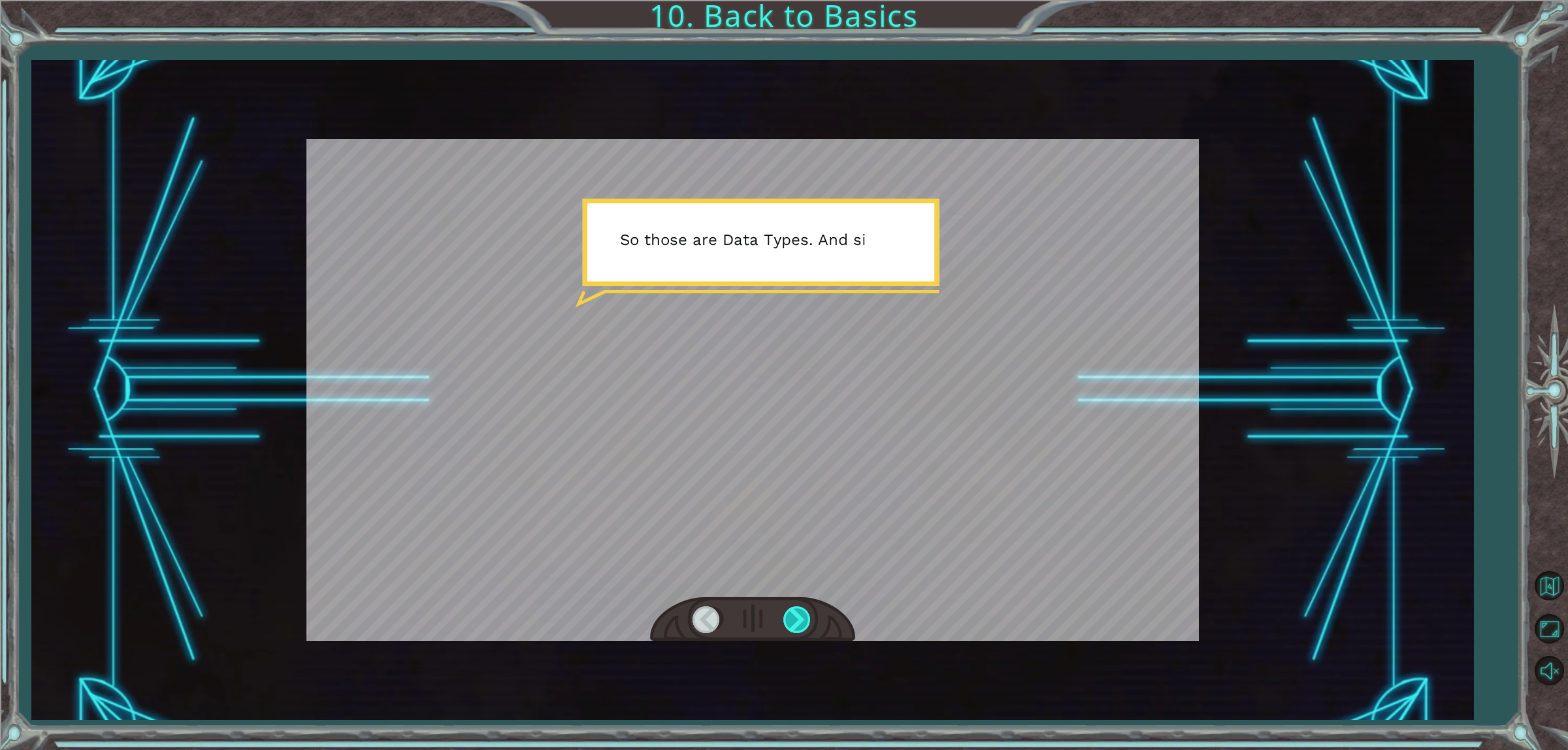
click at [795, 620] on div at bounding box center [798, 620] width 30 height 27
drag, startPoint x: 795, startPoint y: 620, endPoint x: 794, endPoint y: 613, distance: 7.1
click at [795, 613] on div at bounding box center [798, 620] width 30 height 27
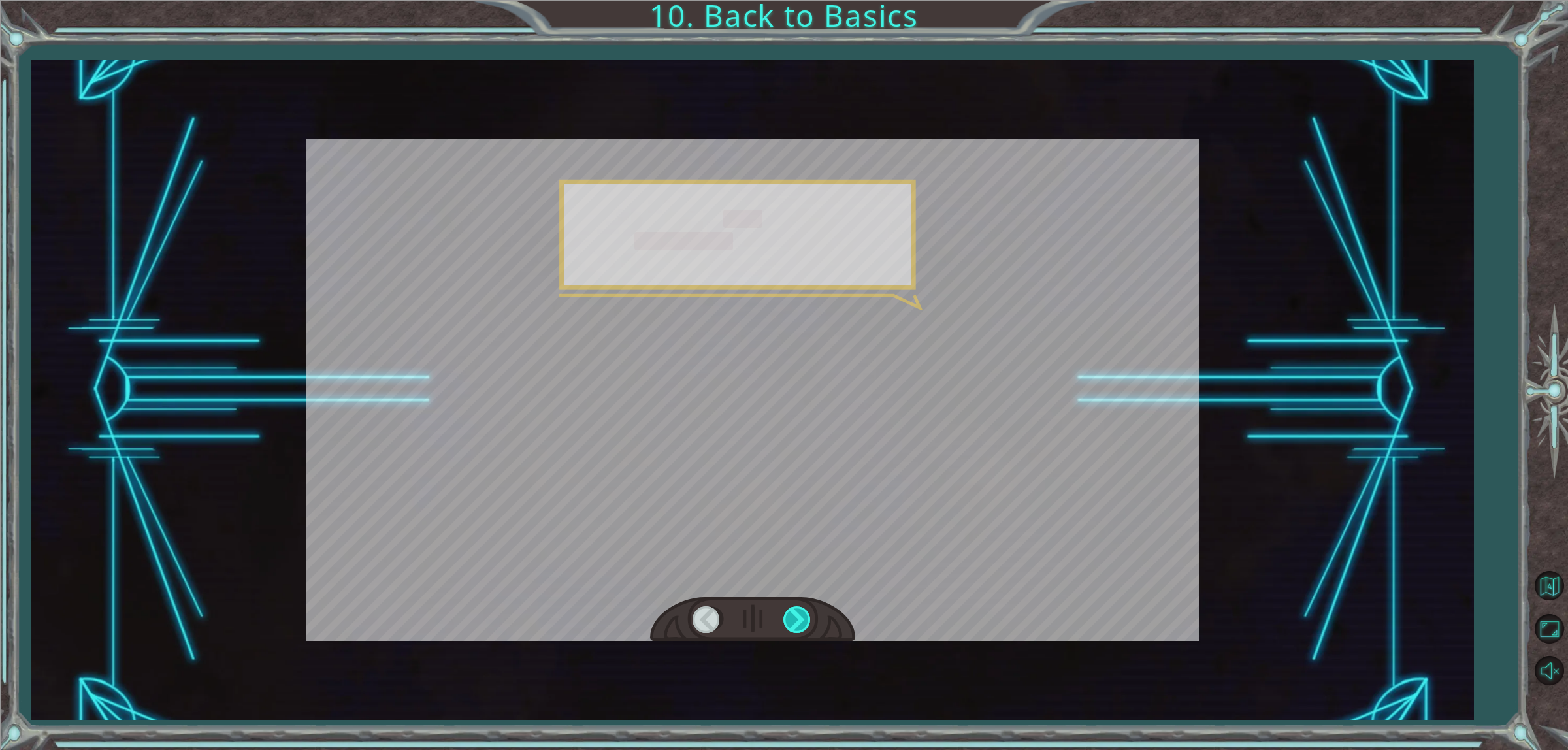
click at [792, 612] on div at bounding box center [798, 620] width 30 height 27
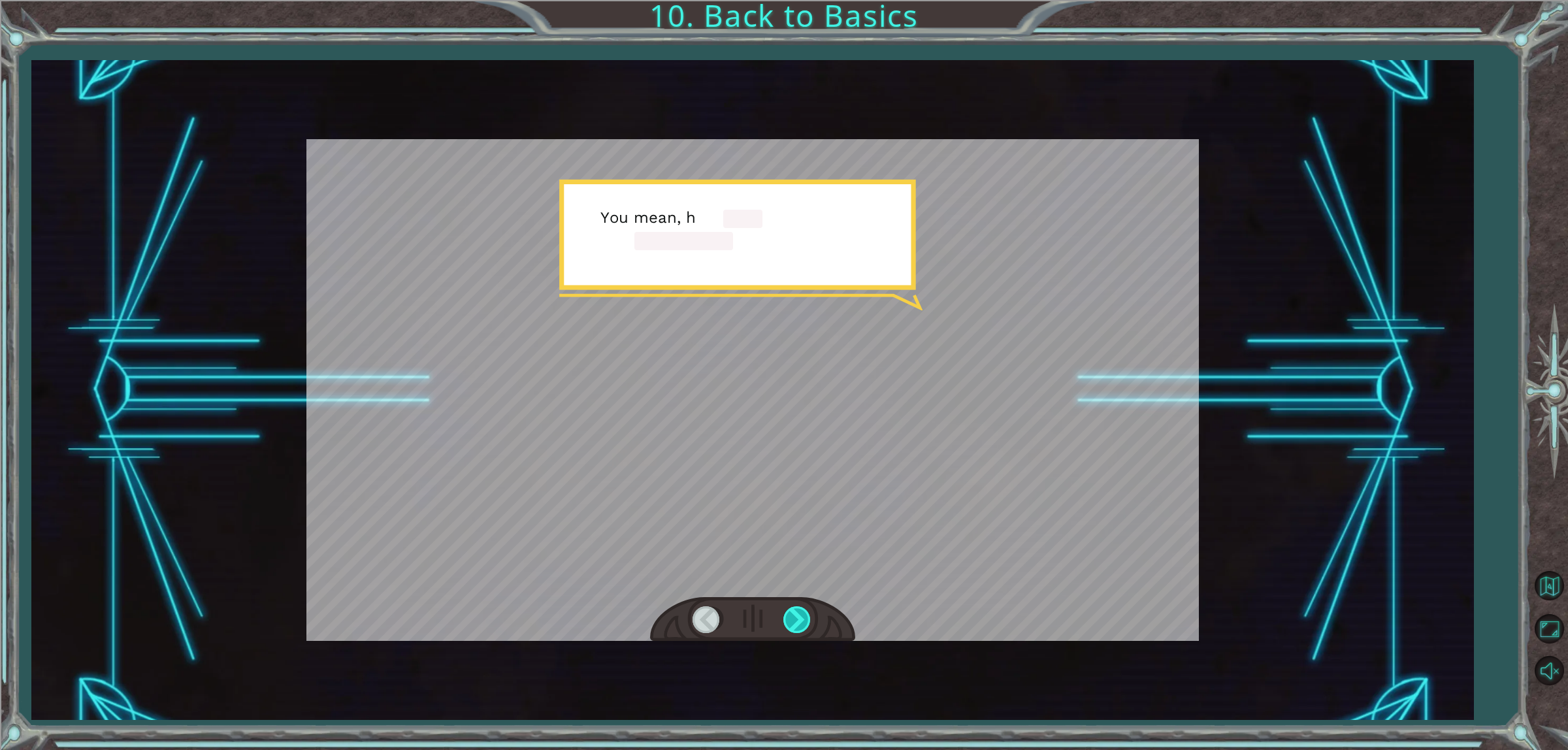
click at [794, 614] on div at bounding box center [798, 620] width 30 height 27
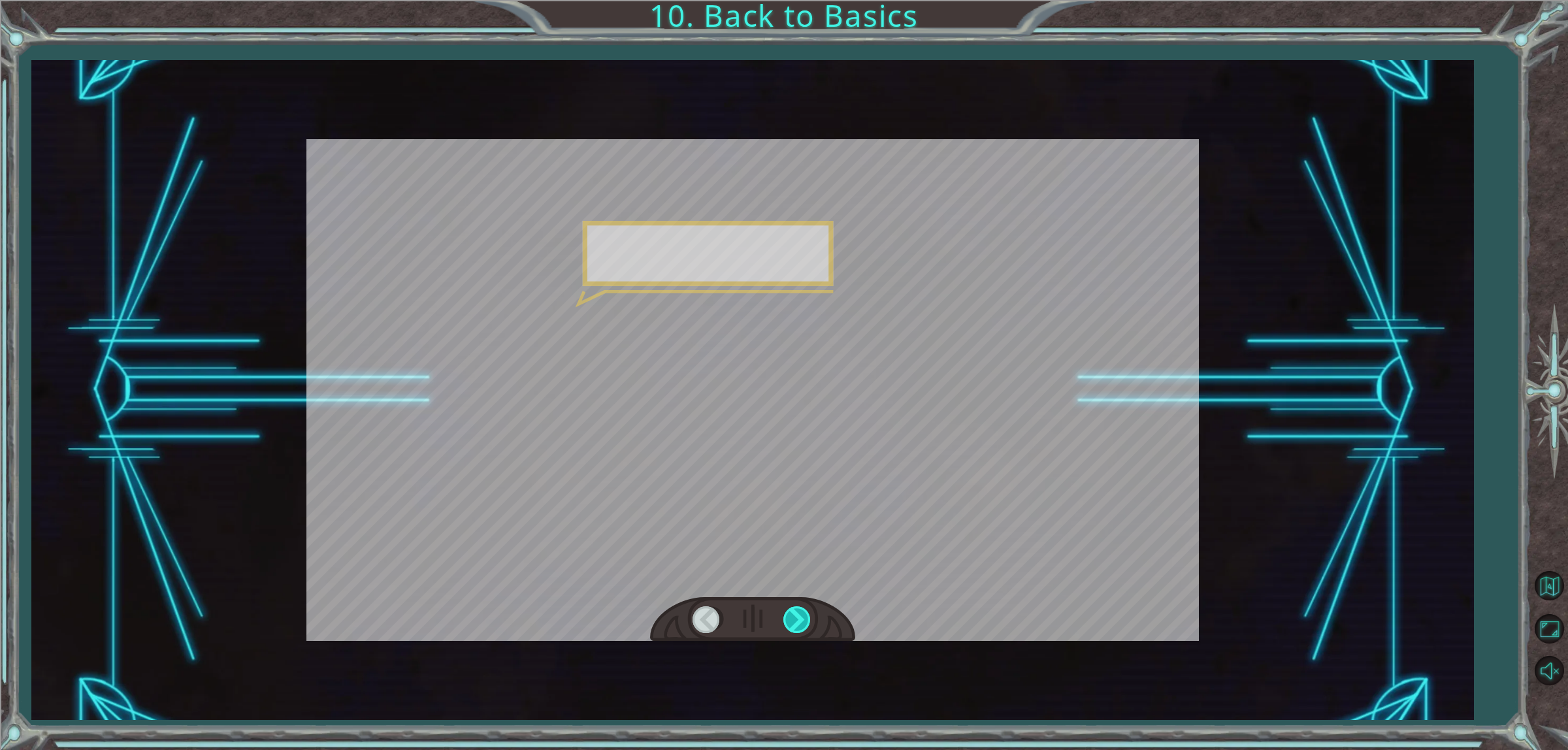
click at [795, 610] on div at bounding box center [798, 620] width 30 height 27
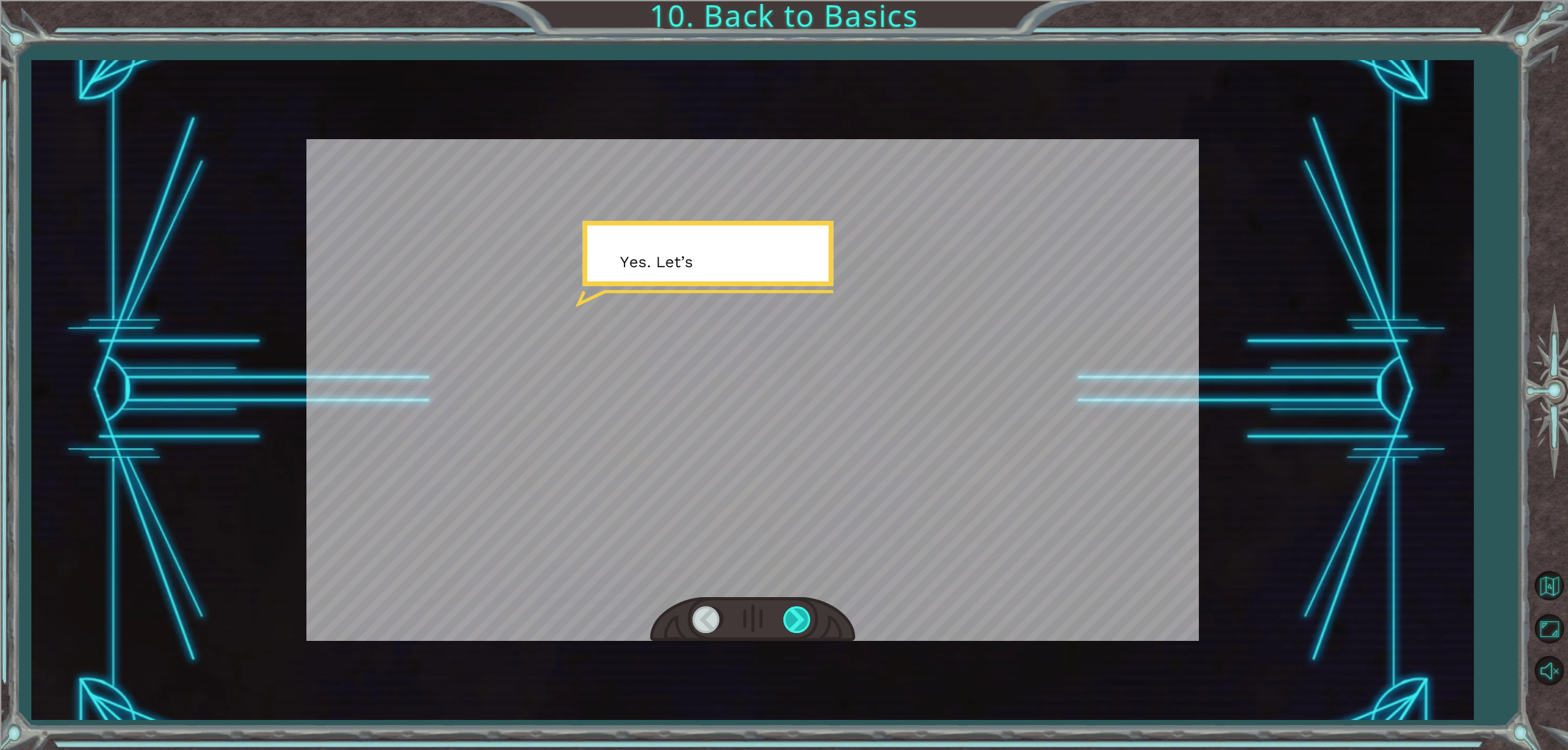
click at [795, 610] on div at bounding box center [798, 620] width 30 height 27
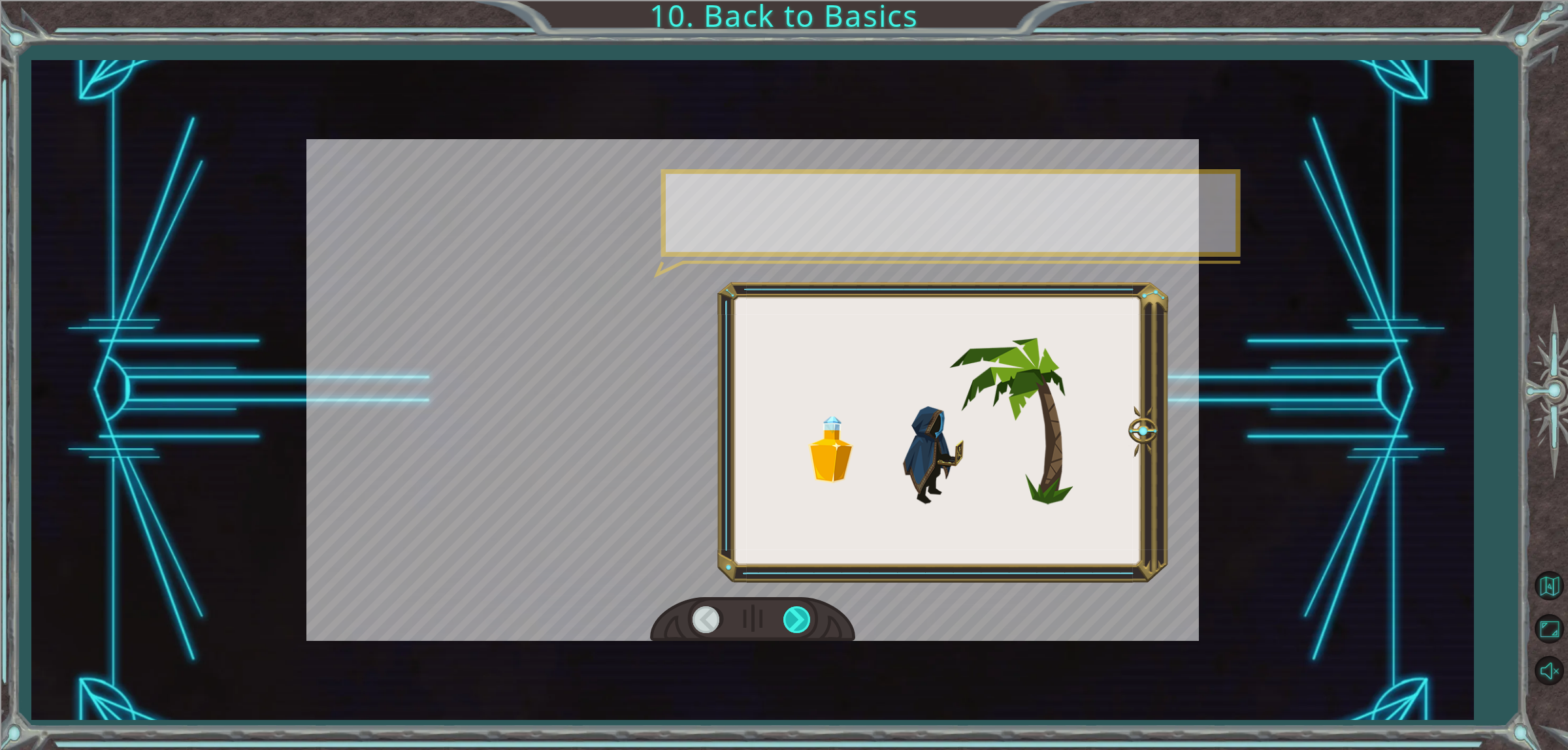
click at [795, 610] on div at bounding box center [798, 620] width 30 height 27
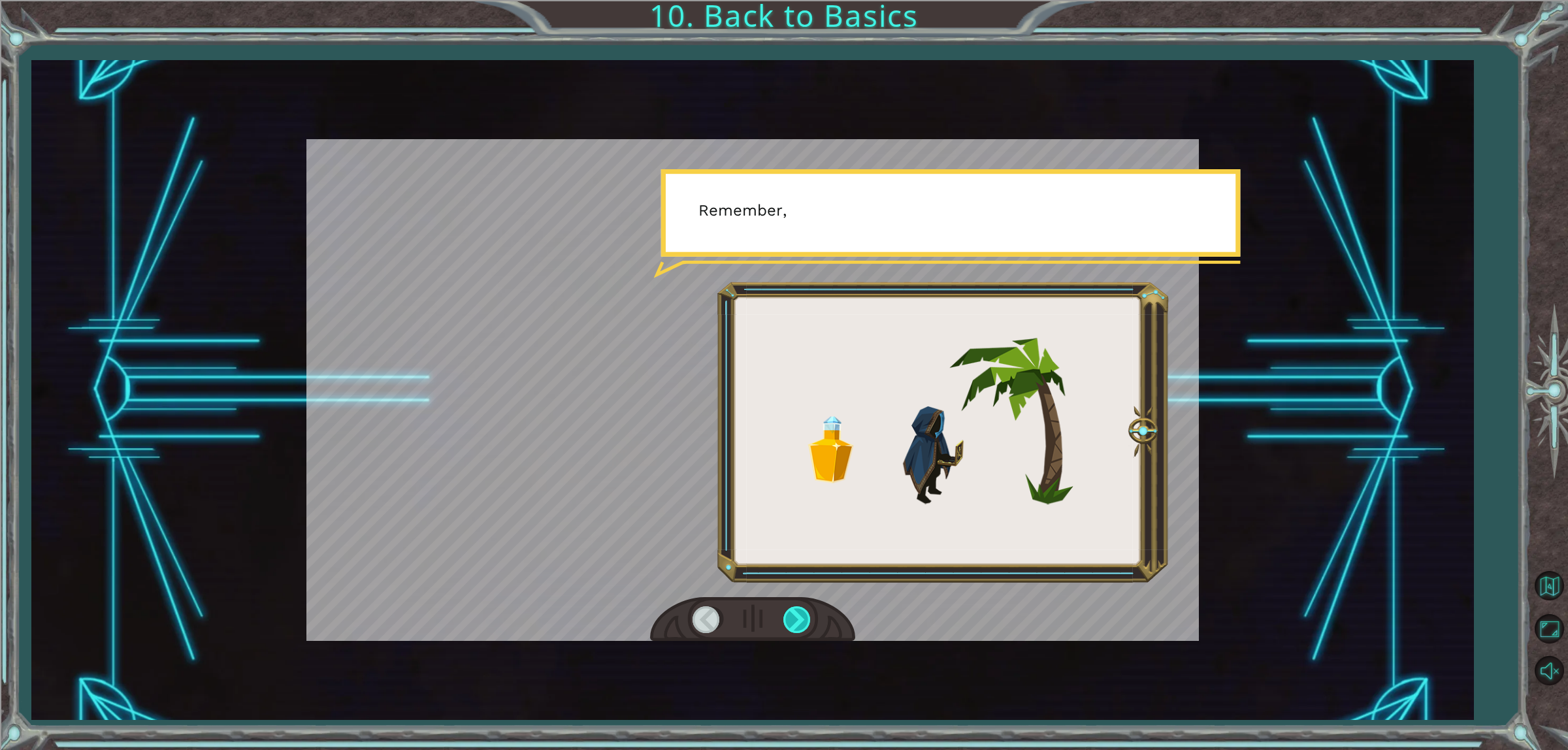
click at [797, 611] on div at bounding box center [798, 620] width 30 height 27
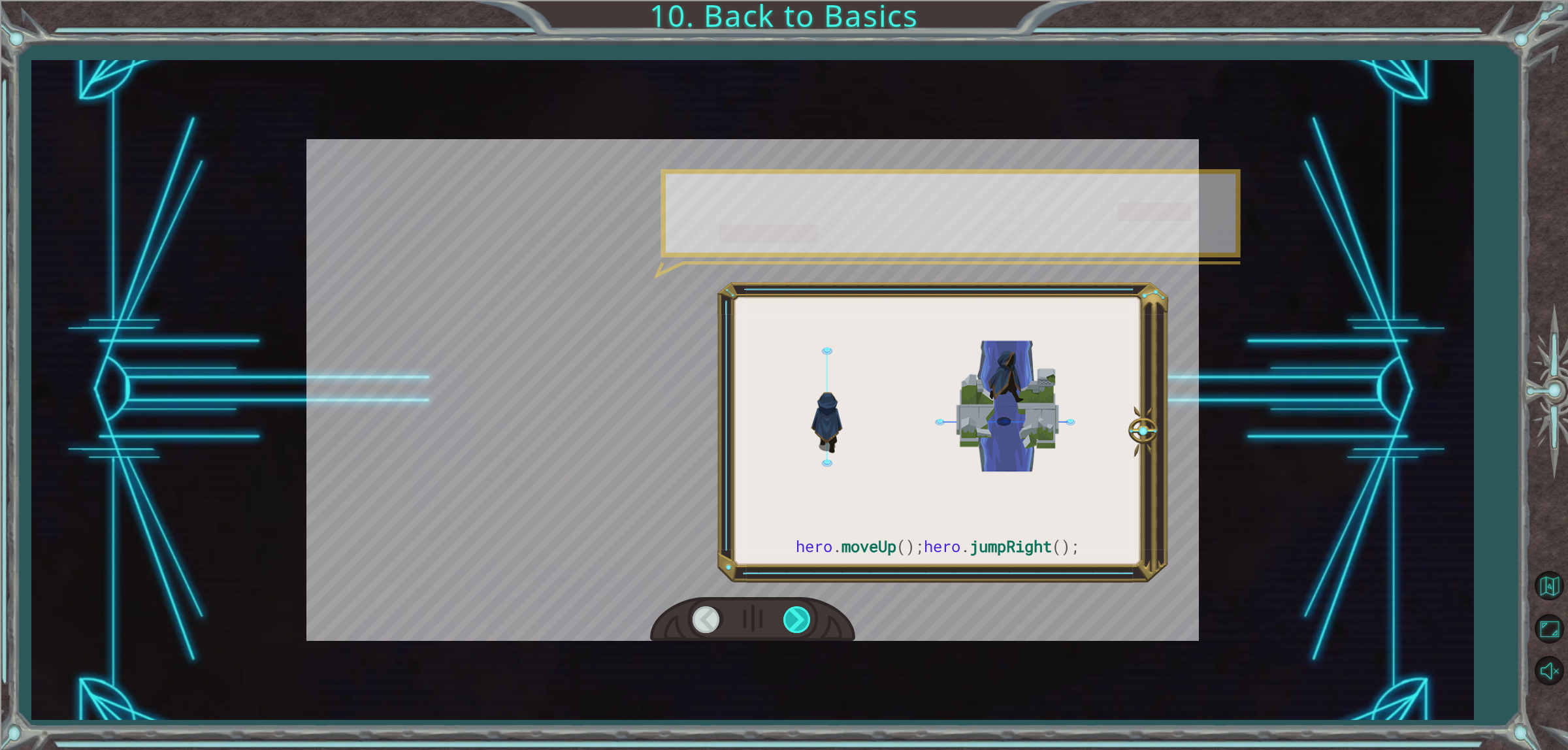
click at [797, 611] on div at bounding box center [798, 620] width 30 height 27
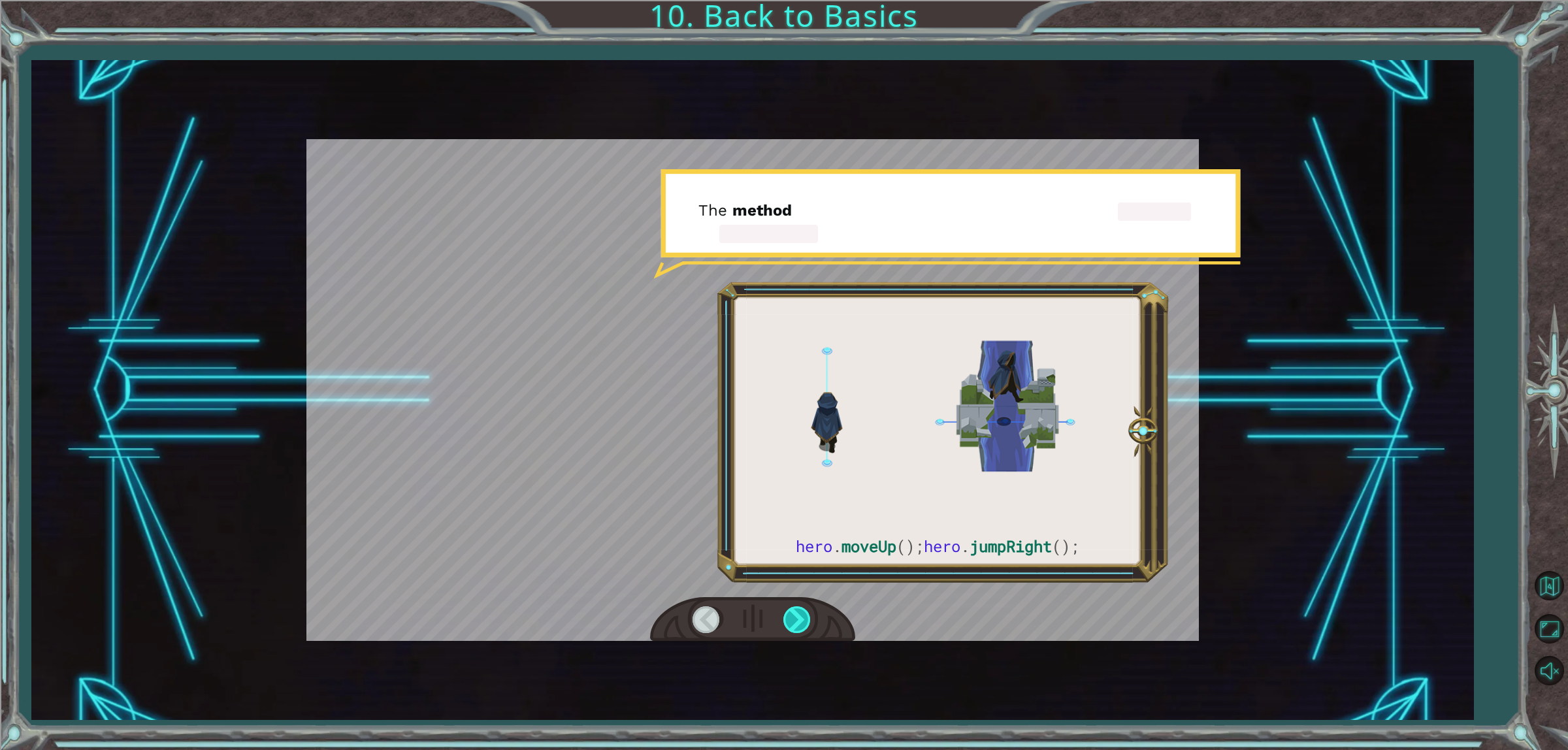
click at [797, 611] on div at bounding box center [798, 620] width 30 height 27
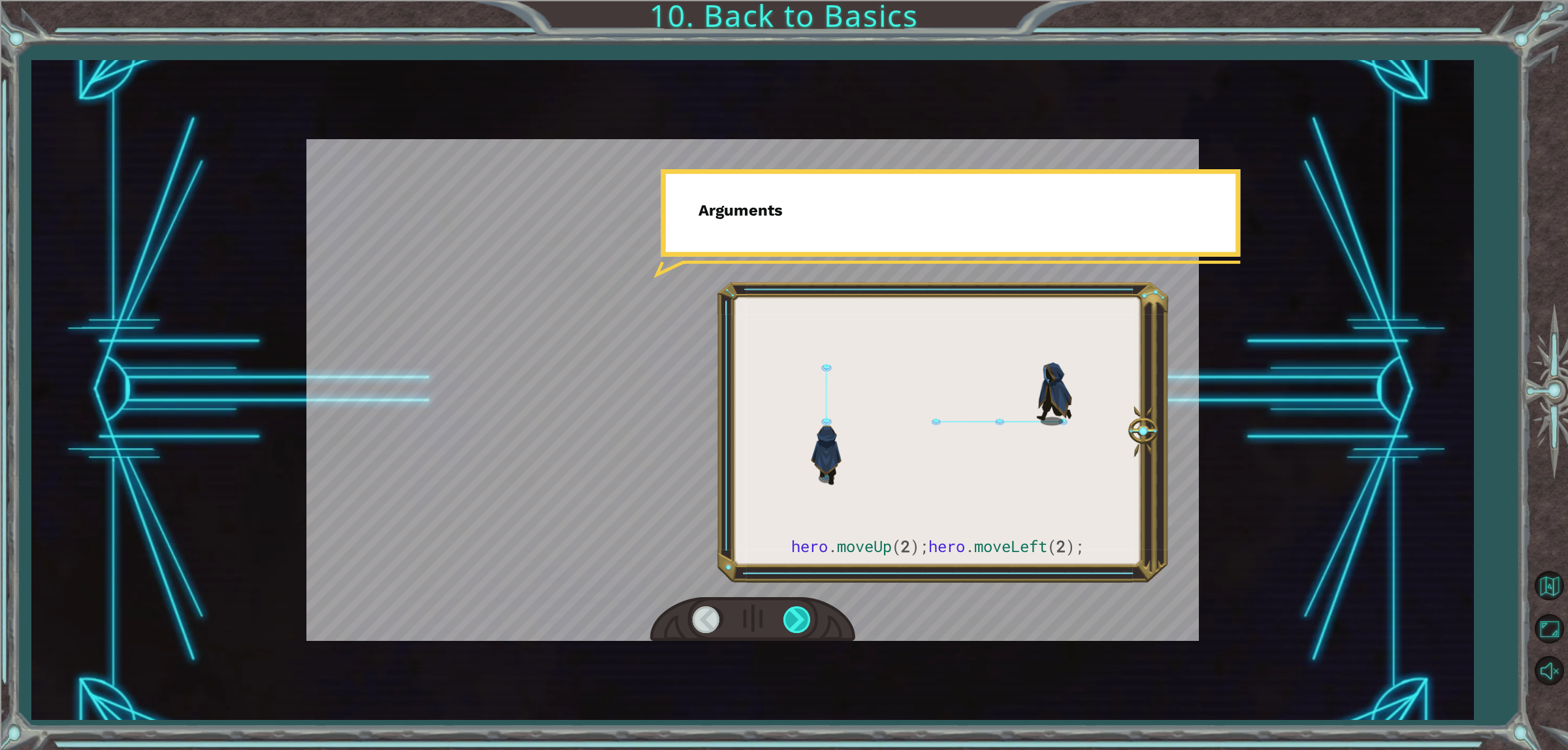
click at [798, 611] on div at bounding box center [798, 620] width 30 height 27
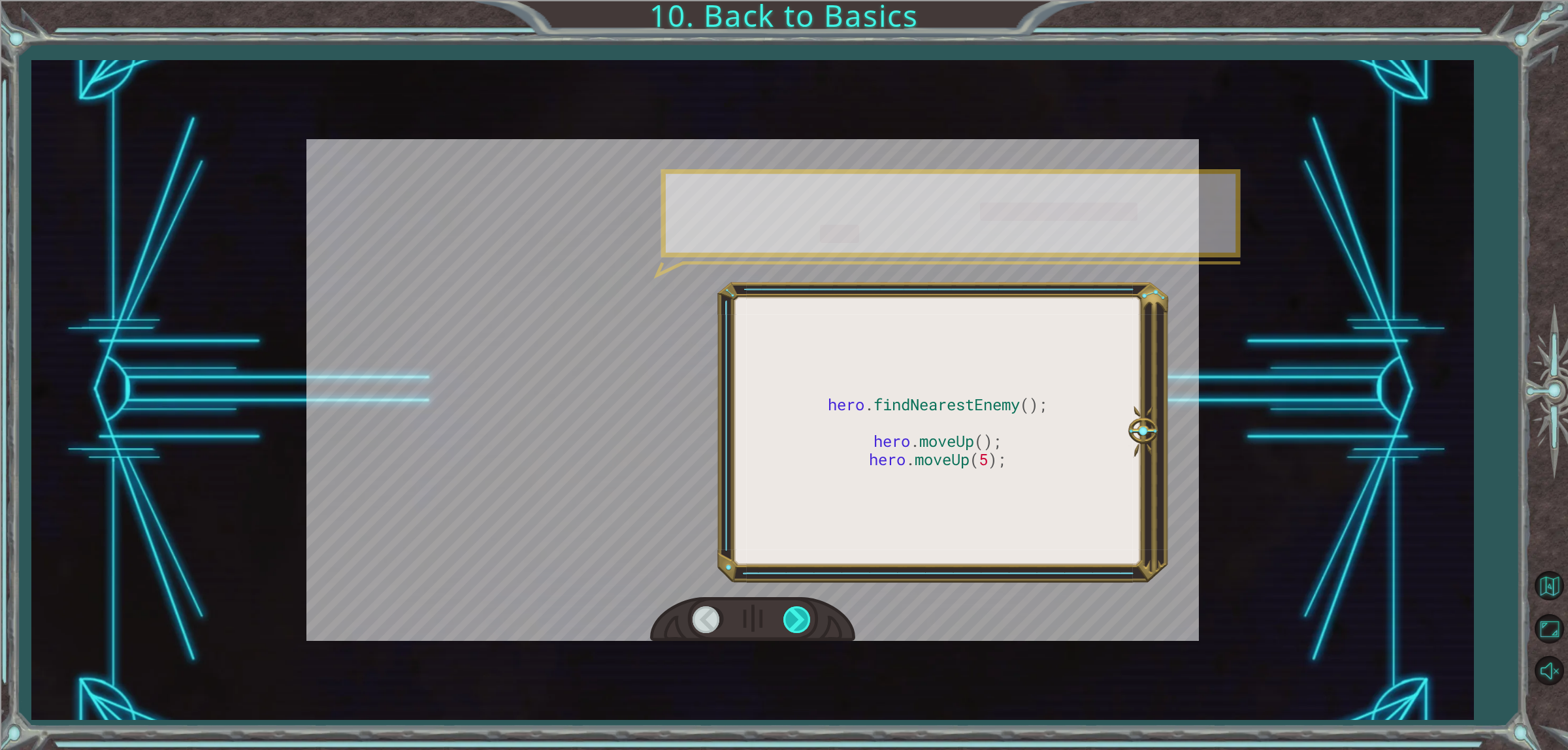
click at [798, 611] on div at bounding box center [798, 620] width 30 height 27
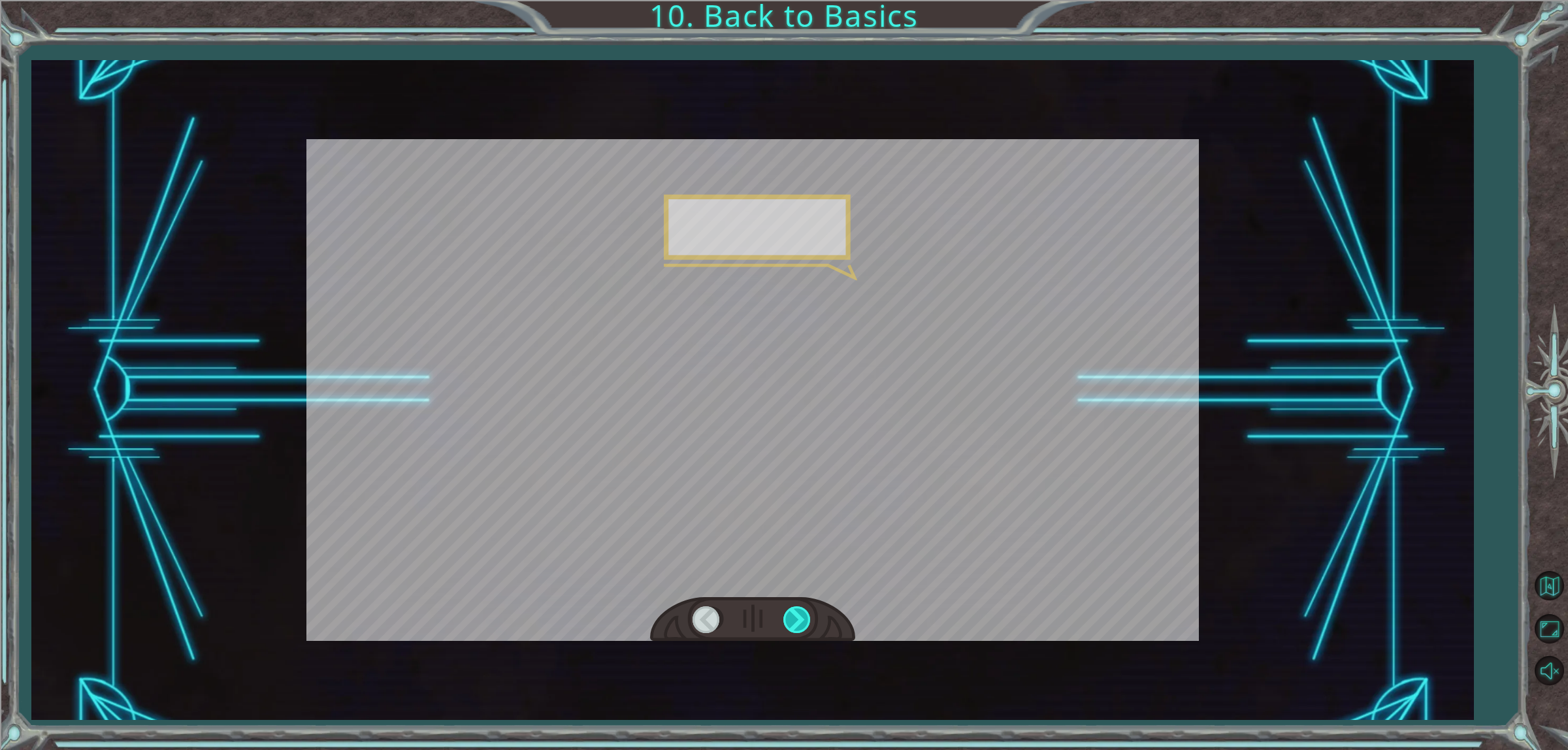
click at [798, 611] on div at bounding box center [798, 620] width 30 height 27
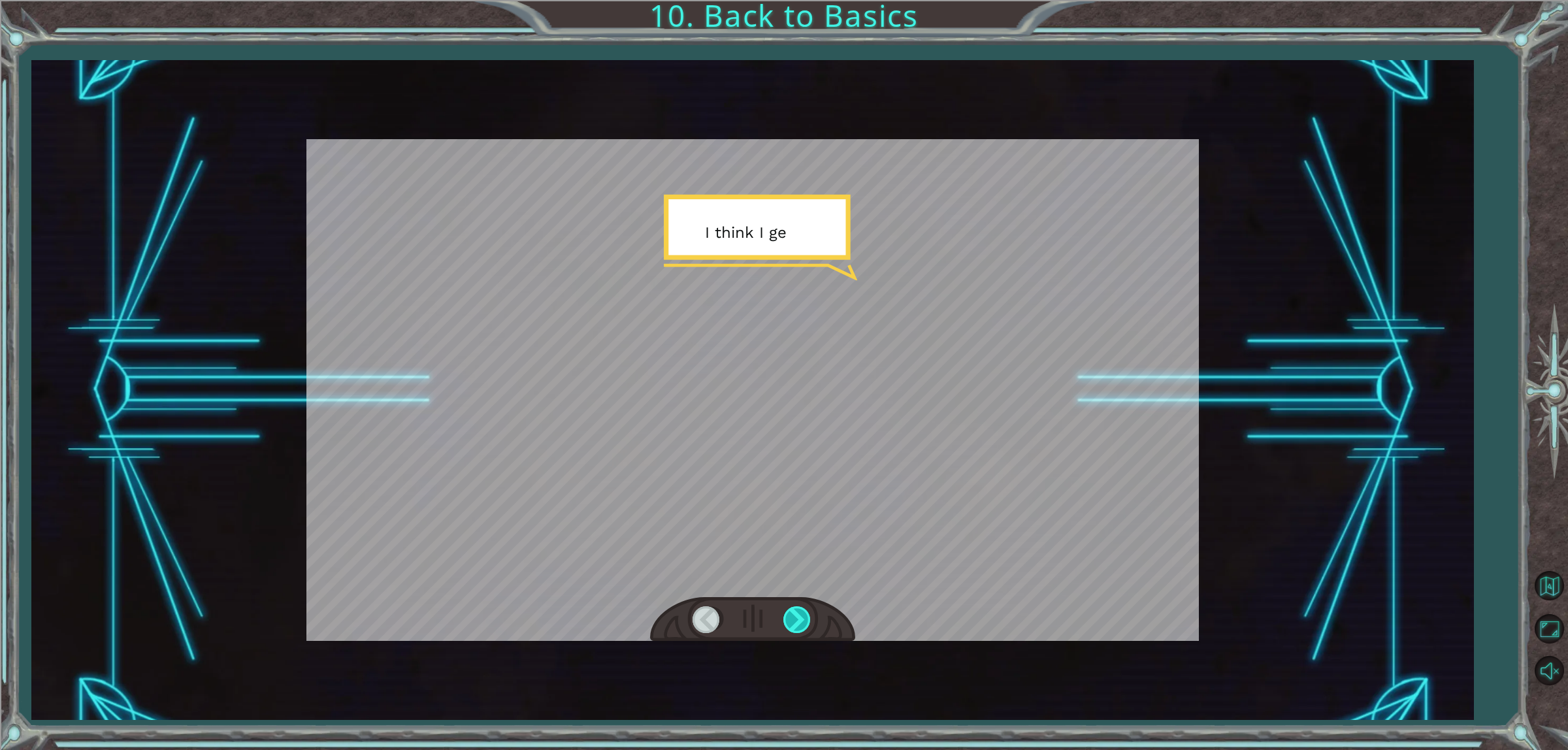
click at [797, 612] on div at bounding box center [798, 620] width 30 height 27
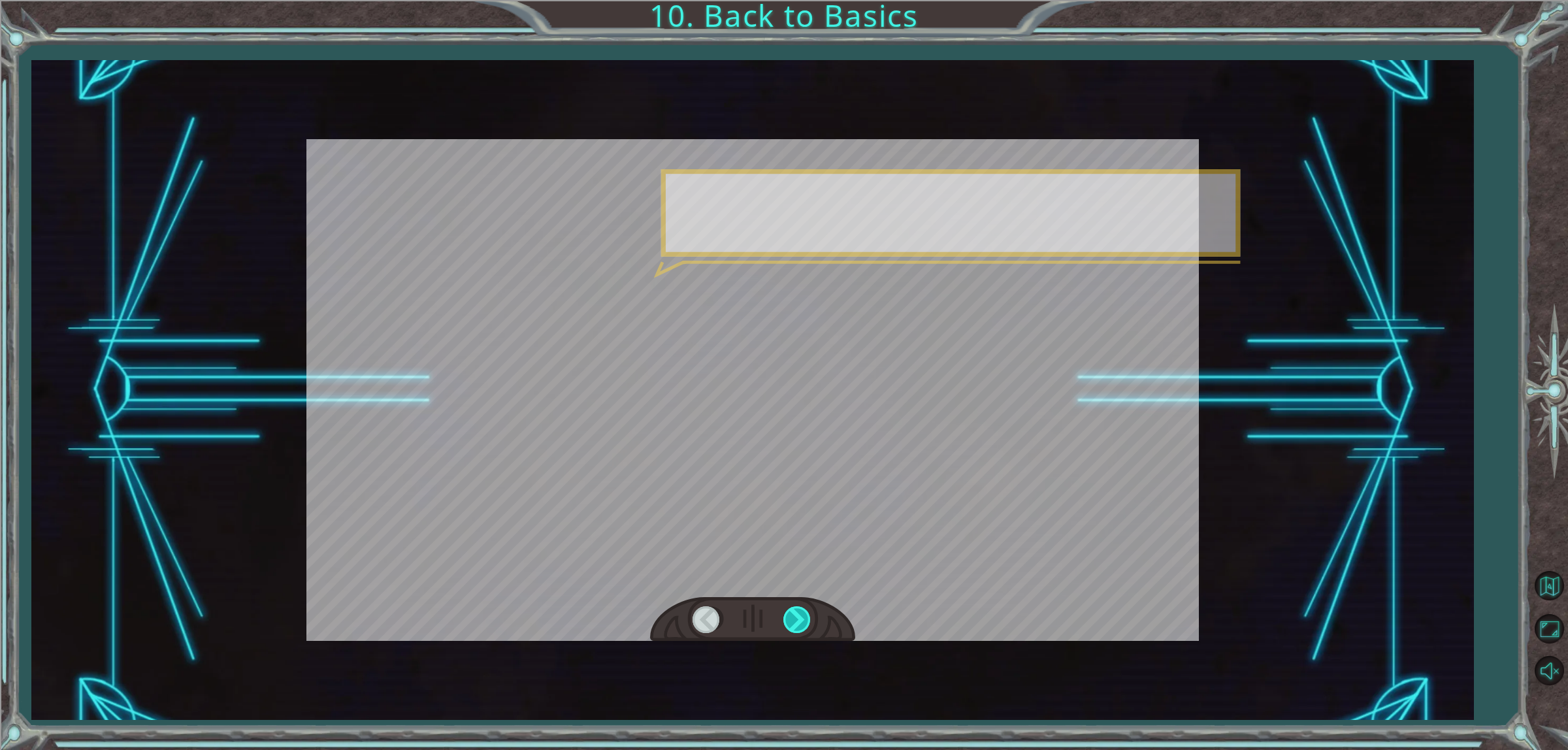
click at [797, 612] on div at bounding box center [798, 620] width 30 height 27
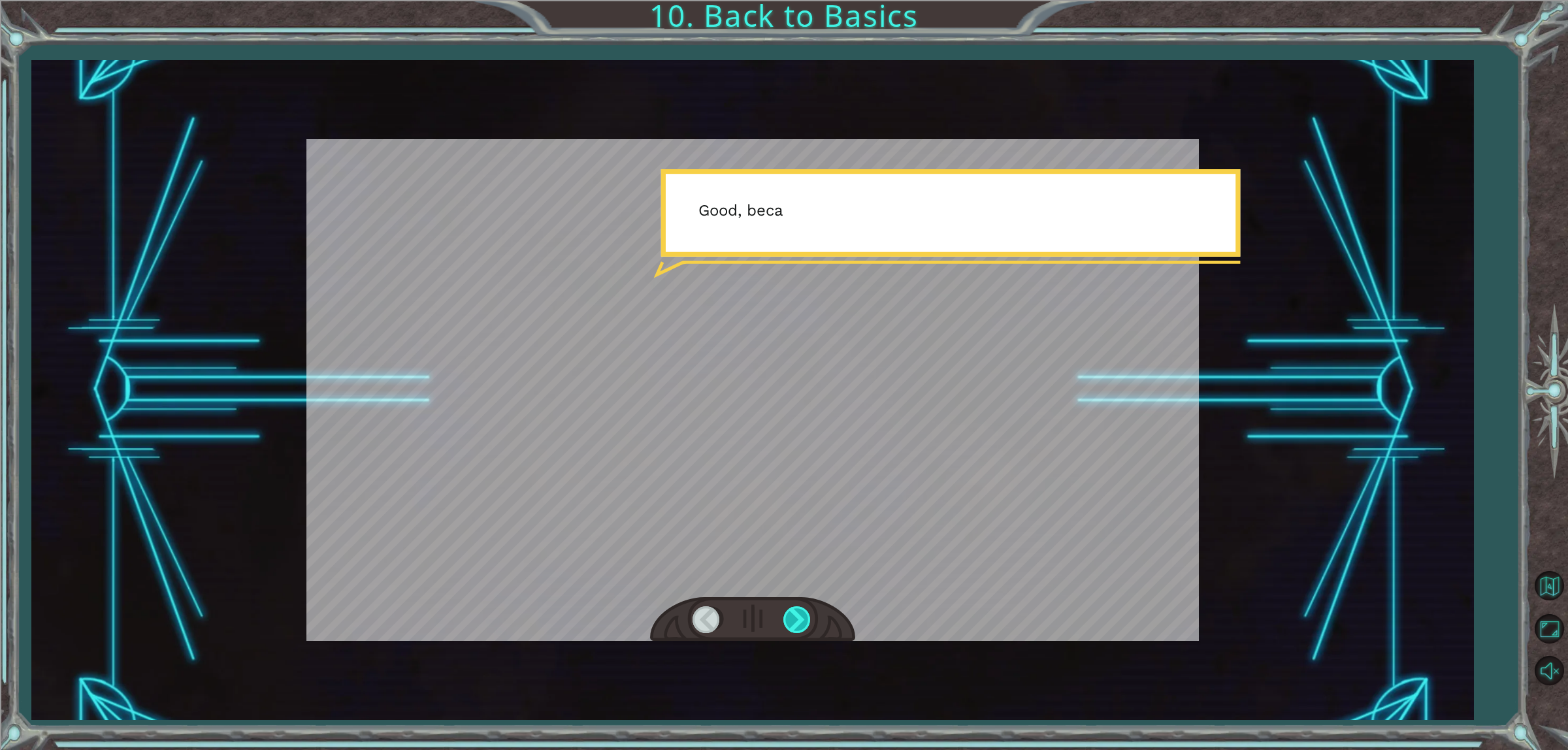
click at [797, 612] on div at bounding box center [798, 620] width 30 height 27
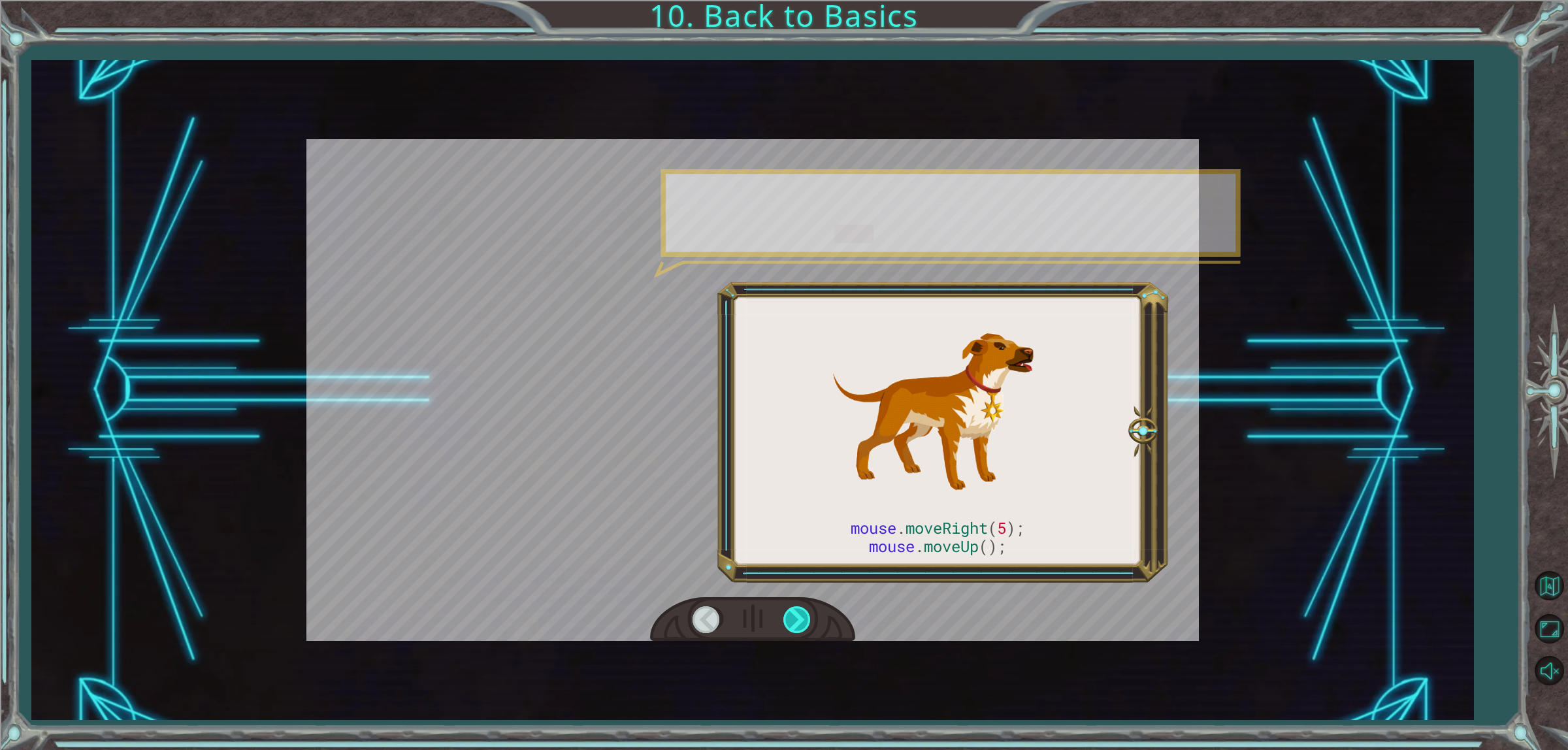
click at [797, 612] on div at bounding box center [798, 620] width 30 height 27
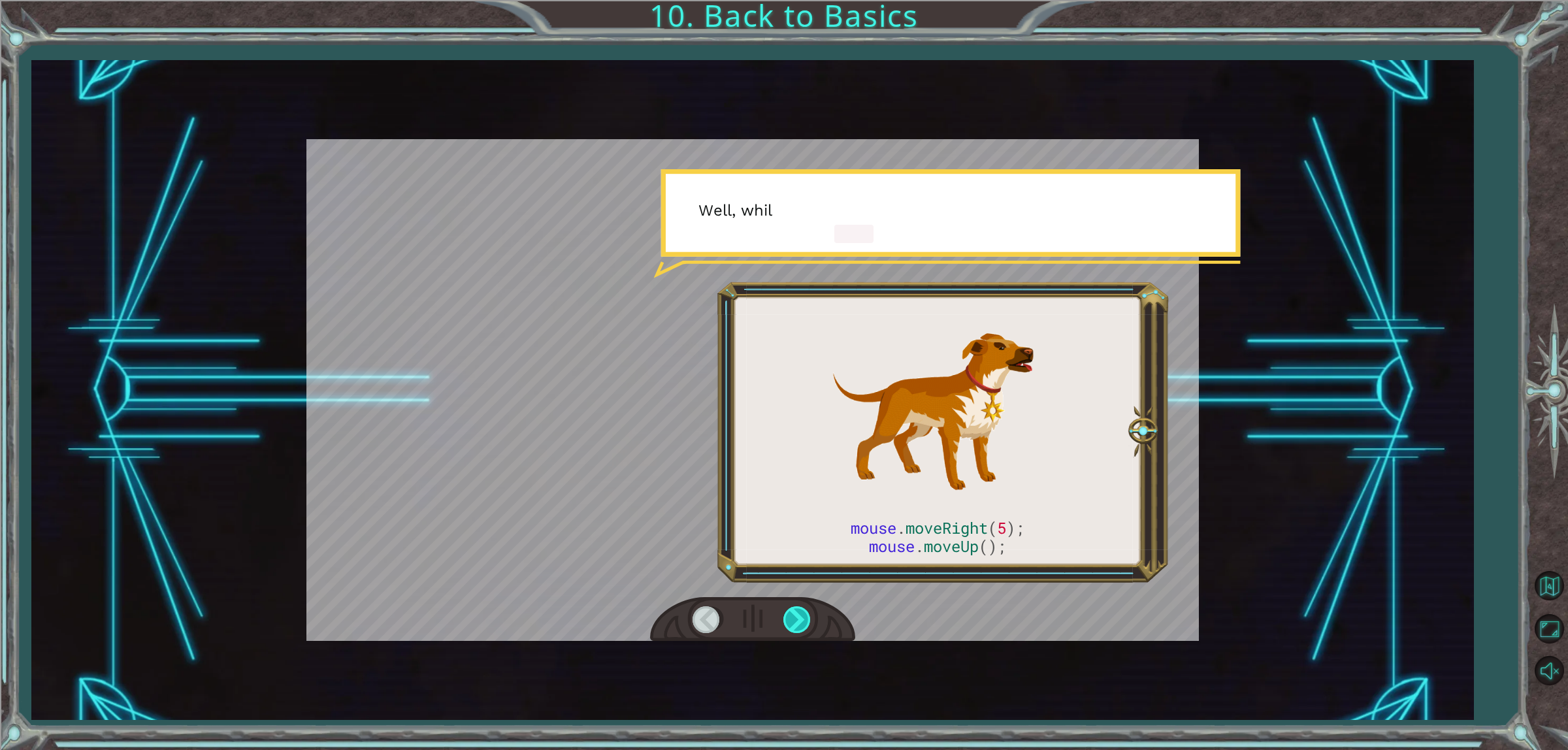
click at [797, 612] on div at bounding box center [798, 620] width 30 height 27
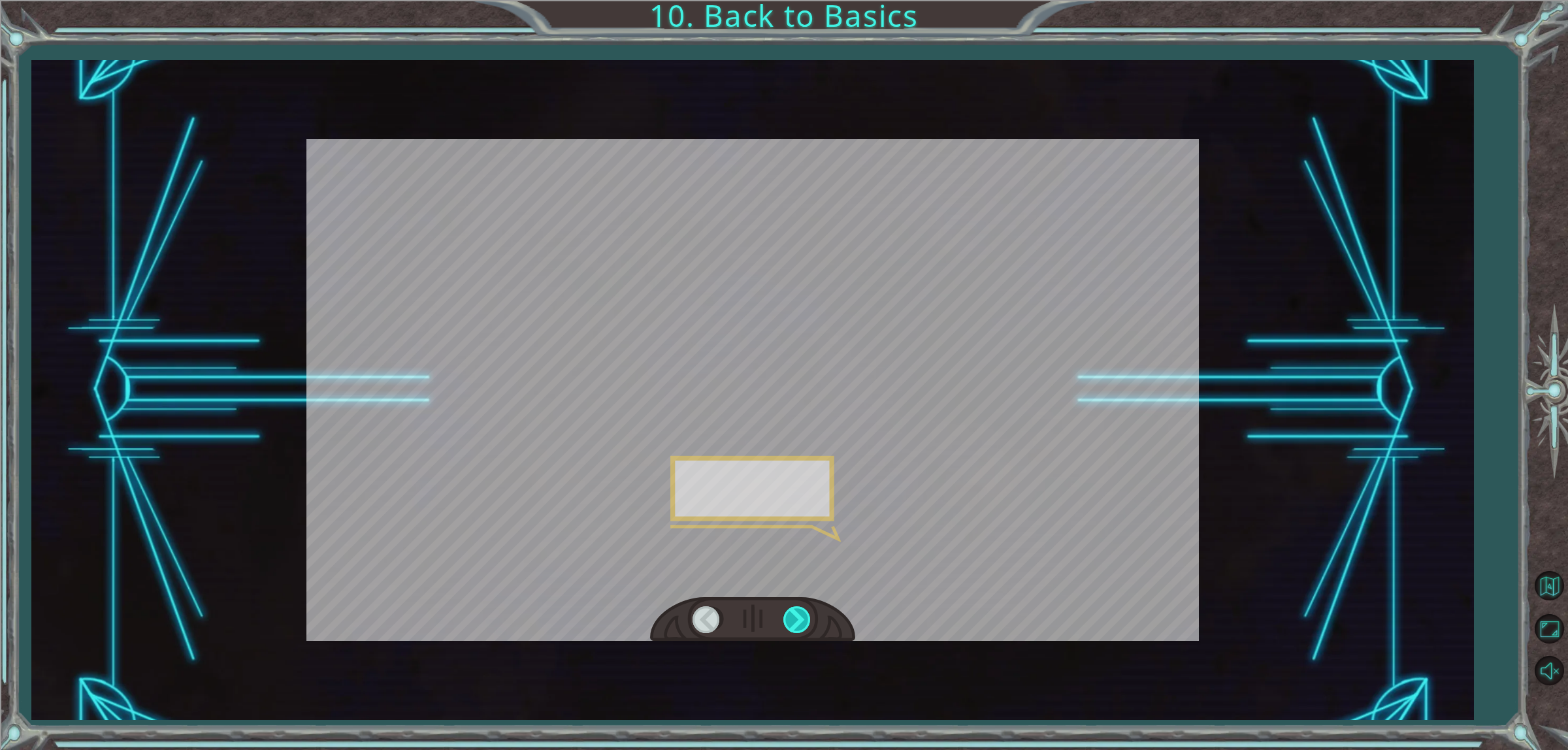
click at [797, 616] on div at bounding box center [798, 620] width 30 height 27
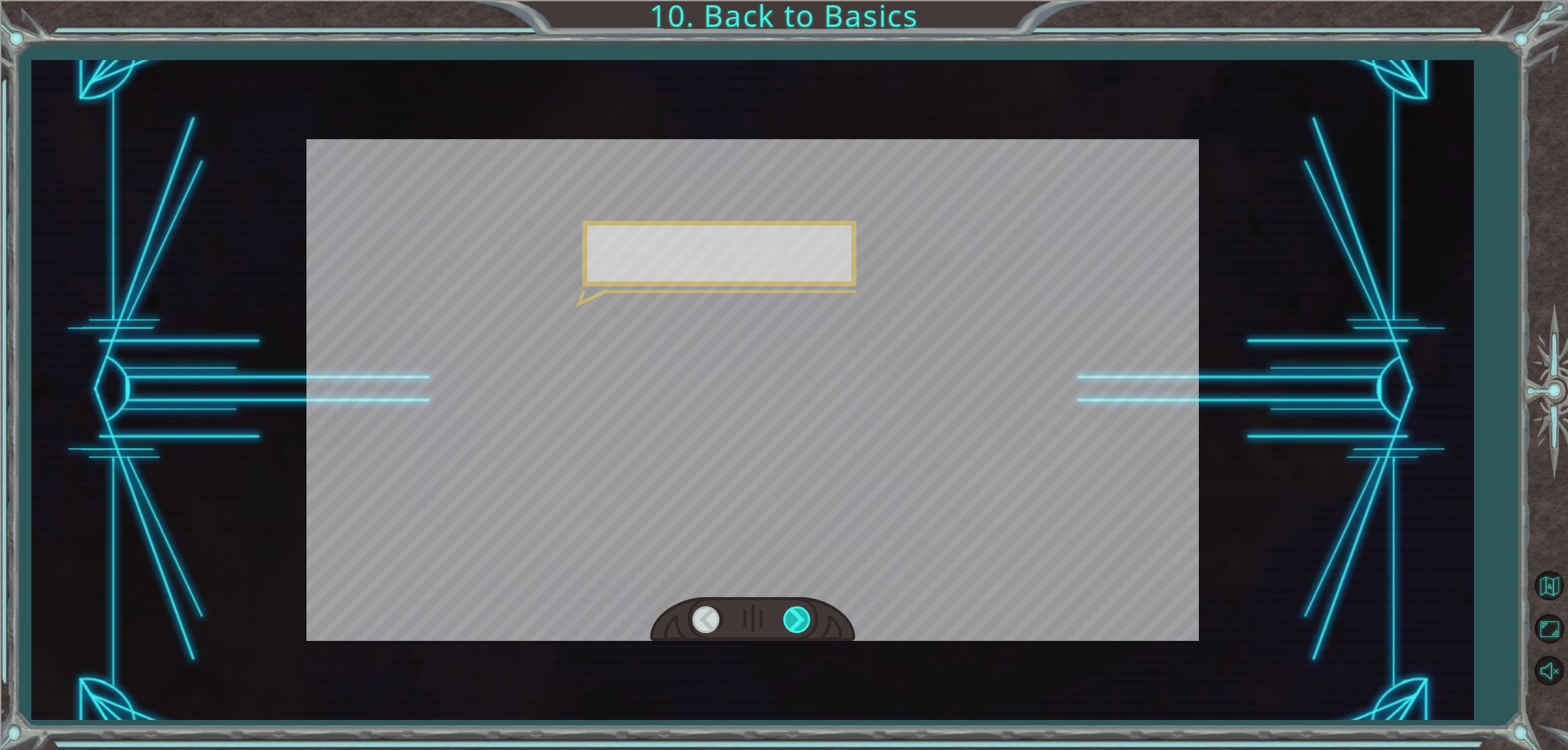
click at [797, 616] on div at bounding box center [798, 620] width 30 height 27
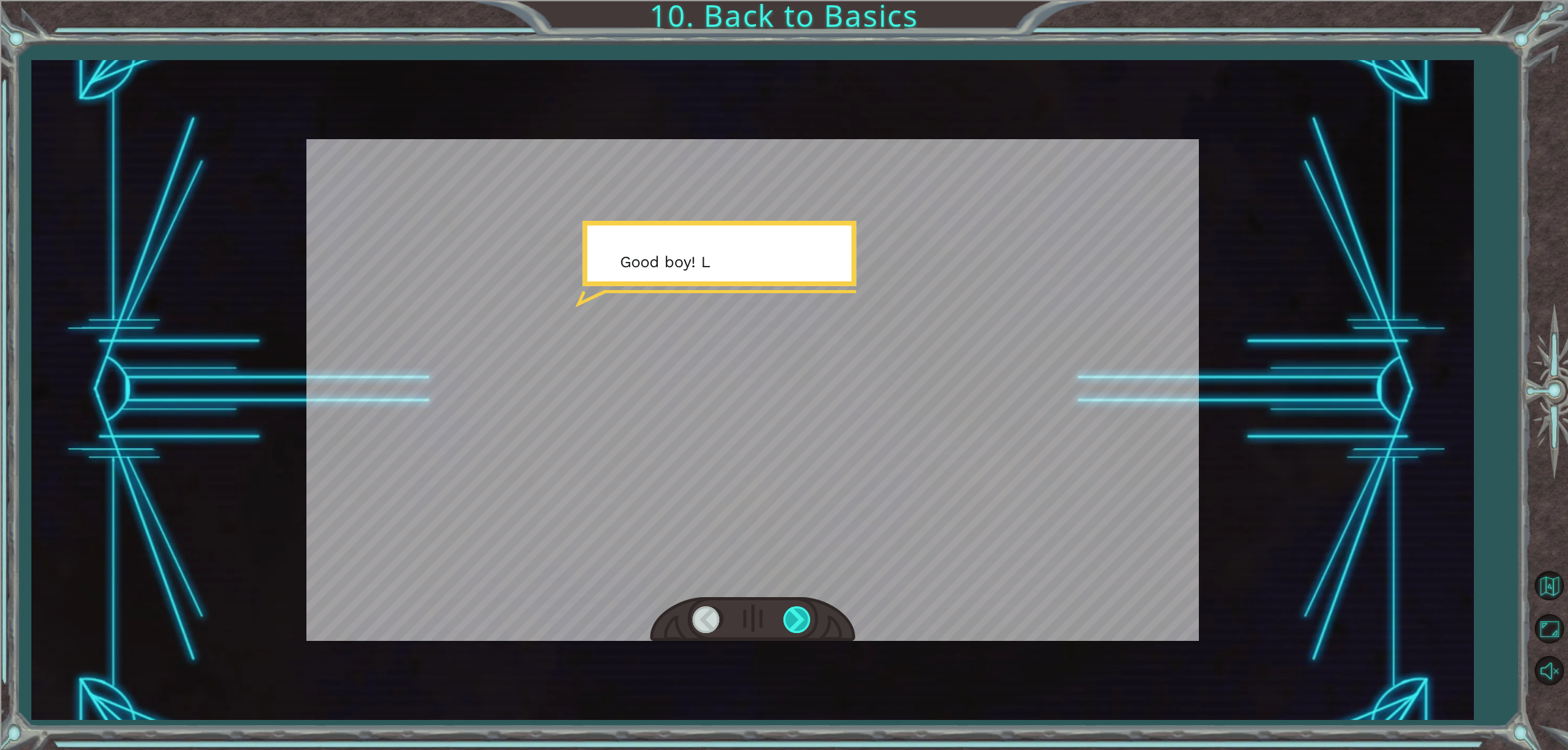
click at [795, 616] on div at bounding box center [798, 620] width 30 height 27
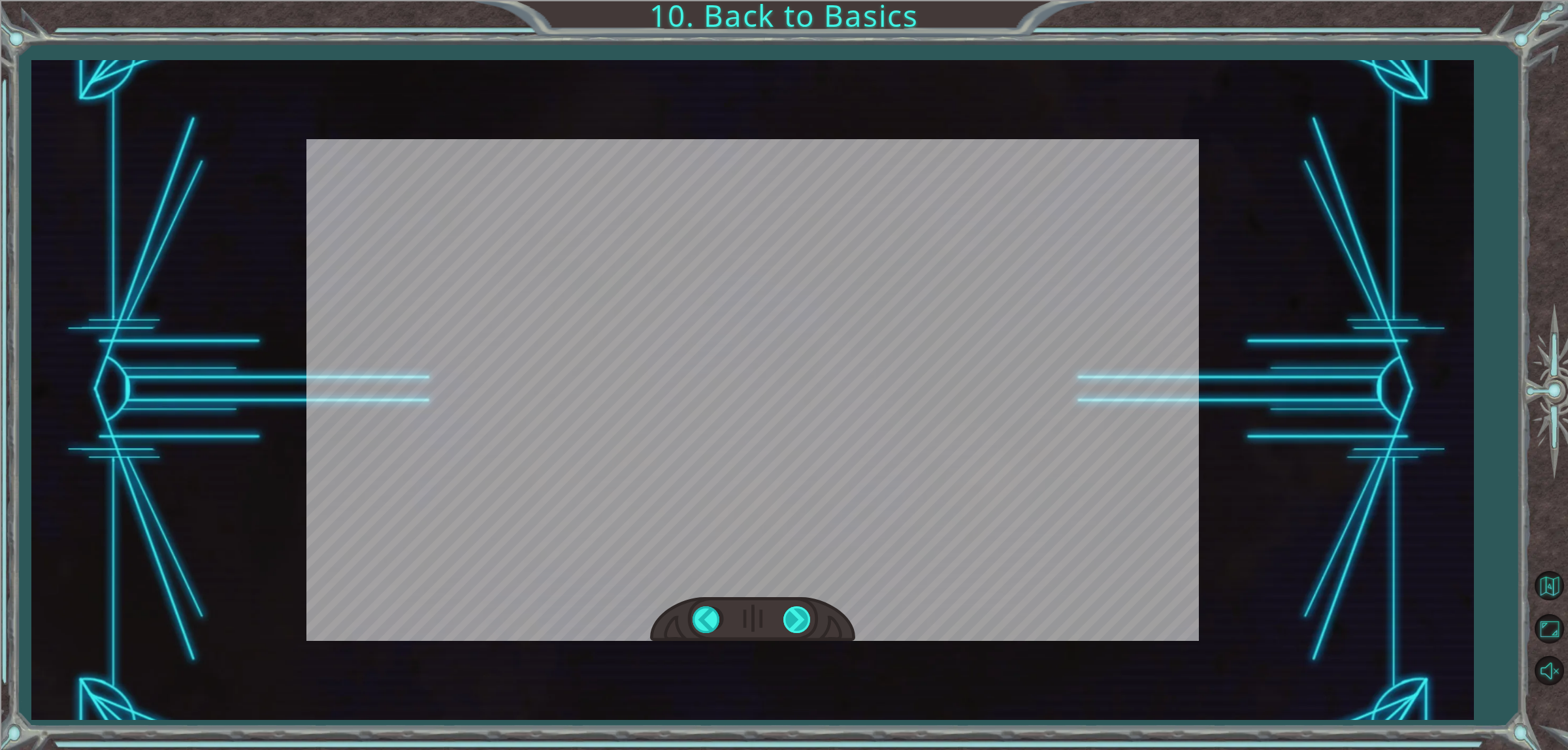
click at [795, 0] on div "mouse . moveRight ( 5 ); mouse . moveUp (); S o t h o s e a r e D a t a T y p e…" at bounding box center [784, 0] width 1568 height 0
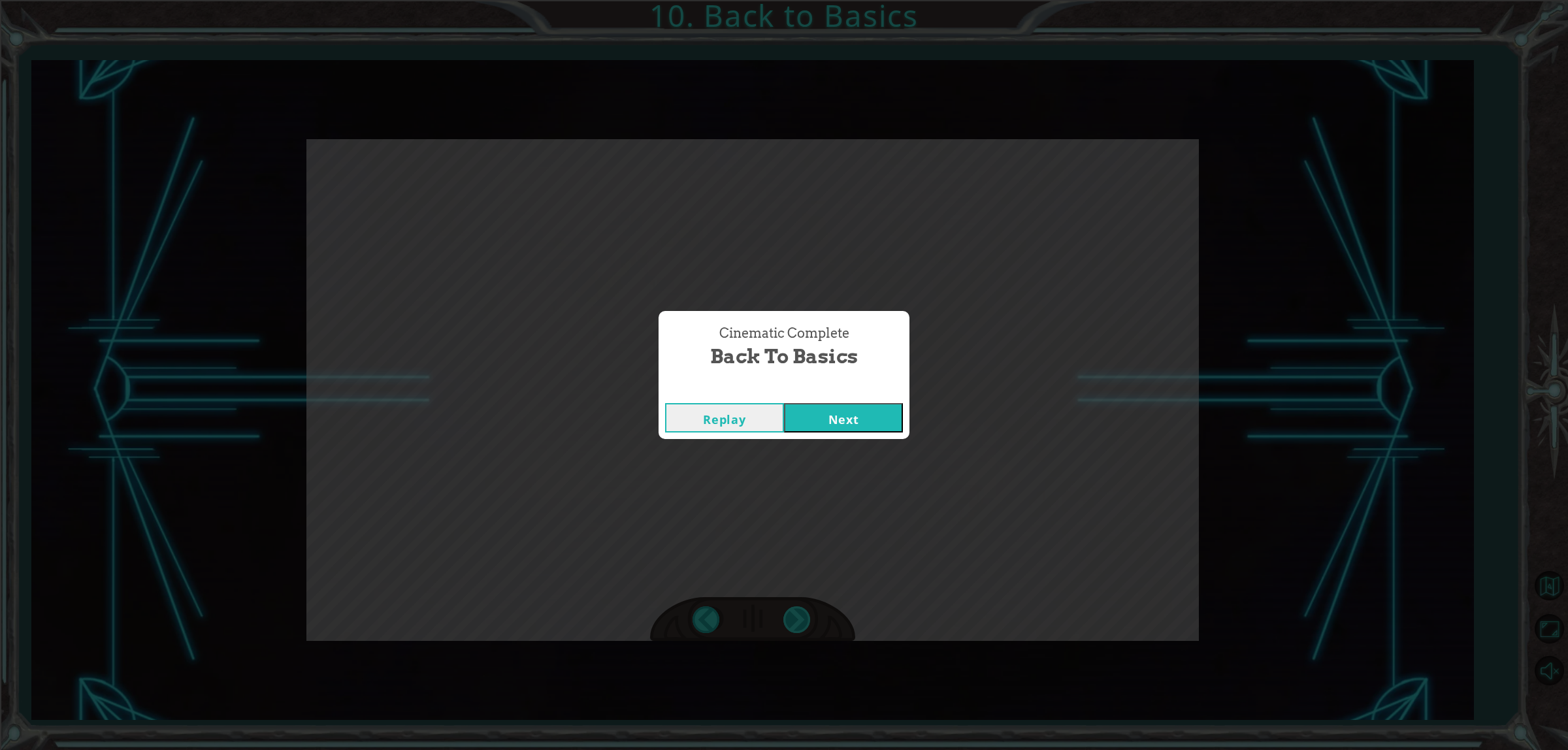
click at [795, 616] on div "Cinematic Complete Back to Basics Replay Next" at bounding box center [784, 375] width 1568 height 750
drag, startPoint x: 795, startPoint y: 616, endPoint x: 808, endPoint y: 551, distance: 66.3
click at [805, 567] on div "Cinematic Complete Back to Basics Replay Next" at bounding box center [784, 375] width 1568 height 750
drag, startPoint x: 817, startPoint y: 413, endPoint x: 798, endPoint y: 474, distance: 63.9
click at [815, 415] on button "Next" at bounding box center [843, 418] width 119 height 30
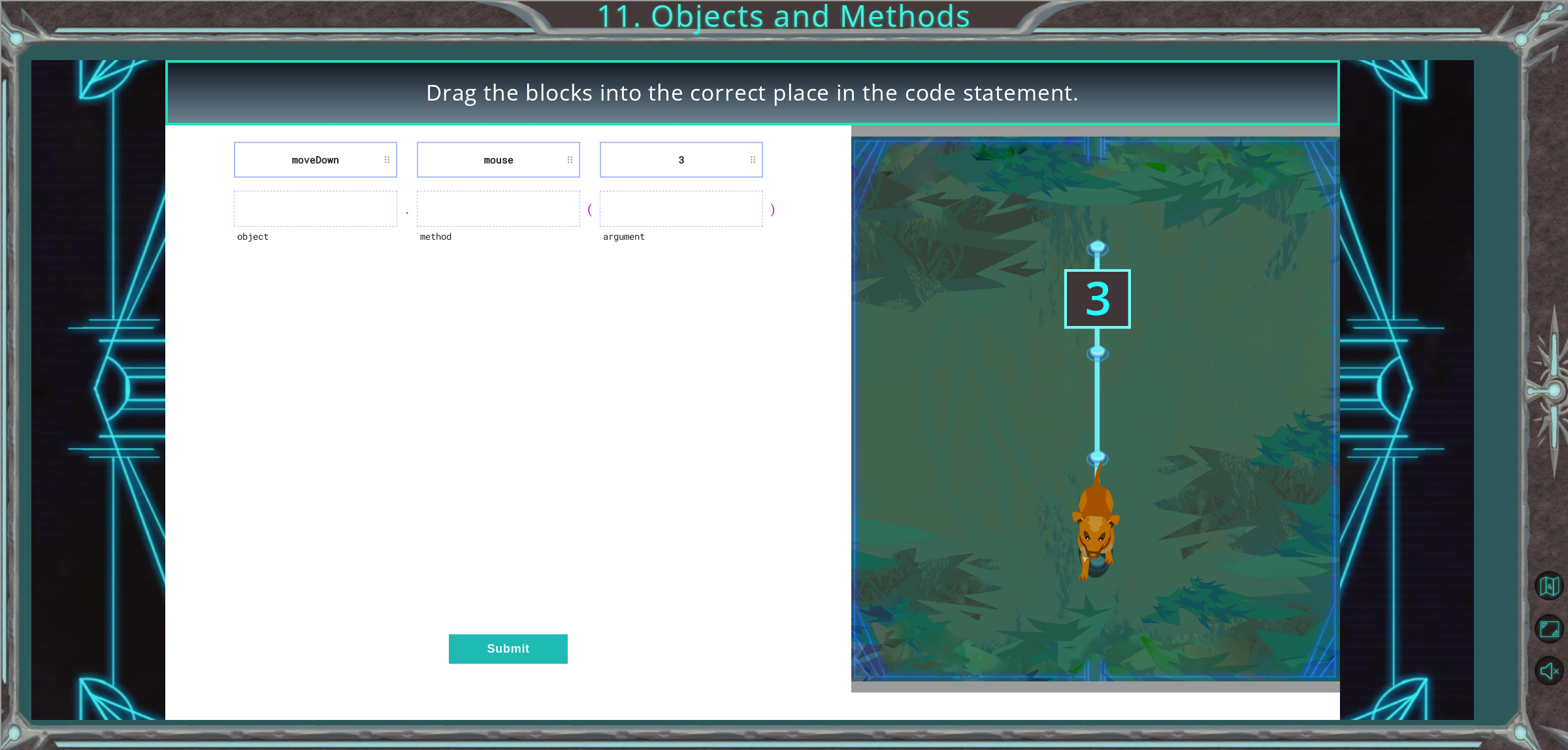
drag, startPoint x: 694, startPoint y: 137, endPoint x: 693, endPoint y: 187, distance: 50.0
click at [693, 187] on div "moveDown mouse 3 object . method ( argument ) Submit" at bounding box center [508, 409] width 686 height 567
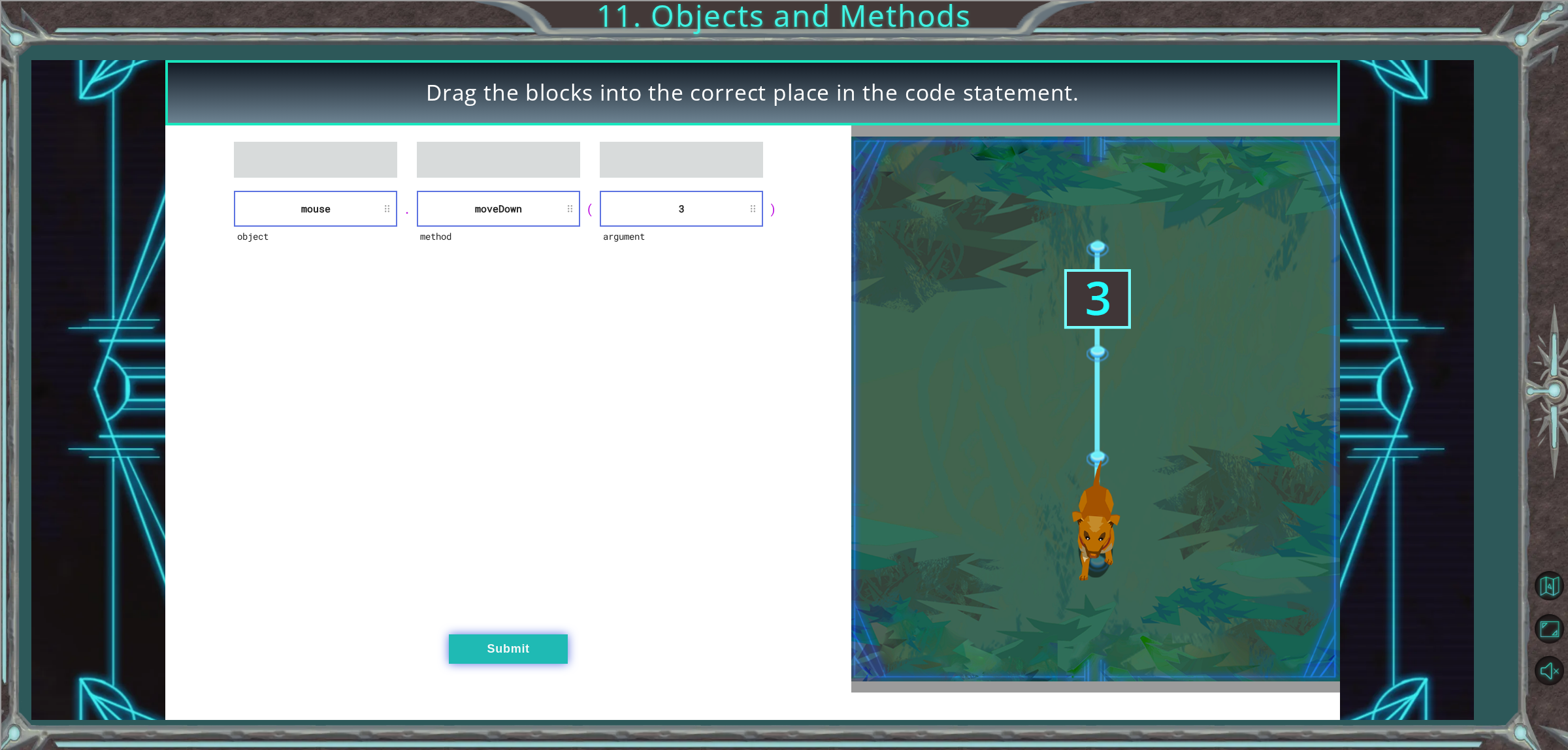
drag, startPoint x: 499, startPoint y: 600, endPoint x: 503, endPoint y: 639, distance: 39.2
click at [503, 611] on div "object mouse . method moveDown ( argument 3 ) Submit" at bounding box center [508, 409] width 686 height 567
click at [503, 639] on button "Submit" at bounding box center [508, 649] width 119 height 30
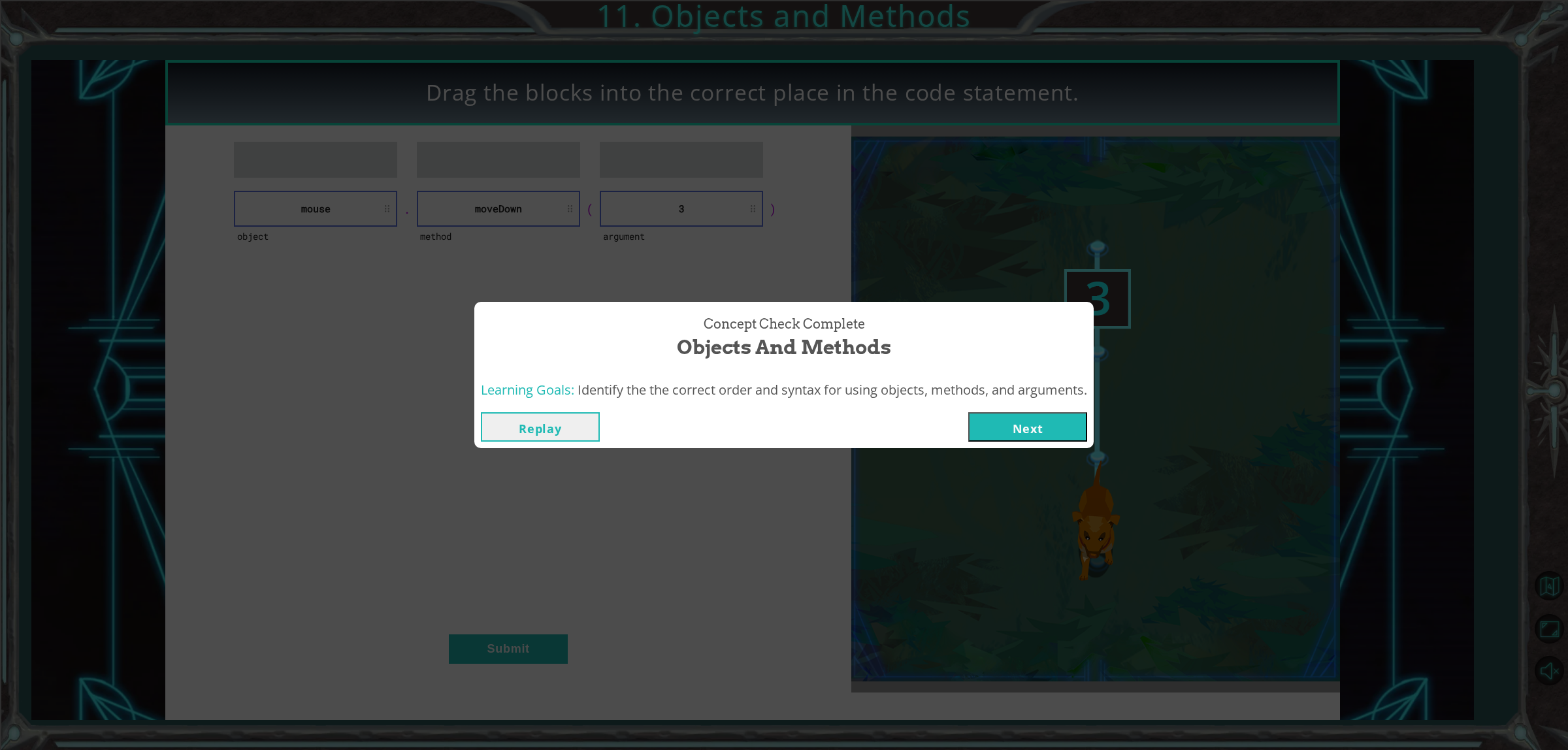
click at [1026, 417] on button "Next" at bounding box center [1028, 427] width 119 height 30
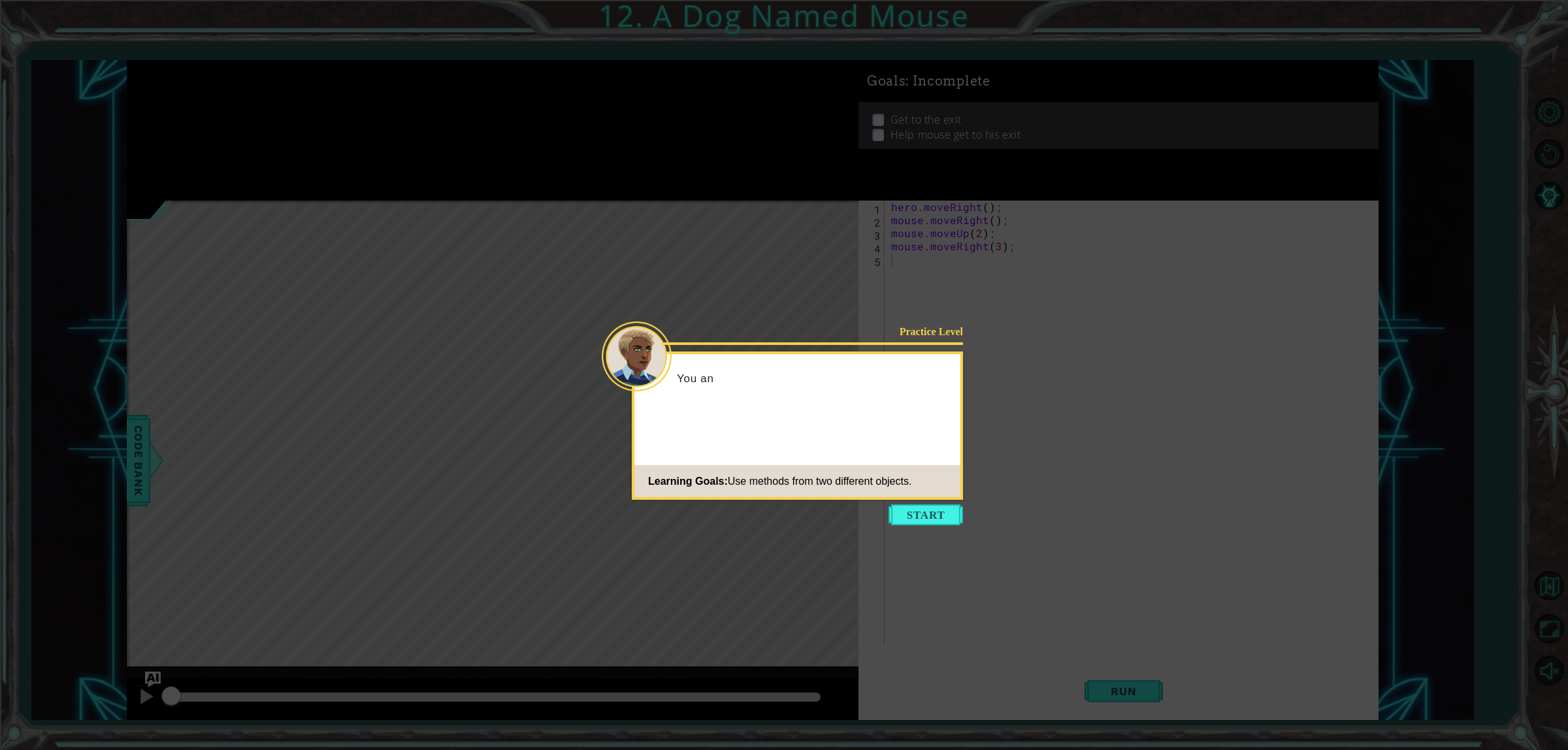
click at [869, 524] on icon at bounding box center [784, 375] width 1568 height 750
click at [900, 509] on button "Start" at bounding box center [926, 515] width 75 height 21
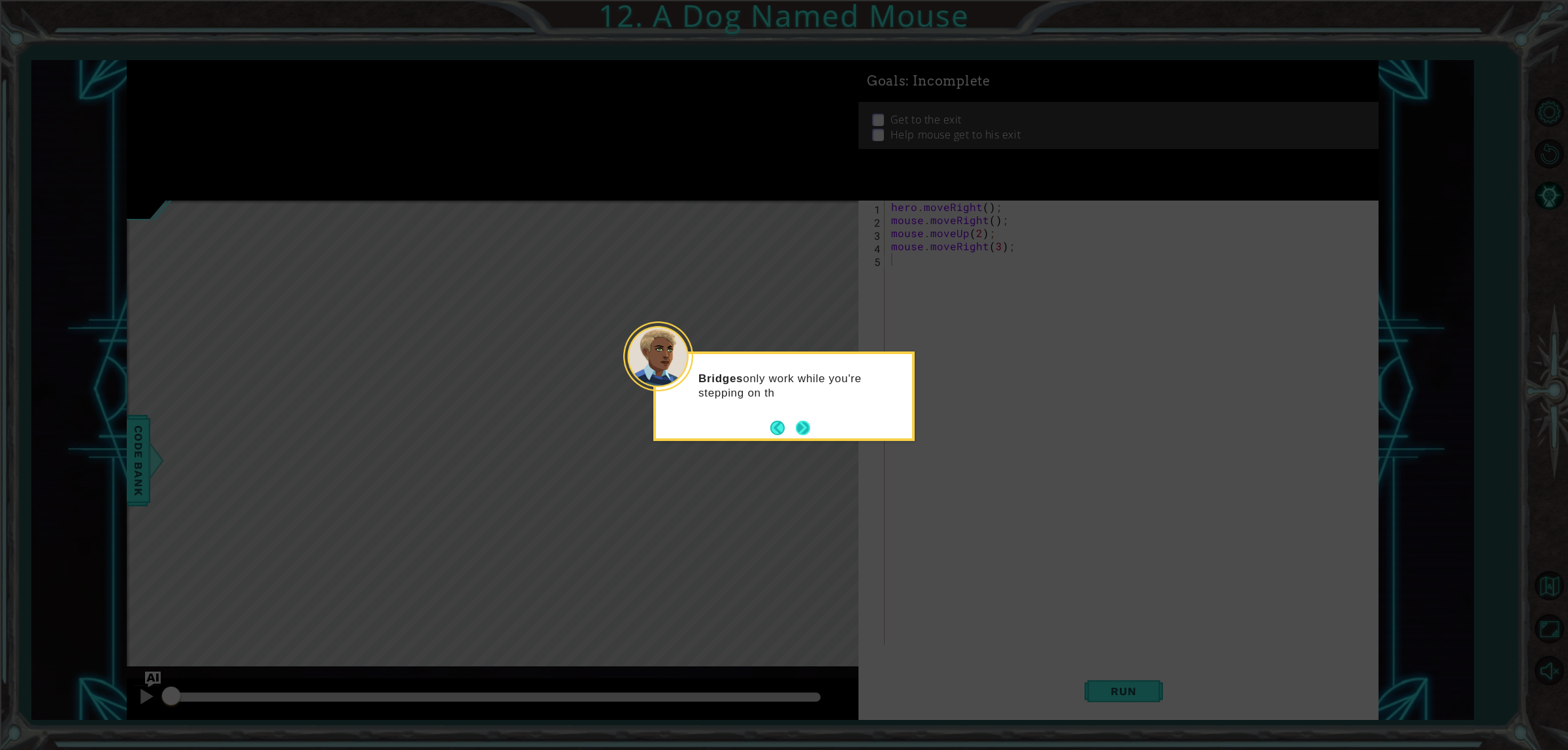
click at [804, 427] on button "Next" at bounding box center [802, 428] width 14 height 14
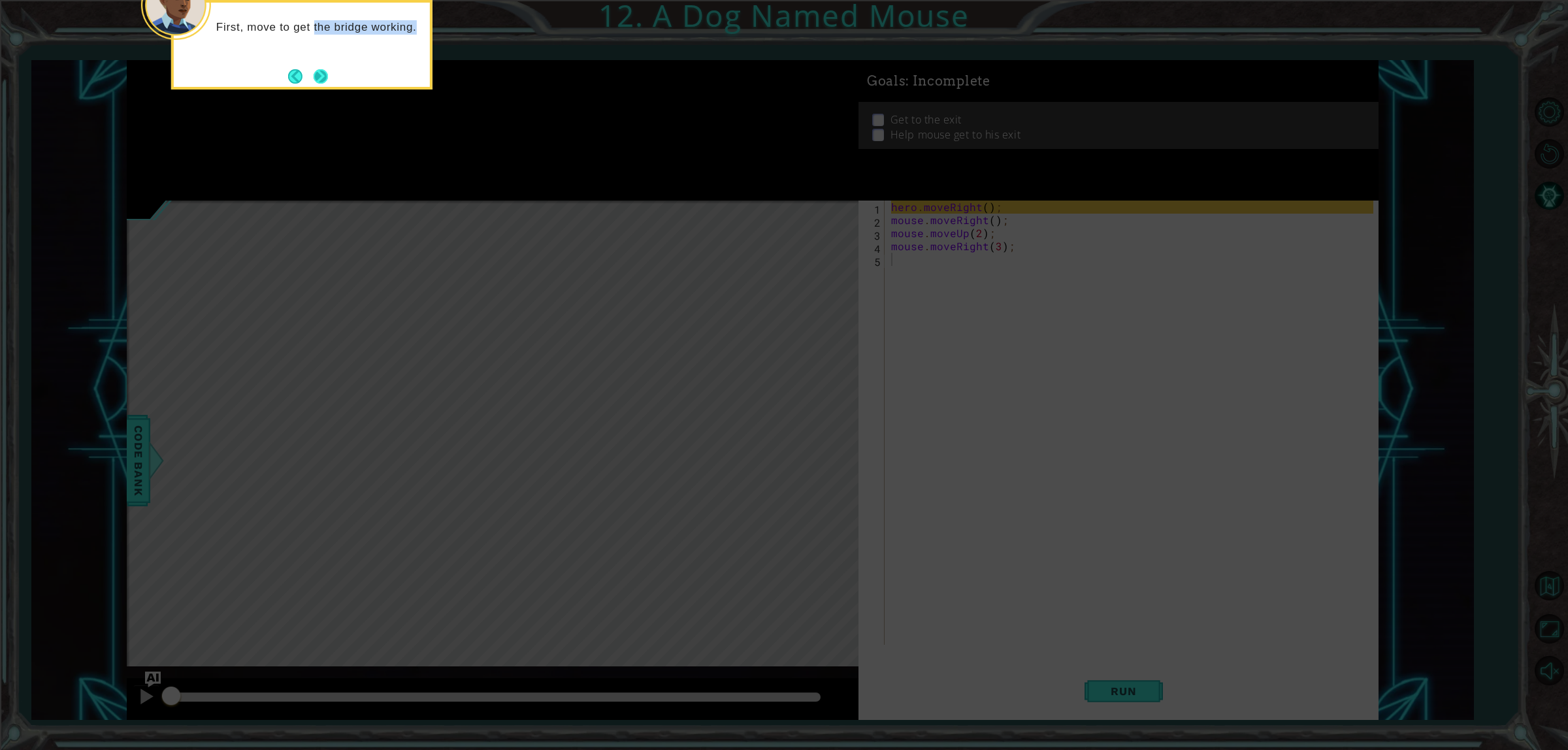
drag, startPoint x: 314, startPoint y: 65, endPoint x: 314, endPoint y: 76, distance: 11.0
click at [314, 75] on div "First, move to get the bridge working." at bounding box center [301, 45] width 261 height 90
click at [314, 77] on button "Next" at bounding box center [320, 76] width 14 height 14
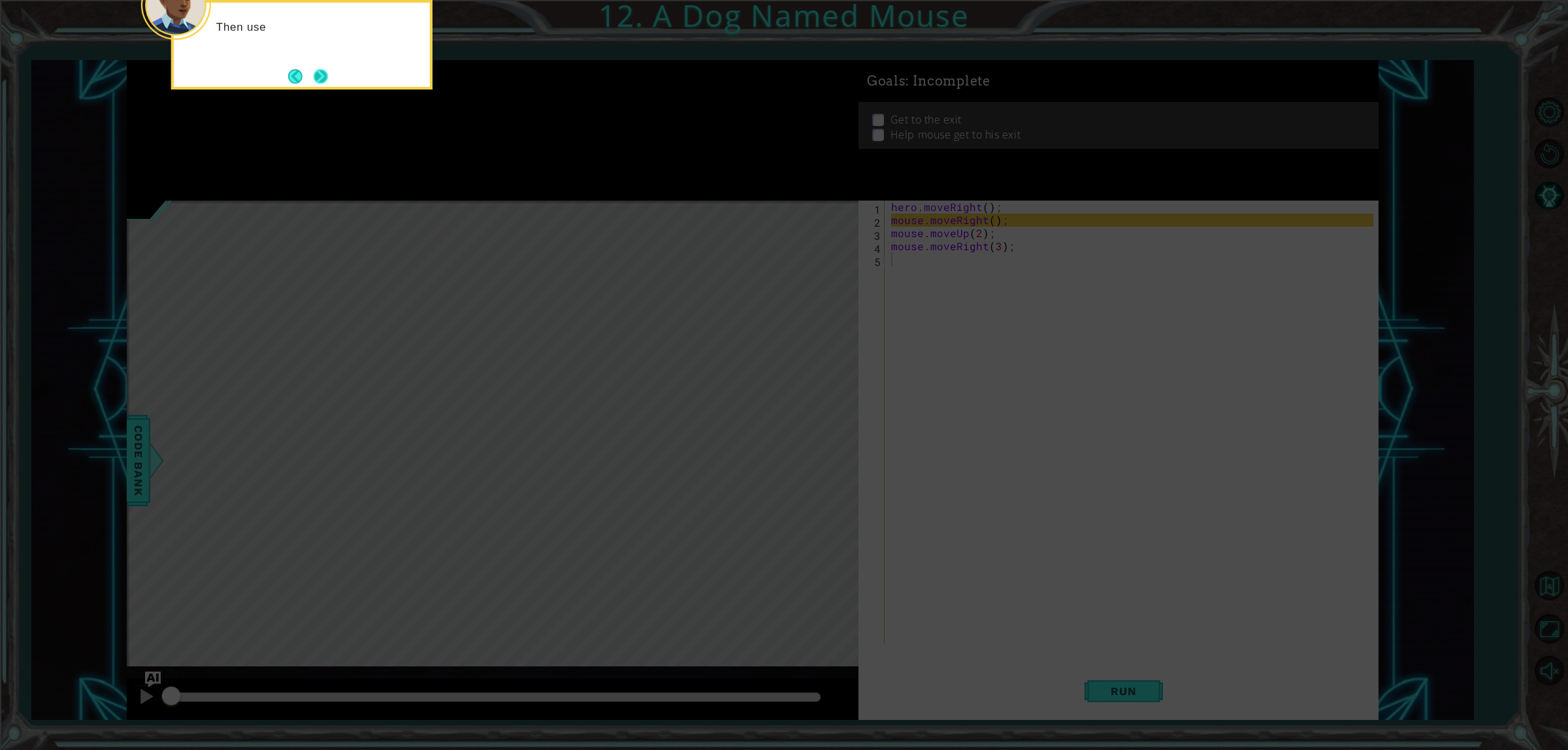
click at [317, 72] on button "Next" at bounding box center [320, 76] width 14 height 14
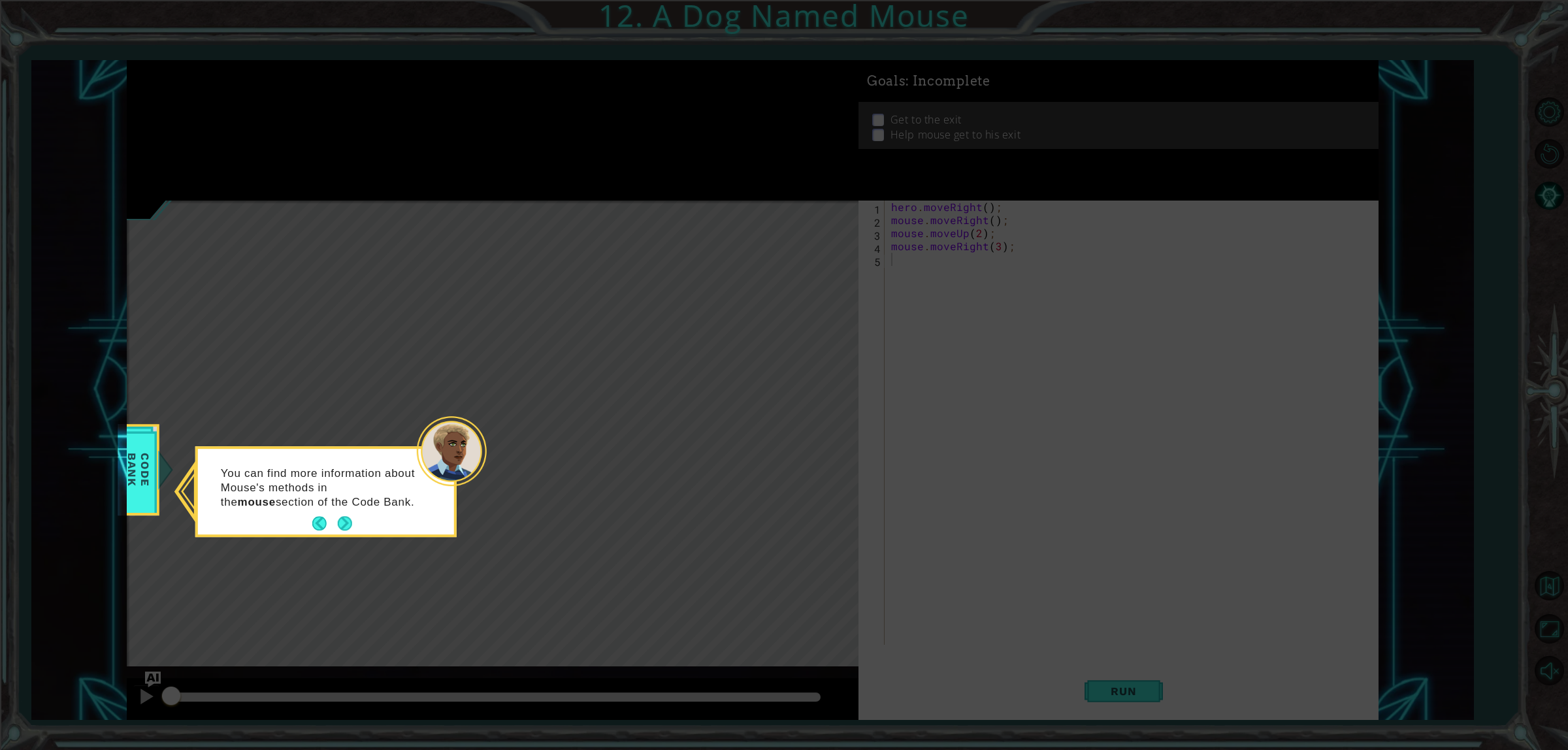
drag, startPoint x: 341, startPoint y: 511, endPoint x: 334, endPoint y: 500, distance: 13.0
click at [339, 509] on div "You can find more information about Mouse's methods in the mouse section of the…" at bounding box center [326, 495] width 256 height 81
click at [360, 510] on div "You can find more information about Mouse's methods in the mouse section of the…" at bounding box center [326, 495] width 256 height 81
click at [346, 527] on button "Next" at bounding box center [345, 524] width 14 height 14
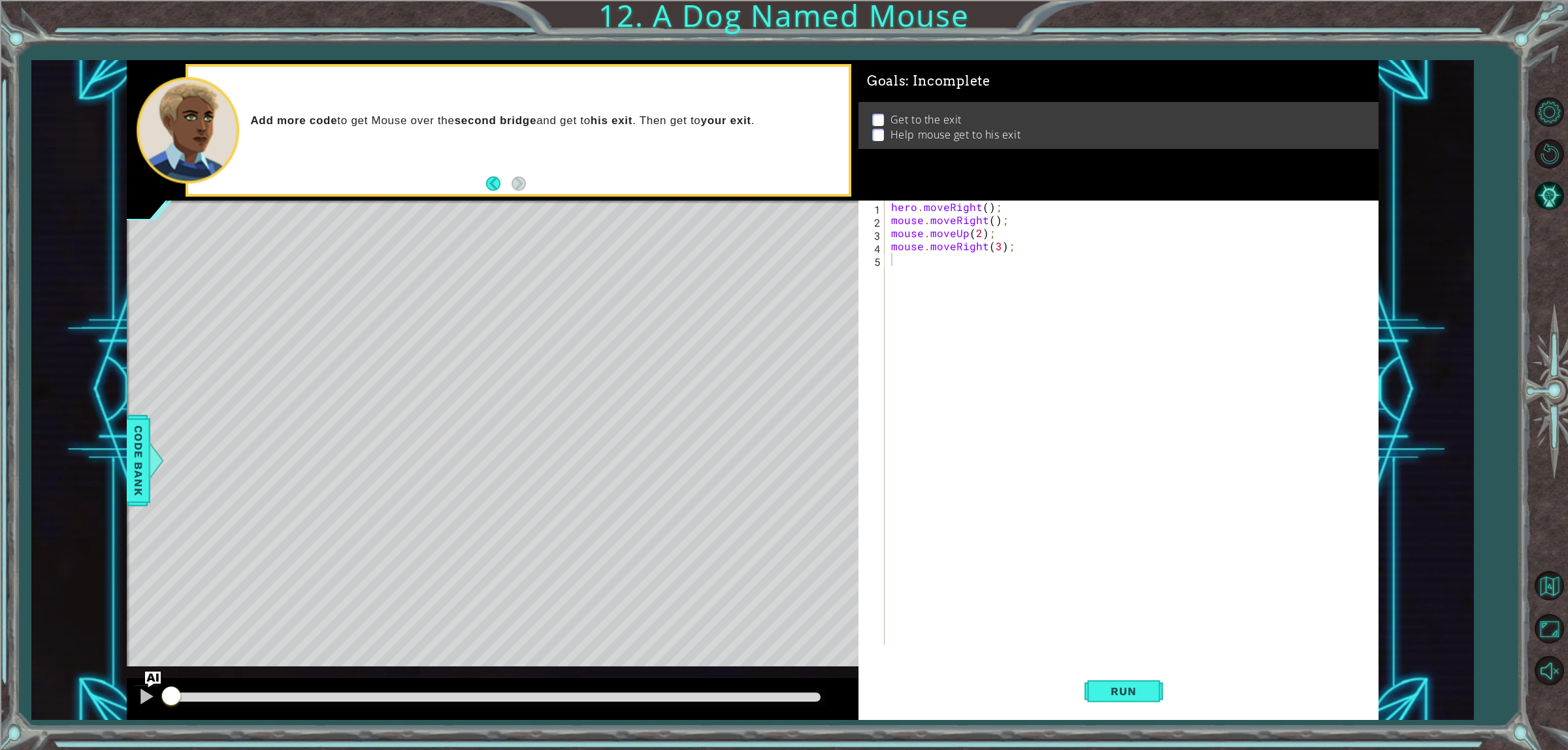
click at [1067, 717] on div "Run" at bounding box center [1123, 692] width 520 height 53
click at [1104, 696] on span "Run" at bounding box center [1123, 691] width 52 height 13
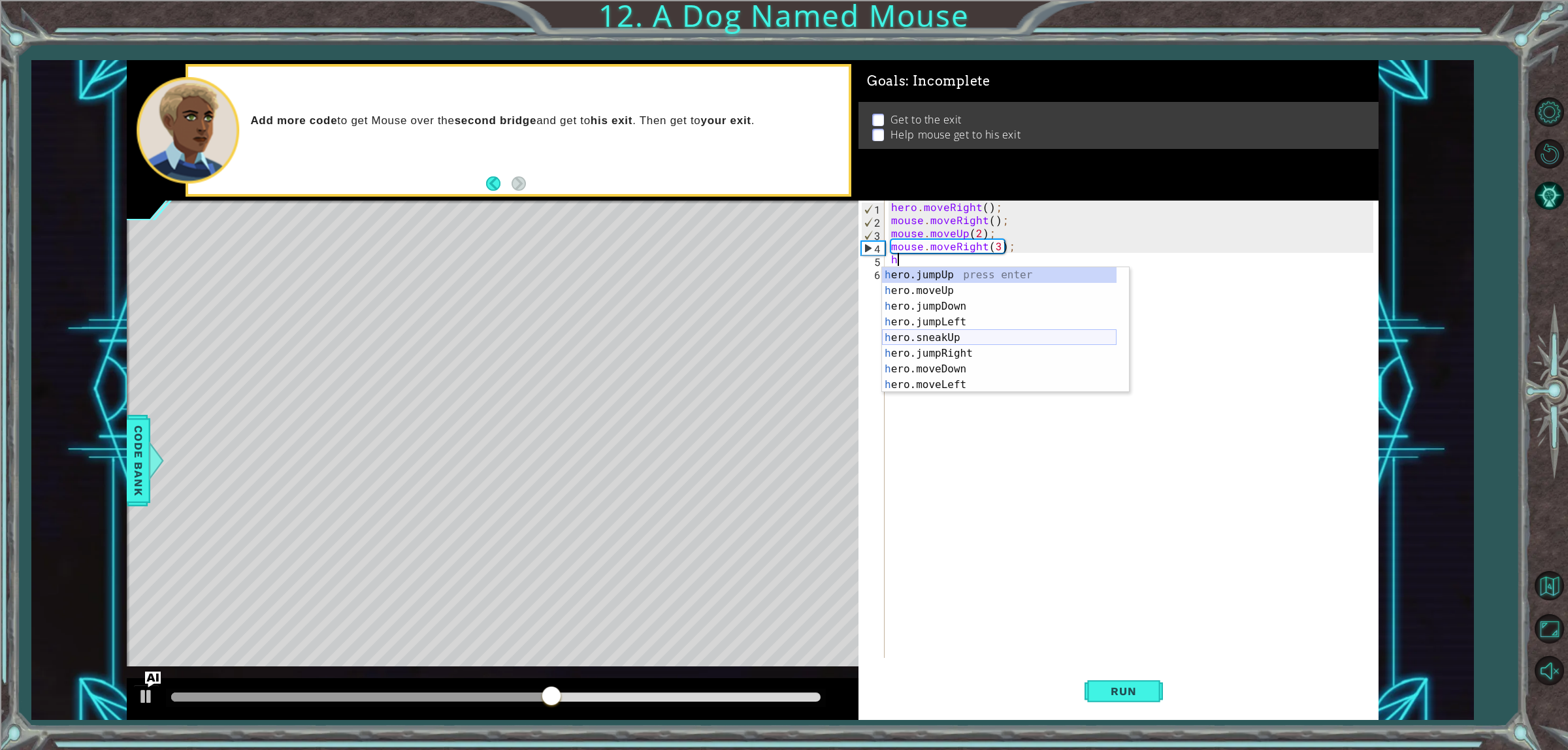
scroll to position [49, 0]
click at [966, 351] on div "h ero.jumpLeft press enter h ero.sneakUp press enter h ero.jumpRight press ente…" at bounding box center [999, 344] width 234 height 157
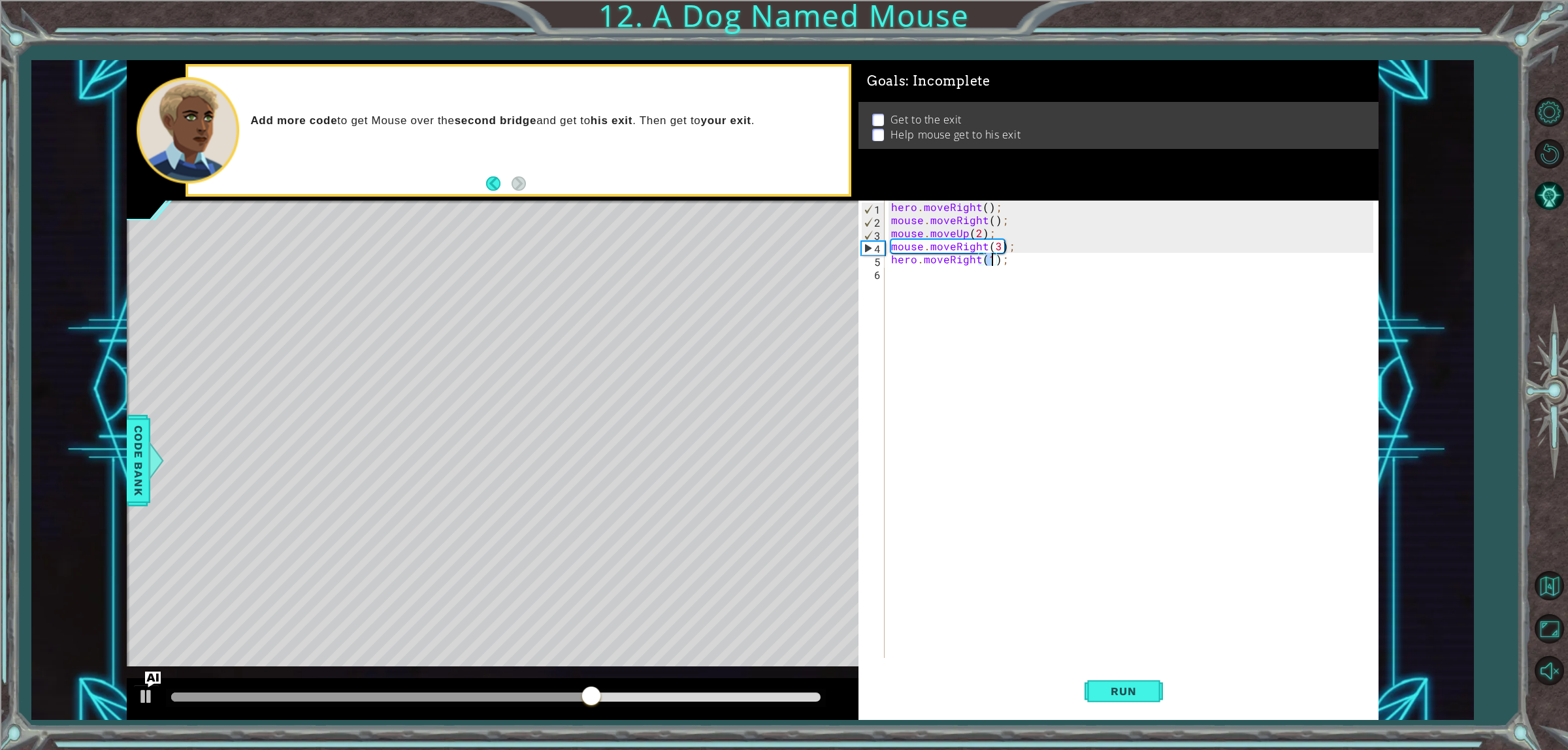
type textarea "hero.moveRight(2);"
click at [943, 275] on div "hero . moveRight ( ) ; mouse . moveRight ( ) ; mouse . moveUp ( 2 ) ; mouse . m…" at bounding box center [1133, 442] width 491 height 484
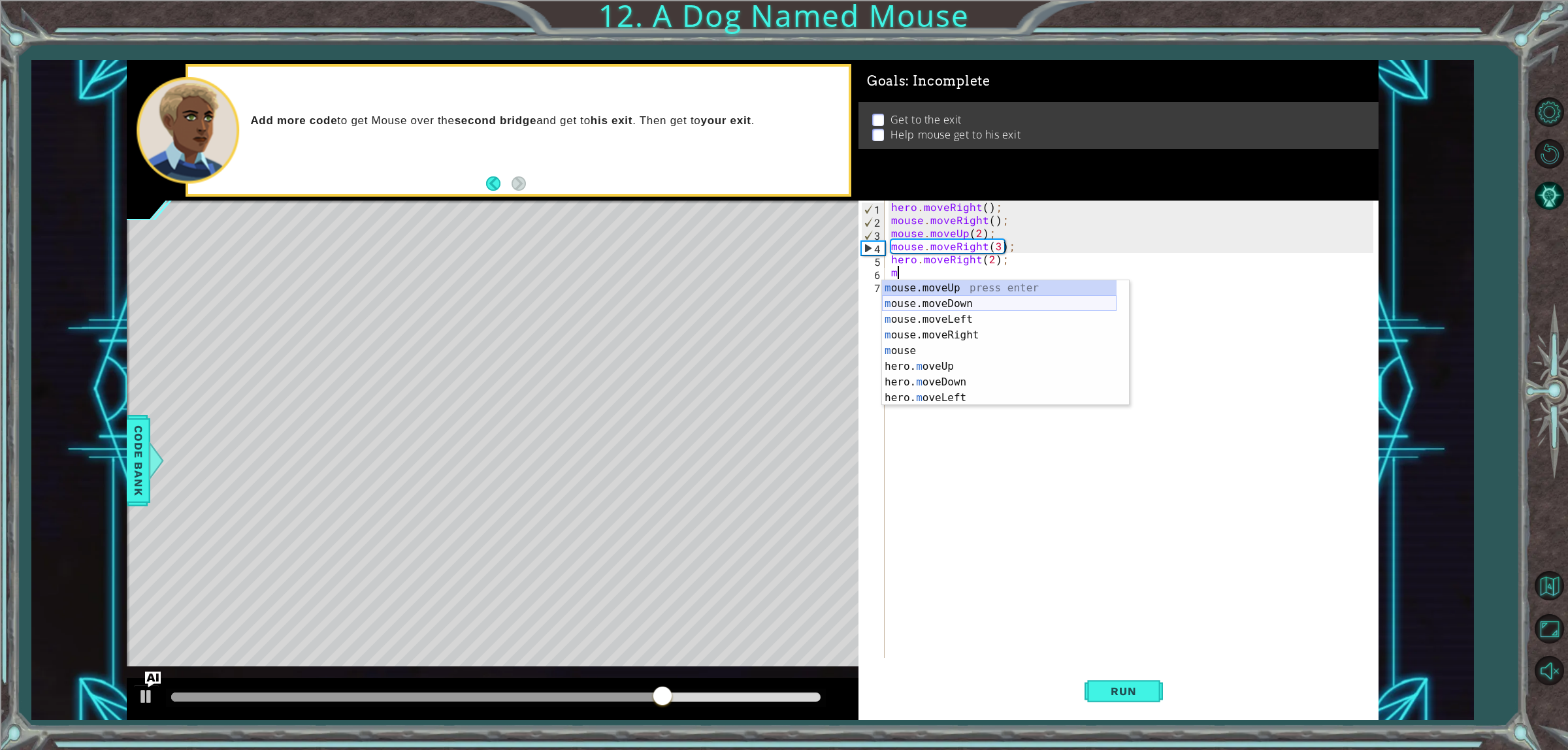
click at [970, 308] on div "m ouse.moveUp press enter m ouse.moveDown press enter m ouse.moveLeft press ent…" at bounding box center [999, 359] width 234 height 157
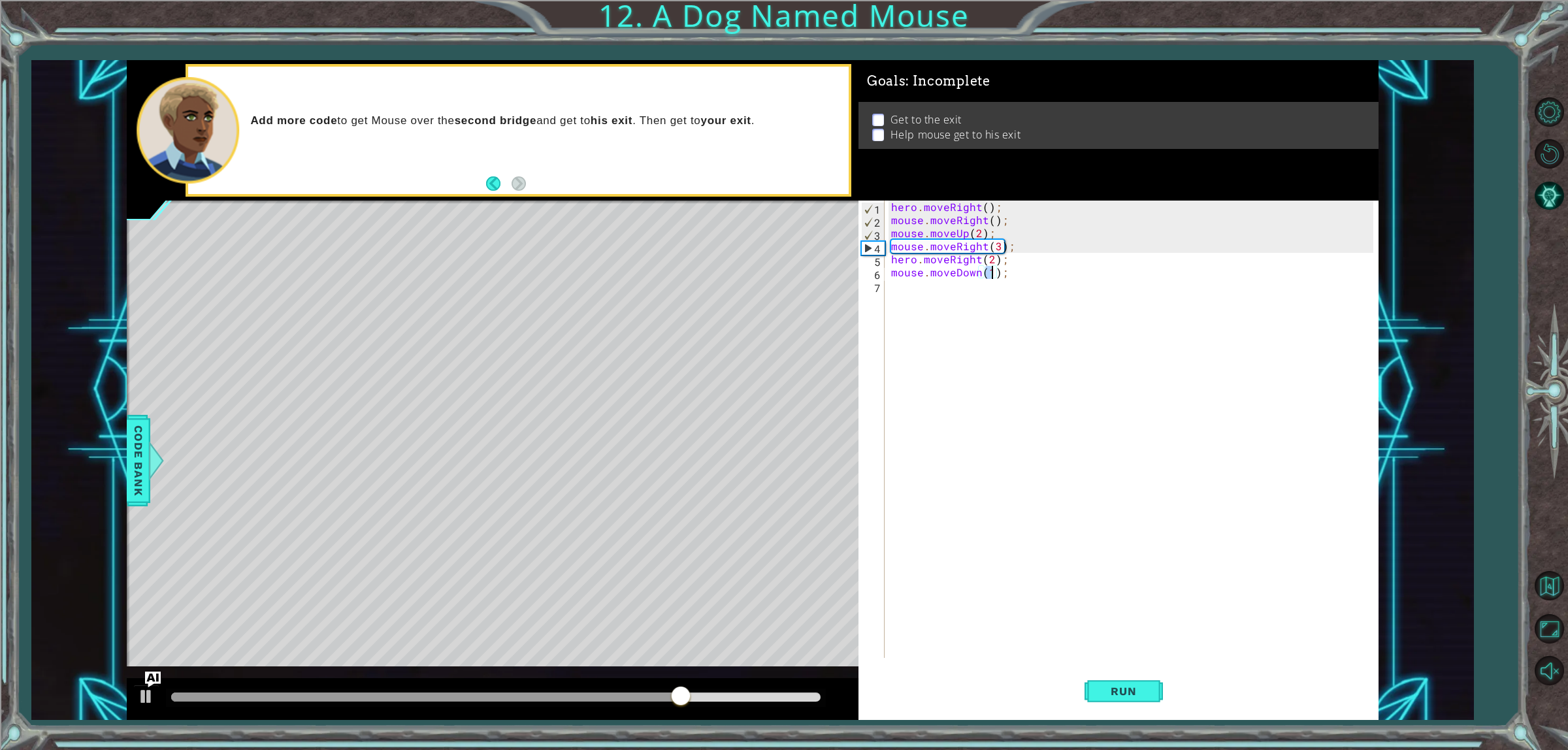
type textarea "mouse.moveDown(3);"
click at [989, 325] on div "hero . moveRight ( ) ; mouse . moveRight ( ) ; mouse . moveUp ( 2 ) ; mouse . m…" at bounding box center [1133, 442] width 491 height 484
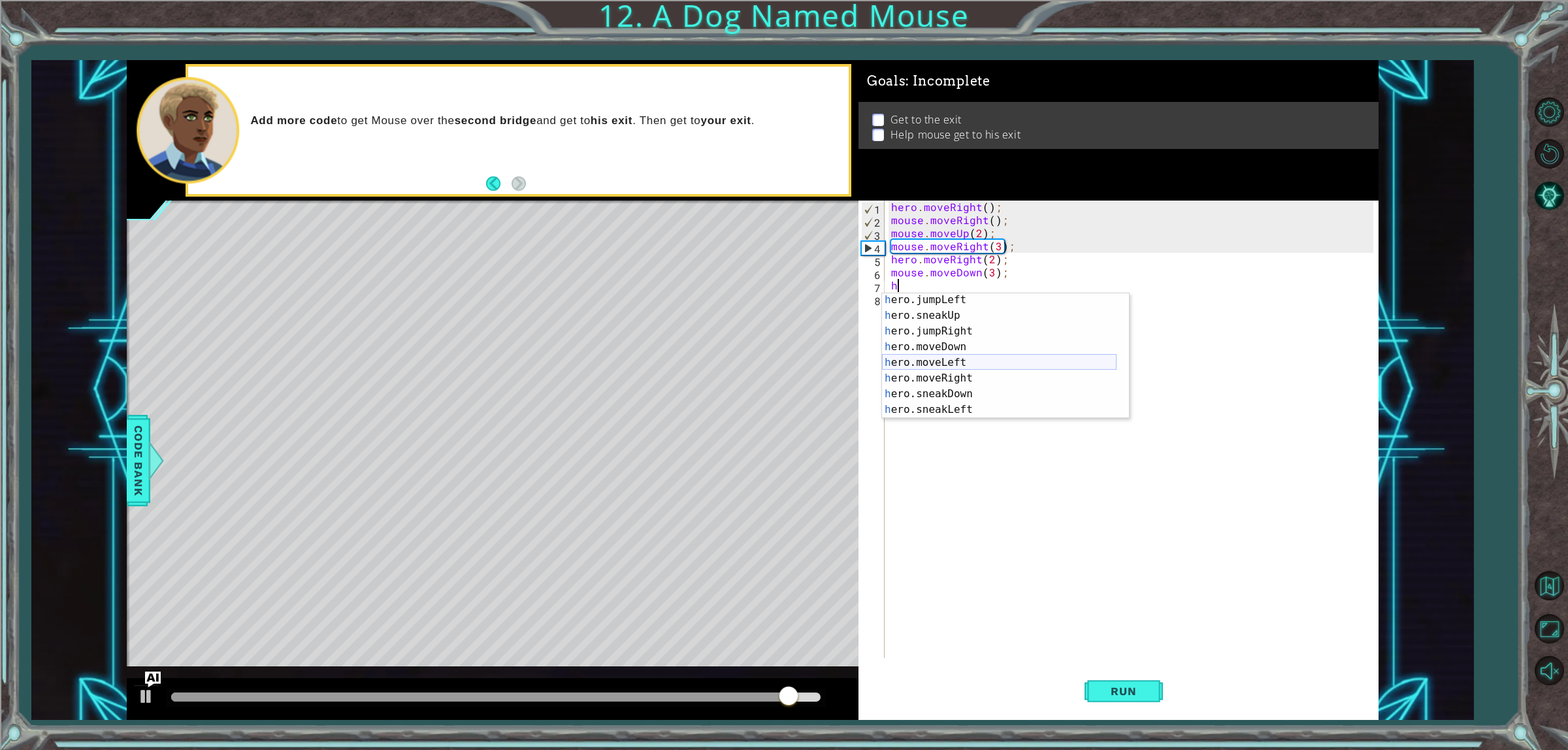
scroll to position [97, 0]
click at [956, 379] on div "h ero.moveDown press enter h ero.moveLeft press enter h ero.moveRight press ent…" at bounding box center [999, 369] width 234 height 157
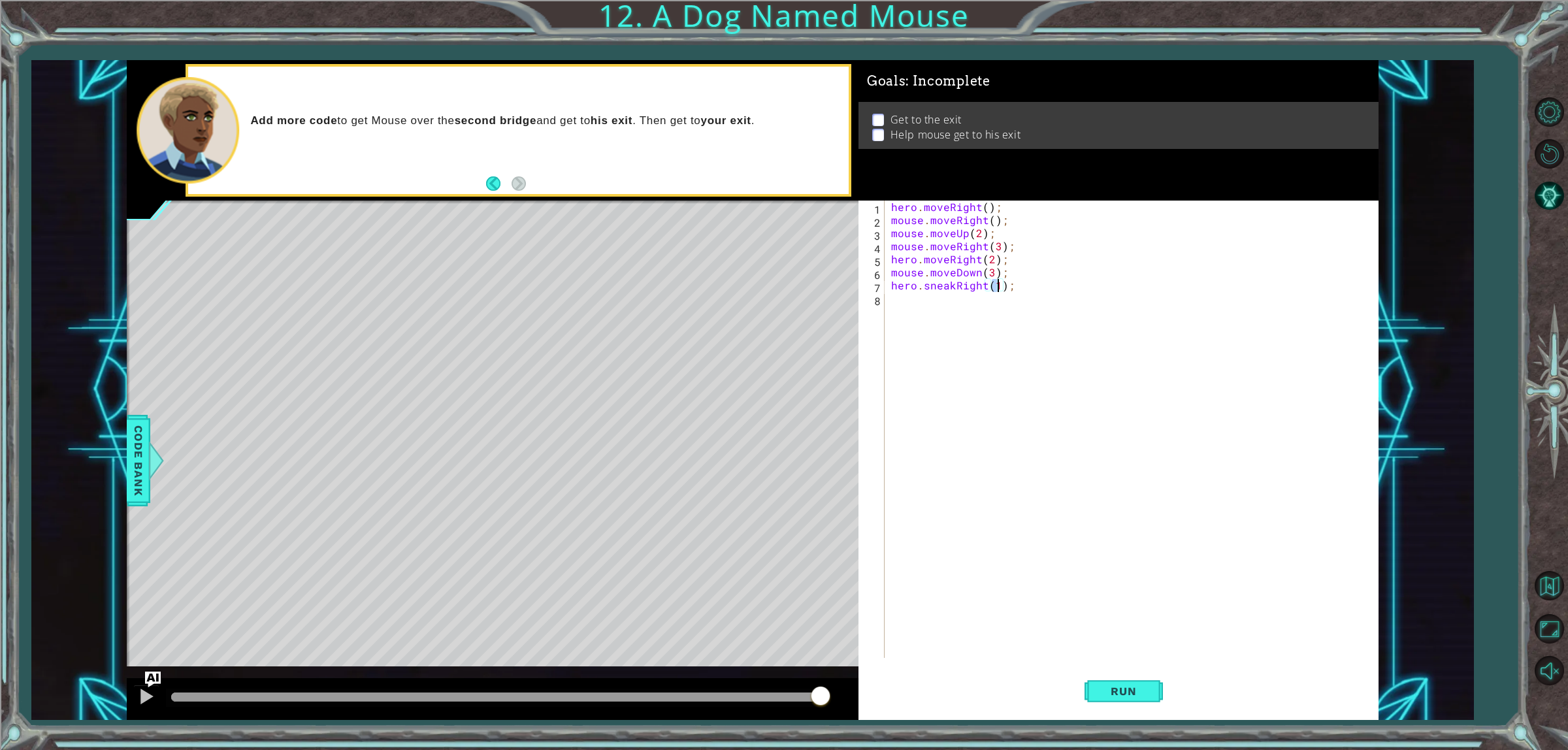
type textarea "hero.sneakRight(2);"
click at [981, 318] on div "hero . moveRight ( ) ; mouse . moveRight ( ) ; mouse . moveUp ( 2 ) ; mouse . m…" at bounding box center [1133, 442] width 491 height 484
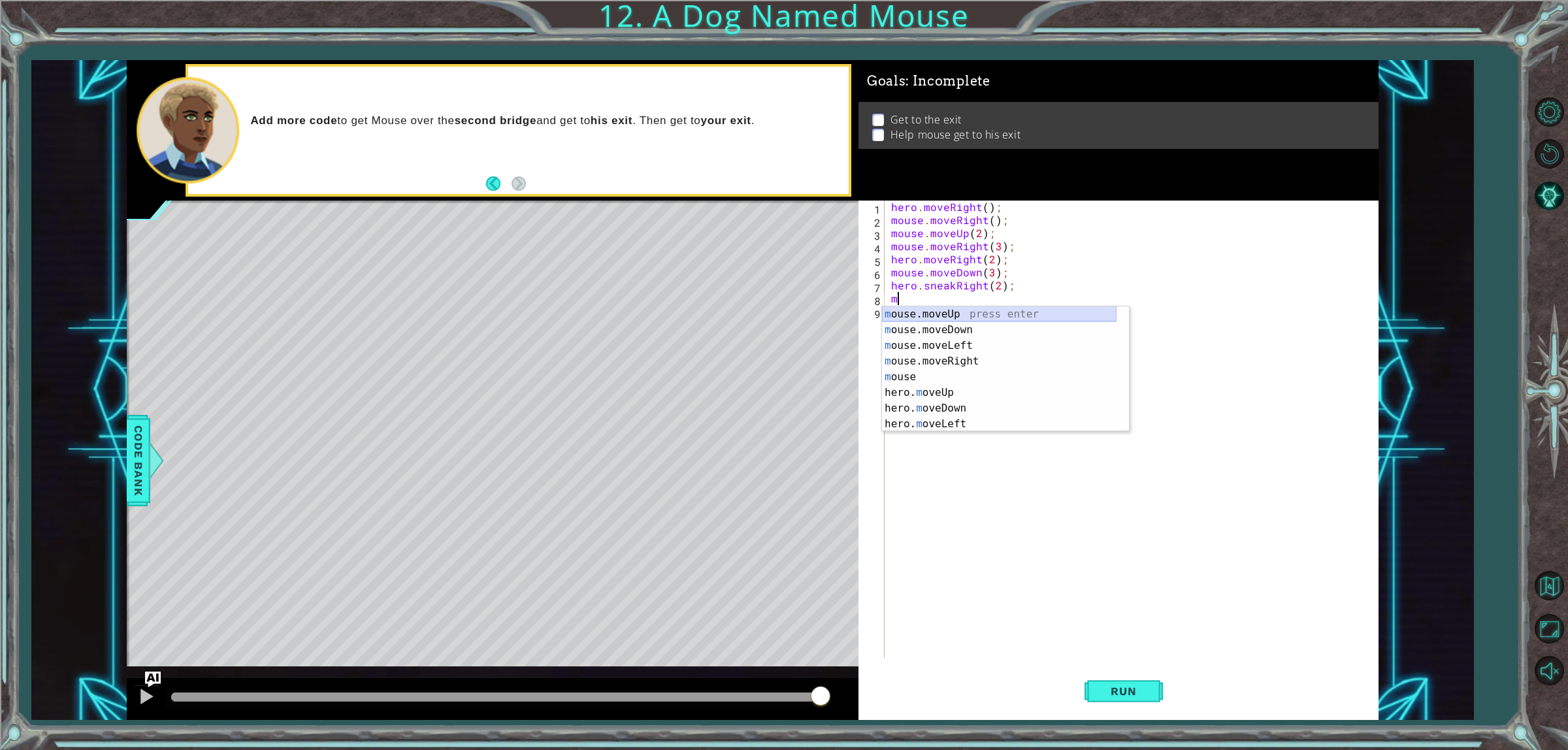
scroll to position [49, 0]
click at [955, 317] on div "m ouse.moveRight press enter m ouse press enter hero. m oveUp press enter hero.…" at bounding box center [999, 385] width 234 height 157
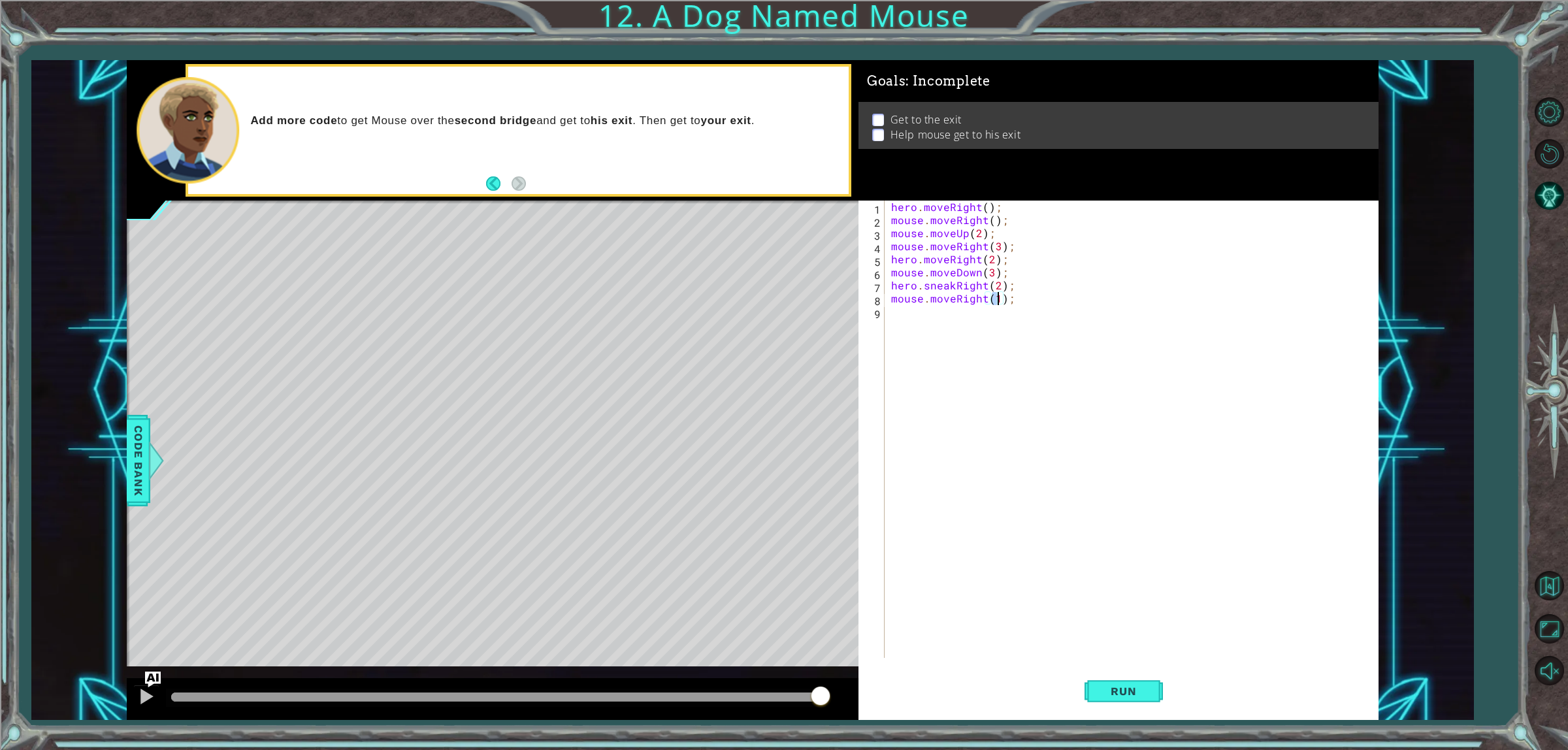
scroll to position [0, 7]
type textarea "mouse.moveRight(2);"
click at [1100, 664] on div "mouse.moveRight(2); 1 2 3 4 5 6 7 8 9 hero . moveRight ( ) ; mouse . moveRight …" at bounding box center [1118, 461] width 520 height 519
click at [1108, 686] on span "Run" at bounding box center [1123, 691] width 52 height 13
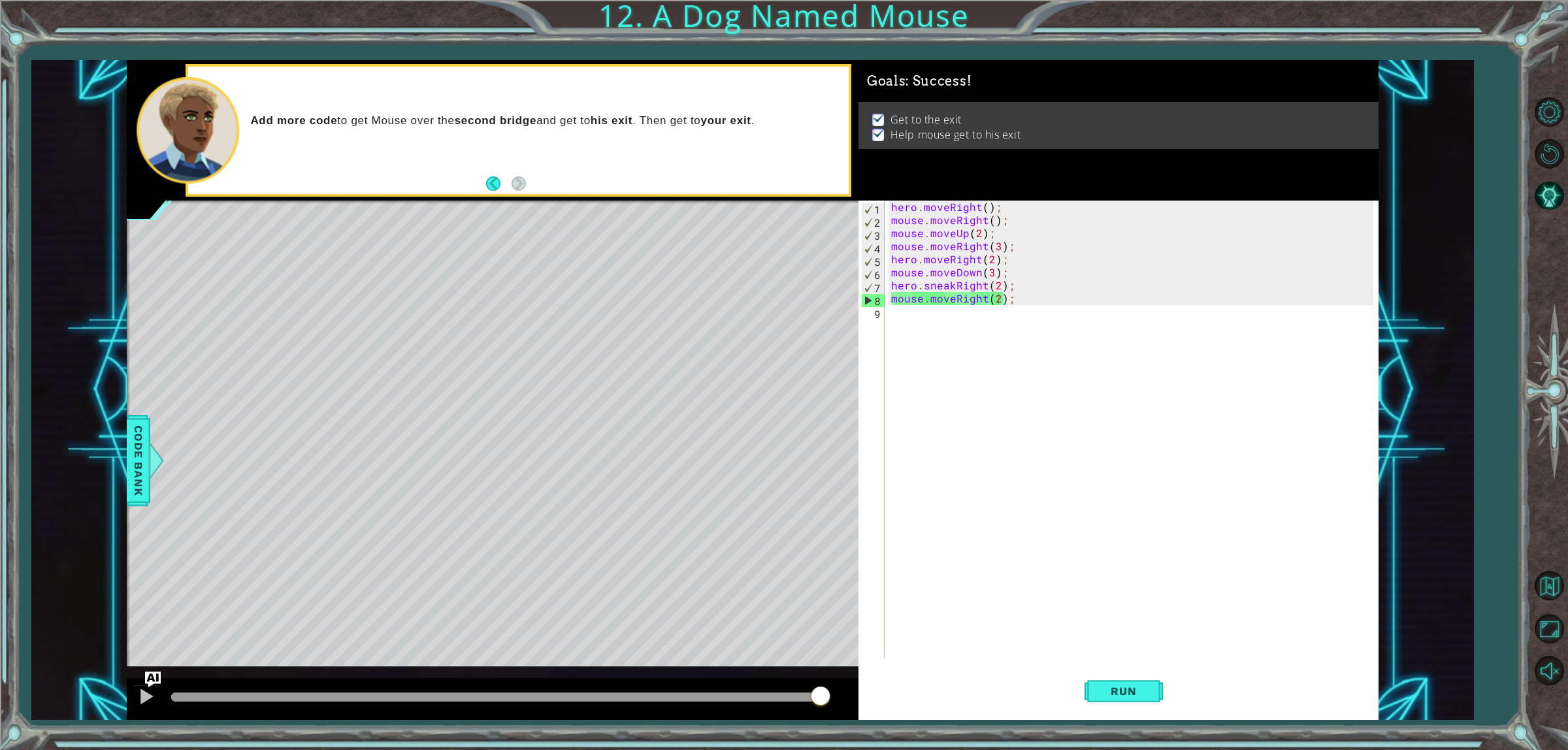
drag, startPoint x: 794, startPoint y: 700, endPoint x: 858, endPoint y: 659, distance: 76.0
click at [833, 694] on div at bounding box center [492, 699] width 731 height 42
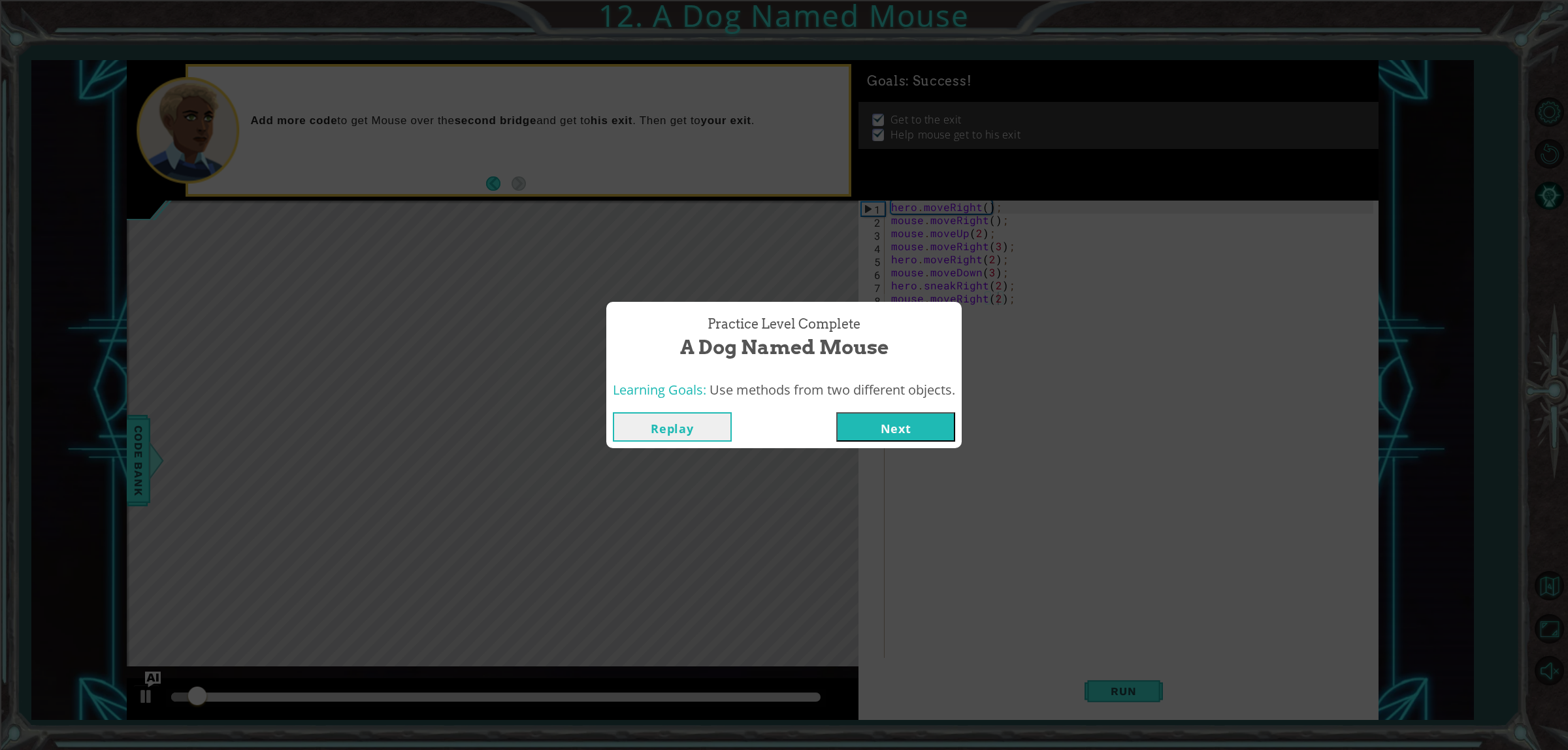
click at [889, 432] on button "Next" at bounding box center [896, 427] width 119 height 30
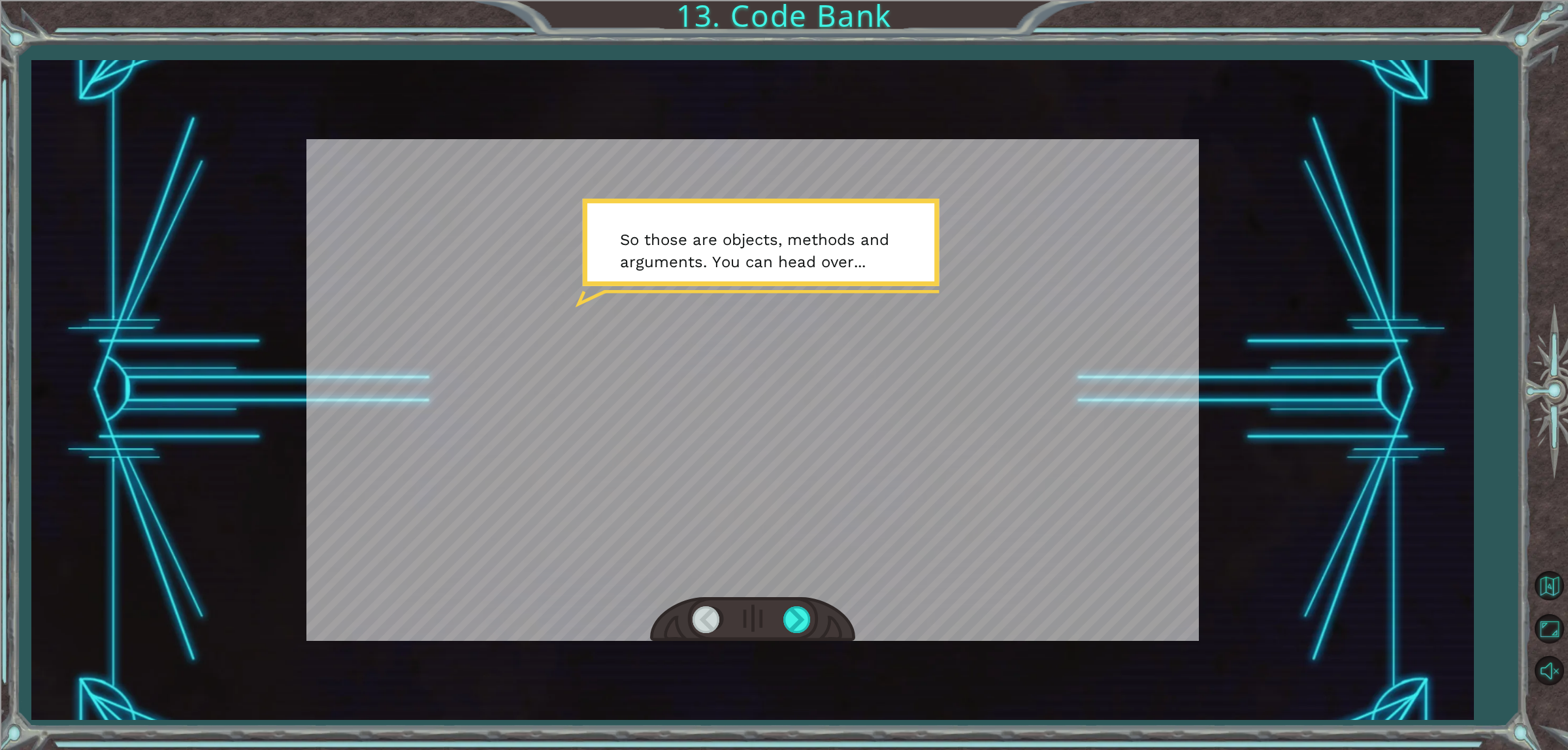
click at [802, 634] on div at bounding box center [753, 620] width 206 height 45
click at [800, 611] on div at bounding box center [798, 620] width 30 height 27
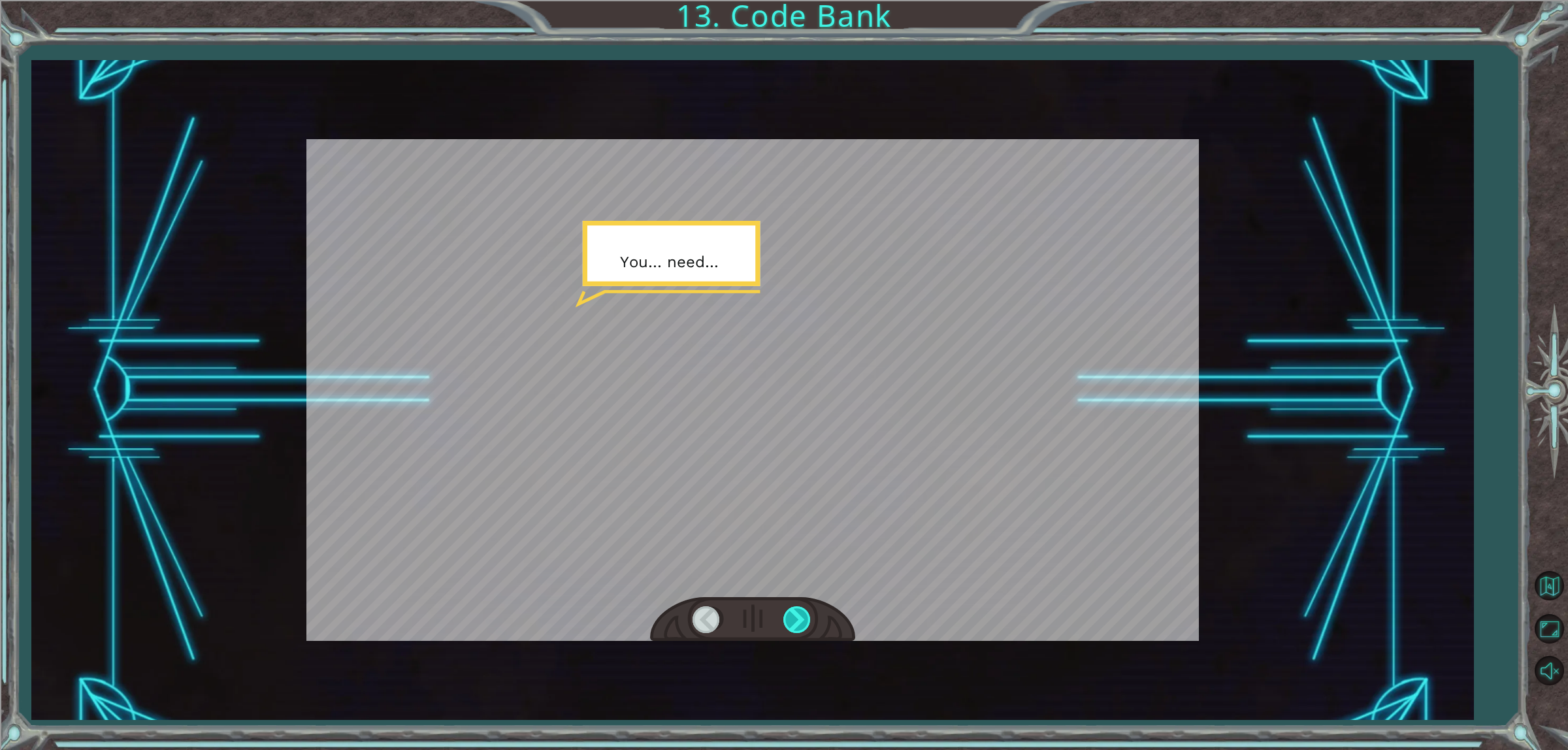
click at [800, 611] on div at bounding box center [798, 620] width 30 height 27
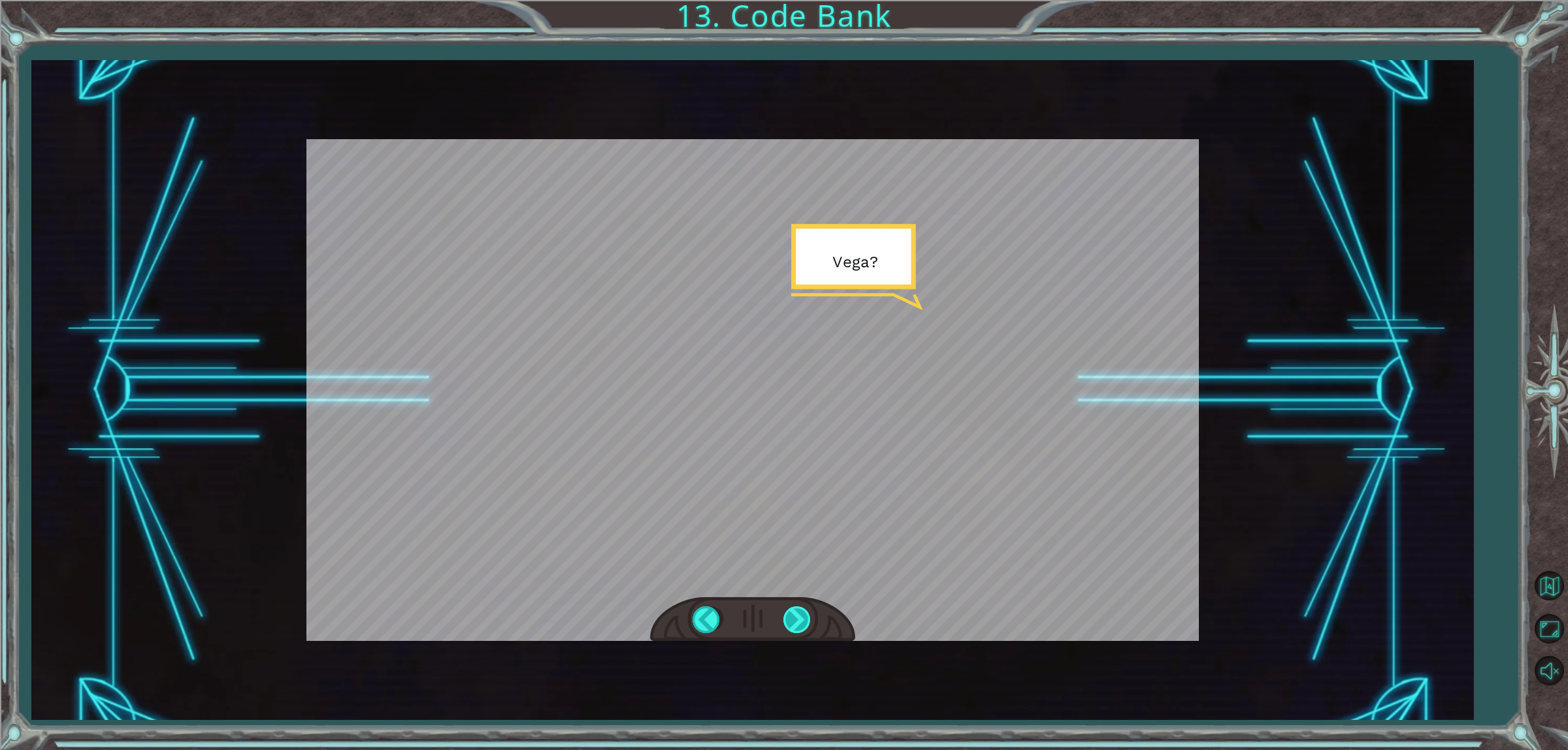
click at [799, 611] on div at bounding box center [798, 620] width 30 height 27
click at [800, 611] on div at bounding box center [798, 620] width 30 height 27
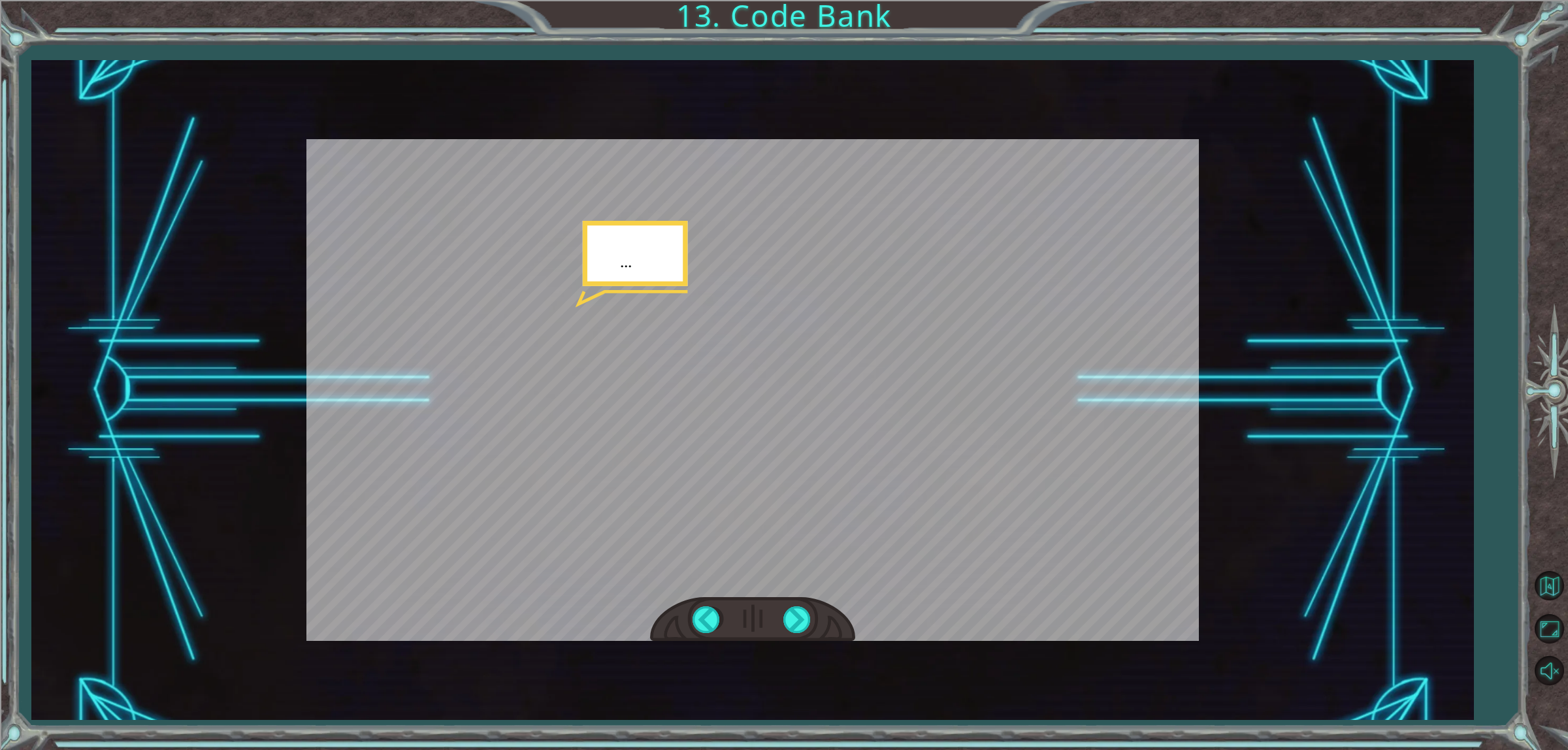
drag, startPoint x: 800, startPoint y: 611, endPoint x: 805, endPoint y: 598, distance: 13.9
click at [802, 605] on div at bounding box center [753, 620] width 206 height 45
click at [811, 614] on div at bounding box center [798, 620] width 30 height 27
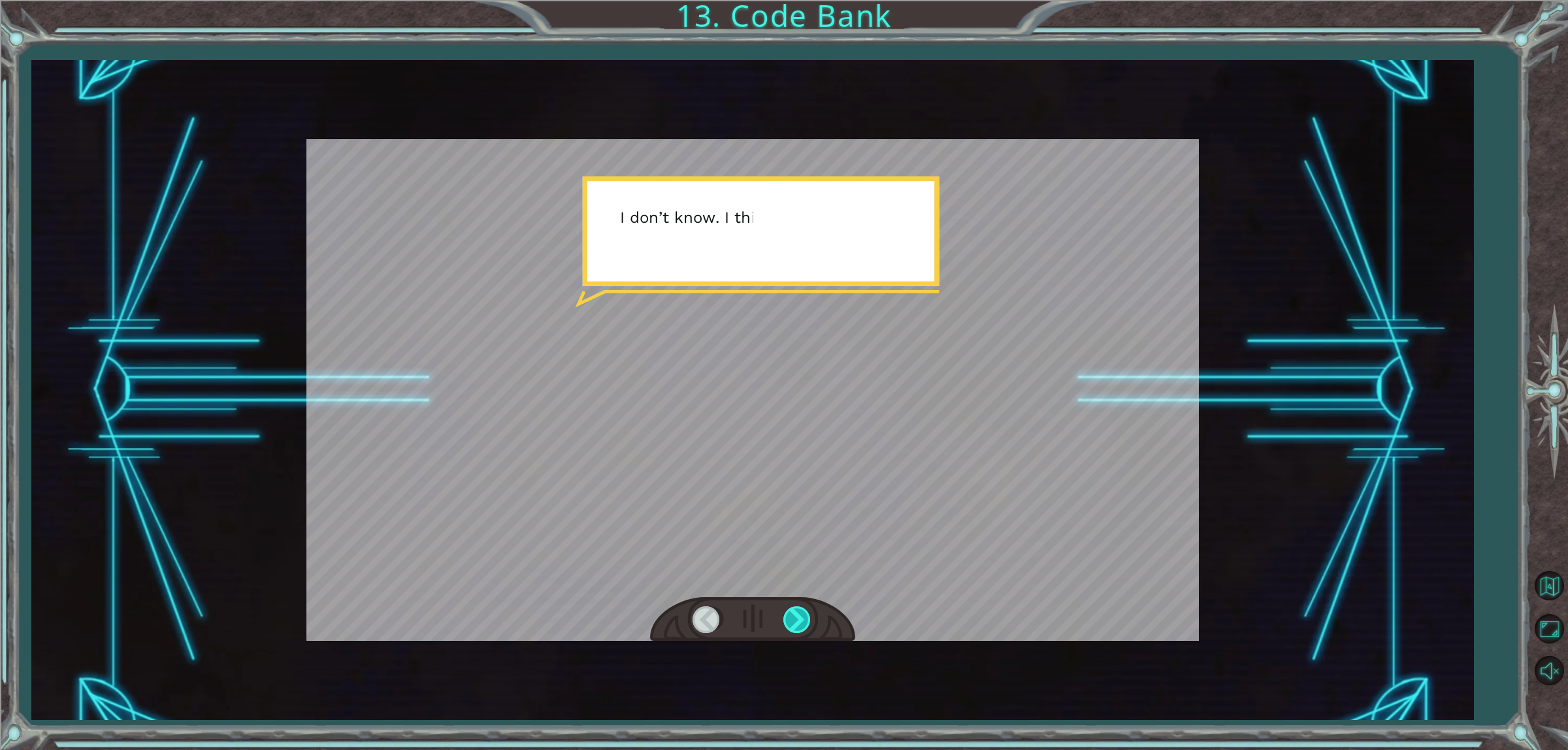
click at [801, 613] on div at bounding box center [798, 620] width 30 height 27
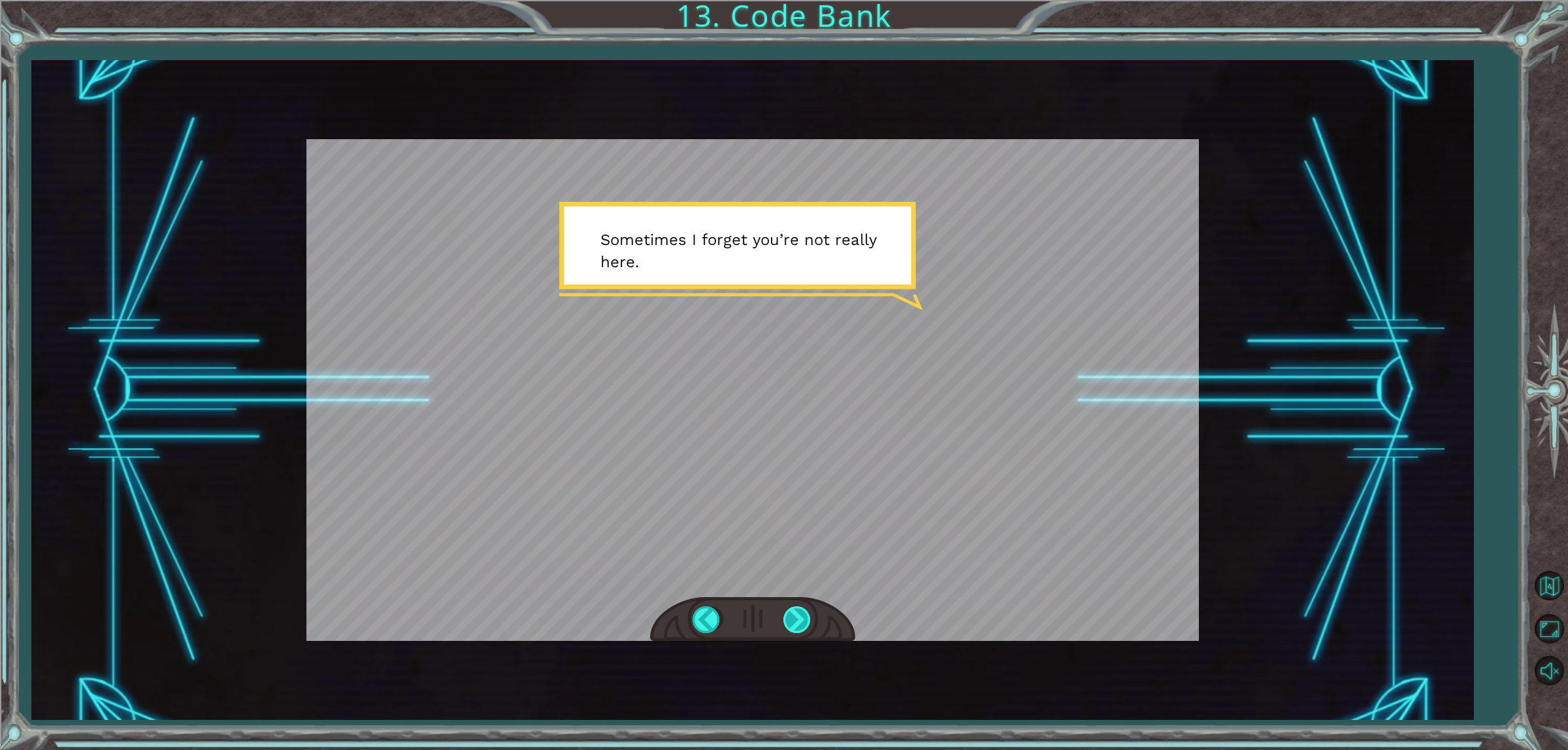
click at [787, 607] on div at bounding box center [798, 620] width 30 height 27
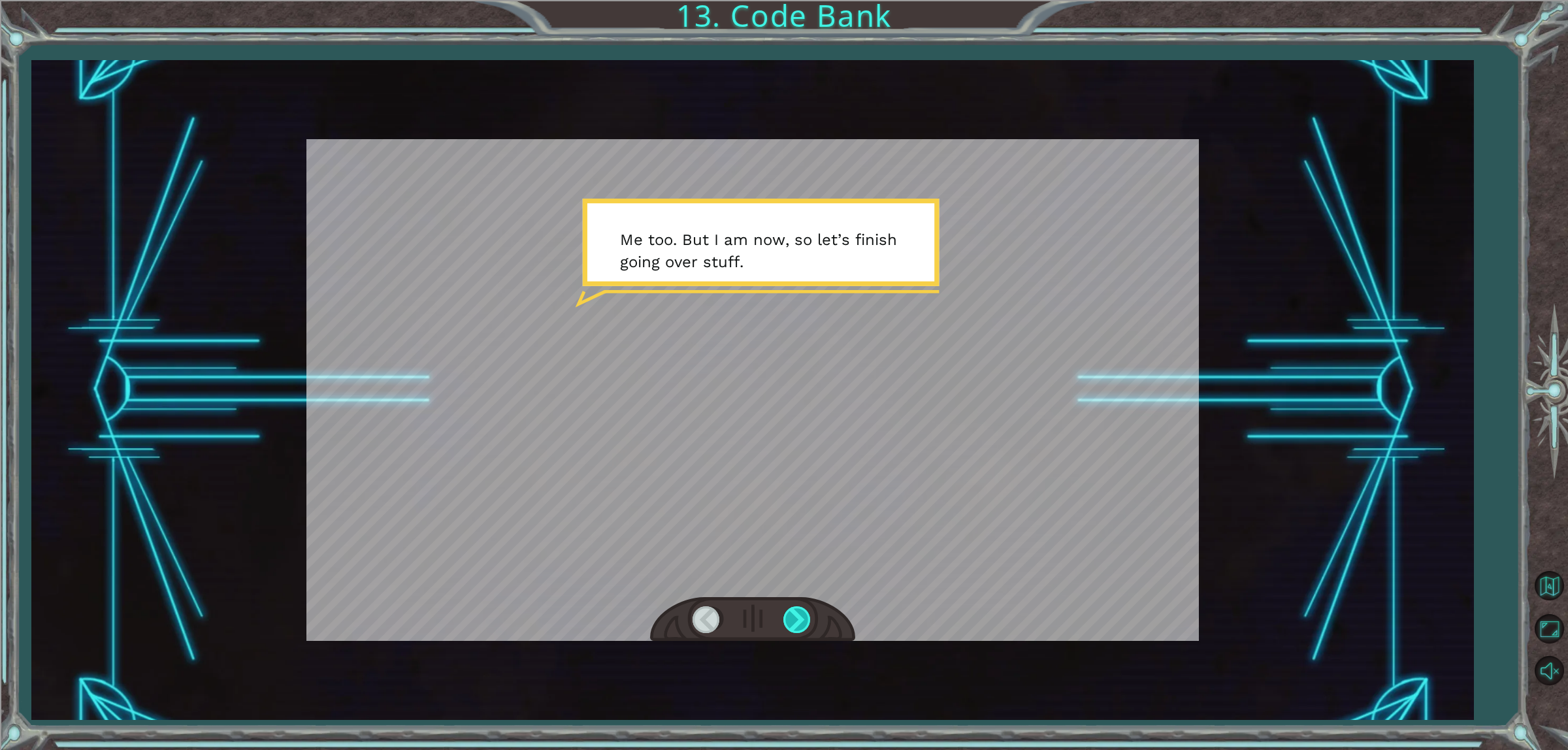
click at [802, 628] on div at bounding box center [798, 620] width 30 height 27
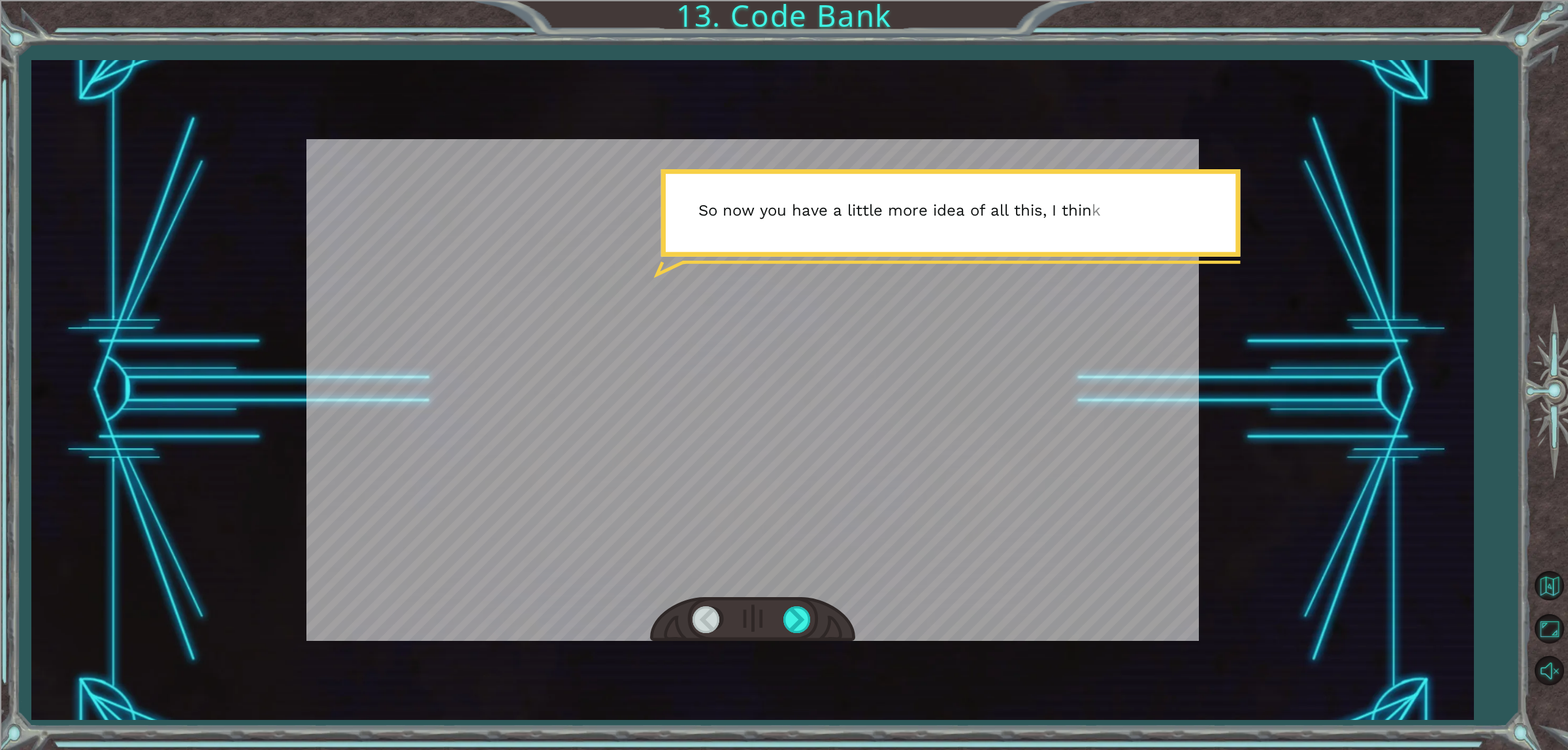
drag, startPoint x: 789, startPoint y: 600, endPoint x: 792, endPoint y: 592, distance: 8.5
click at [792, 592] on div at bounding box center [753, 390] width 893 height 502
click at [786, 593] on div at bounding box center [753, 390] width 893 height 502
drag, startPoint x: 786, startPoint y: 613, endPoint x: 786, endPoint y: 624, distance: 11.0
click at [786, 618] on div at bounding box center [753, 620] width 206 height 45
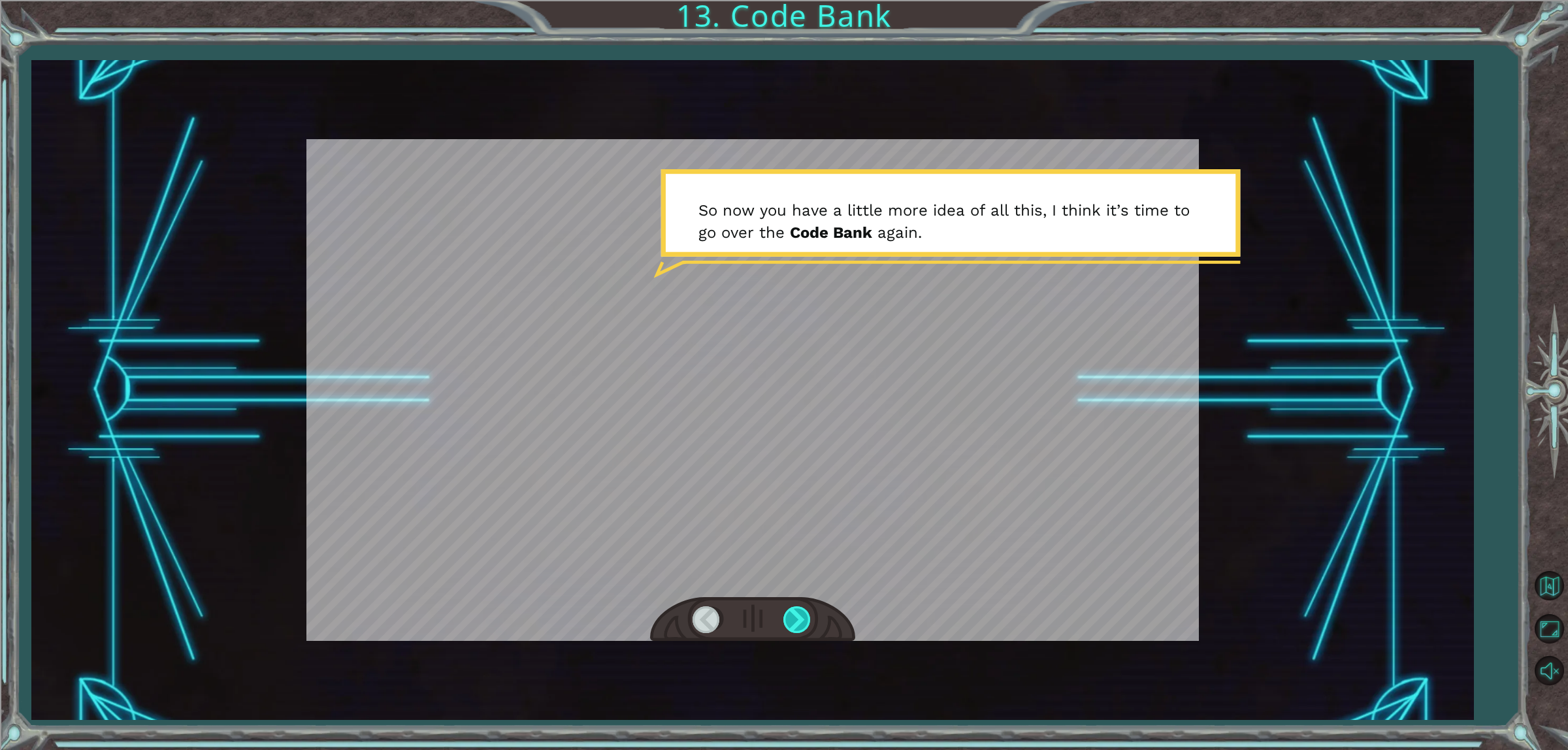
click at [789, 626] on div at bounding box center [798, 620] width 30 height 27
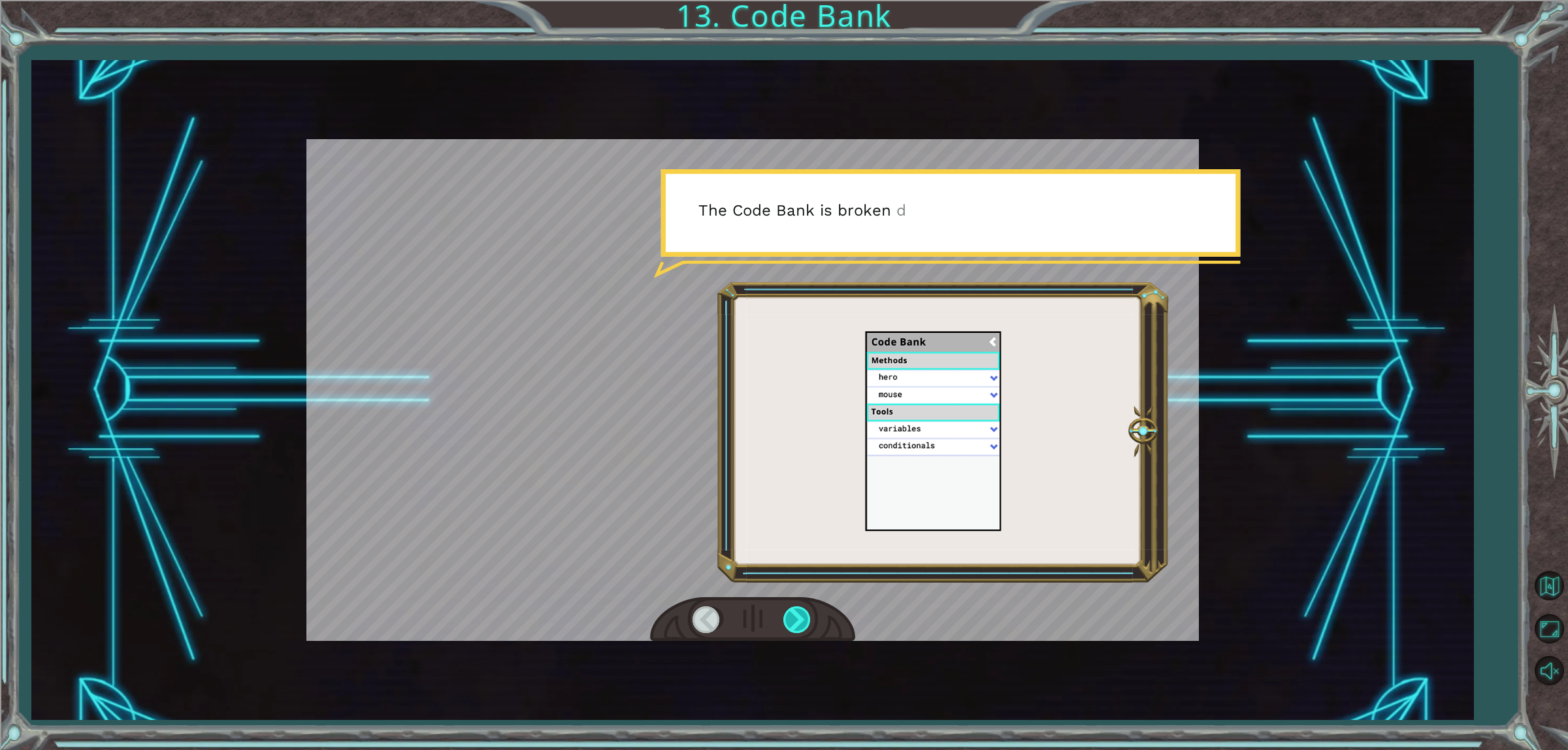
click at [807, 616] on div at bounding box center [798, 620] width 30 height 27
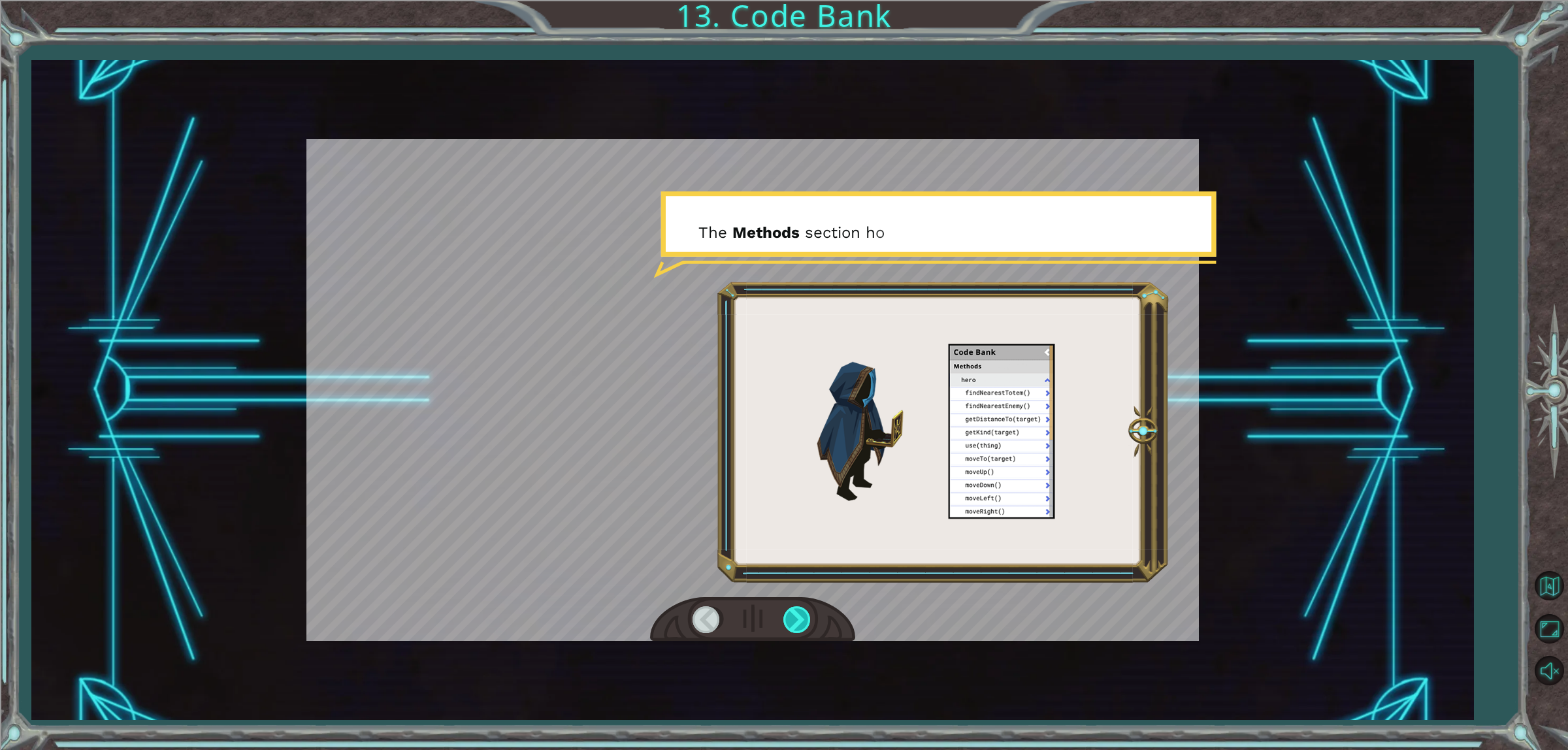
click at [801, 629] on div at bounding box center [798, 620] width 30 height 27
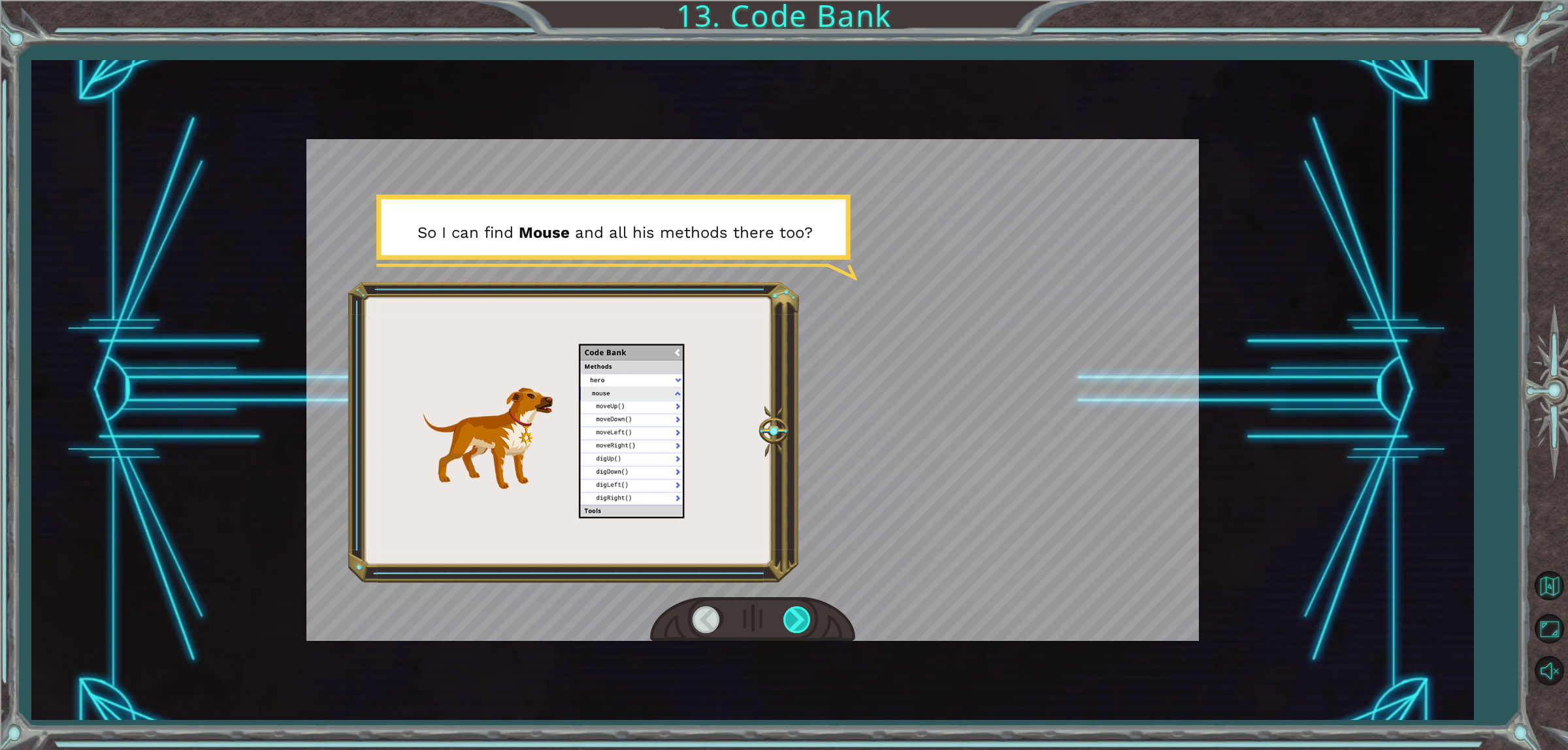
click at [801, 630] on div at bounding box center [798, 620] width 30 height 27
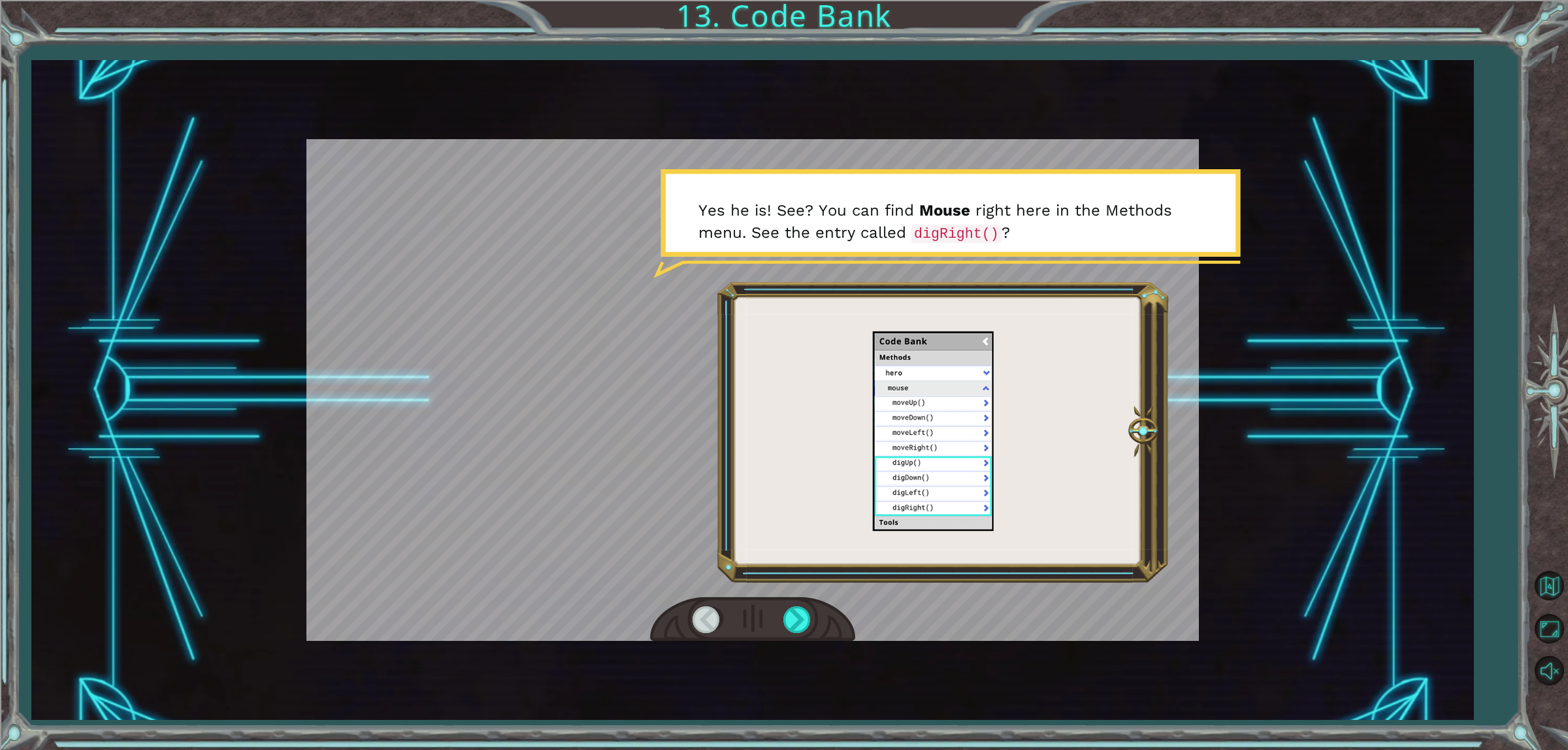
click at [795, 635] on div at bounding box center [753, 620] width 206 height 45
drag, startPoint x: 791, startPoint y: 629, endPoint x: 791, endPoint y: 611, distance: 18.0
click at [791, 625] on div at bounding box center [798, 620] width 30 height 27
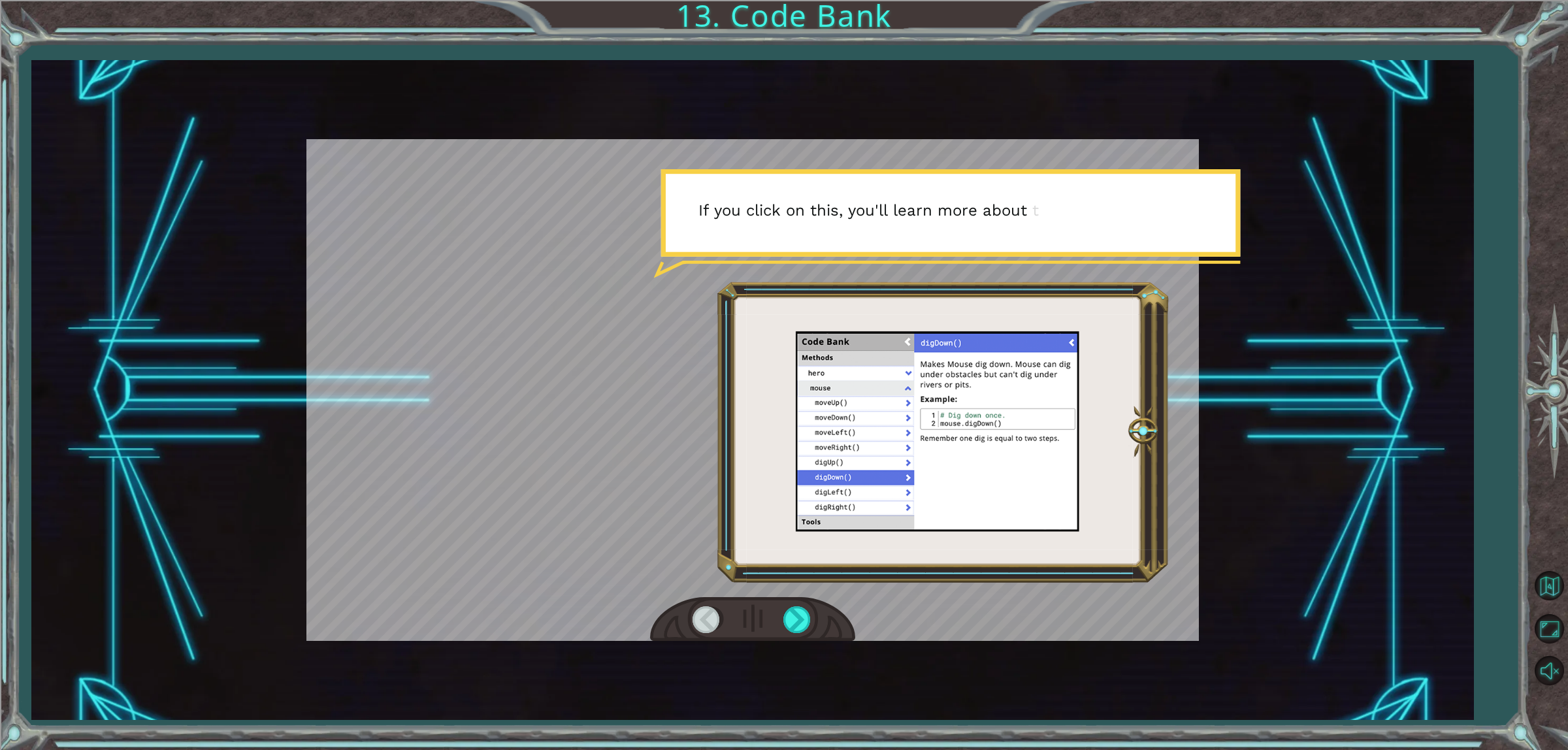
click at [795, 602] on div at bounding box center [753, 620] width 206 height 45
drag, startPoint x: 801, startPoint y: 608, endPoint x: 795, endPoint y: 611, distance: 6.7
click at [795, 611] on div at bounding box center [798, 620] width 30 height 27
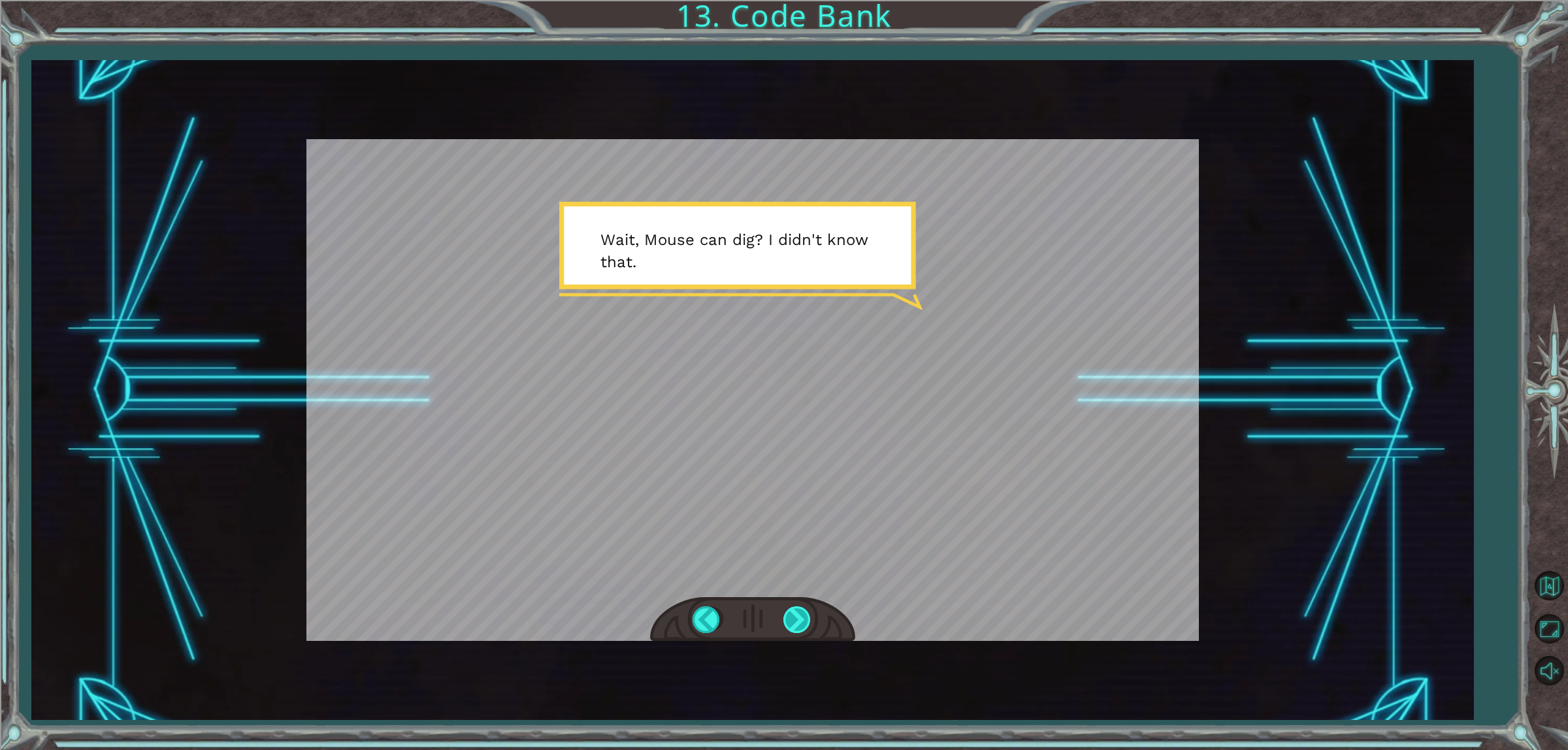
click at [789, 608] on div at bounding box center [798, 620] width 30 height 27
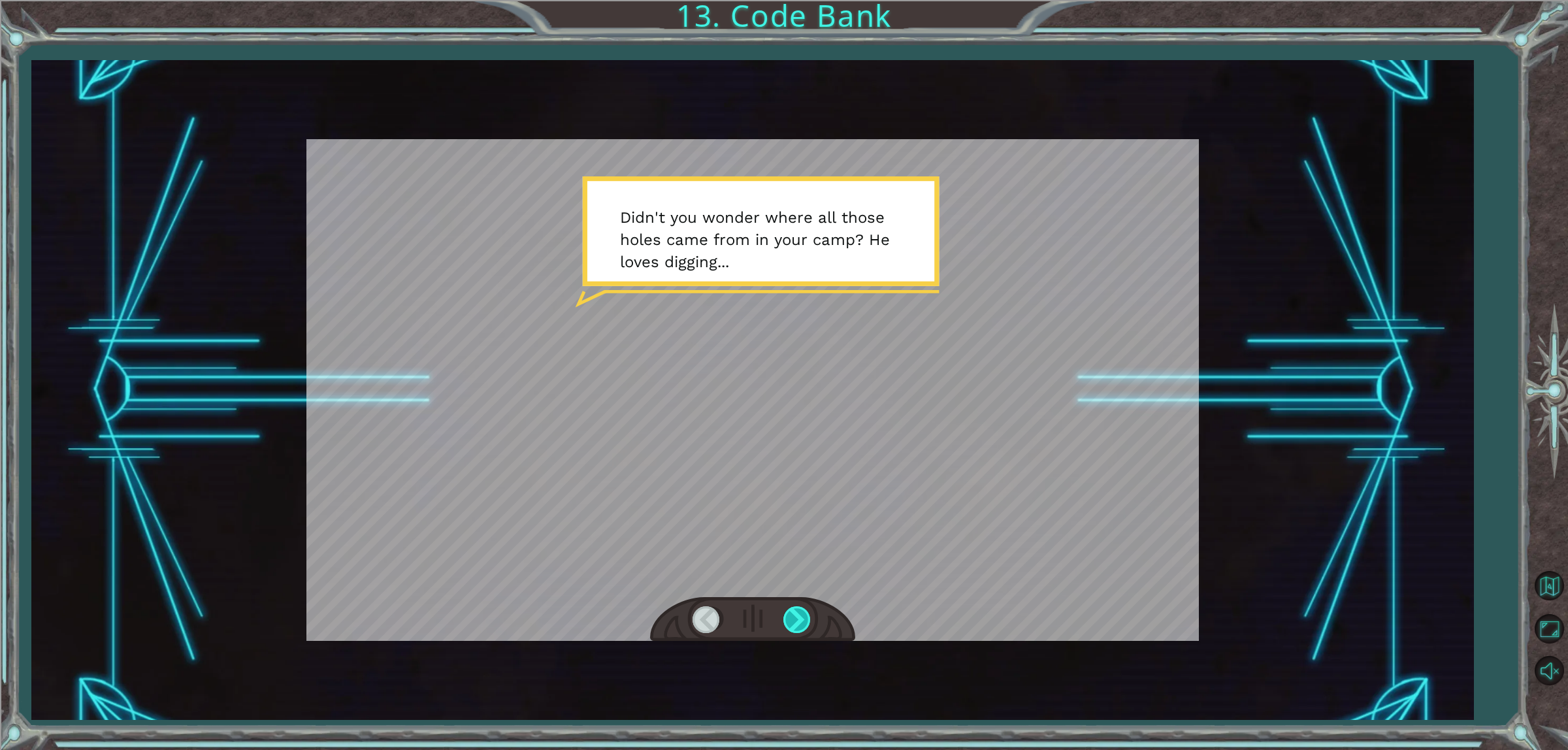
click at [788, 608] on div at bounding box center [798, 620] width 30 height 27
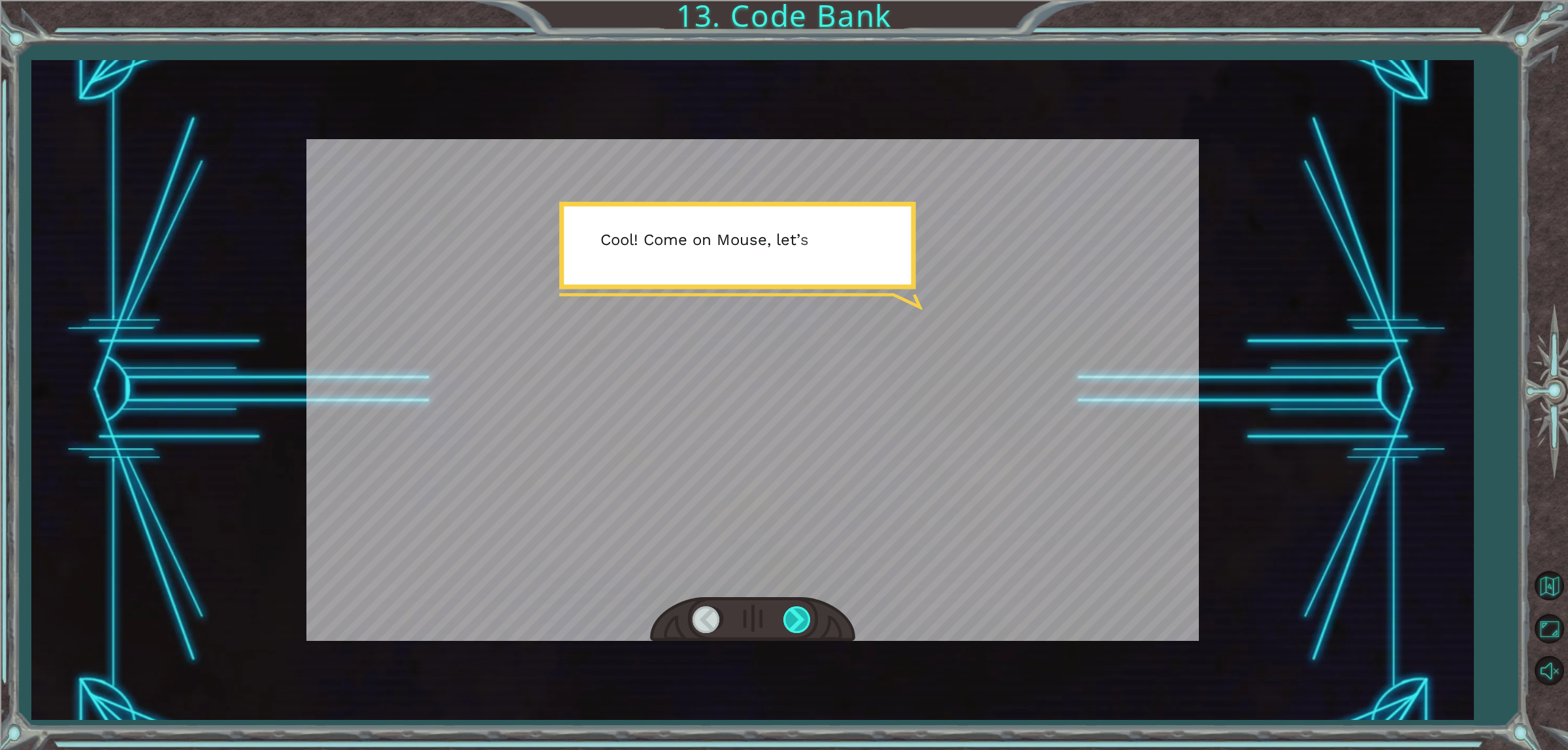
click at [791, 607] on div at bounding box center [798, 620] width 30 height 27
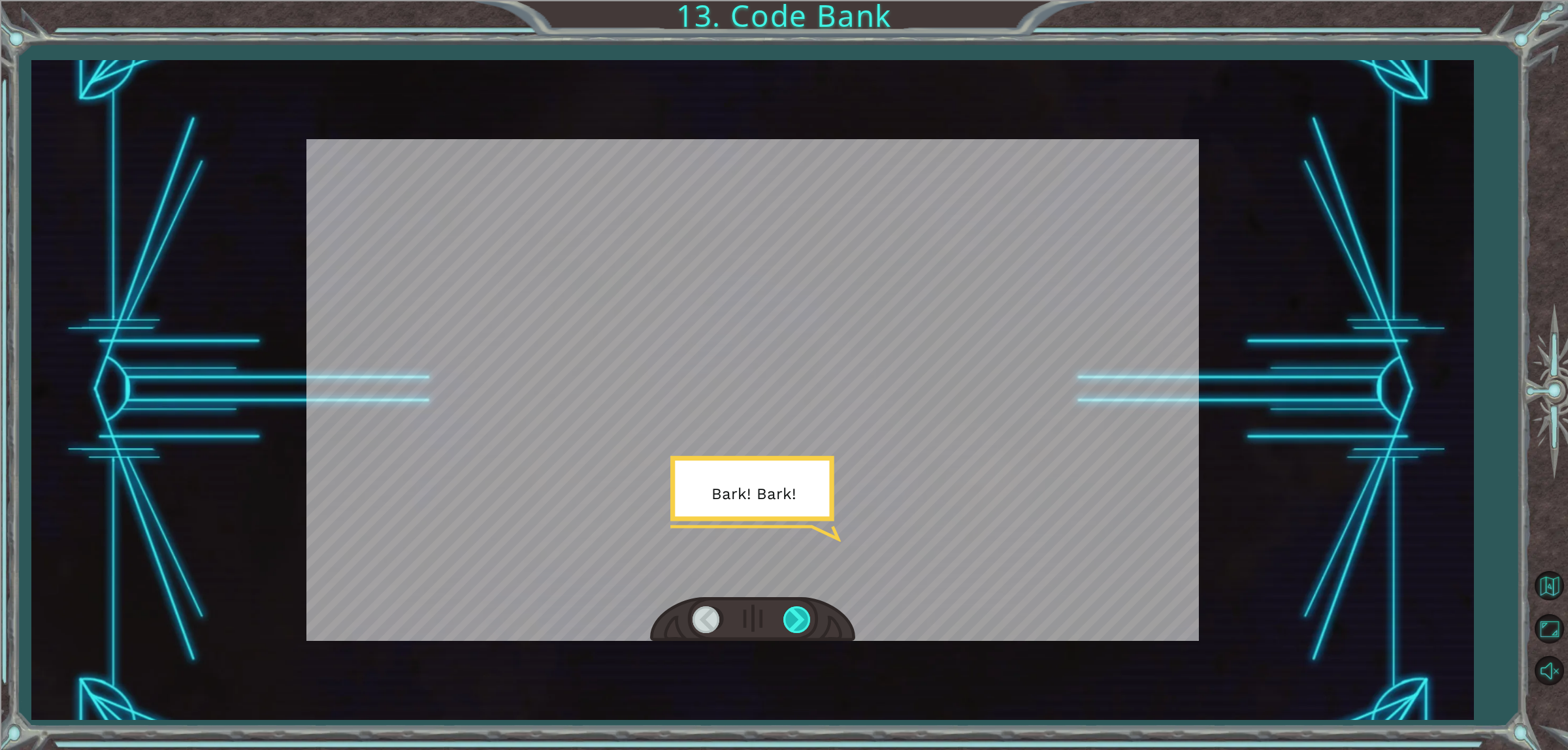
click at [791, 608] on div at bounding box center [798, 620] width 30 height 27
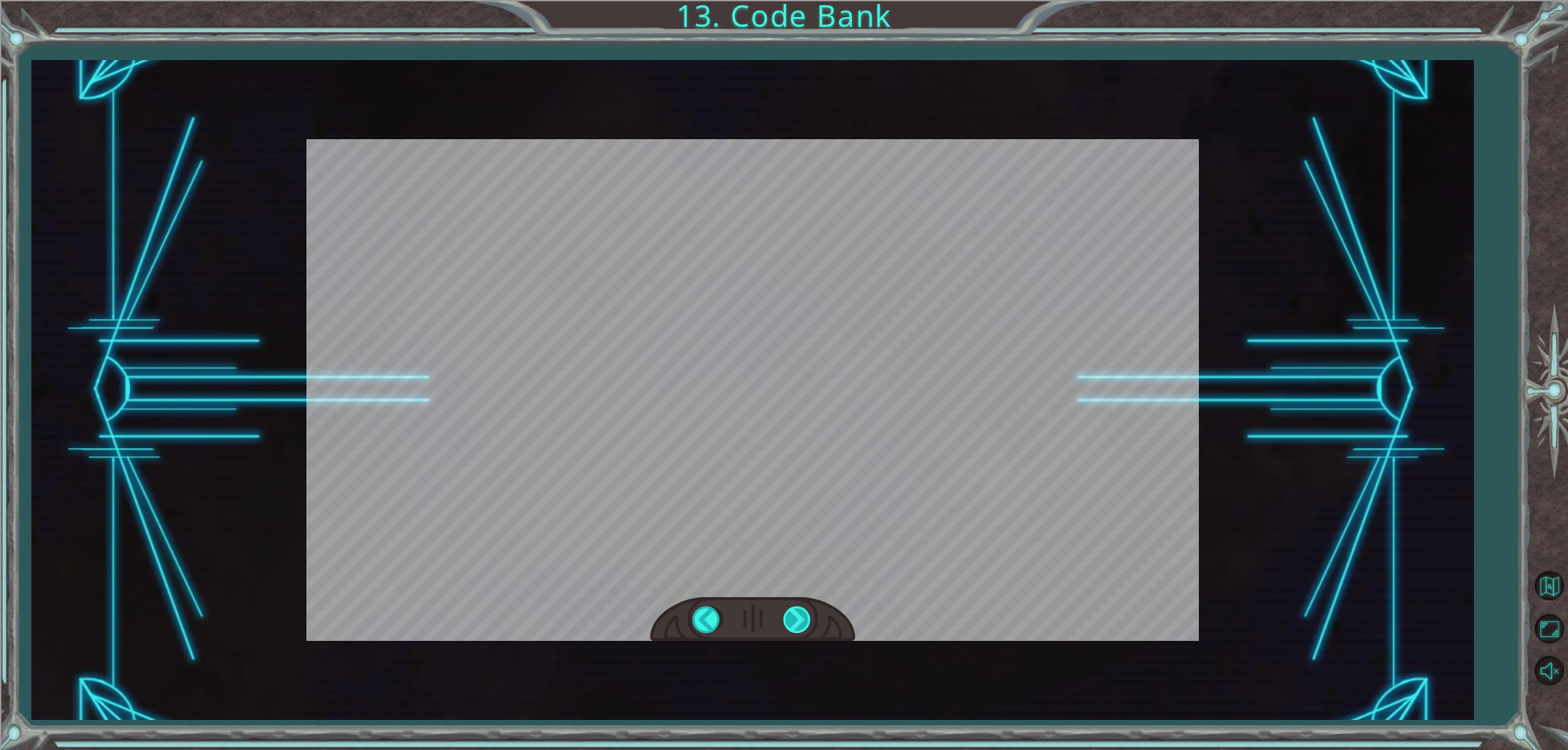
click at [797, 0] on div "S o t h o s e a r e o b j e c t s , m e t h o d s a n d a r g u m e n t s . Y o…" at bounding box center [784, 0] width 1568 height 0
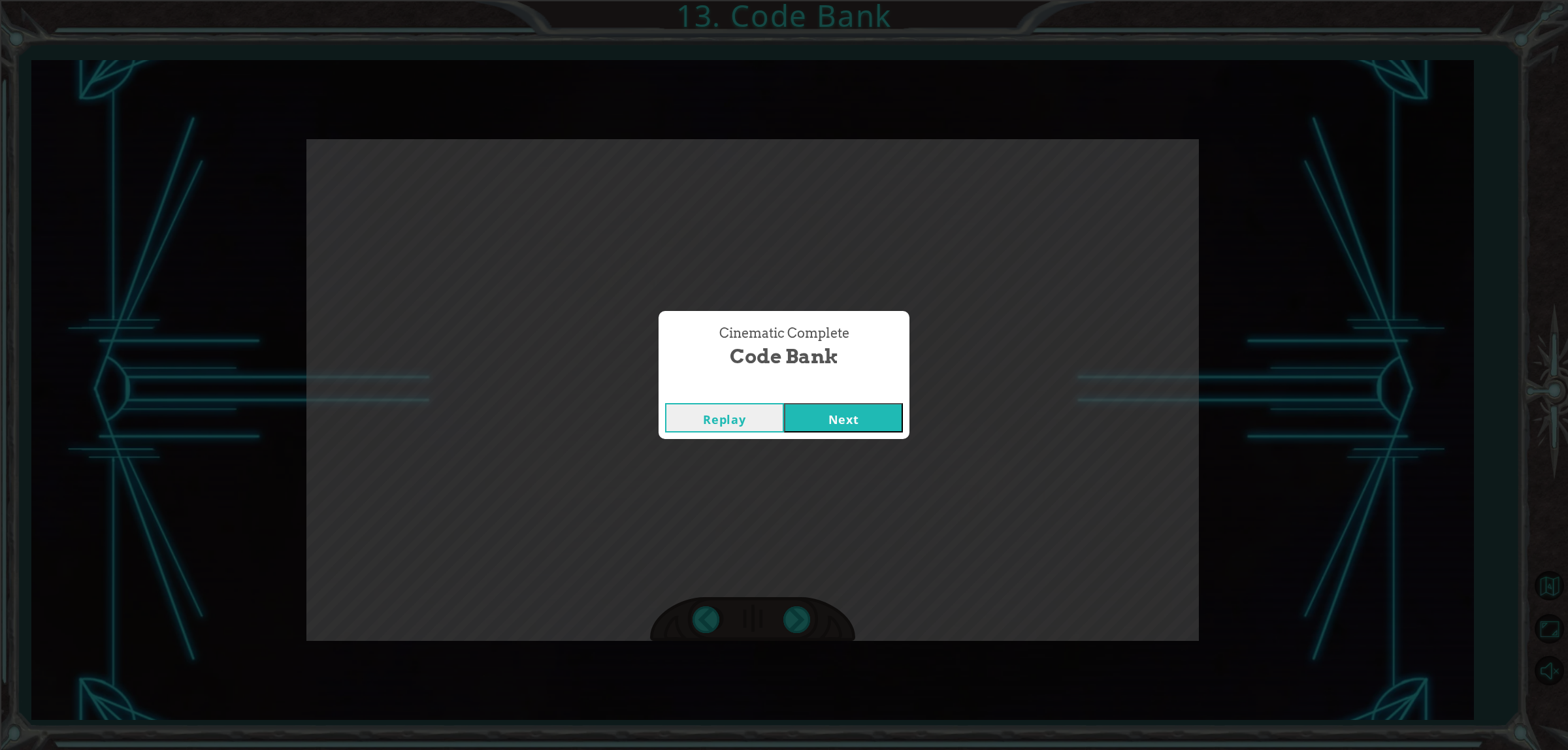
click at [851, 403] on div "Replay Next" at bounding box center [784, 418] width 251 height 43
click at [851, 404] on button "Next" at bounding box center [843, 418] width 119 height 30
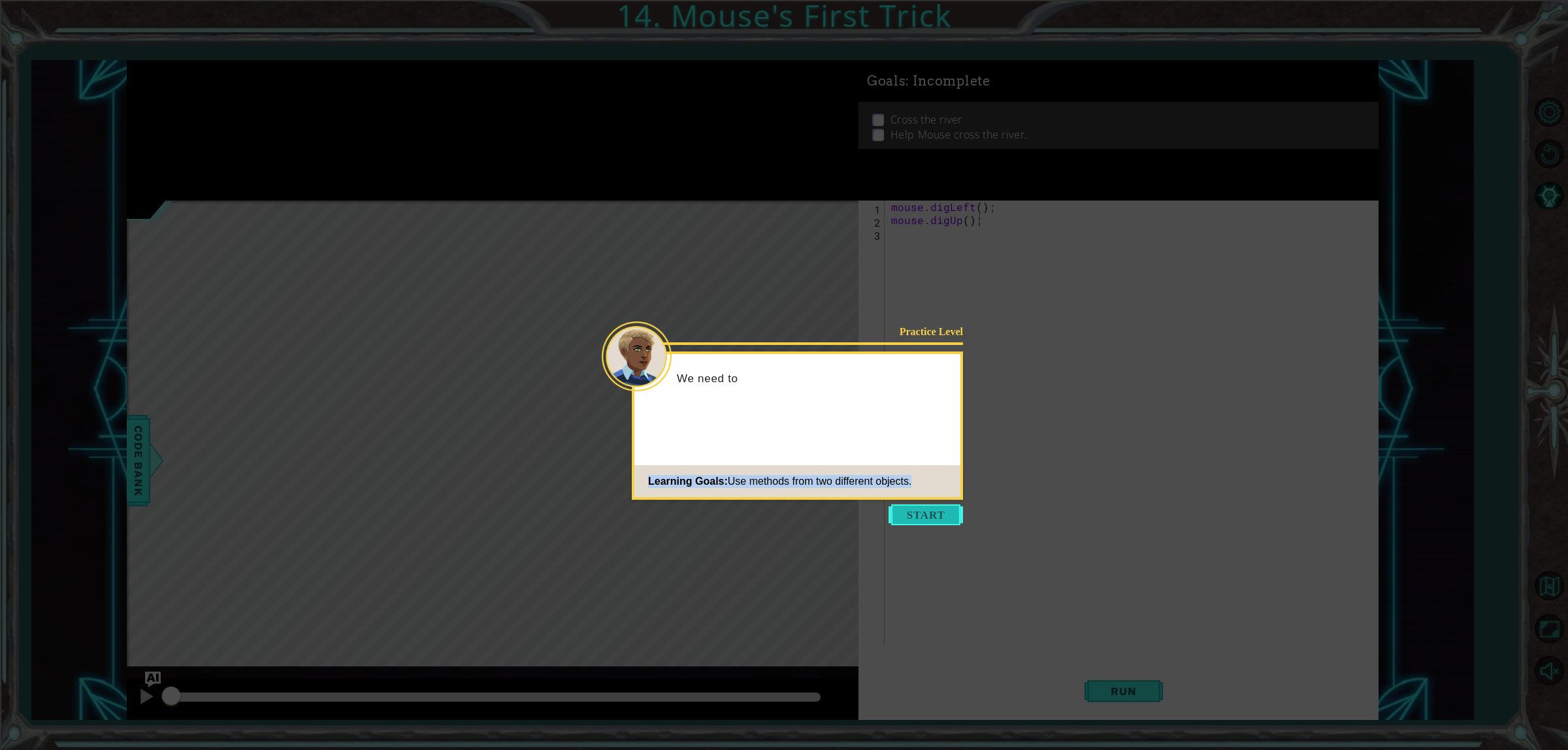
click at [929, 497] on footer "Learning Goals: Use methods from two different objects." at bounding box center [797, 481] width 326 height 32
click at [932, 512] on button "Start" at bounding box center [926, 515] width 75 height 21
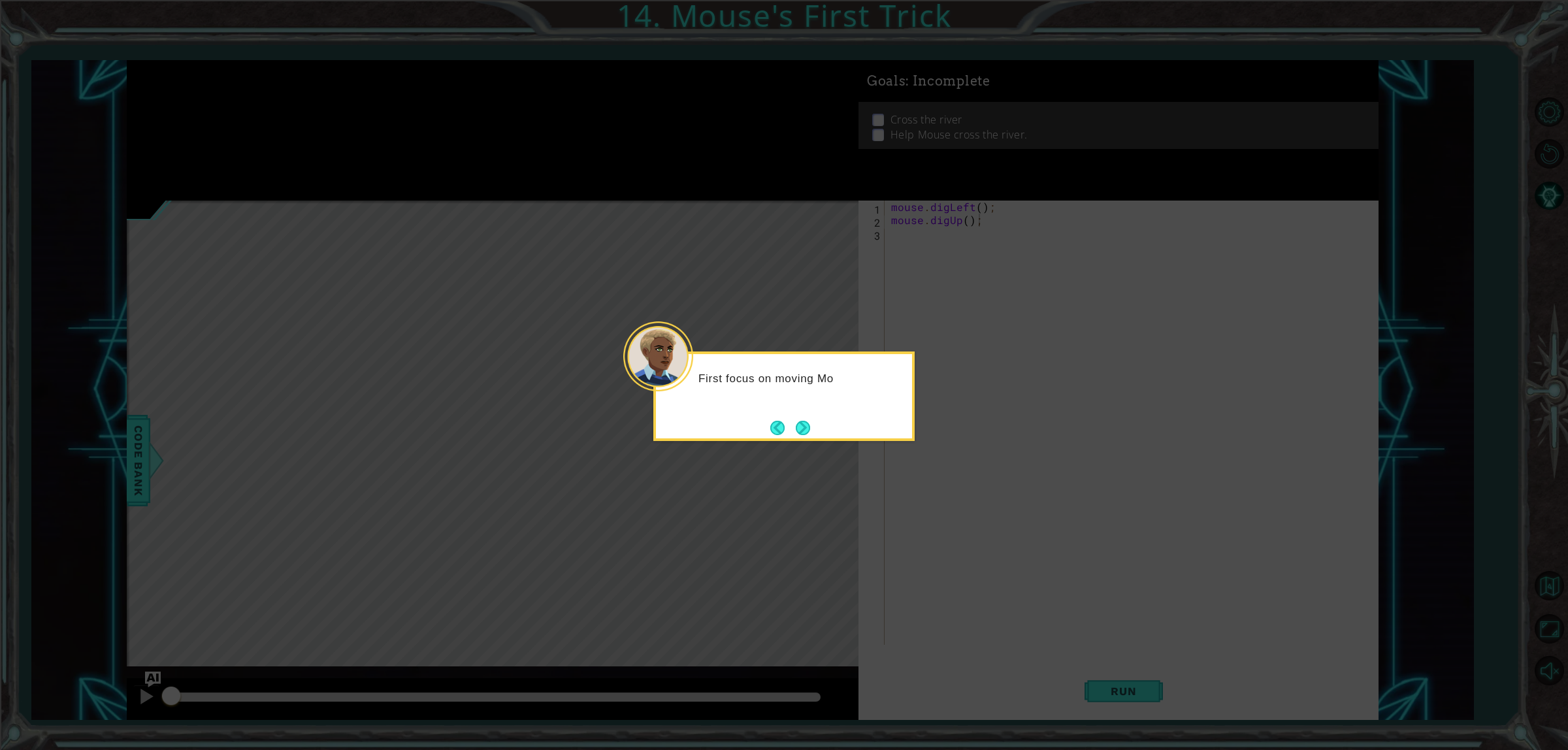
click at [812, 412] on div "First focus on moving Mo" at bounding box center [783, 397] width 261 height 90
click at [805, 422] on button "Next" at bounding box center [803, 428] width 15 height 15
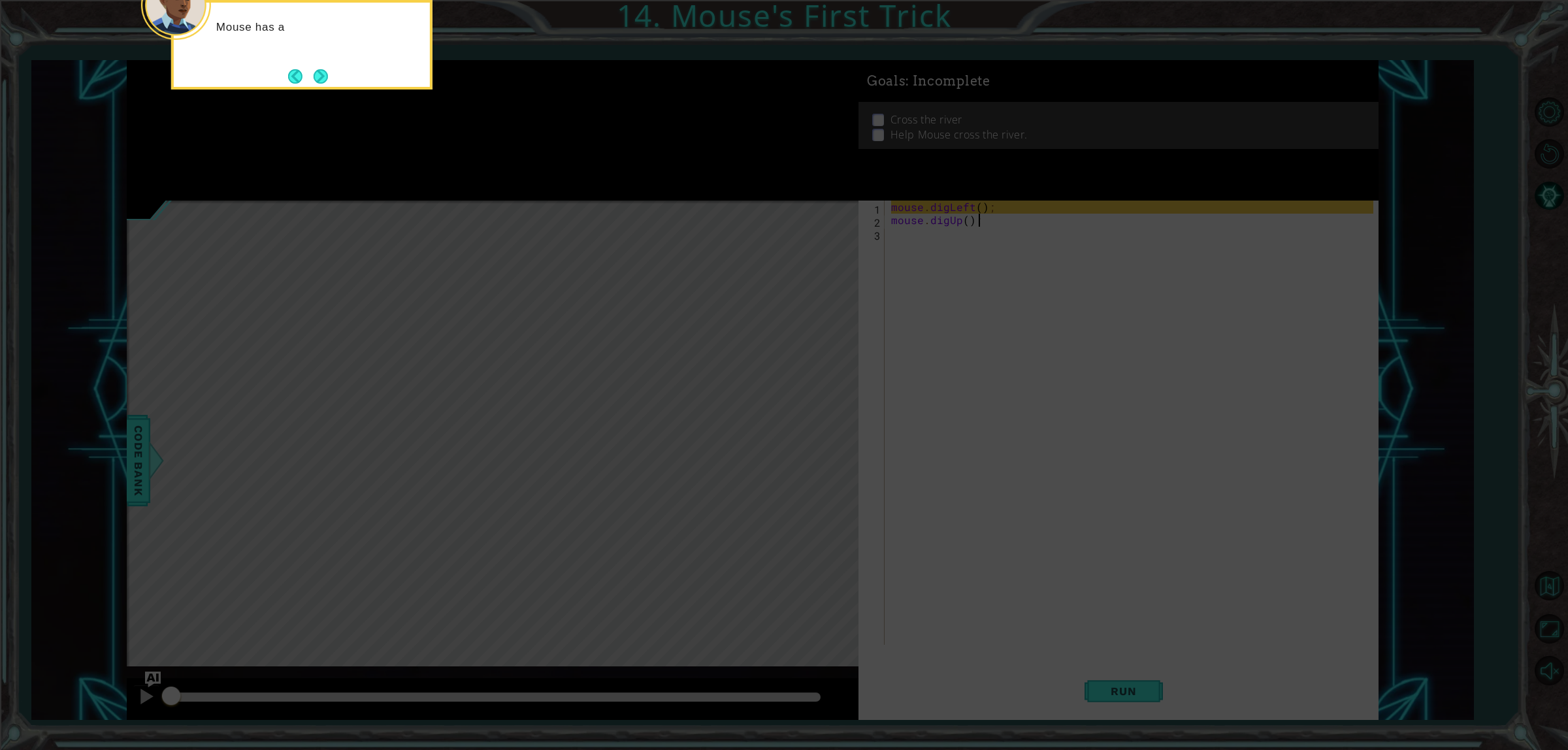
drag, startPoint x: 869, startPoint y: 403, endPoint x: 865, endPoint y: 392, distance: 11.7
click at [867, 399] on icon at bounding box center [784, 112] width 1568 height 1276
click at [251, 43] on div "Mouse has a dig method that you can use to" at bounding box center [301, 40] width 256 height 66
click at [338, 72] on div "Mouse has a dig method that you can use to get under the rocks!" at bounding box center [301, 40] width 256 height 66
drag, startPoint x: 316, startPoint y: 70, endPoint x: 345, endPoint y: 85, distance: 32.6
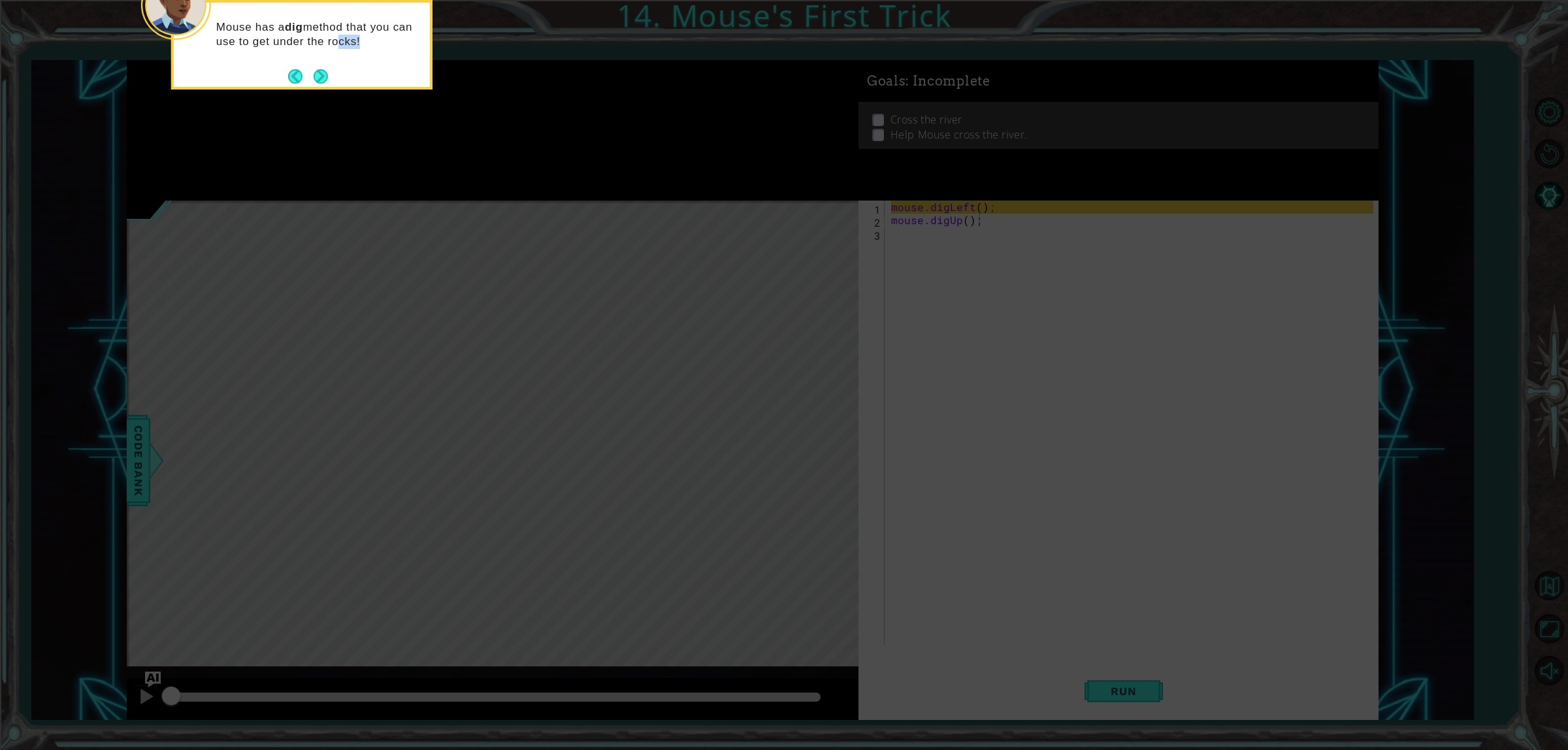
click at [343, 84] on div "Mouse has a dig method that you can use to get under the rocks!" at bounding box center [301, 45] width 261 height 90
click at [322, 101] on icon at bounding box center [784, 112] width 1568 height 1276
drag, startPoint x: 324, startPoint y: 97, endPoint x: 305, endPoint y: 82, distance: 24.2
click at [317, 91] on icon at bounding box center [784, 112] width 1568 height 1276
click at [306, 83] on button "Back" at bounding box center [301, 76] width 25 height 14
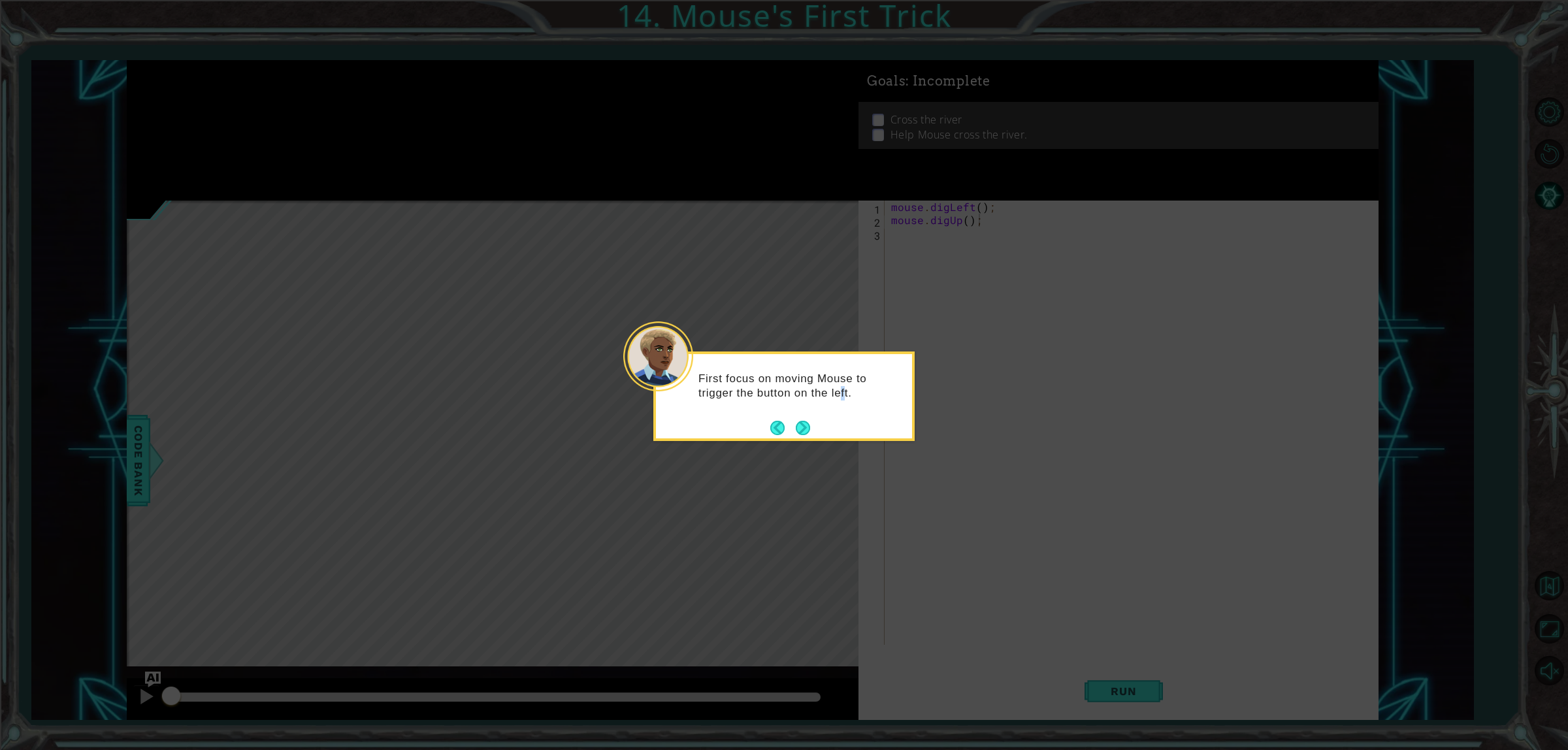
drag, startPoint x: 844, startPoint y: 413, endPoint x: 808, endPoint y: 399, distance: 38.6
click at [830, 410] on div "First focus on moving Mouse to trigger the button on the left." at bounding box center [784, 392] width 256 height 66
click at [805, 416] on div "First focus on moving Mouse to trigger the button on the left." at bounding box center [784, 392] width 256 height 66
click at [795, 426] on button "Next" at bounding box center [802, 428] width 14 height 14
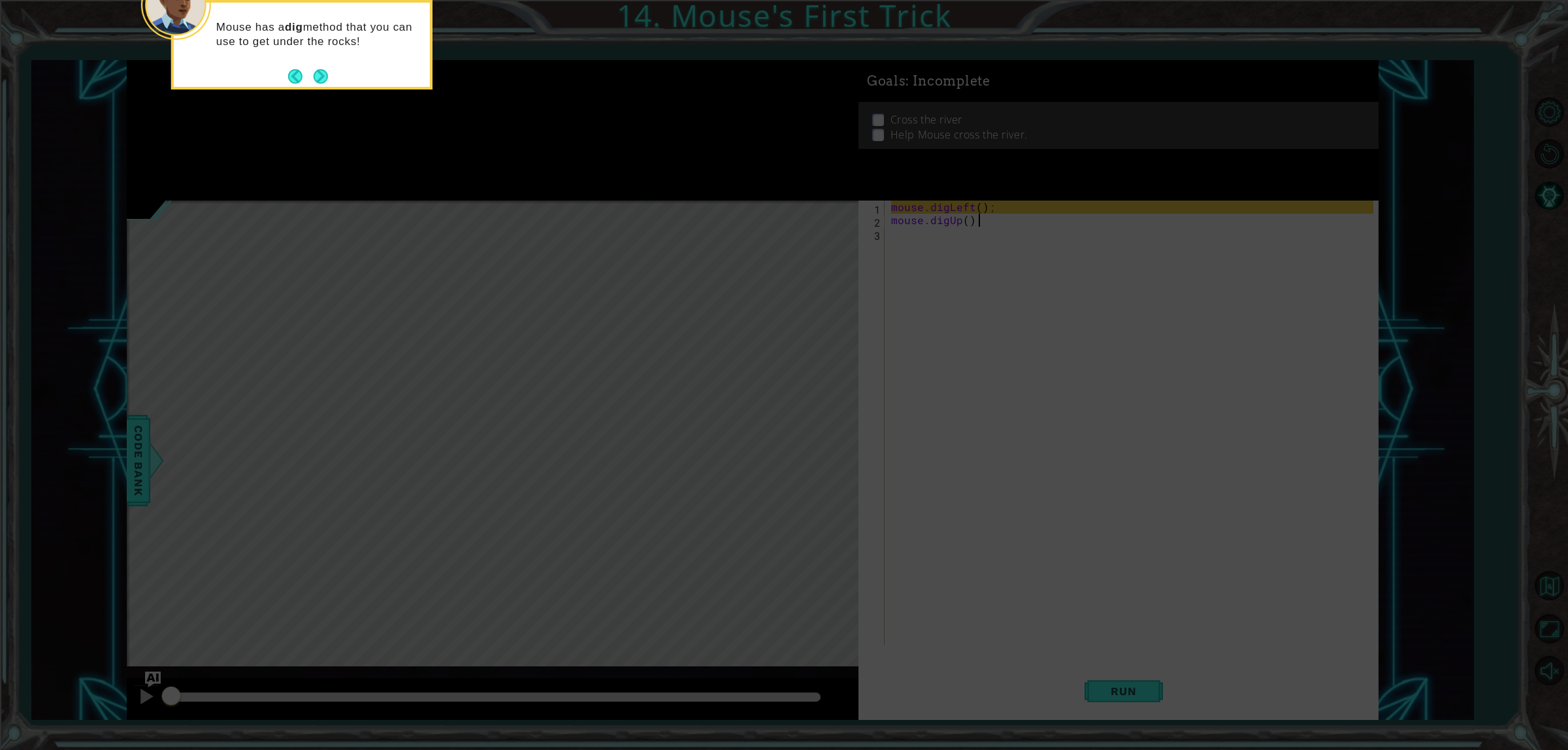
click at [957, 201] on icon at bounding box center [784, 112] width 1568 height 1276
click at [999, 256] on icon at bounding box center [784, 112] width 1568 height 1276
drag, startPoint x: 332, startPoint y: 70, endPoint x: 302, endPoint y: 71, distance: 30.0
click at [302, 71] on div "Mouse has a dig method that you can use to get under the rocks!" at bounding box center [301, 38] width 256 height 72
click at [317, 76] on button "Next" at bounding box center [320, 76] width 14 height 14
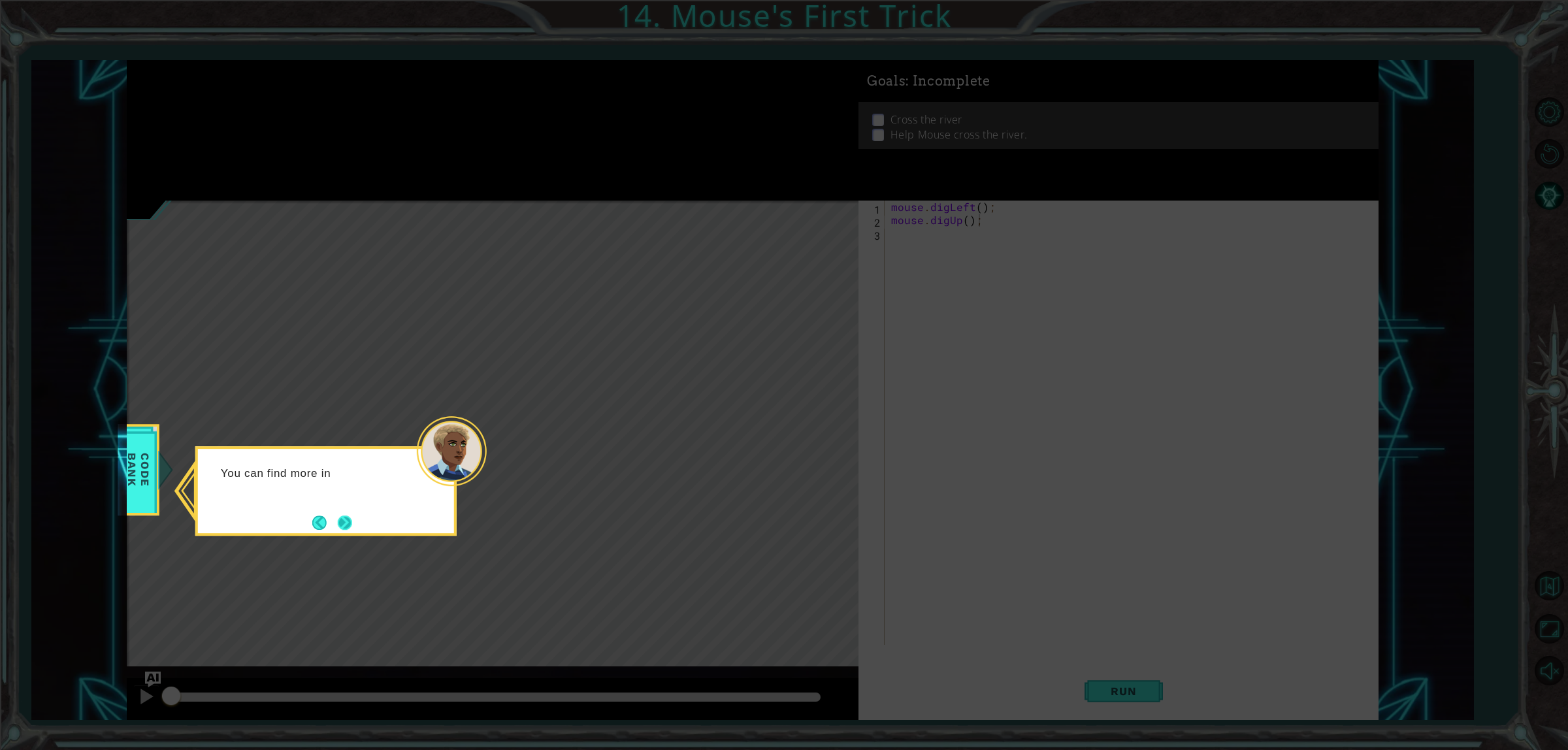
click at [352, 524] on button "Next" at bounding box center [345, 522] width 14 height 14
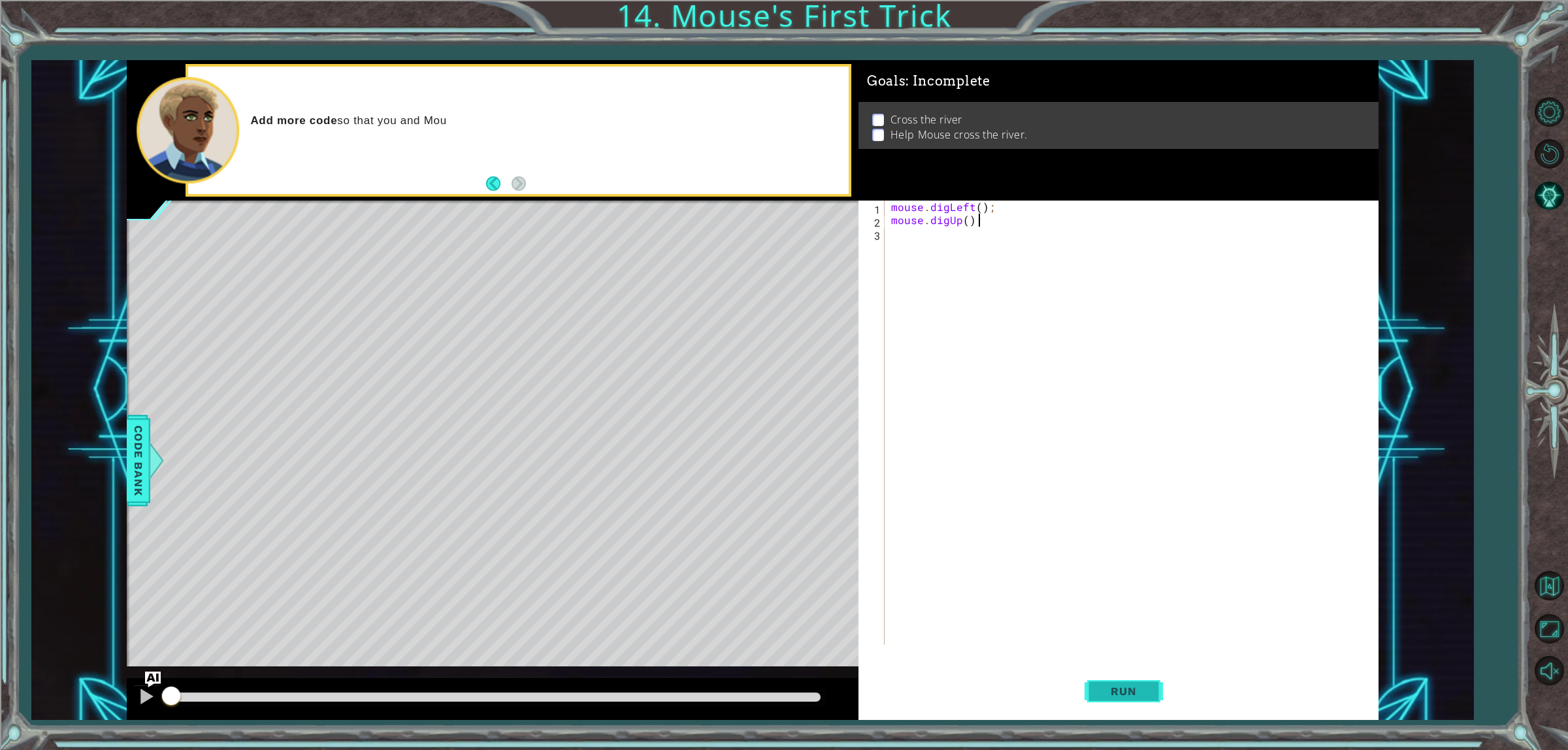
click at [1128, 690] on span "Run" at bounding box center [1123, 691] width 52 height 13
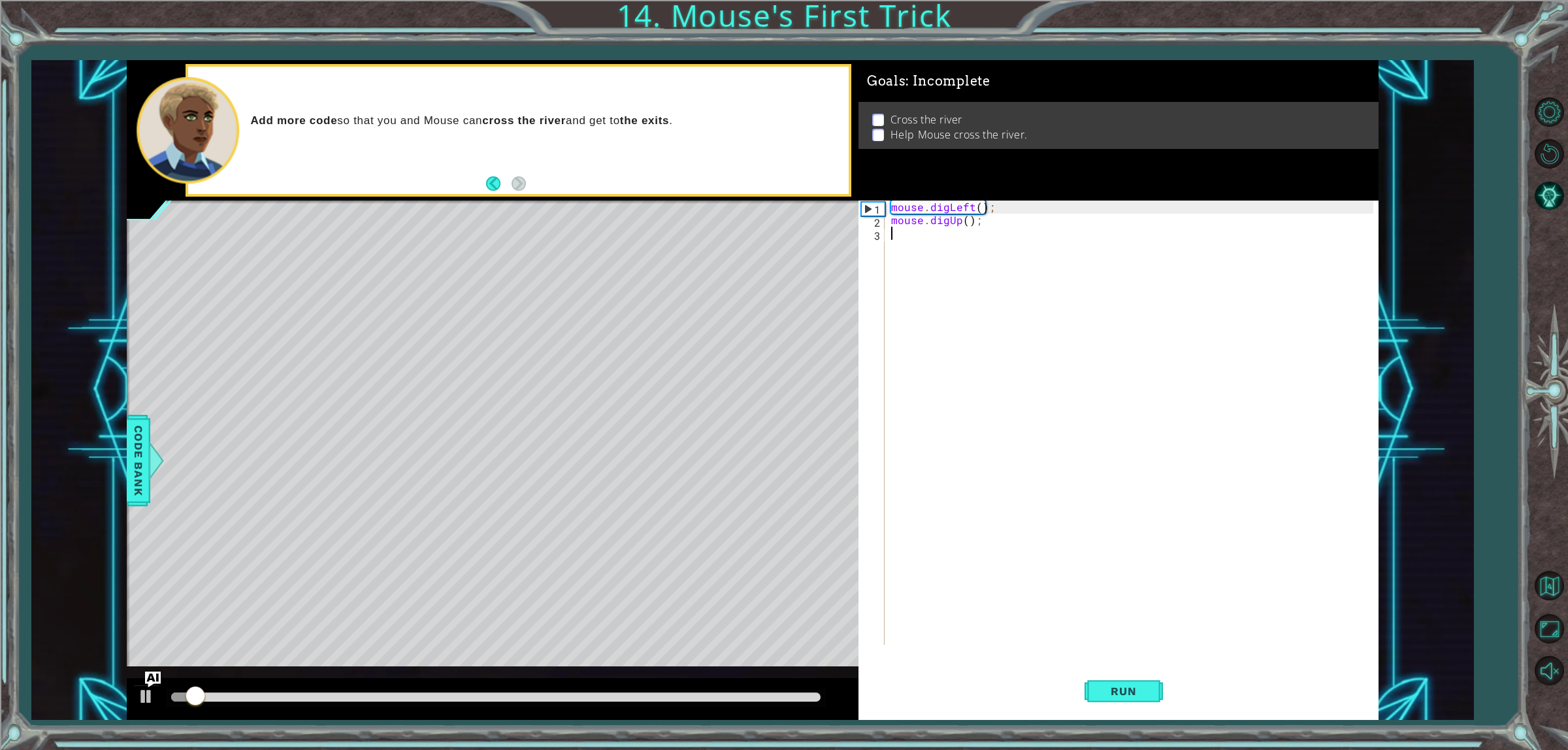
click at [933, 237] on div "mouse . digLeft ( ) ; mouse . digUp ( ) ;" at bounding box center [1133, 436] width 491 height 471
type textarea "h"
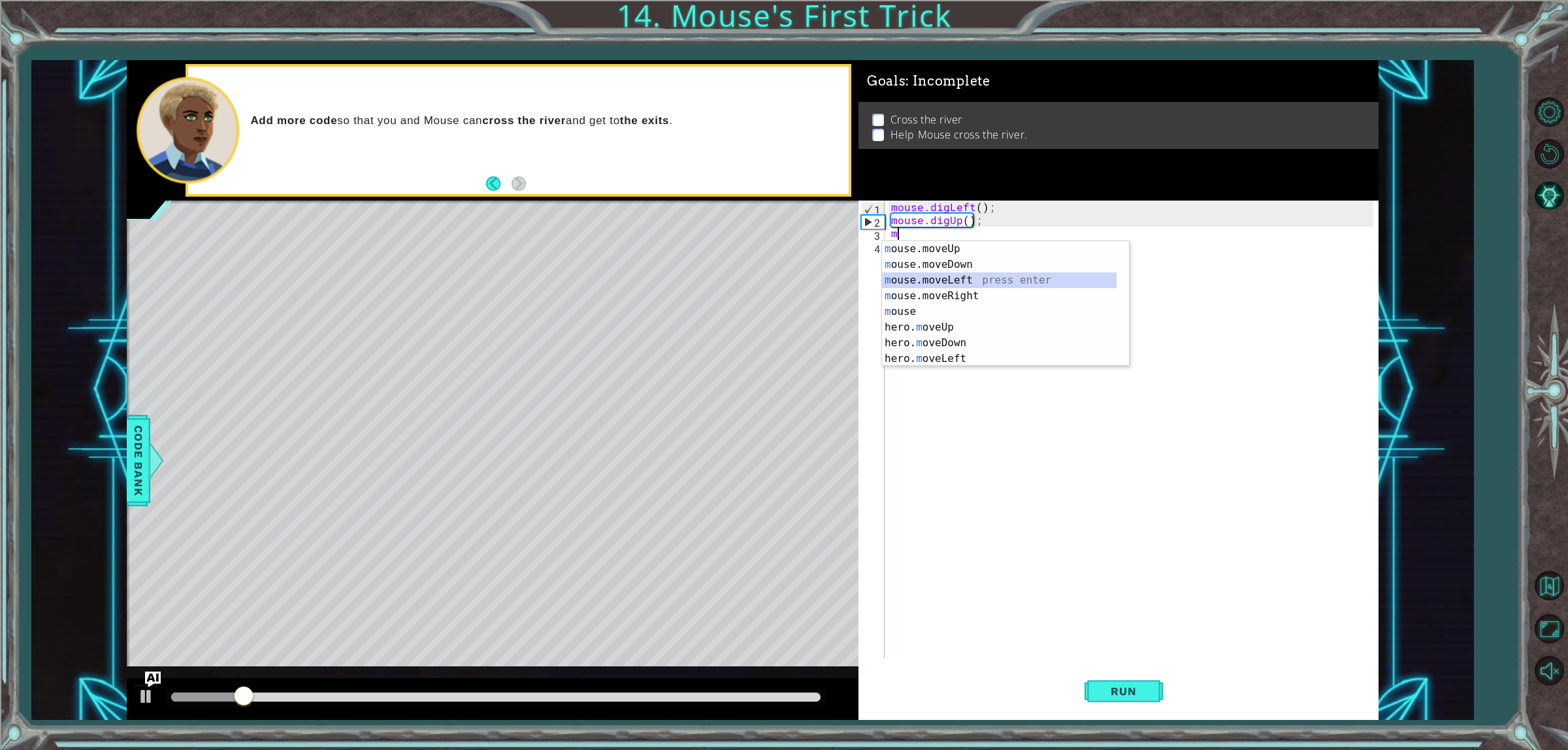
click at [966, 282] on div "m ouse.moveUp press enter m ouse.moveDown press enter m ouse.moveLeft press ent…" at bounding box center [999, 320] width 234 height 157
type textarea "mouse.moveLeft(1);"
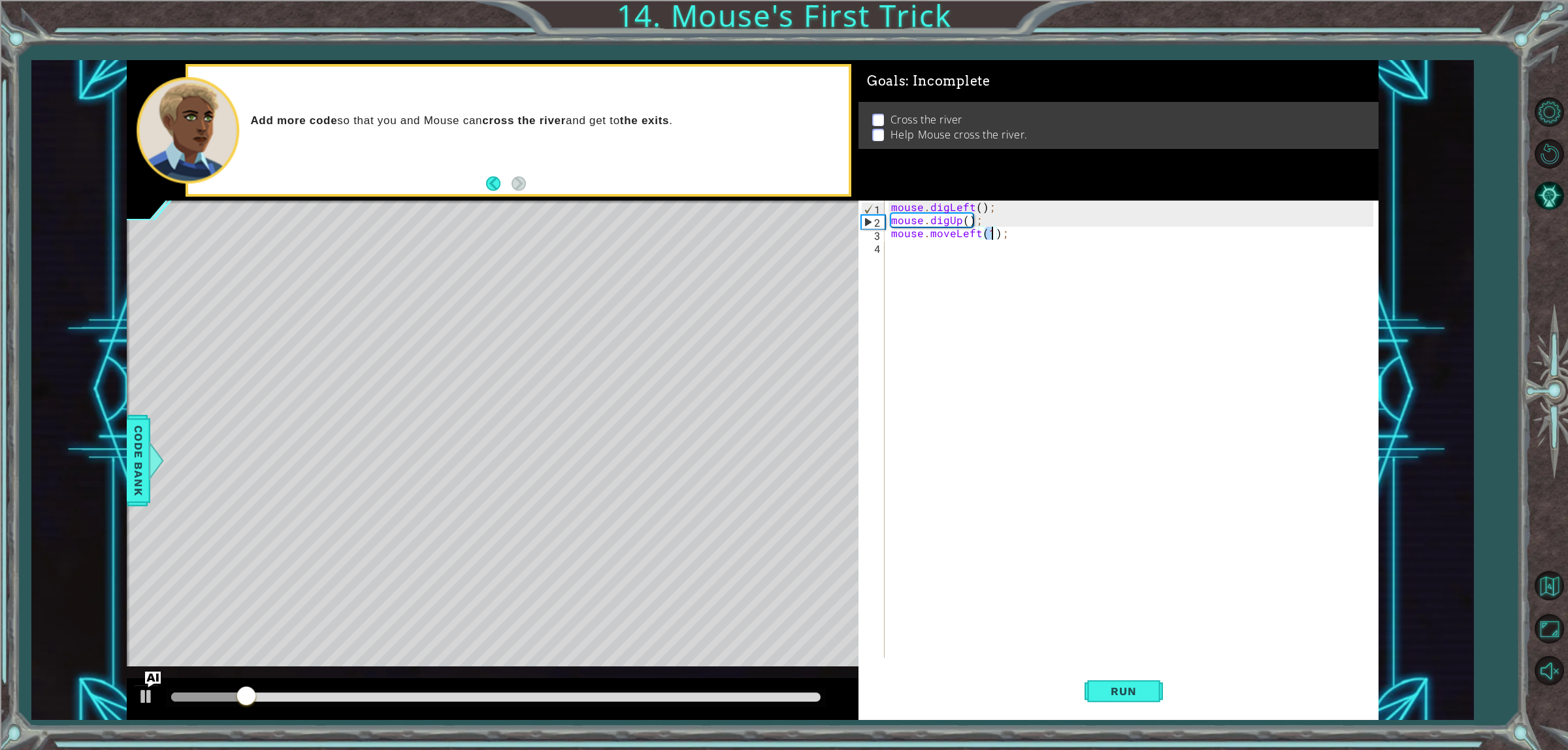
click at [945, 256] on div "mouse . digLeft ( ) ; mouse . digUp ( ) ; mouse . moveLeft ( 1 ) ;" at bounding box center [1133, 442] width 491 height 484
type textarea "h"
